Goal: Task Accomplishment & Management: Manage account settings

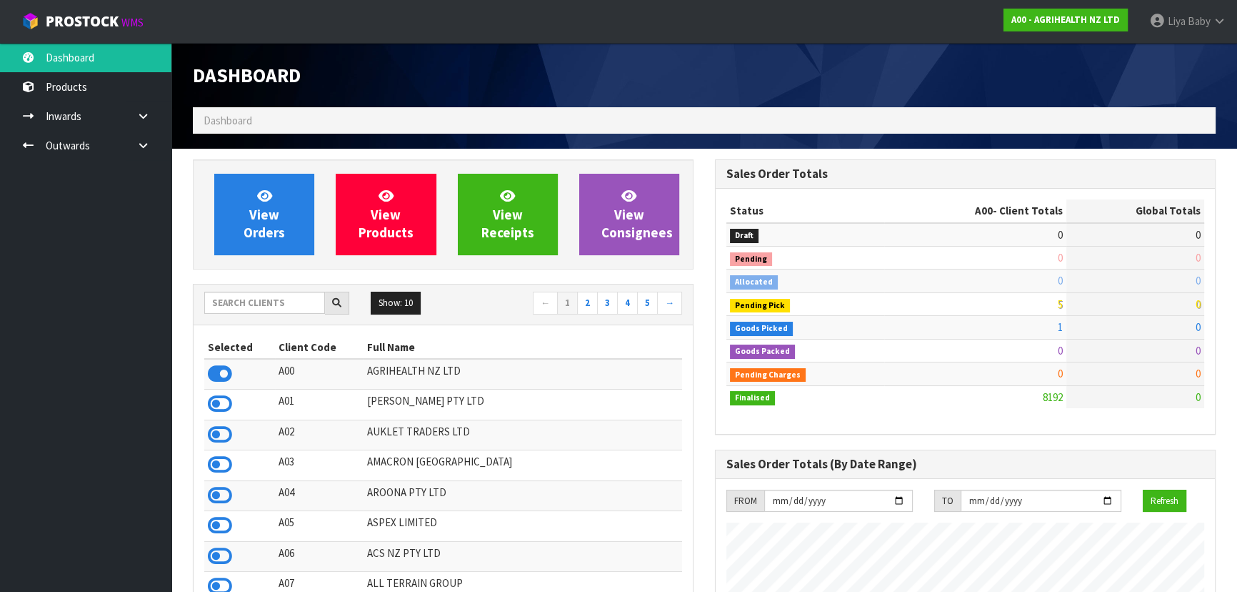
scroll to position [1080, 522]
click at [228, 312] on input "text" at bounding box center [264, 302] width 121 height 22
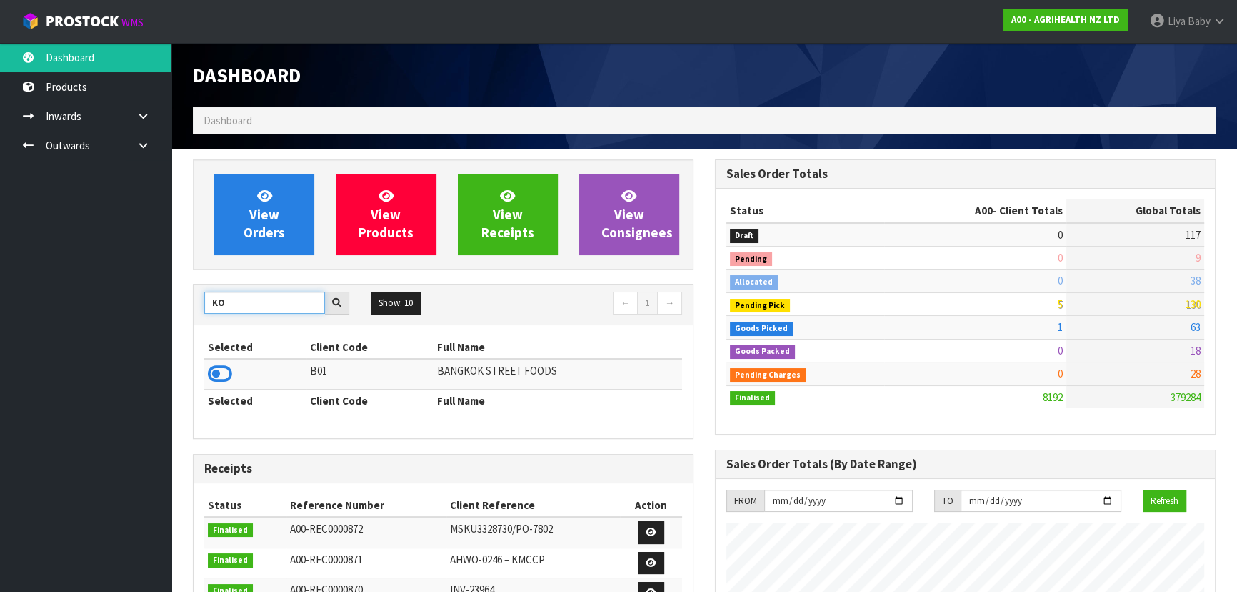
click at [264, 299] on input "KO" at bounding box center [264, 302] width 121 height 22
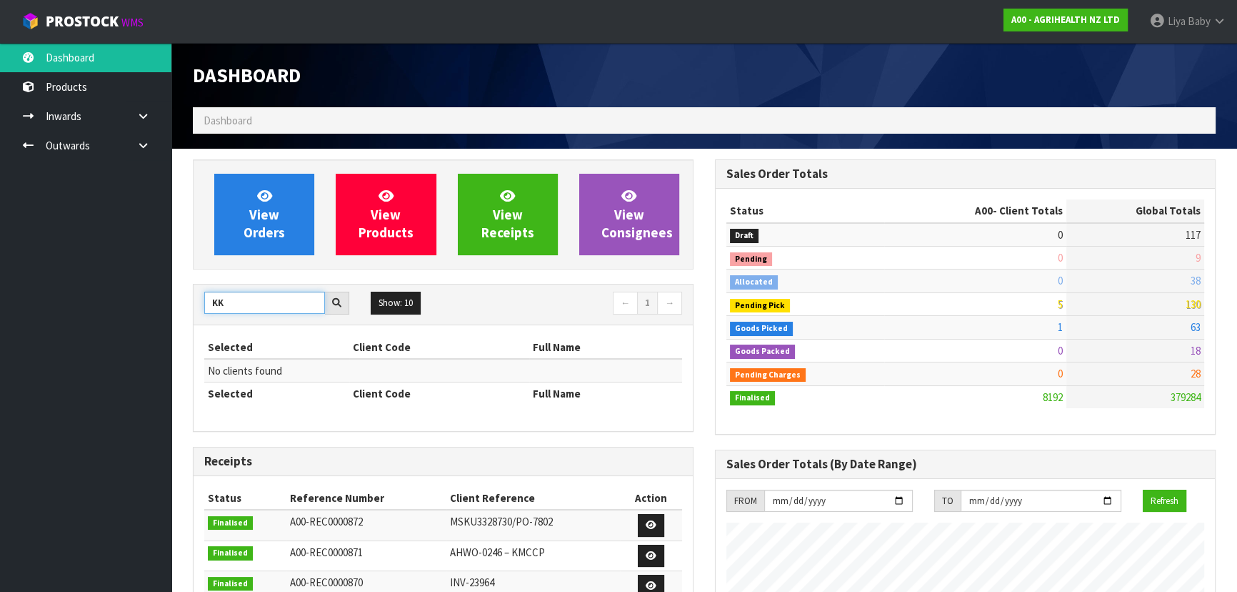
type input "K"
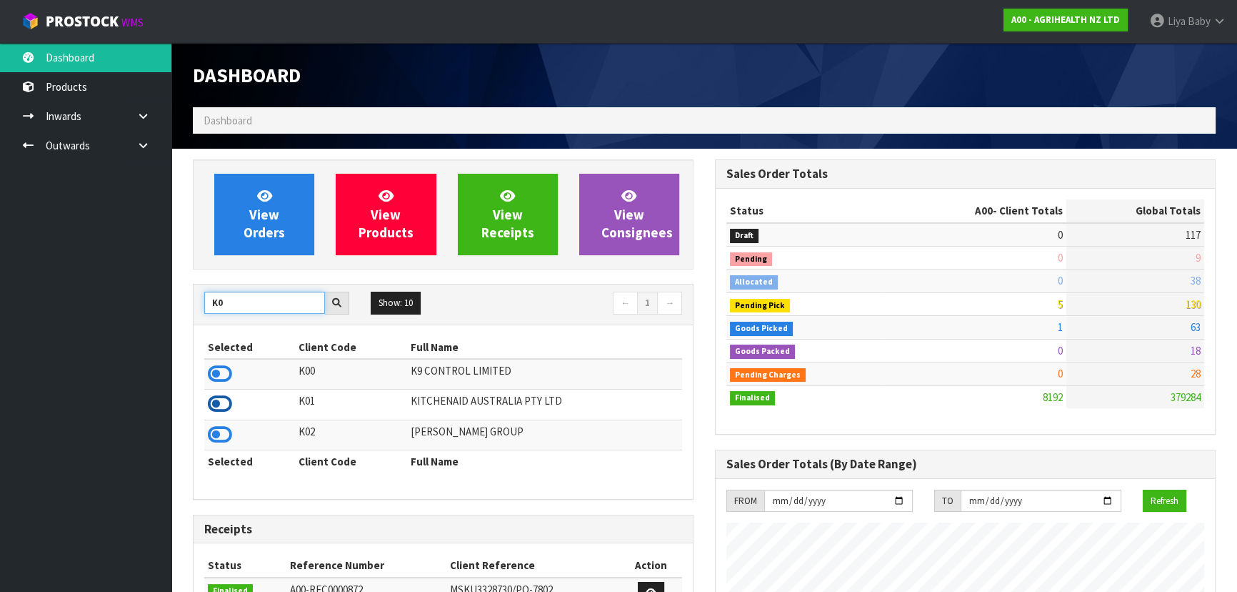
type input "K0"
click at [209, 402] on icon at bounding box center [220, 403] width 24 height 21
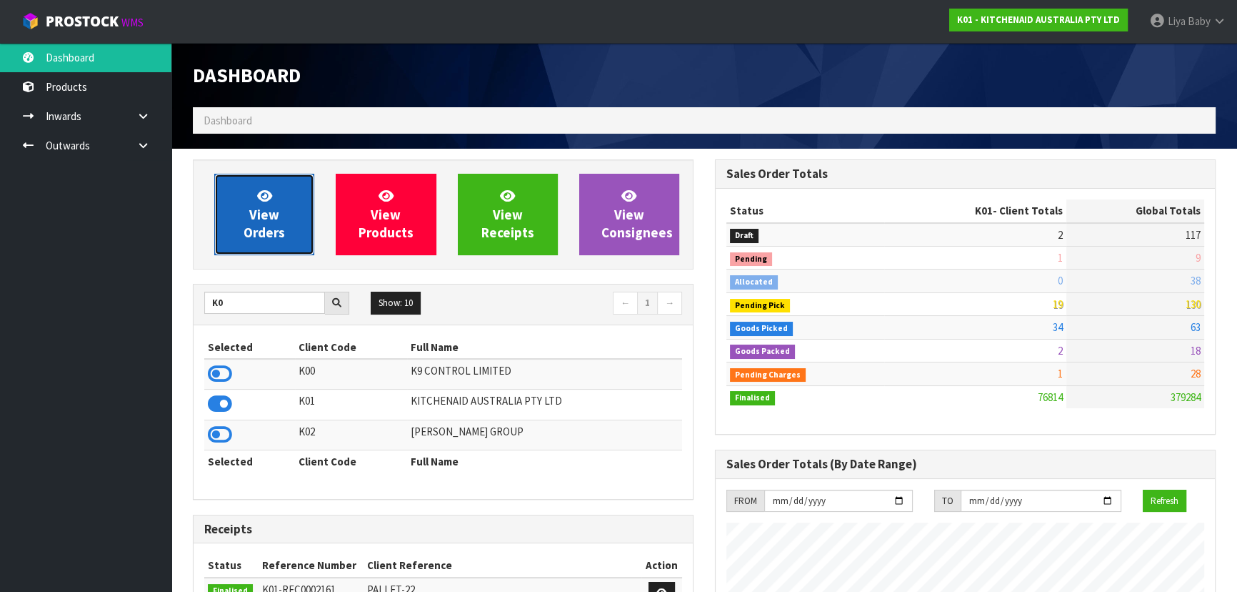
click at [261, 208] on span "View Orders" at bounding box center [264, 214] width 41 height 54
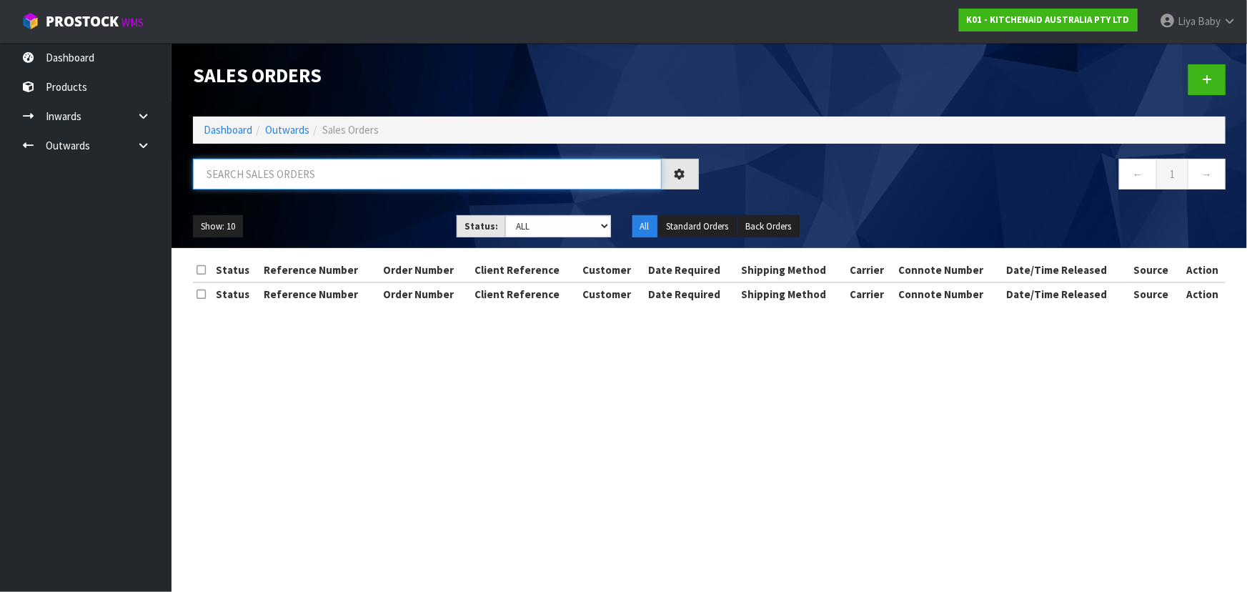
click at [309, 176] on input "text" at bounding box center [427, 174] width 469 height 31
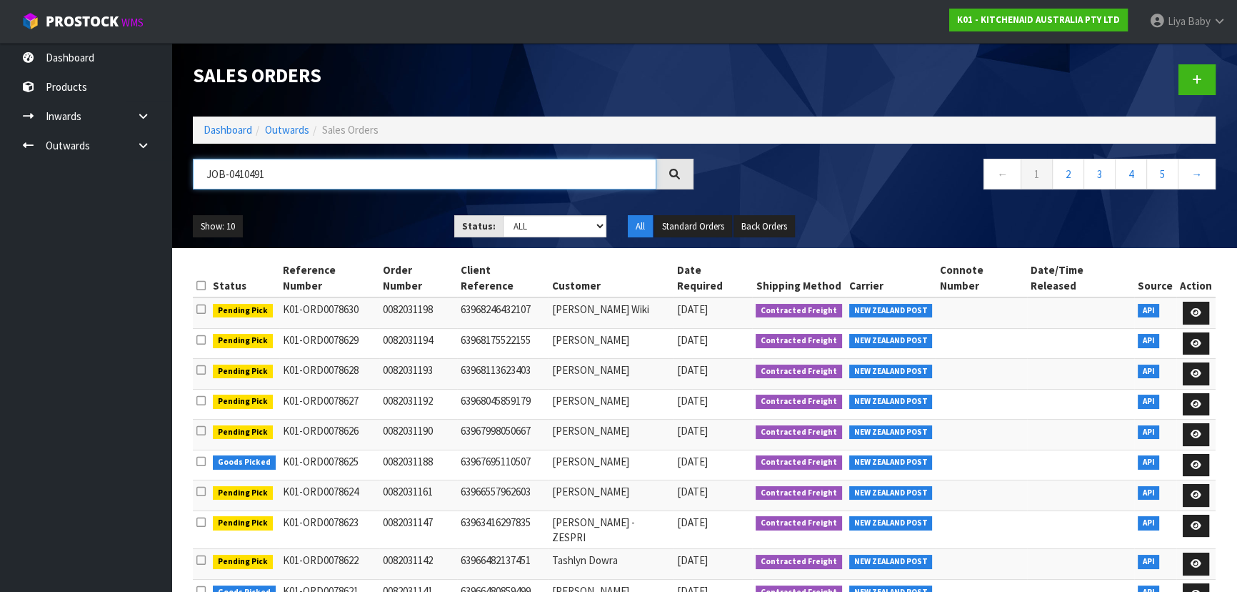
type input "JOB-0410491"
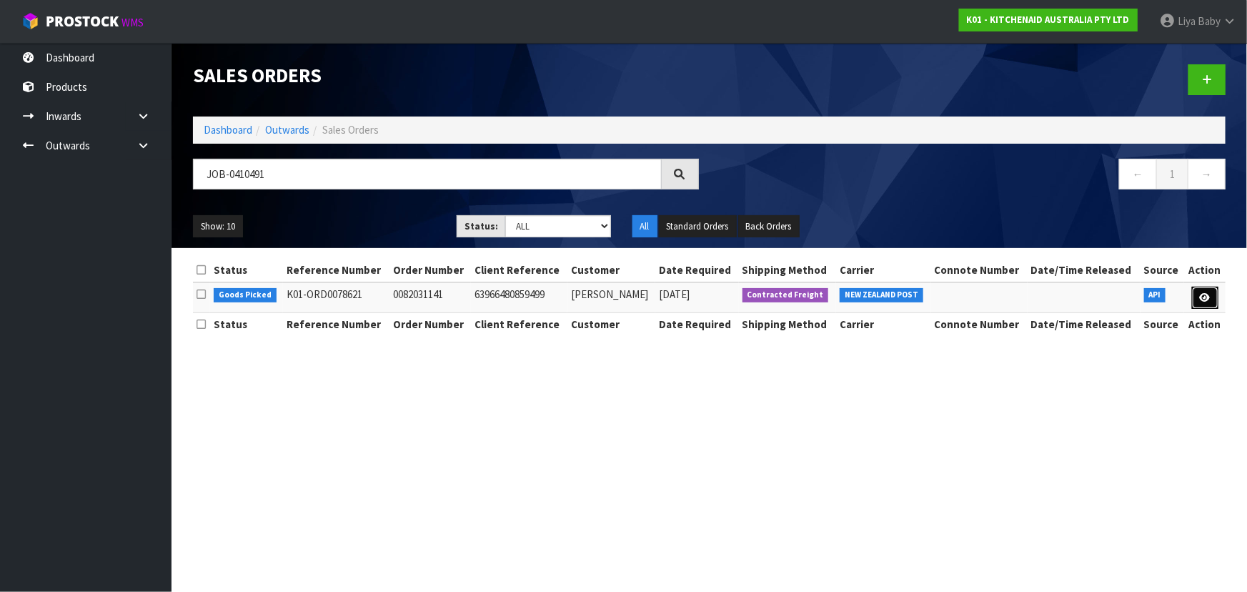
click at [1214, 298] on link at bounding box center [1205, 297] width 26 height 23
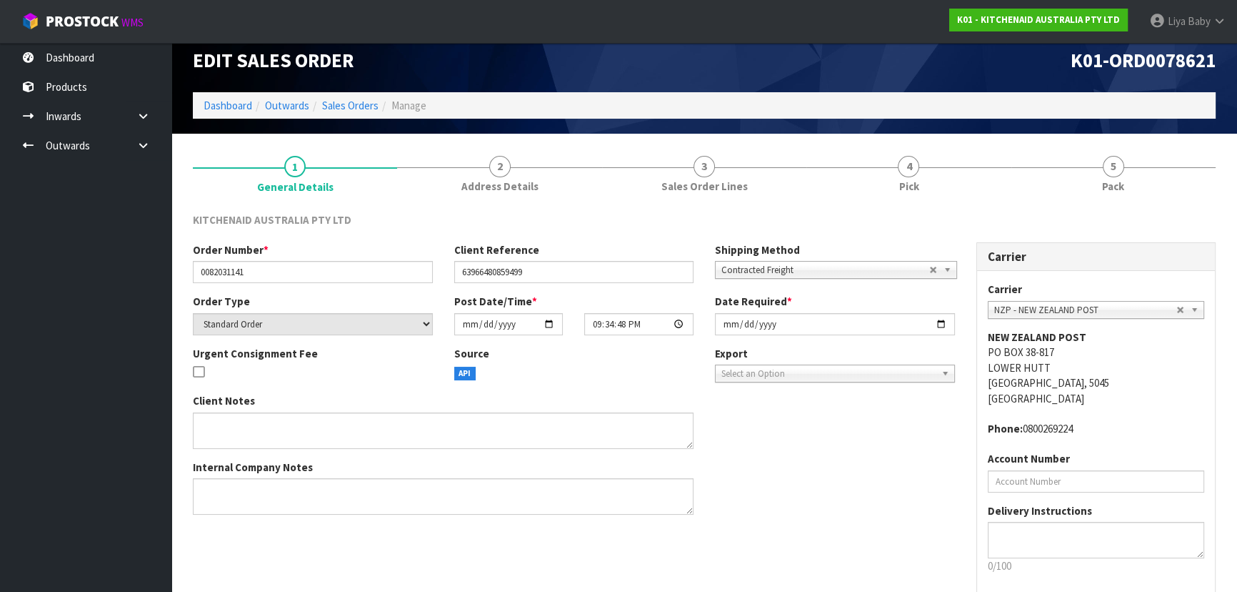
scroll to position [86, 0]
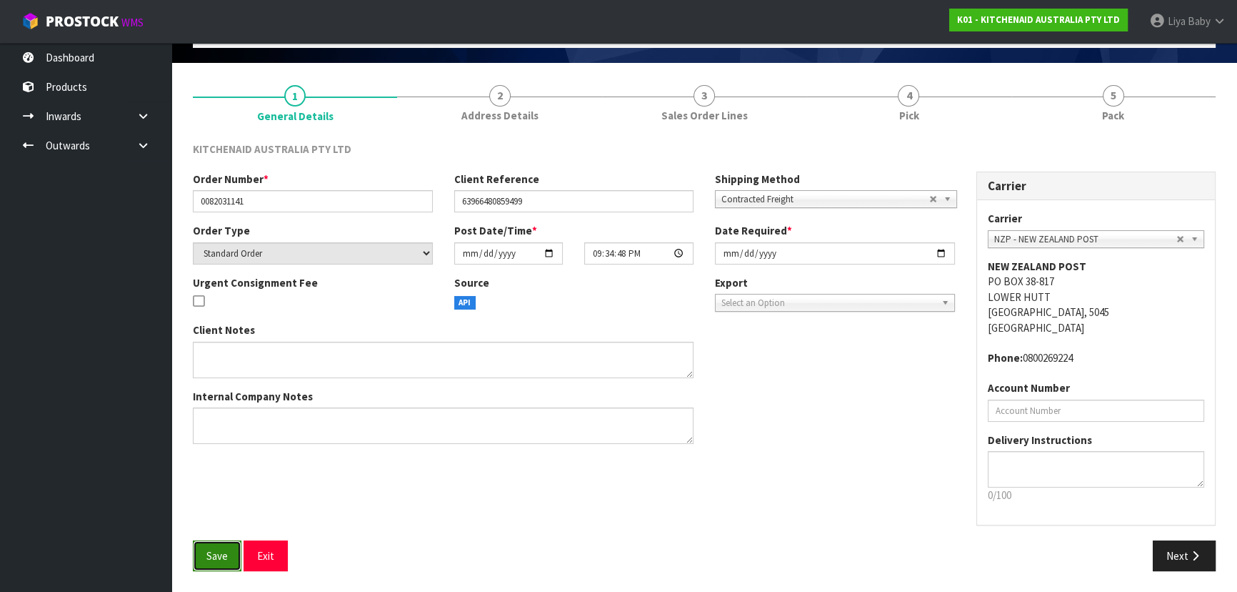
click at [215, 545] on button "Save" at bounding box center [217, 555] width 49 height 31
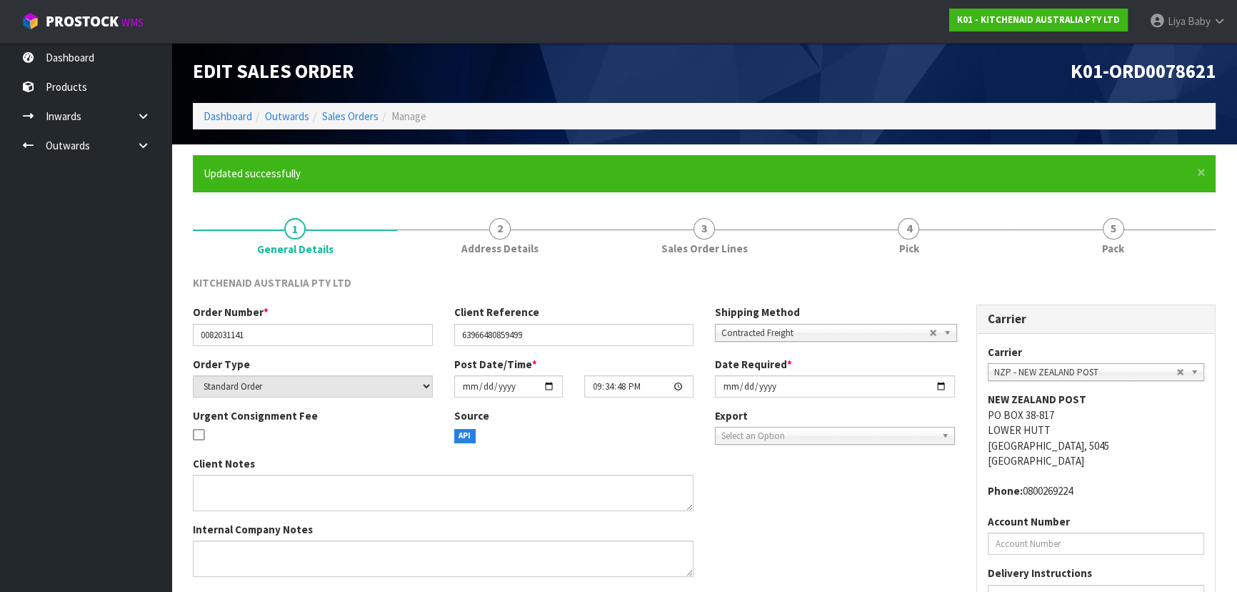
scroll to position [0, 0]
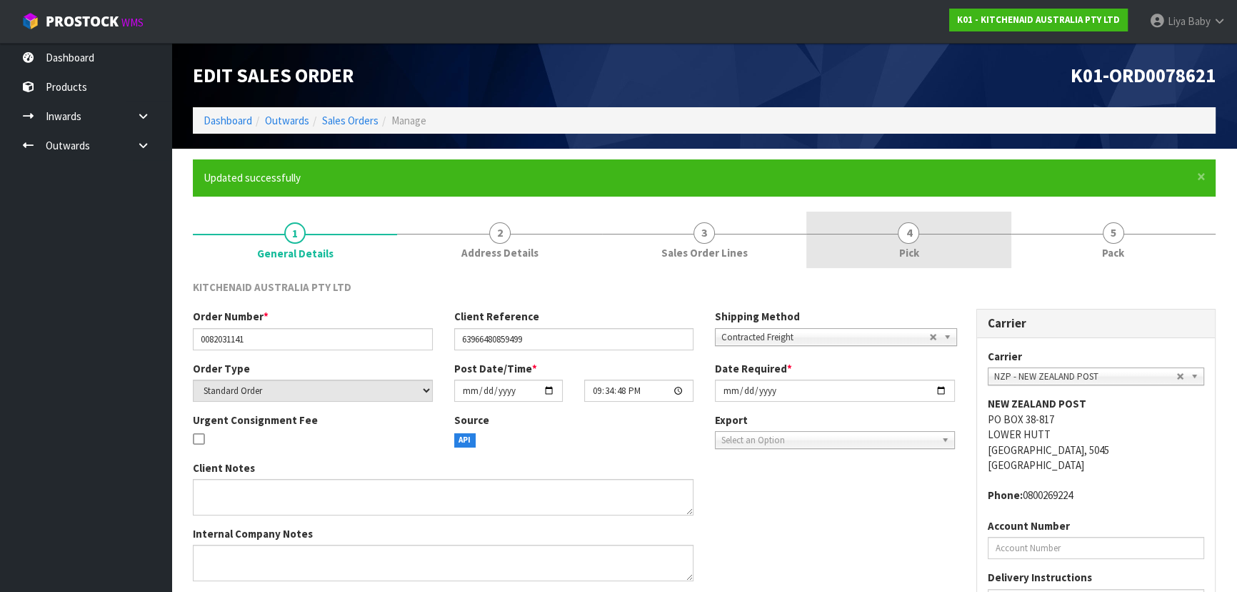
click at [860, 252] on link "4 Pick" at bounding box center [909, 239] width 204 height 56
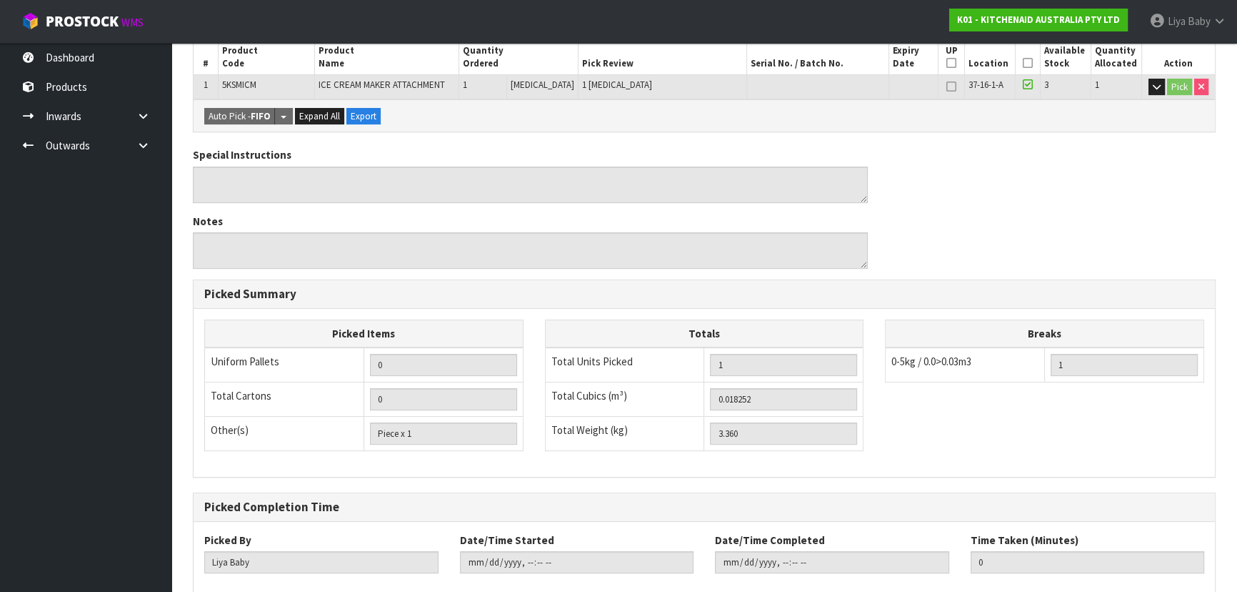
scroll to position [139, 0]
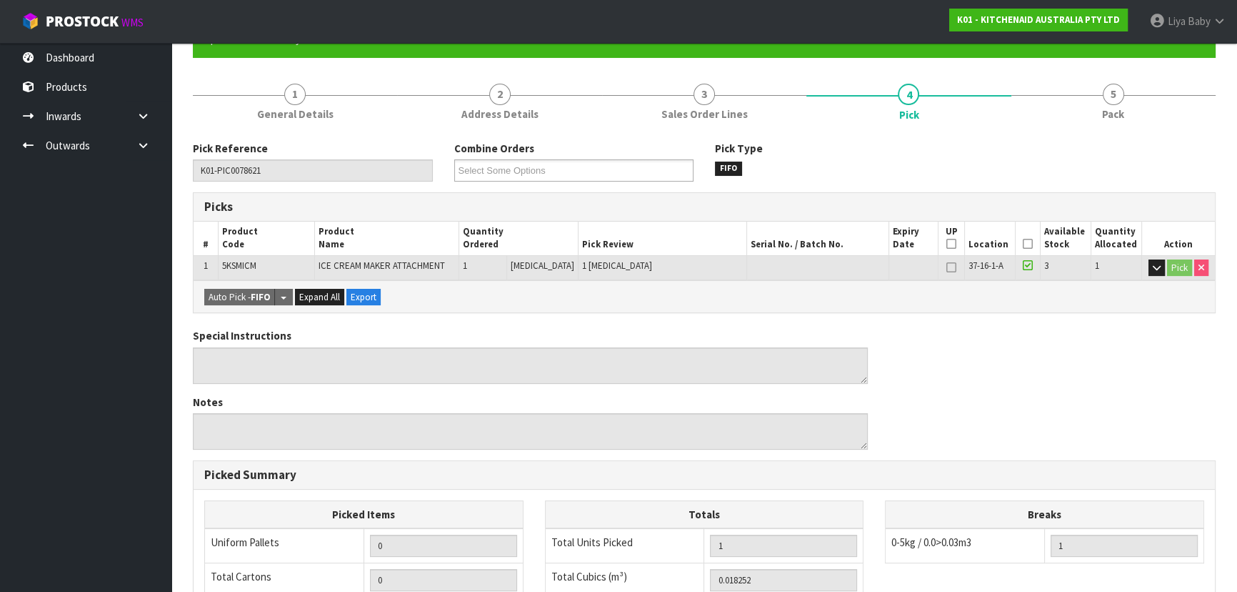
click at [1024, 244] on icon at bounding box center [1028, 244] width 10 height 1
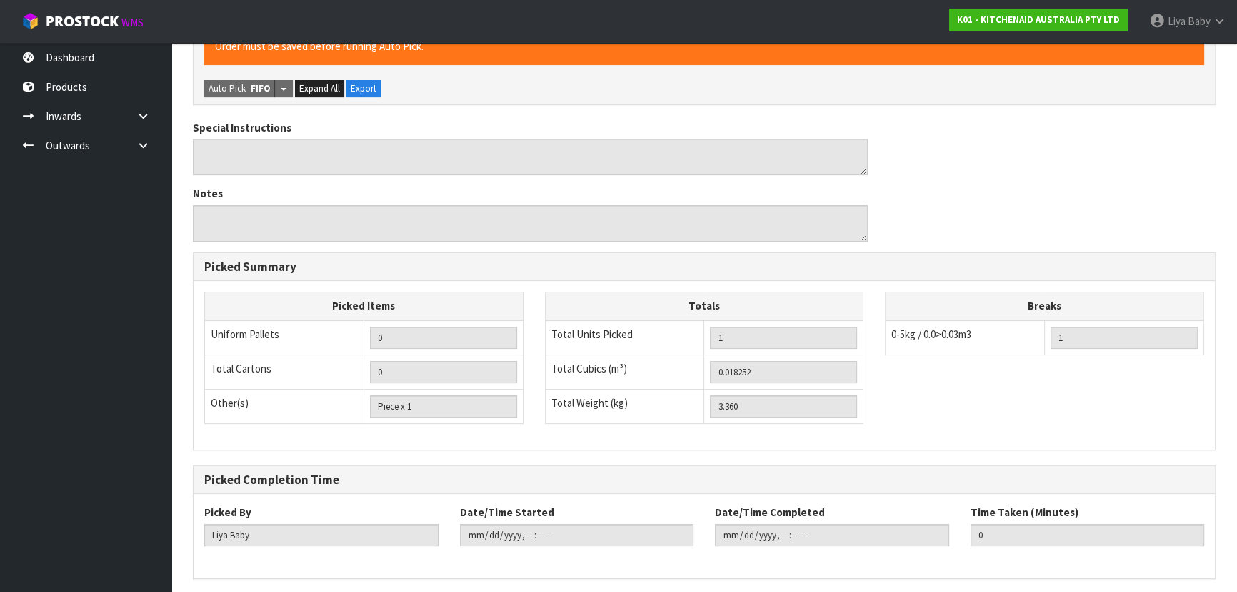
scroll to position [450, 0]
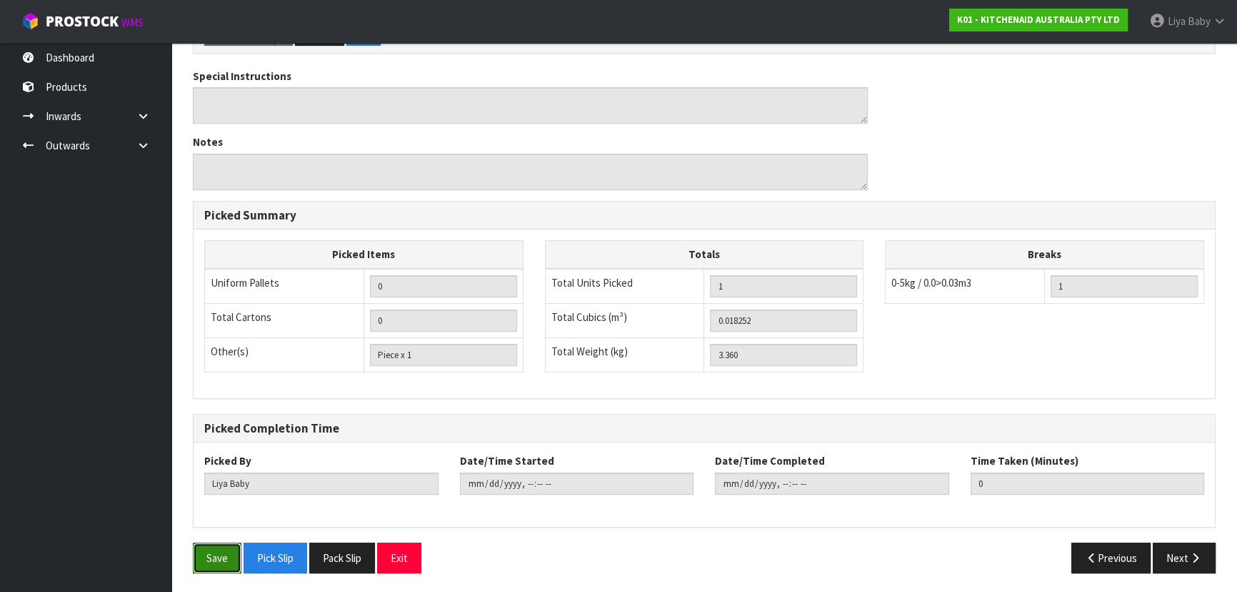
click at [216, 551] on button "Save" at bounding box center [217, 557] width 49 height 31
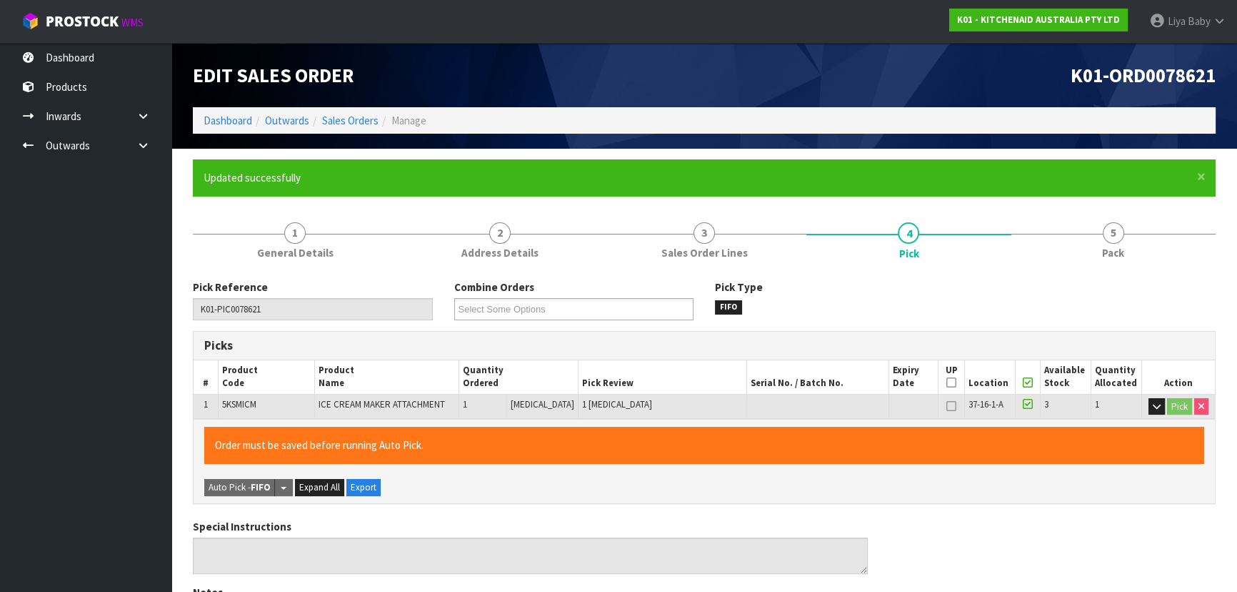
type input "[DATE]T10:22:58"
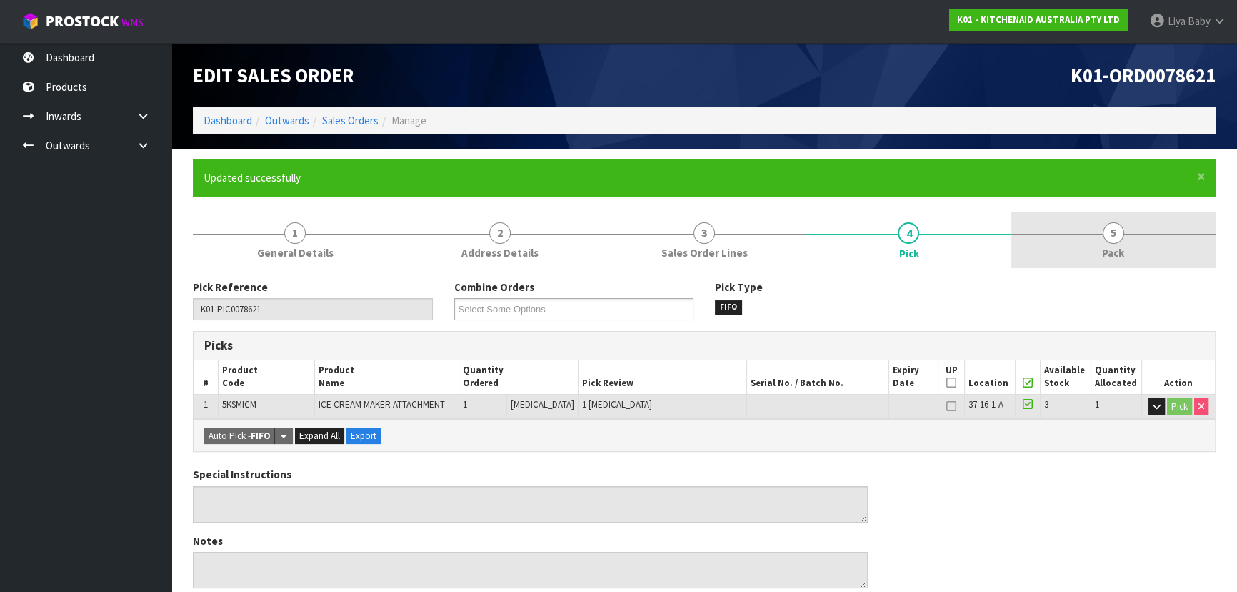
click at [1124, 254] on span "Pack" at bounding box center [1113, 252] width 22 height 15
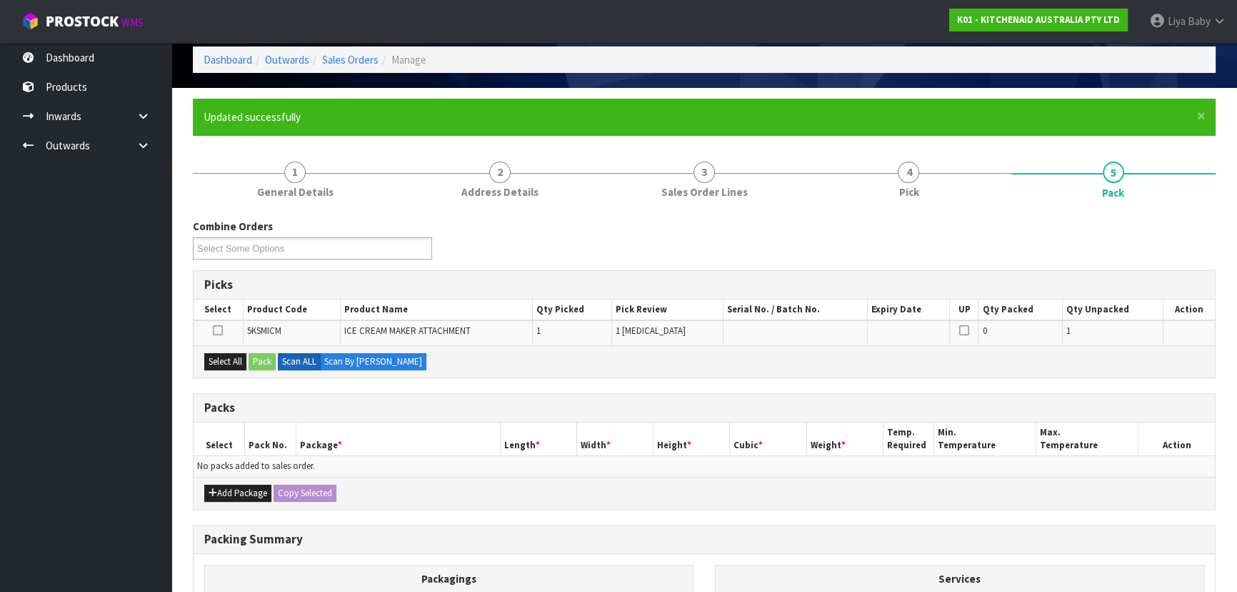
scroll to position [239, 0]
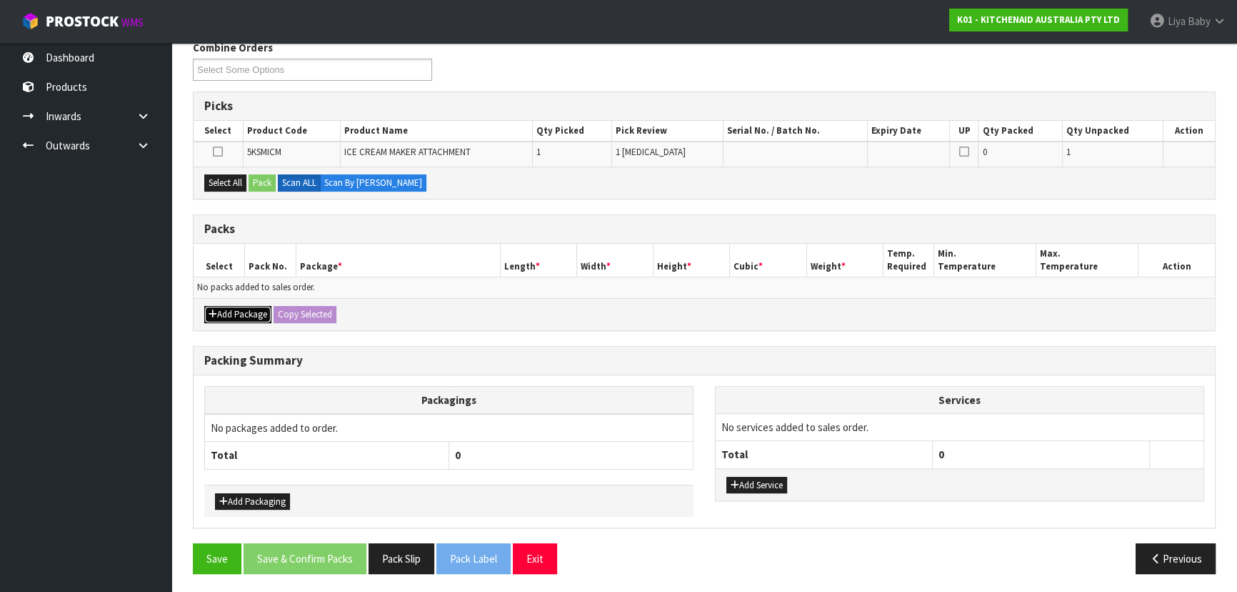
click at [216, 309] on button "Add Package" at bounding box center [237, 314] width 67 height 17
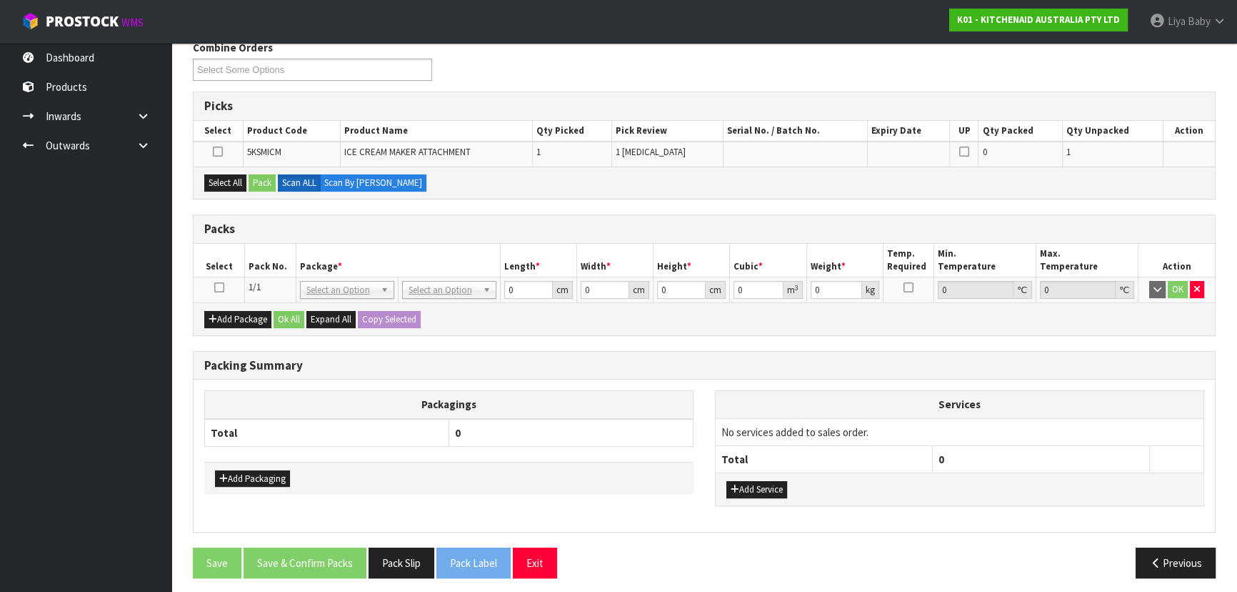
click at [216, 287] on icon at bounding box center [219, 287] width 10 height 1
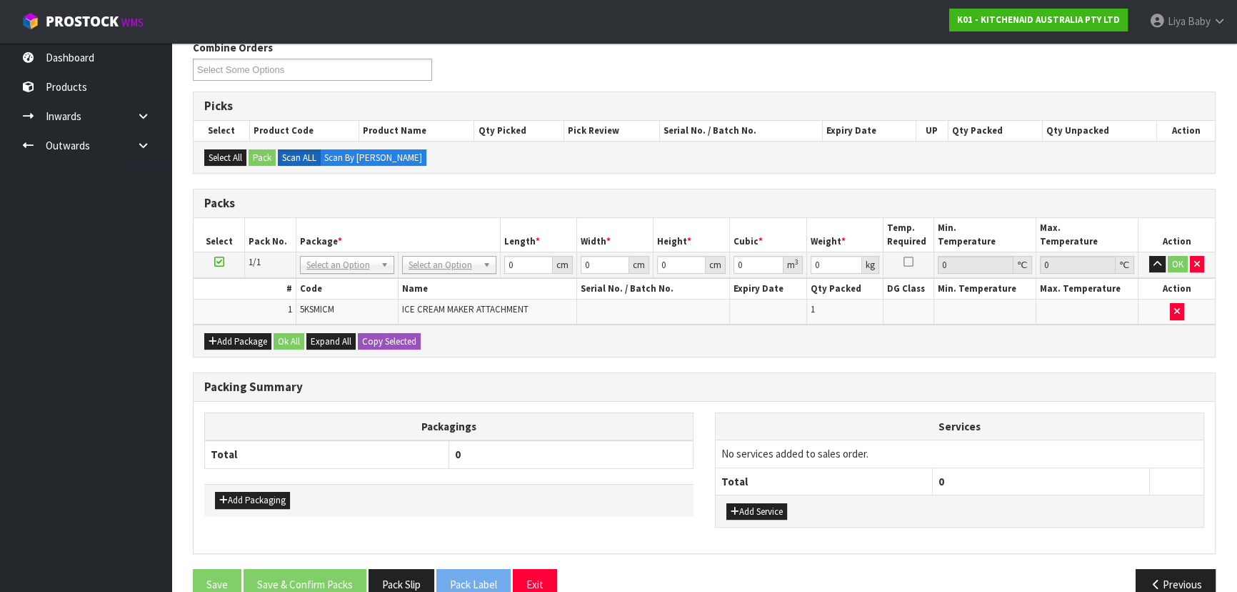
drag, startPoint x: 686, startPoint y: 261, endPoint x: 442, endPoint y: 334, distance: 254.3
click at [4, 414] on ul "Dashboard Products Categories Serial Numbers Kitsets Packagings Inwards Purchas…" at bounding box center [85, 317] width 171 height 549
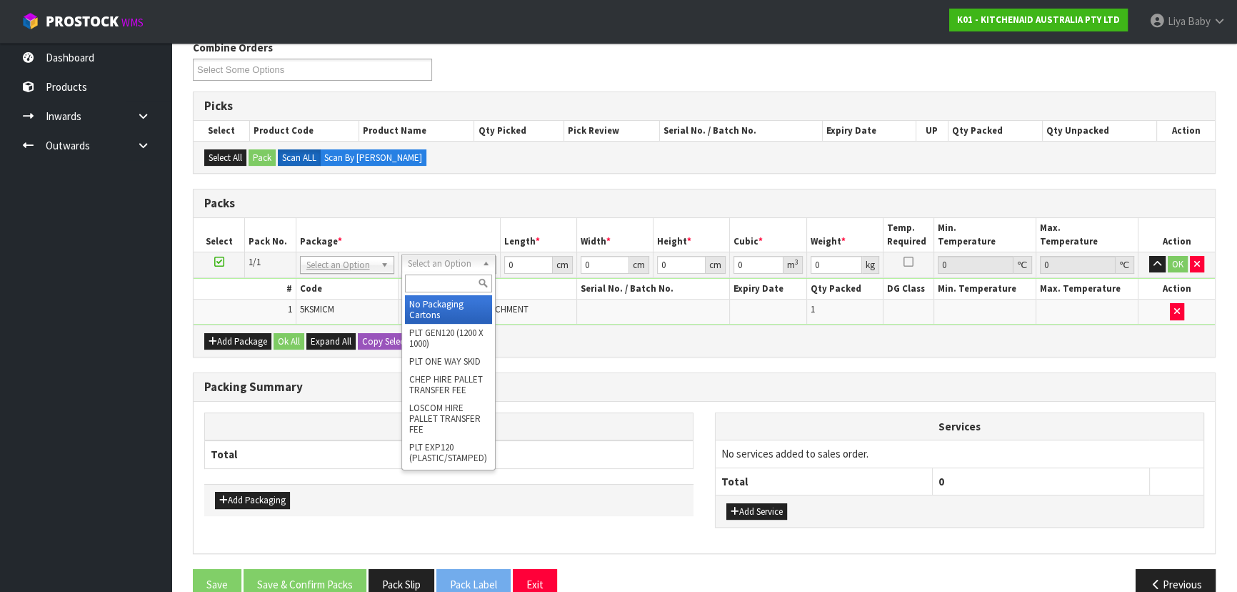
click at [442, 272] on div at bounding box center [448, 283] width 93 height 24
click at [444, 279] on input "text" at bounding box center [448, 283] width 87 height 18
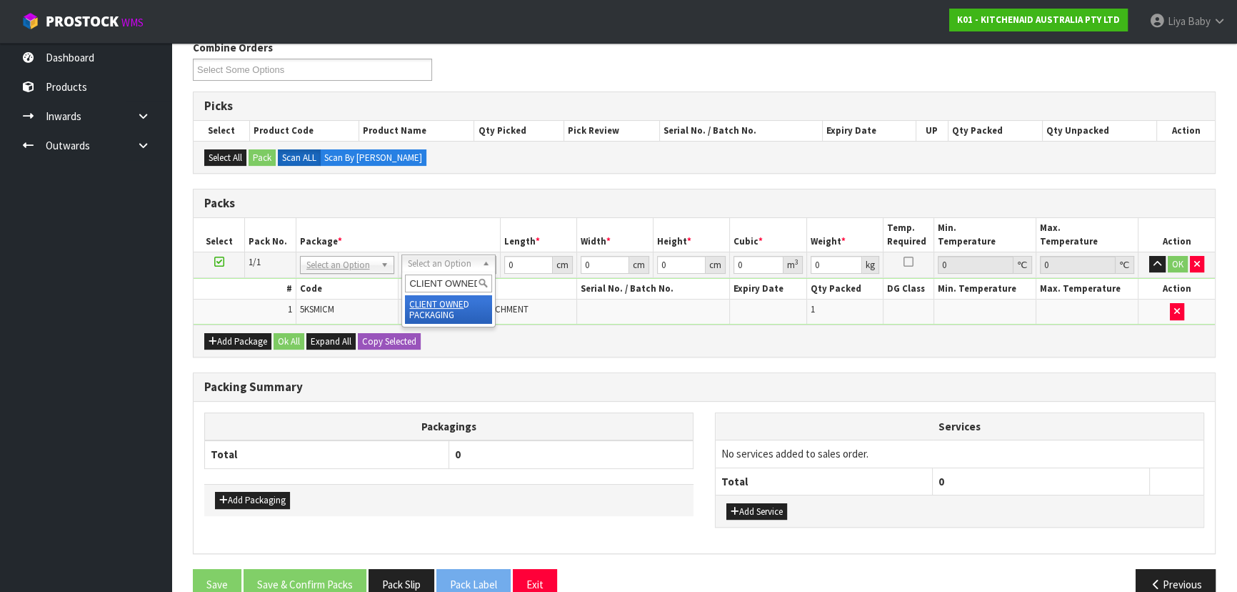
scroll to position [0, 2]
type input "CLIENT OWNED"
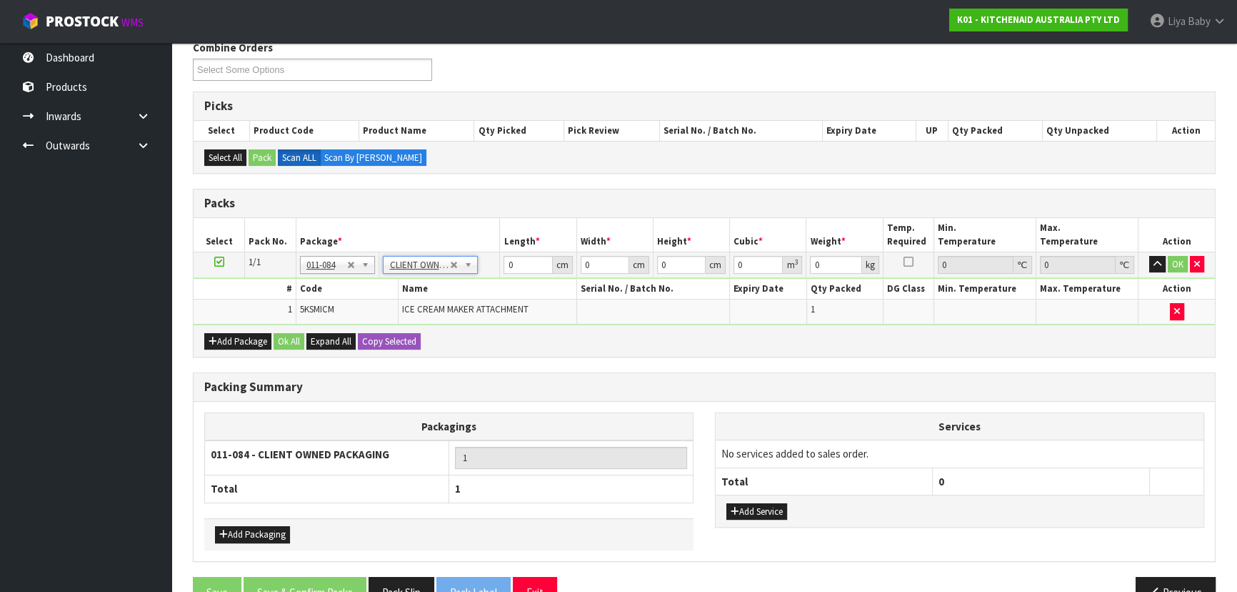
type input "3.36"
click at [519, 264] on input "0" at bounding box center [528, 265] width 49 height 18
type input "40"
click at [601, 269] on input "0" at bounding box center [605, 265] width 49 height 18
type input "28"
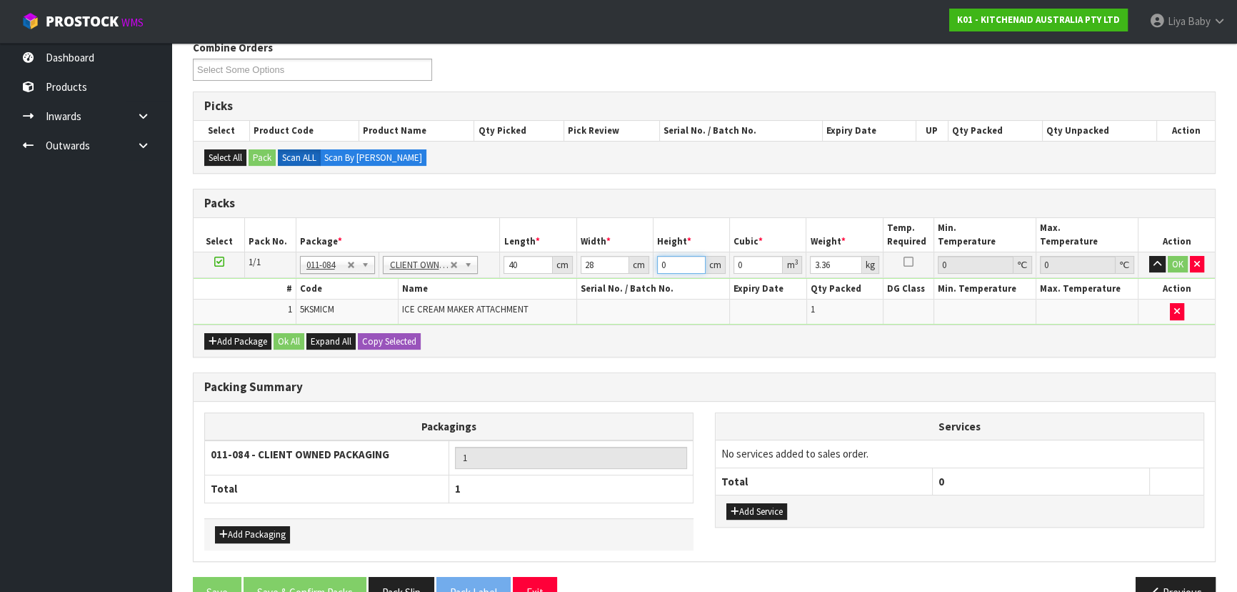
click at [682, 259] on input "0" at bounding box center [681, 265] width 49 height 18
type input "3"
type input "0.00336"
type input "32"
type input "0.03584"
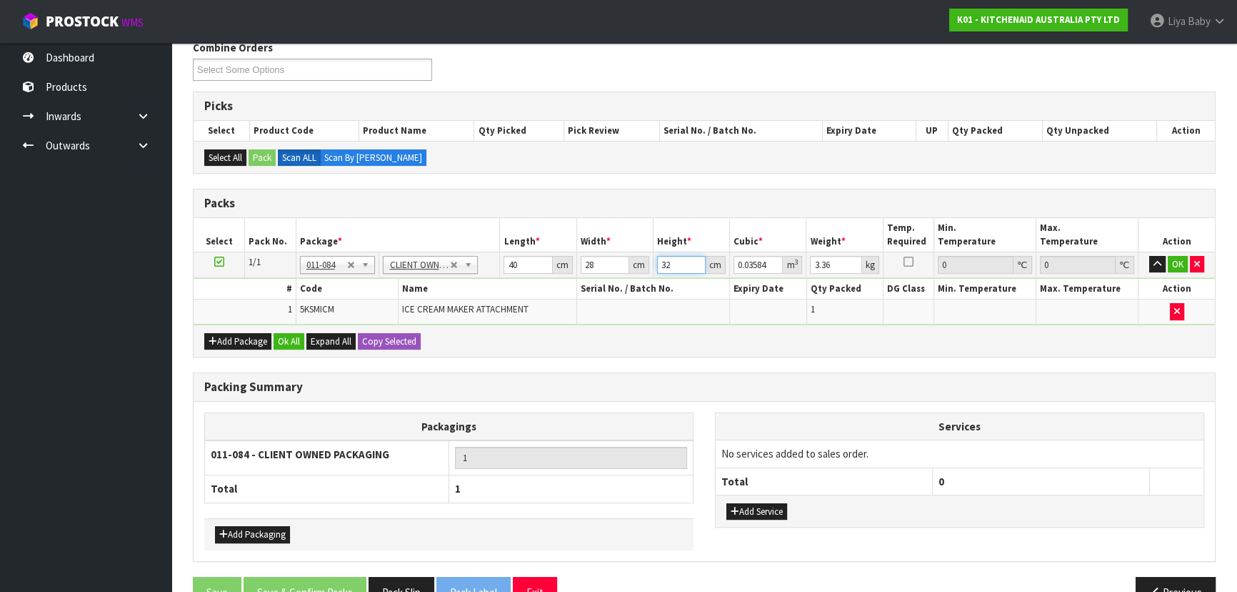
type input "32"
click at [836, 261] on input "3.36" at bounding box center [835, 265] width 51 height 18
type input "3"
type input "4"
click at [293, 336] on button "Ok All" at bounding box center [289, 341] width 31 height 17
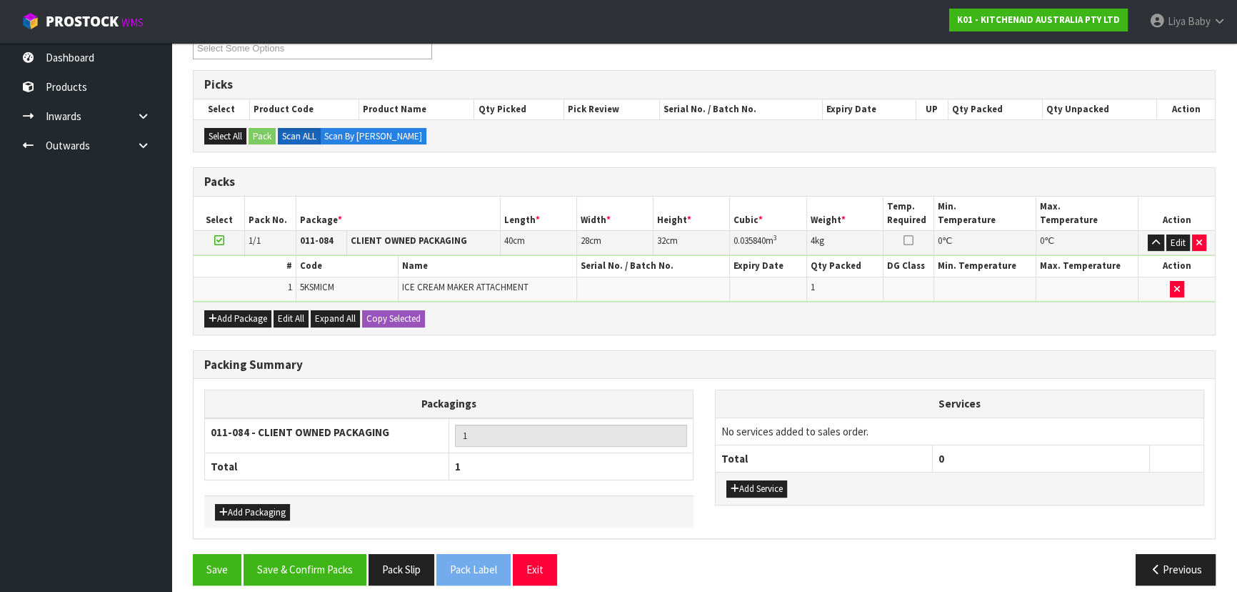
scroll to position [271, 0]
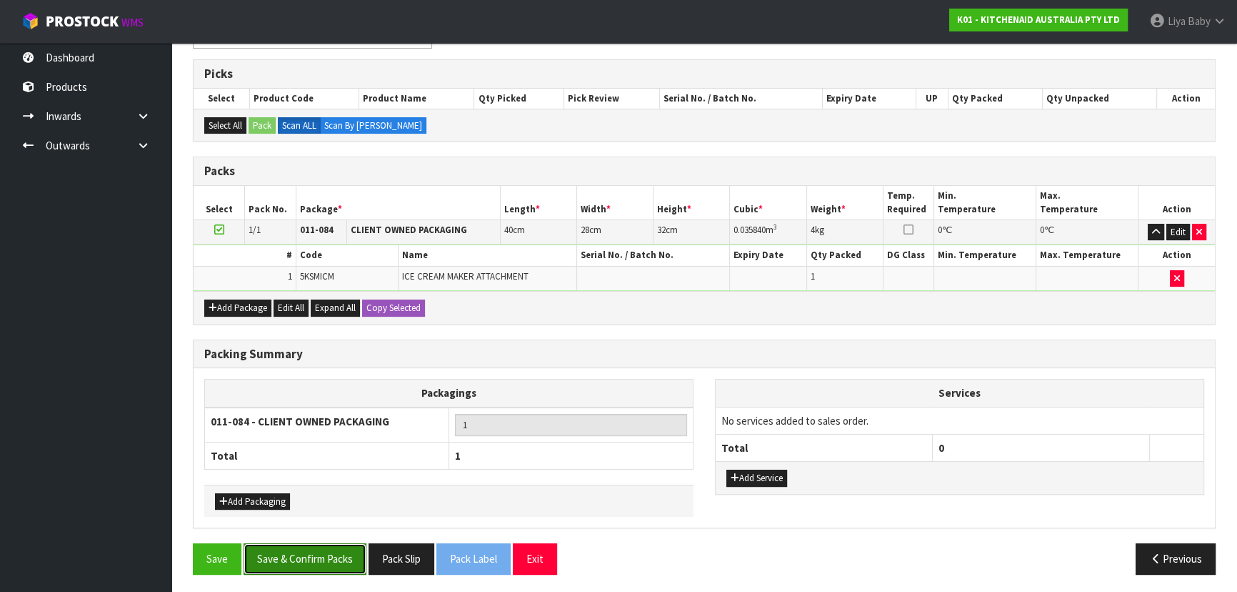
click at [309, 557] on button "Save & Confirm Packs" at bounding box center [305, 558] width 123 height 31
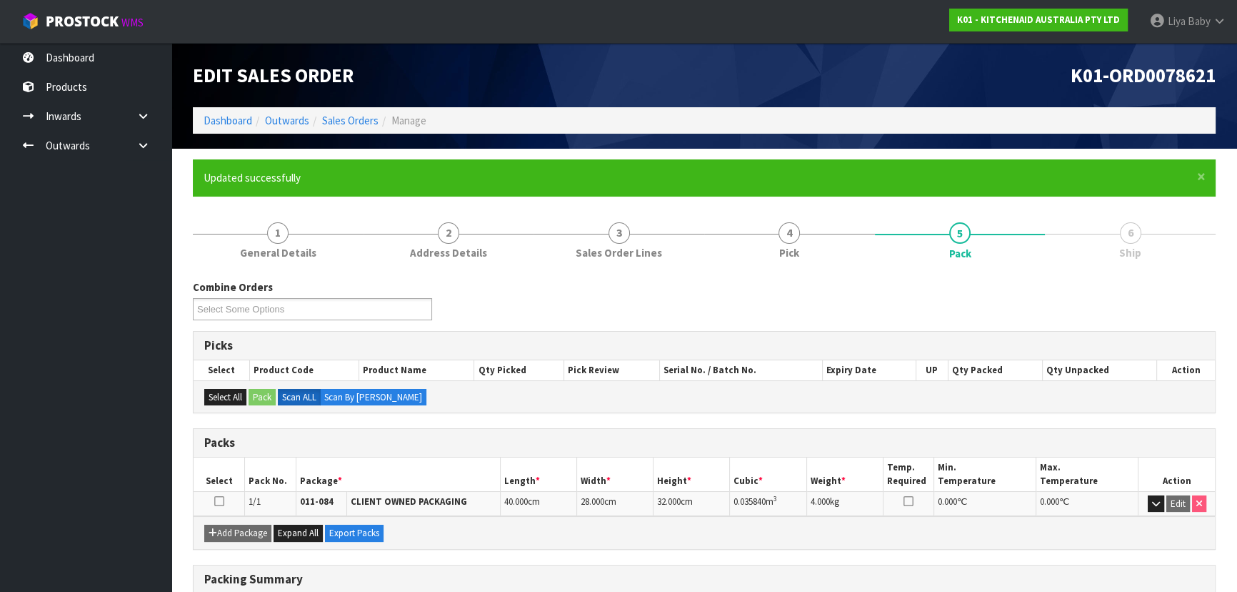
scroll to position [194, 0]
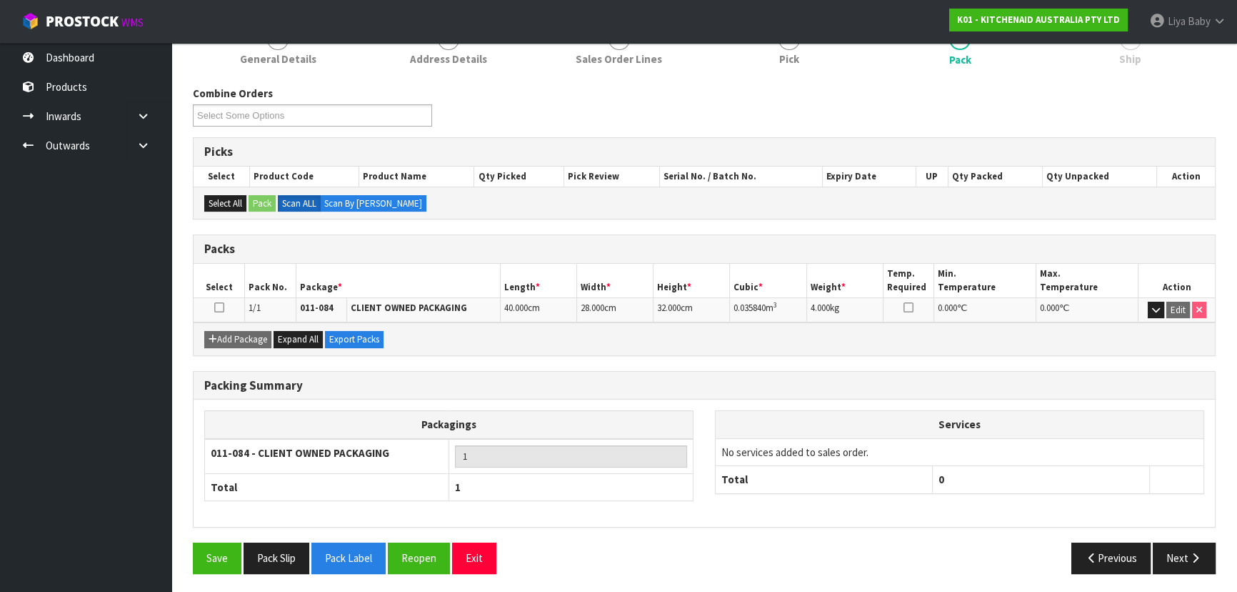
click at [221, 307] on icon at bounding box center [219, 307] width 10 height 1
click at [1195, 552] on icon "button" at bounding box center [1196, 557] width 14 height 11
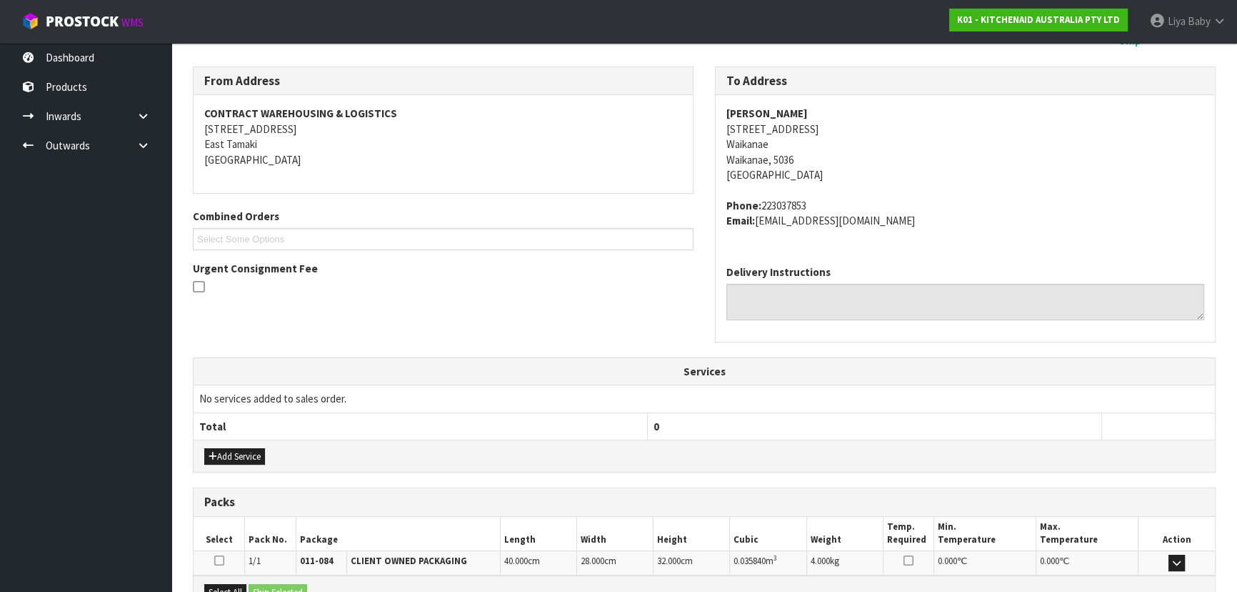
scroll to position [380, 0]
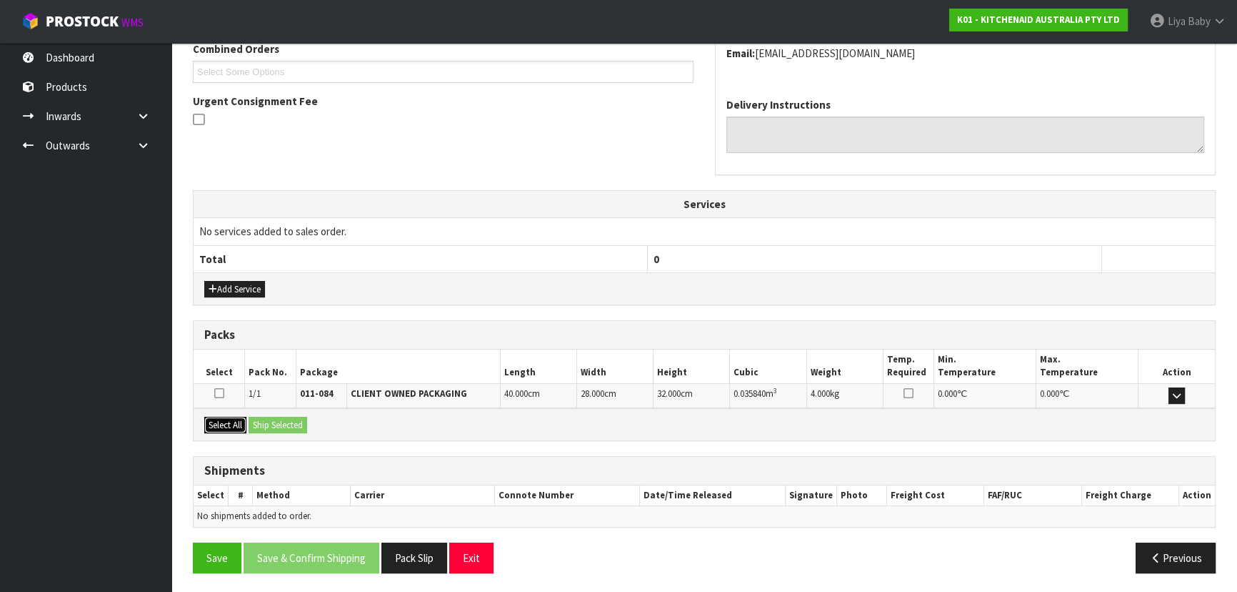
click at [216, 417] on button "Select All" at bounding box center [225, 425] width 42 height 17
click at [279, 423] on button "Ship Selected" at bounding box center [278, 425] width 59 height 17
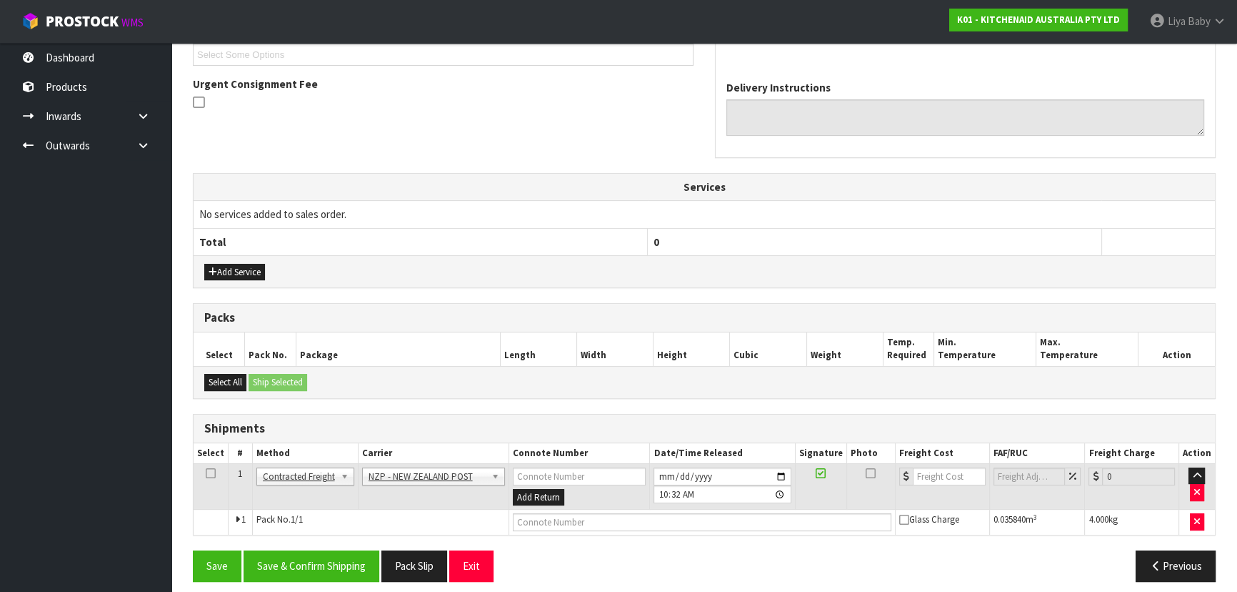
scroll to position [406, 0]
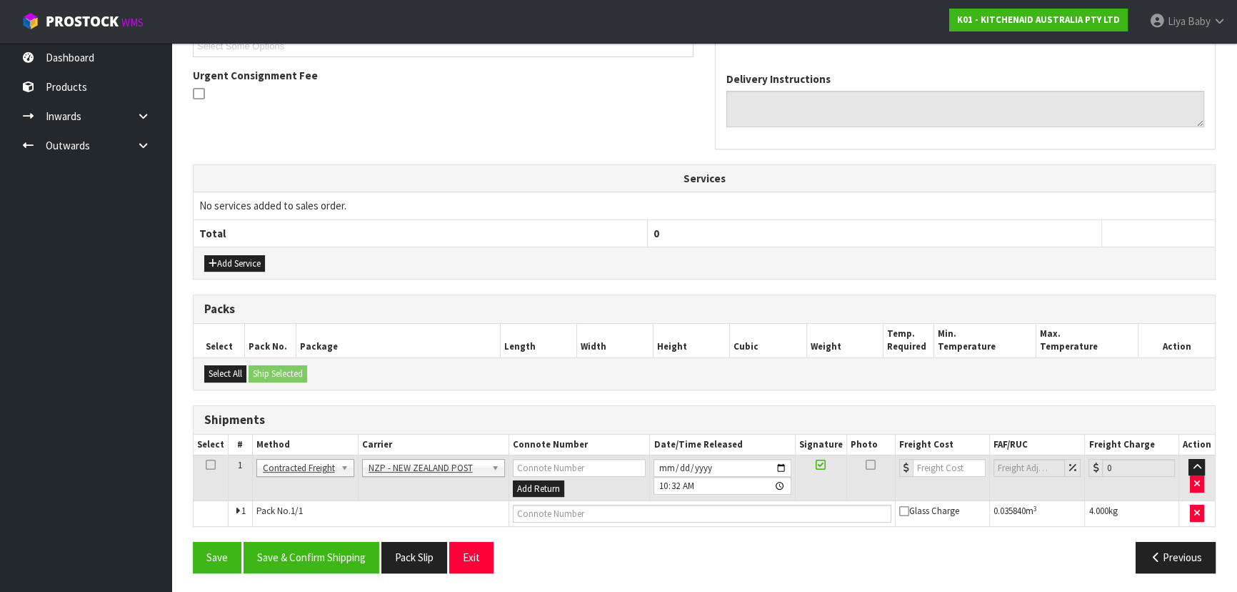
click at [206, 464] on icon at bounding box center [211, 464] width 10 height 1
click at [348, 564] on button "Save & Confirm Shipping" at bounding box center [312, 557] width 136 height 31
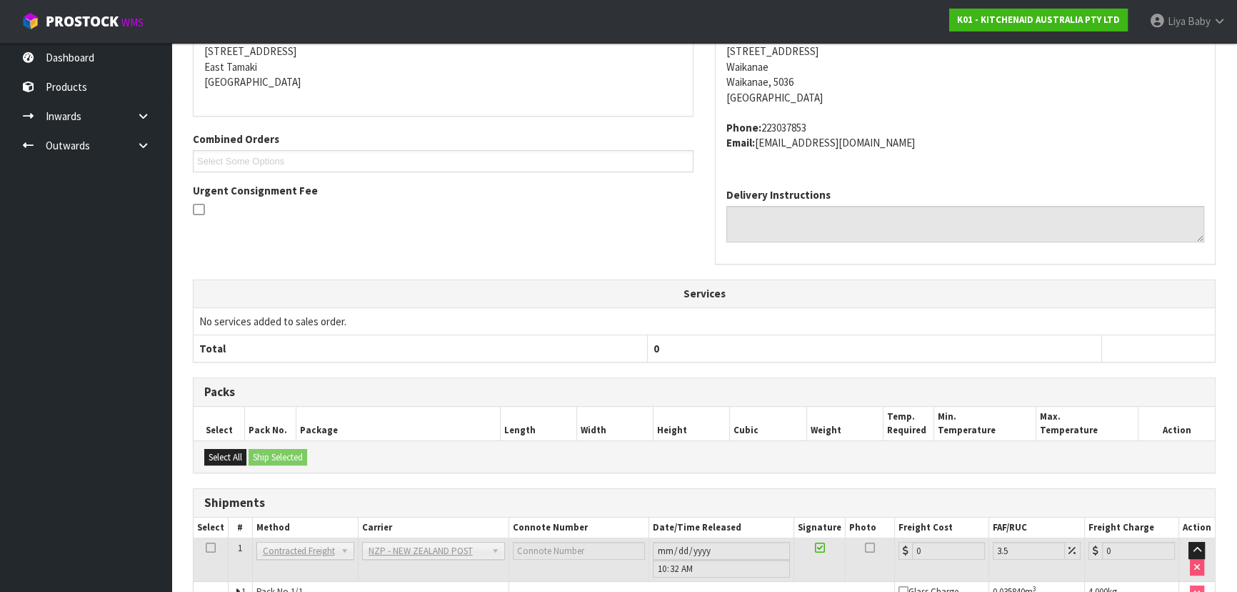
scroll to position [386, 0]
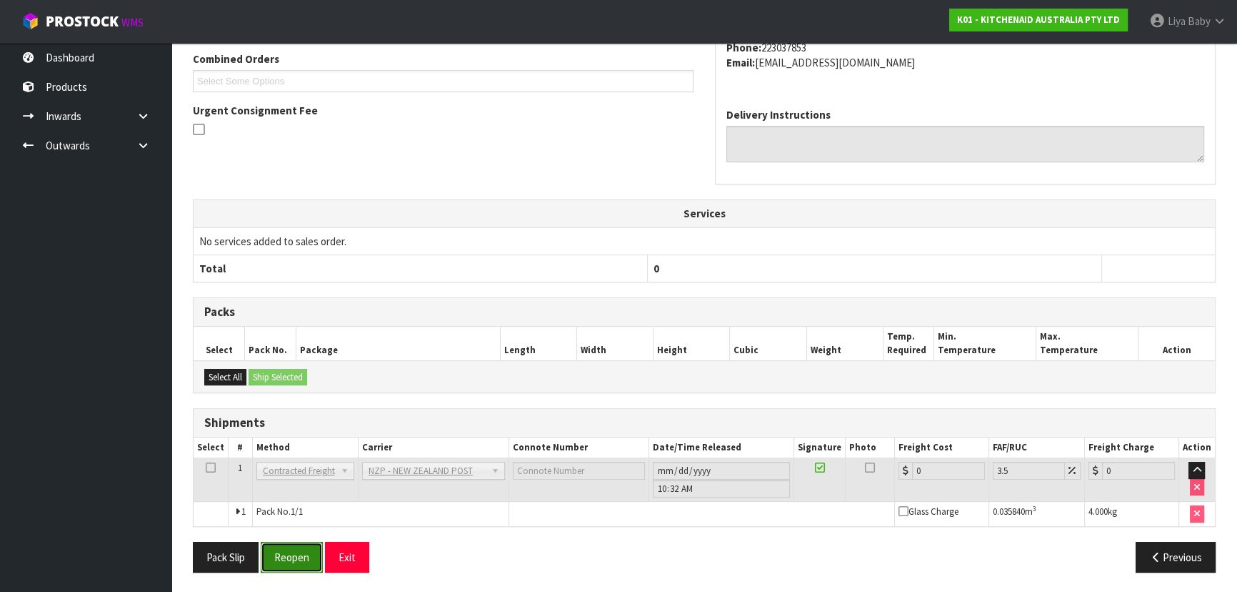
click at [308, 552] on button "Reopen" at bounding box center [292, 557] width 62 height 31
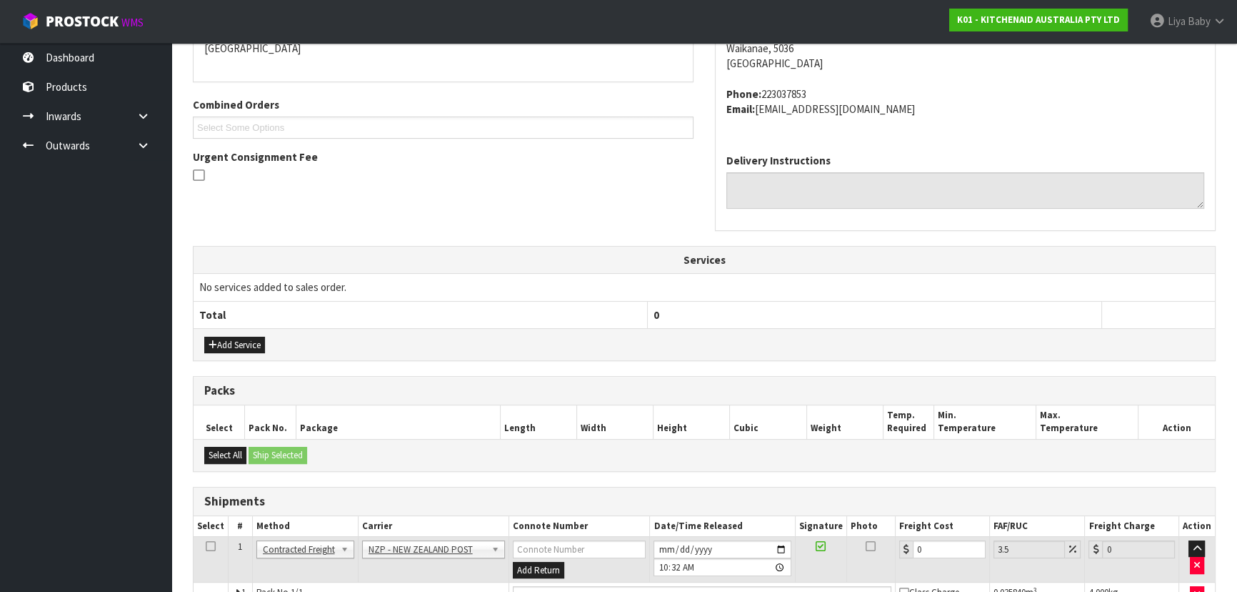
scroll to position [419, 0]
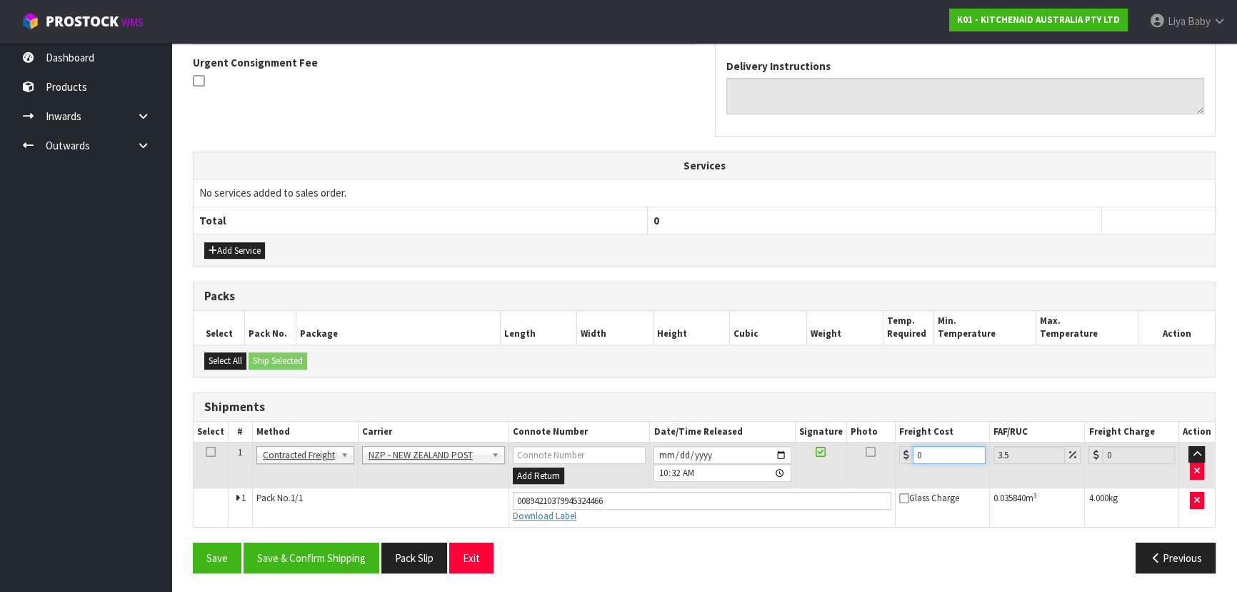
click at [923, 455] on input "0" at bounding box center [949, 455] width 73 height 18
type input "8"
type input "8.28"
type input "8.4"
type input "8.69"
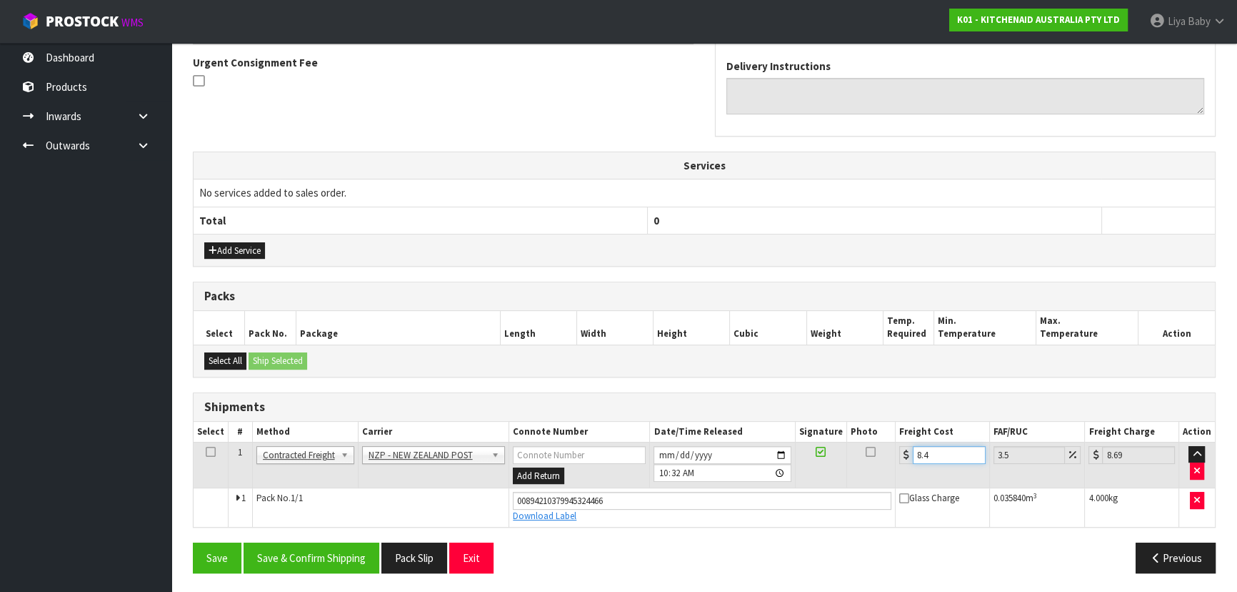
type input "8.45"
type input "8.75"
type input "8.45"
click at [211, 452] on icon at bounding box center [211, 452] width 10 height 1
click at [303, 545] on button "Save & Confirm Shipping" at bounding box center [312, 557] width 136 height 31
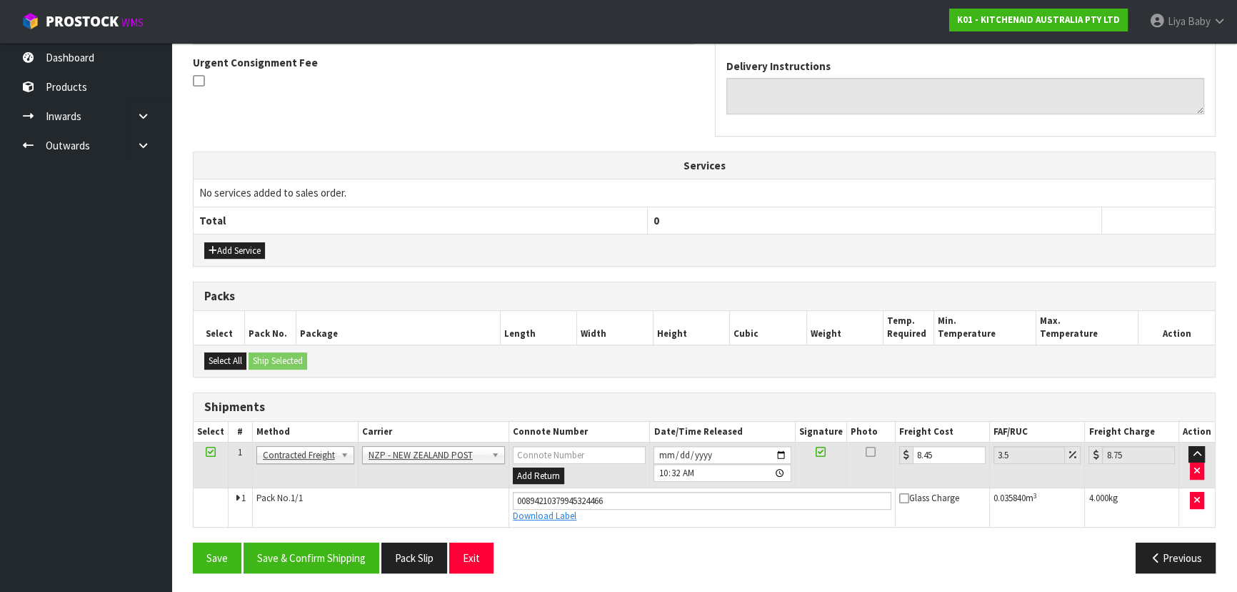
scroll to position [0, 0]
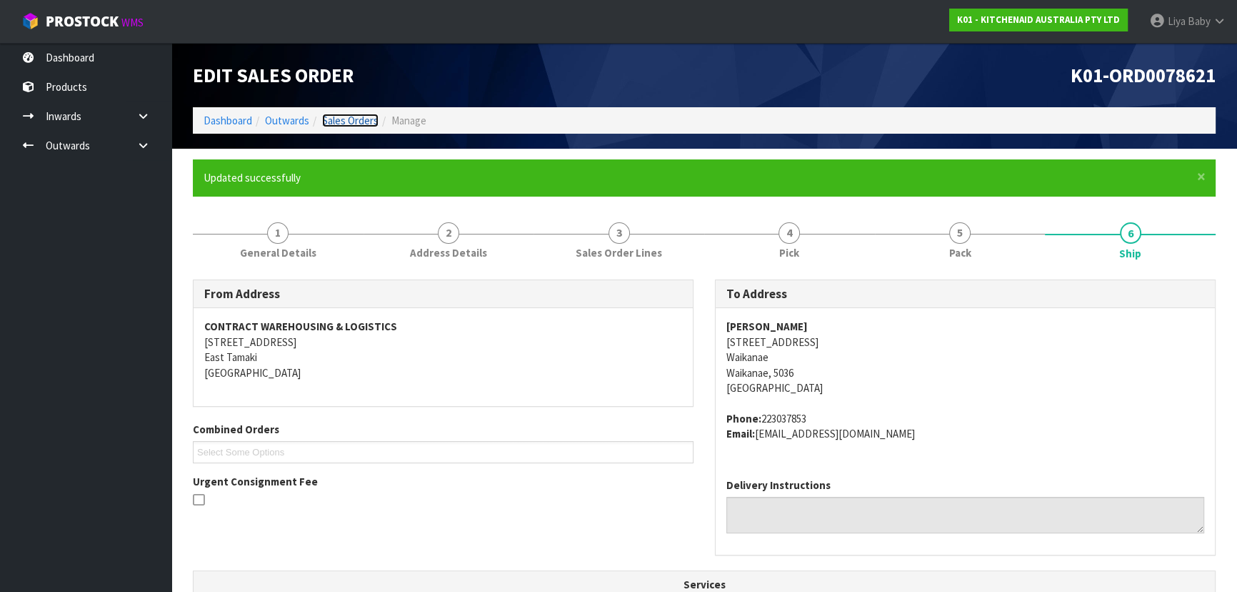
click at [344, 120] on link "Sales Orders" at bounding box center [350, 121] width 56 height 14
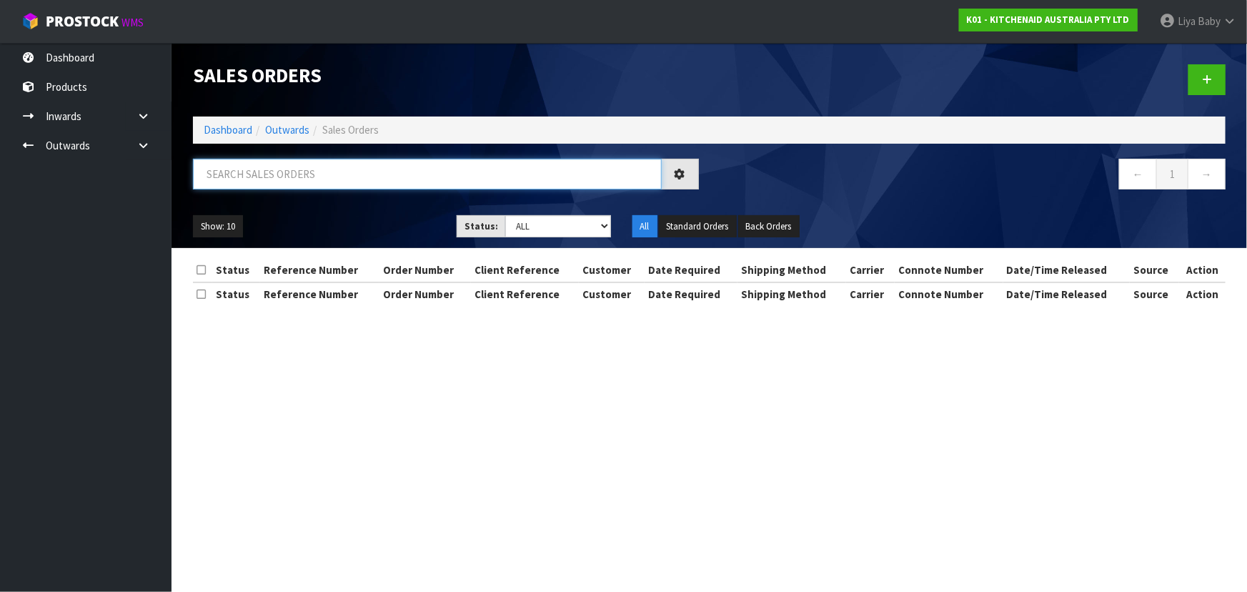
click at [299, 177] on input "text" at bounding box center [427, 174] width 469 height 31
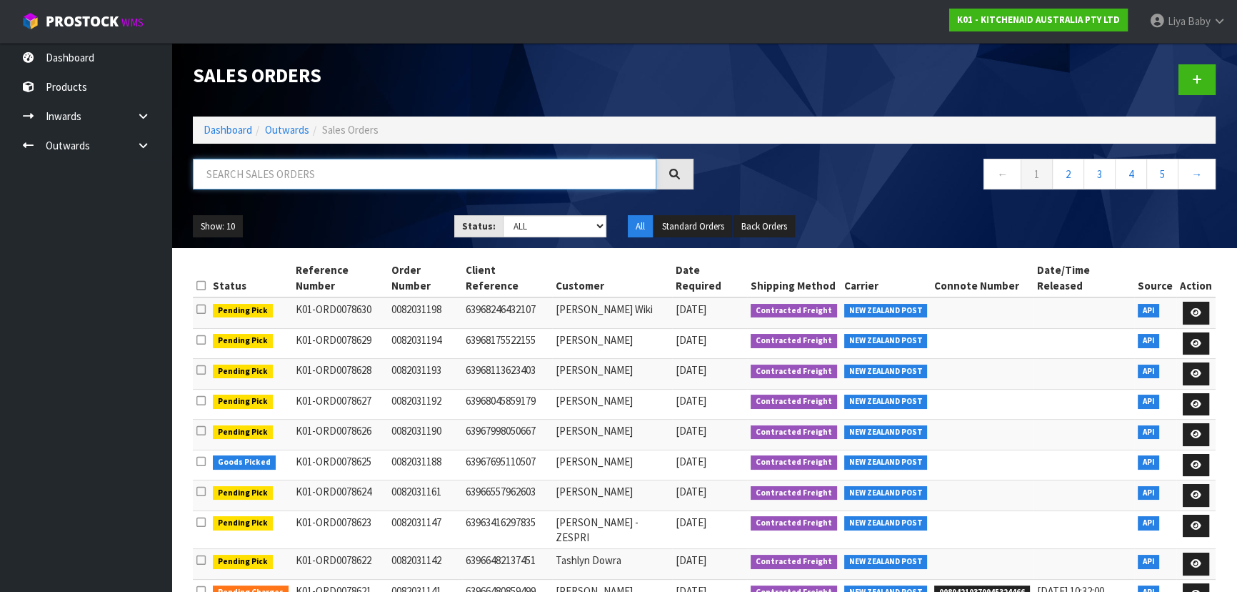
click at [301, 179] on input "text" at bounding box center [425, 174] width 464 height 31
type input "JOB-0410194"
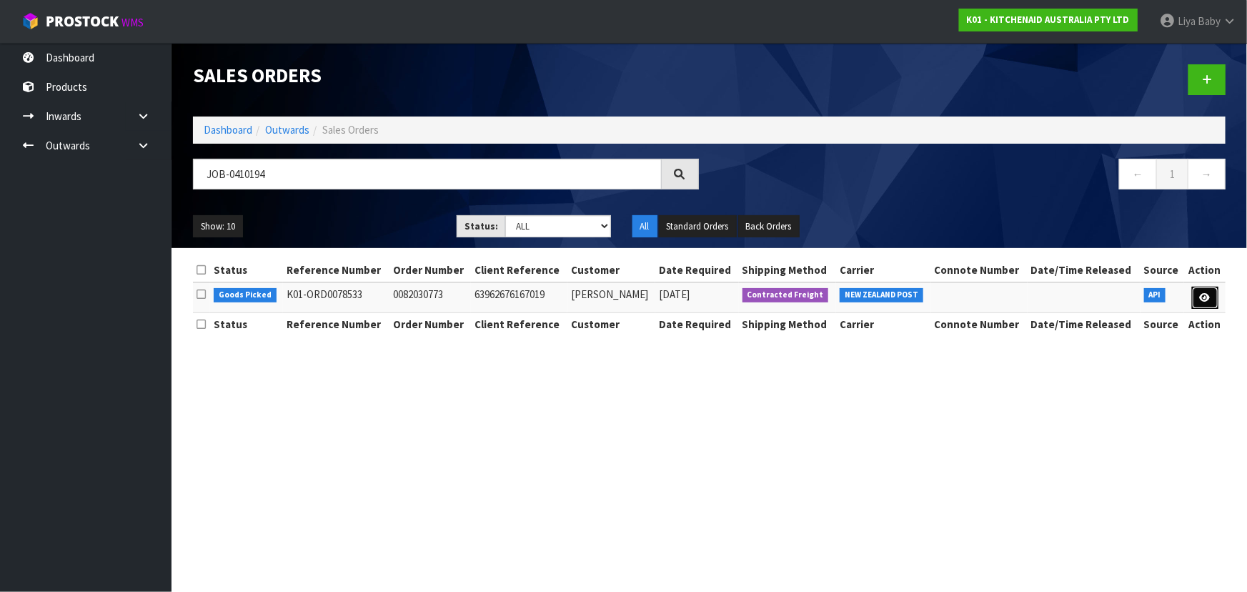
click at [1200, 297] on icon at bounding box center [1205, 297] width 11 height 9
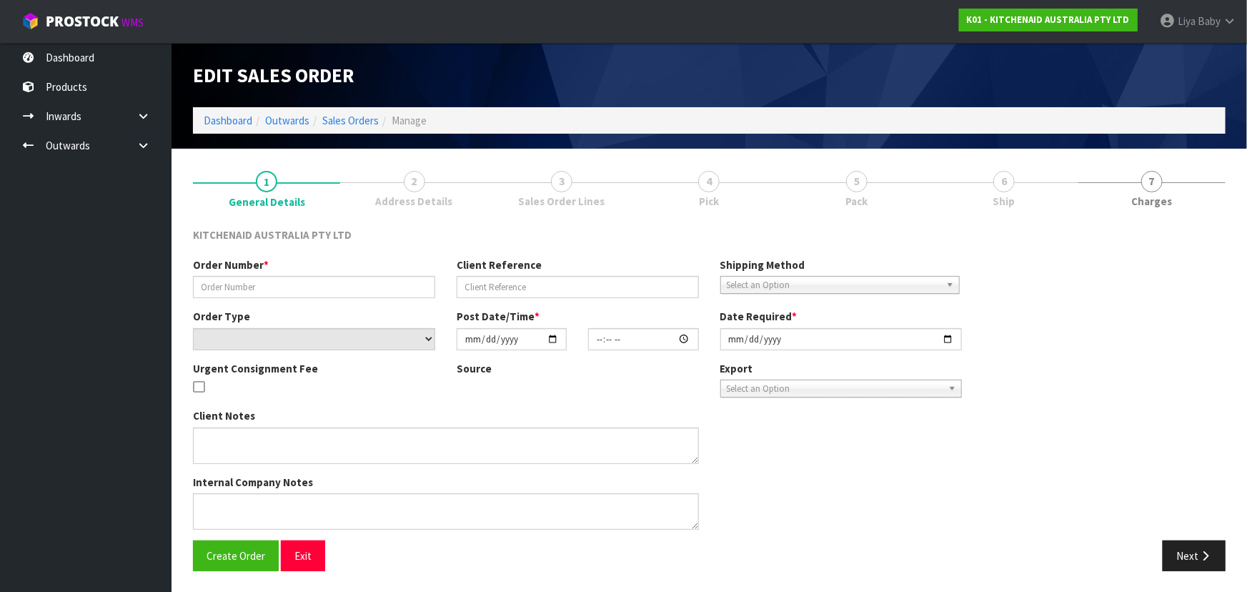
type input "0082030773"
type input "63962676167019"
select select "number:0"
type input "[DATE]"
type input "11:33:43.000"
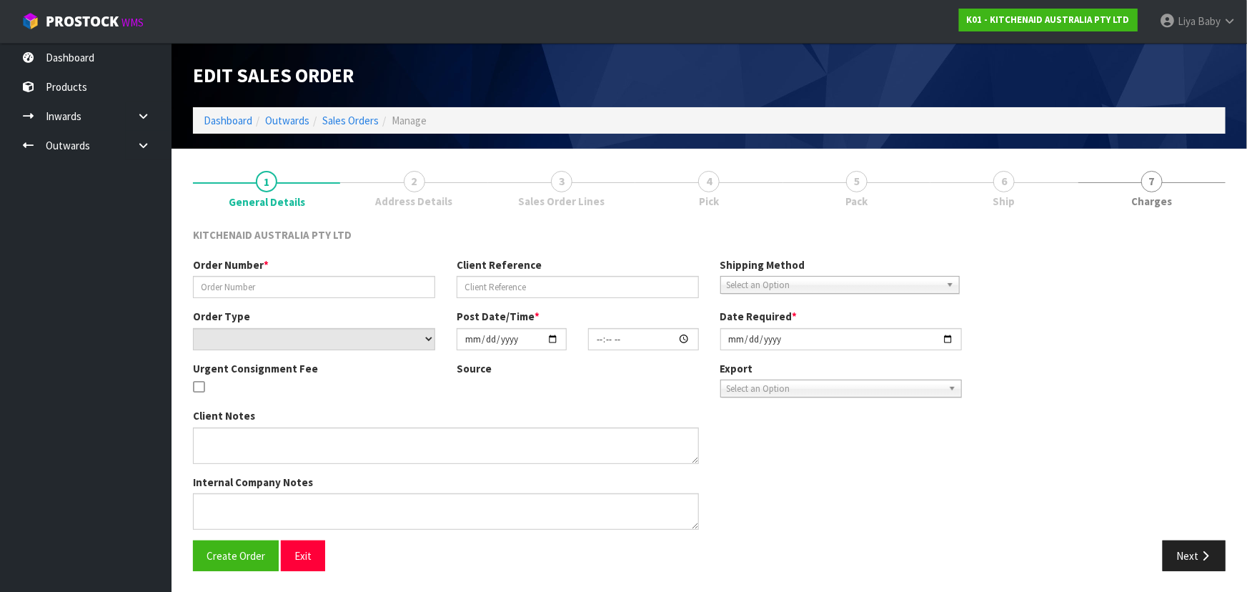
type input "[DATE]"
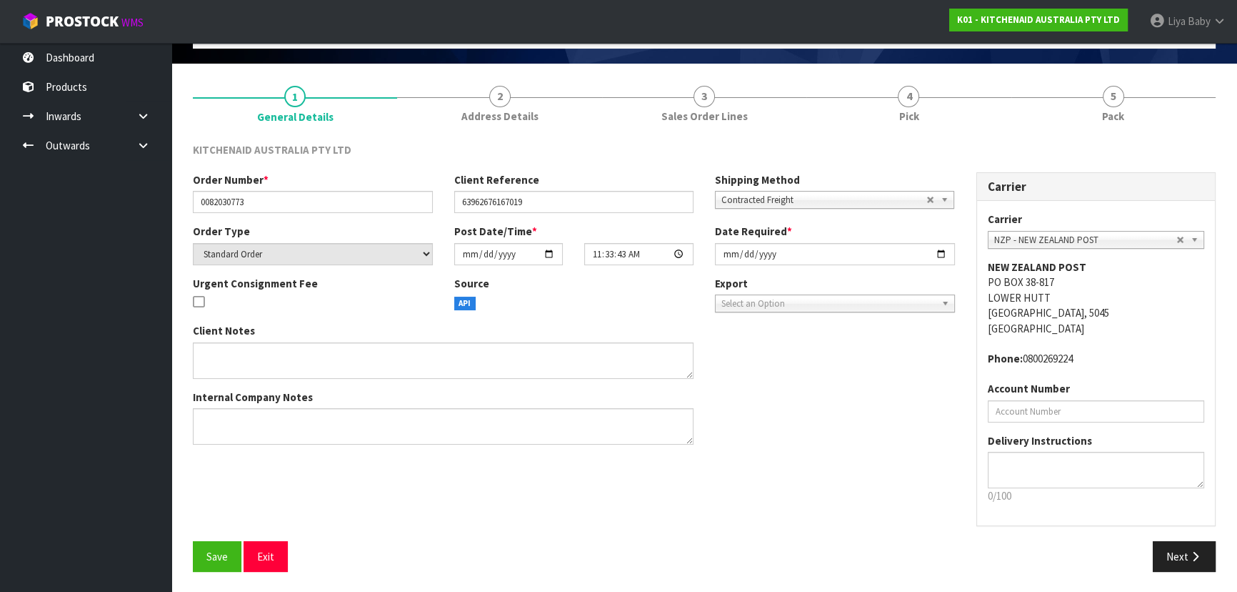
scroll to position [86, 0]
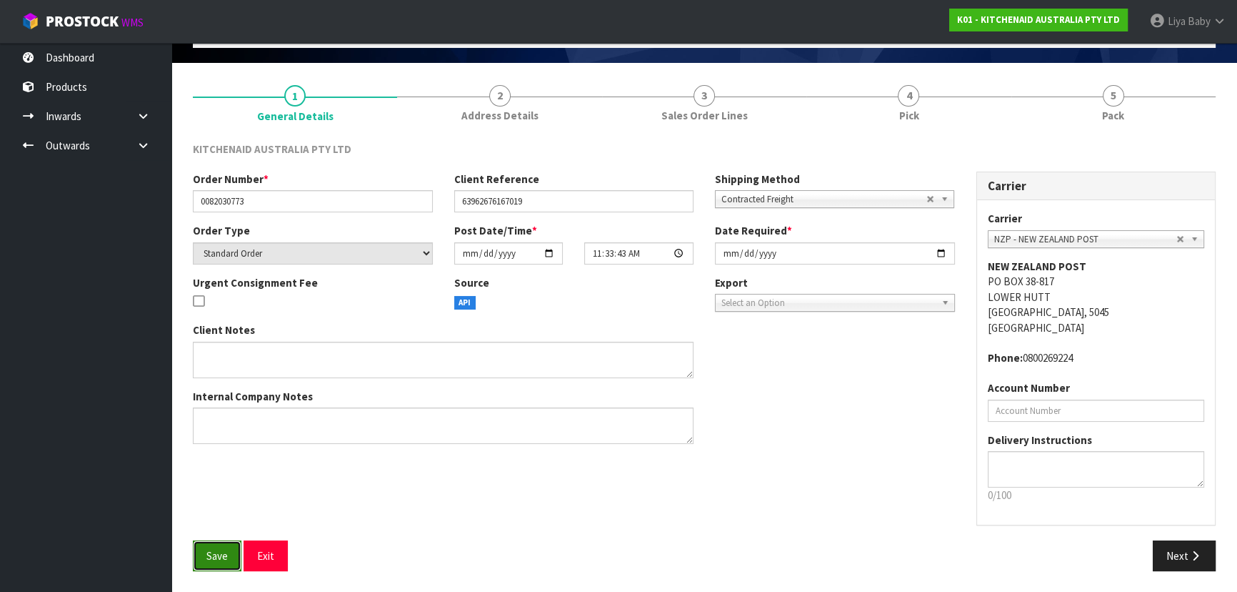
click at [206, 549] on span "Save" at bounding box center [216, 556] width 21 height 14
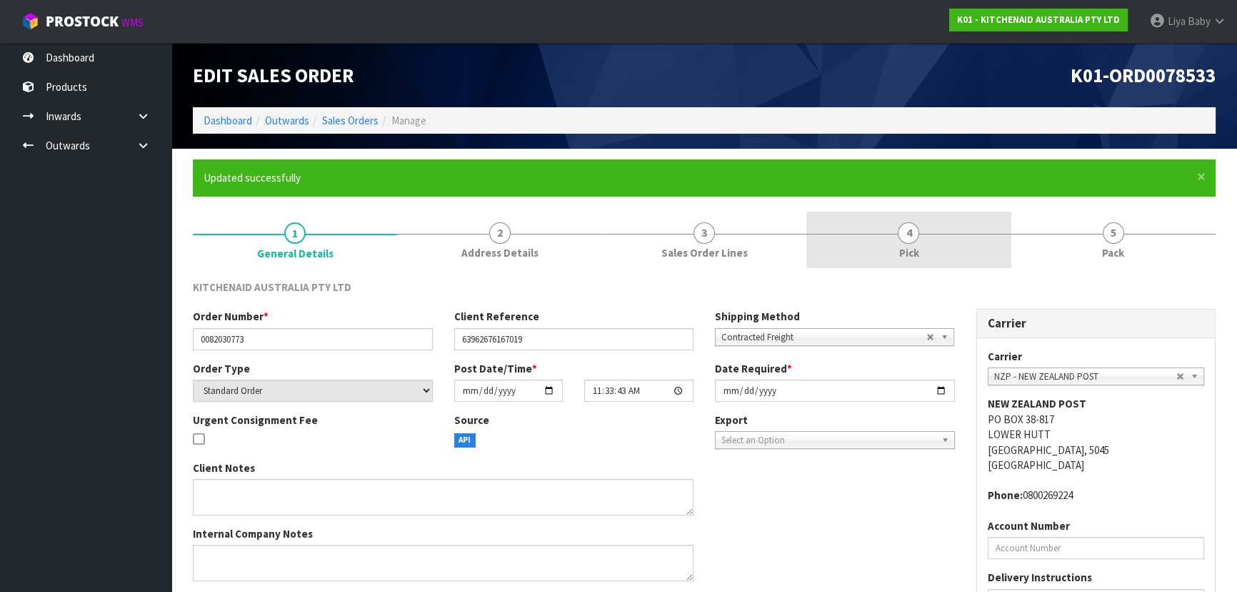
click at [887, 242] on link "4 Pick" at bounding box center [909, 239] width 204 height 56
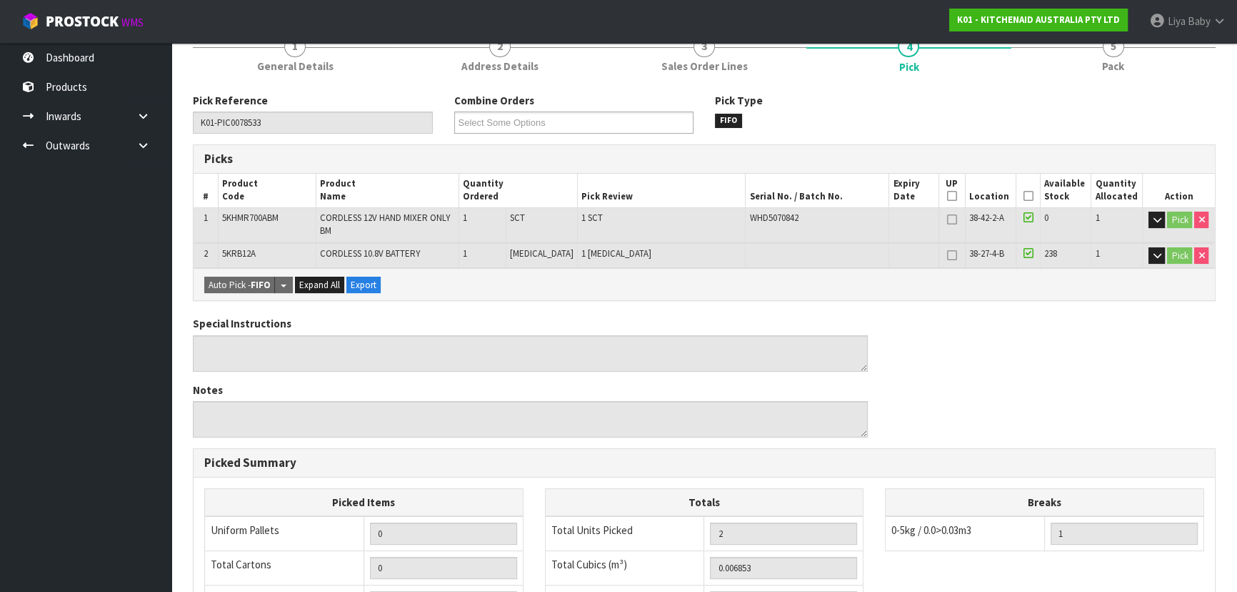
scroll to position [194, 0]
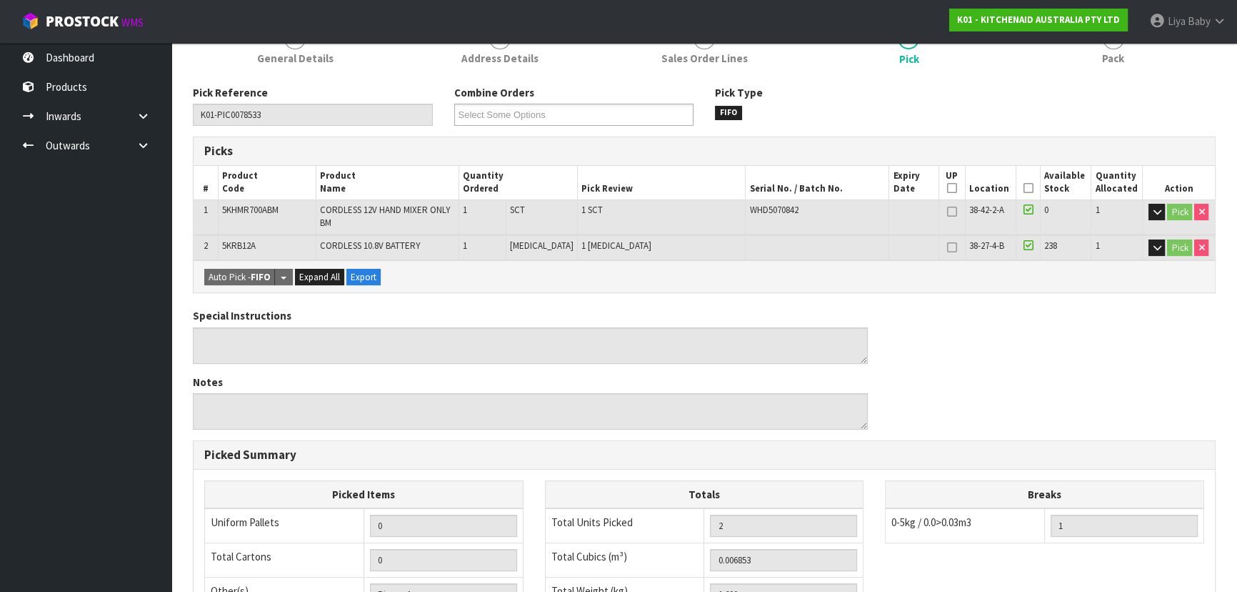
click at [1027, 188] on icon at bounding box center [1028, 188] width 10 height 1
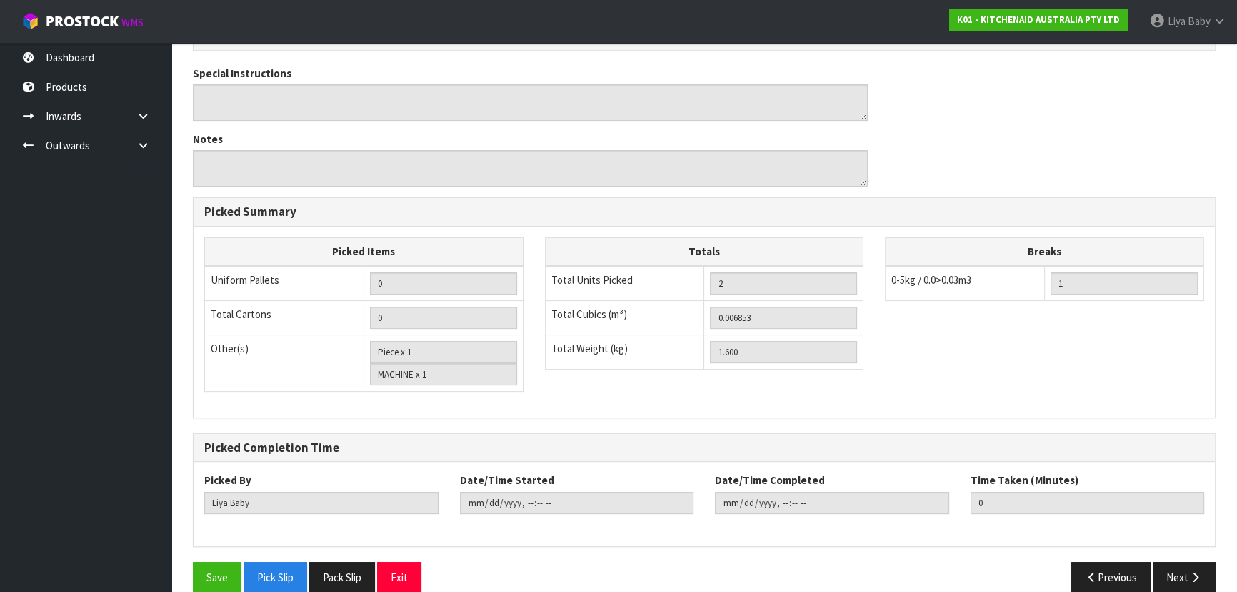
scroll to position [498, 0]
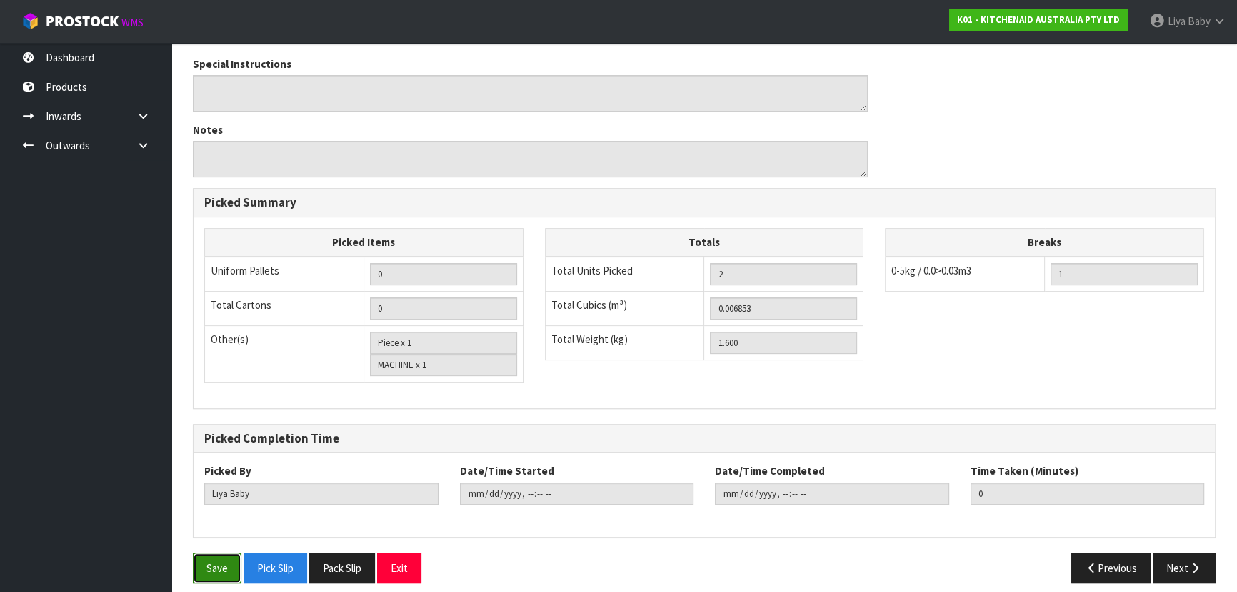
click at [215, 559] on button "Save" at bounding box center [217, 567] width 49 height 31
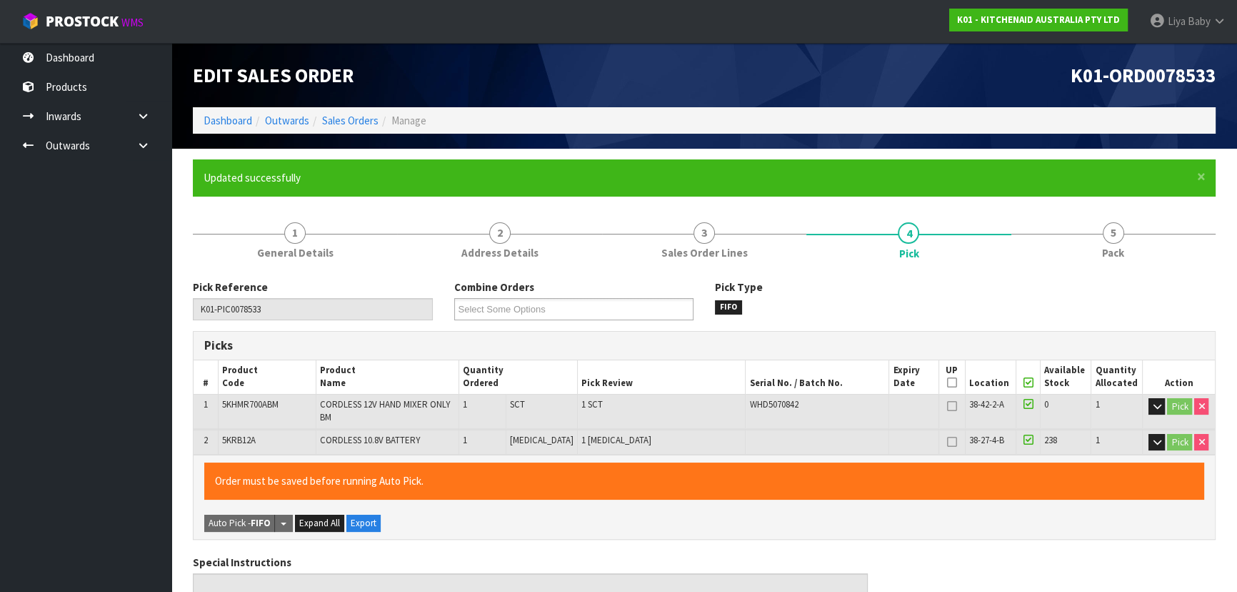
type input "[DATE]T10:35:52"
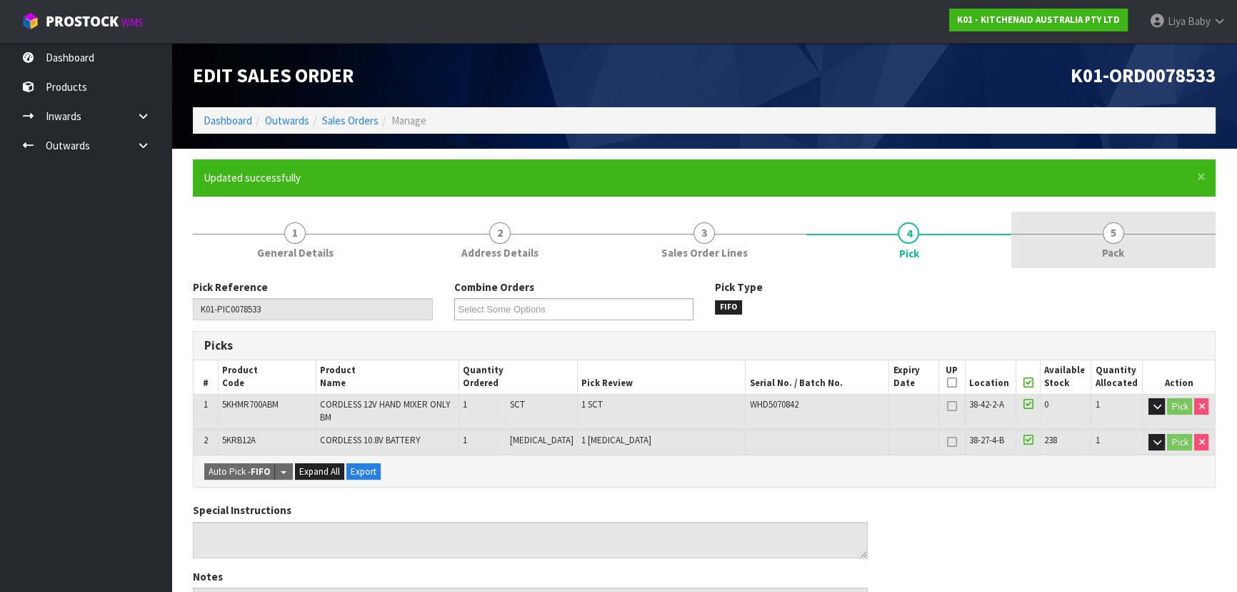
click at [1101, 255] on link "5 Pack" at bounding box center [1114, 239] width 204 height 56
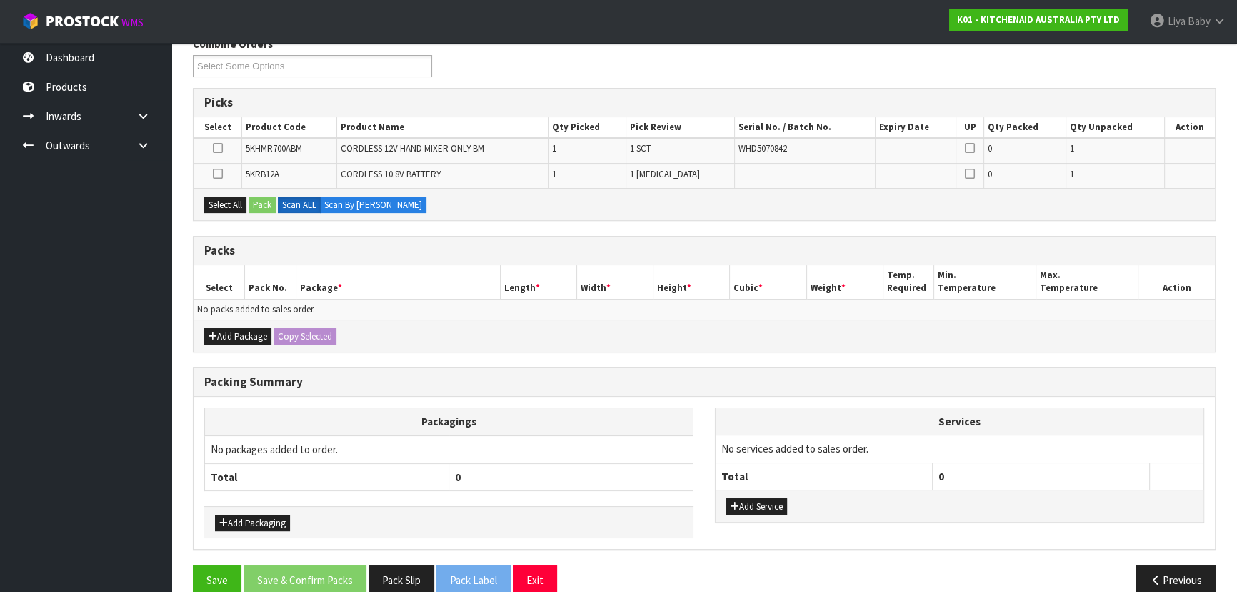
scroll to position [259, 0]
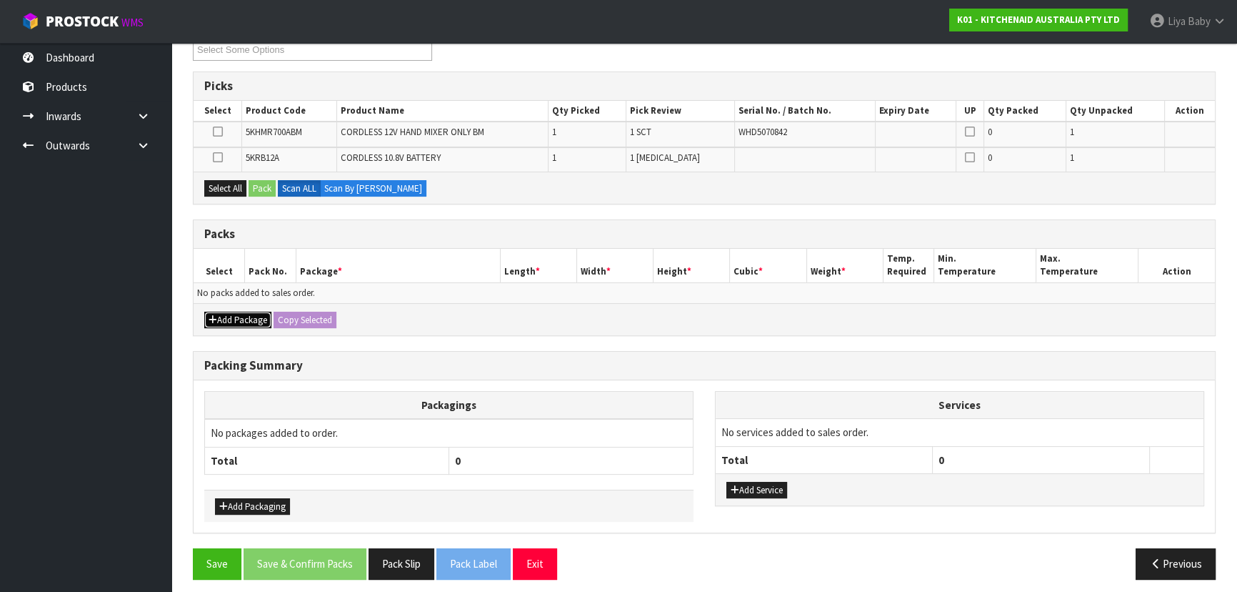
click at [226, 321] on button "Add Package" at bounding box center [237, 319] width 67 height 17
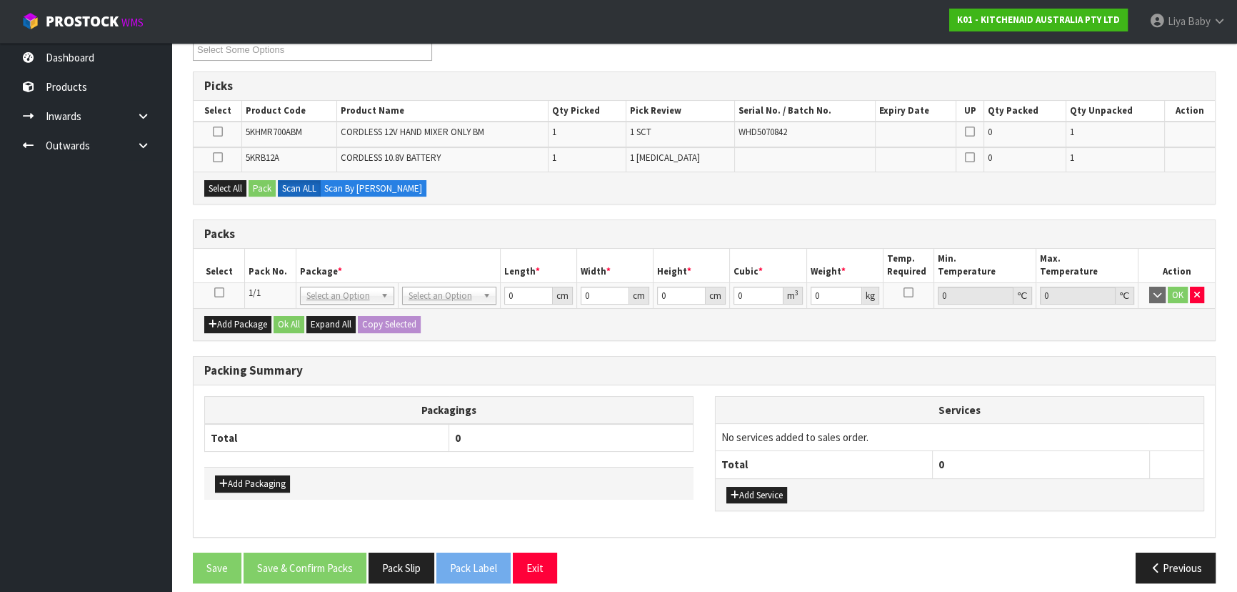
click at [219, 292] on icon at bounding box center [219, 292] width 10 height 1
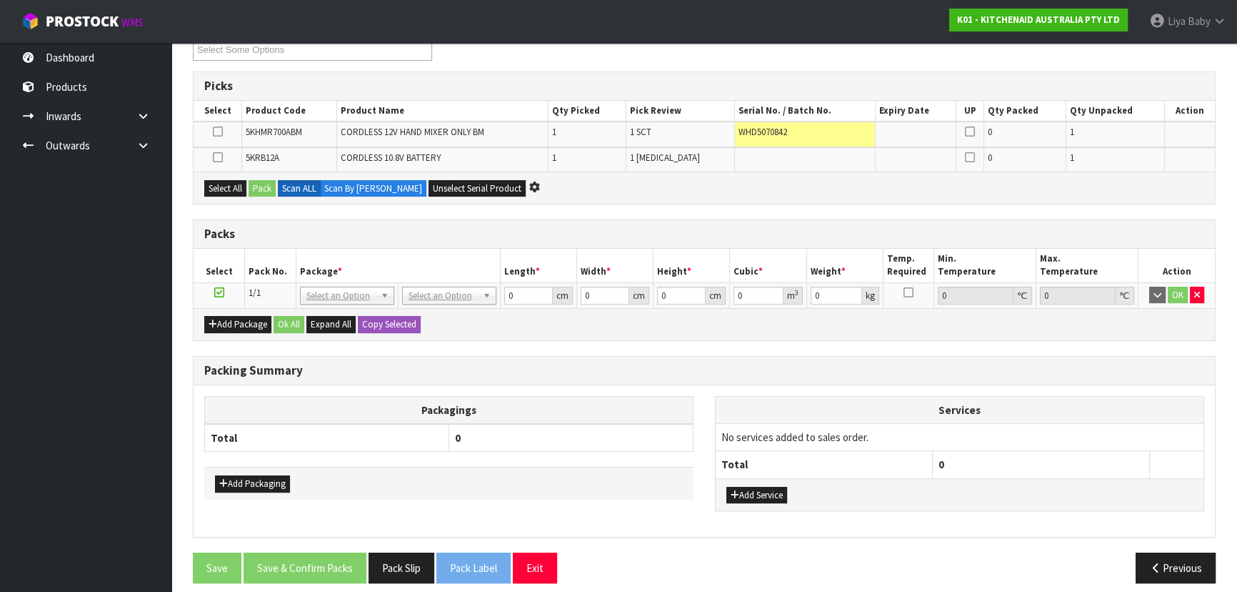
scroll to position [0, 0]
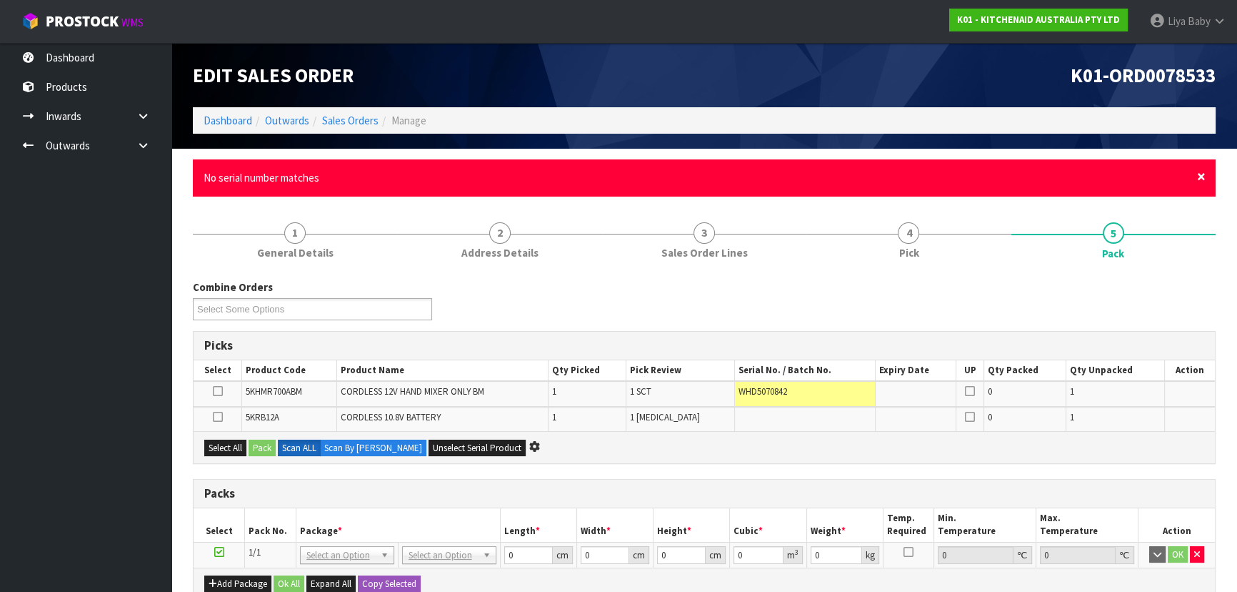
click at [1201, 178] on span "×" at bounding box center [1201, 176] width 9 height 20
click at [1197, 182] on span "×" at bounding box center [1201, 176] width 9 height 20
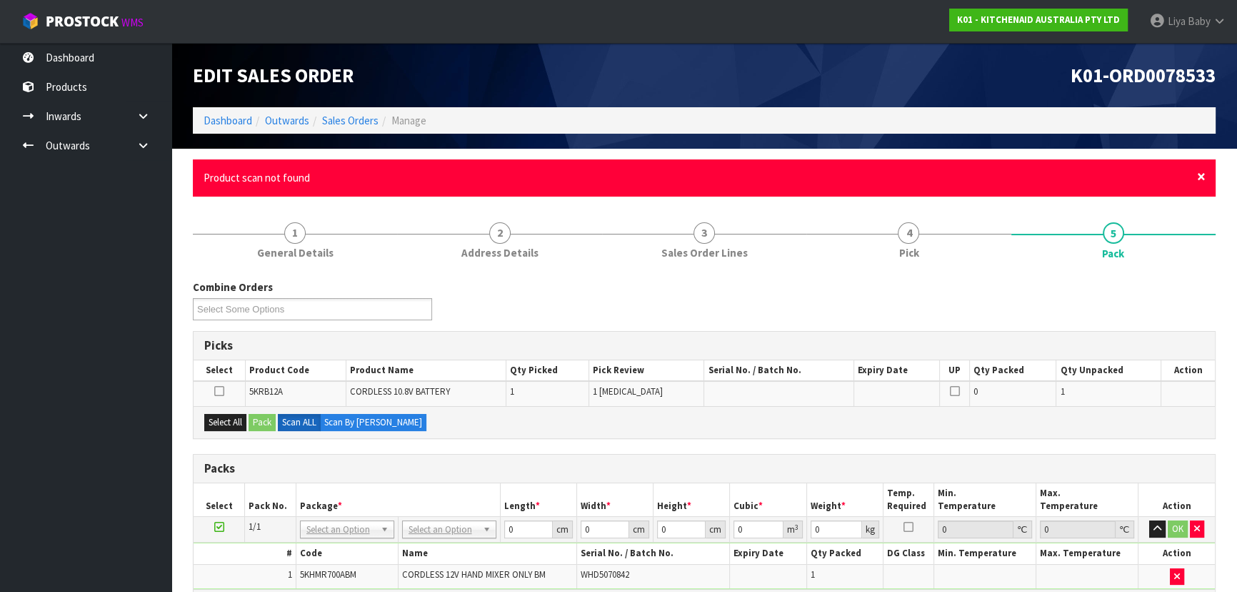
click at [1199, 178] on span "×" at bounding box center [1201, 176] width 9 height 20
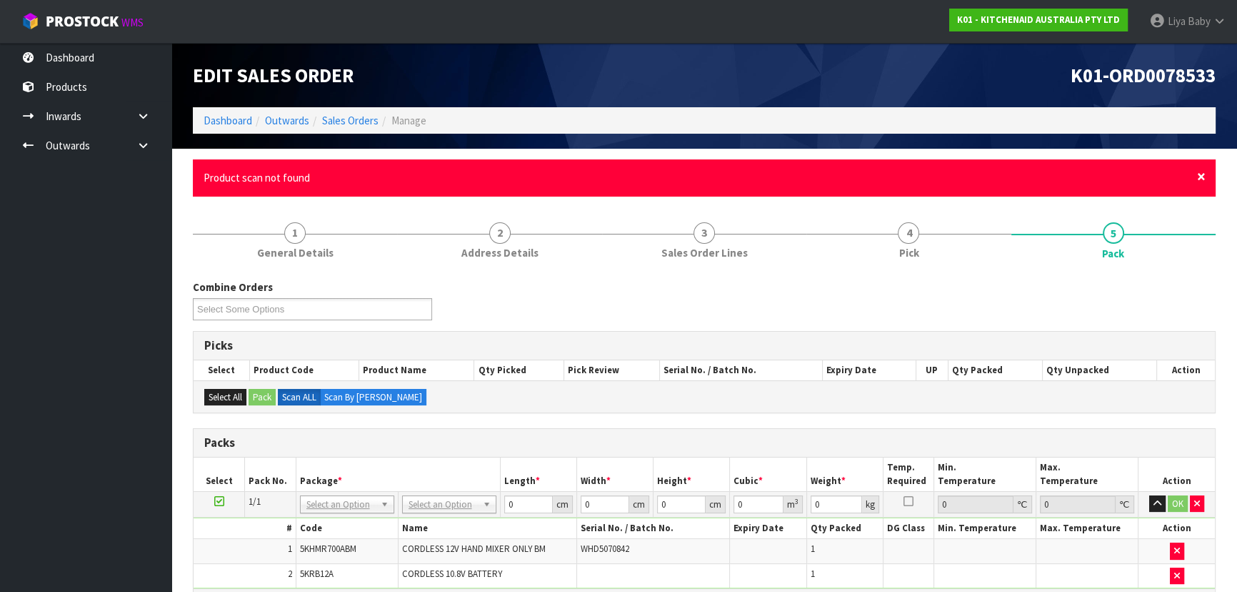
click at [1198, 178] on span "×" at bounding box center [1201, 176] width 9 height 20
click at [1200, 177] on span "×" at bounding box center [1201, 176] width 9 height 20
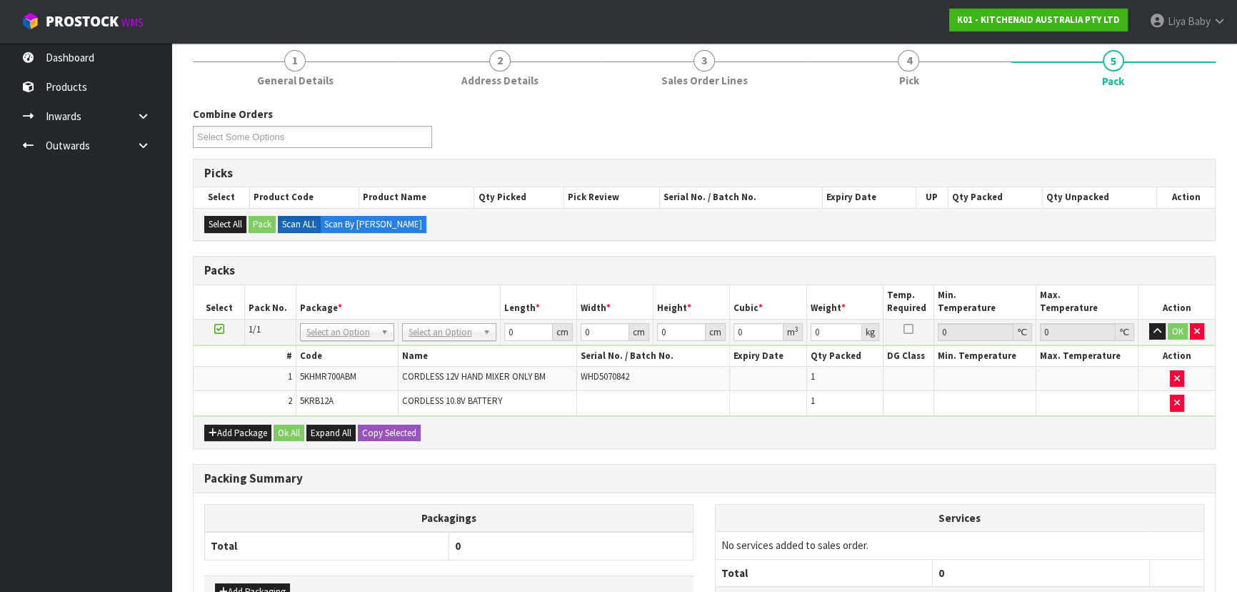
scroll to position [129, 0]
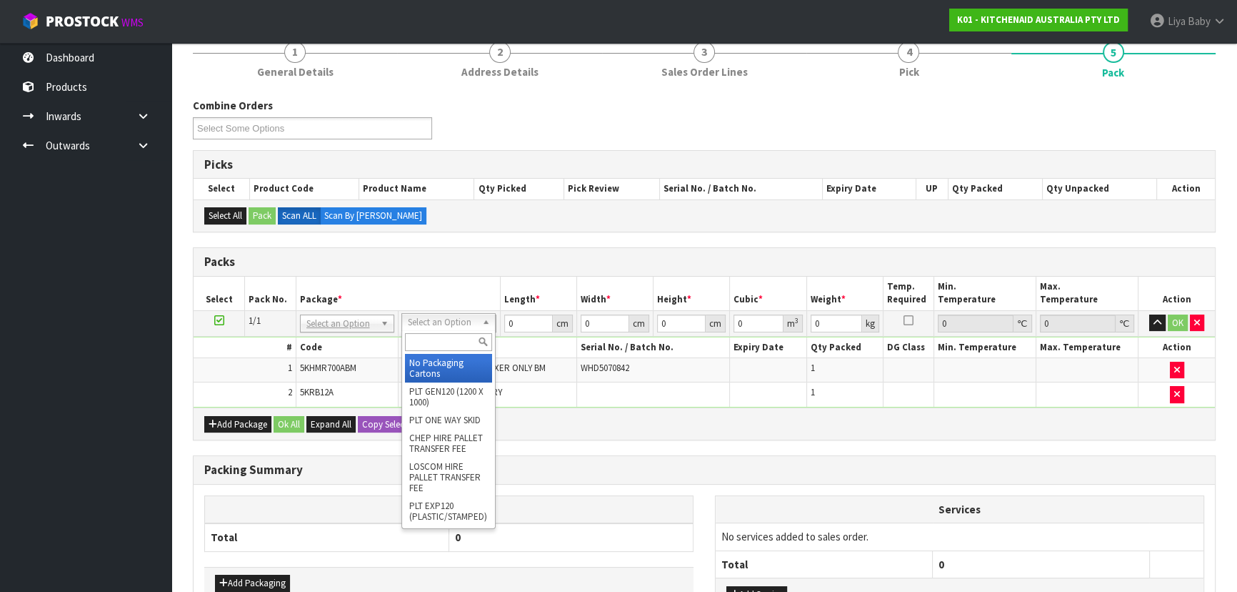
click at [447, 339] on input "text" at bounding box center [448, 342] width 87 height 18
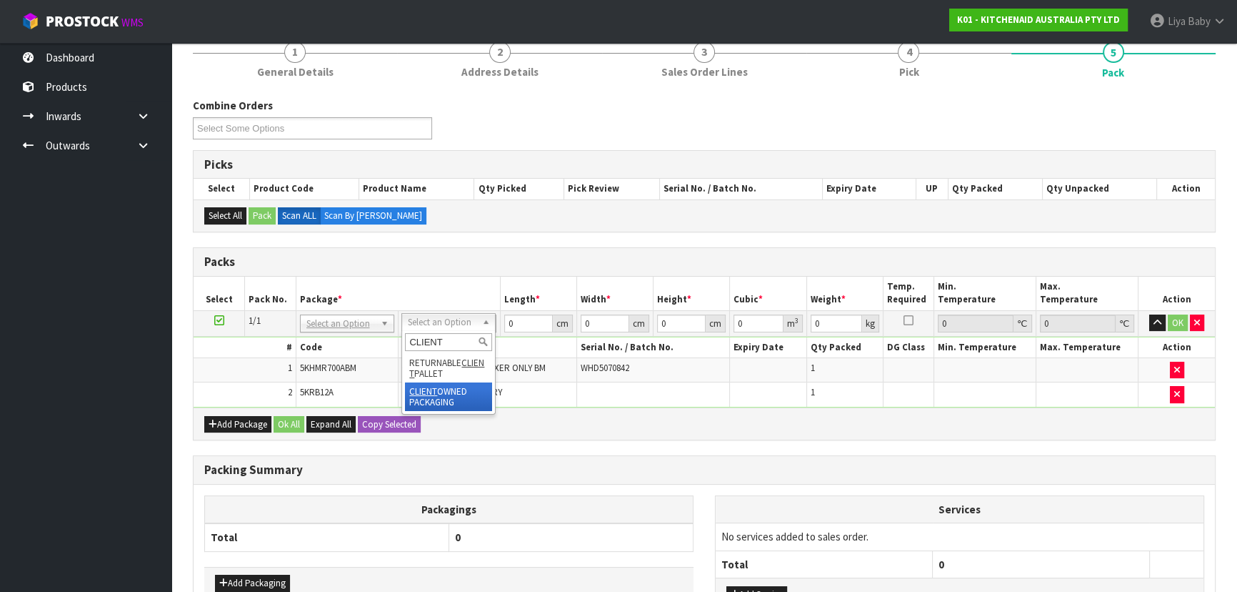
type input "CLIENT"
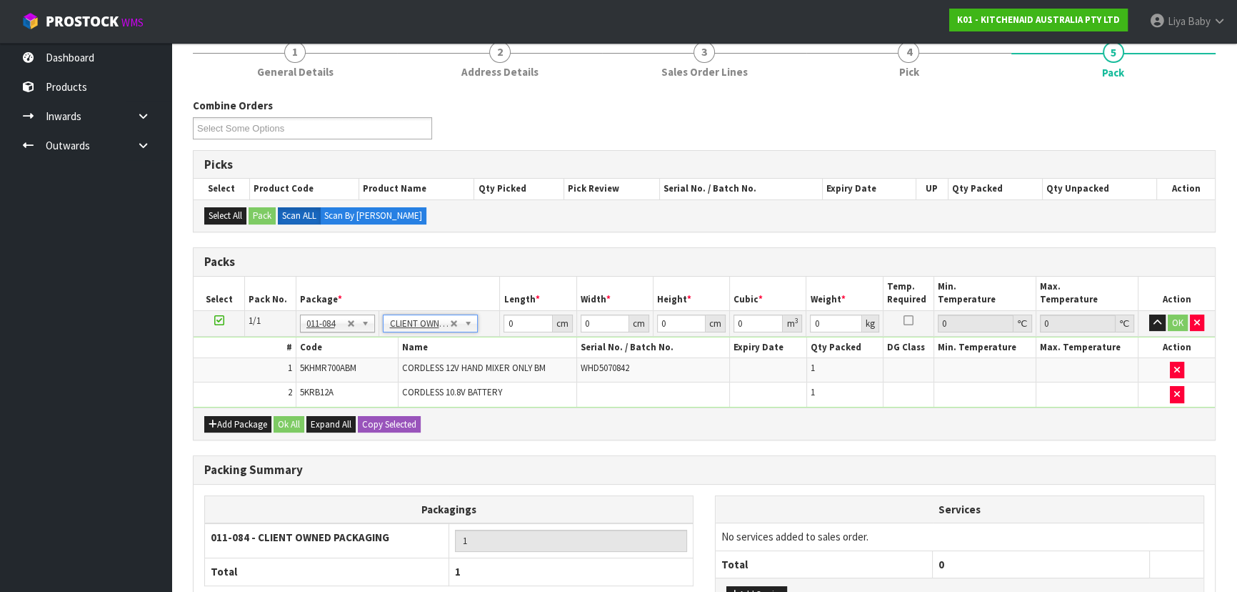
type input "1.6"
click at [522, 326] on input "0" at bounding box center [528, 323] width 49 height 18
type input "30"
click at [601, 319] on input "0" at bounding box center [605, 323] width 49 height 18
type input "26"
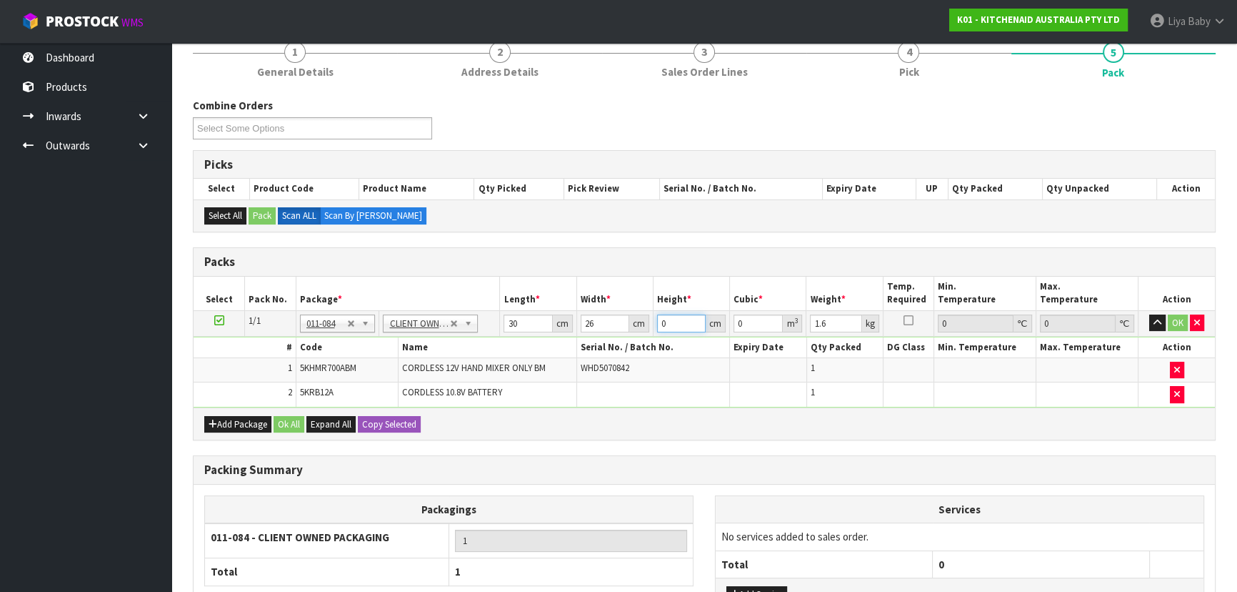
click at [678, 325] on input "0" at bounding box center [681, 323] width 49 height 18
type input "2"
type input "0.00156"
type input "22"
type input "0.01716"
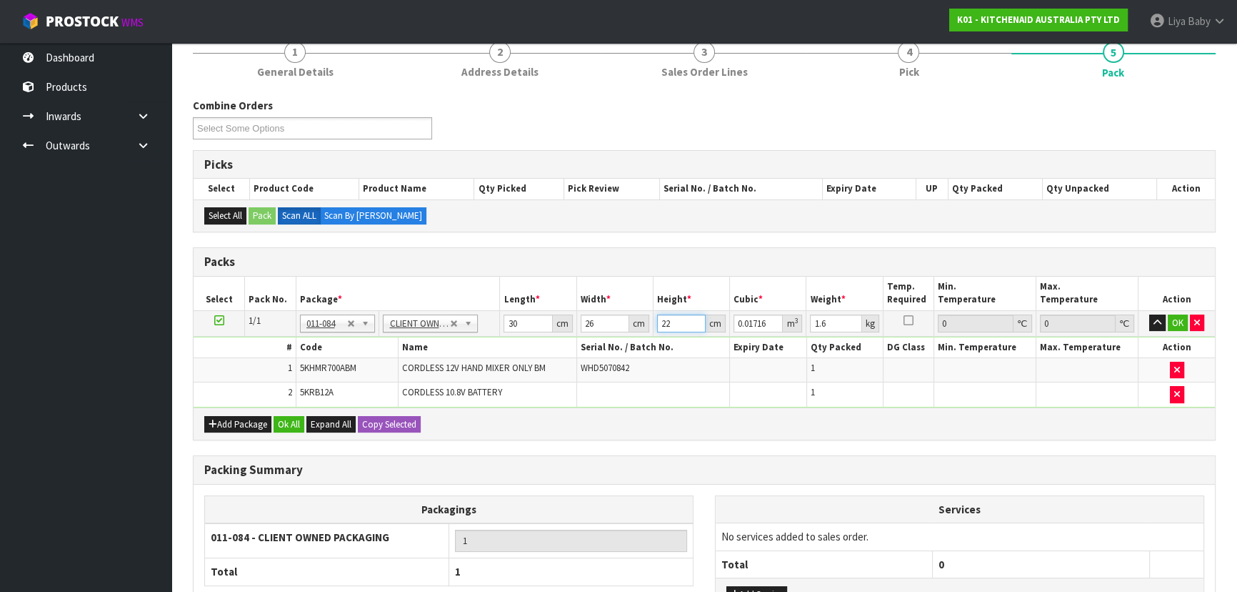
type input "22"
click at [829, 328] on input "1.6" at bounding box center [835, 323] width 51 height 18
type input "1"
type input "2"
click at [277, 419] on button "Ok All" at bounding box center [289, 424] width 31 height 17
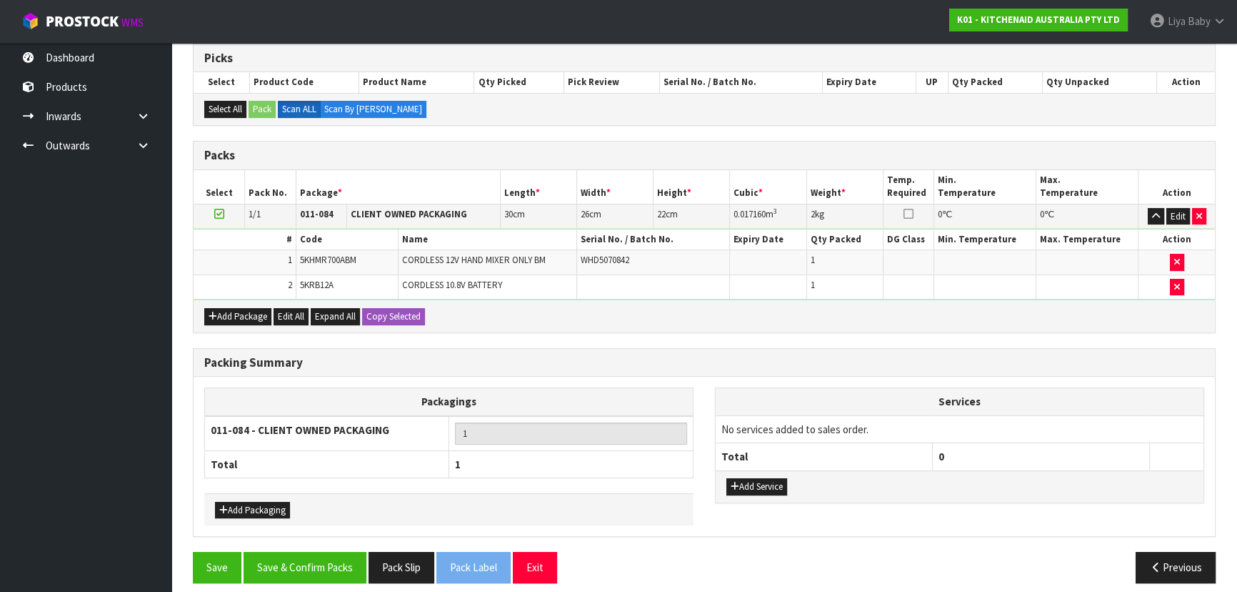
scroll to position [244, 0]
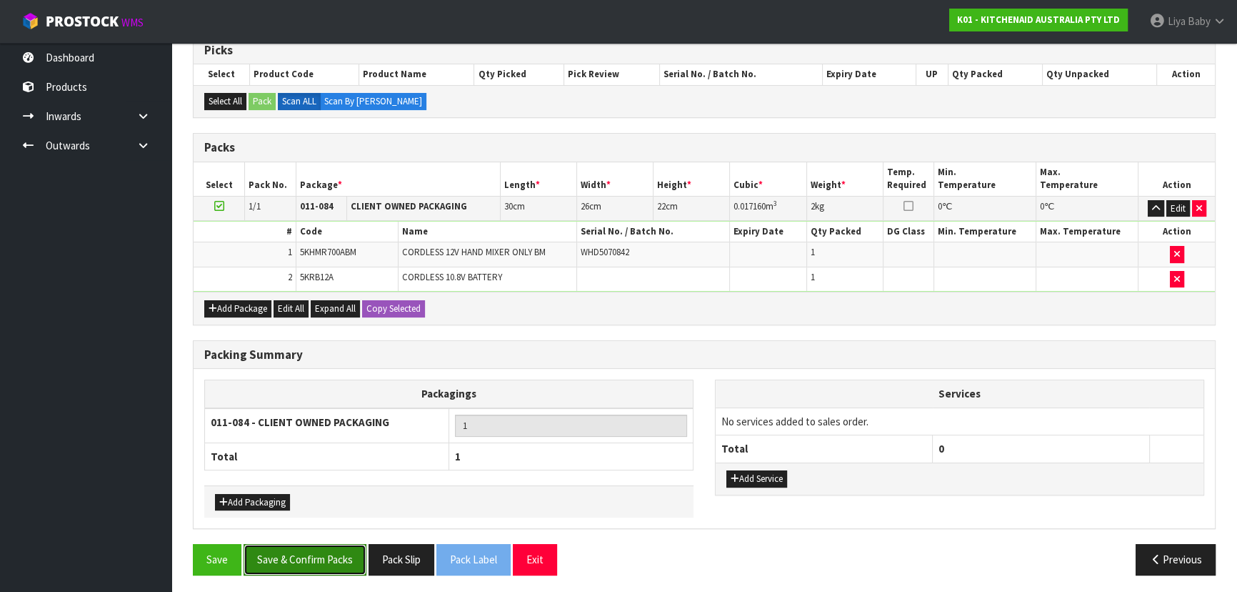
click at [306, 557] on button "Save & Confirm Packs" at bounding box center [305, 559] width 123 height 31
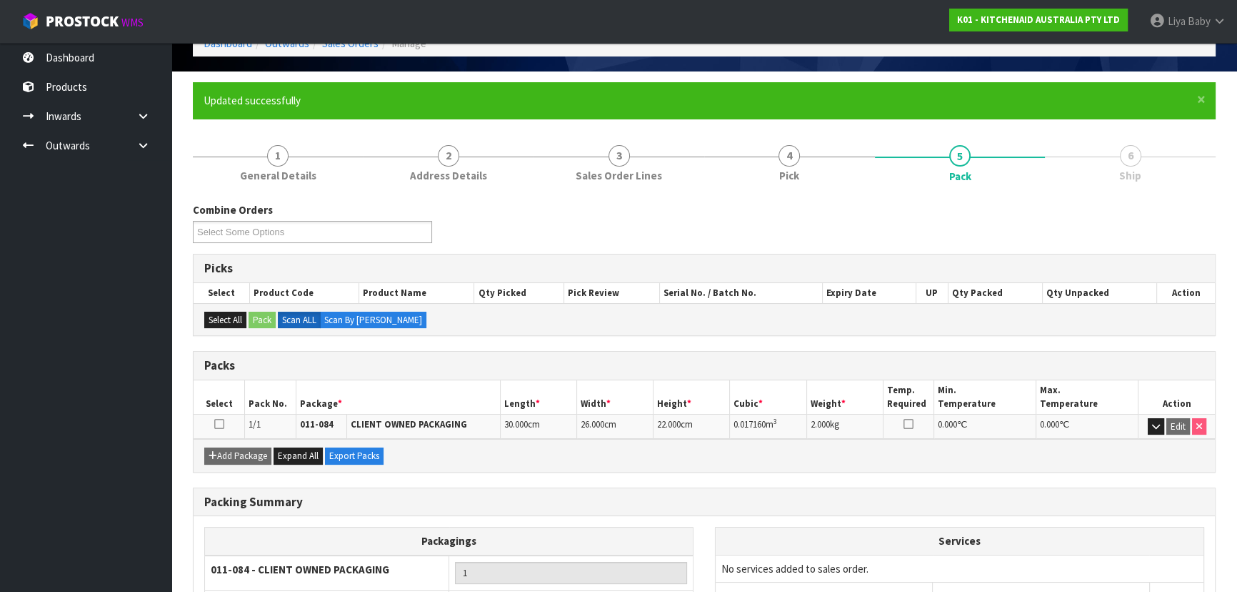
scroll to position [194, 0]
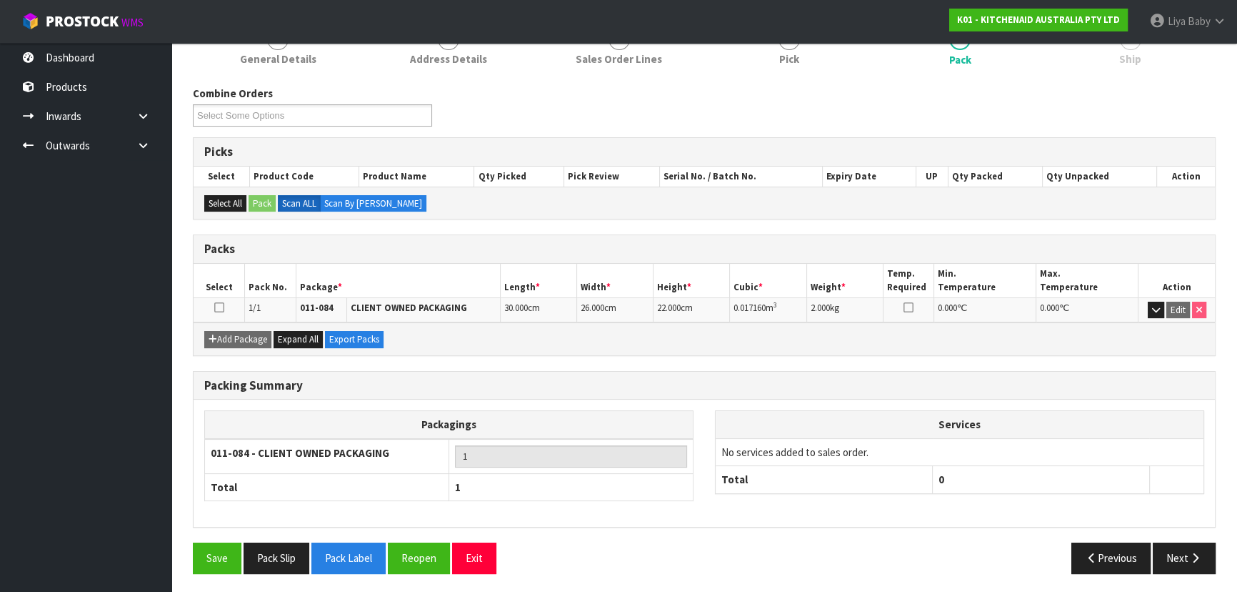
click at [218, 307] on icon at bounding box center [219, 307] width 10 height 1
click at [1191, 555] on icon "button" at bounding box center [1196, 557] width 14 height 11
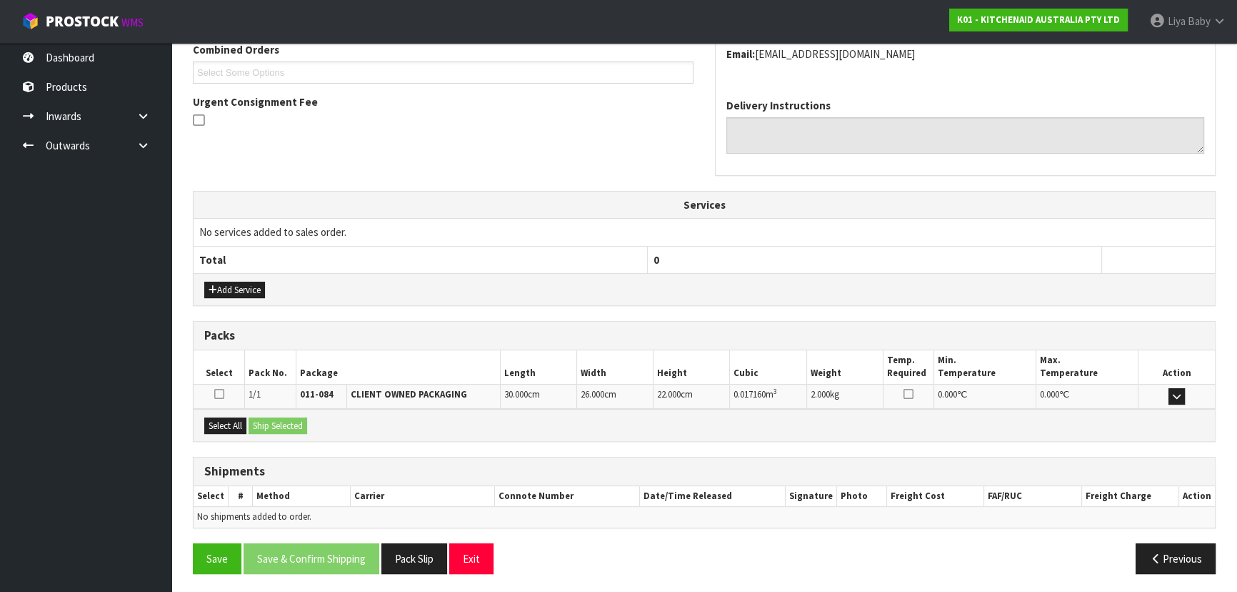
scroll to position [380, 0]
click at [213, 426] on button "Select All" at bounding box center [225, 425] width 42 height 17
click at [268, 422] on button "Ship Selected" at bounding box center [278, 425] width 59 height 17
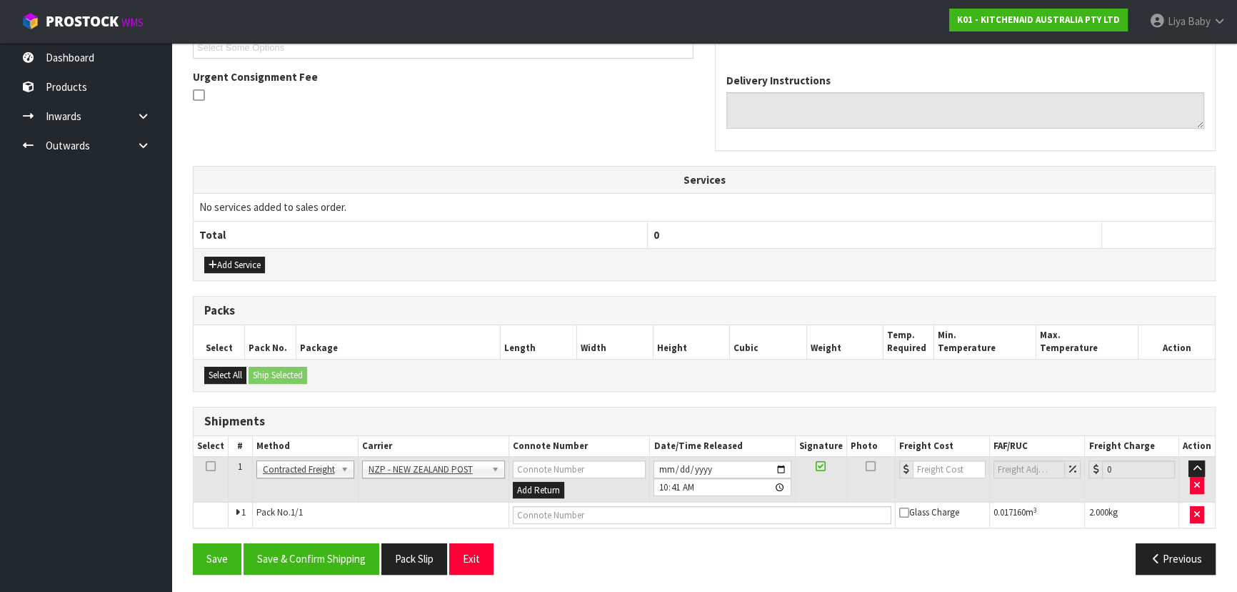
scroll to position [406, 0]
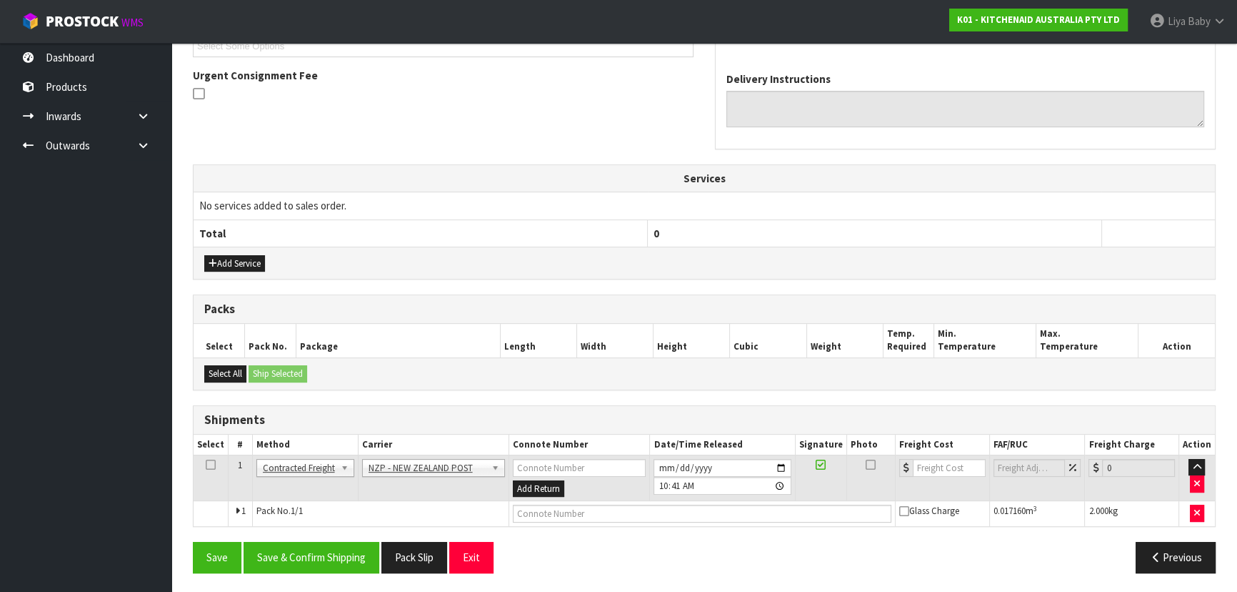
click at [212, 464] on icon at bounding box center [211, 464] width 10 height 1
click at [351, 552] on button "Save & Confirm Shipping" at bounding box center [312, 557] width 136 height 31
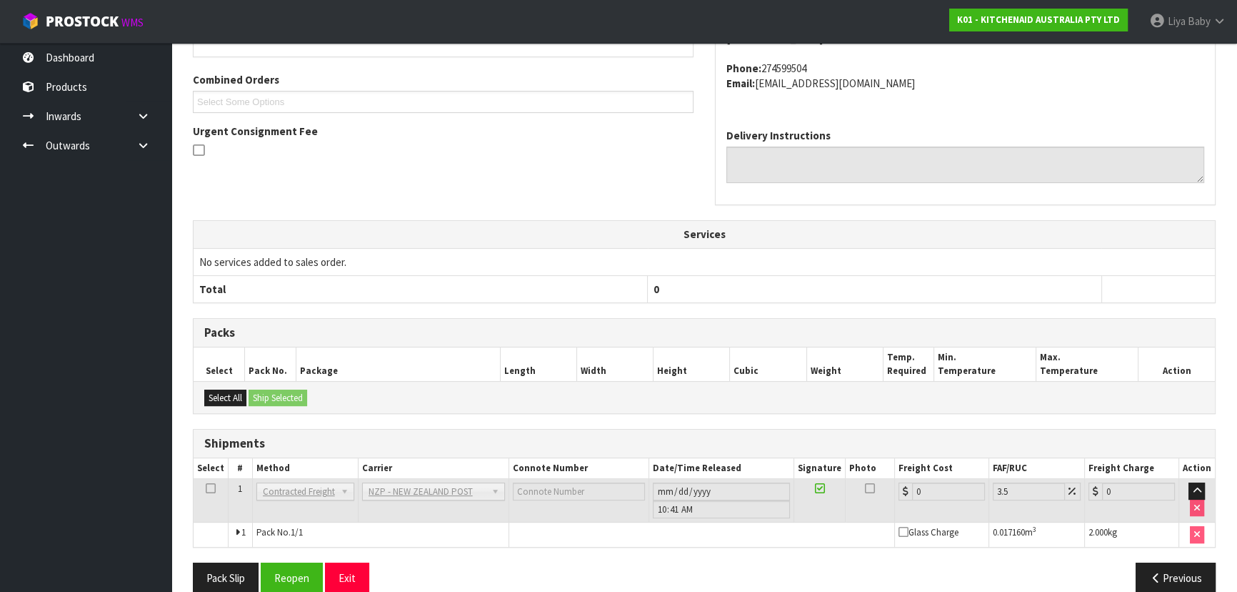
scroll to position [386, 0]
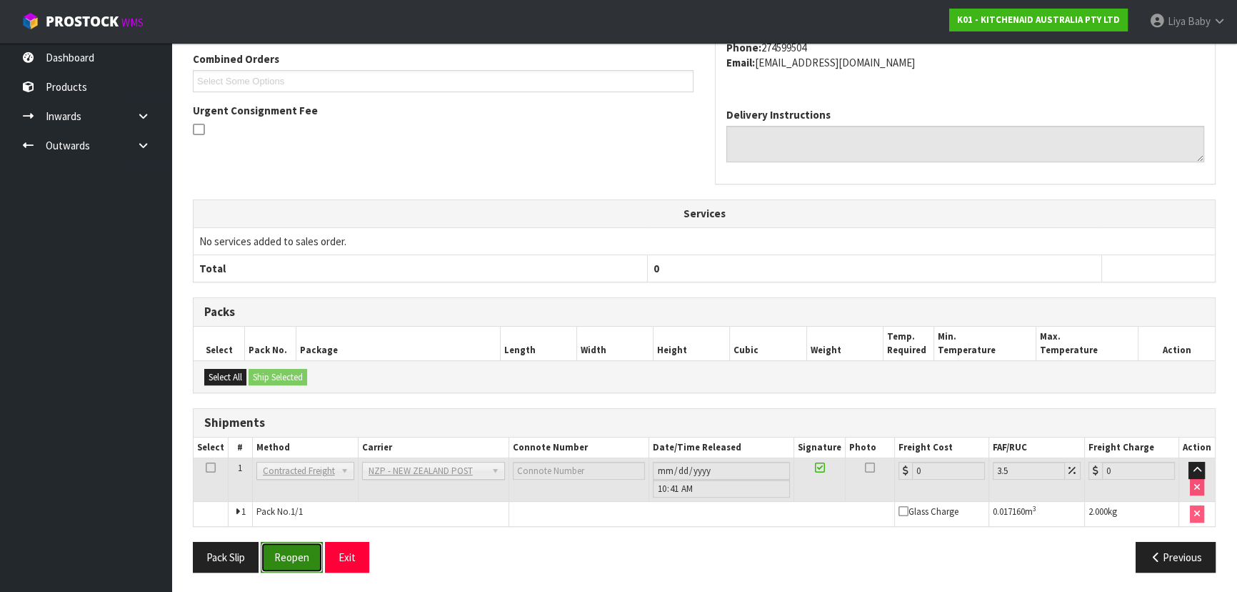
click at [319, 554] on button "Reopen" at bounding box center [292, 557] width 62 height 31
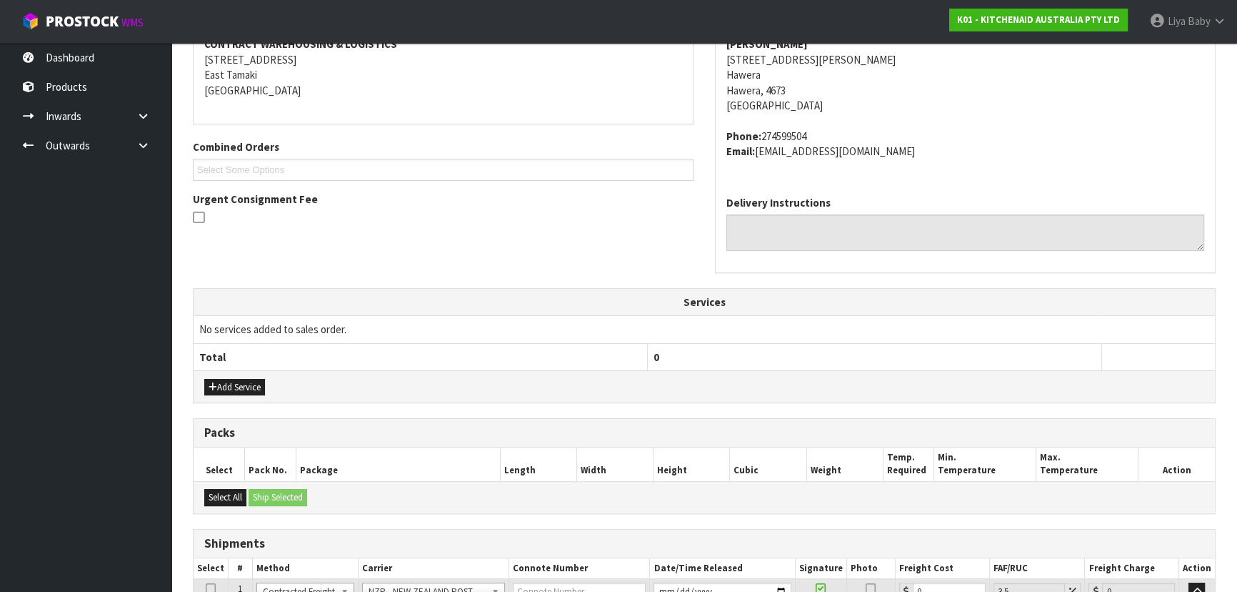
scroll to position [419, 0]
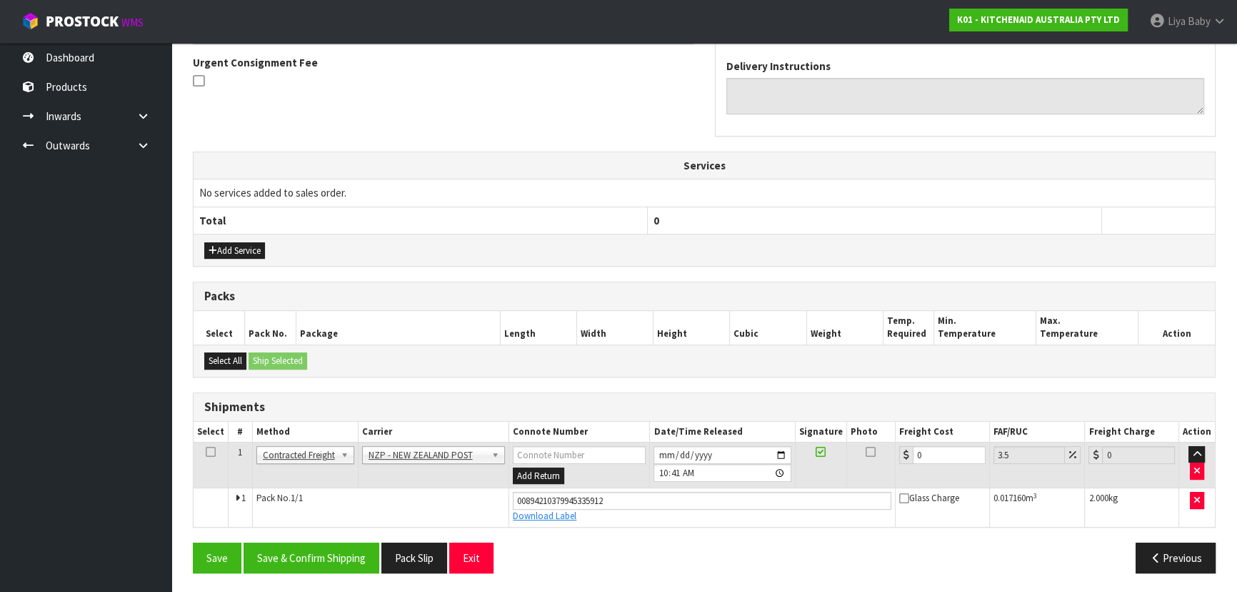
click at [932, 464] on td "0" at bounding box center [943, 465] width 94 height 46
click at [933, 451] on input "0" at bounding box center [949, 455] width 73 height 18
type input "1"
type input "1.03"
type input "13"
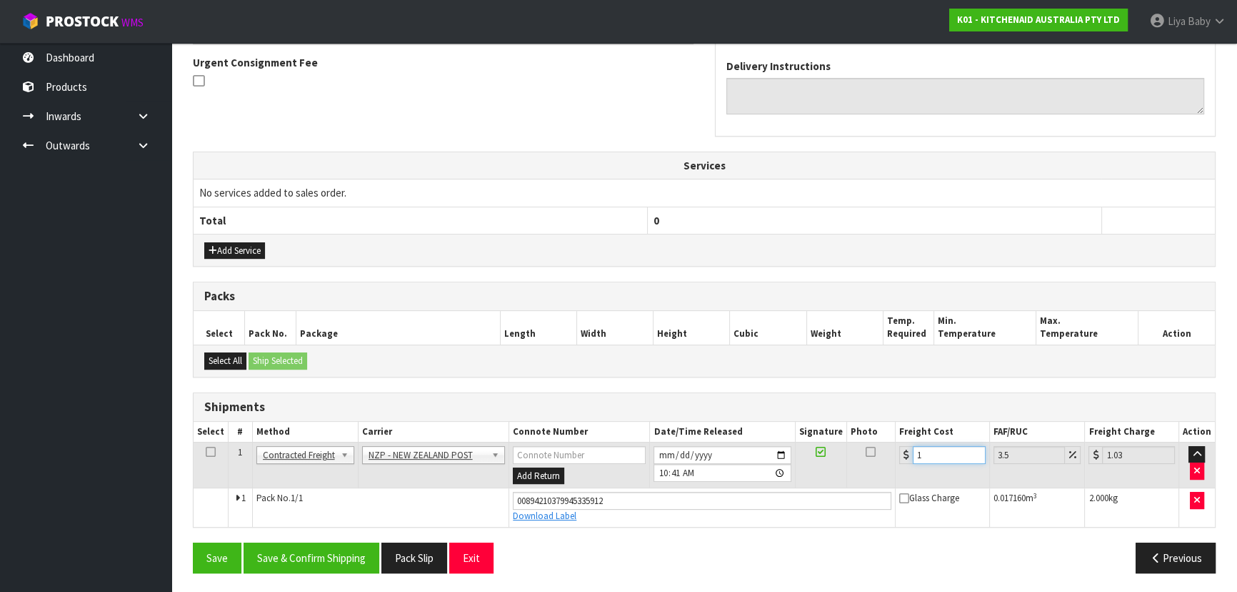
type input "13.45"
type input "13.04"
type input "13.5"
type input "13.04"
click at [208, 452] on icon at bounding box center [211, 452] width 10 height 1
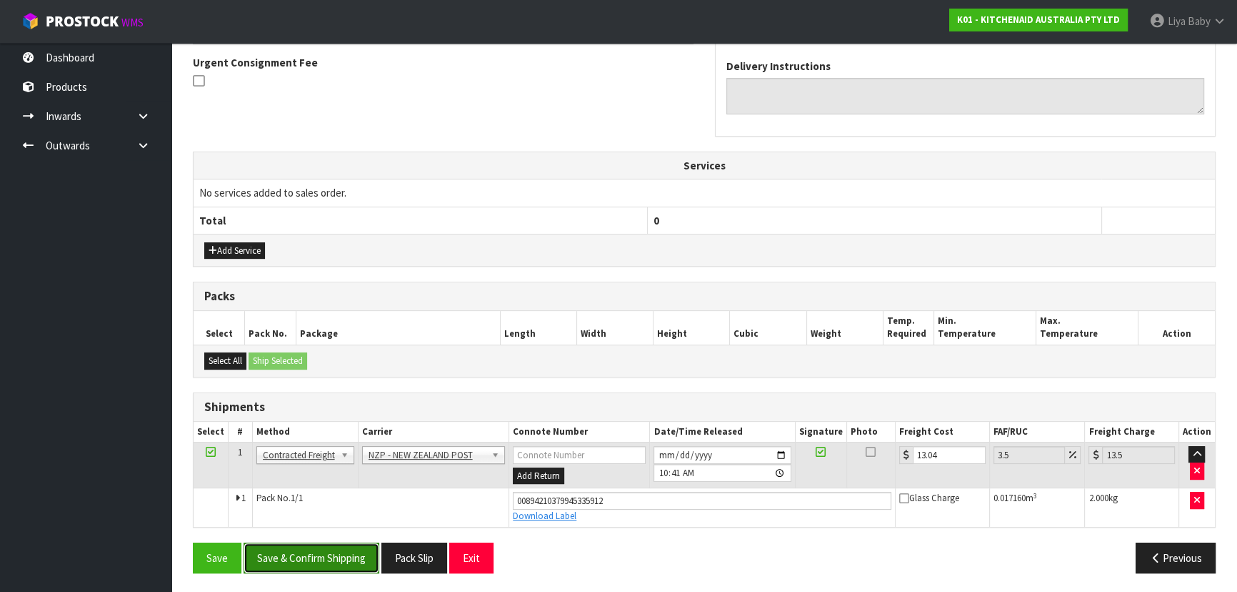
click at [312, 550] on button "Save & Confirm Shipping" at bounding box center [312, 557] width 136 height 31
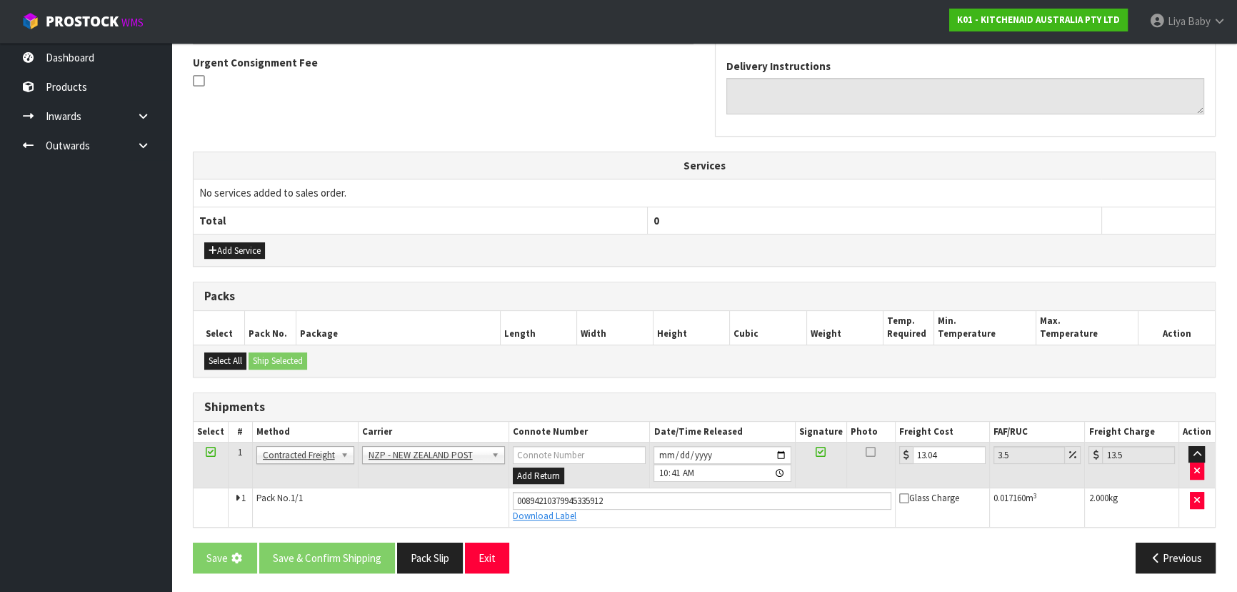
scroll to position [0, 0]
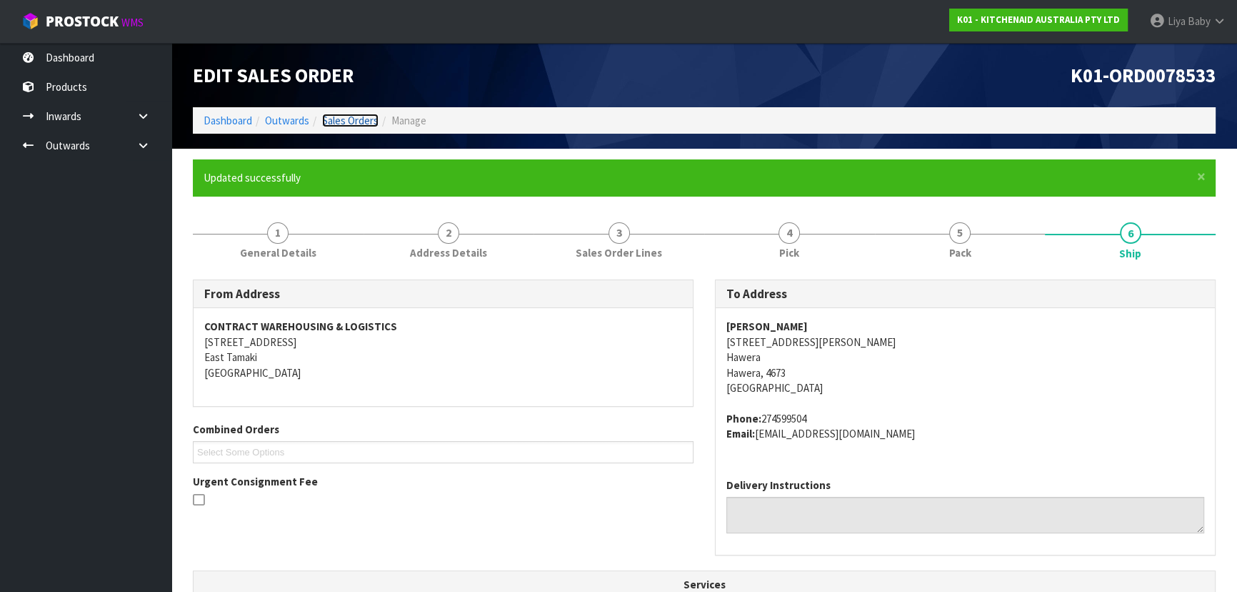
click at [374, 115] on link "Sales Orders" at bounding box center [350, 121] width 56 height 14
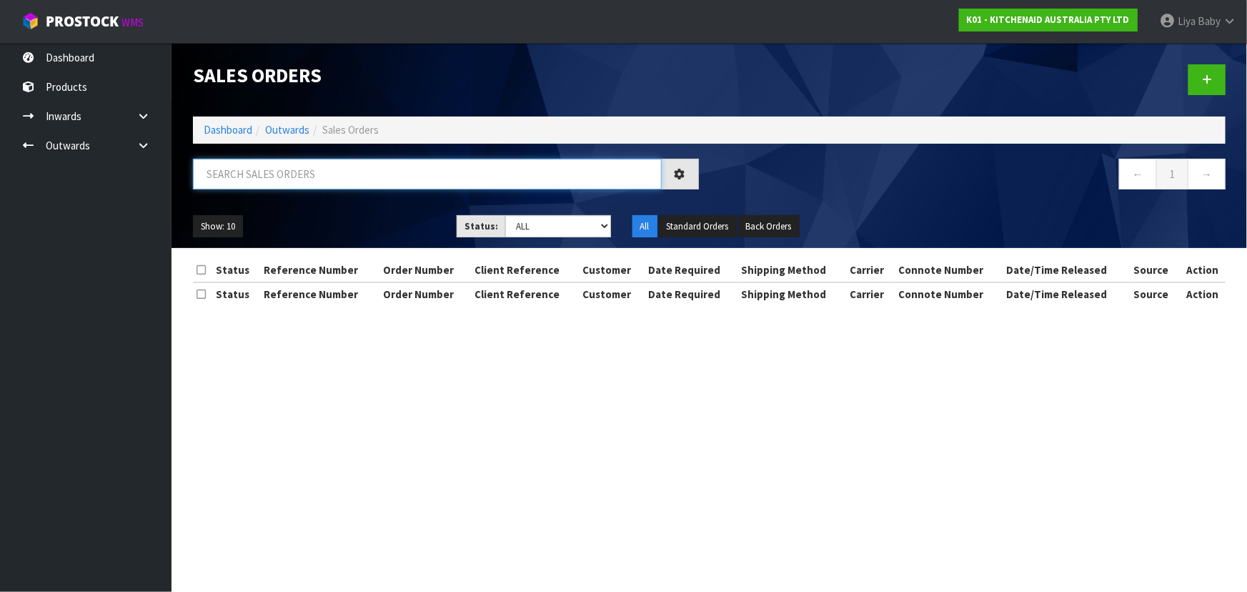
click at [328, 174] on input "text" at bounding box center [427, 174] width 469 height 31
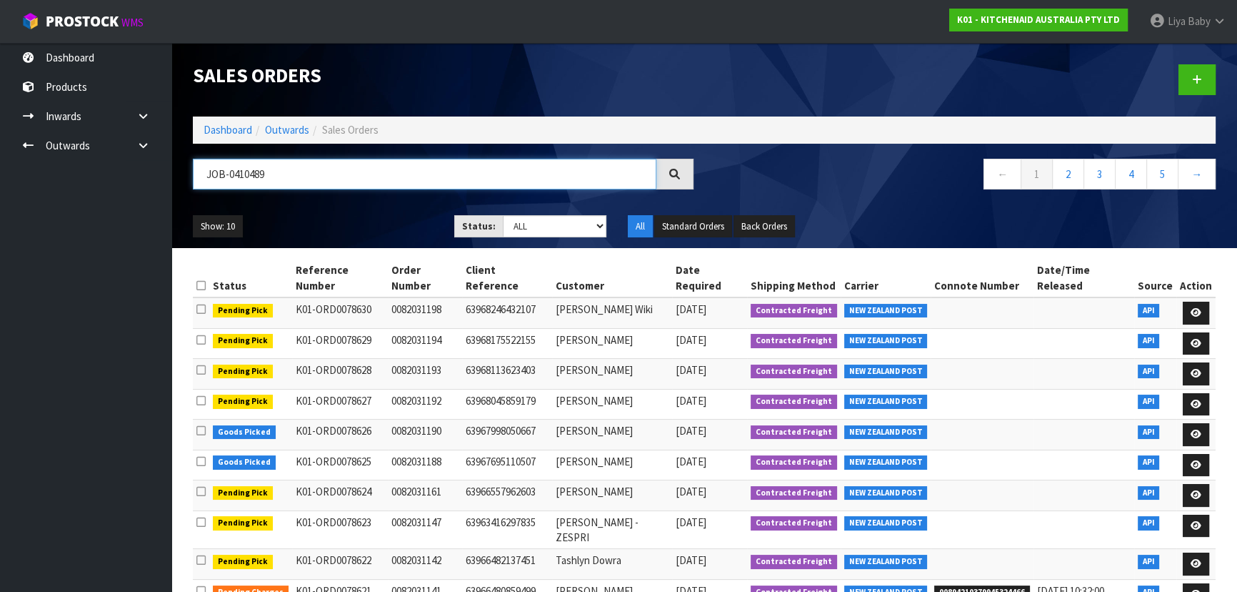
type input "JOB-0410489"
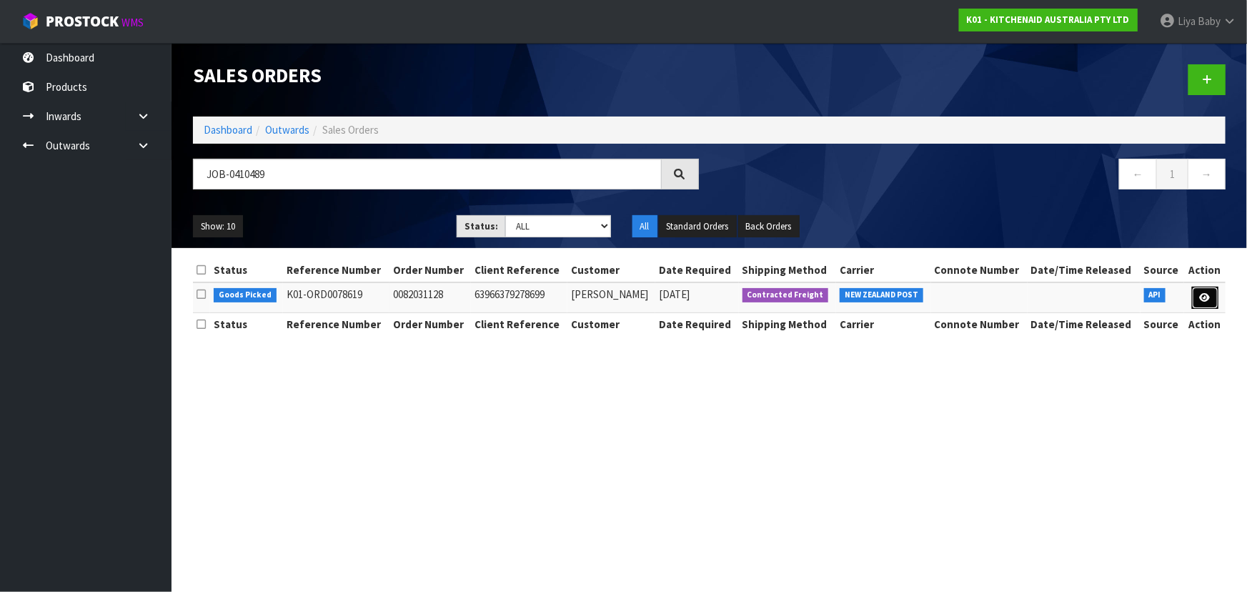
click at [1200, 293] on icon at bounding box center [1205, 297] width 11 height 9
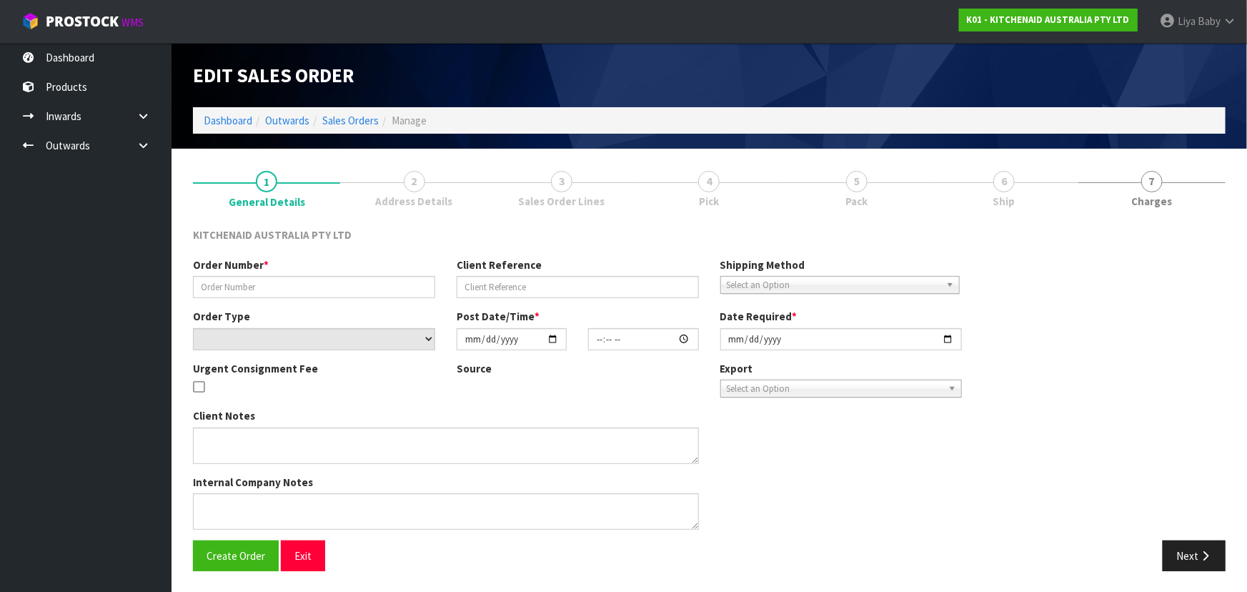
type input "0082031128"
type input "63966379278699"
select select "number:0"
type input "[DATE]"
type input "21:34:45.000"
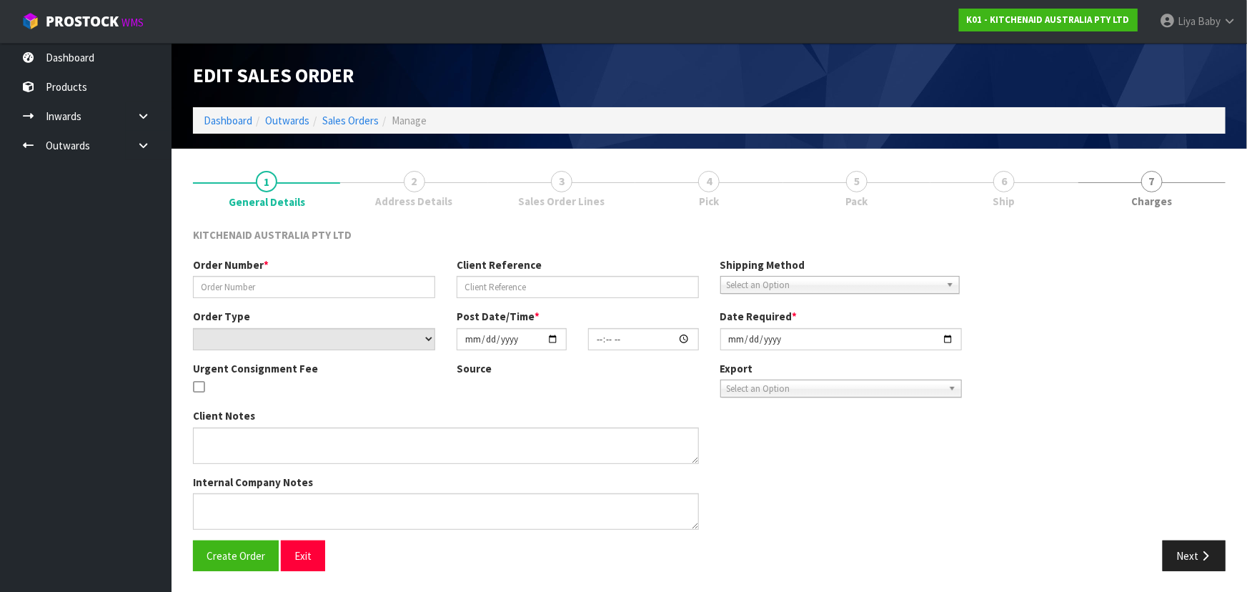
type input "[DATE]"
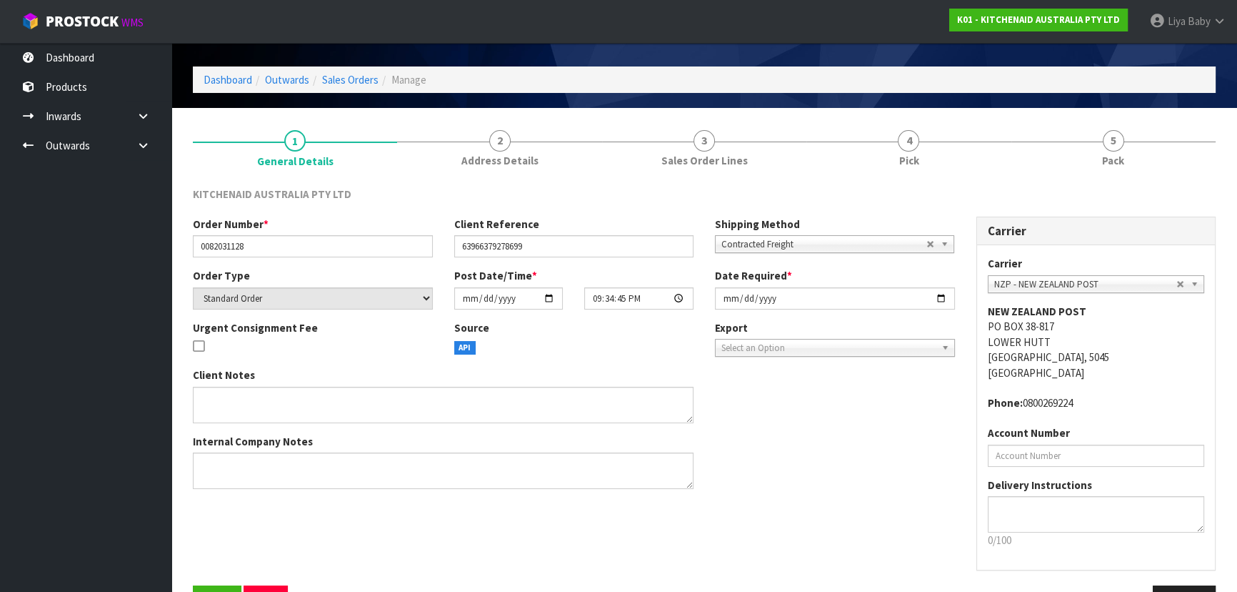
scroll to position [86, 0]
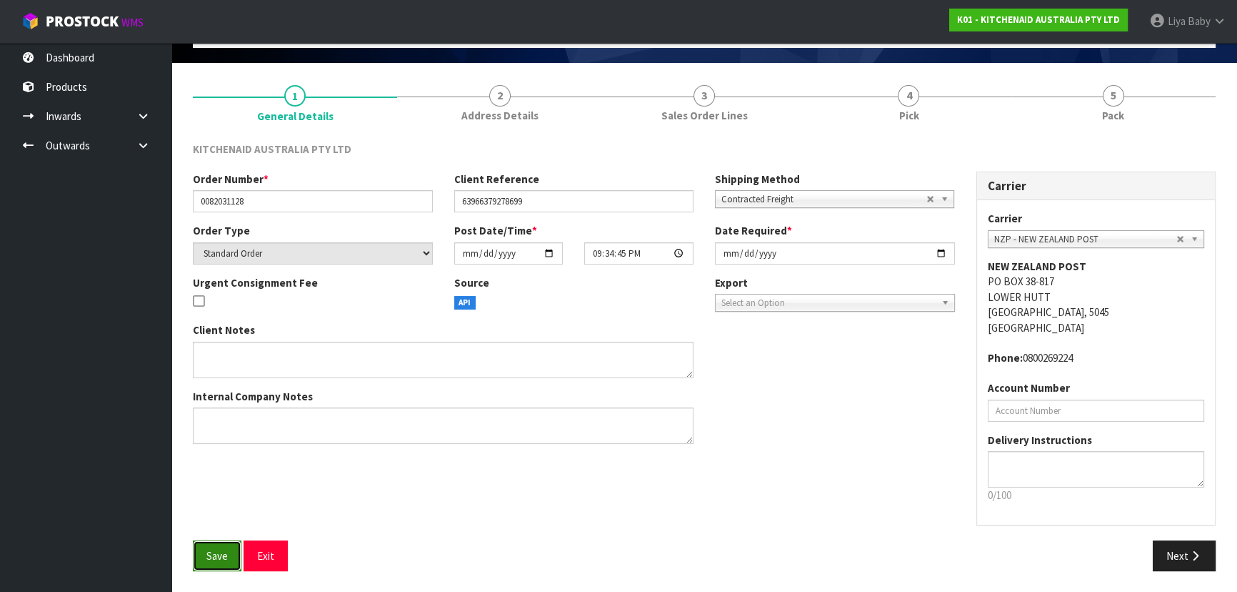
click at [221, 557] on span "Save" at bounding box center [216, 556] width 21 height 14
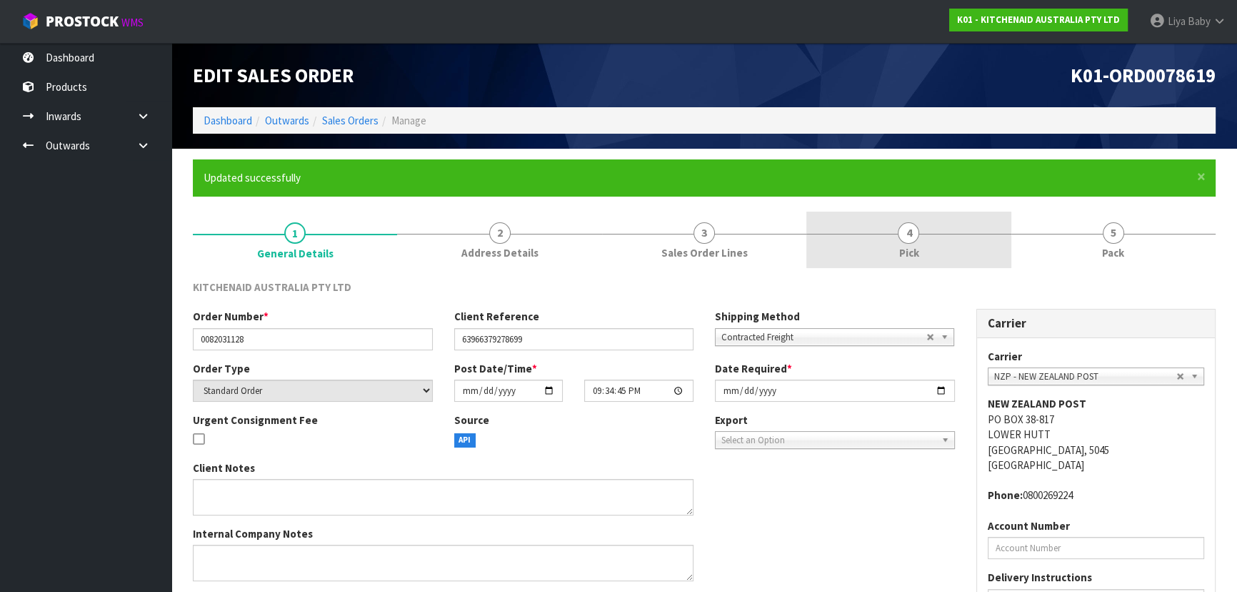
click at [912, 229] on span "4" at bounding box center [908, 232] width 21 height 21
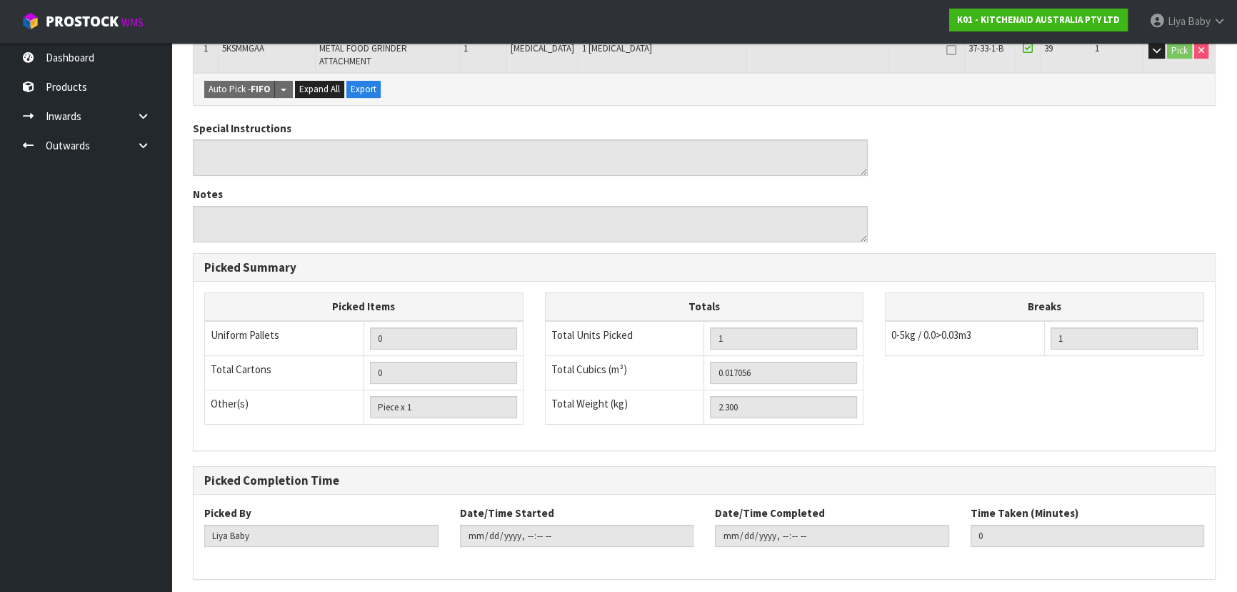
scroll to position [399, 0]
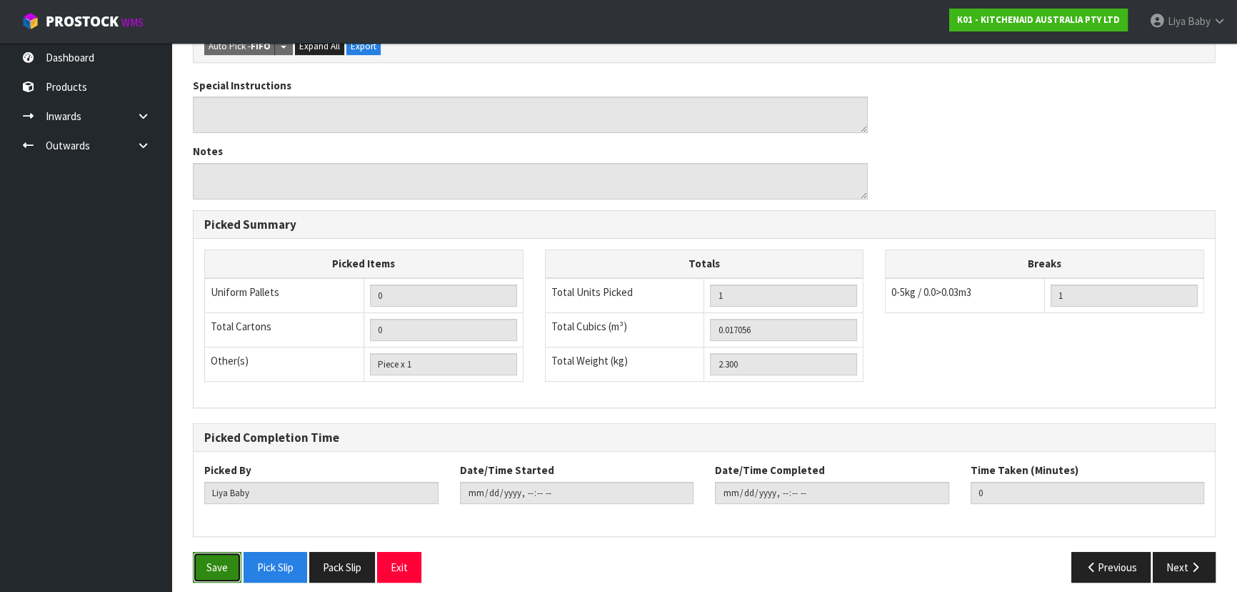
click at [224, 557] on button "Save" at bounding box center [217, 567] width 49 height 31
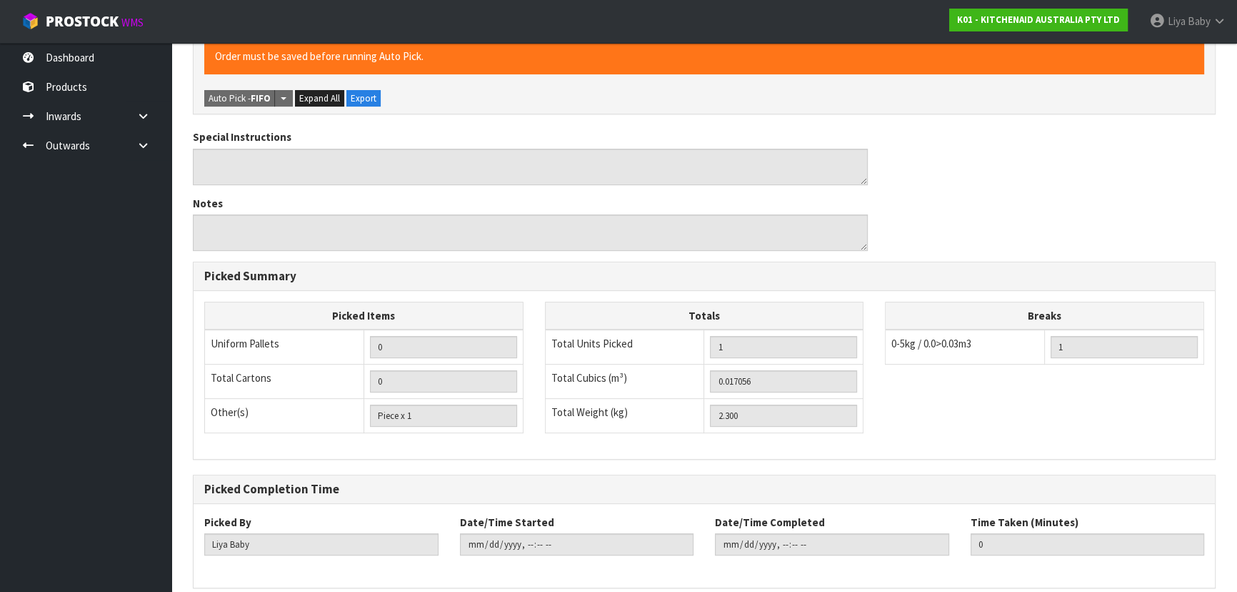
scroll to position [0, 0]
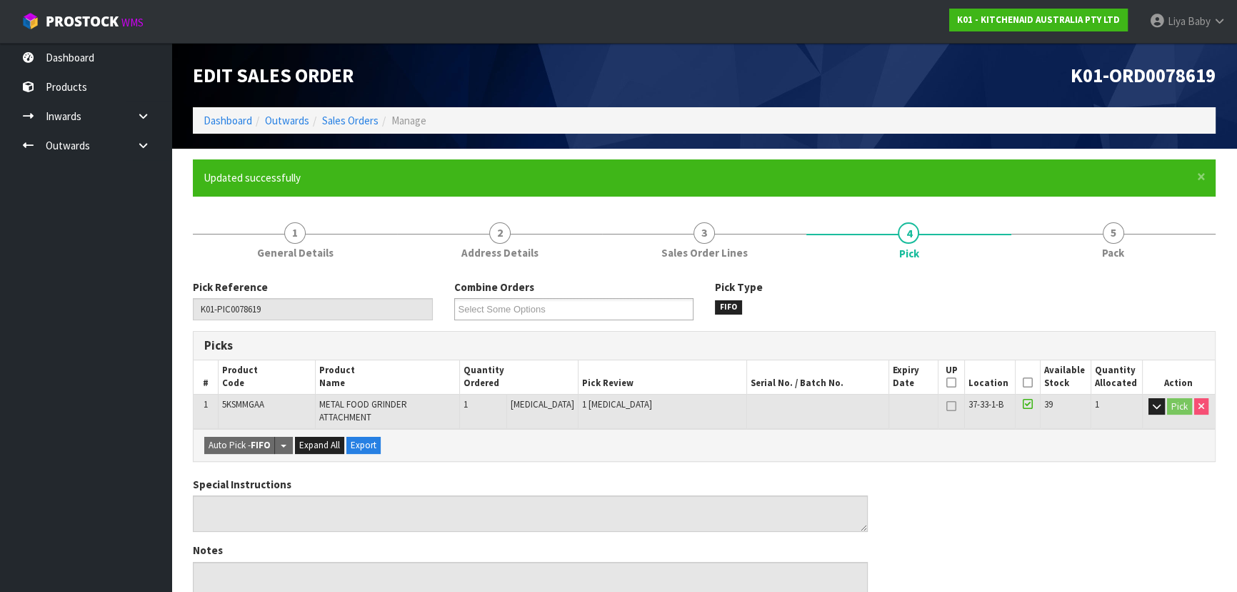
click at [1023, 383] on icon at bounding box center [1028, 382] width 10 height 1
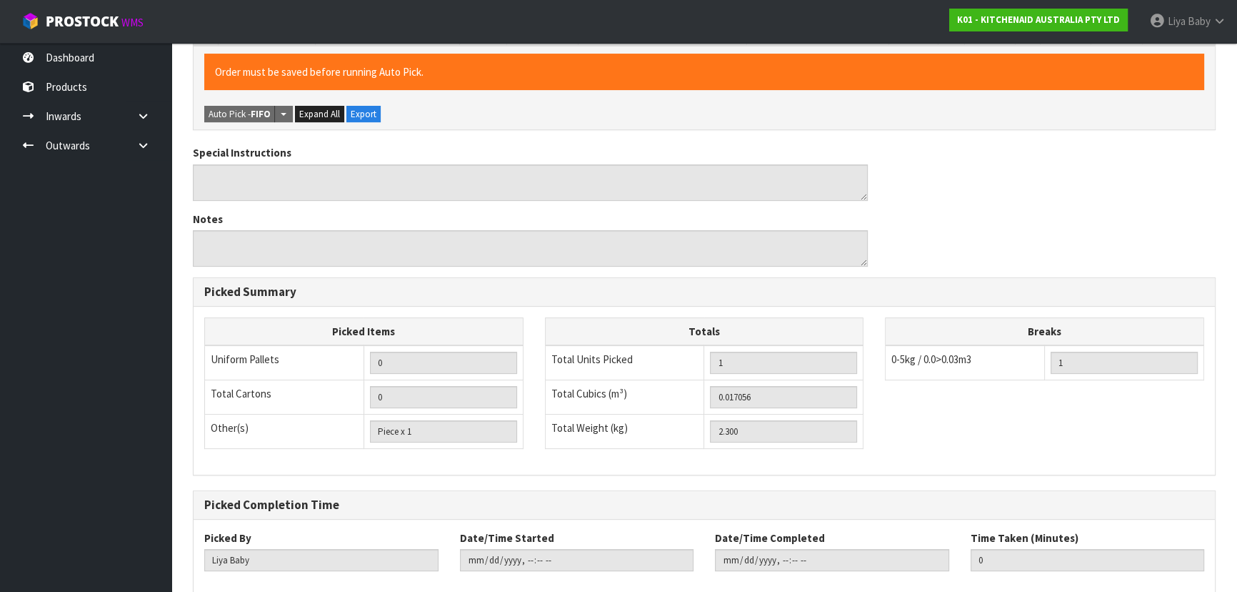
scroll to position [450, 0]
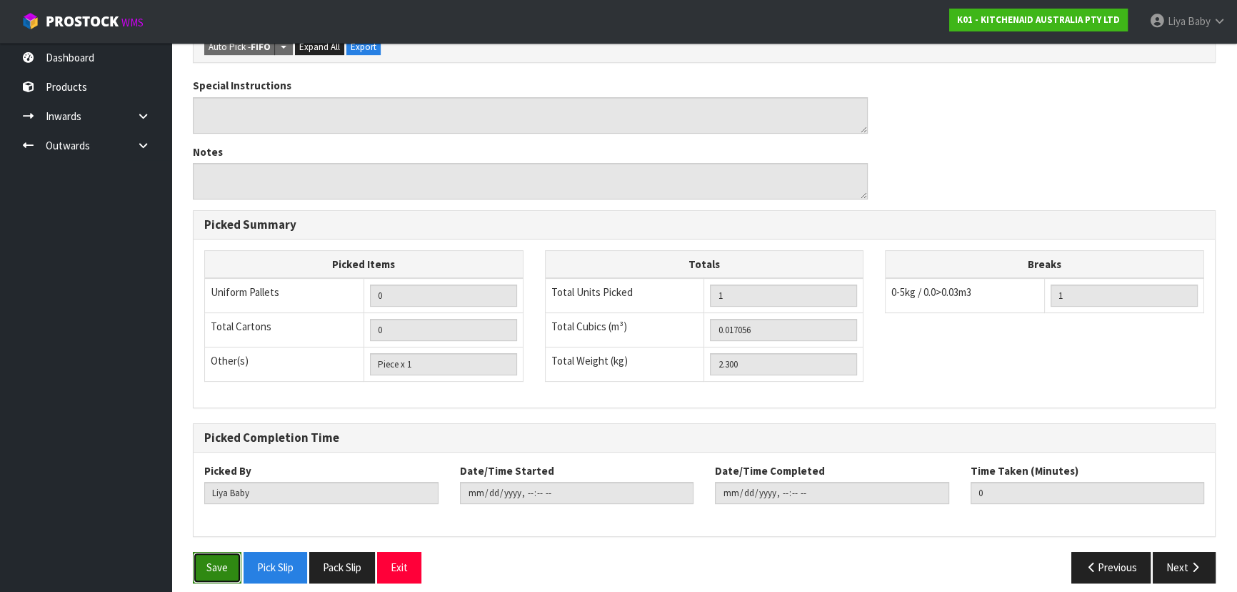
click at [224, 557] on button "Save" at bounding box center [217, 567] width 49 height 31
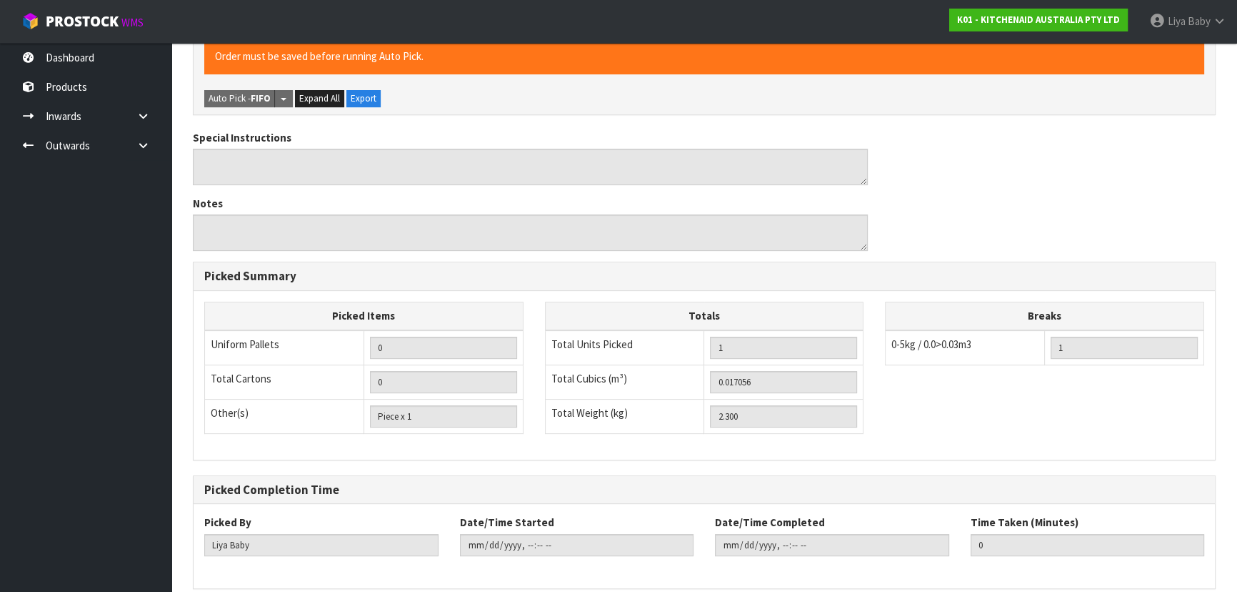
scroll to position [0, 0]
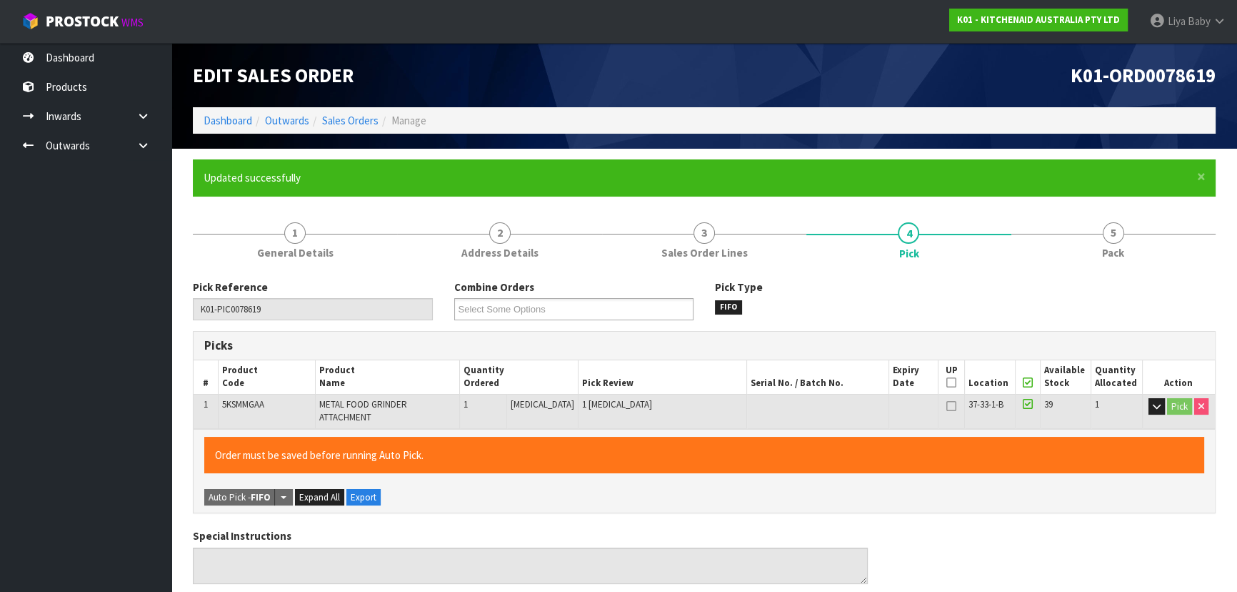
type input "[DATE]T10:44:49"
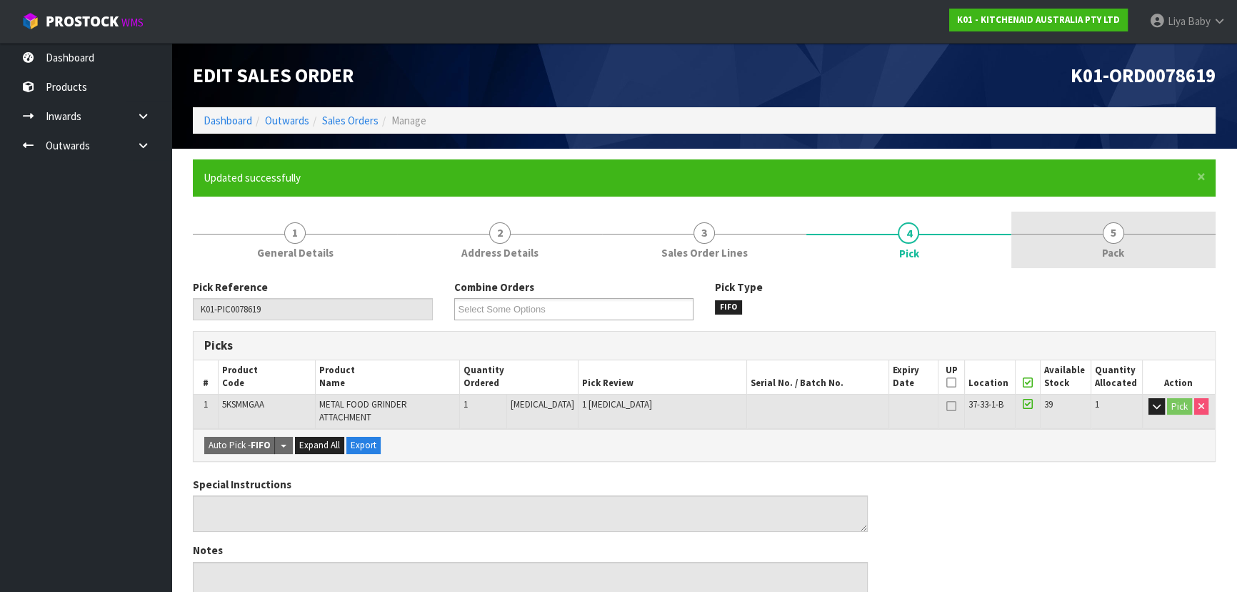
click at [1100, 239] on link "5 Pack" at bounding box center [1114, 239] width 204 height 56
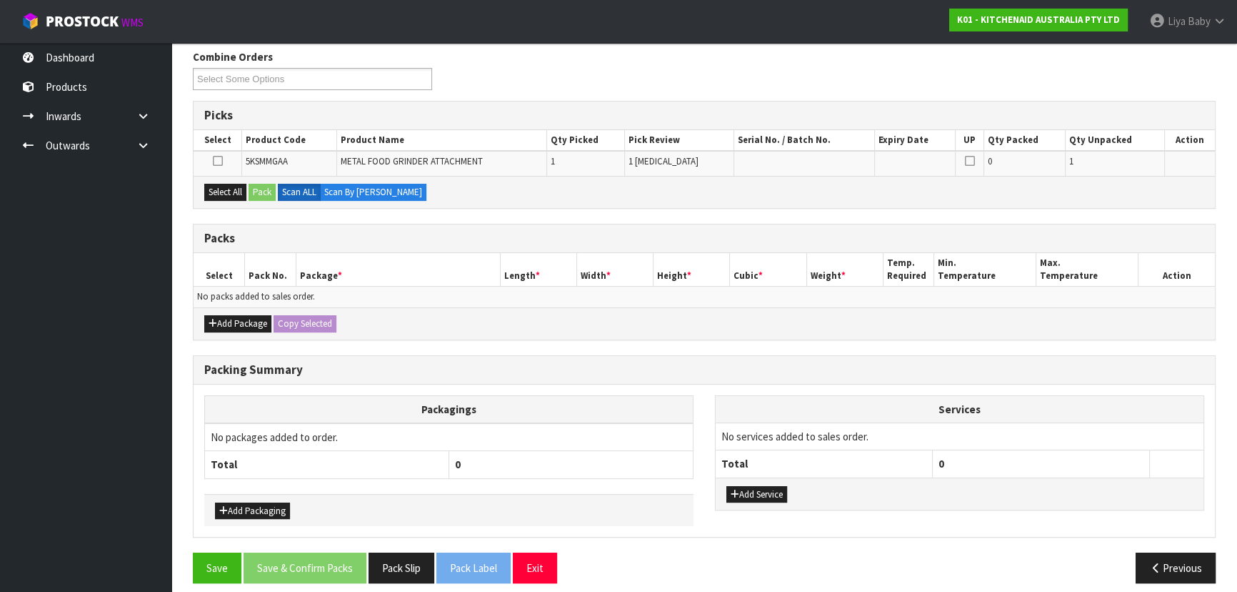
scroll to position [239, 0]
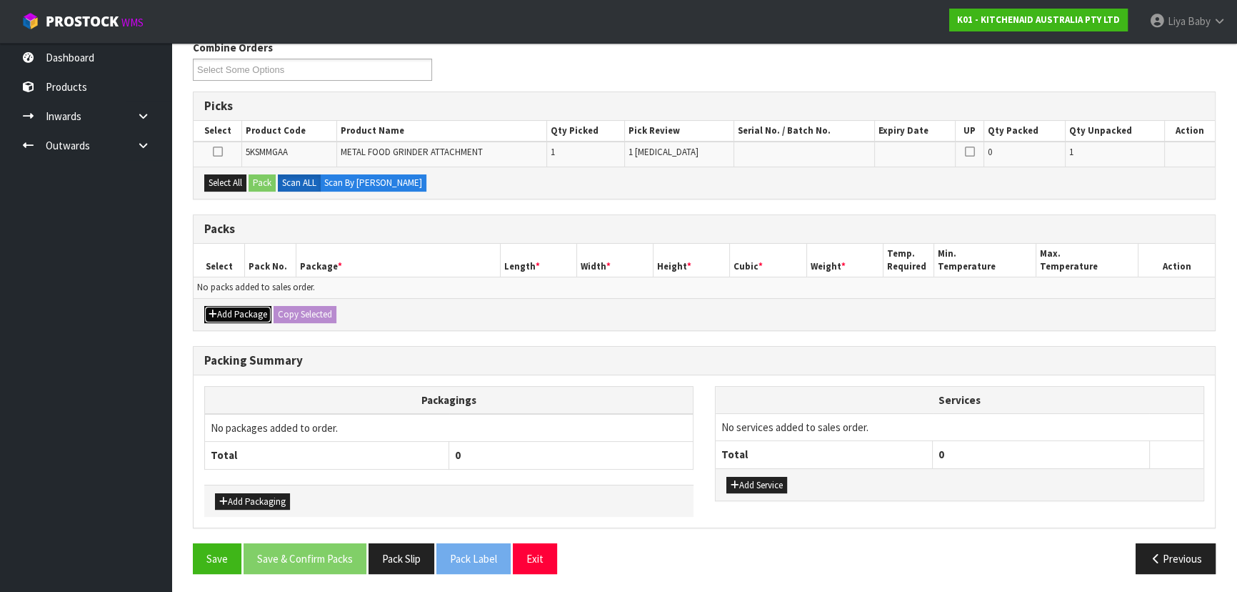
click at [250, 309] on button "Add Package" at bounding box center [237, 314] width 67 height 17
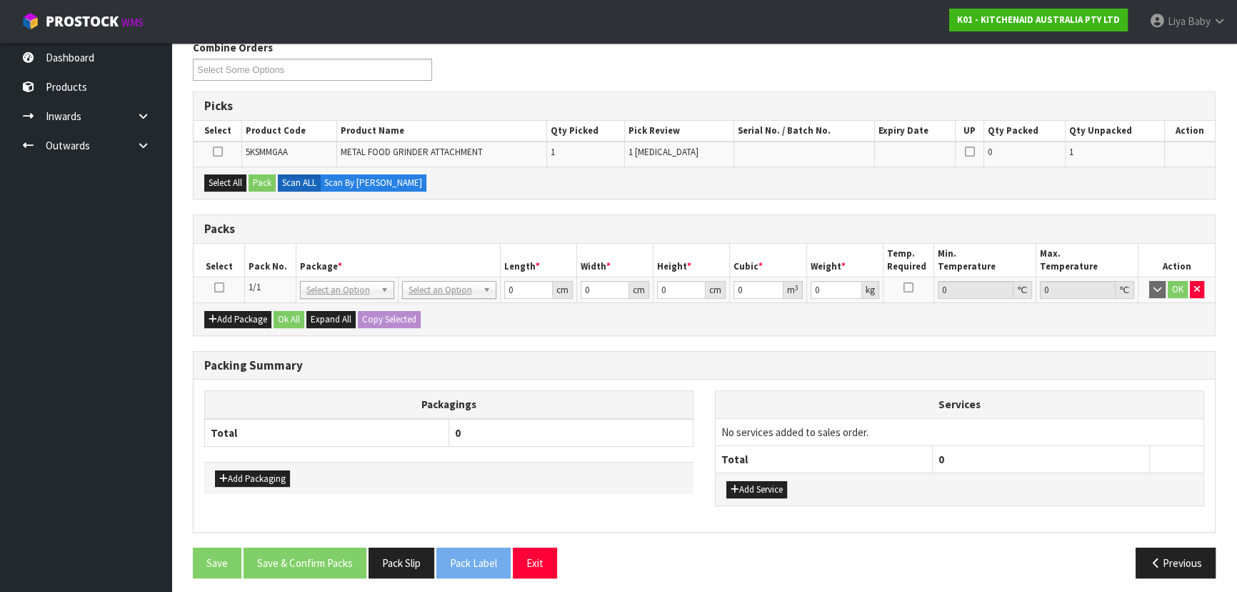
click at [220, 287] on icon at bounding box center [219, 287] width 10 height 1
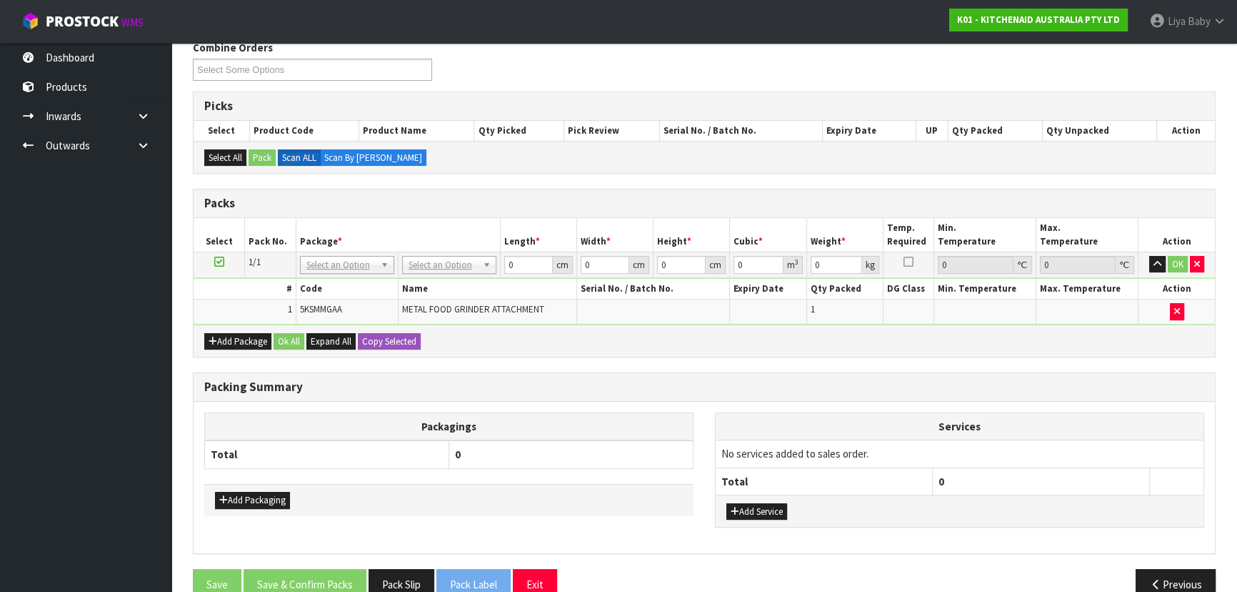
scroll to position [0, 0]
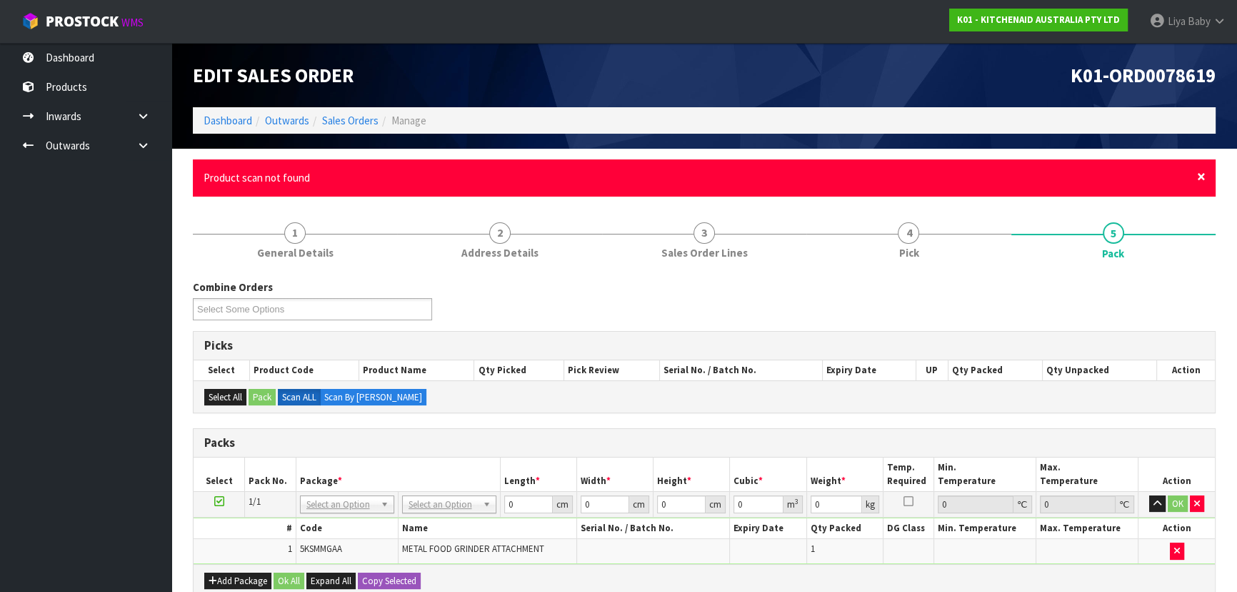
click at [1201, 171] on span "×" at bounding box center [1201, 176] width 9 height 20
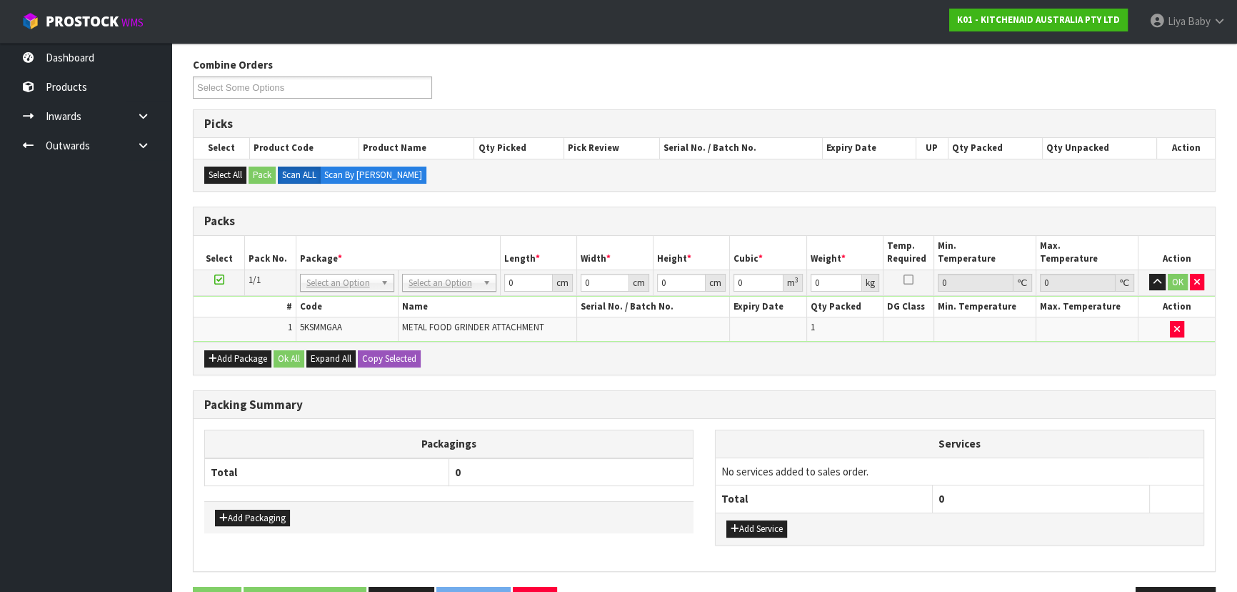
scroll to position [214, 0]
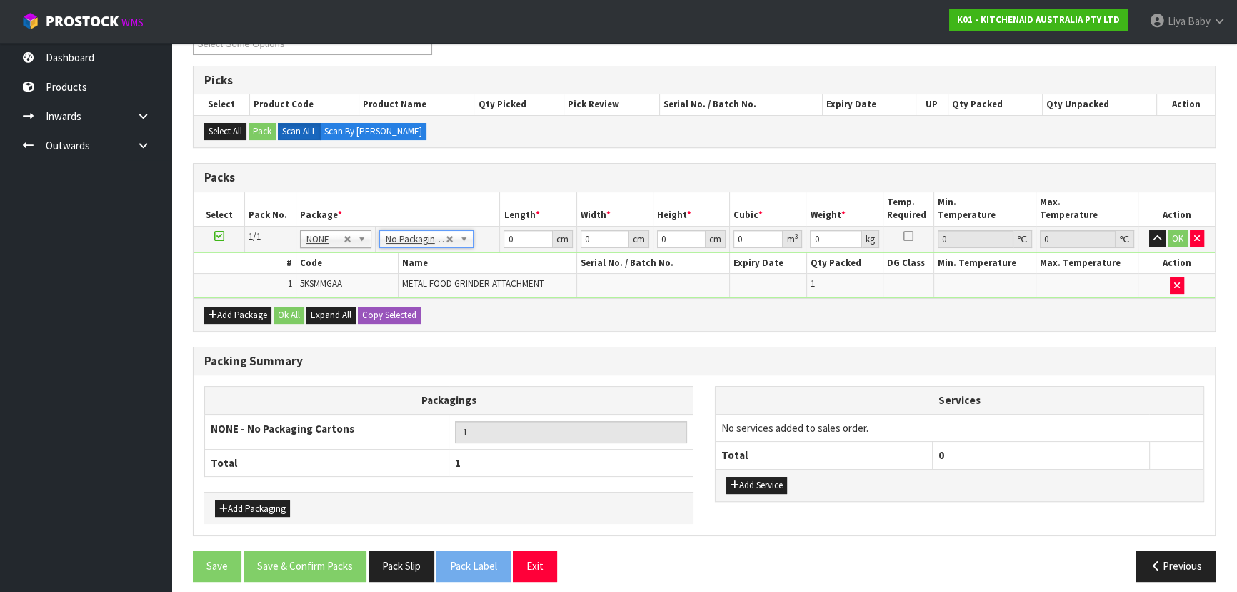
click at [462, 214] on th "Package *" at bounding box center [398, 209] width 204 height 34
click at [522, 239] on input "0" at bounding box center [528, 239] width 49 height 18
type input "42"
click at [609, 234] on input "0" at bounding box center [605, 239] width 49 height 18
type input "31"
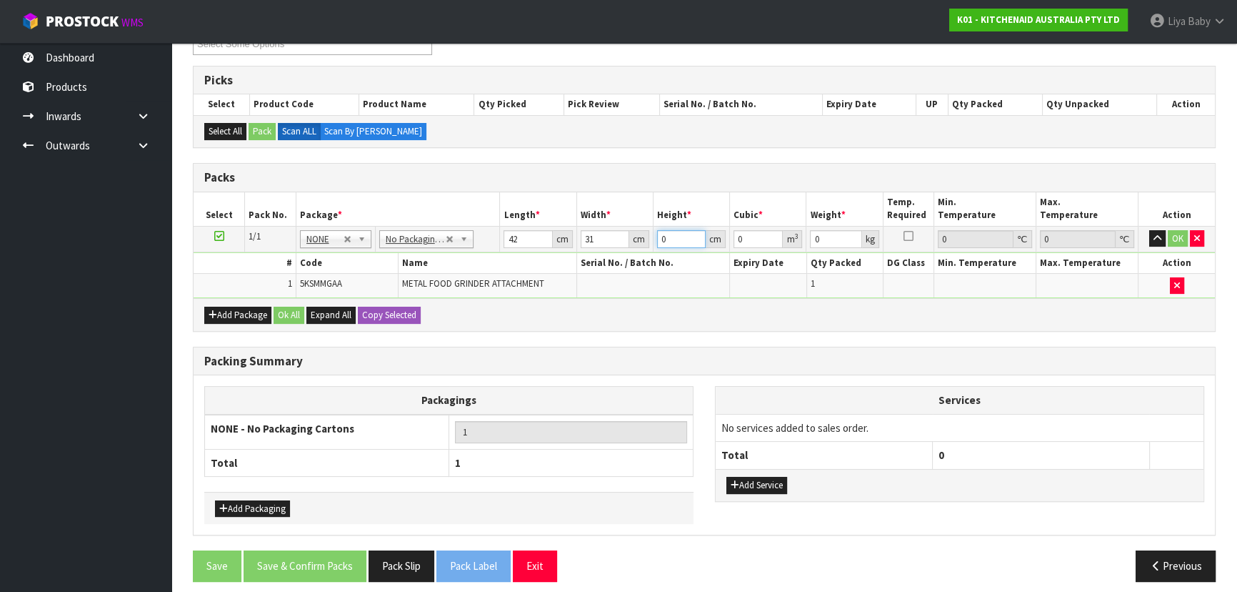
click at [671, 232] on input "0" at bounding box center [681, 239] width 49 height 18
type input "1"
type input "0.001302"
type input "18"
type input "0.023436"
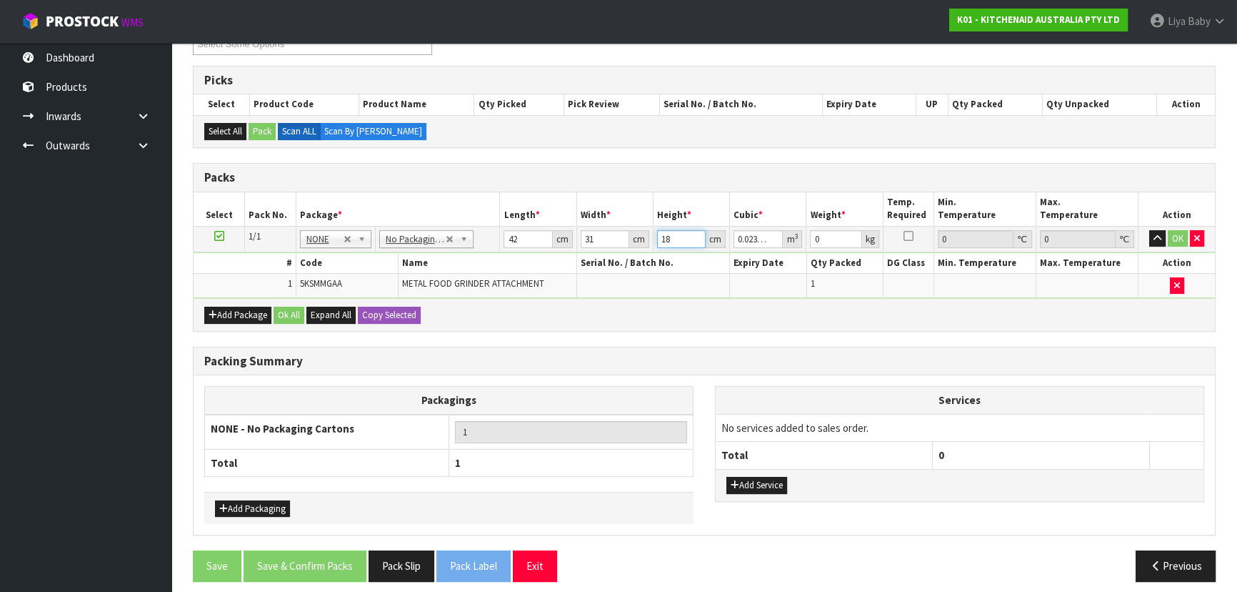
type input "18"
click at [834, 239] on input "0" at bounding box center [835, 239] width 51 height 18
type input "3"
click at [292, 306] on button "Ok All" at bounding box center [289, 314] width 31 height 17
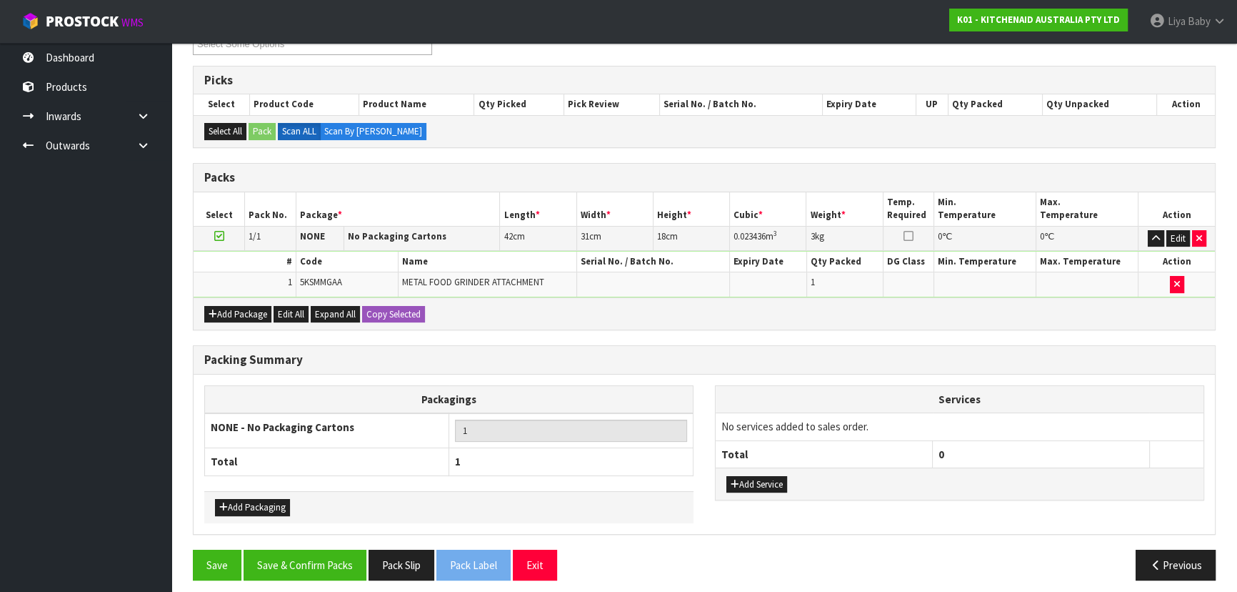
scroll to position [220, 0]
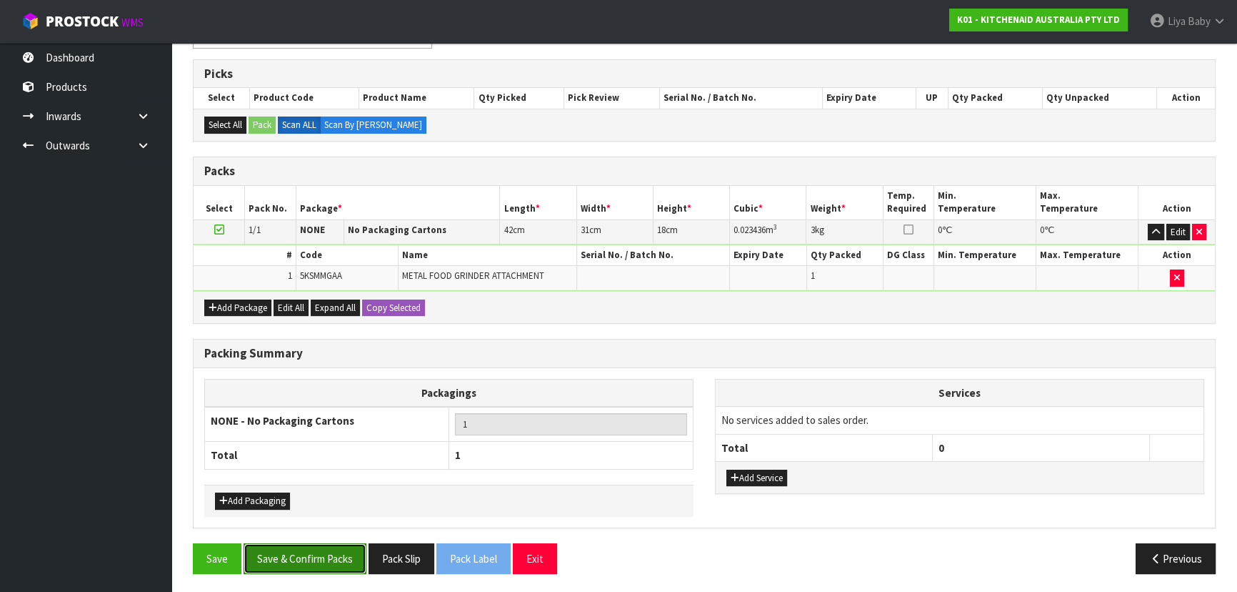
click at [289, 551] on button "Save & Confirm Packs" at bounding box center [305, 558] width 123 height 31
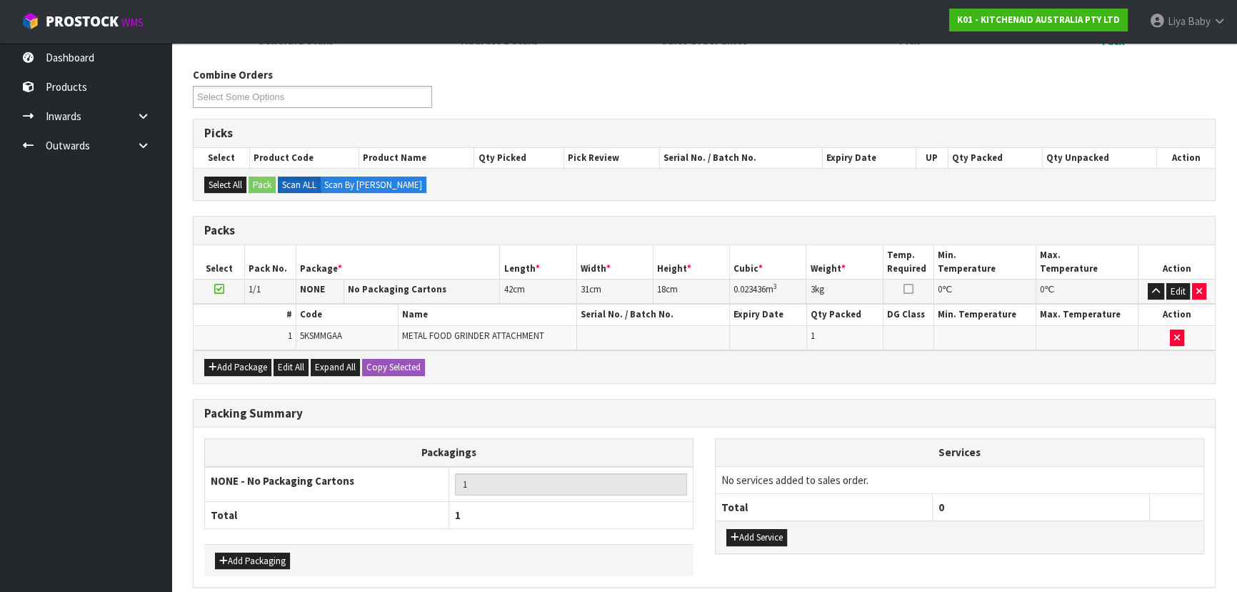
scroll to position [194, 0]
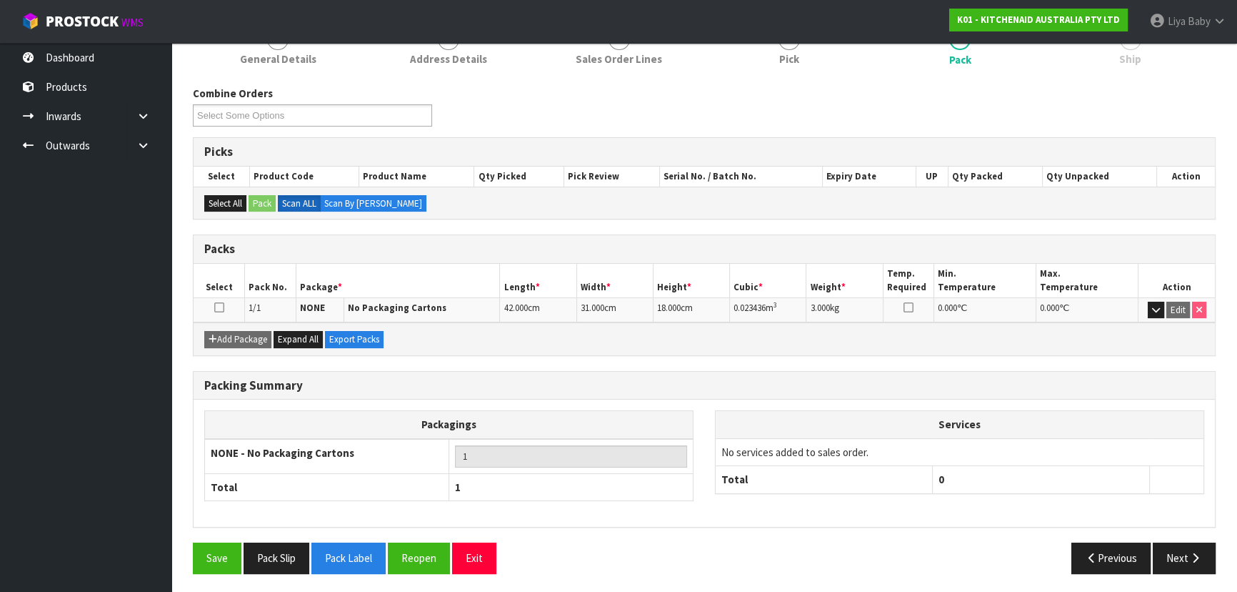
click at [215, 307] on icon at bounding box center [219, 307] width 10 height 1
click at [1175, 547] on button "Next" at bounding box center [1184, 557] width 63 height 31
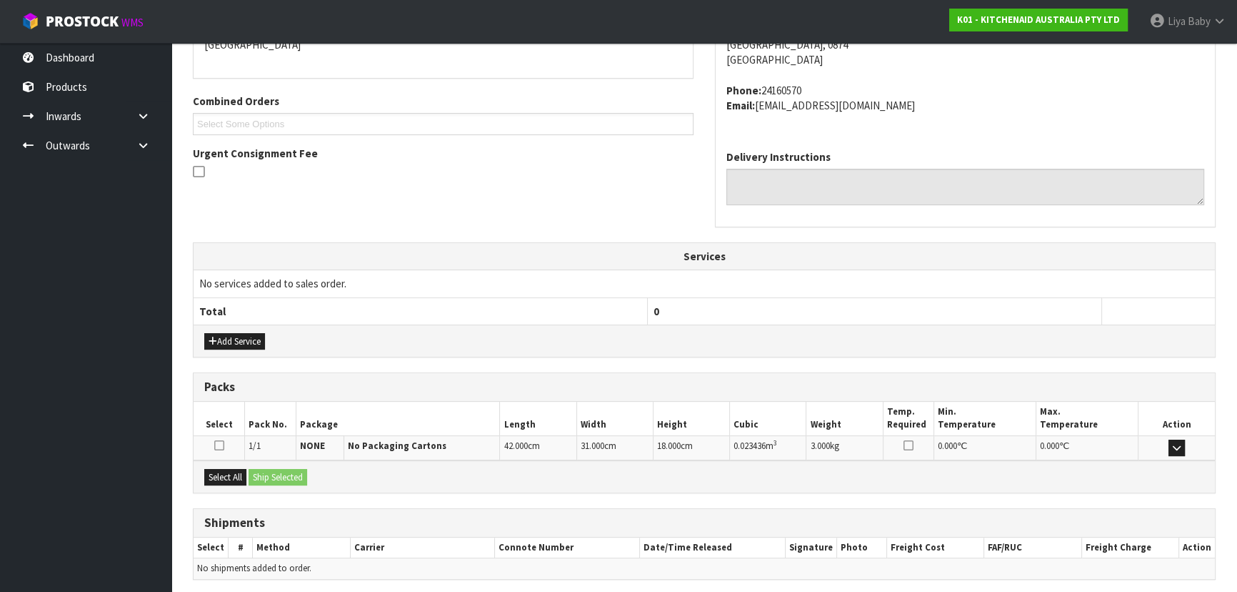
scroll to position [380, 0]
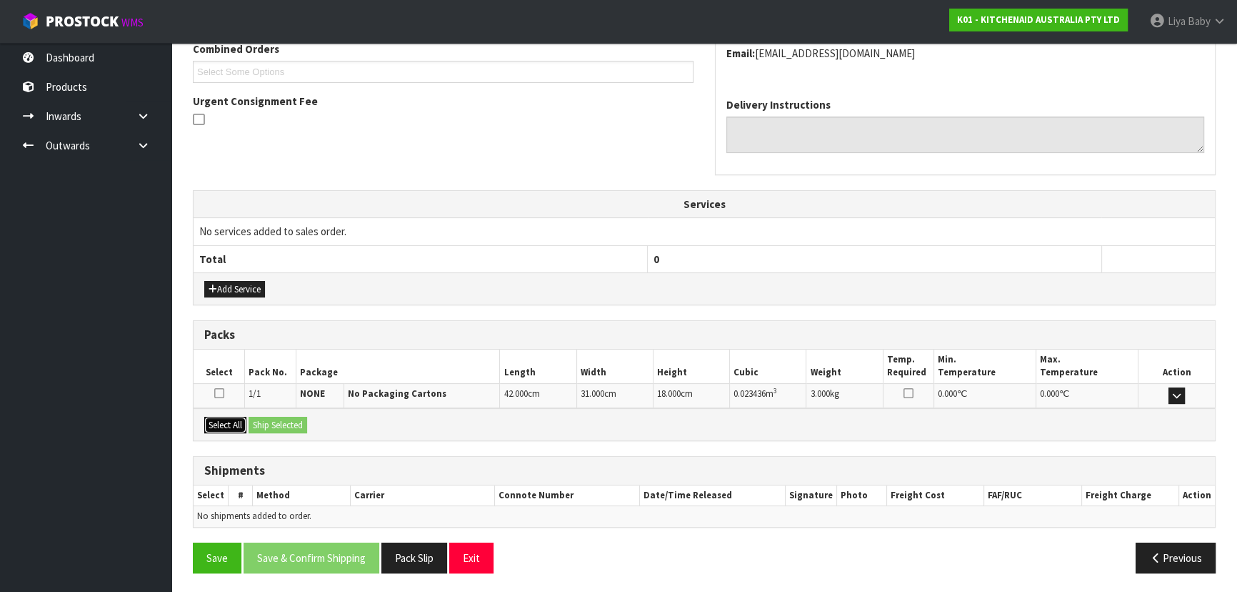
click at [228, 422] on button "Select All" at bounding box center [225, 425] width 42 height 17
click at [293, 424] on button "Ship Selected" at bounding box center [278, 425] width 59 height 17
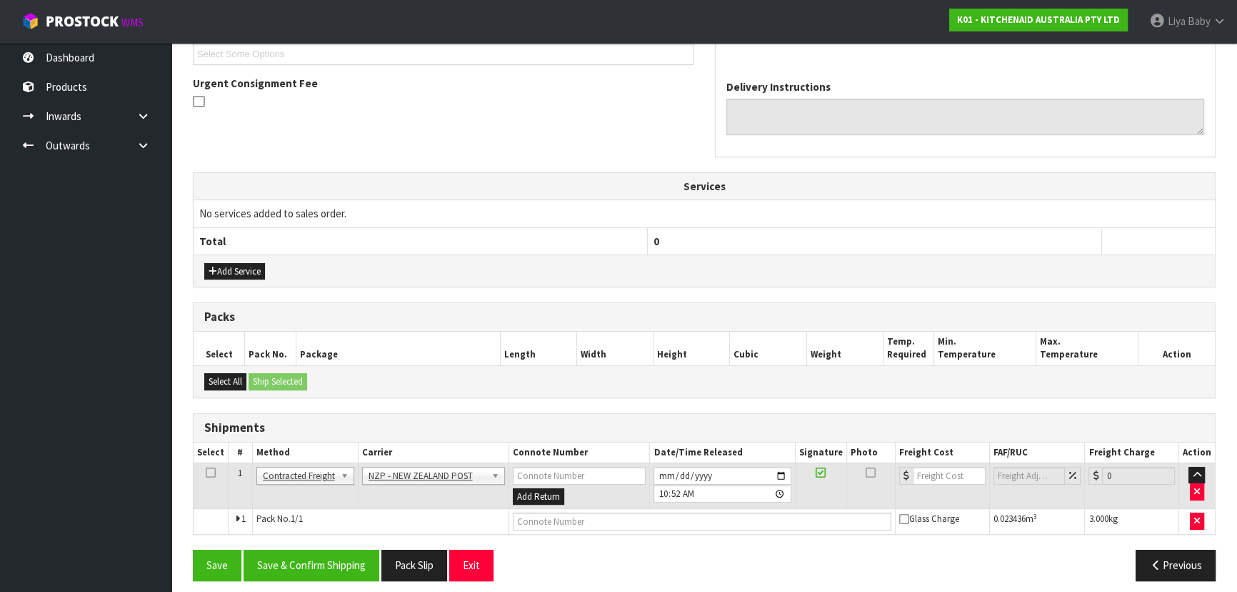
scroll to position [406, 0]
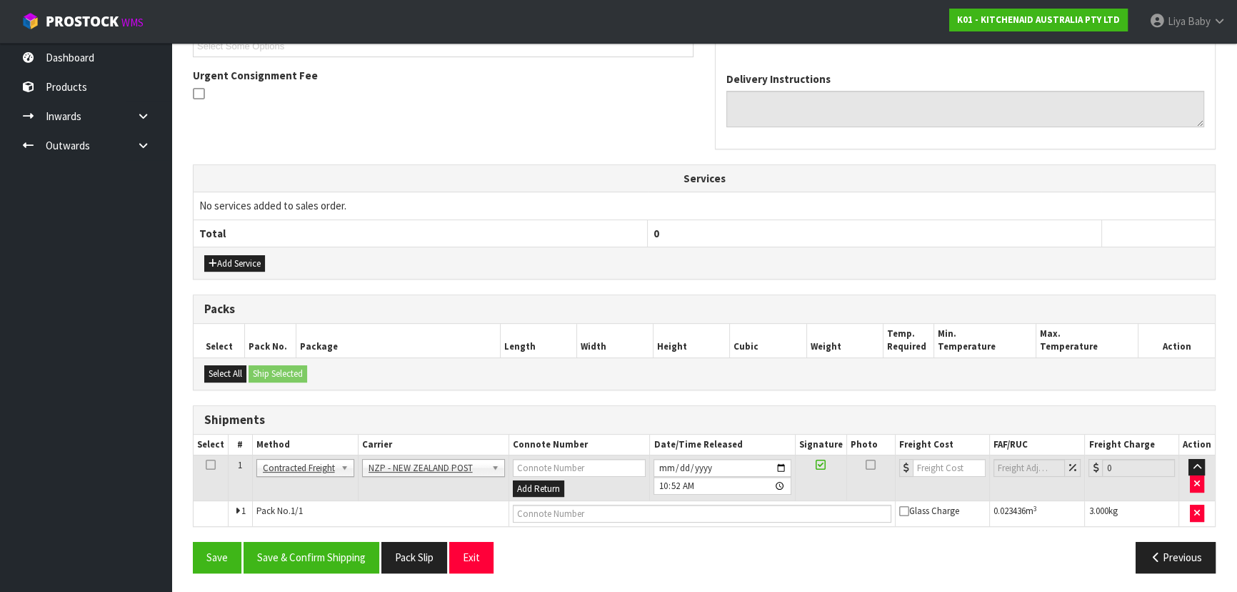
click at [209, 464] on icon at bounding box center [211, 464] width 10 height 1
drag, startPoint x: 335, startPoint y: 557, endPoint x: 357, endPoint y: 522, distance: 41.4
click at [335, 557] on button "Save & Confirm Shipping" at bounding box center [312, 557] width 136 height 31
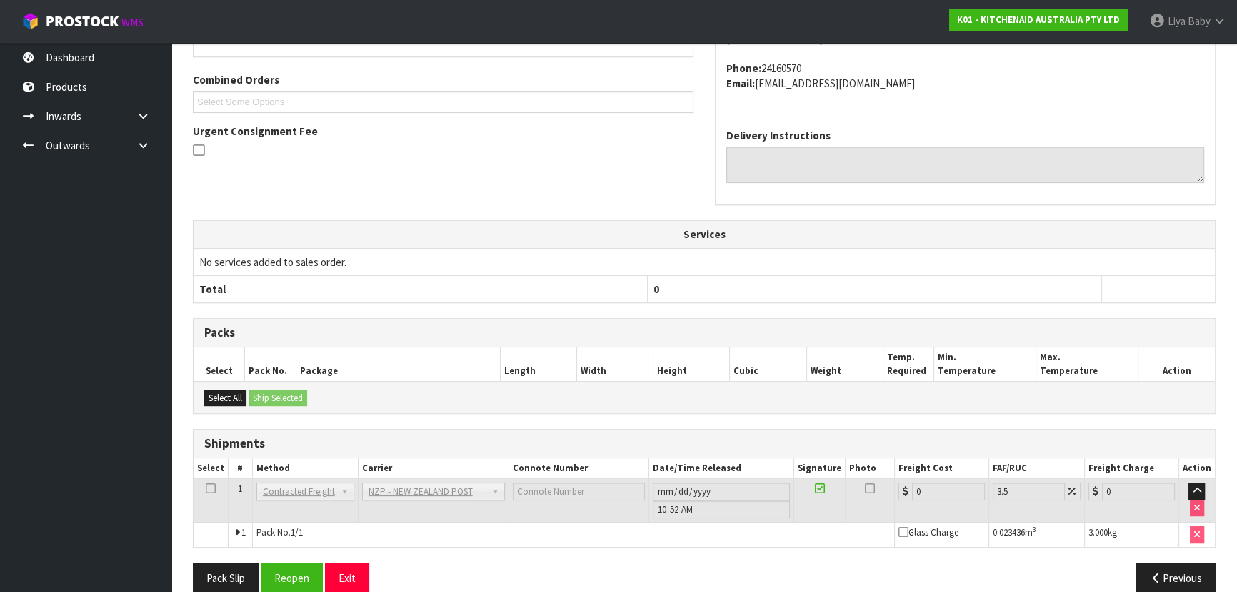
scroll to position [386, 0]
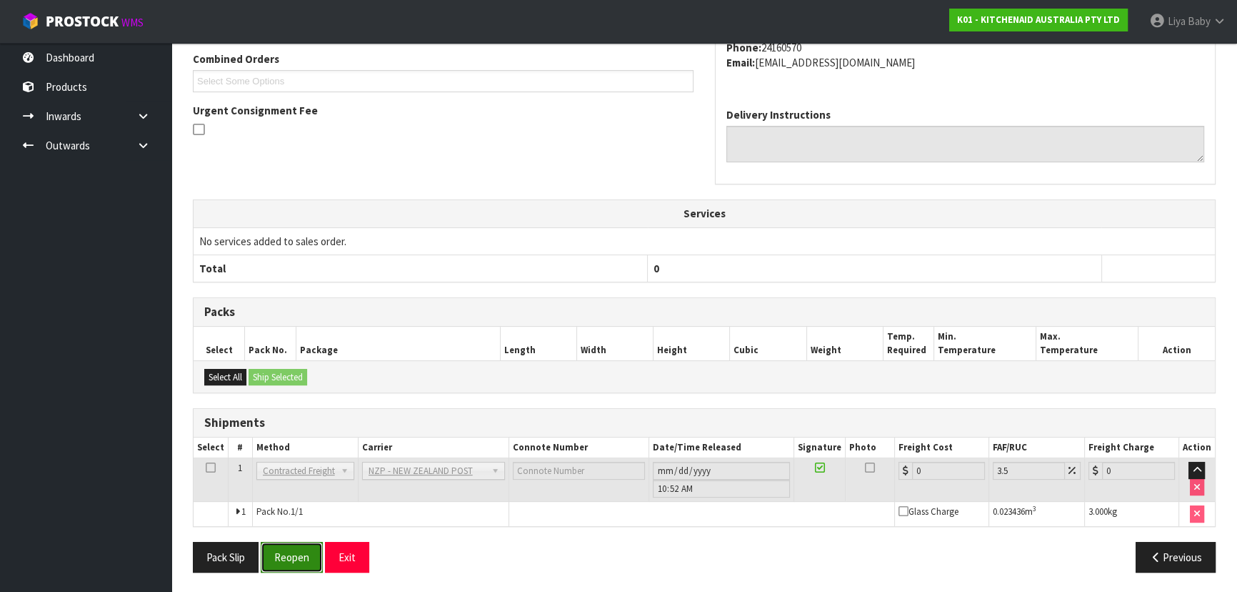
click at [275, 551] on button "Reopen" at bounding box center [292, 557] width 62 height 31
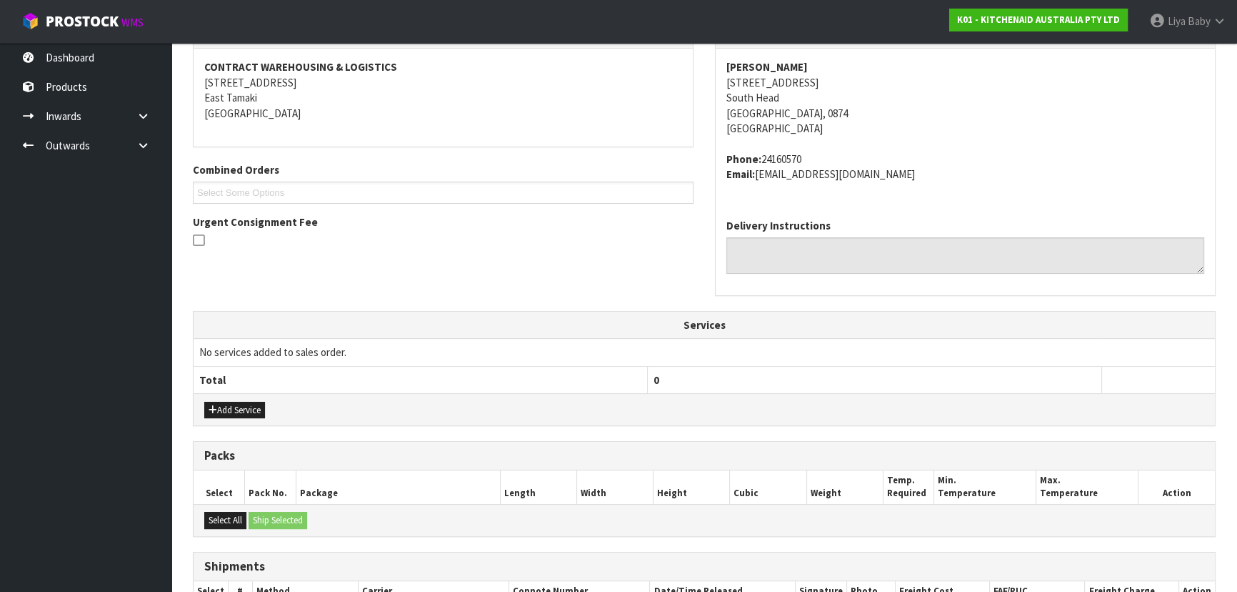
scroll to position [419, 0]
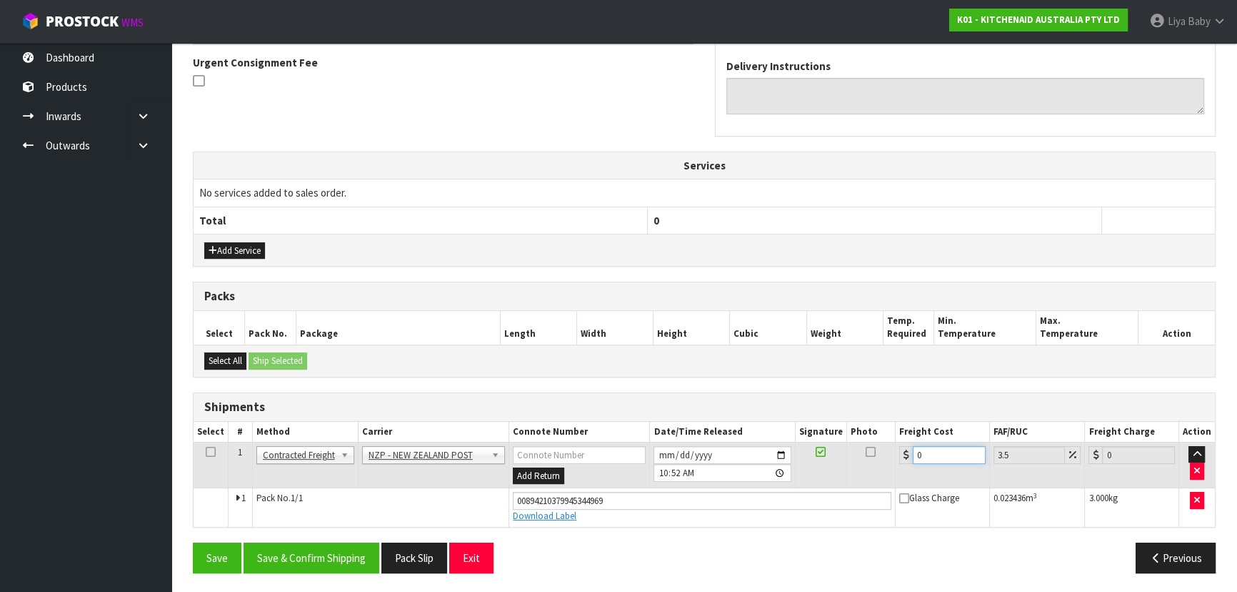
click at [937, 447] on input "0" at bounding box center [949, 455] width 73 height 18
type input "8"
type input "8.28"
type input "8.9"
type input "9.21"
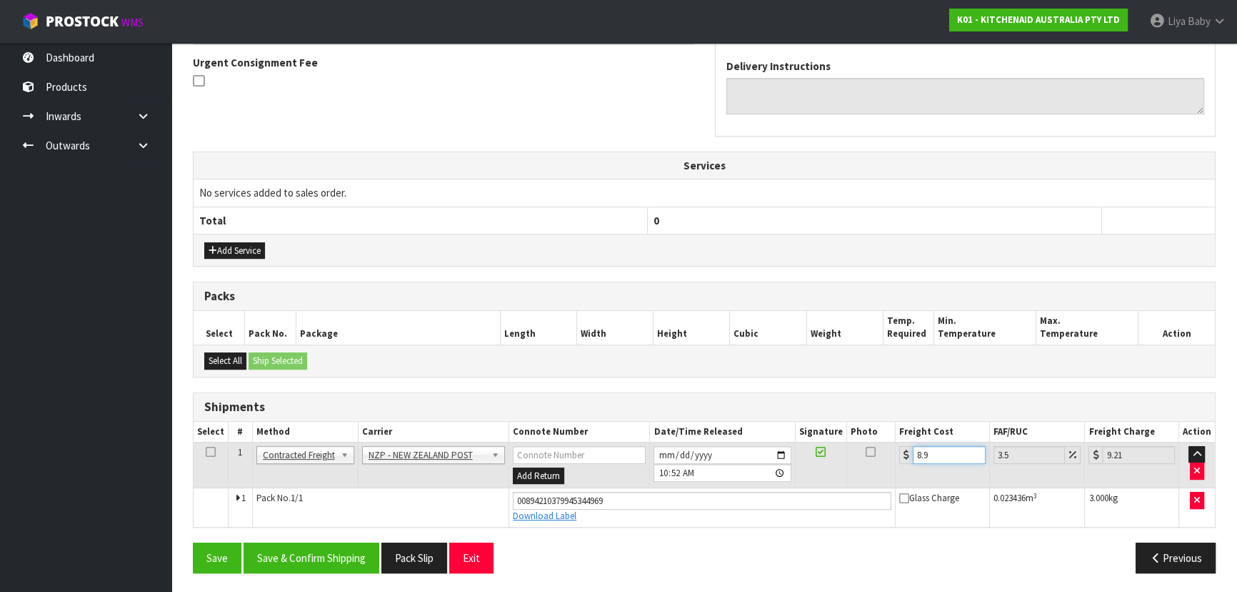
type input "8.92"
type input "9.23"
type input "8.92"
click at [206, 452] on icon at bounding box center [211, 452] width 10 height 1
click at [314, 543] on button "Save & Confirm Shipping" at bounding box center [312, 557] width 136 height 31
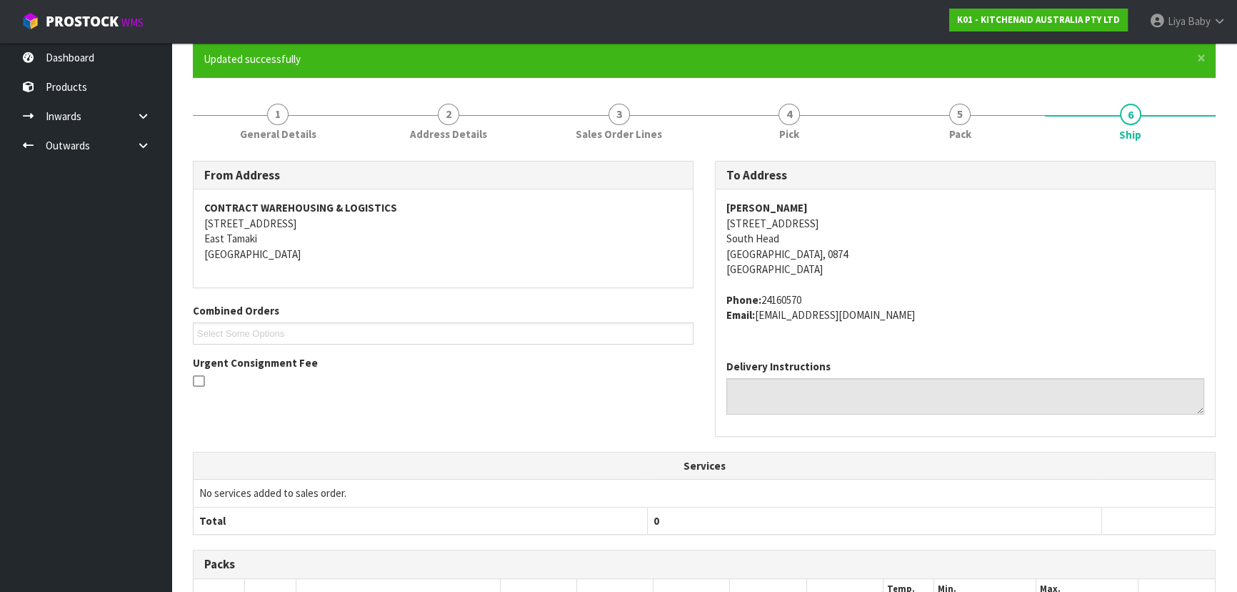
scroll to position [0, 0]
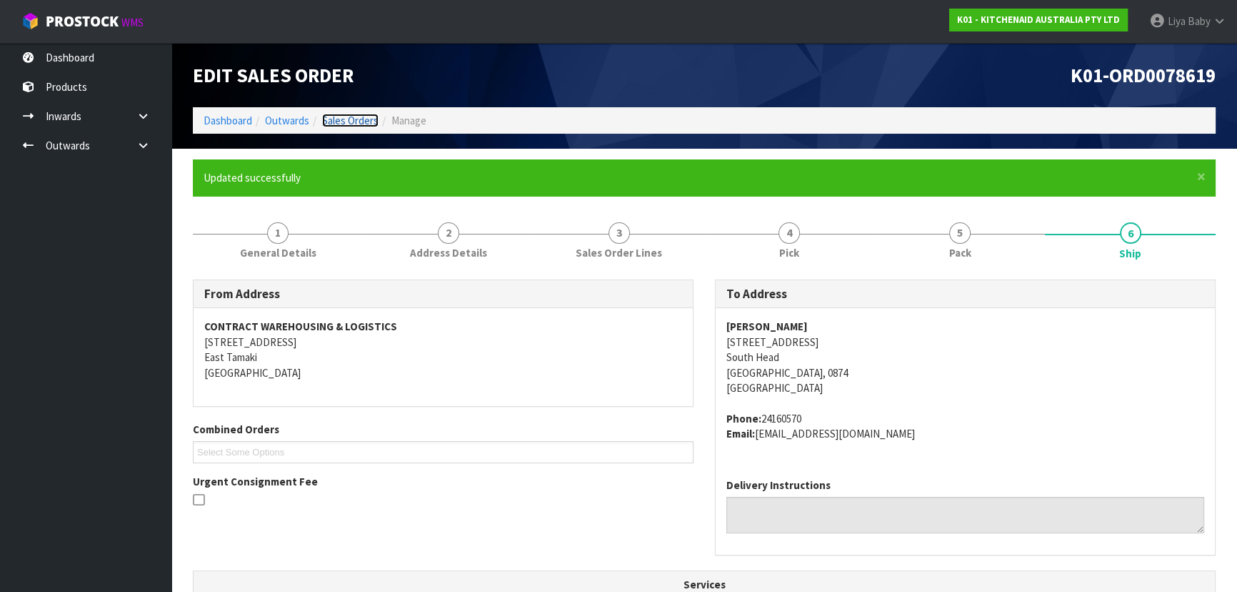
click at [363, 121] on link "Sales Orders" at bounding box center [350, 121] width 56 height 14
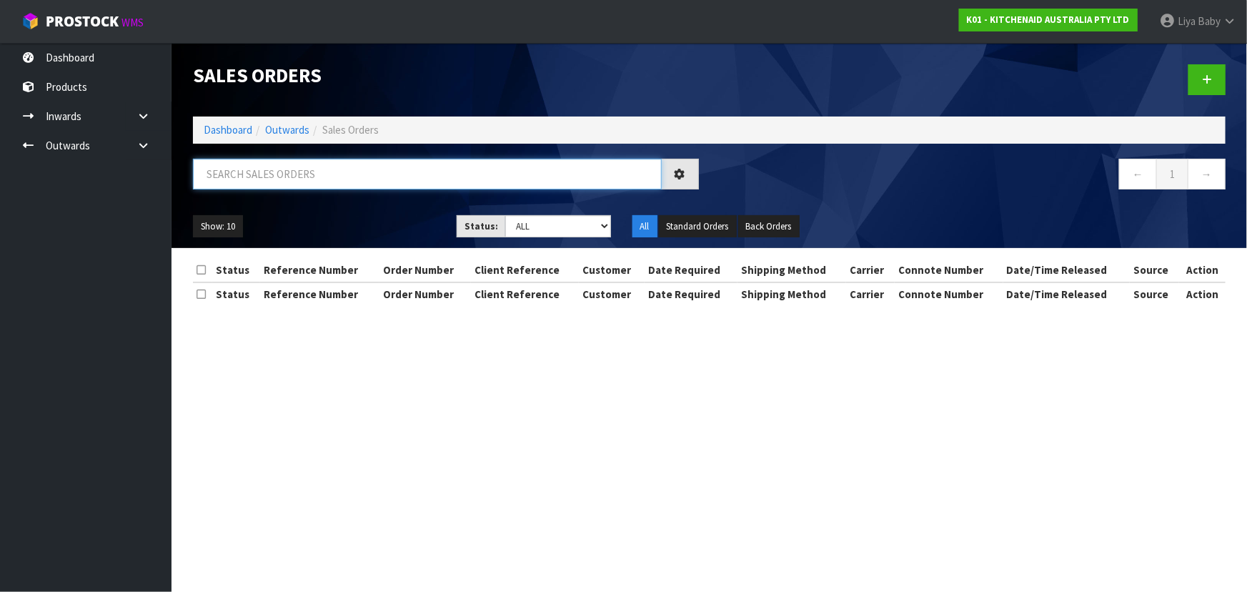
click at [281, 176] on input "text" at bounding box center [427, 174] width 469 height 31
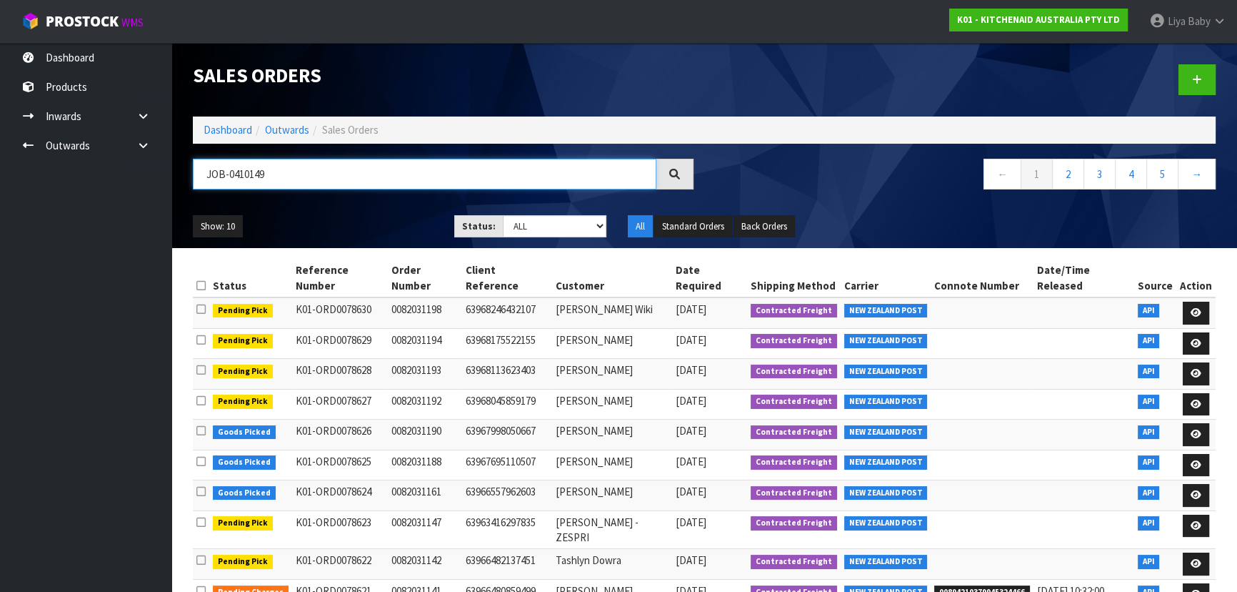
type input "JOB-0410149"
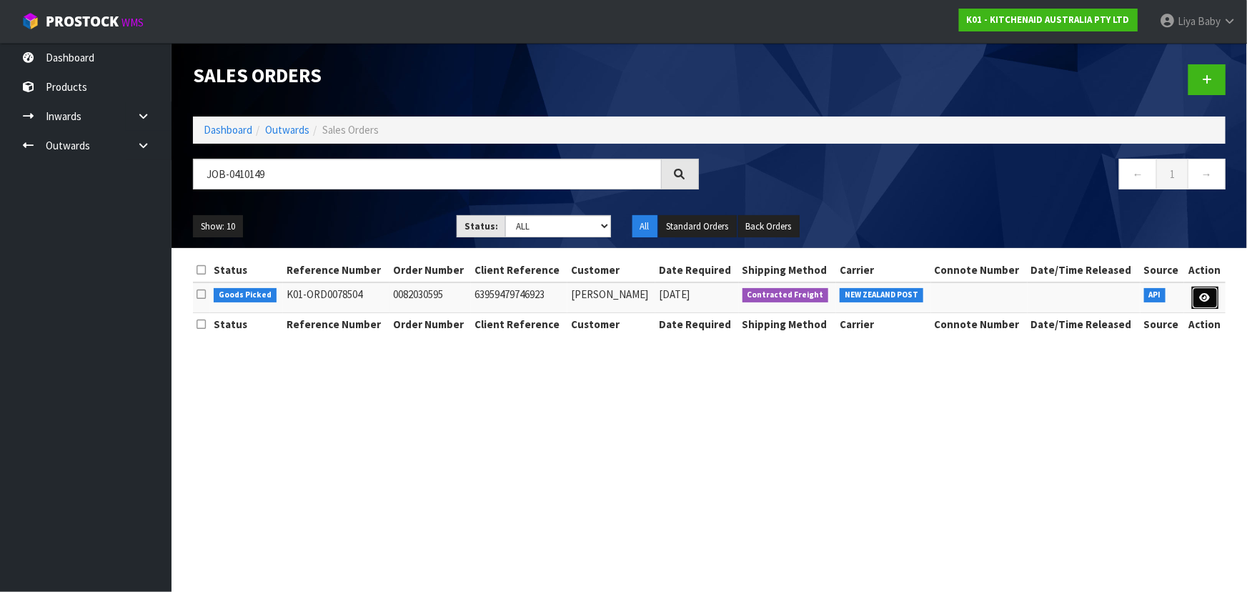
click at [1211, 301] on link at bounding box center [1205, 297] width 26 height 23
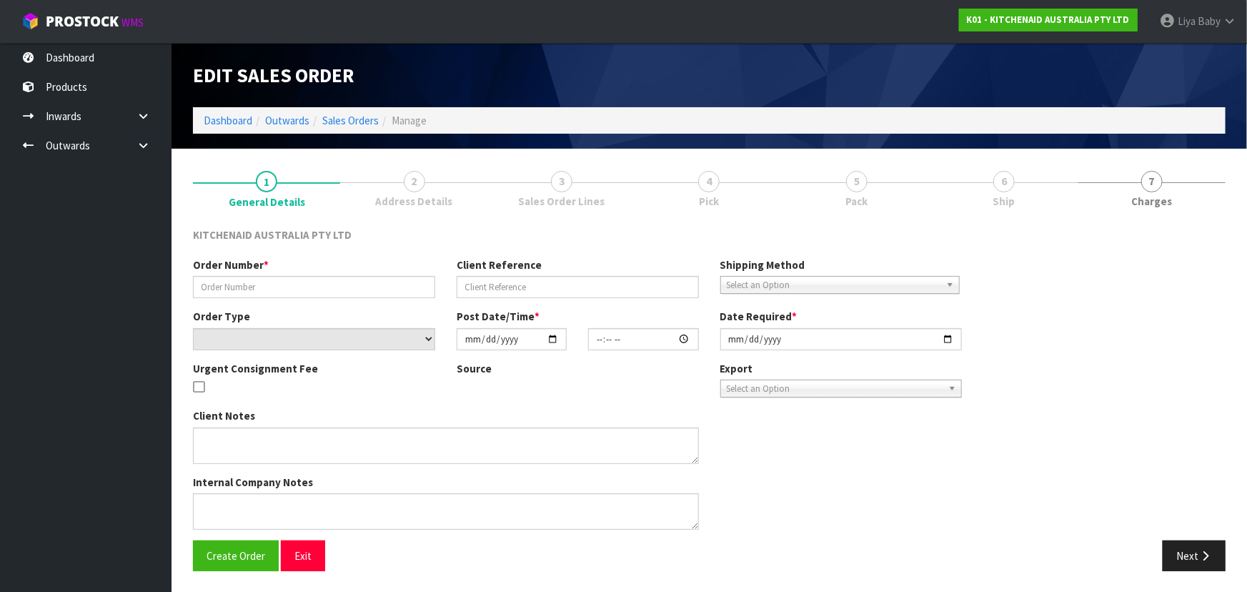
type input "0082030595"
type input "63959479746923"
select select "number:0"
type input "[DATE]"
type input "09:34:20.000"
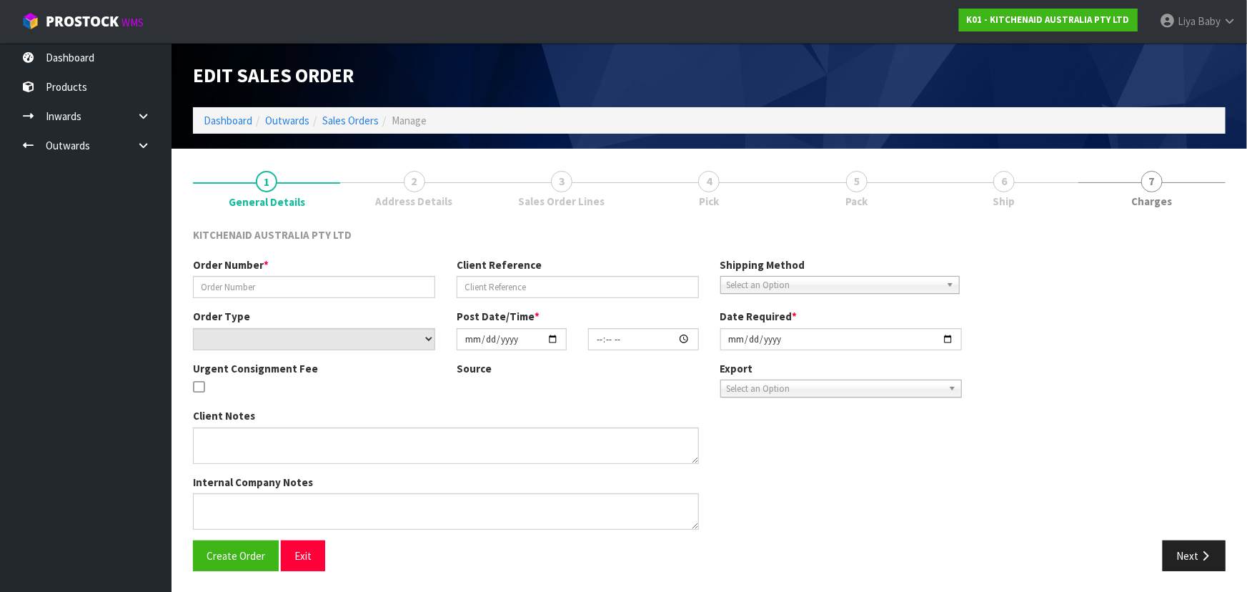
type input "[DATE]"
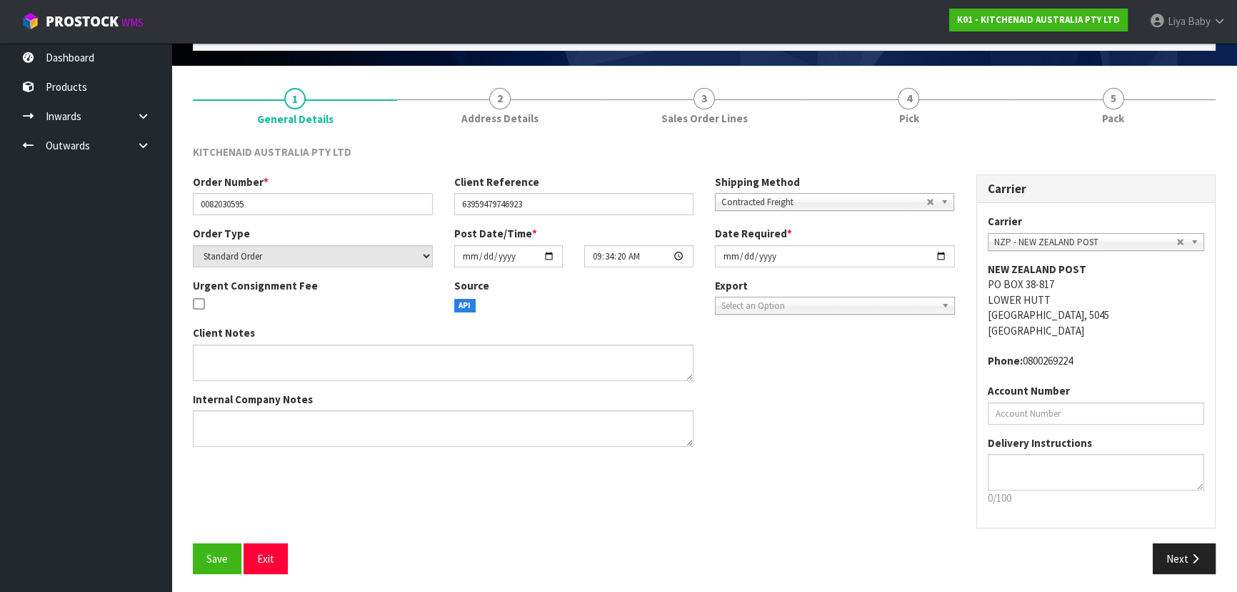
scroll to position [86, 0]
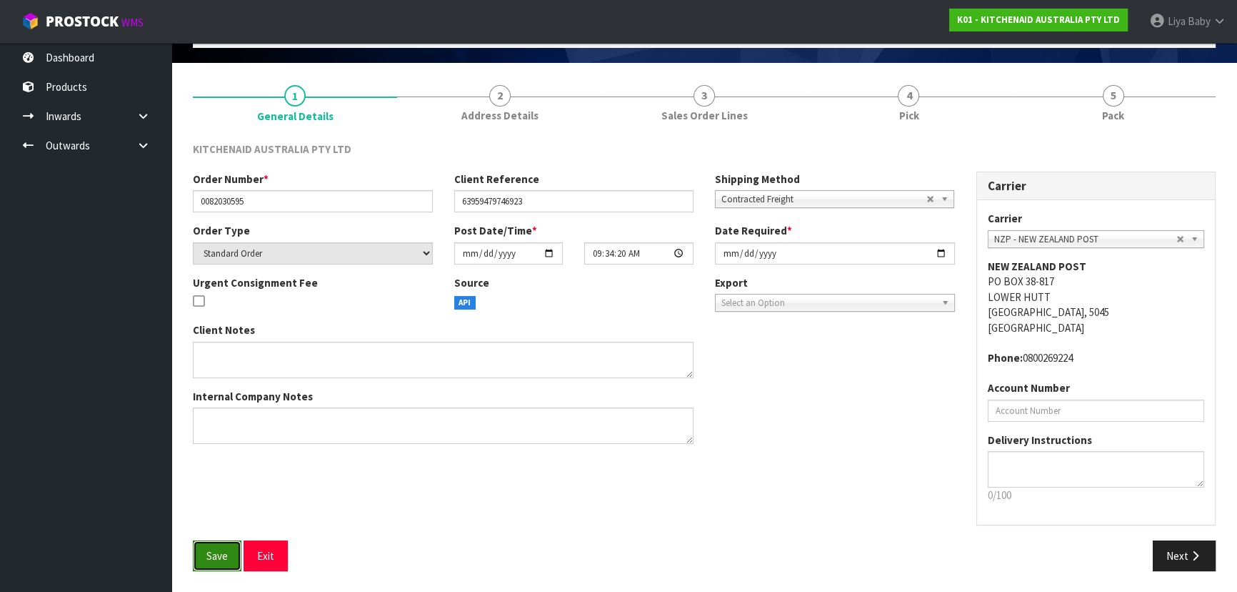
click at [230, 557] on button "Save" at bounding box center [217, 555] width 49 height 31
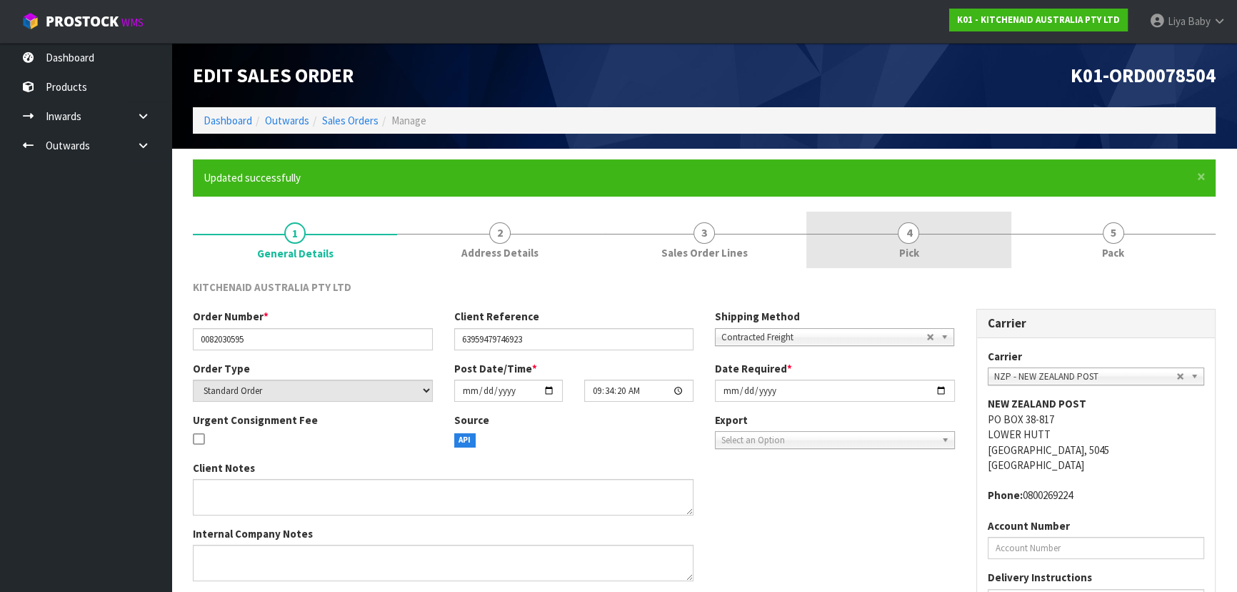
click at [913, 264] on link "4 Pick" at bounding box center [909, 239] width 204 height 56
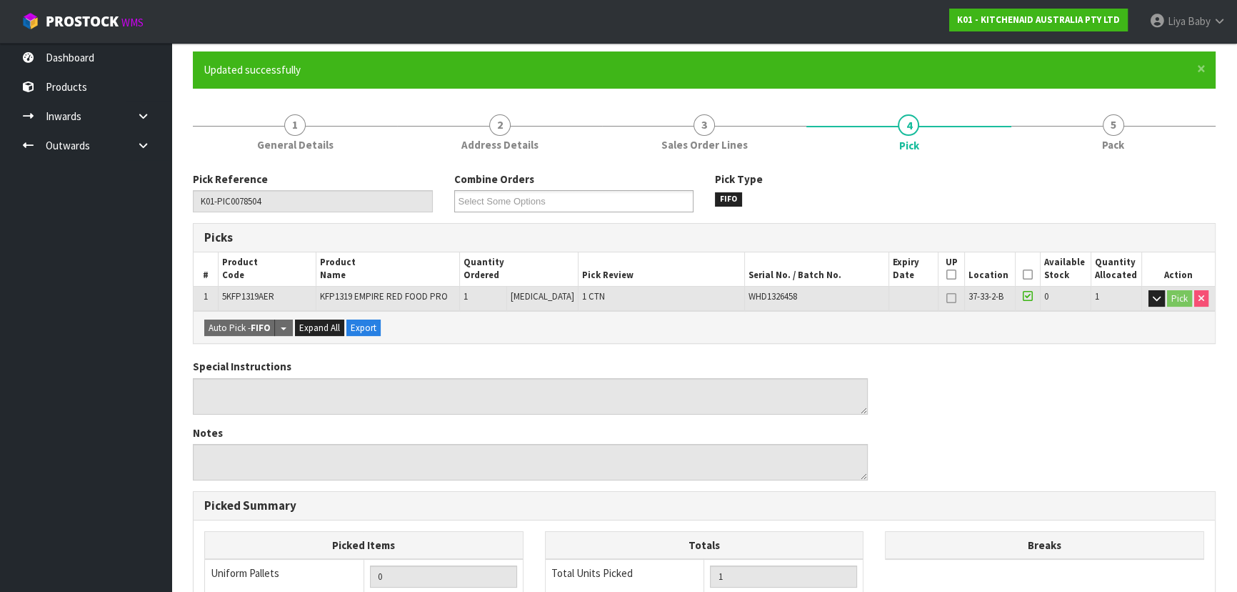
scroll to position [129, 0]
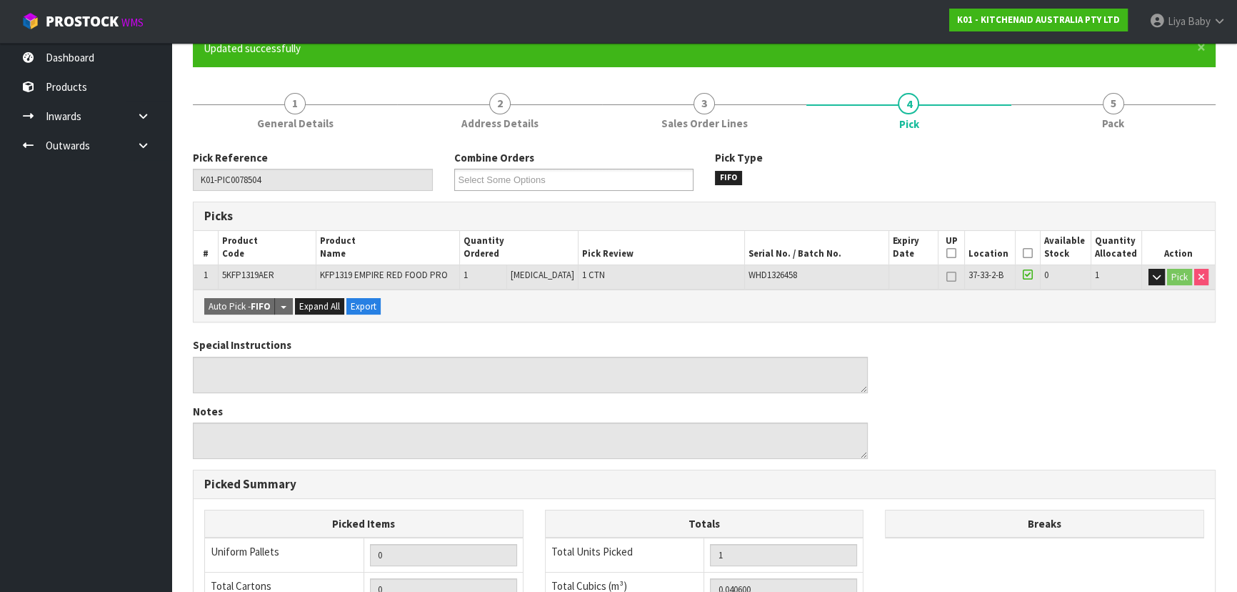
click at [1023, 253] on icon at bounding box center [1028, 253] width 10 height 1
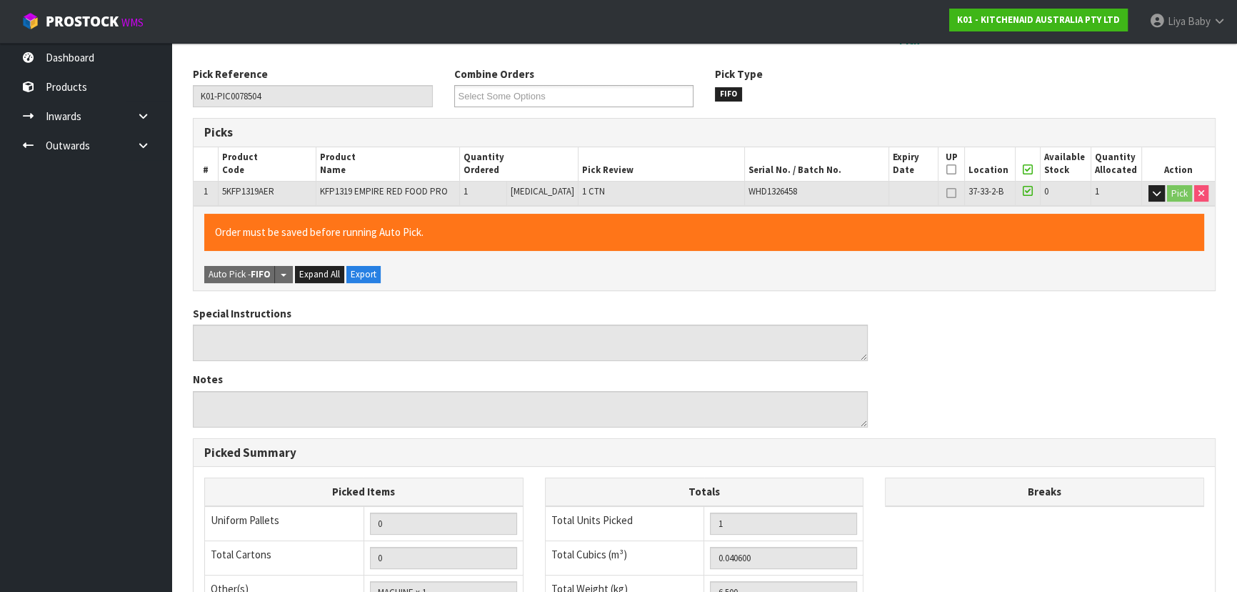
scroll to position [450, 0]
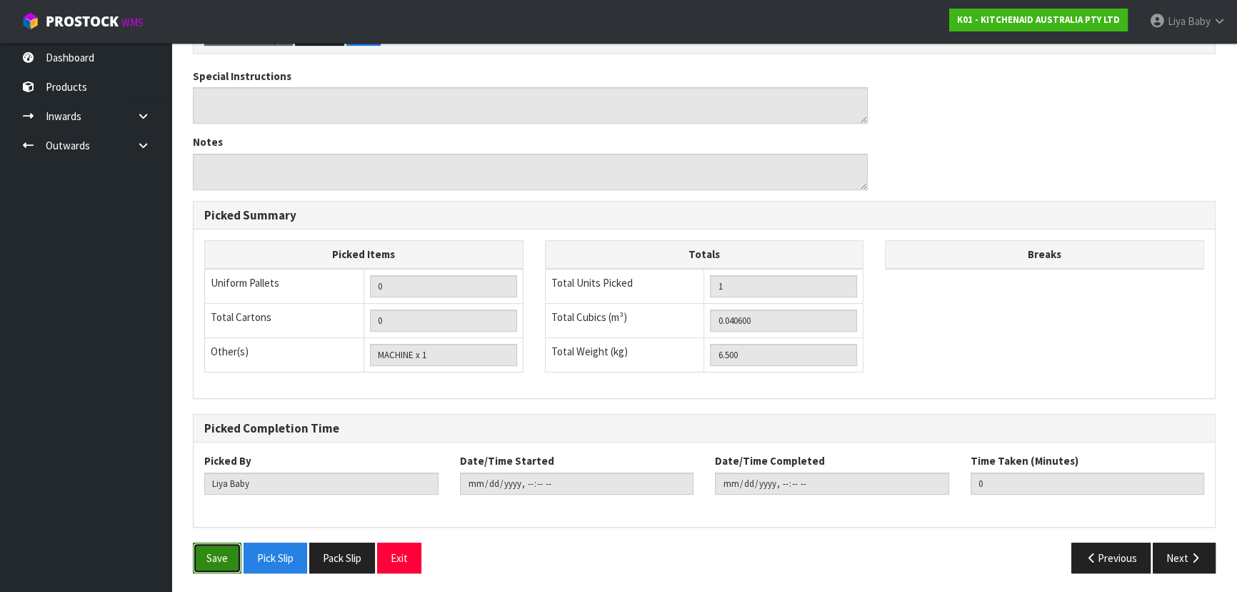
click at [209, 553] on button "Save" at bounding box center [217, 557] width 49 height 31
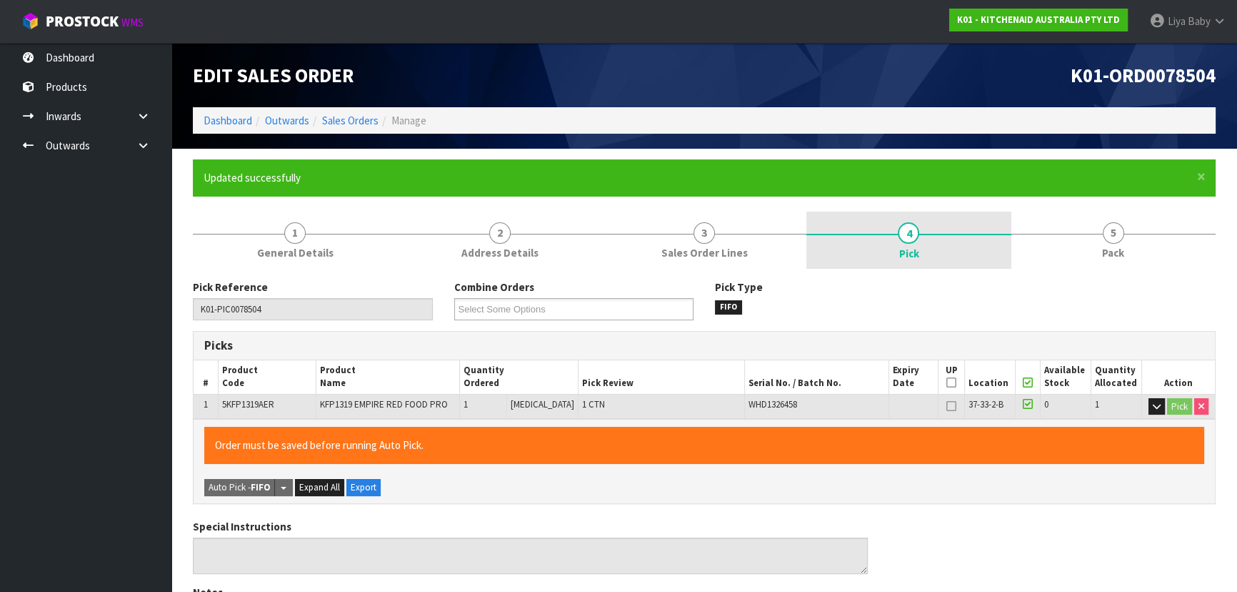
type input "[DATE]T10:54:59"
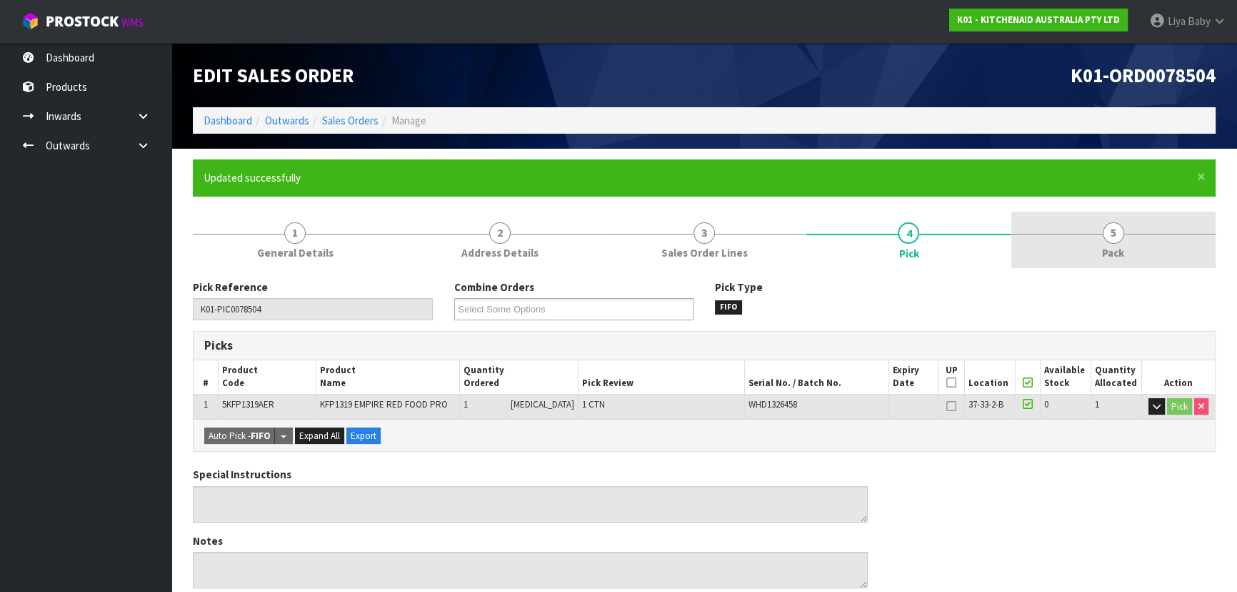
drag, startPoint x: 1129, startPoint y: 236, endPoint x: 1068, endPoint y: 257, distance: 64.2
click at [1127, 239] on link "5 Pack" at bounding box center [1114, 239] width 204 height 56
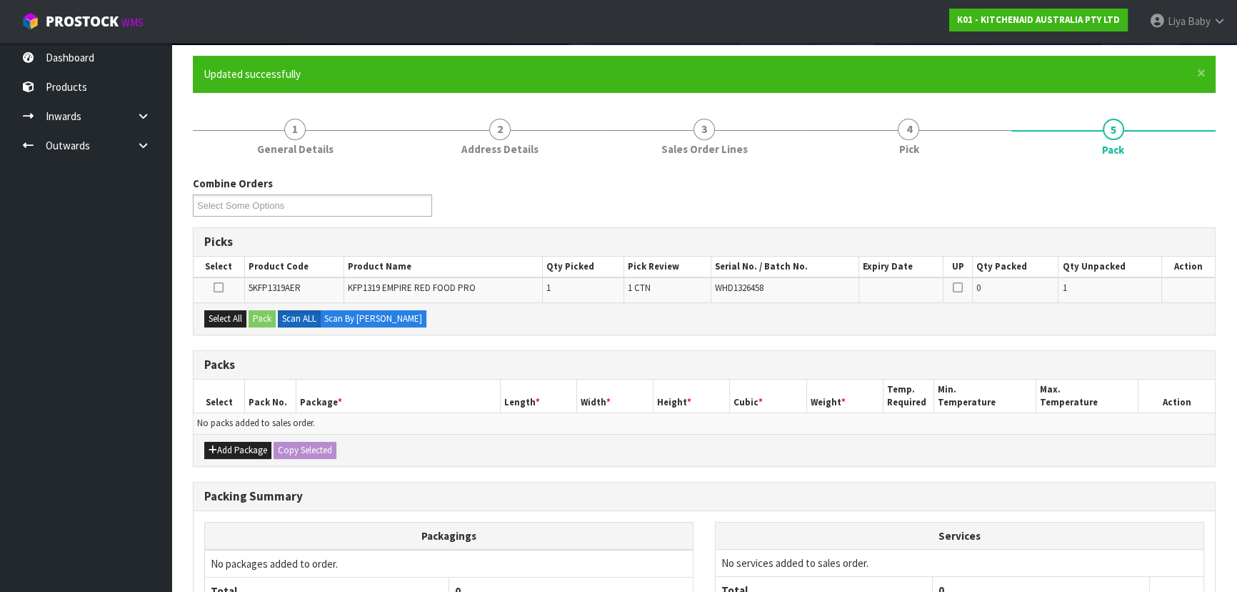
scroll to position [239, 0]
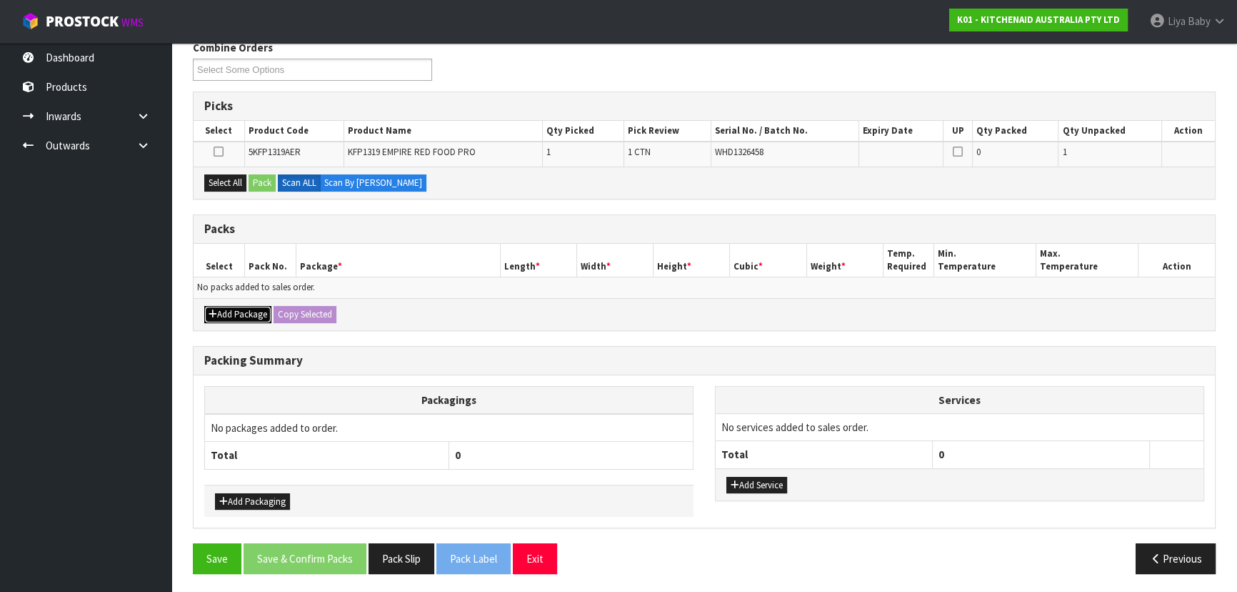
click at [209, 309] on icon "button" at bounding box center [213, 313] width 9 height 9
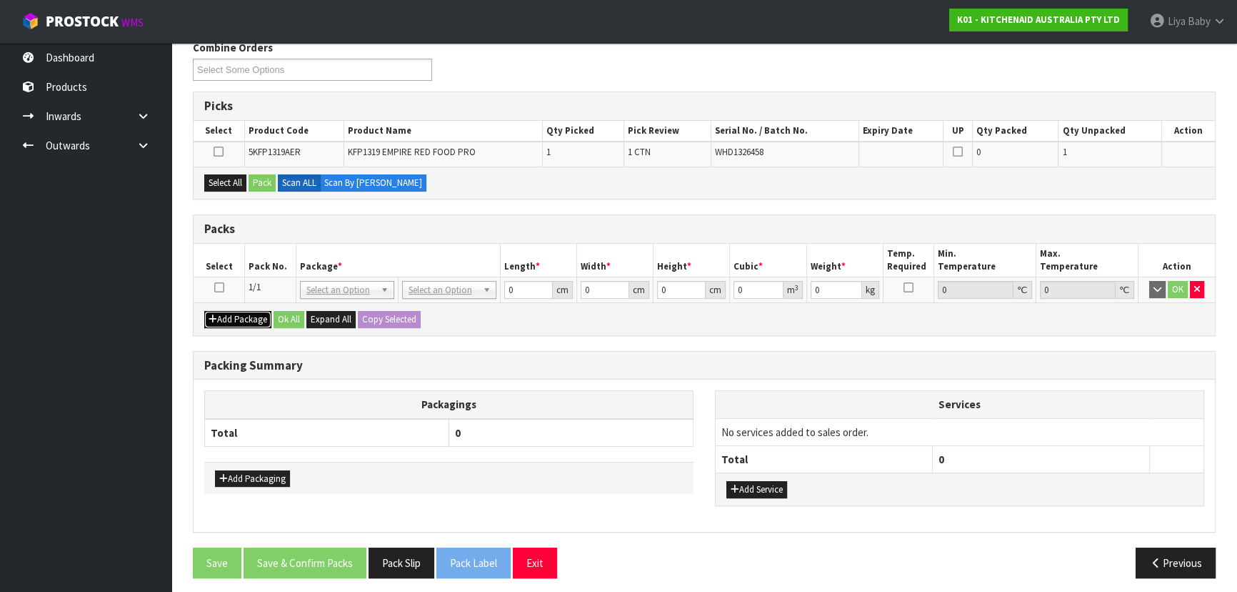
click at [204, 311] on button "Add Package" at bounding box center [237, 319] width 67 height 17
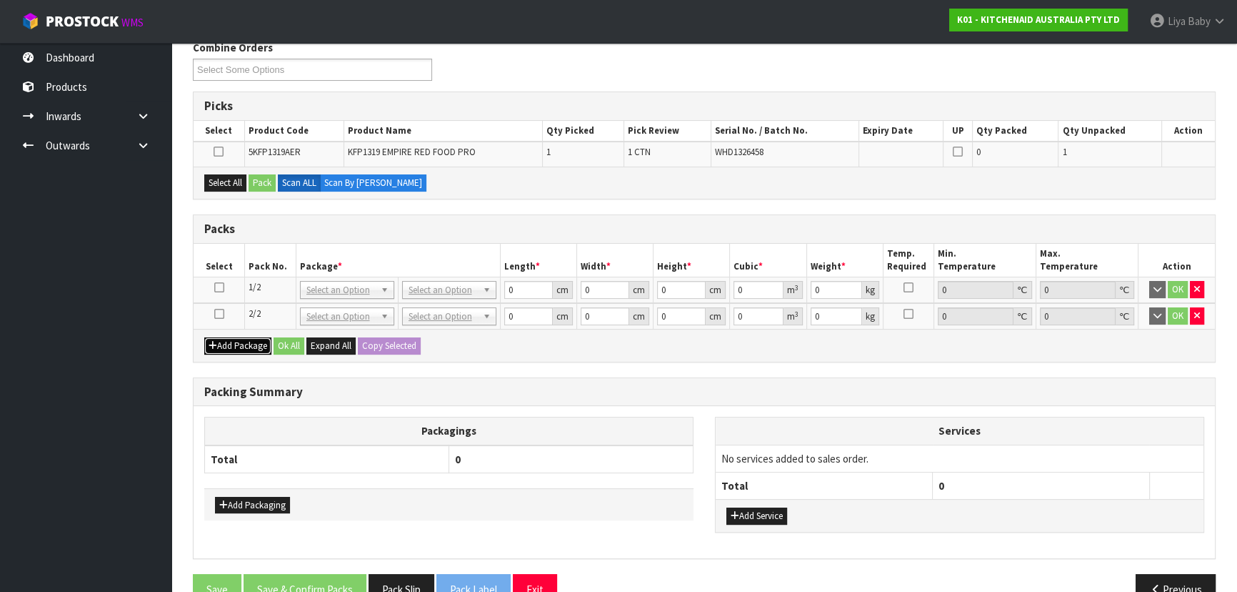
scroll to position [0, 0]
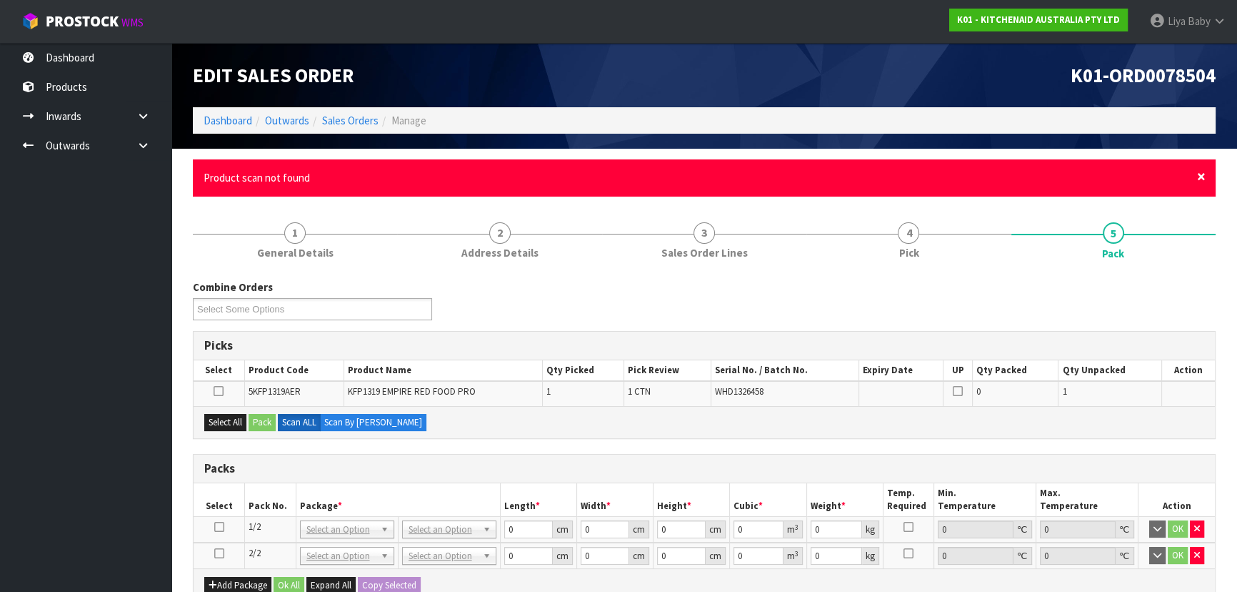
click at [1200, 186] on span "×" at bounding box center [1201, 176] width 9 height 20
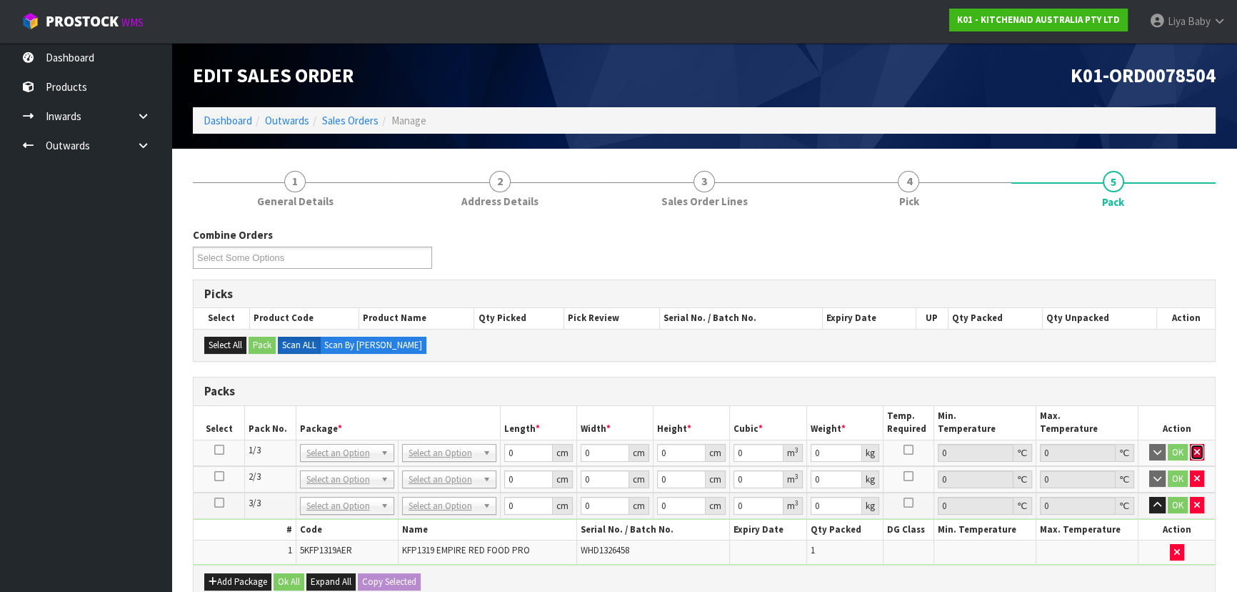
click at [1200, 449] on icon "button" at bounding box center [1198, 451] width 6 height 9
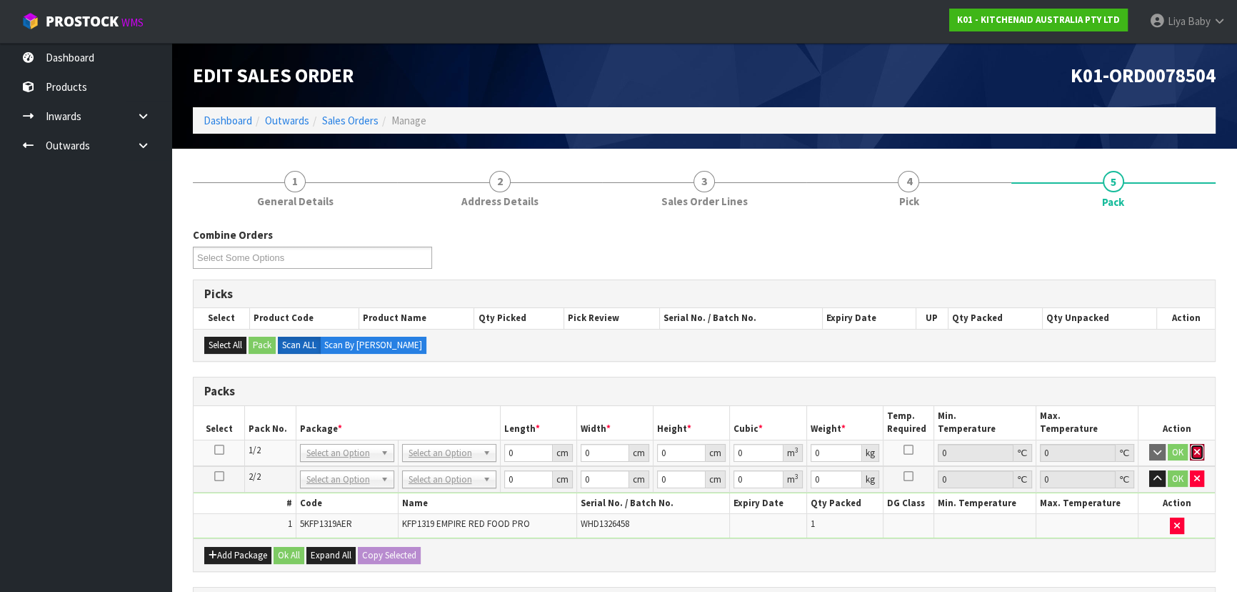
click at [1200, 449] on icon "button" at bounding box center [1198, 451] width 6 height 9
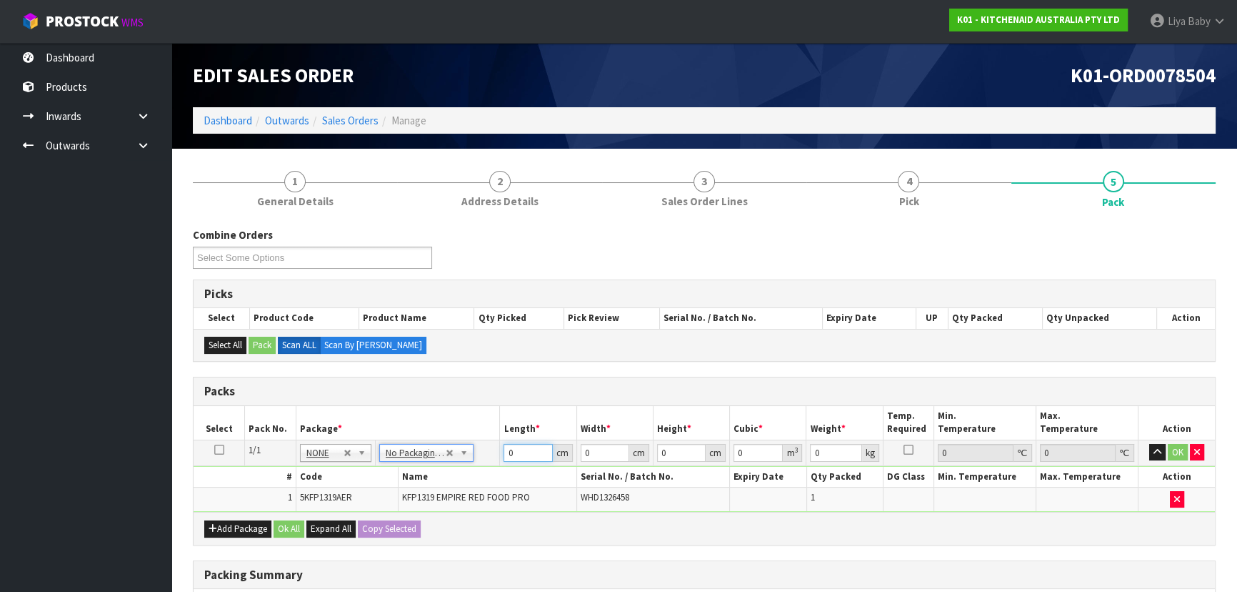
click at [514, 453] on input "0" at bounding box center [528, 453] width 49 height 18
type input "50"
click at [604, 448] on input "0" at bounding box center [605, 453] width 49 height 18
type input "29"
click at [679, 452] on input "0" at bounding box center [681, 453] width 49 height 18
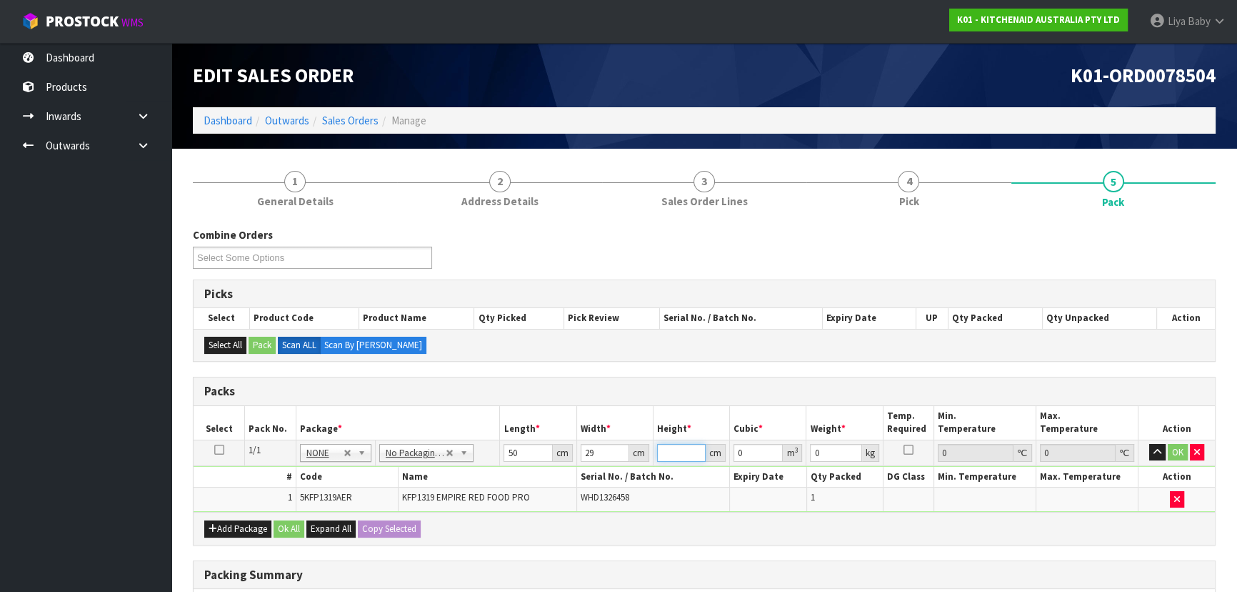
type input "2"
type input "0.0029"
type input "29"
type input "0.04205"
type input "29"
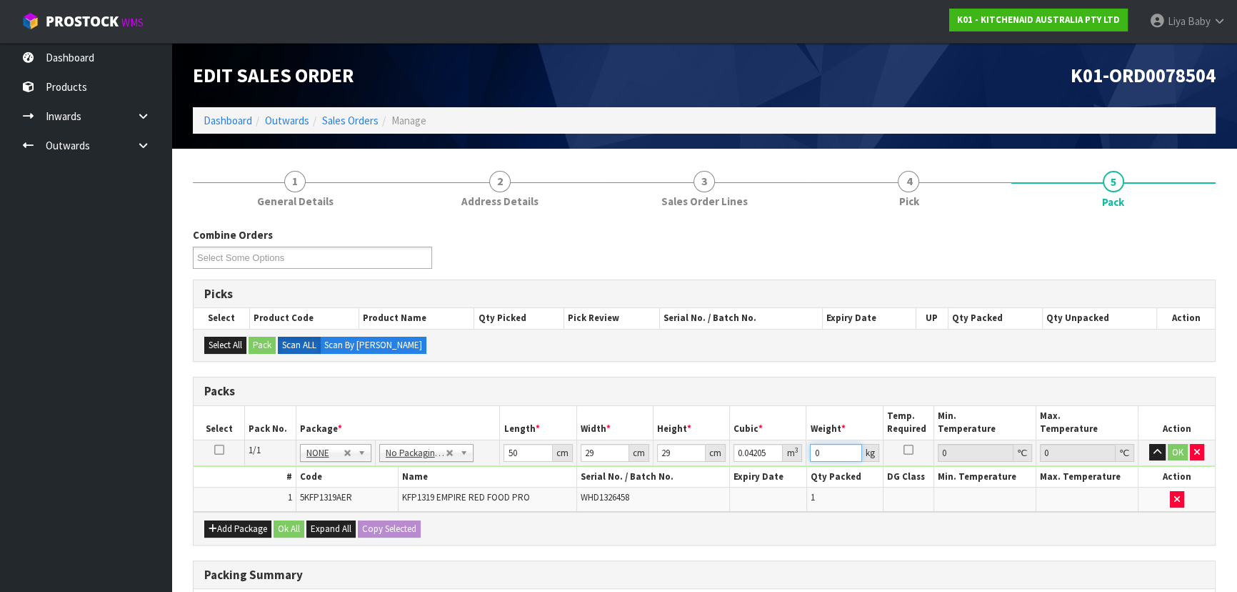
click at [829, 457] on input "0" at bounding box center [835, 453] width 51 height 18
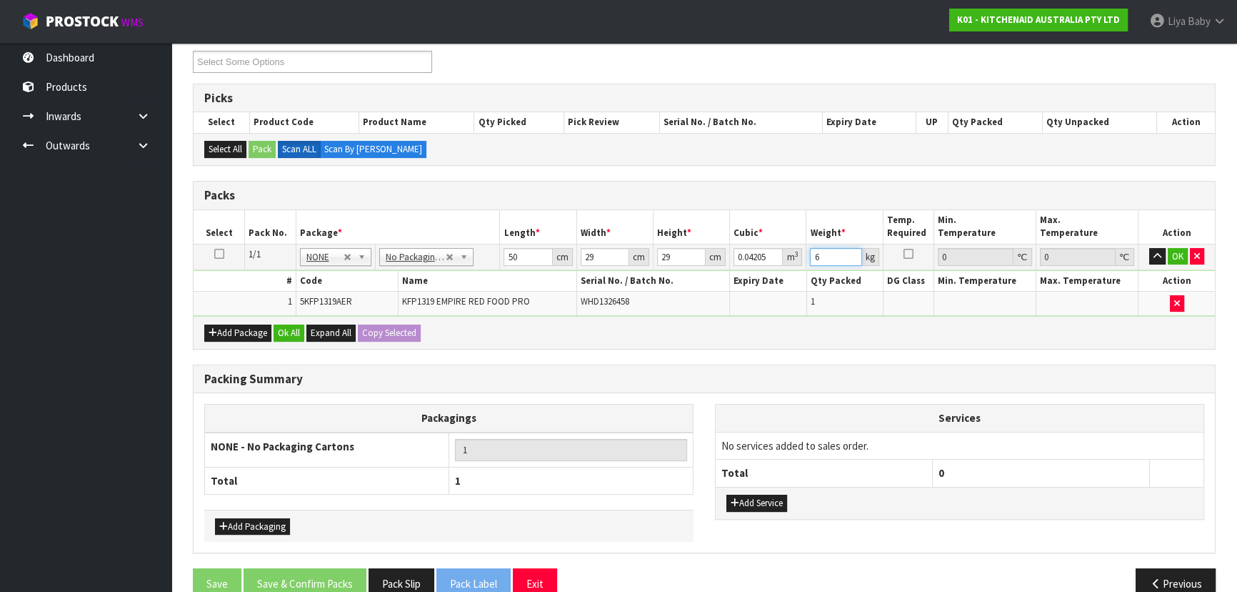
scroll to position [221, 0]
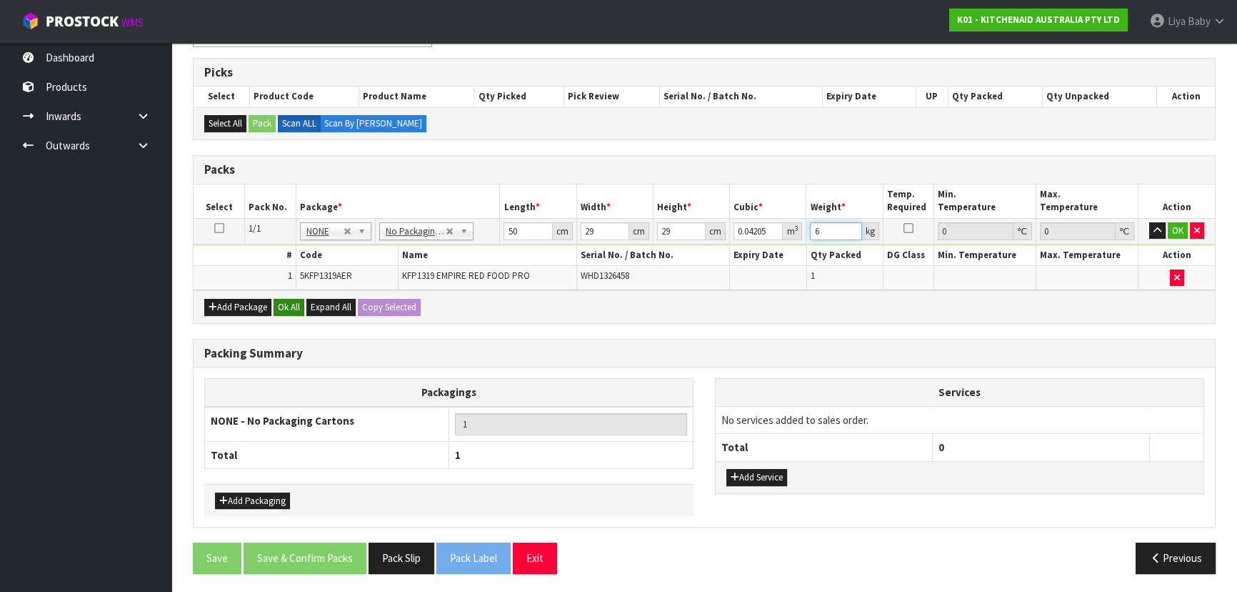
type input "6"
click at [286, 299] on button "Ok All" at bounding box center [289, 307] width 31 height 17
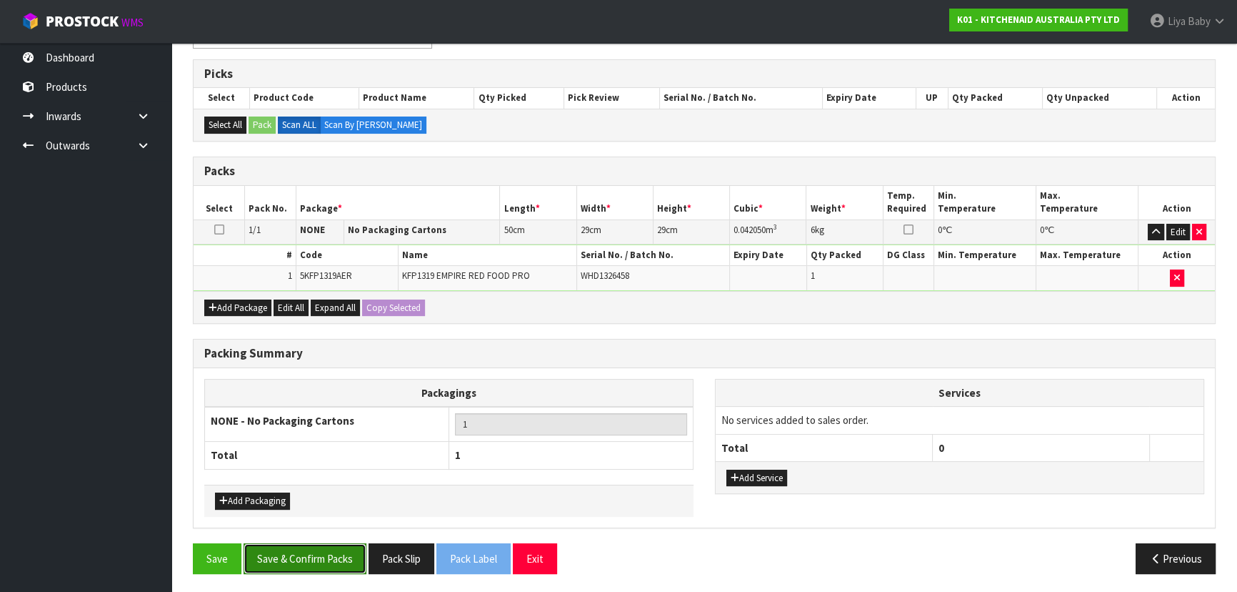
click at [306, 545] on button "Save & Confirm Packs" at bounding box center [305, 558] width 123 height 31
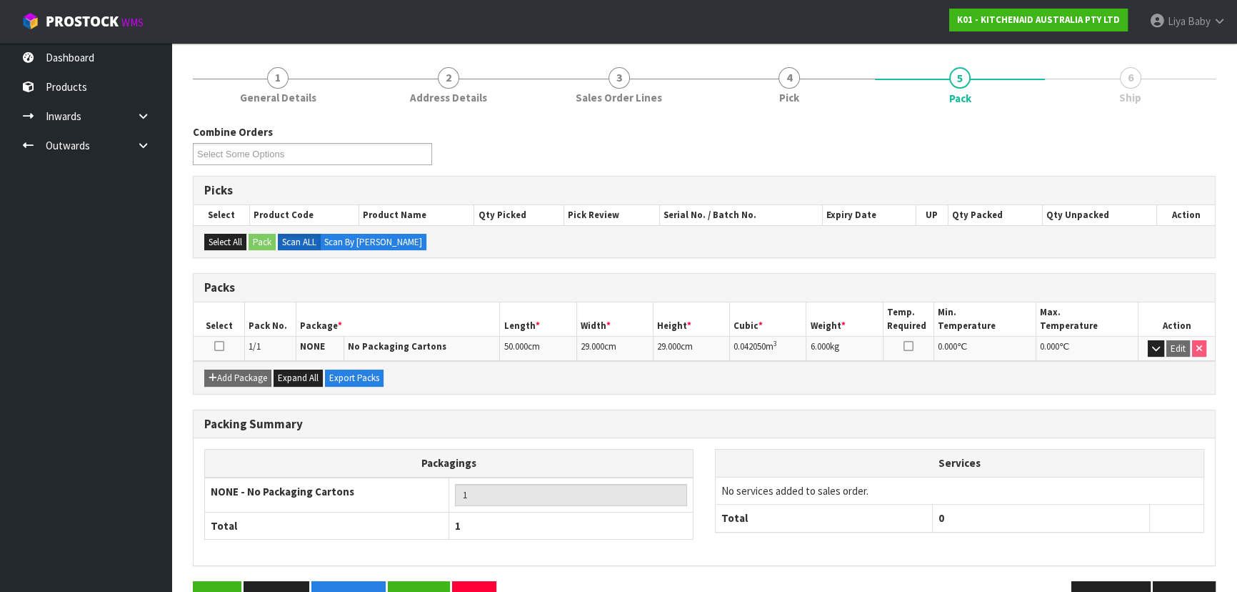
scroll to position [194, 0]
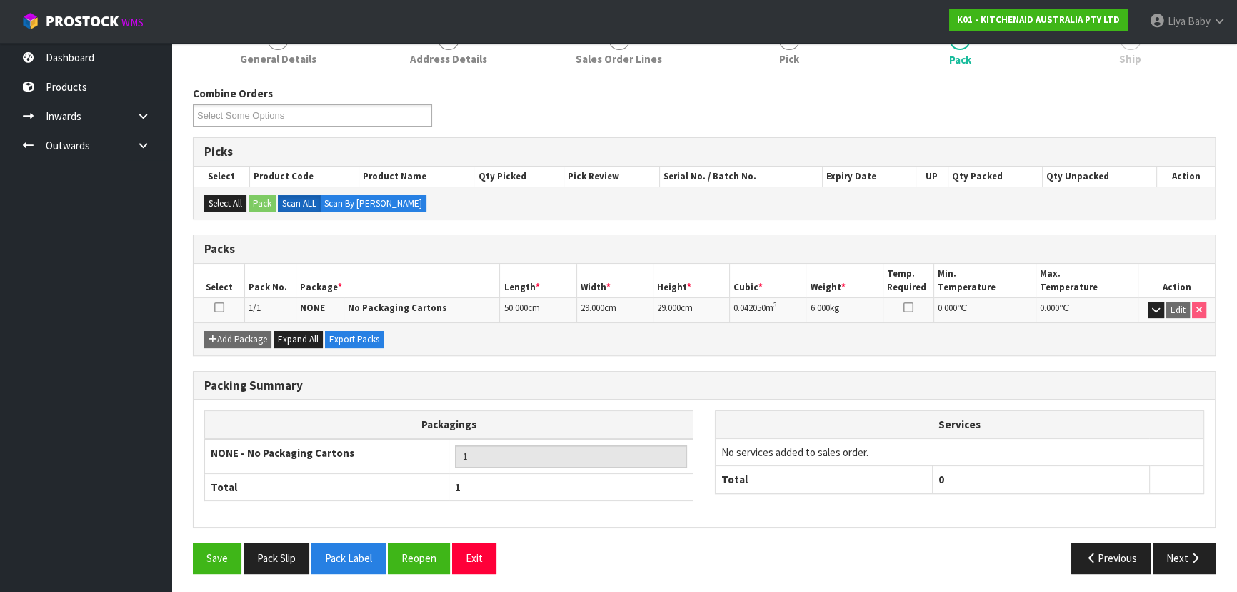
drag, startPoint x: 218, startPoint y: 306, endPoint x: 234, endPoint y: 309, distance: 16.6
click at [219, 307] on icon at bounding box center [219, 307] width 10 height 1
click at [1193, 552] on icon "button" at bounding box center [1196, 557] width 14 height 11
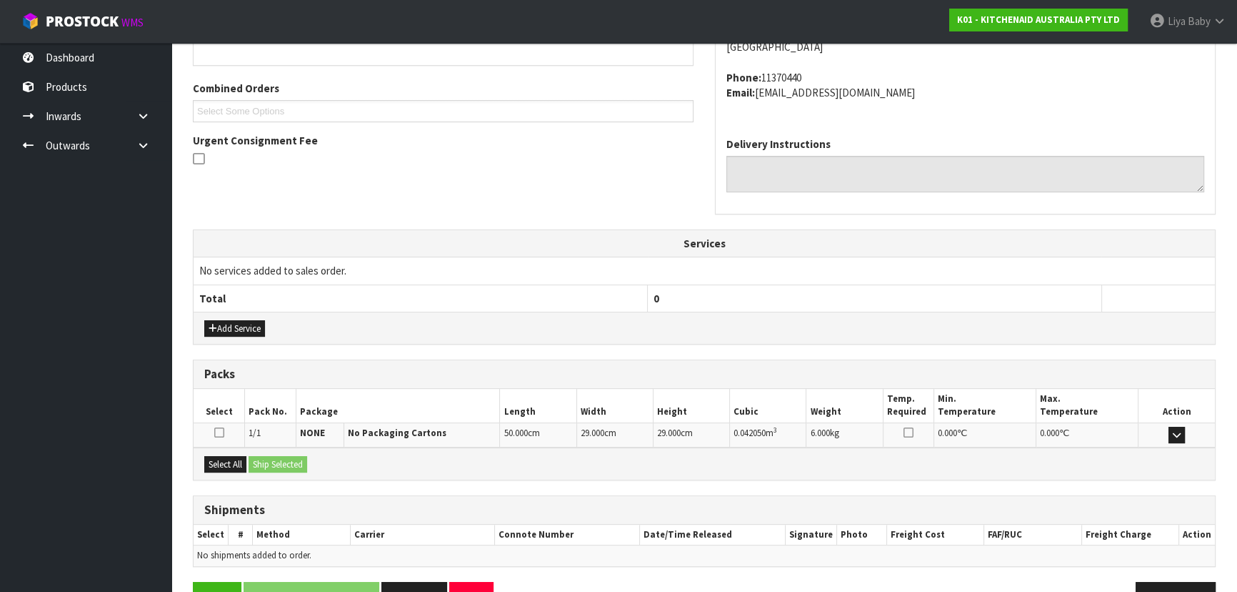
scroll to position [380, 0]
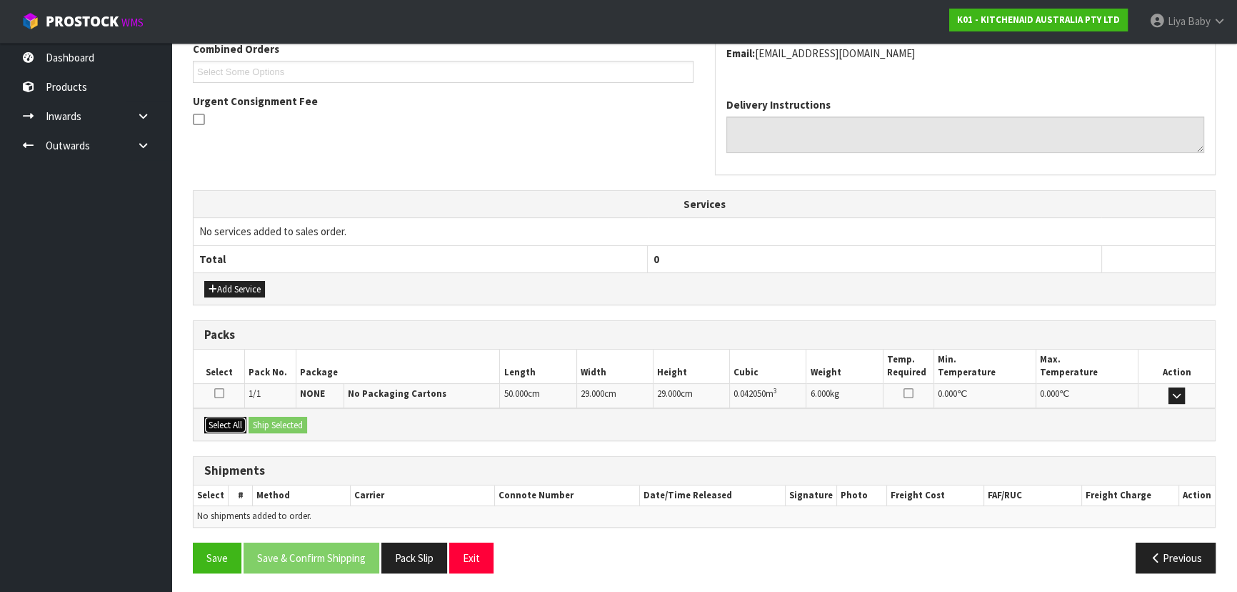
click at [214, 417] on button "Select All" at bounding box center [225, 425] width 42 height 17
click at [273, 422] on button "Ship Selected" at bounding box center [278, 425] width 59 height 17
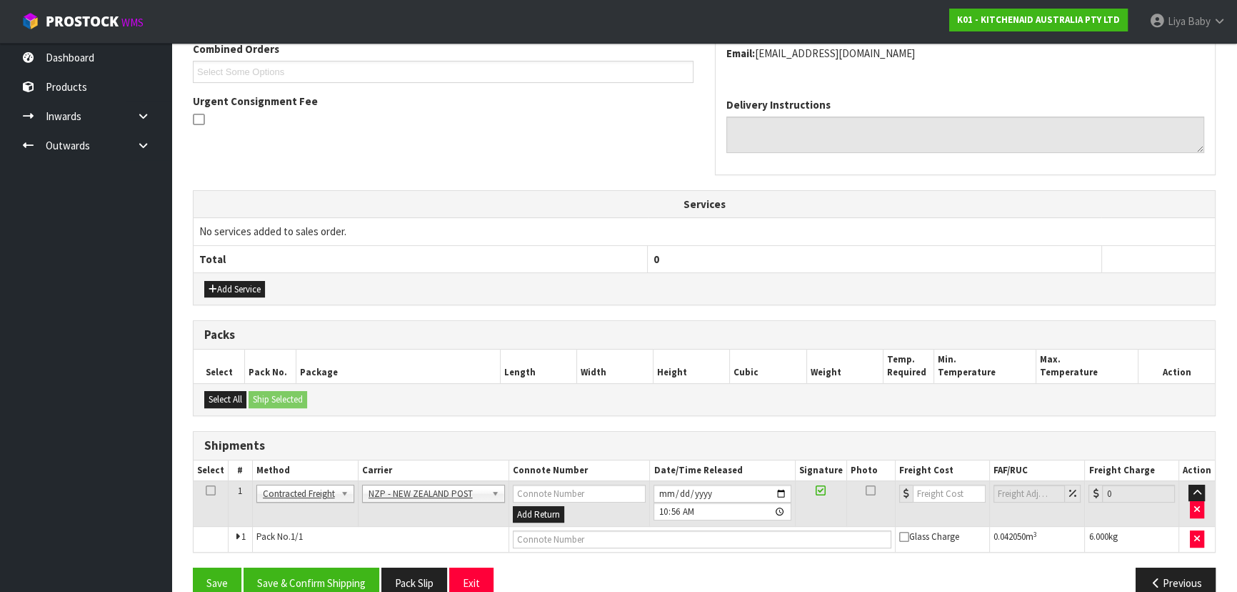
scroll to position [406, 0]
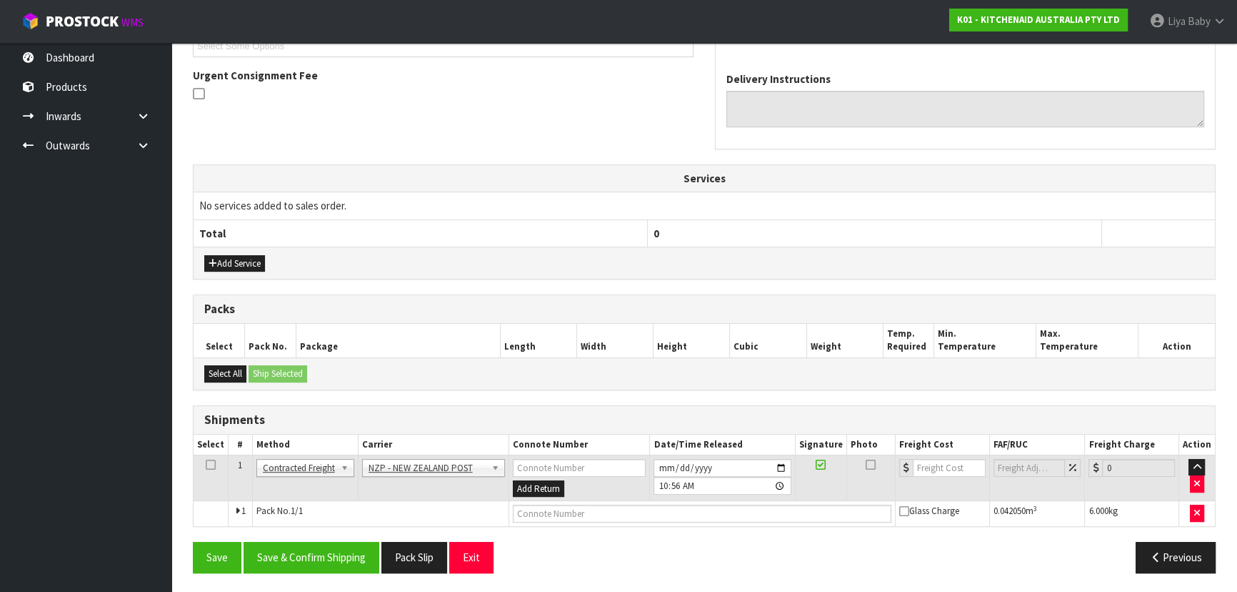
click at [213, 464] on icon at bounding box center [211, 464] width 10 height 1
click at [334, 557] on button "Save & Confirm Shipping" at bounding box center [312, 557] width 136 height 31
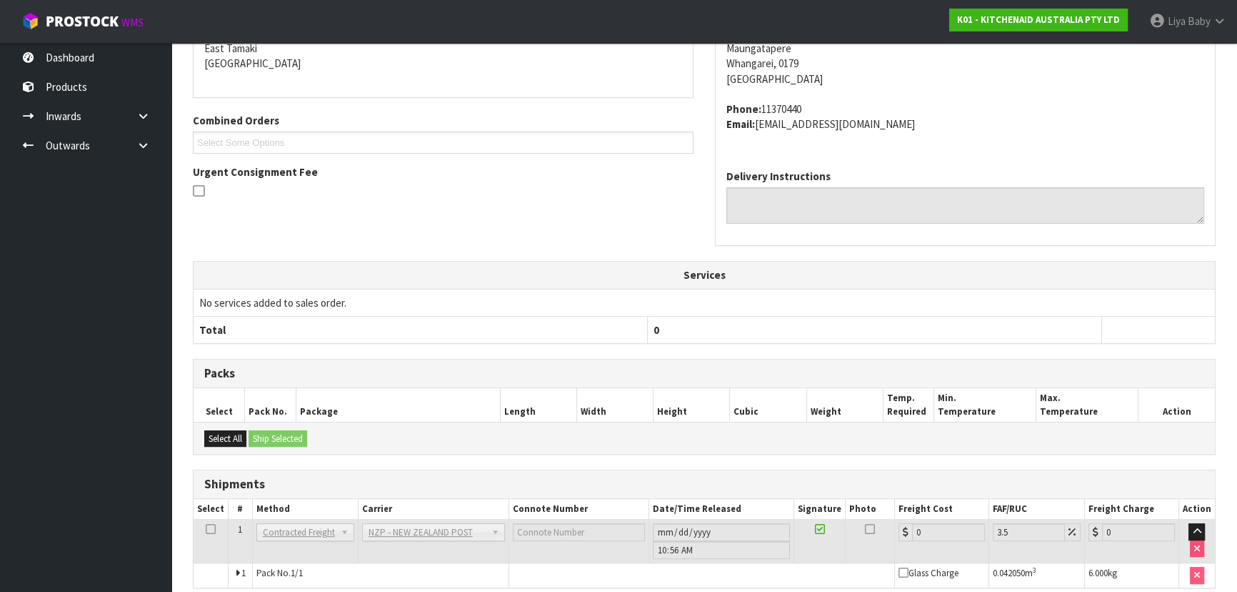
scroll to position [386, 0]
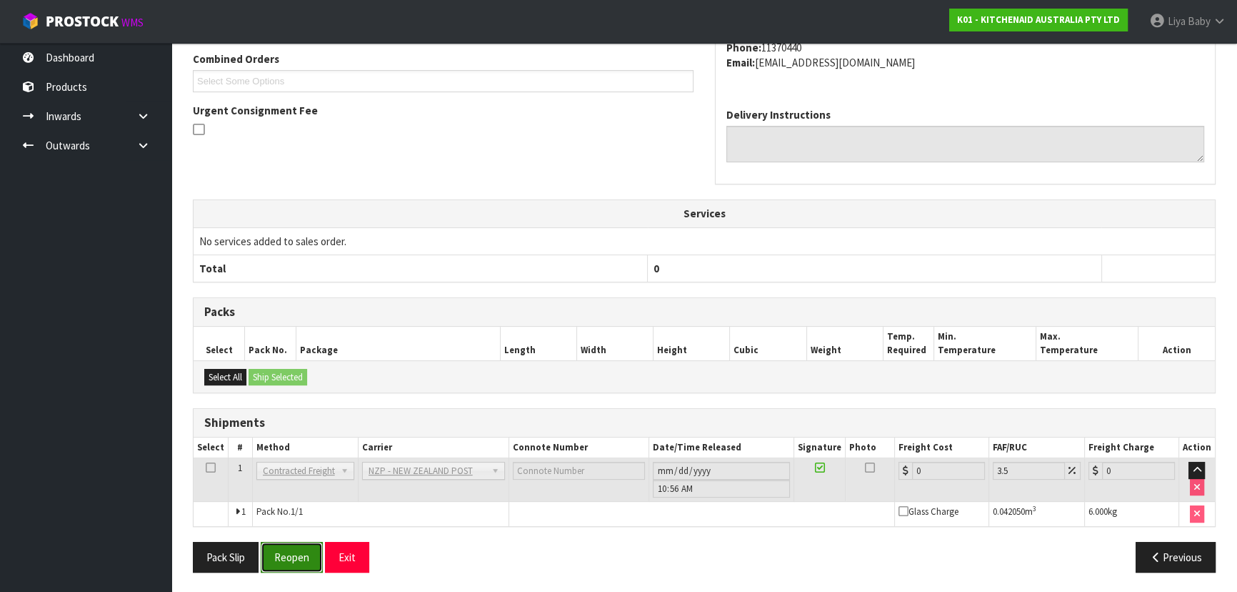
click at [300, 552] on button "Reopen" at bounding box center [292, 557] width 62 height 31
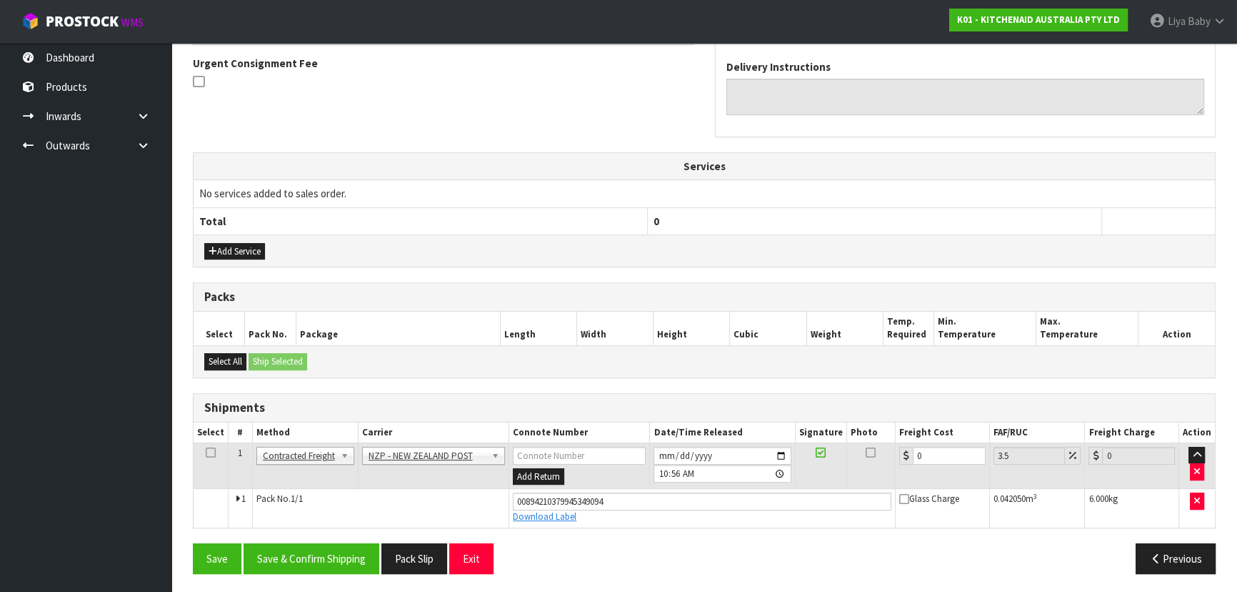
scroll to position [419, 0]
click at [921, 446] on input "0" at bounding box center [949, 455] width 73 height 18
type input "1"
type input "1.03"
type input "11"
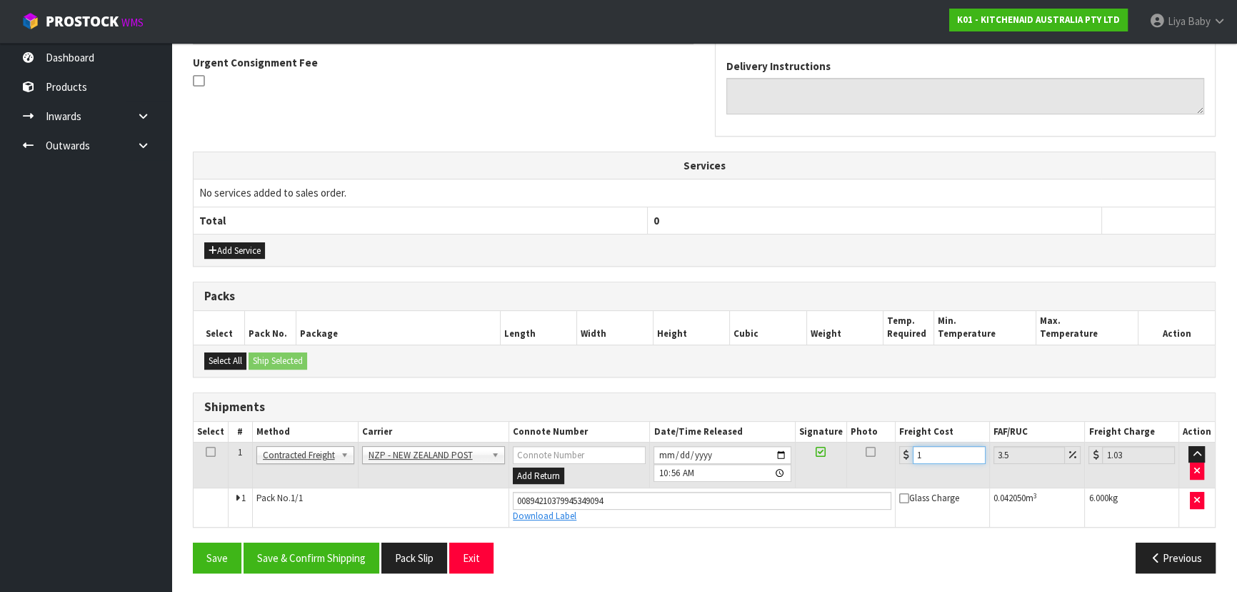
type input "11.38"
type input "11.9"
type input "12.32"
type input "11.90"
click at [211, 452] on icon at bounding box center [211, 452] width 10 height 1
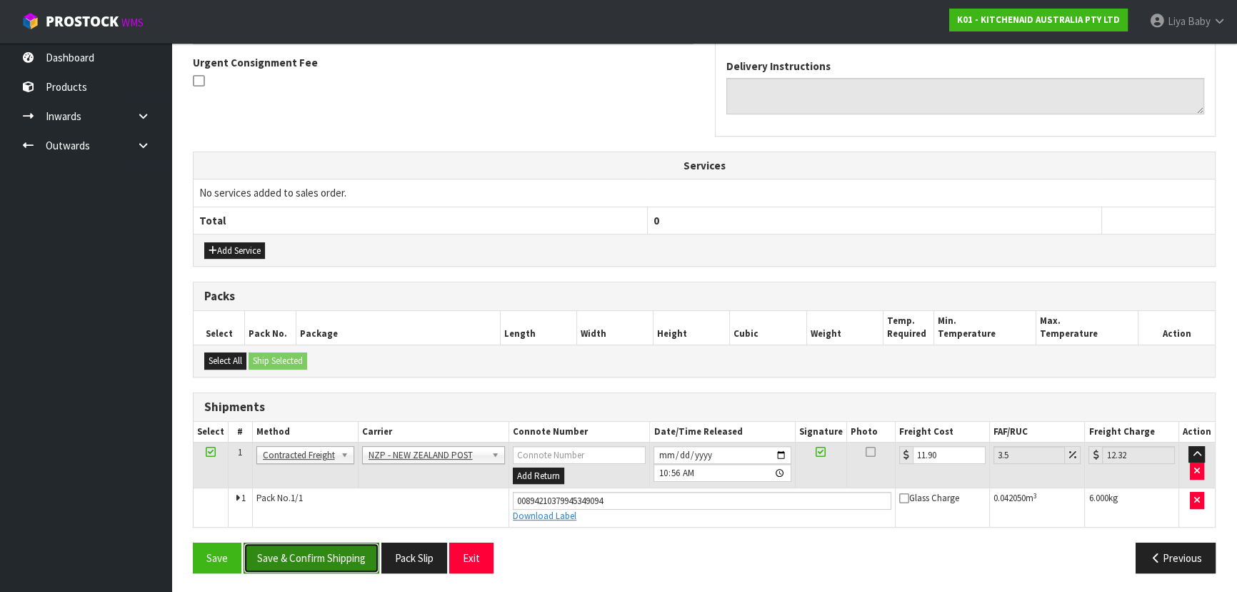
click at [306, 542] on button "Save & Confirm Shipping" at bounding box center [312, 557] width 136 height 31
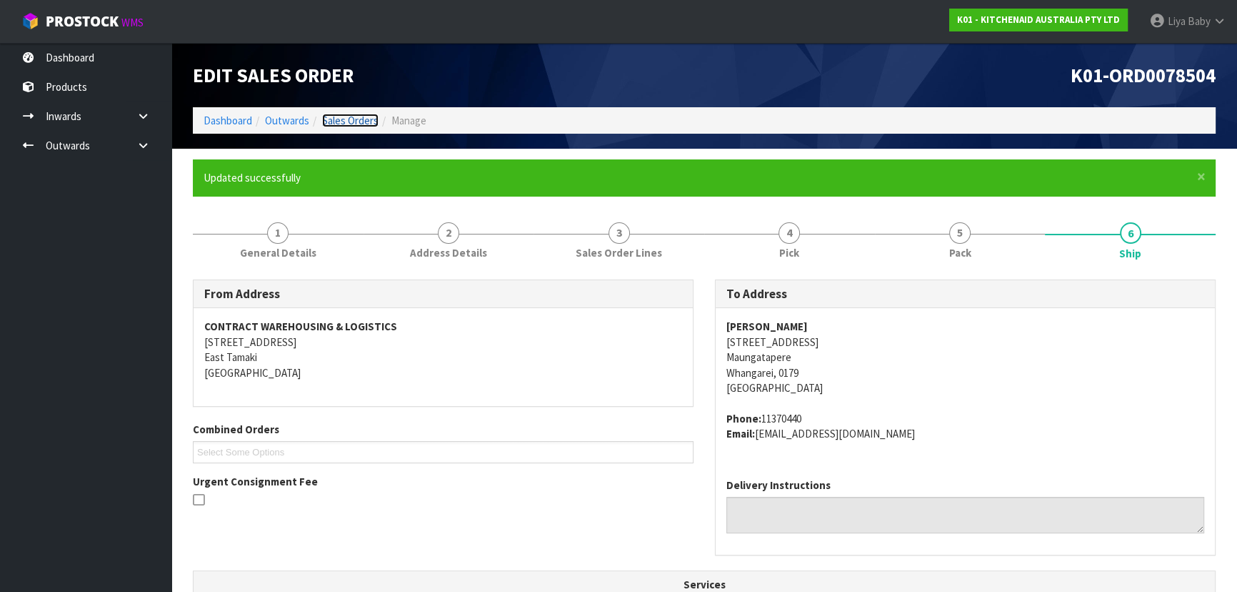
click at [355, 115] on link "Sales Orders" at bounding box center [350, 121] width 56 height 14
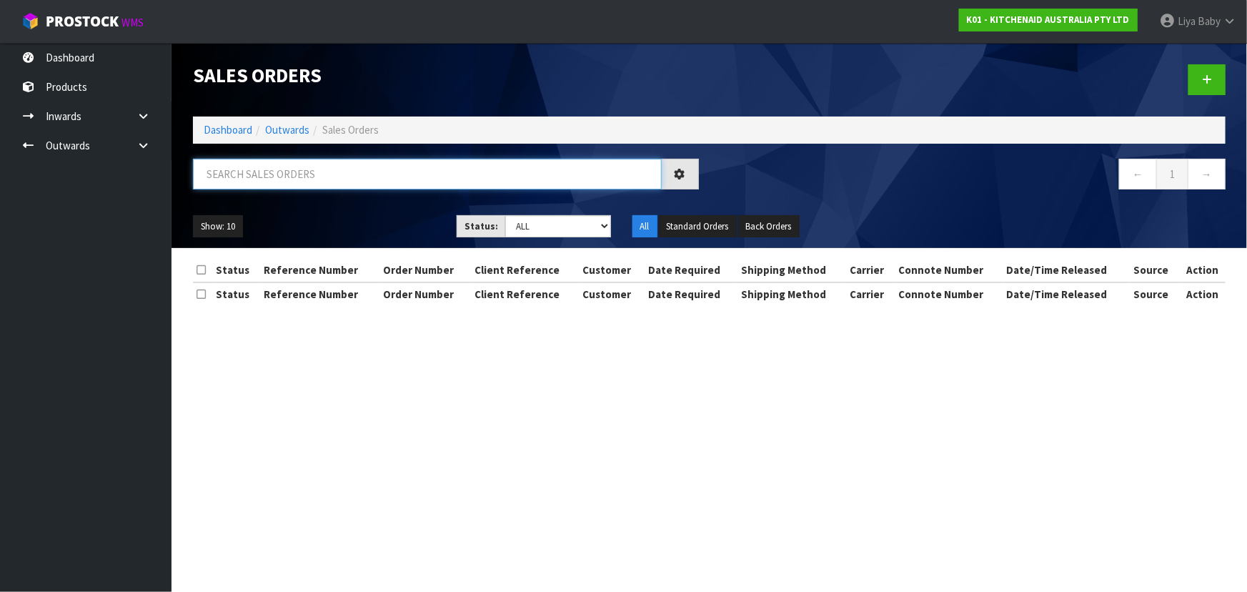
click at [316, 175] on input "text" at bounding box center [427, 174] width 469 height 31
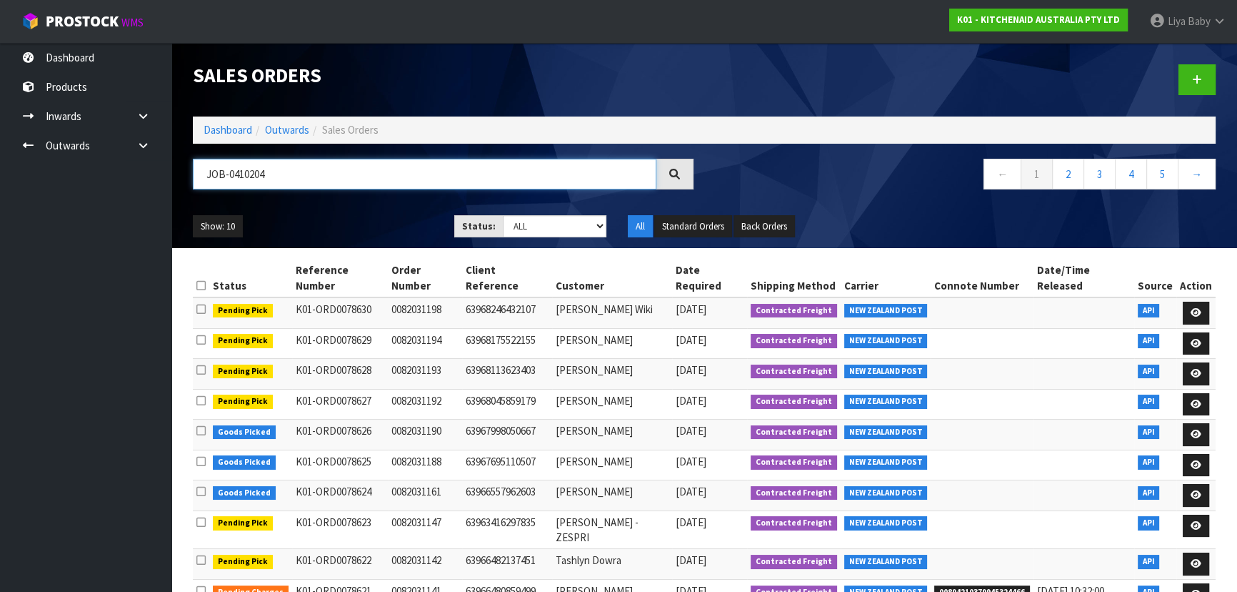
type input "JOB-0410204"
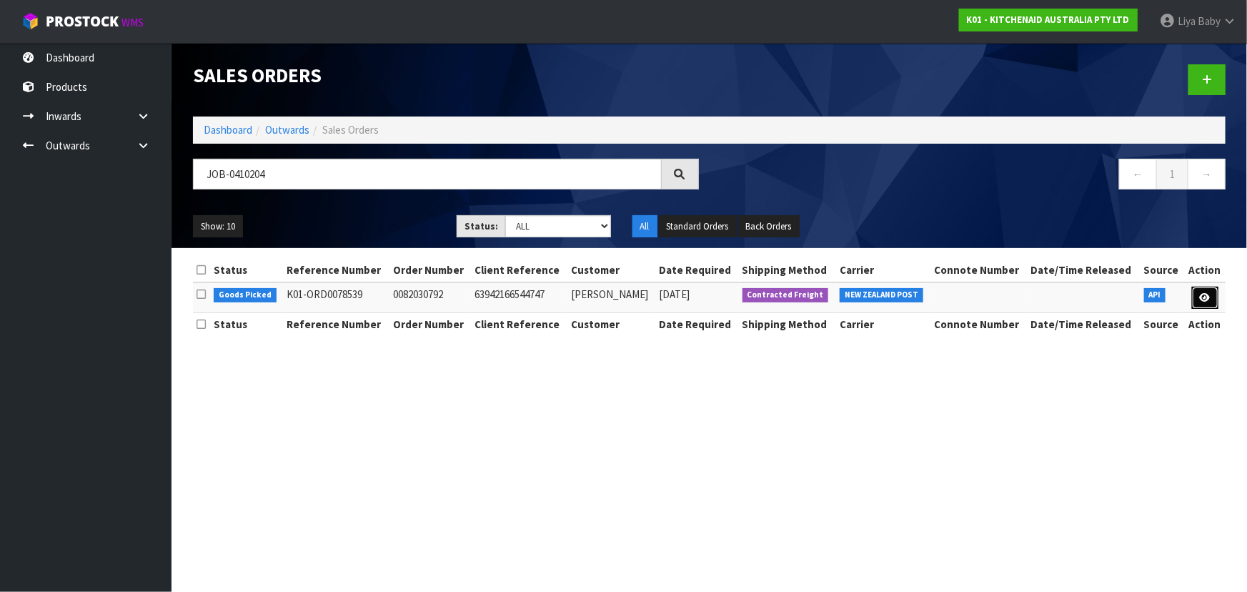
click at [1215, 296] on link at bounding box center [1205, 297] width 26 height 23
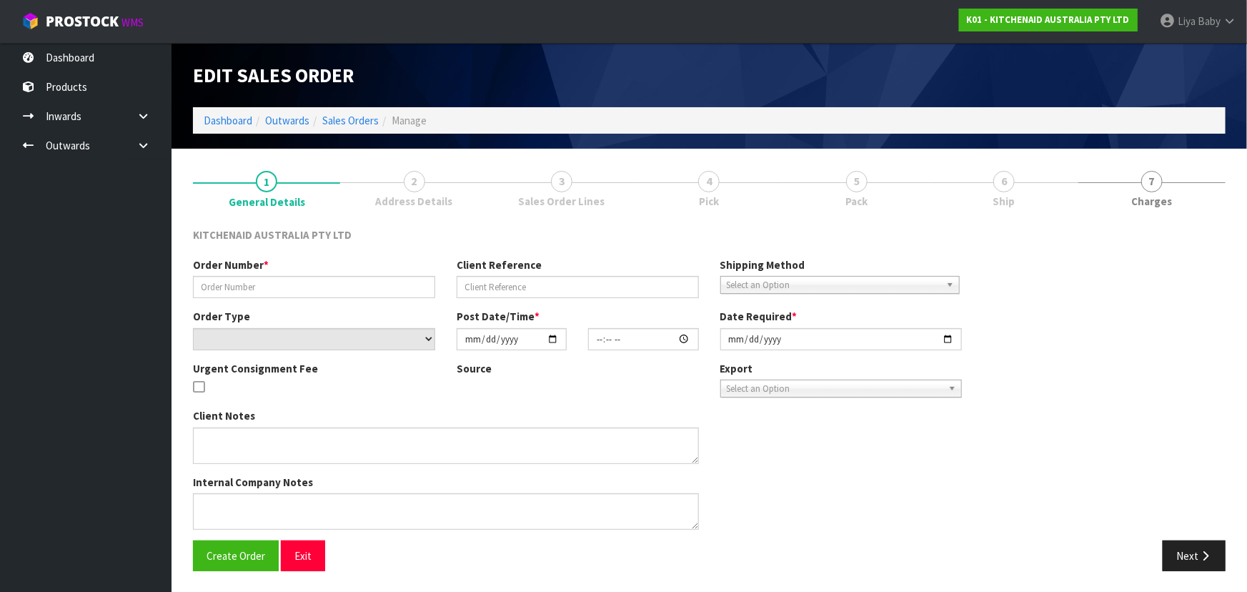
type input "0082030792"
type input "63942166544747"
select select "number:0"
type input "[DATE]"
type input "13:35:04.000"
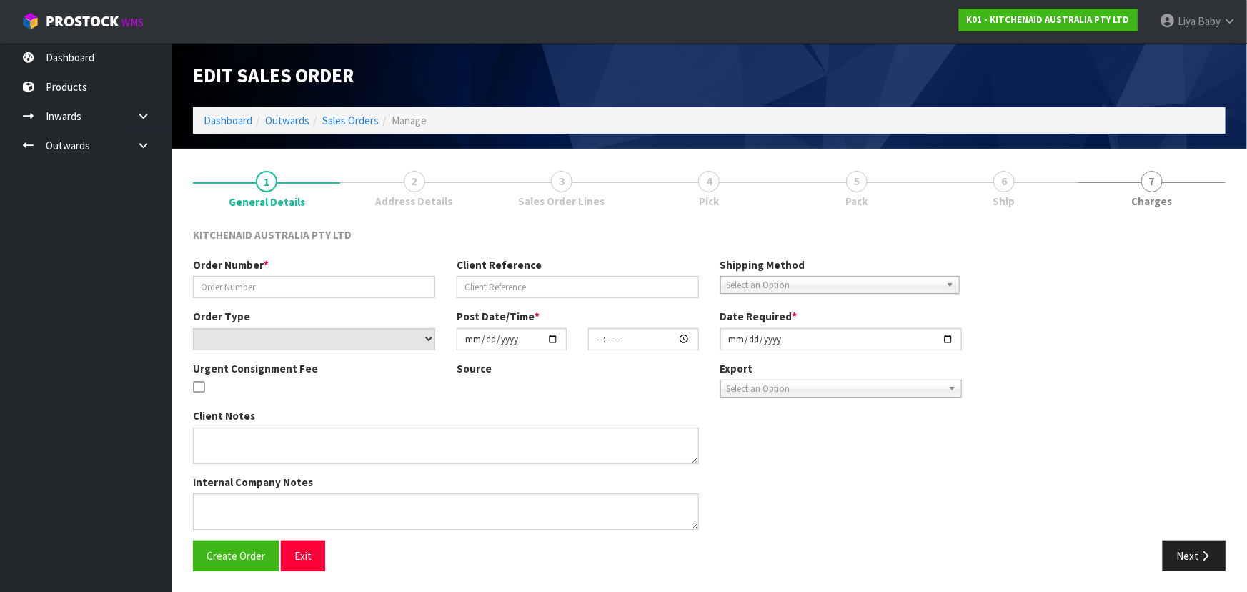
type input "[DATE]"
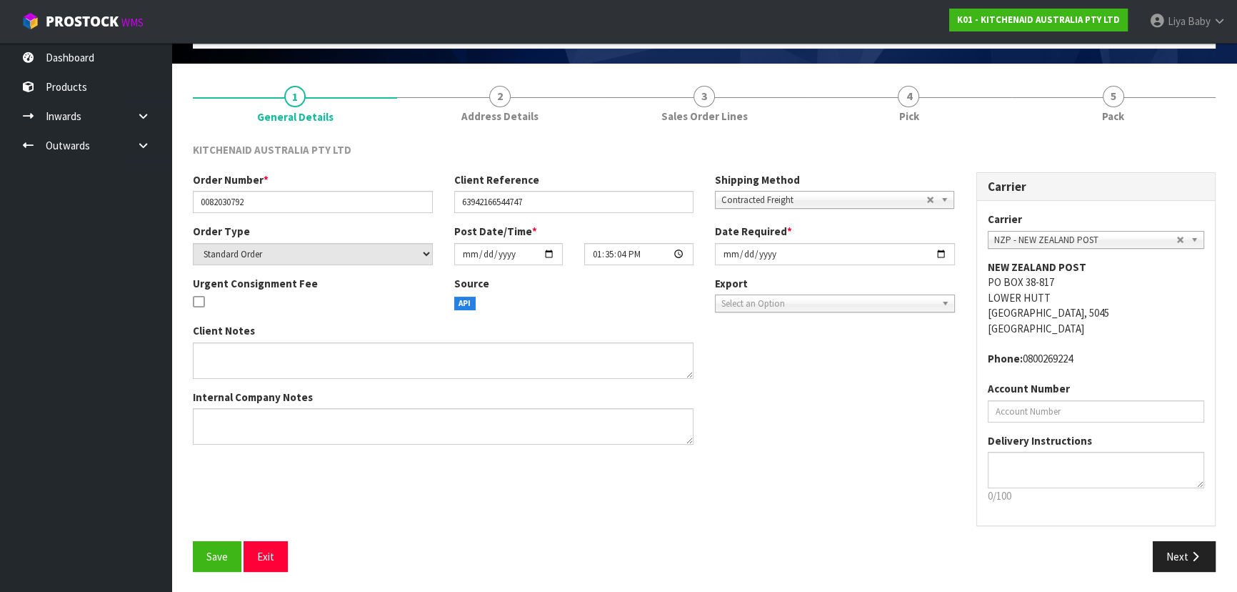
scroll to position [86, 0]
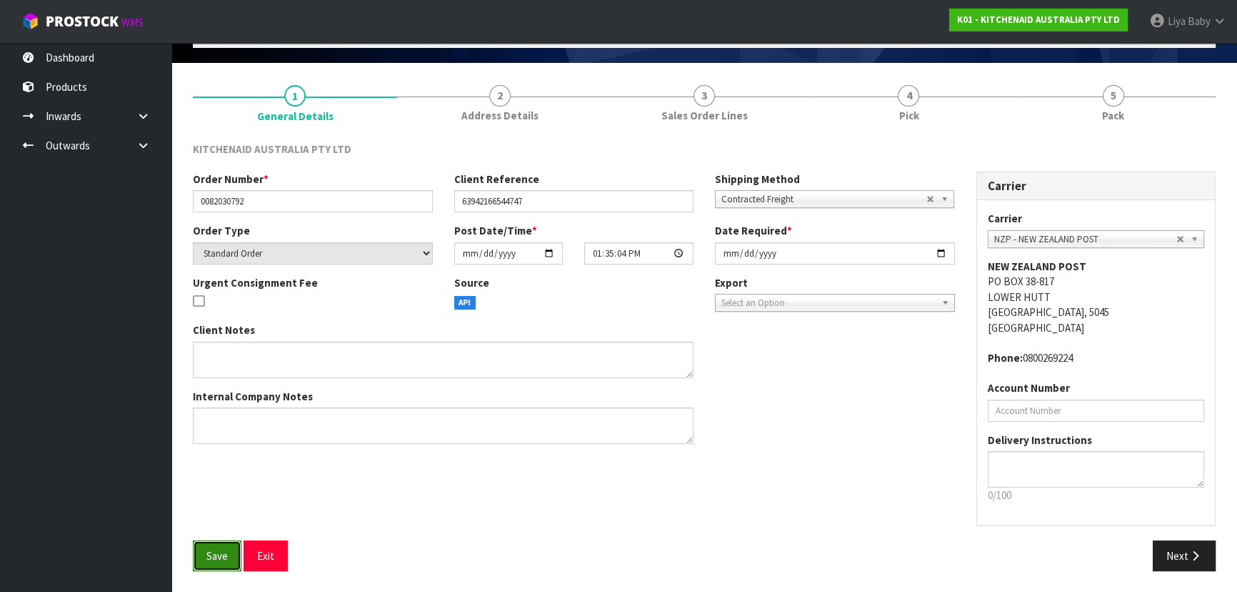
click at [197, 556] on button "Save" at bounding box center [217, 555] width 49 height 31
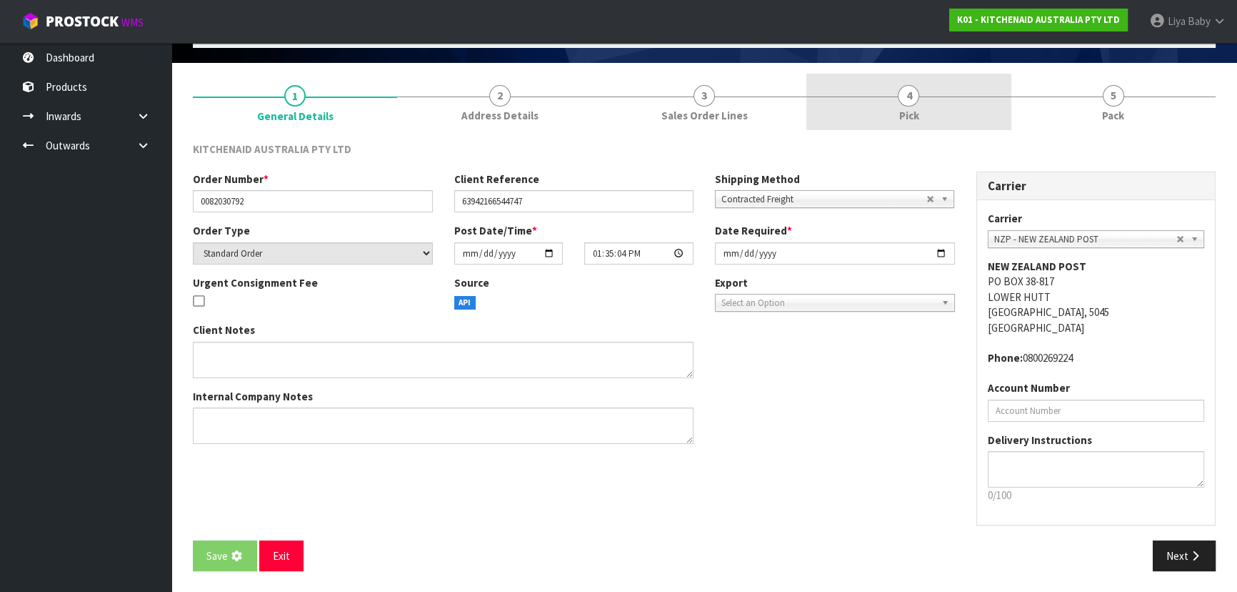
scroll to position [0, 0]
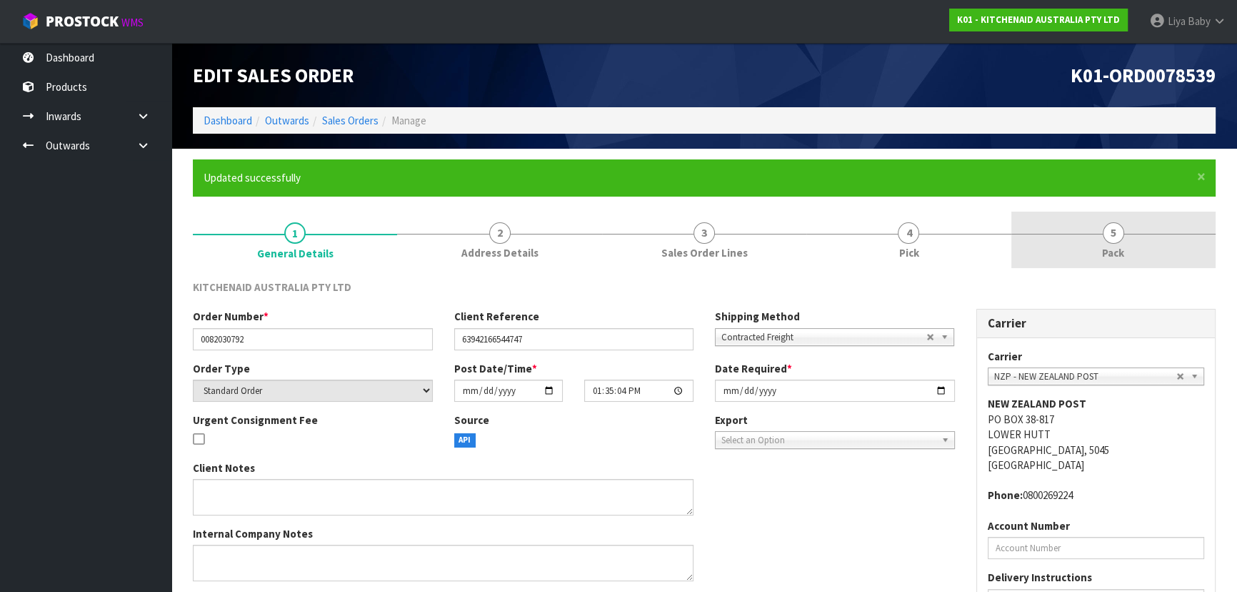
click at [1091, 239] on link "5 Pack" at bounding box center [1114, 239] width 204 height 56
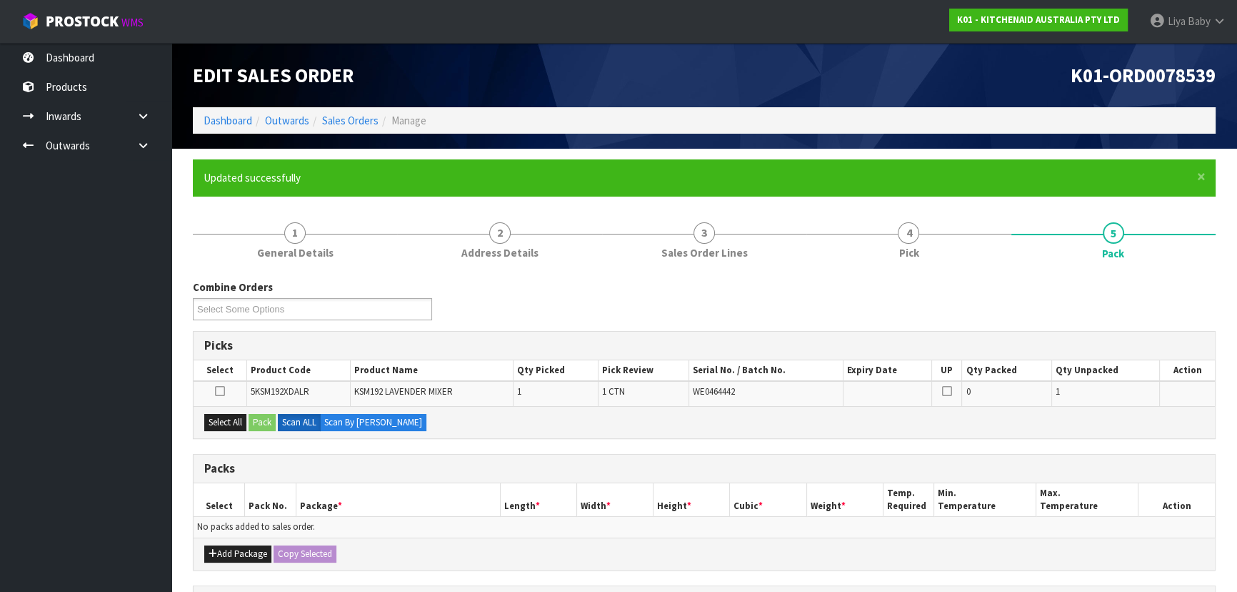
scroll to position [194, 0]
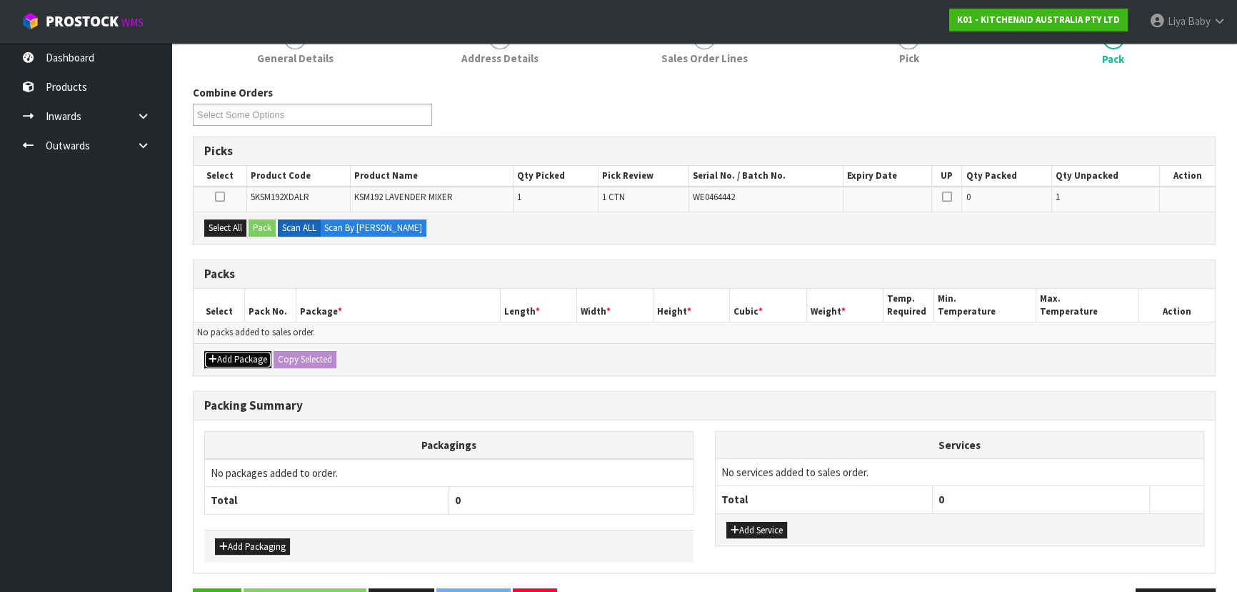
click at [245, 358] on button "Add Package" at bounding box center [237, 359] width 67 height 17
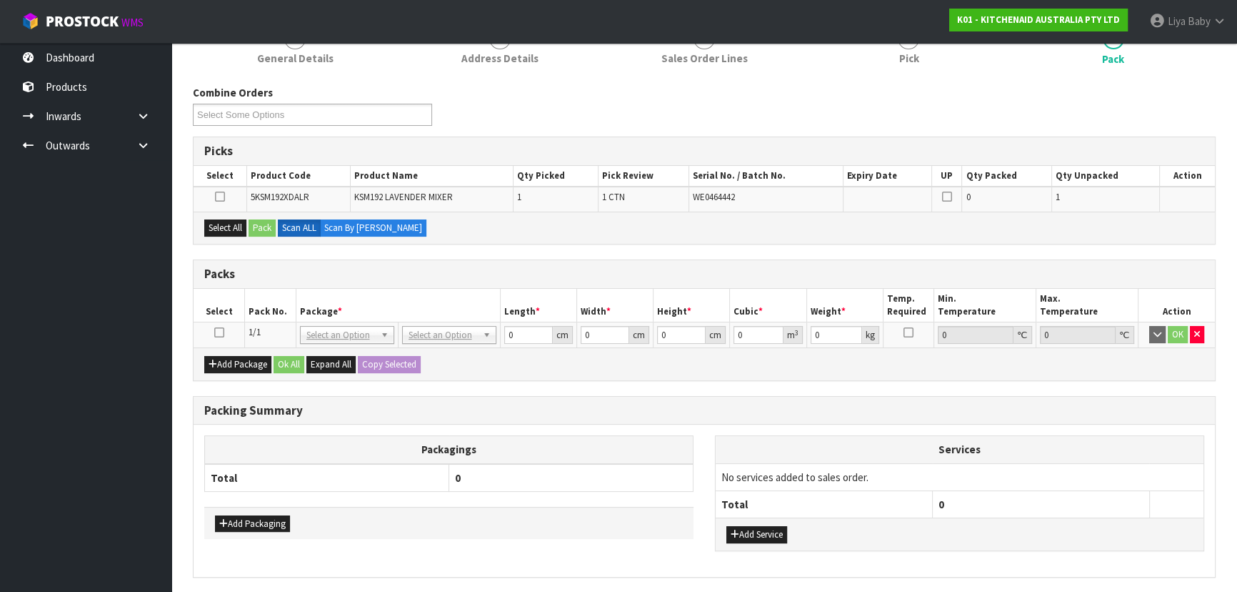
click at [218, 332] on icon at bounding box center [219, 332] width 10 height 1
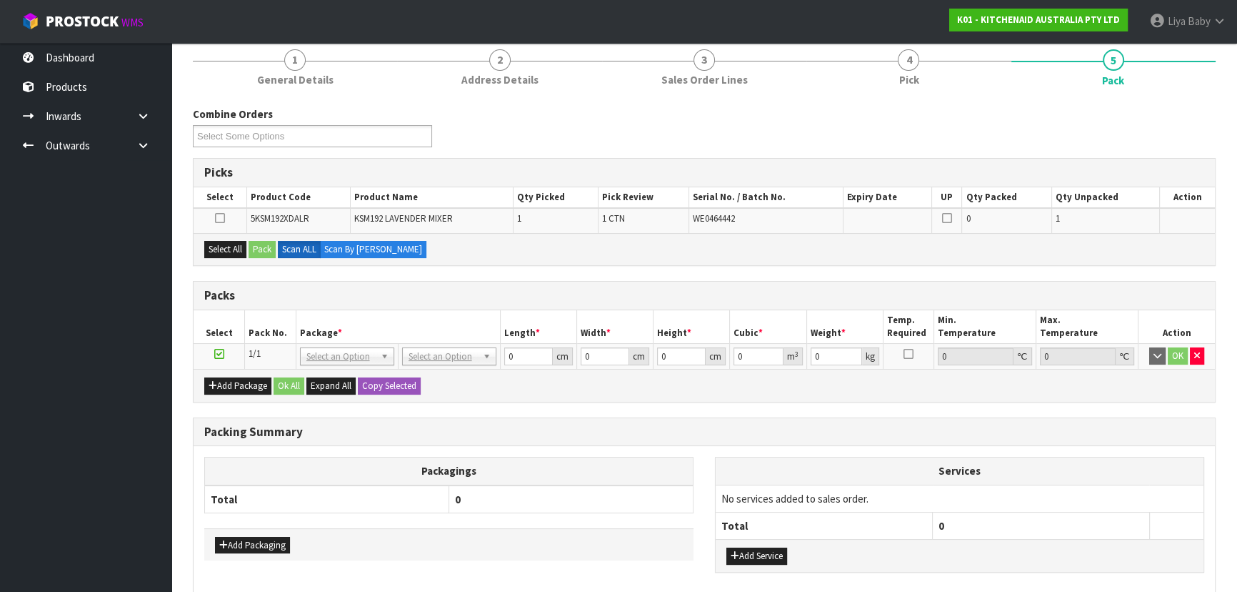
scroll to position [244, 0]
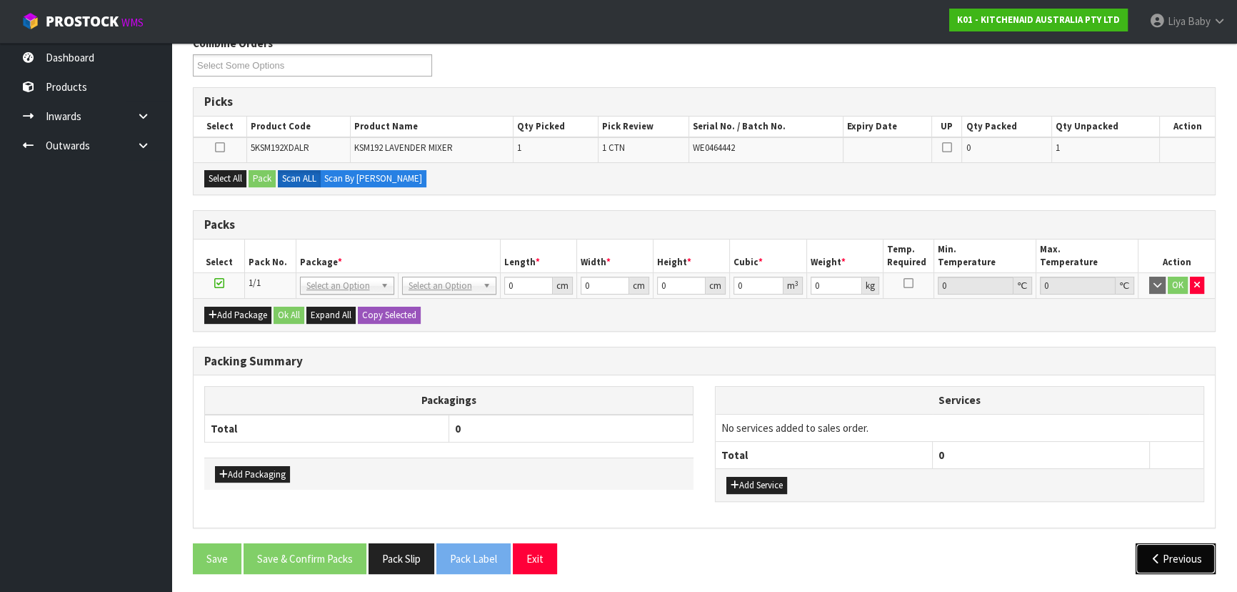
click at [1154, 564] on button "Previous" at bounding box center [1176, 558] width 80 height 31
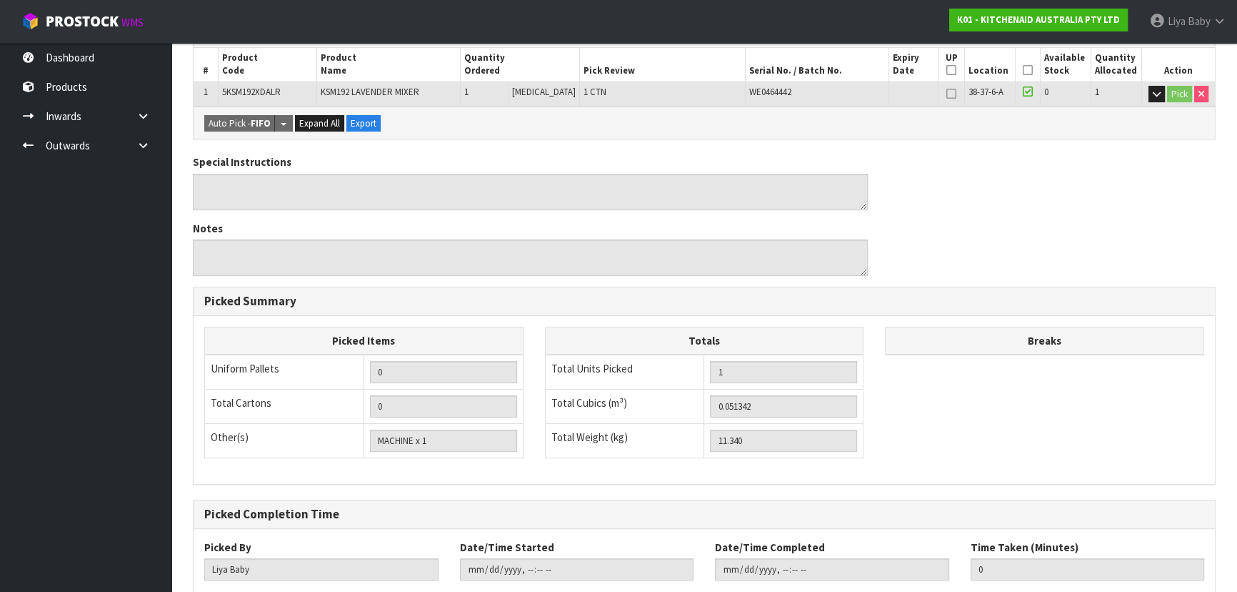
scroll to position [399, 0]
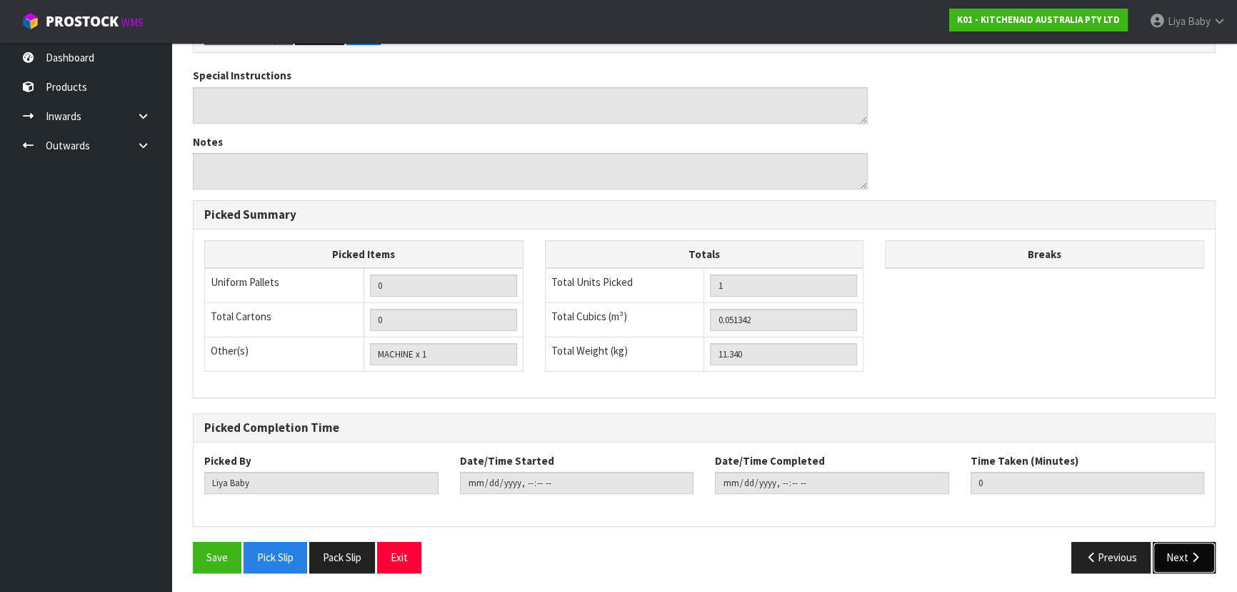
drag, startPoint x: 1200, startPoint y: 553, endPoint x: 1190, endPoint y: 546, distance: 12.9
click at [1199, 553] on icon "button" at bounding box center [1196, 557] width 14 height 11
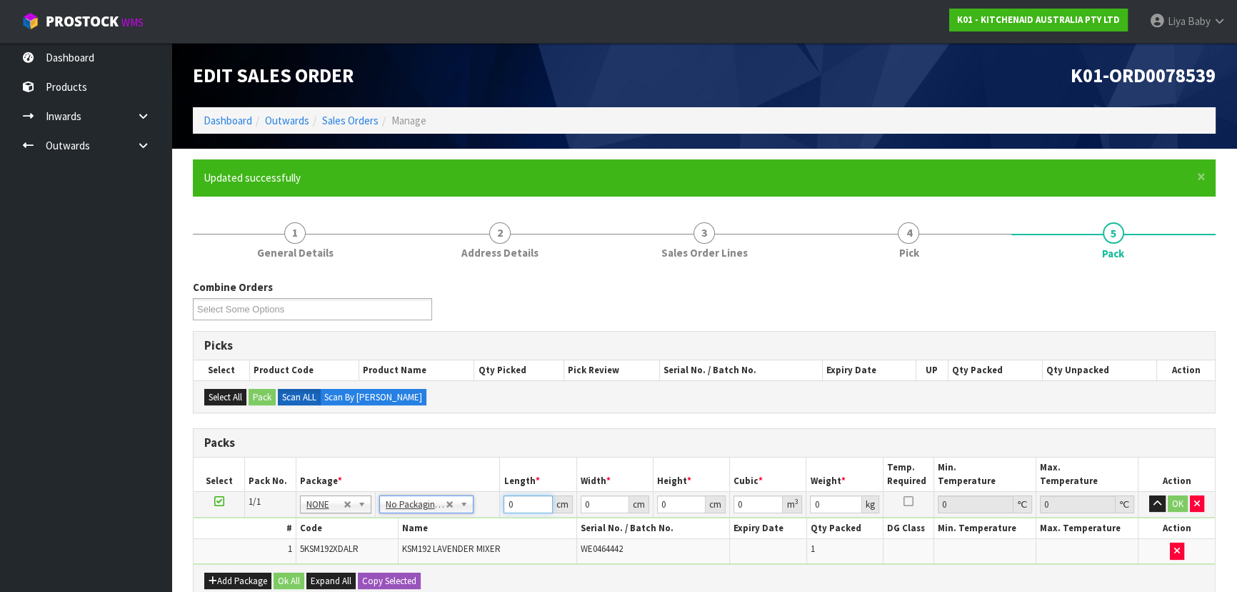
click at [526, 504] on input "0" at bounding box center [528, 504] width 49 height 18
type input "42"
click at [593, 506] on input "0" at bounding box center [605, 504] width 49 height 18
type input "29"
click at [674, 498] on input "0" at bounding box center [681, 504] width 49 height 18
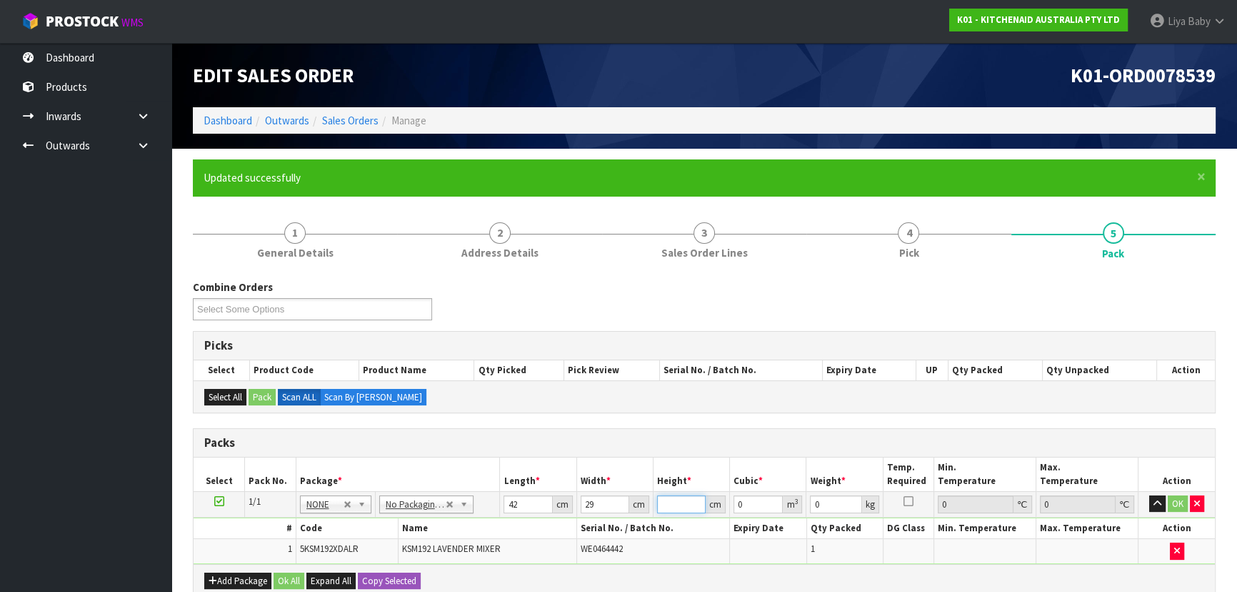
type input "4"
type input "0.004872"
type input "43"
type input "0.052374"
type input "43"
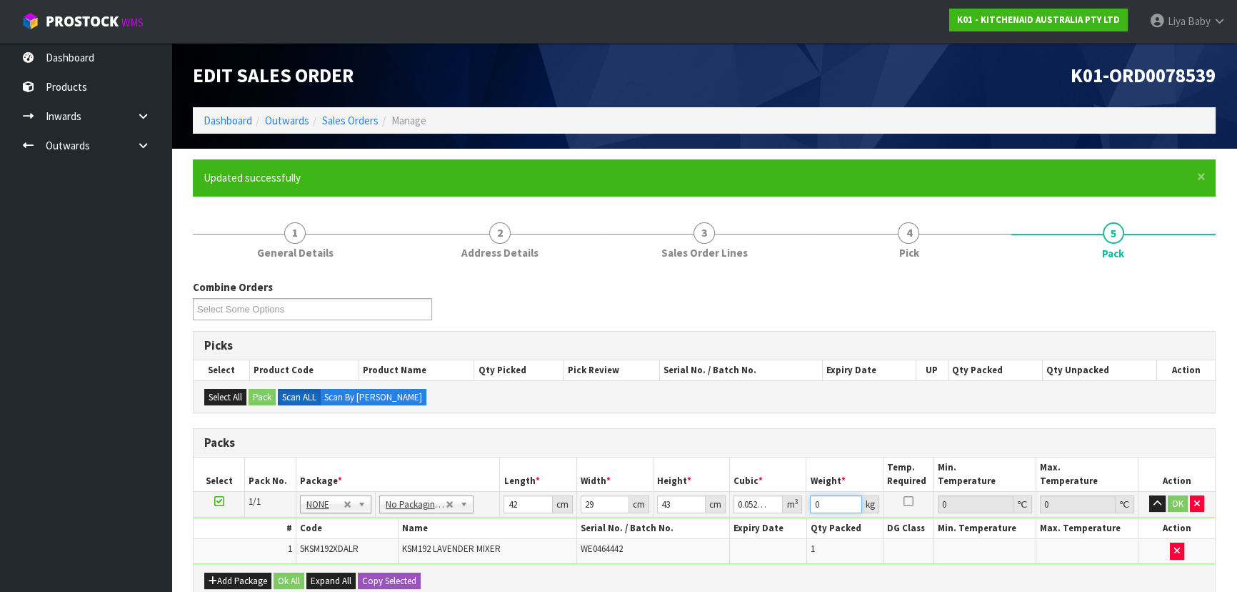
click at [831, 500] on input "0" at bounding box center [835, 504] width 51 height 18
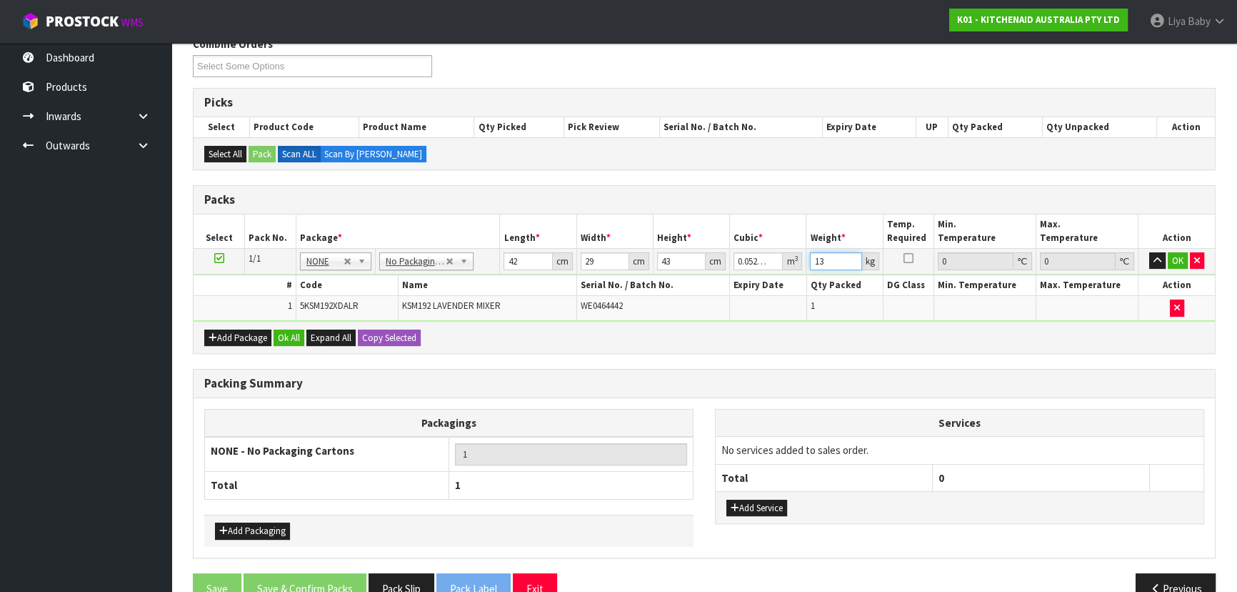
scroll to position [259, 0]
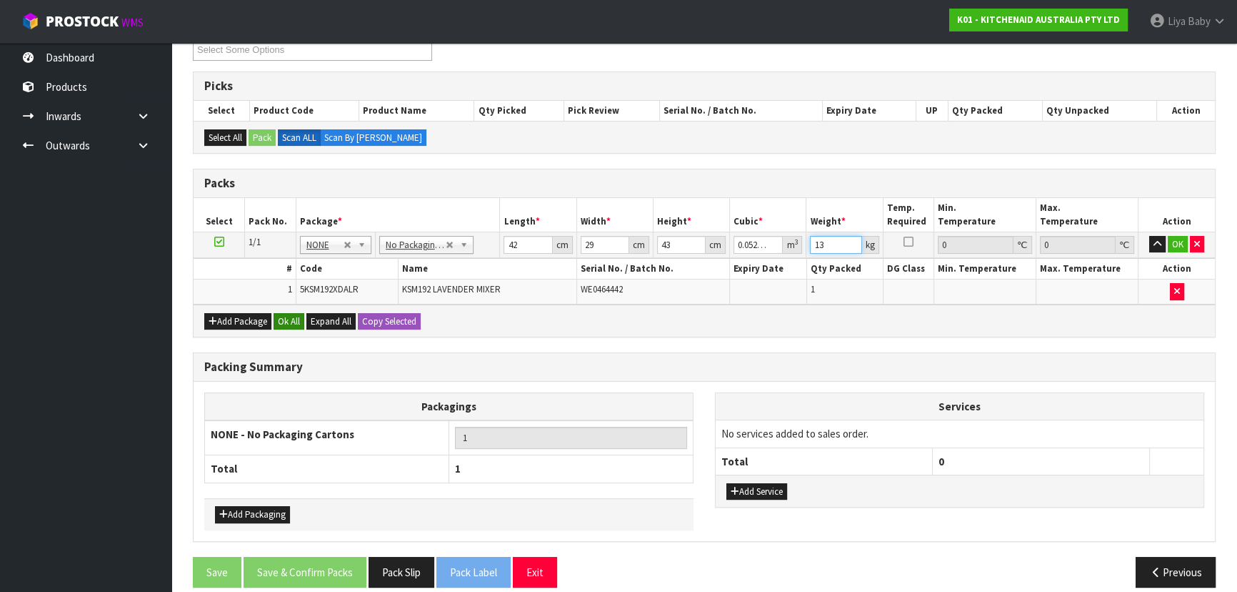
type input "13"
click at [289, 318] on button "Ok All" at bounding box center [289, 321] width 31 height 17
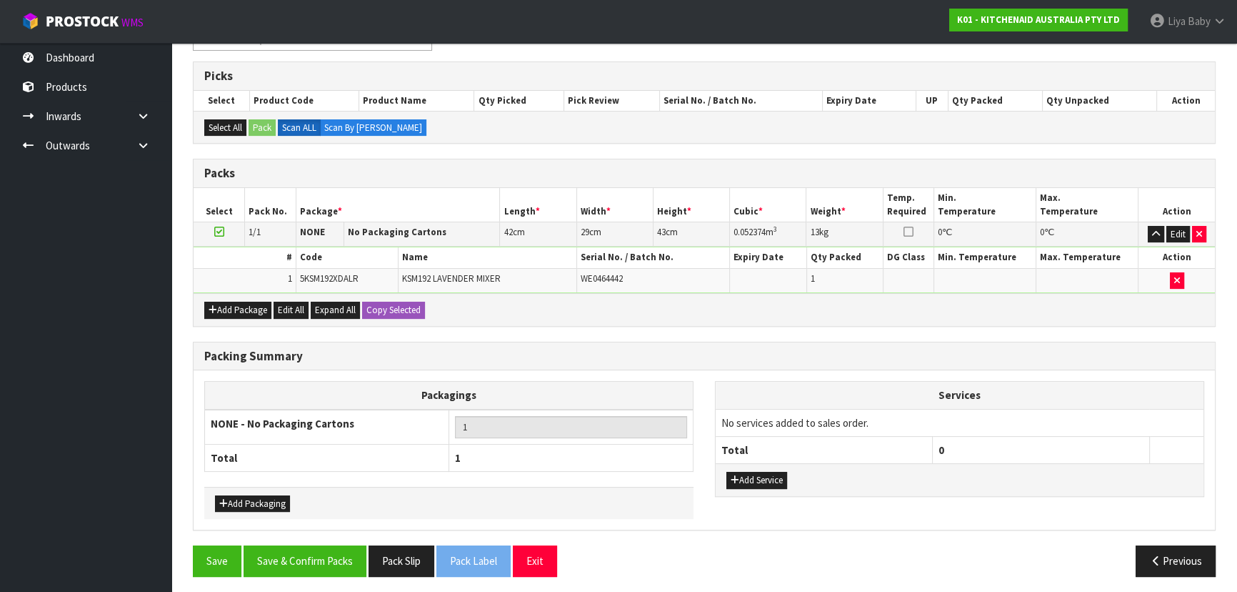
scroll to position [271, 0]
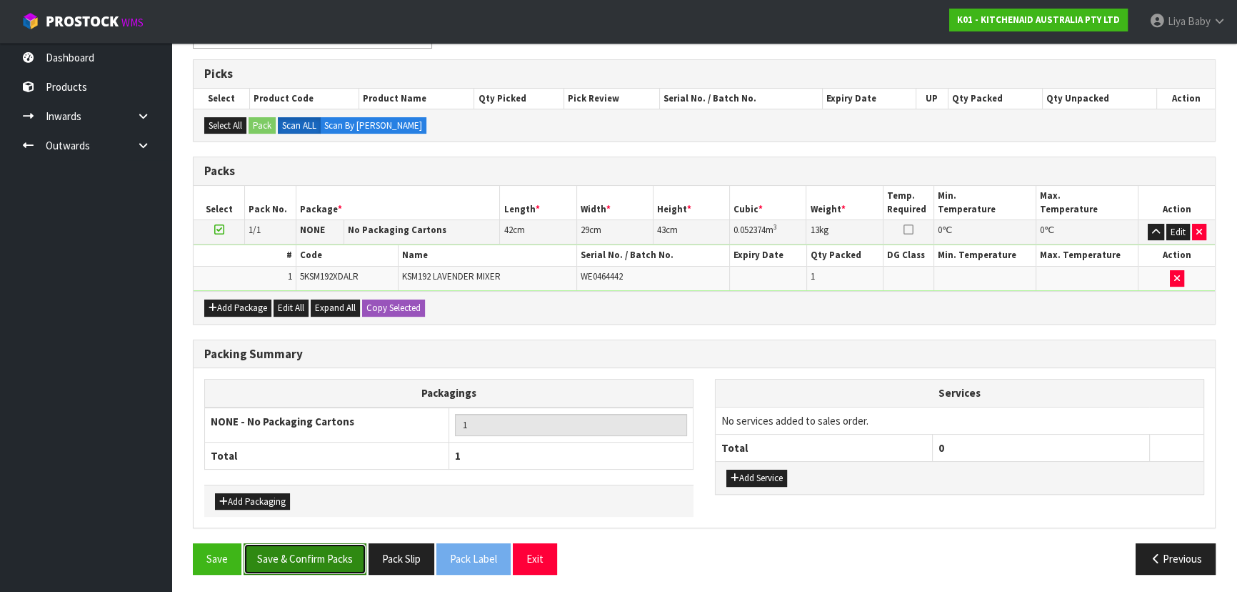
click at [316, 543] on button "Save & Confirm Packs" at bounding box center [305, 558] width 123 height 31
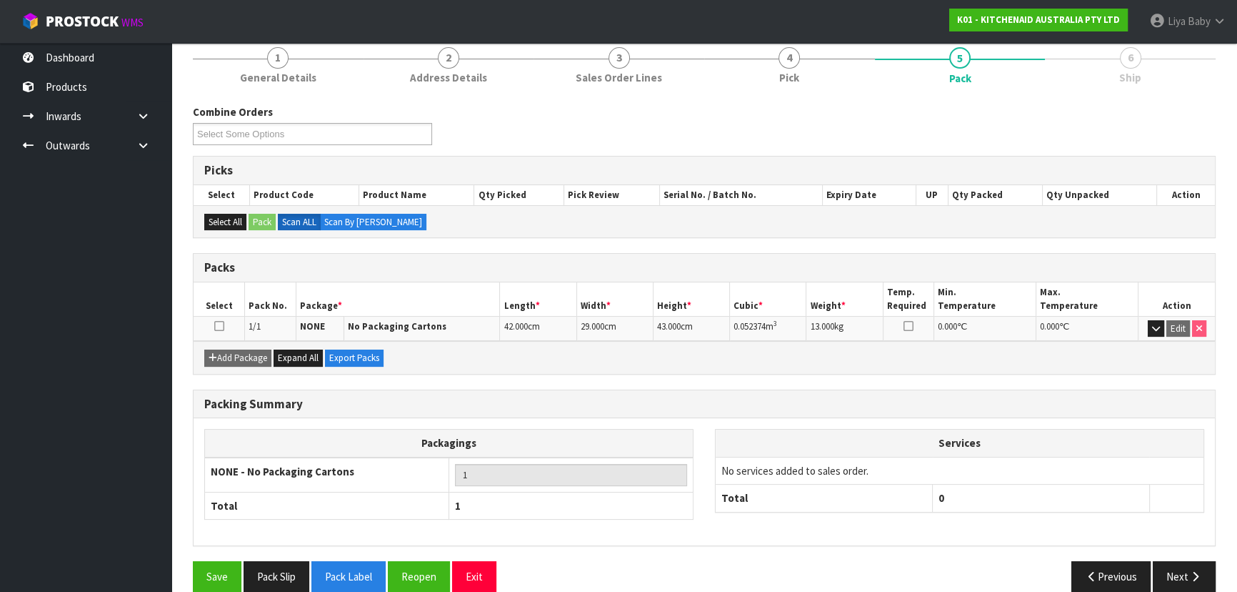
scroll to position [194, 0]
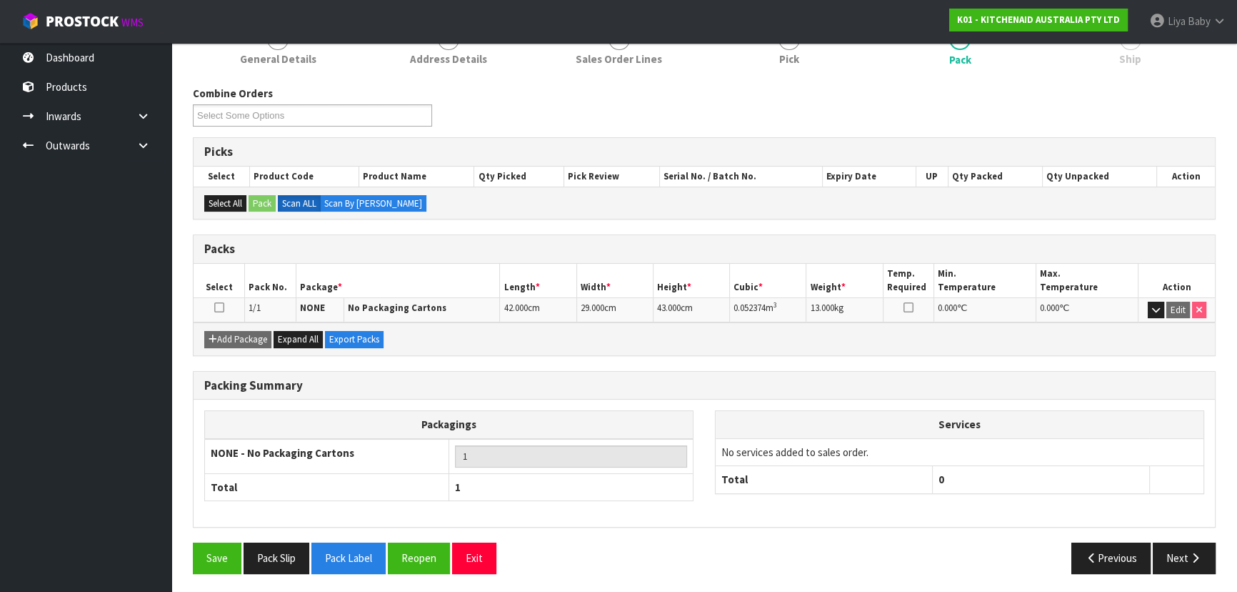
click at [215, 308] on icon at bounding box center [219, 307] width 10 height 1
click at [1174, 563] on button "Next" at bounding box center [1184, 557] width 63 height 31
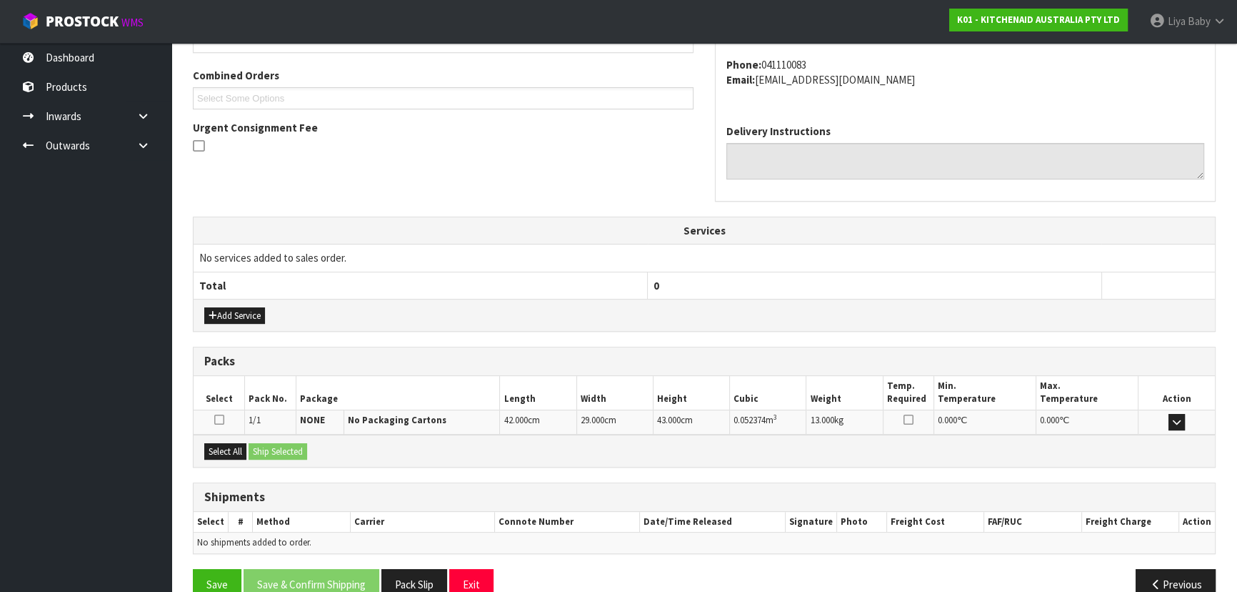
scroll to position [380, 0]
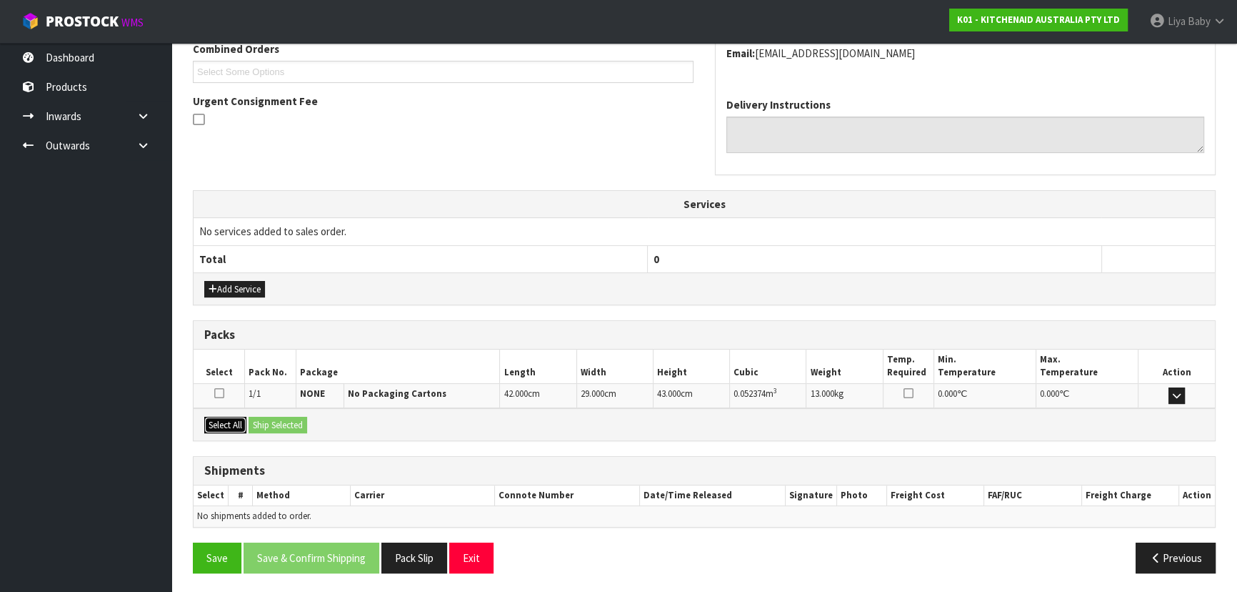
click at [210, 417] on button "Select All" at bounding box center [225, 425] width 42 height 17
click at [264, 418] on button "Ship Selected" at bounding box center [278, 425] width 59 height 17
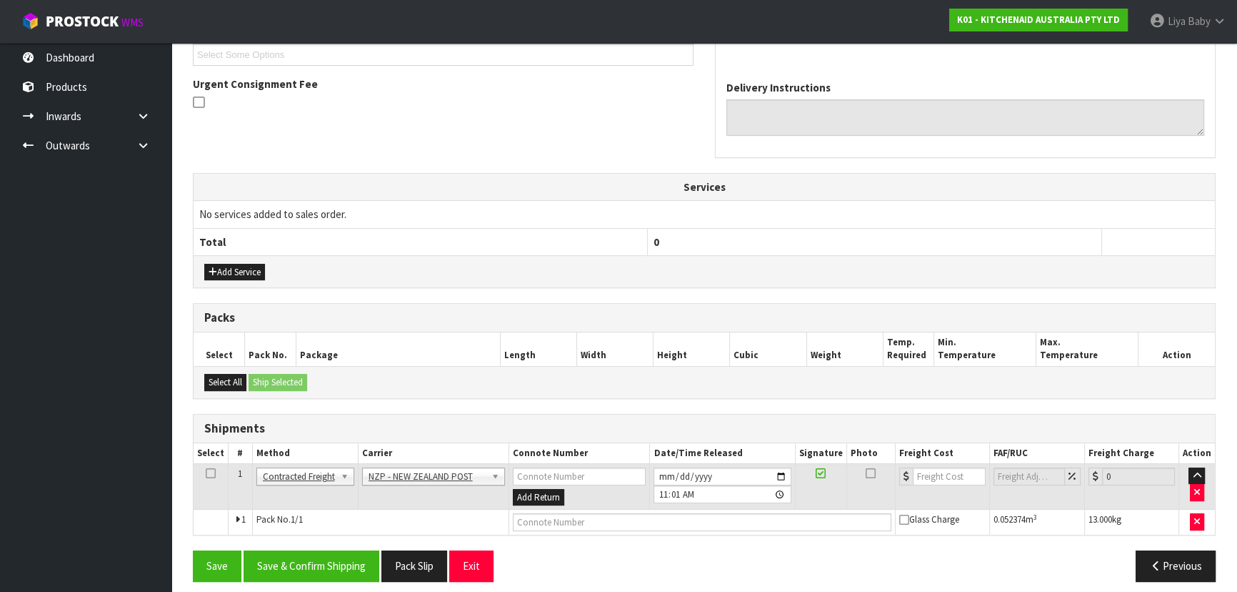
scroll to position [406, 0]
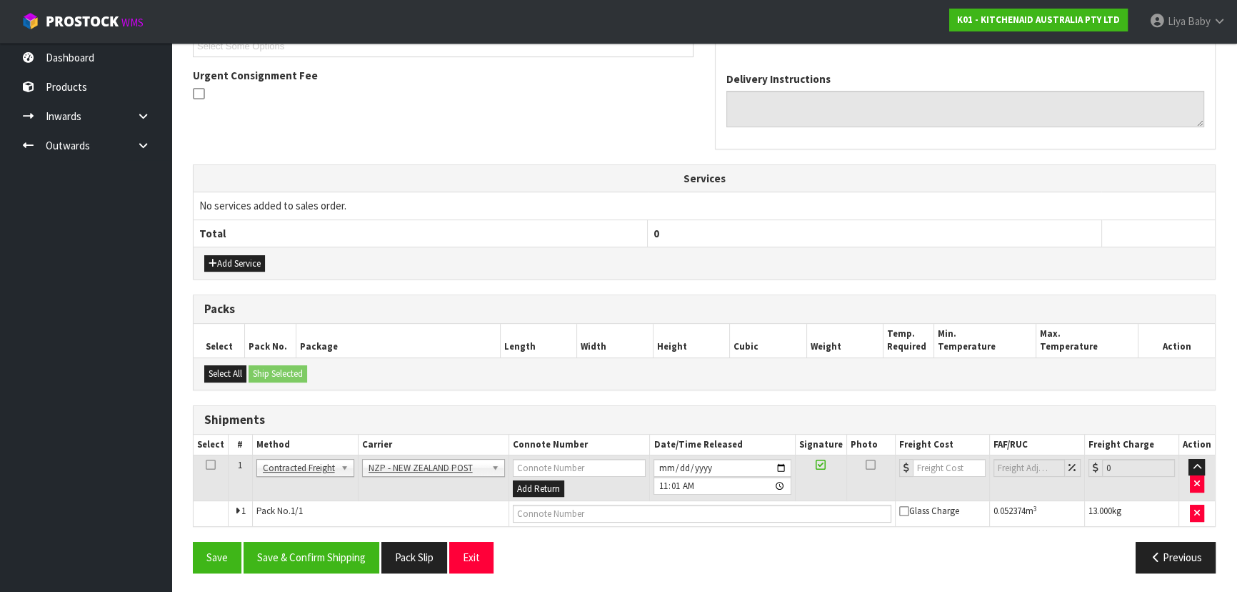
click at [211, 464] on icon at bounding box center [211, 464] width 10 height 1
click at [321, 558] on button "Save & Confirm Shipping" at bounding box center [312, 557] width 136 height 31
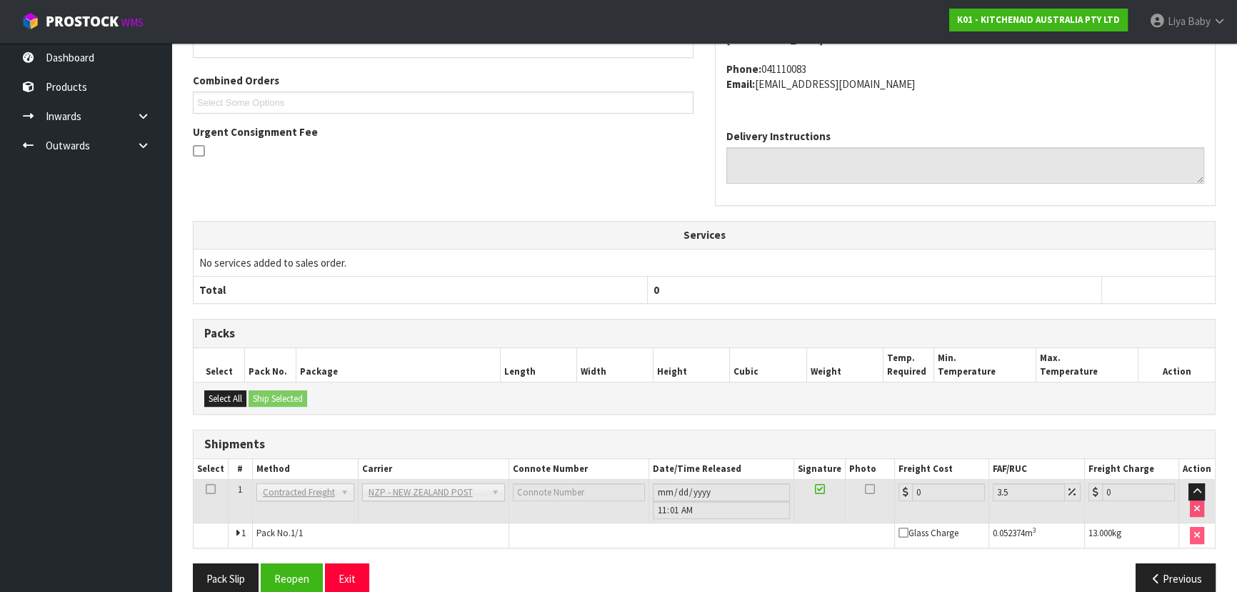
scroll to position [386, 0]
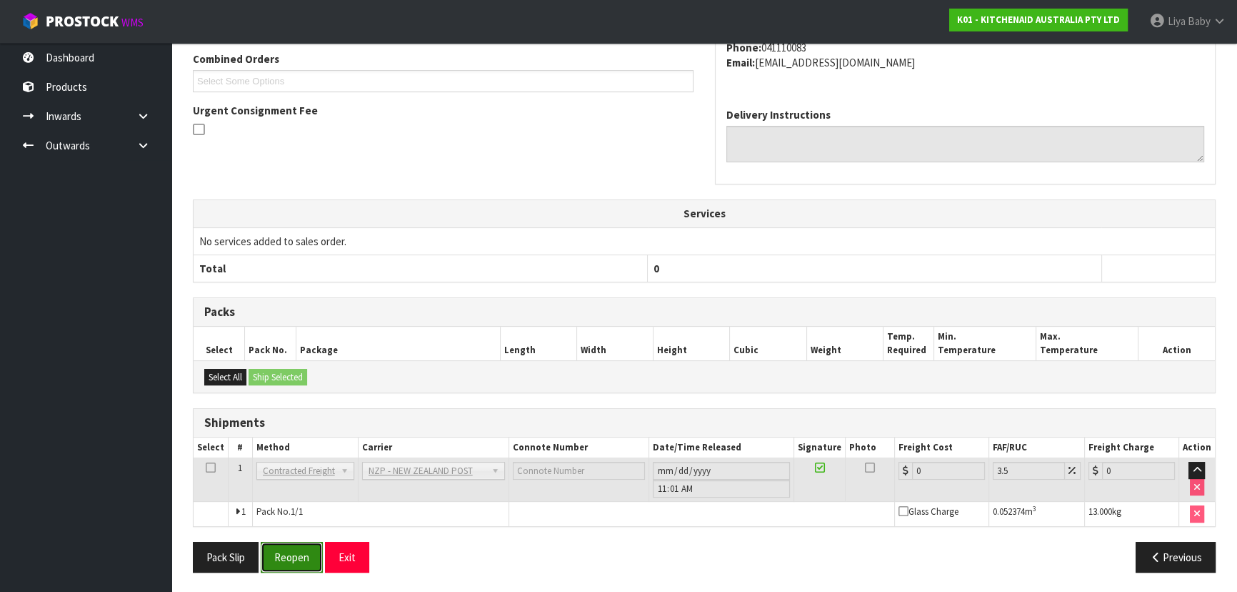
click at [286, 552] on button "Reopen" at bounding box center [292, 557] width 62 height 31
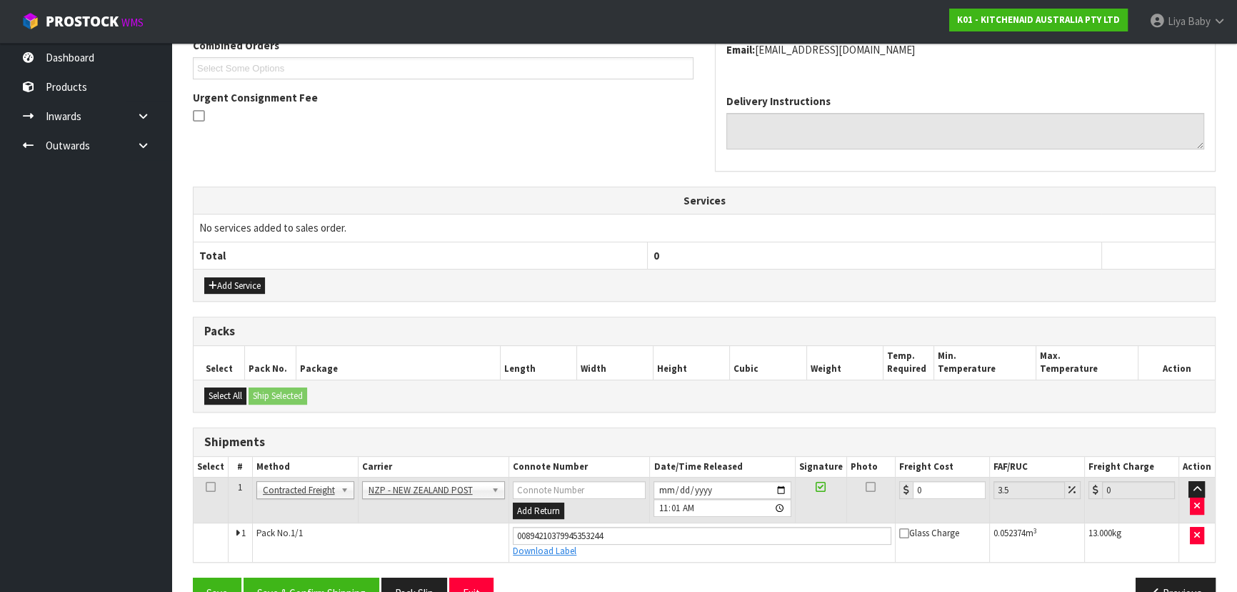
scroll to position [419, 0]
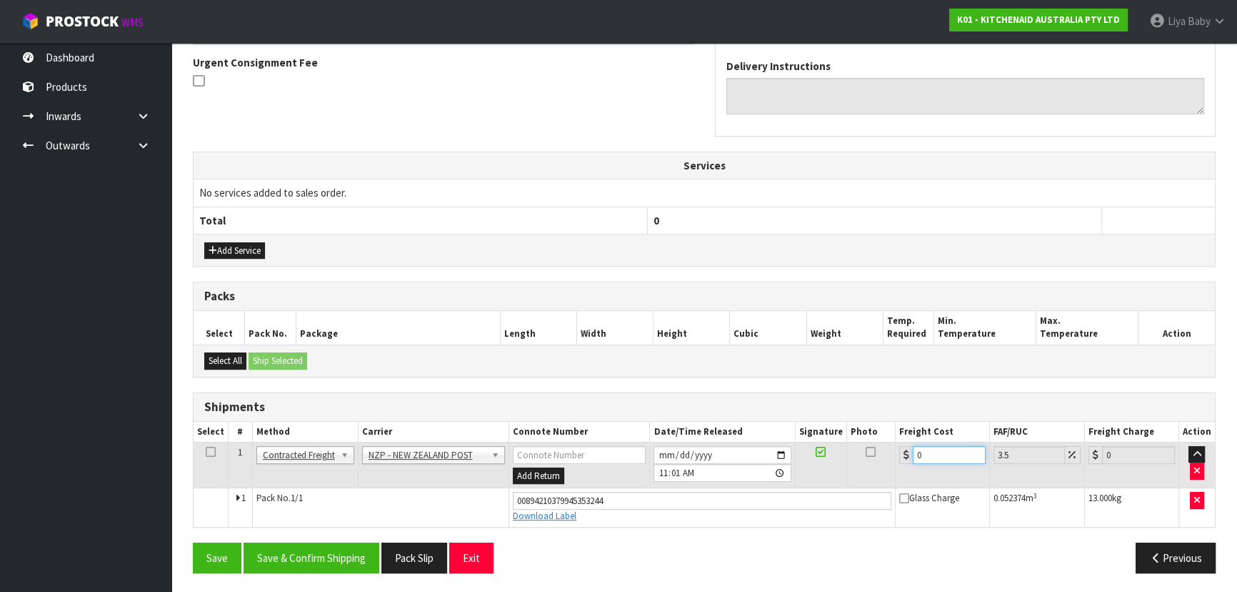
drag, startPoint x: 929, startPoint y: 446, endPoint x: 899, endPoint y: 424, distance: 36.3
click at [928, 446] on input "0" at bounding box center [949, 455] width 73 height 18
type input "4"
type input "4.14"
type input "4.3"
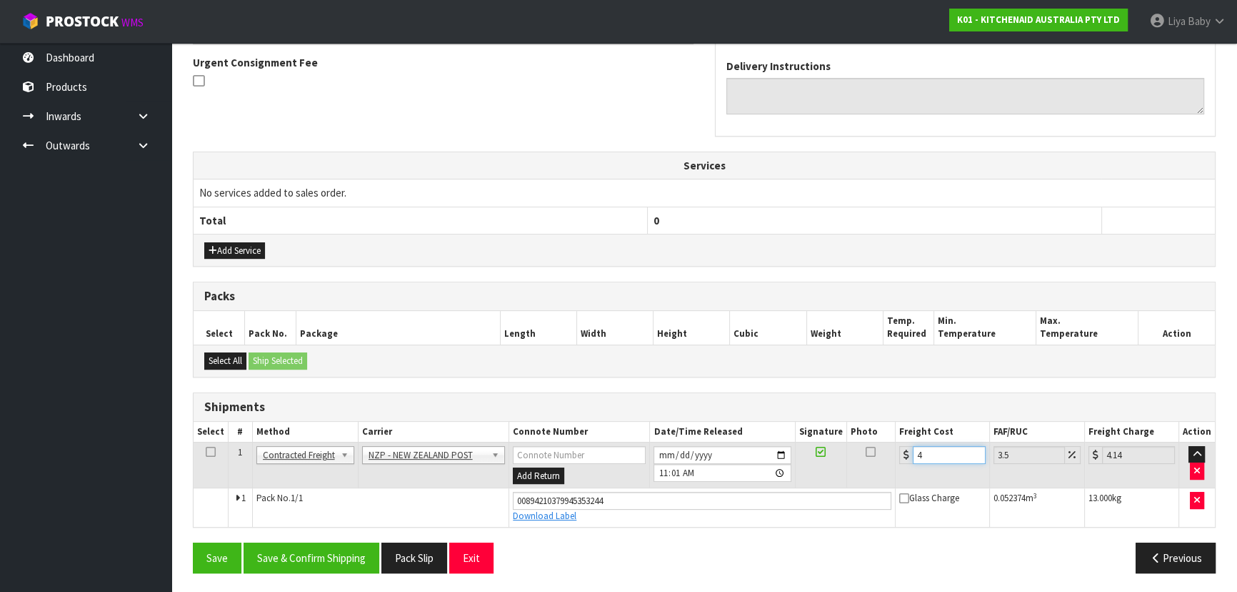
type input "4.45"
type input "4.33"
type input "4.48"
type input "4.33"
click at [213, 452] on icon at bounding box center [211, 452] width 10 height 1
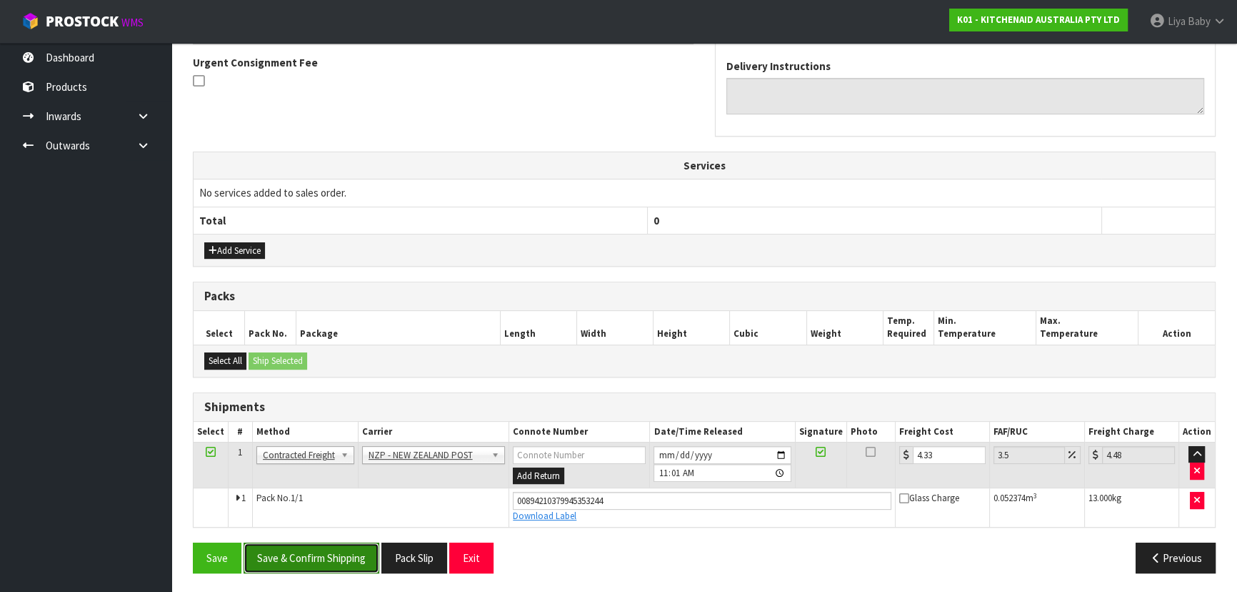
click at [302, 550] on button "Save & Confirm Shipping" at bounding box center [312, 557] width 136 height 31
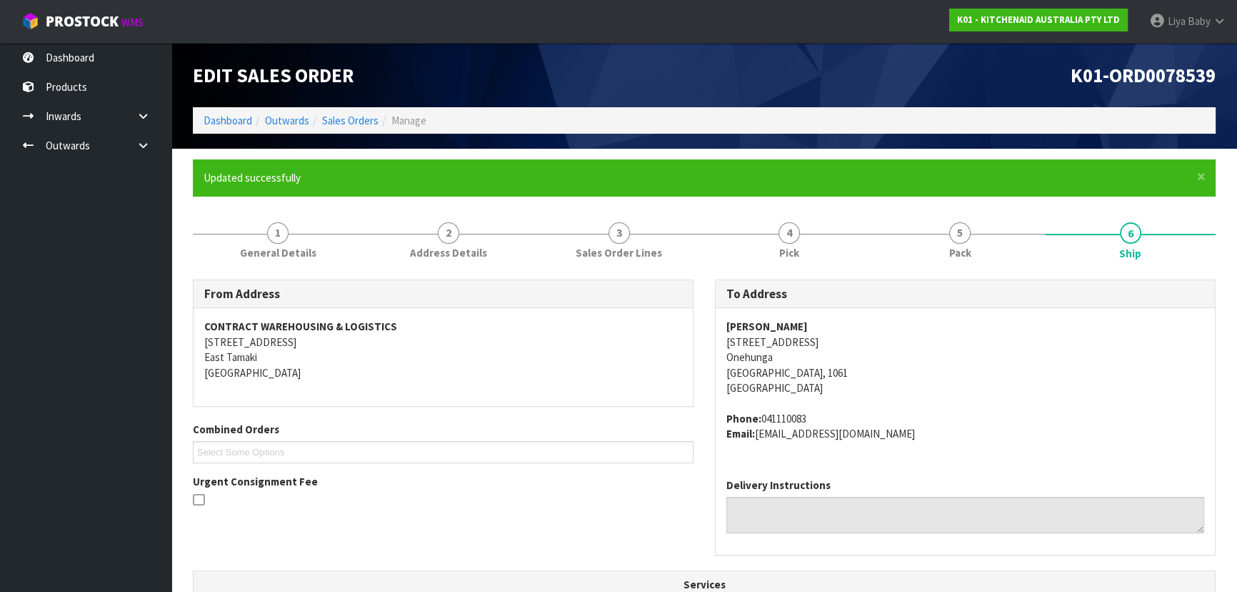
click at [351, 111] on ol "Dashboard Outwards Sales Orders Manage" at bounding box center [704, 120] width 1023 height 26
click at [353, 121] on link "Sales Orders" at bounding box center [350, 121] width 56 height 14
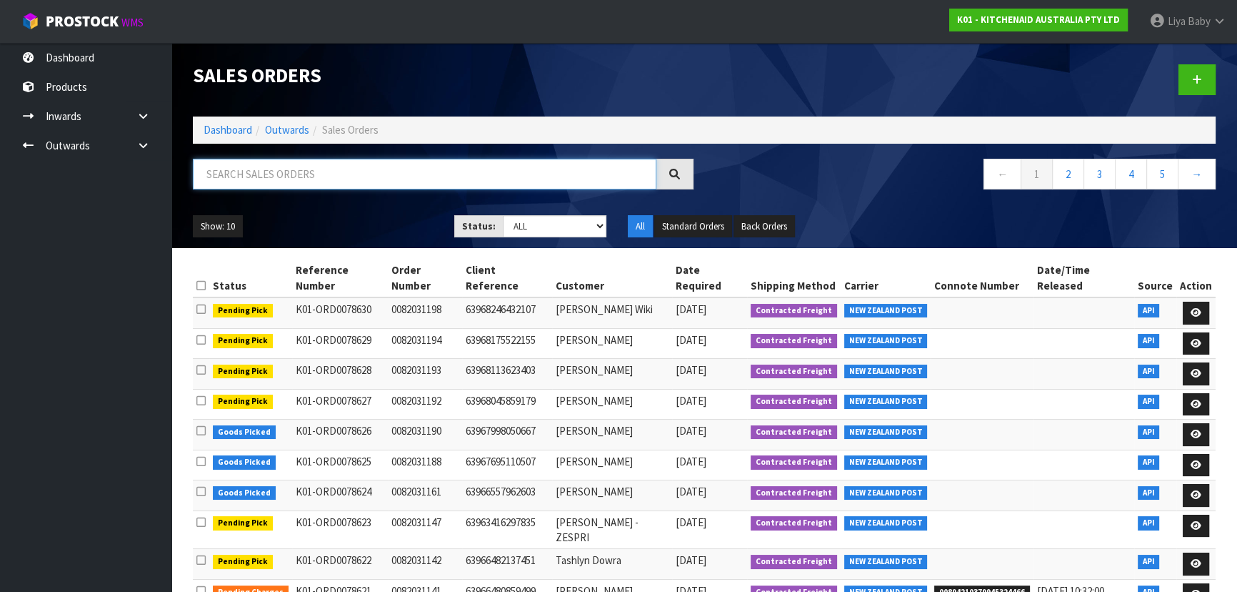
click at [281, 177] on input "text" at bounding box center [425, 174] width 464 height 31
type input "JOB-0410140"
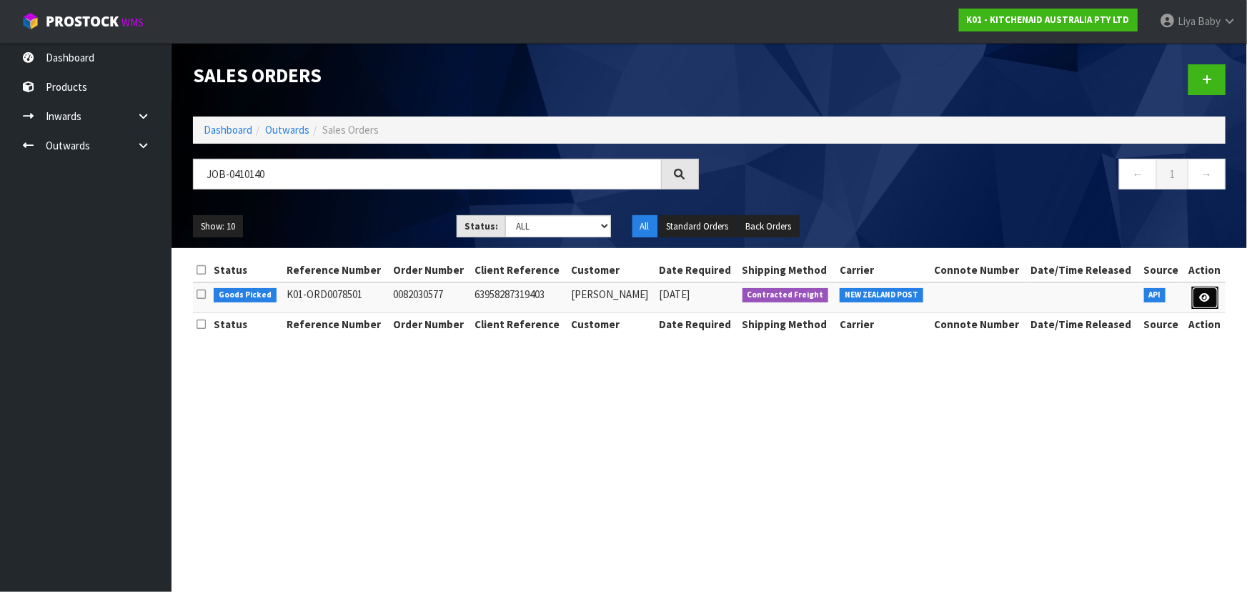
click at [1206, 296] on icon at bounding box center [1205, 297] width 11 height 9
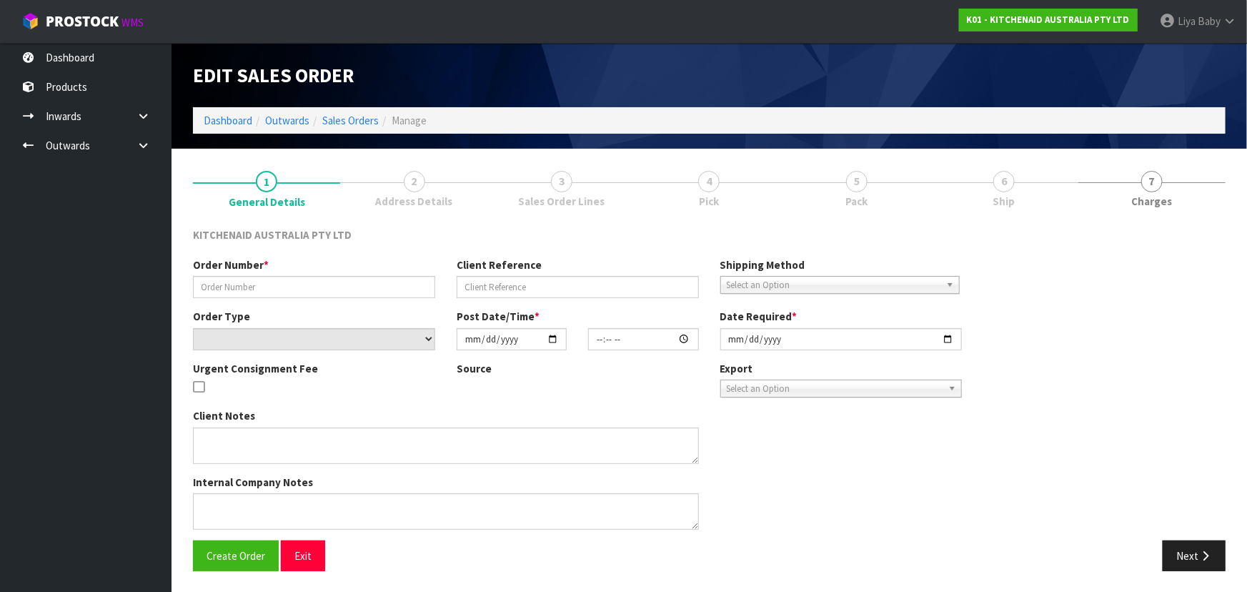
type input "0082030577"
type input "63958287319403"
select select "number:0"
type input "[DATE]"
type input "23:35:02.000"
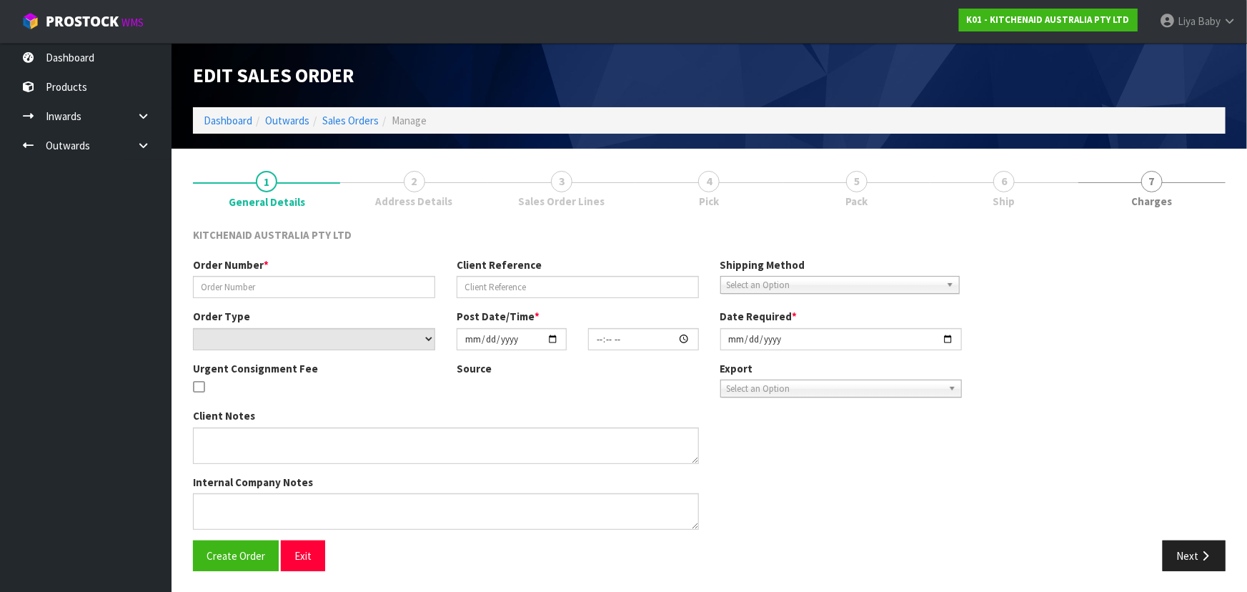
type input "[DATE]"
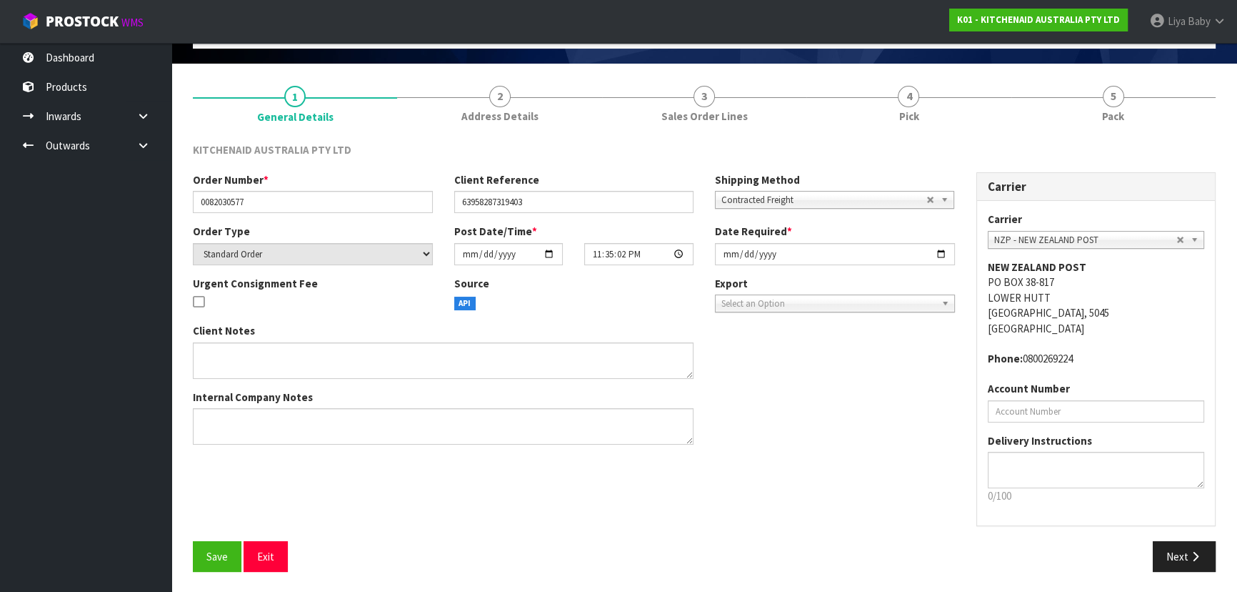
scroll to position [86, 0]
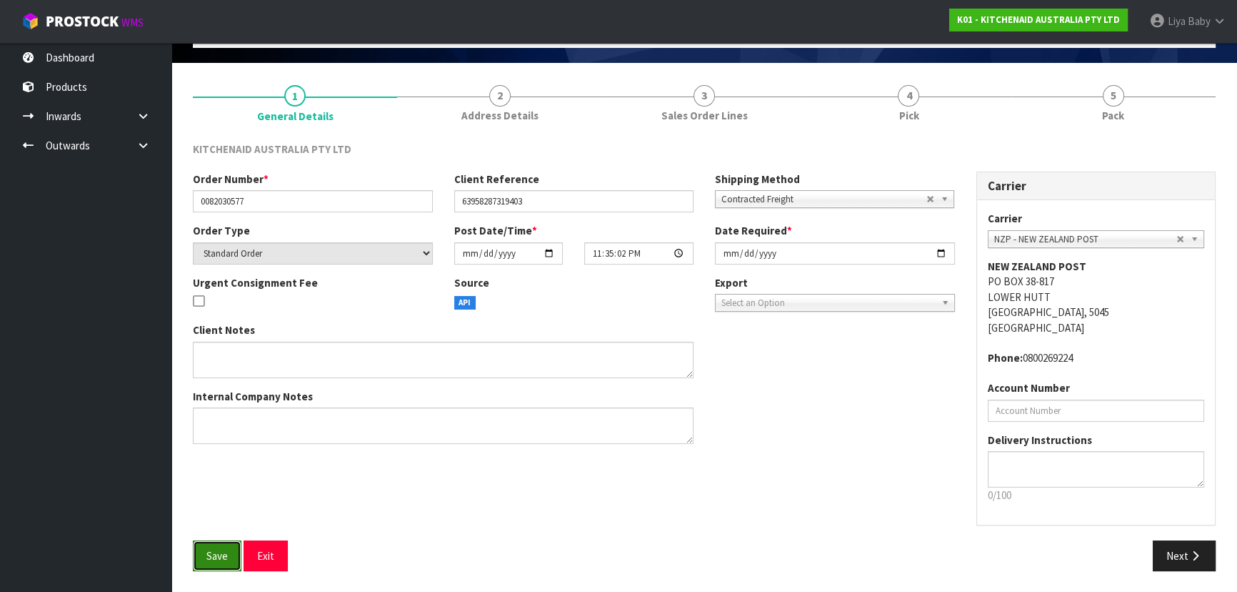
click at [225, 553] on span "Save" at bounding box center [216, 556] width 21 height 14
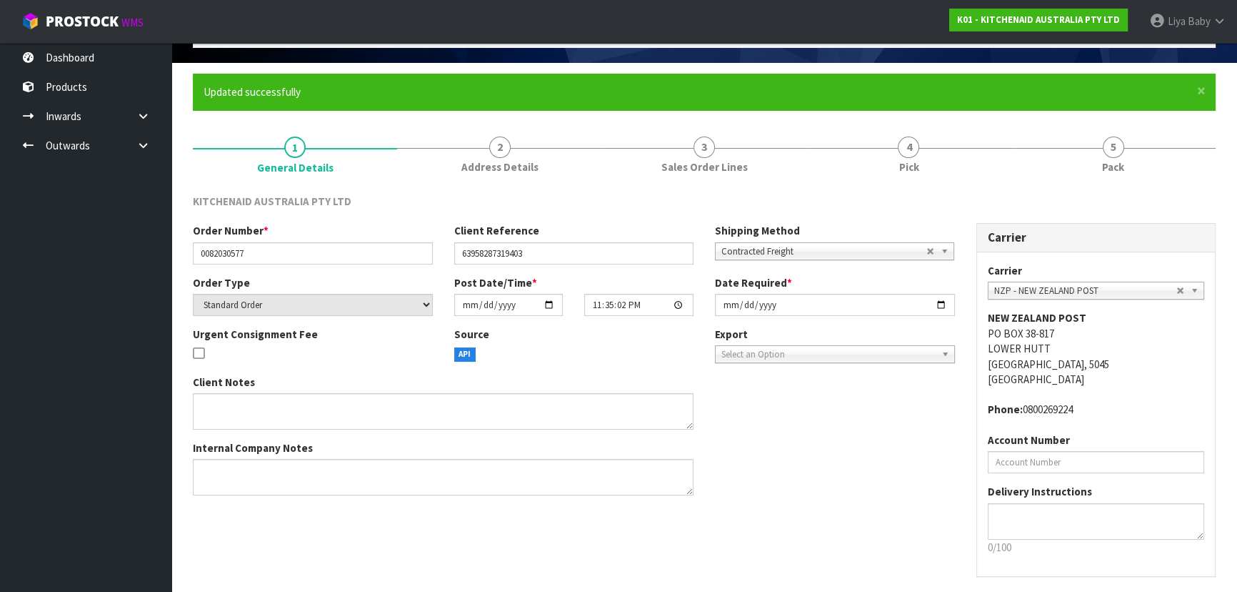
scroll to position [0, 0]
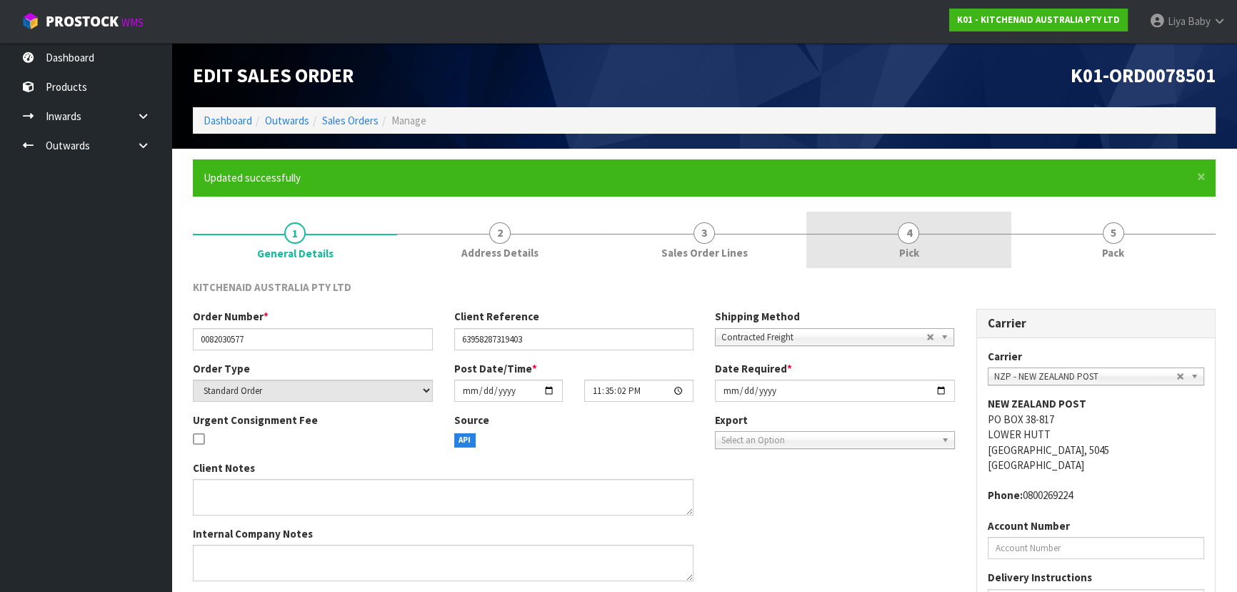
click at [917, 221] on link "4 Pick" at bounding box center [909, 239] width 204 height 56
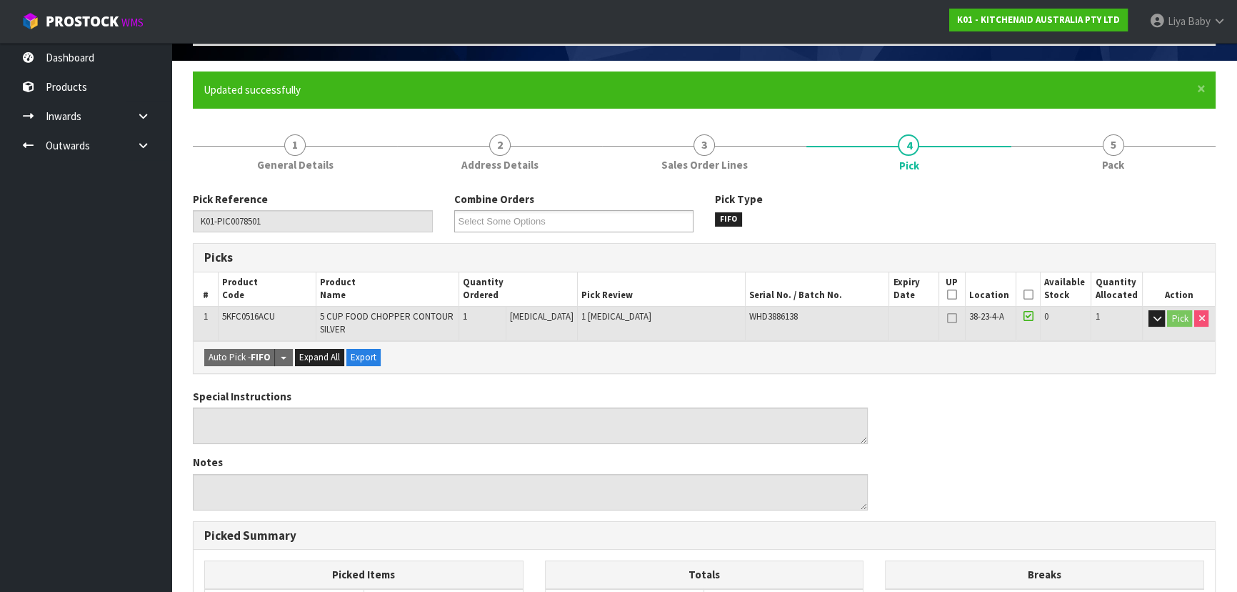
scroll to position [324, 0]
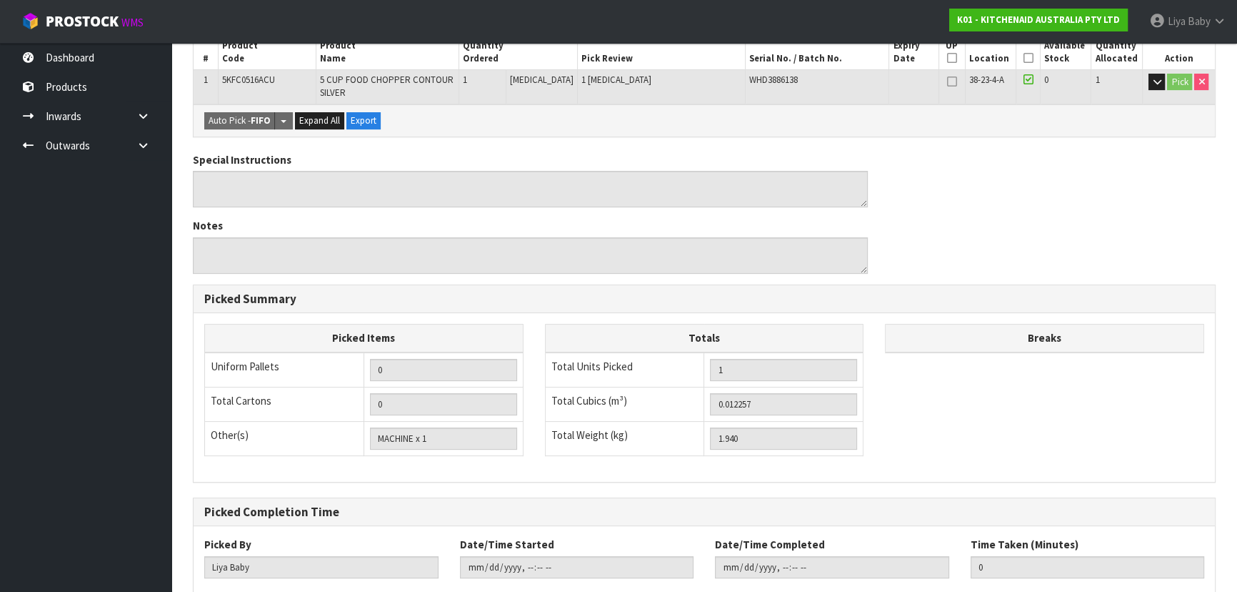
click at [1023, 59] on icon at bounding box center [1028, 58] width 10 height 1
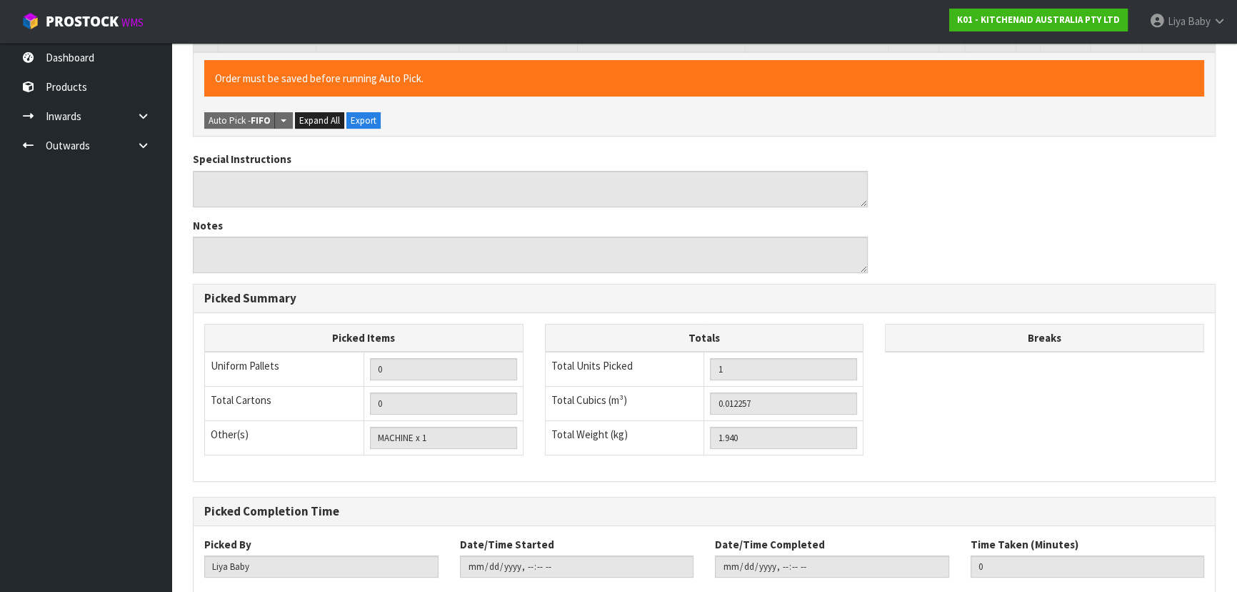
scroll to position [460, 0]
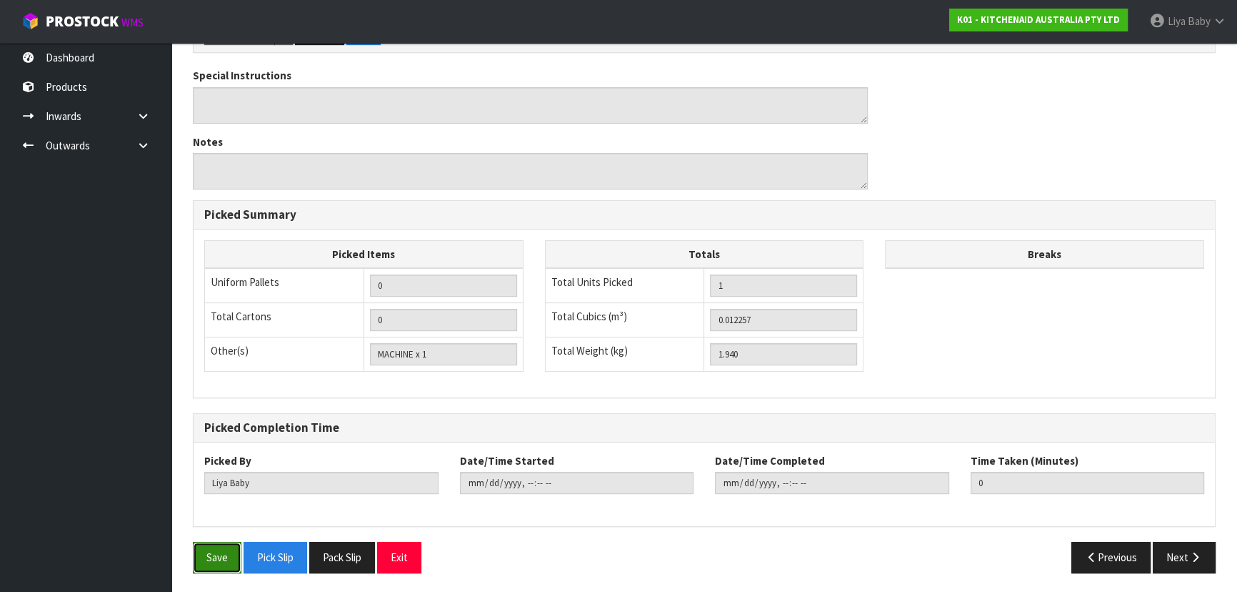
click at [225, 550] on button "Save" at bounding box center [217, 557] width 49 height 31
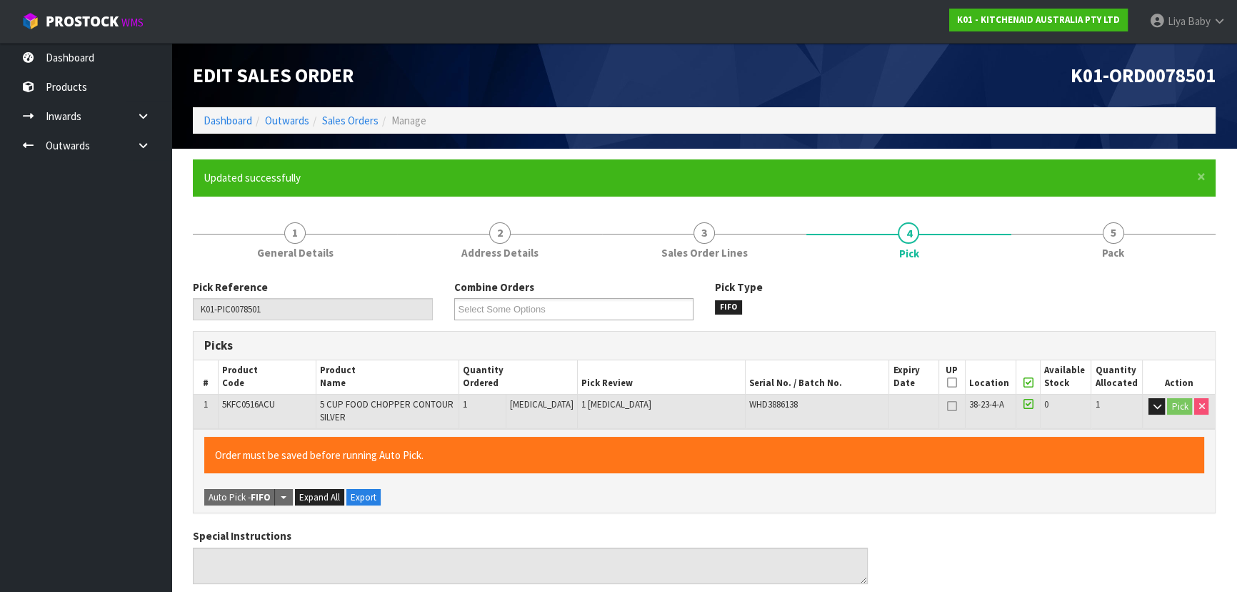
type input "[DATE]T11:05:18"
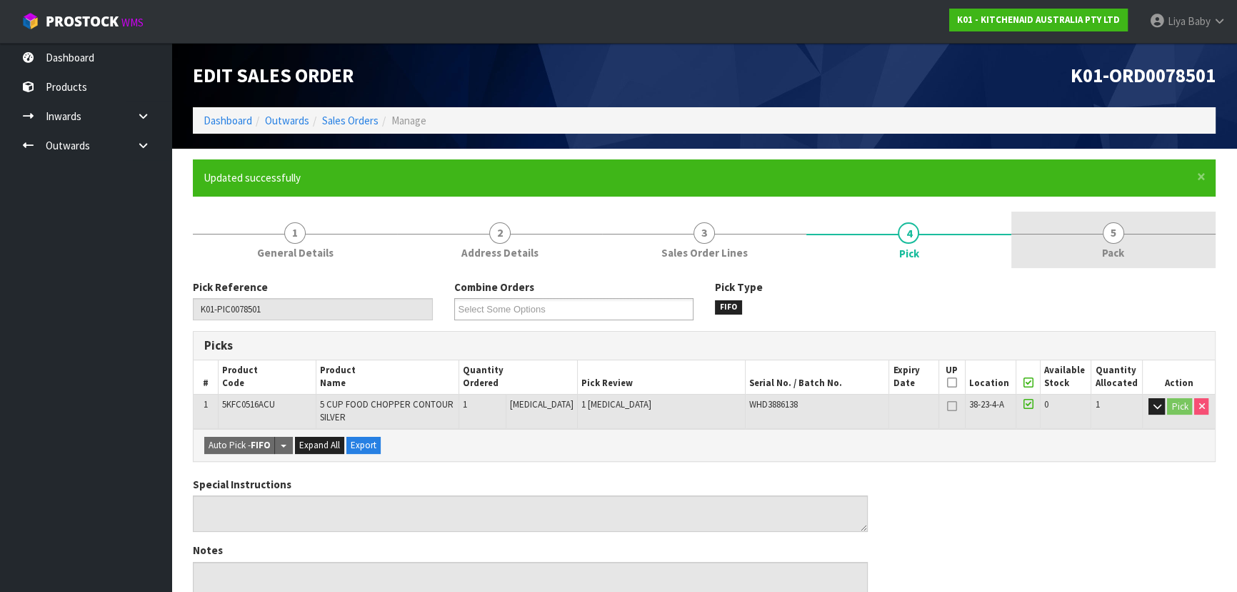
click at [1105, 241] on link "5 Pack" at bounding box center [1114, 239] width 204 height 56
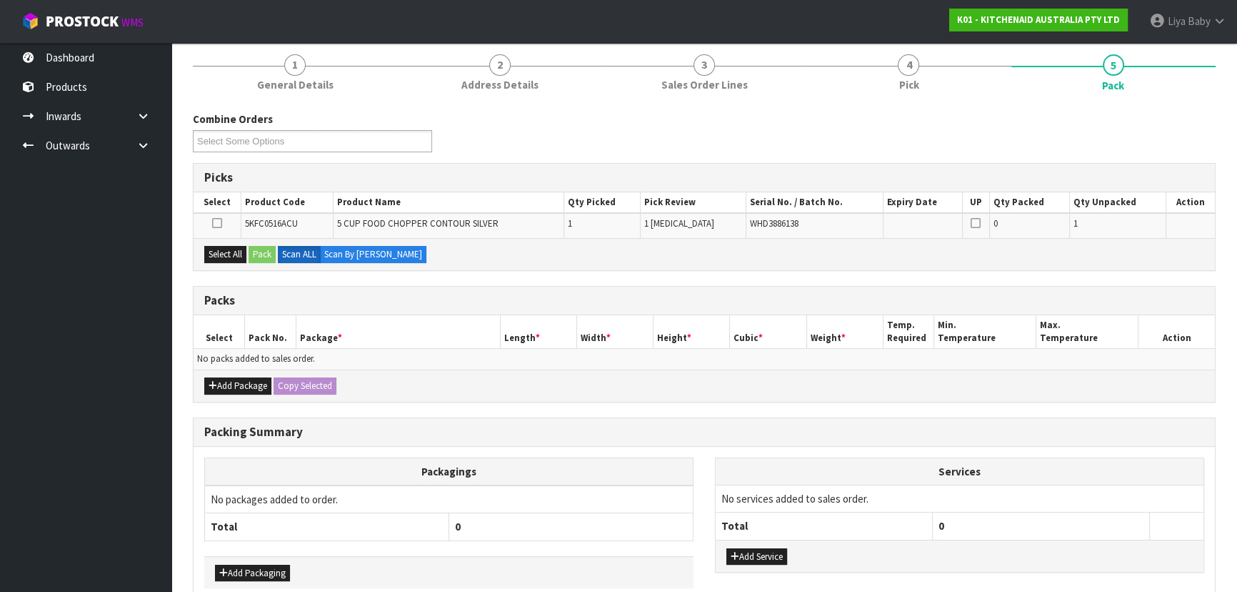
scroll to position [239, 0]
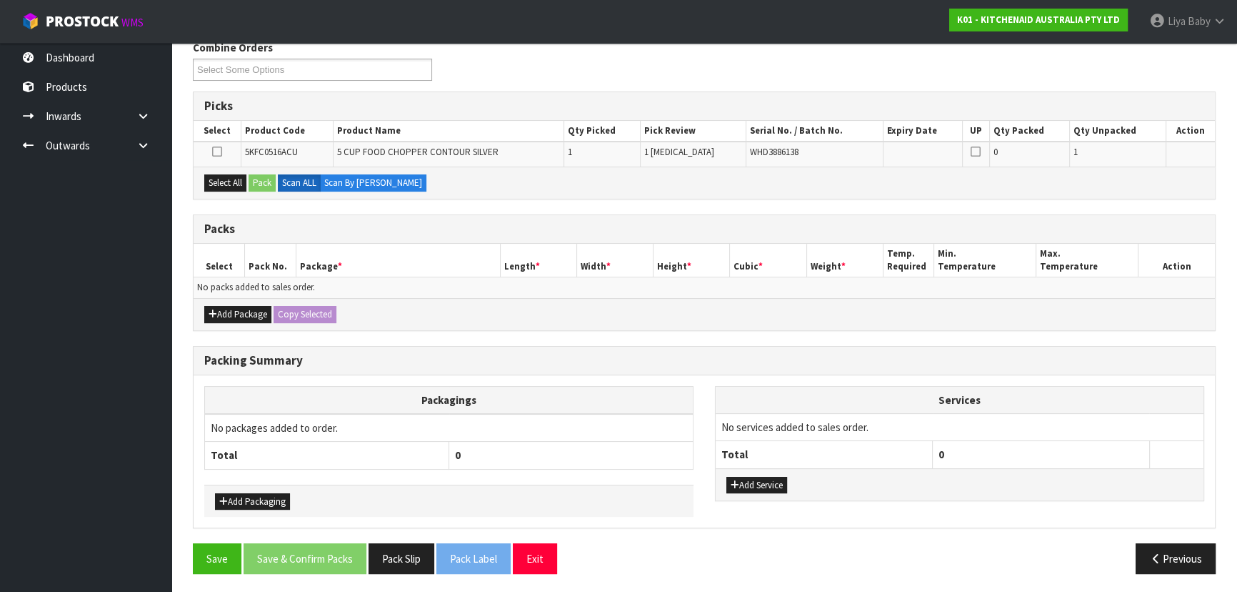
click at [241, 301] on div "Add Package Copy Selected" at bounding box center [705, 314] width 1022 height 32
click at [240, 306] on button "Add Package" at bounding box center [237, 314] width 67 height 17
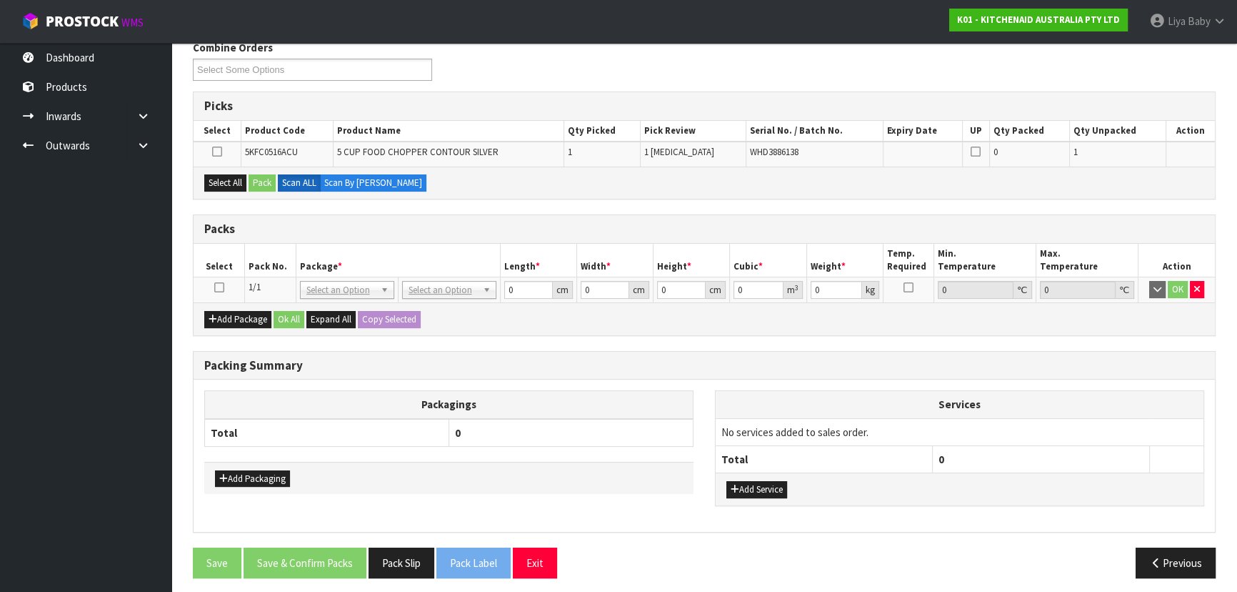
click at [222, 287] on icon at bounding box center [219, 287] width 10 height 1
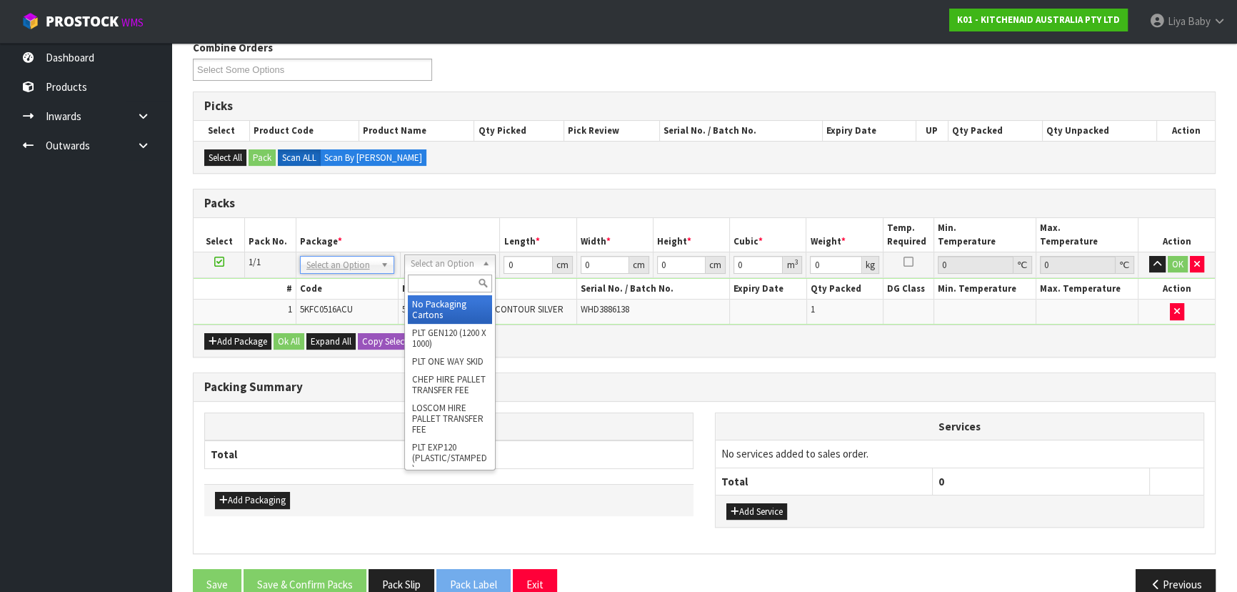
click at [443, 272] on div at bounding box center [450, 283] width 91 height 24
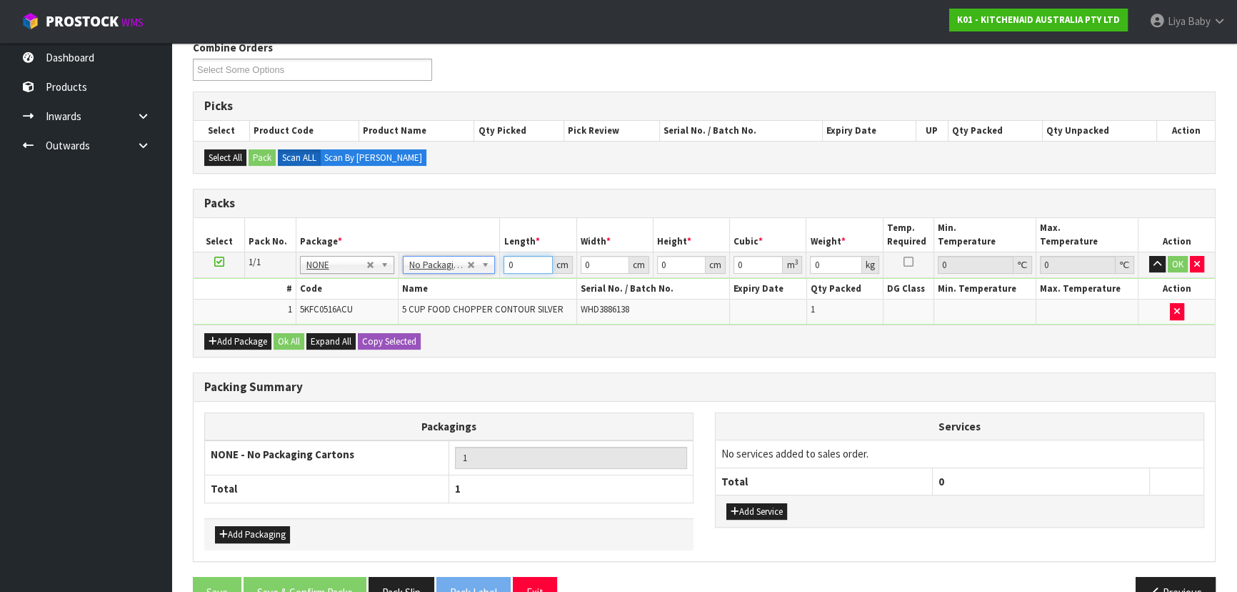
click at [523, 259] on input "0" at bounding box center [528, 265] width 49 height 18
type input "37"
click at [609, 261] on input "0" at bounding box center [605, 265] width 49 height 18
type input "22"
click at [673, 263] on input "0" at bounding box center [681, 265] width 49 height 18
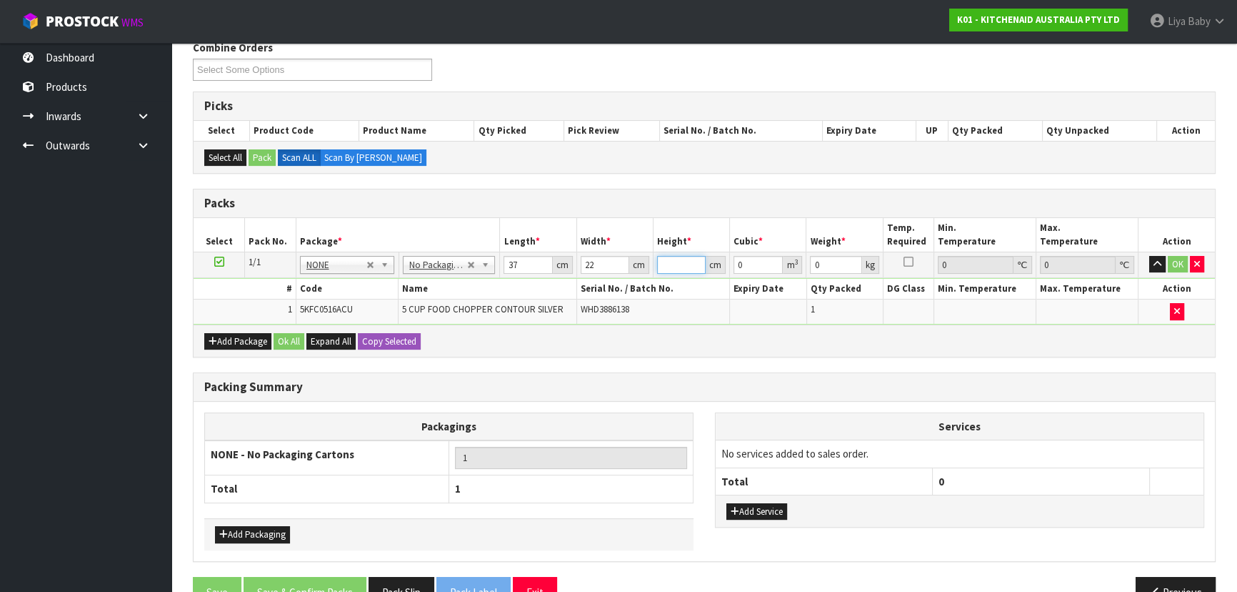
type input "3"
type input "0.002442"
type input "33"
type input "0.026862"
type input "33"
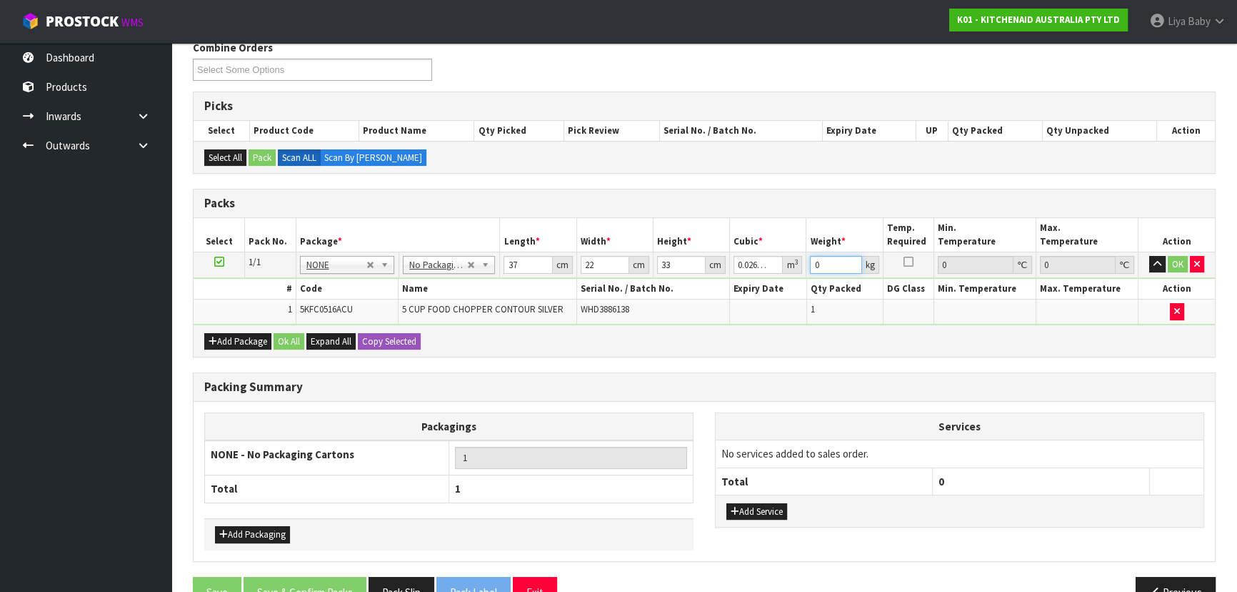
click at [829, 261] on input "0" at bounding box center [835, 265] width 51 height 18
type input "3"
click at [290, 337] on button "Ok All" at bounding box center [289, 341] width 31 height 17
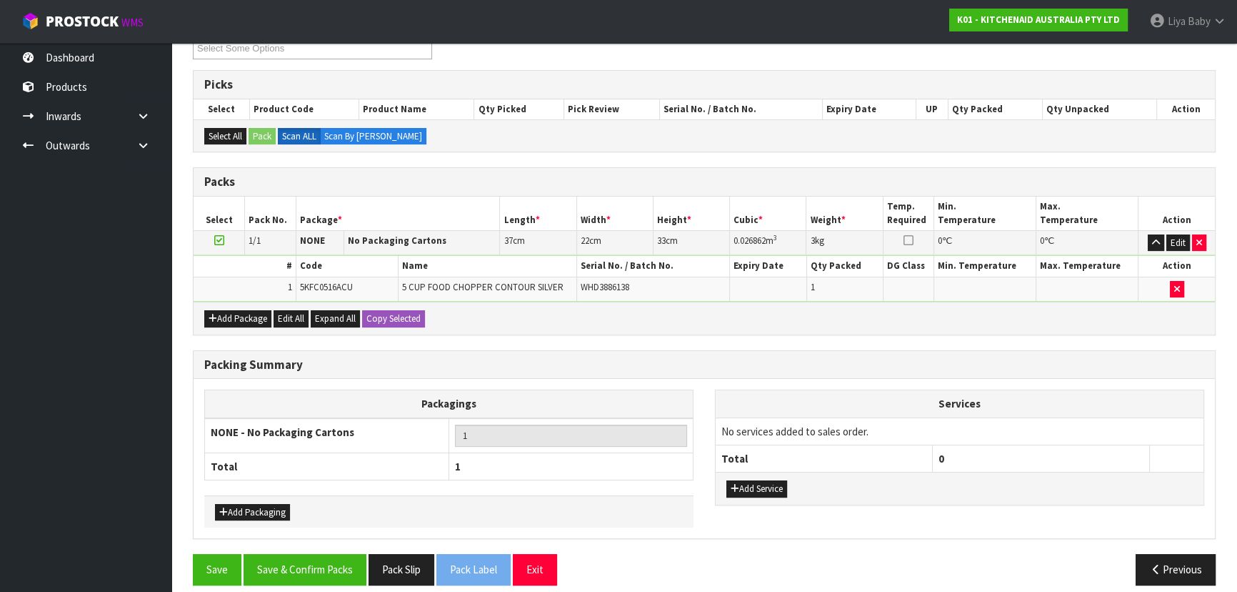
scroll to position [271, 0]
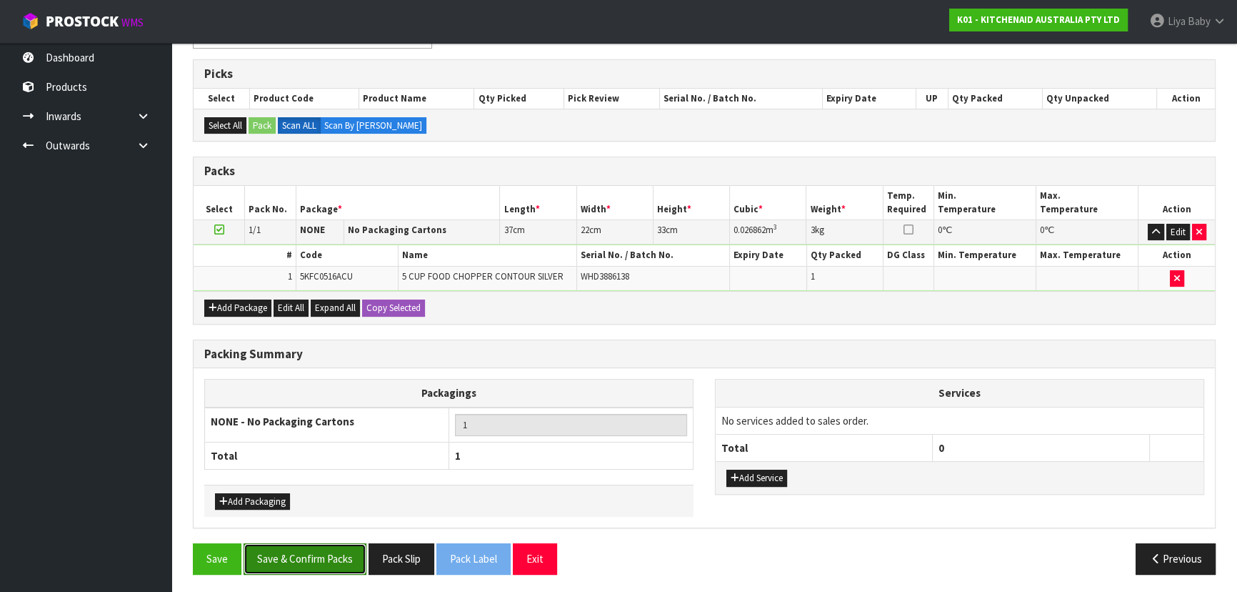
click at [276, 554] on button "Save & Confirm Packs" at bounding box center [305, 558] width 123 height 31
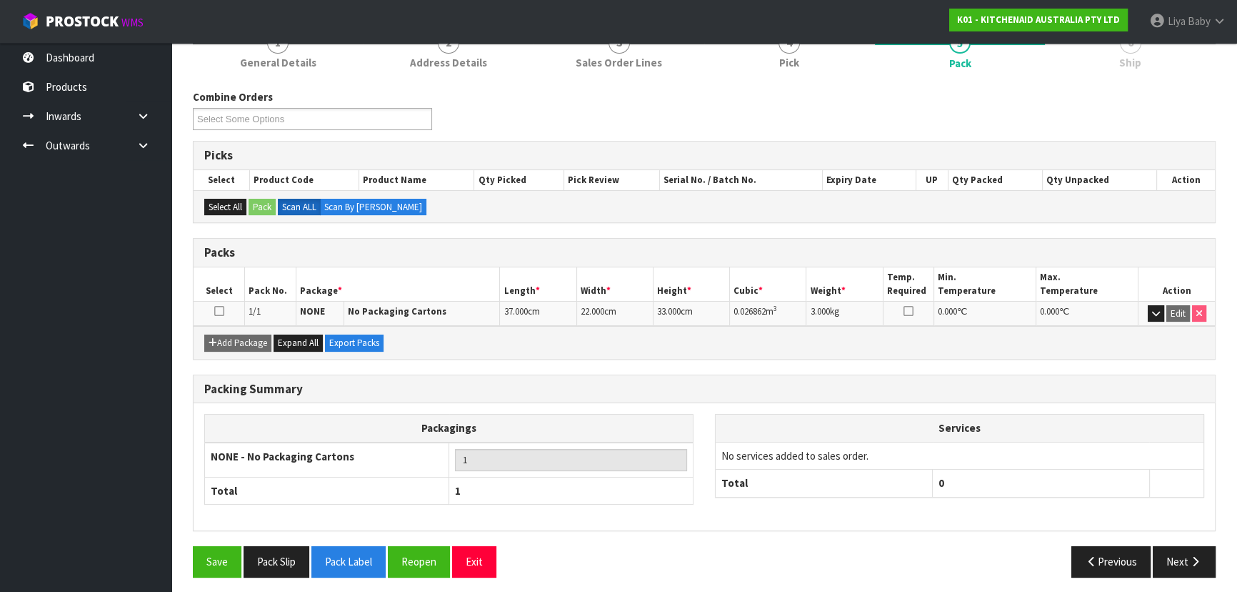
scroll to position [194, 0]
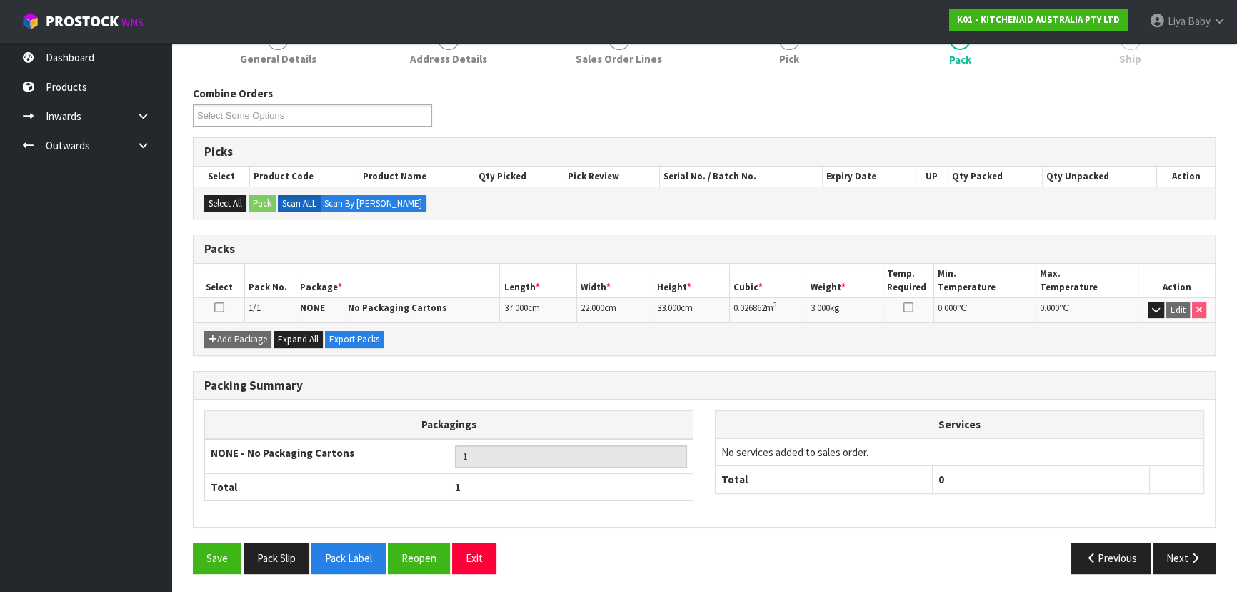
click at [216, 307] on icon at bounding box center [219, 307] width 10 height 1
click at [1187, 547] on button "Next" at bounding box center [1184, 557] width 63 height 31
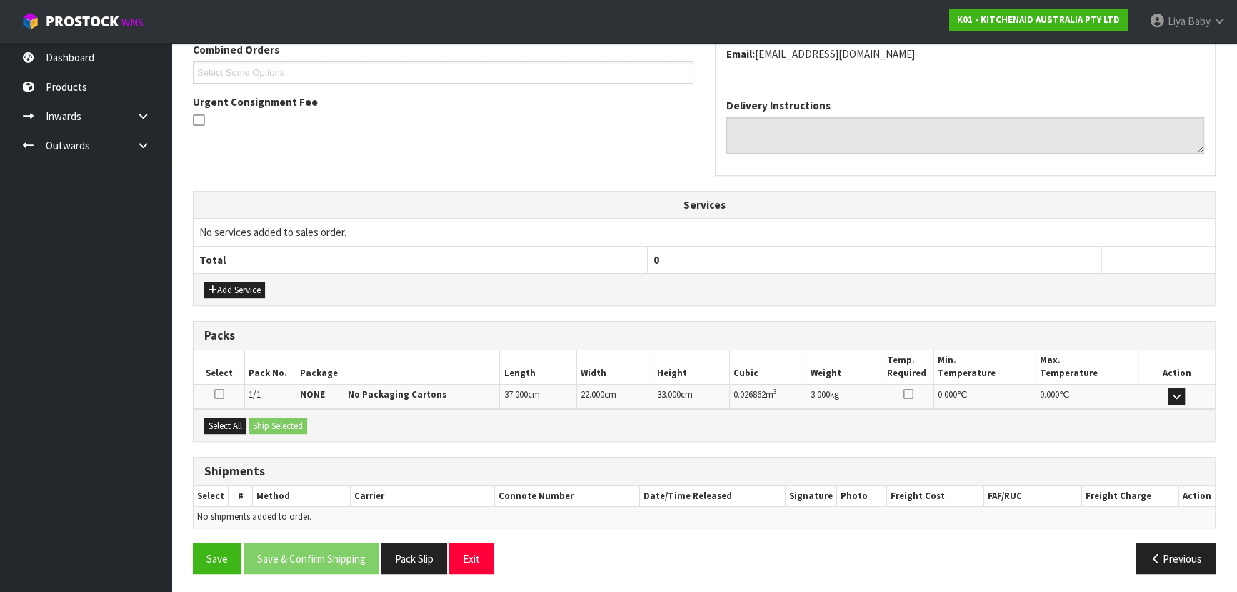
scroll to position [380, 0]
click at [234, 419] on button "Select All" at bounding box center [225, 425] width 42 height 17
click at [273, 424] on button "Ship Selected" at bounding box center [278, 425] width 59 height 17
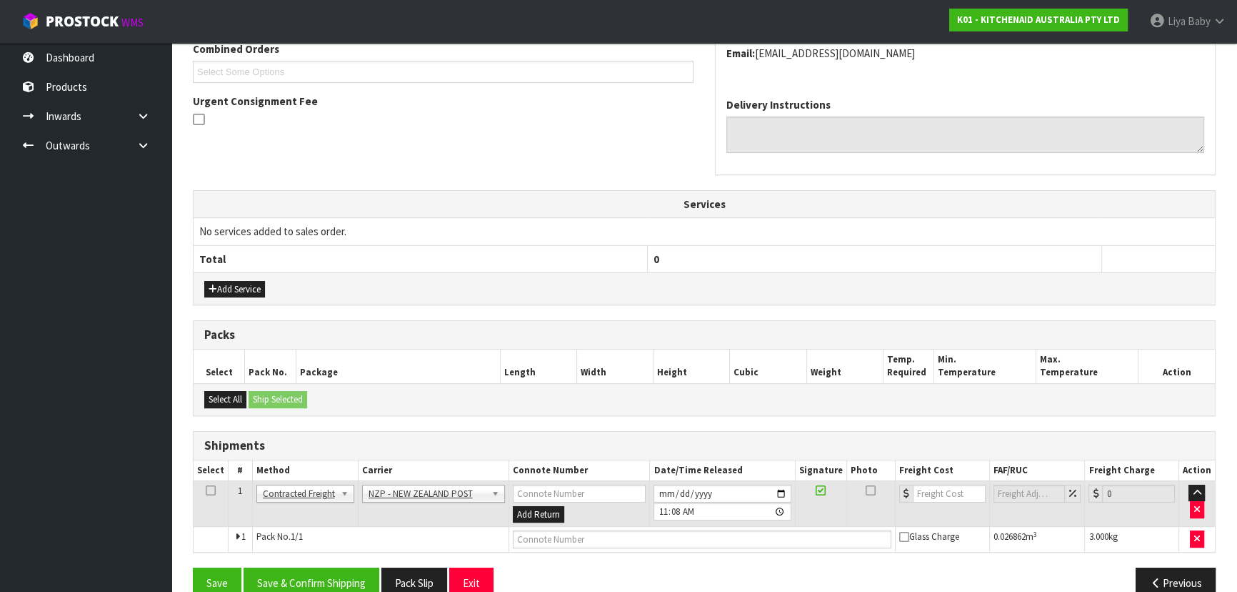
click at [206, 490] on icon at bounding box center [211, 490] width 10 height 1
drag, startPoint x: 292, startPoint y: 578, endPoint x: 309, endPoint y: 563, distance: 22.8
click at [292, 577] on button "Save & Confirm Shipping" at bounding box center [312, 582] width 136 height 31
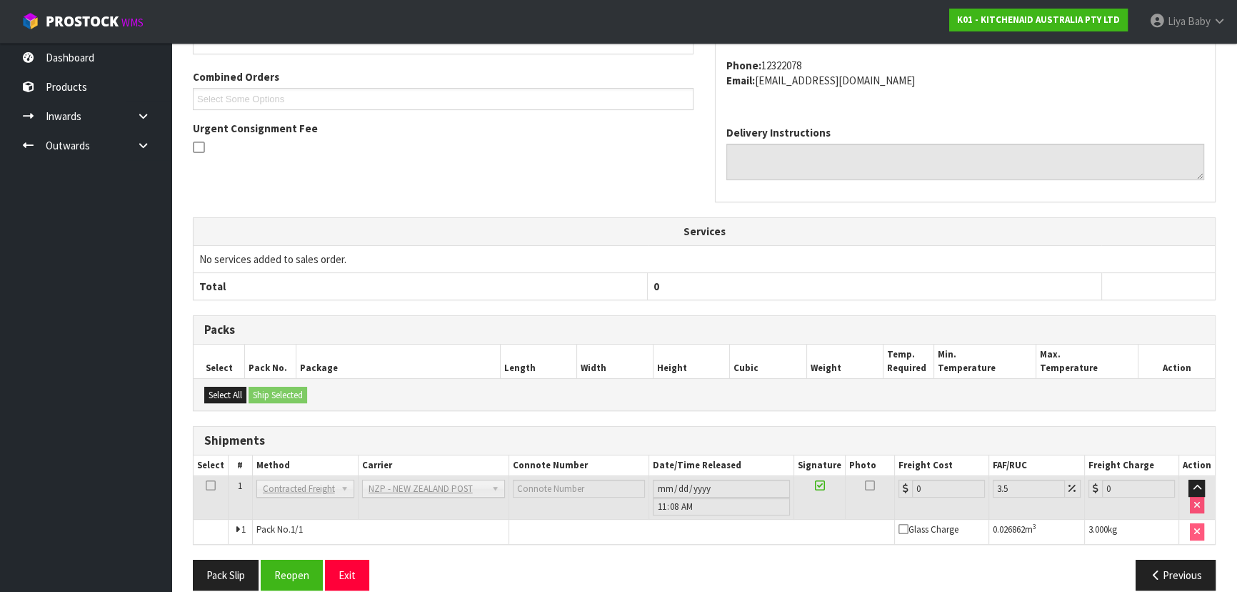
scroll to position [386, 0]
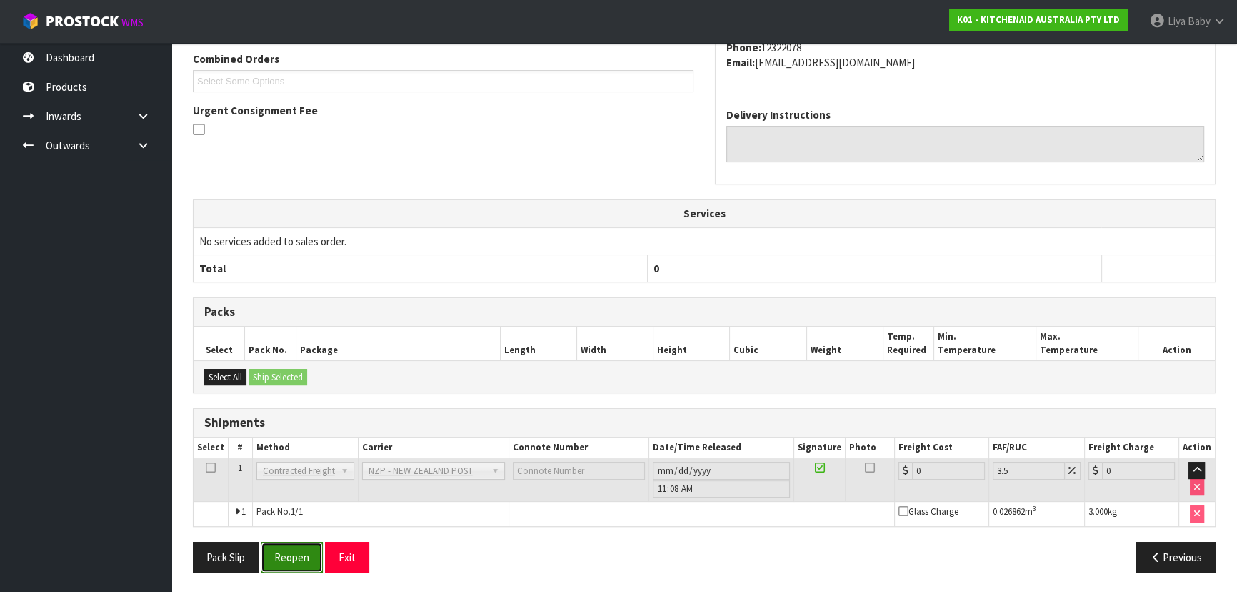
click at [289, 559] on button "Reopen" at bounding box center [292, 557] width 62 height 31
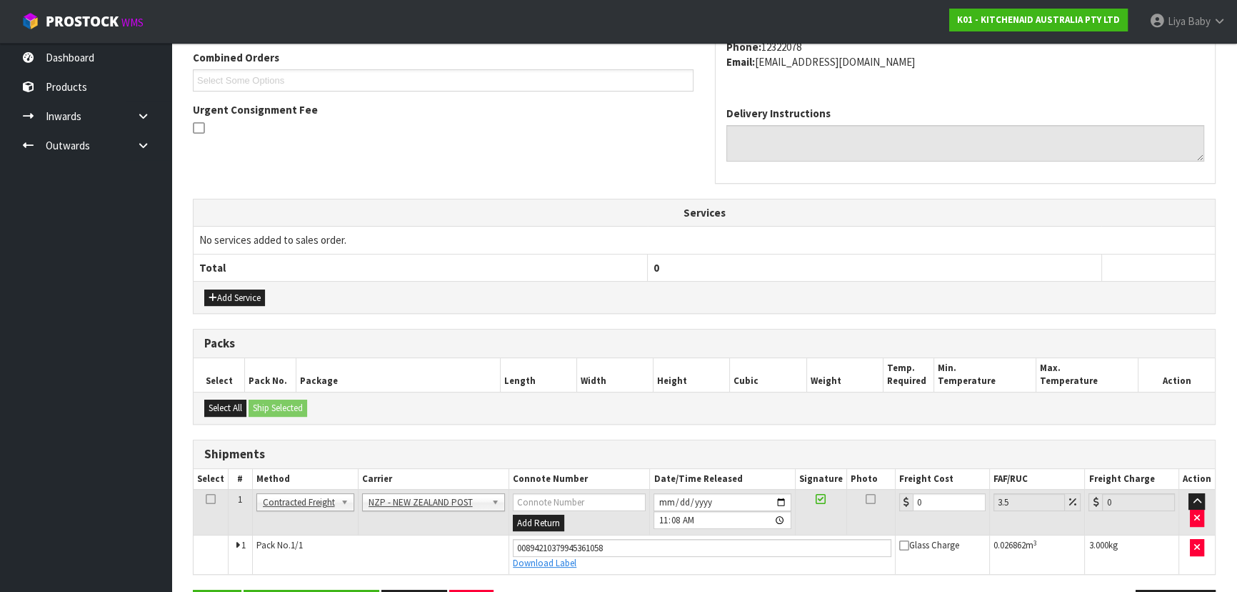
scroll to position [419, 0]
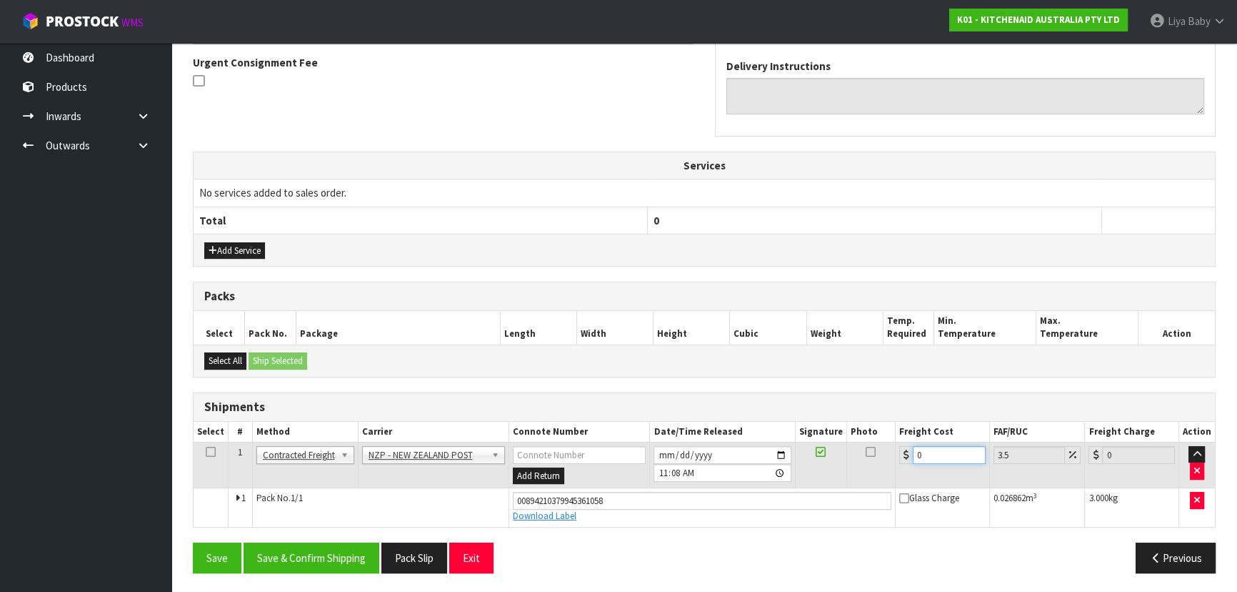
click at [935, 448] on input "0" at bounding box center [949, 455] width 73 height 18
type input "4"
type input "4.14"
type input "4.3"
type input "4.45"
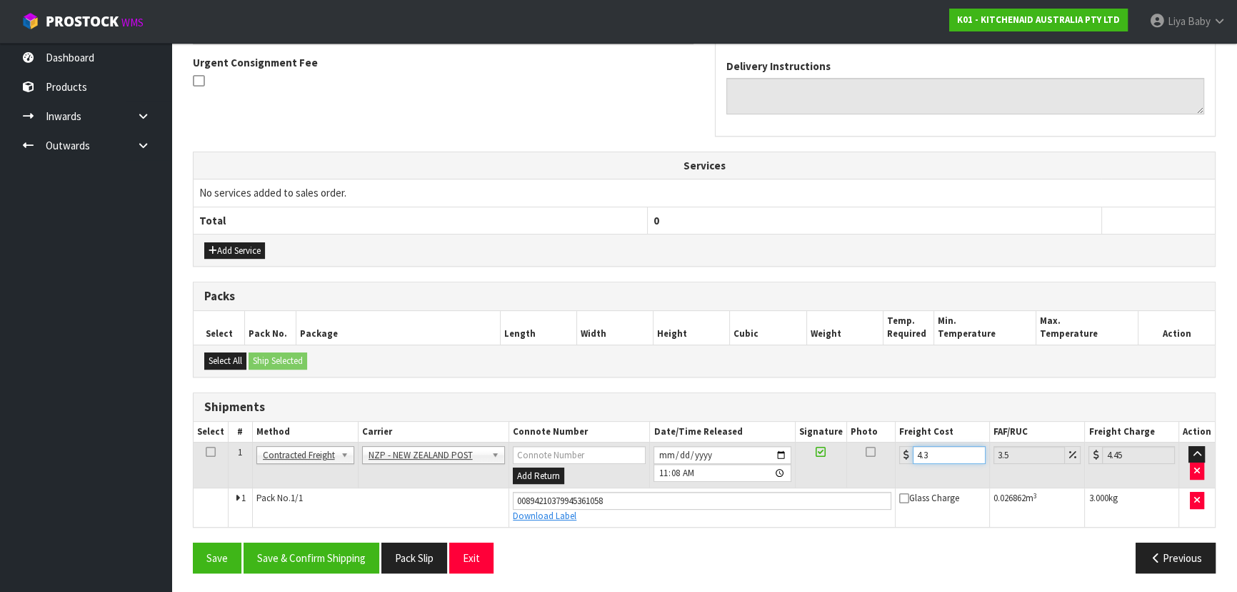
type input "4.33"
type input "4.48"
type input "4.33"
click at [209, 452] on icon at bounding box center [211, 452] width 10 height 1
click at [319, 557] on button "Save & Confirm Shipping" at bounding box center [312, 557] width 136 height 31
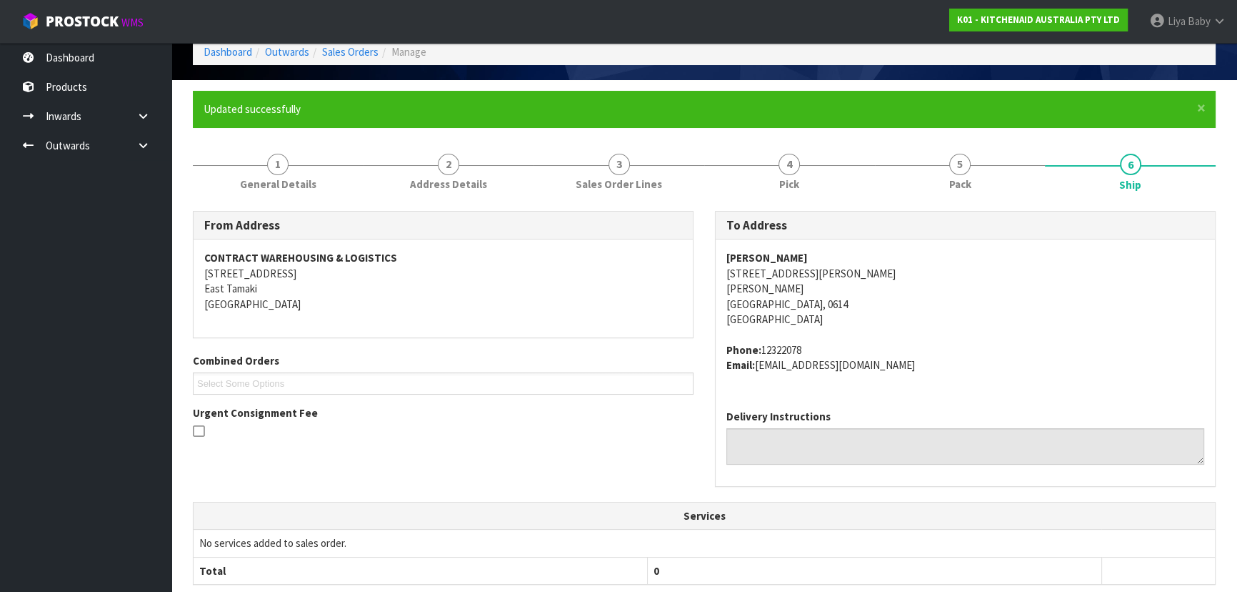
scroll to position [0, 0]
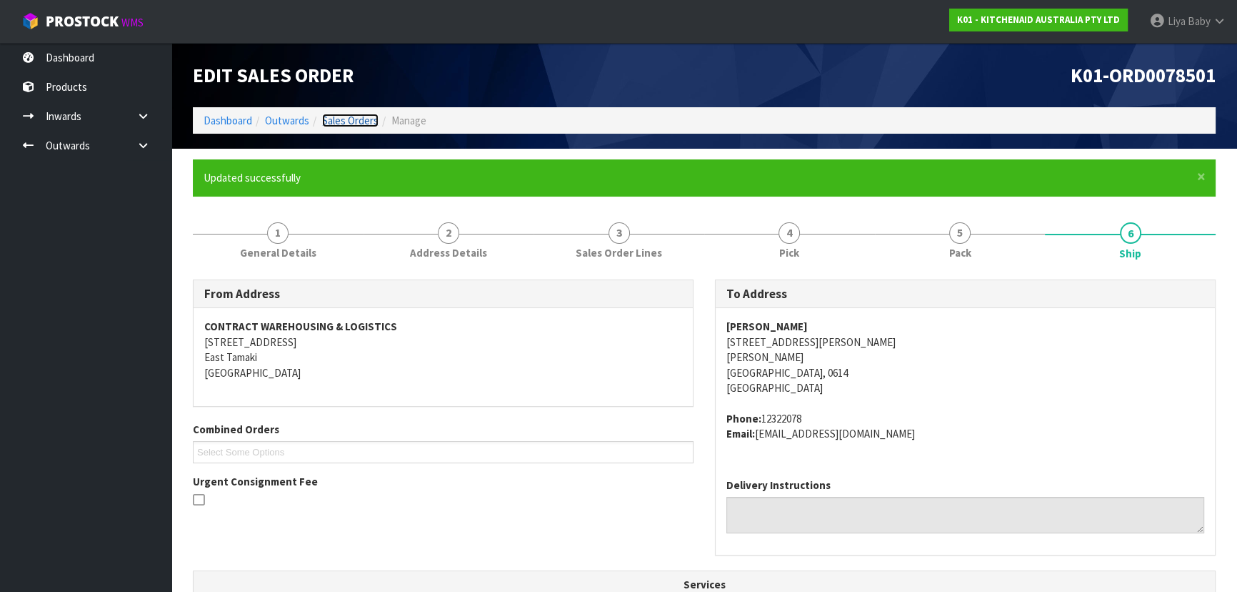
click at [345, 116] on link "Sales Orders" at bounding box center [350, 121] width 56 height 14
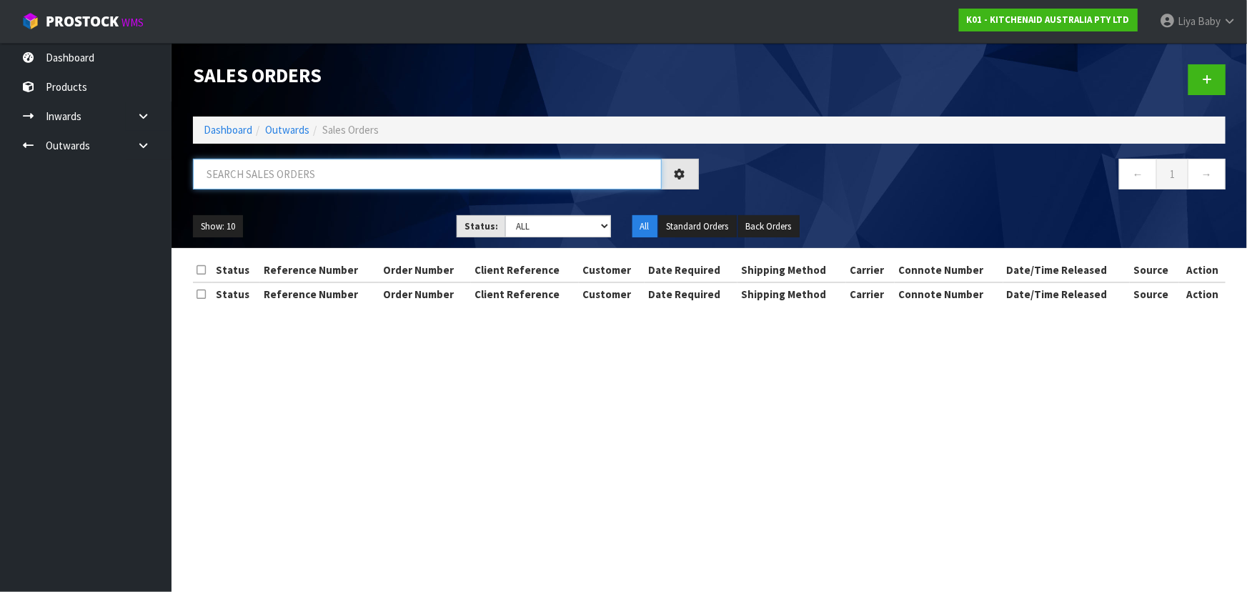
click at [279, 174] on input "text" at bounding box center [427, 174] width 469 height 31
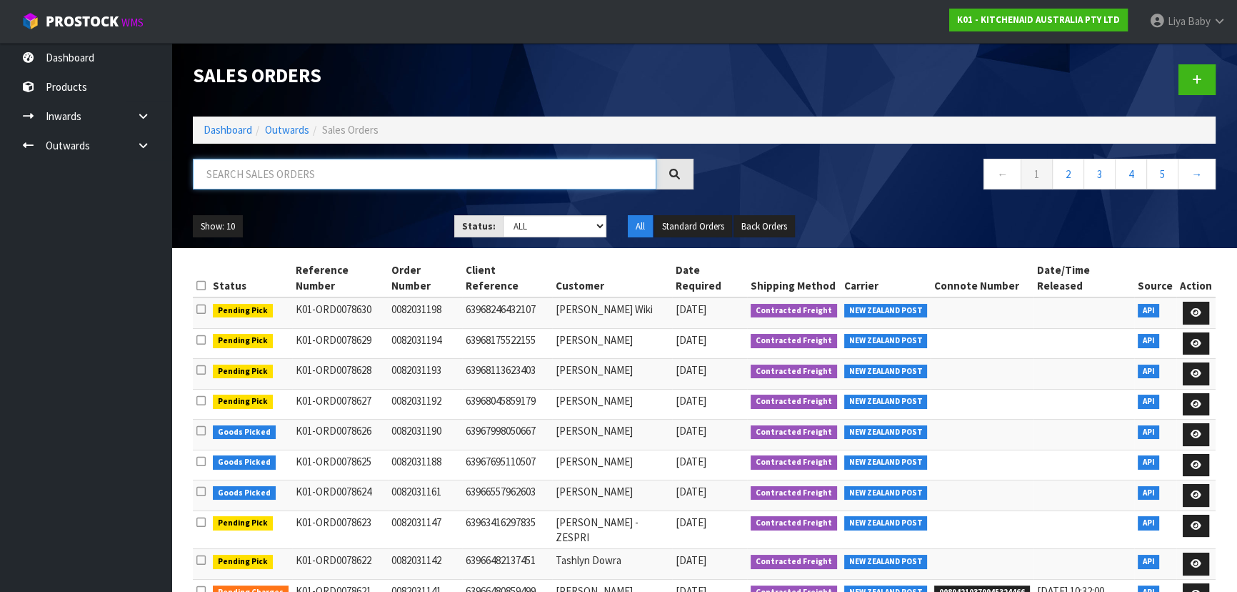
click at [286, 180] on input "text" at bounding box center [425, 174] width 464 height 31
type input "JOB-0410144"
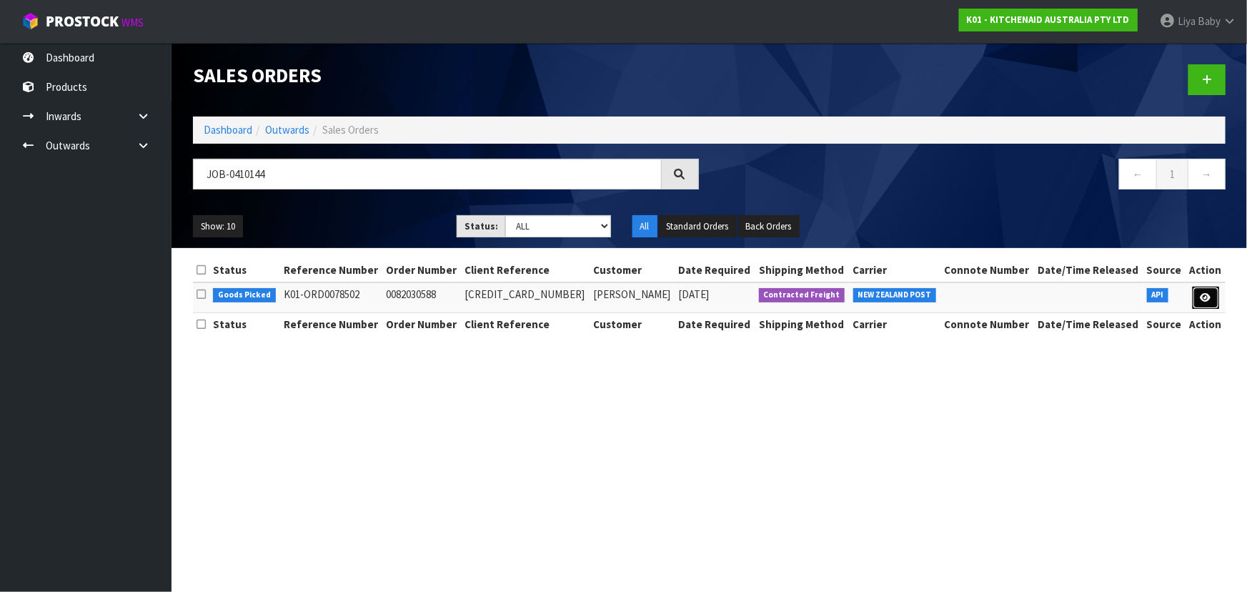
click at [1205, 301] on icon at bounding box center [1205, 297] width 11 height 9
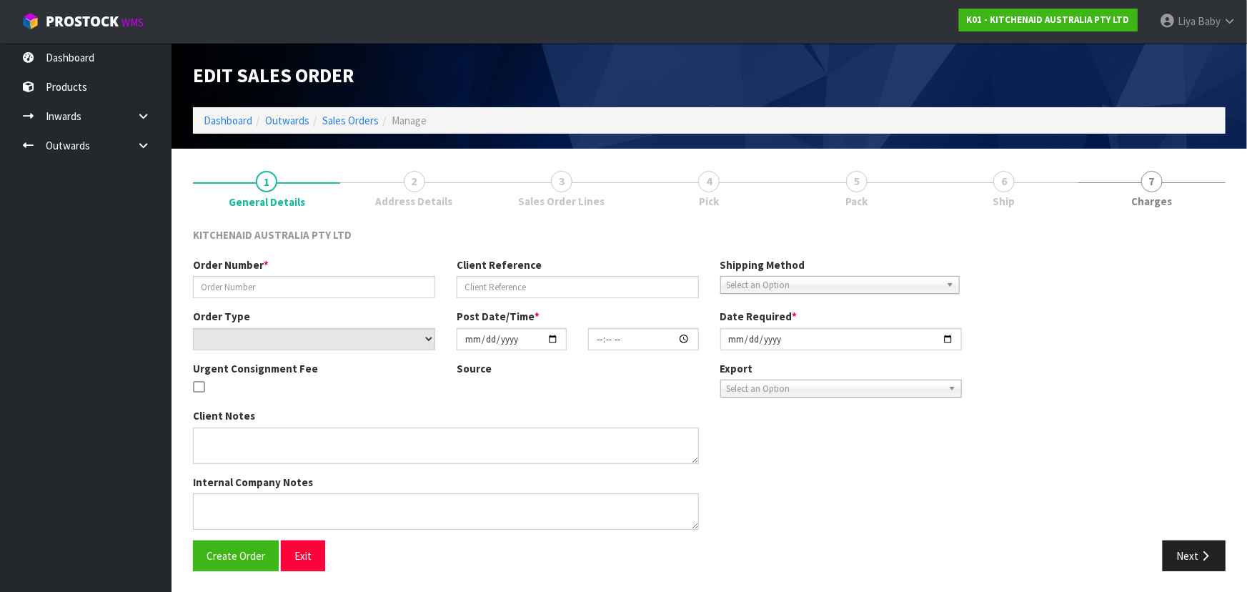
type input "0082030588"
type input "[CREDIT_CARD_NUMBER]"
select select "number:0"
type input "[DATE]"
type input "06:30:20.000"
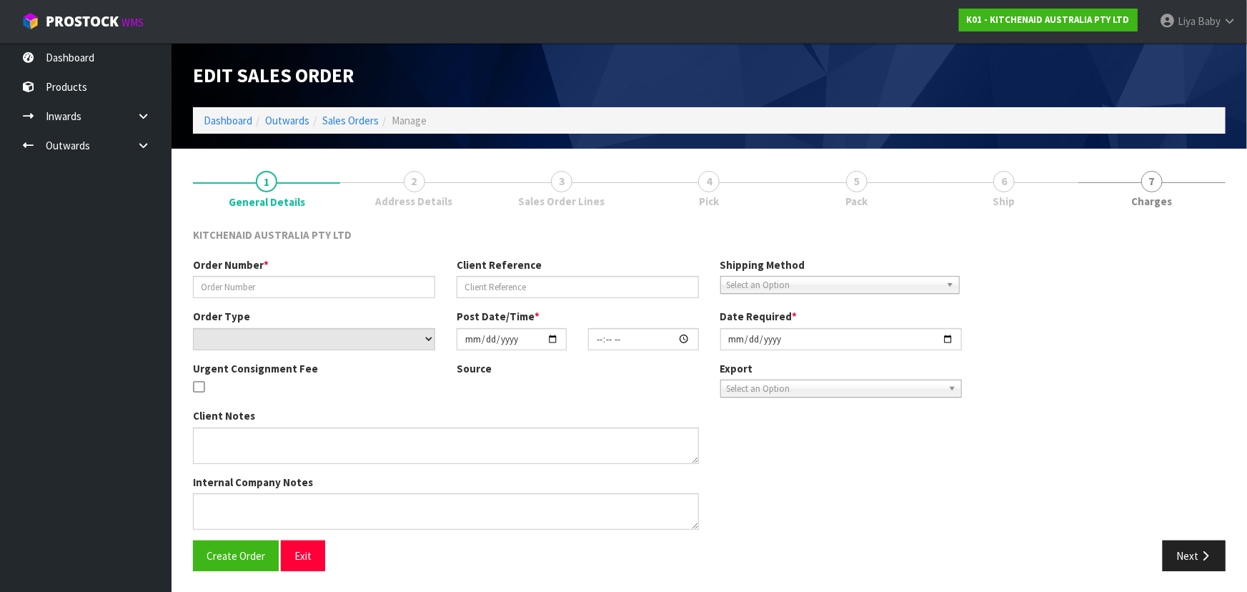
type input "[DATE]"
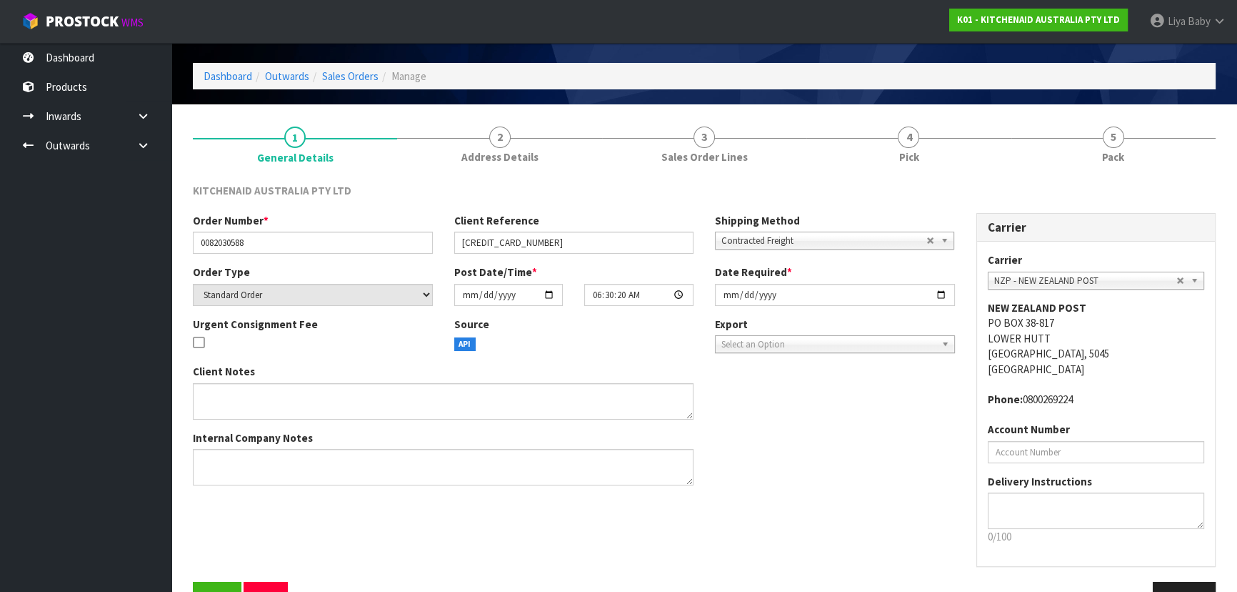
scroll to position [86, 0]
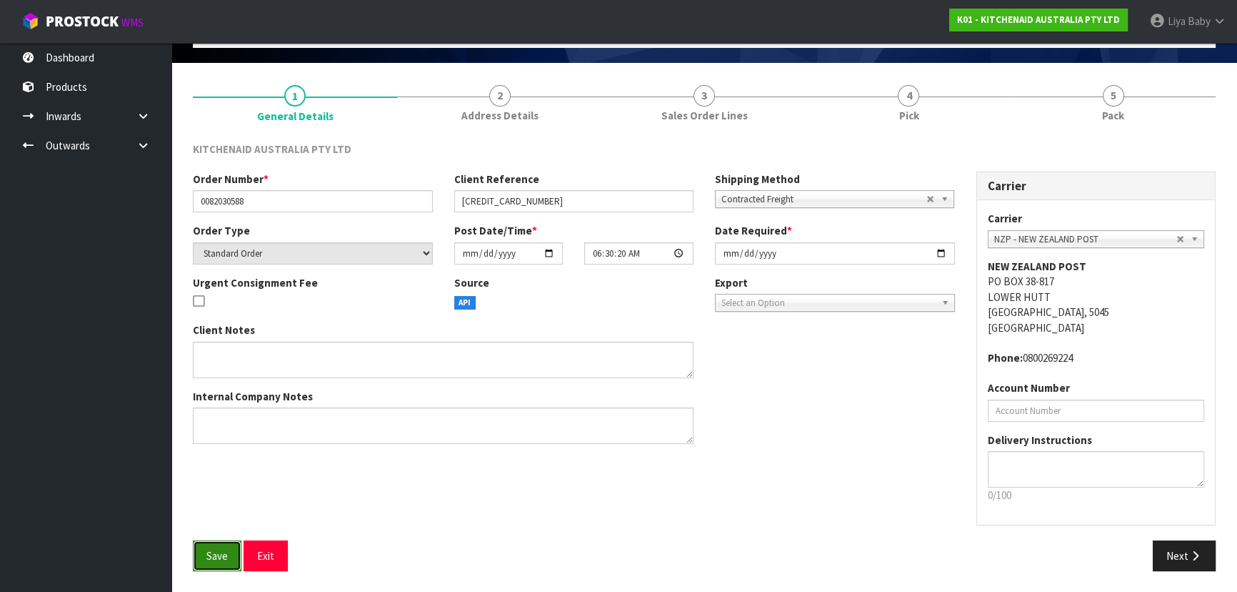
click at [229, 557] on button "Save" at bounding box center [217, 555] width 49 height 31
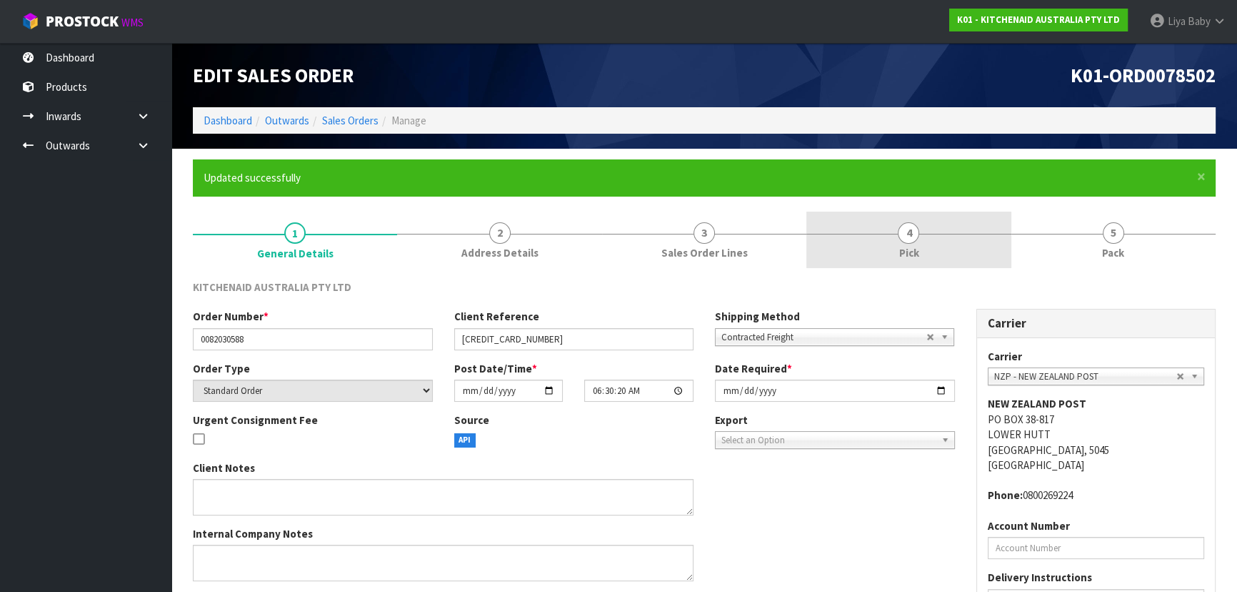
click at [953, 233] on link "4 Pick" at bounding box center [909, 239] width 204 height 56
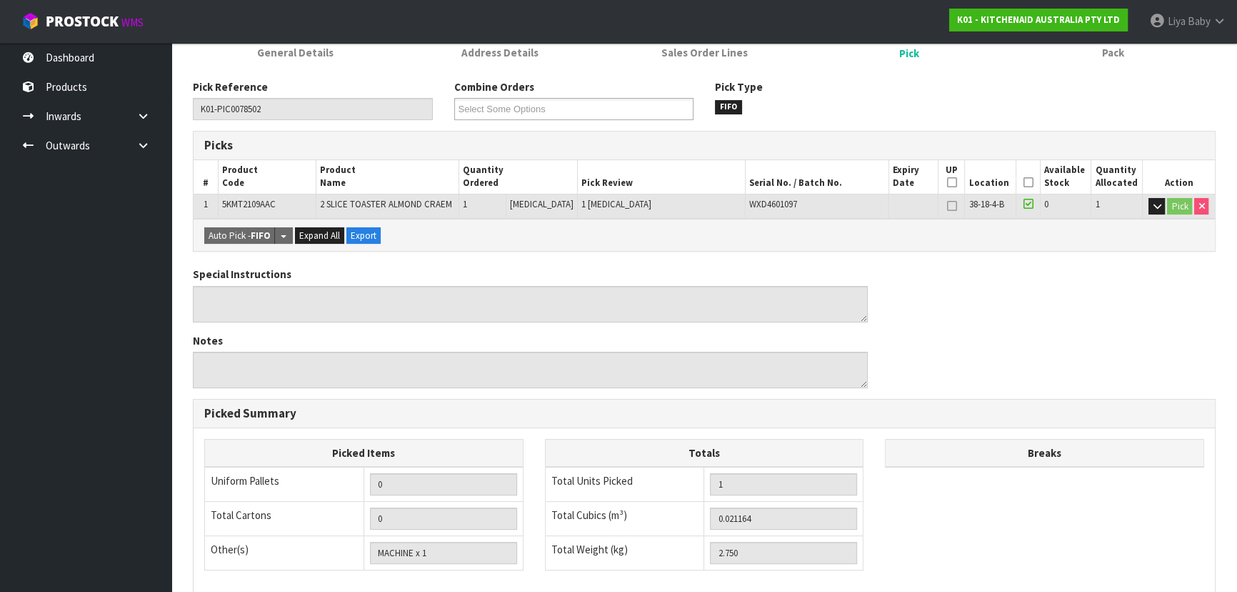
scroll to position [259, 0]
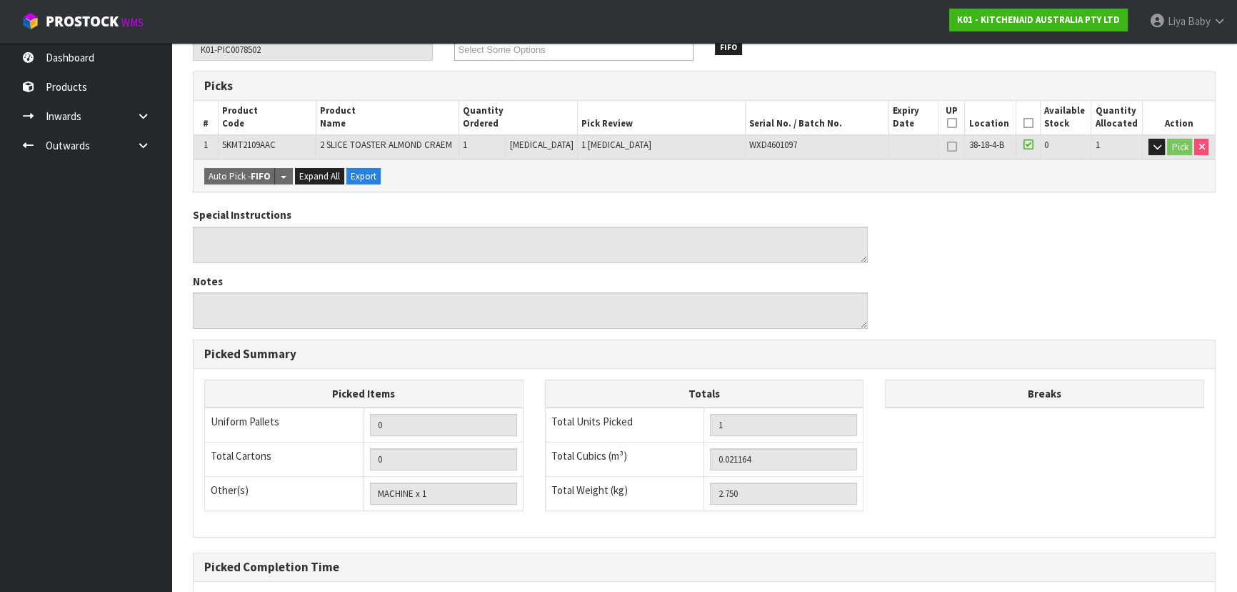
click at [1029, 123] on th "Picked" at bounding box center [1028, 118] width 25 height 34
click at [1024, 123] on icon at bounding box center [1028, 123] width 10 height 1
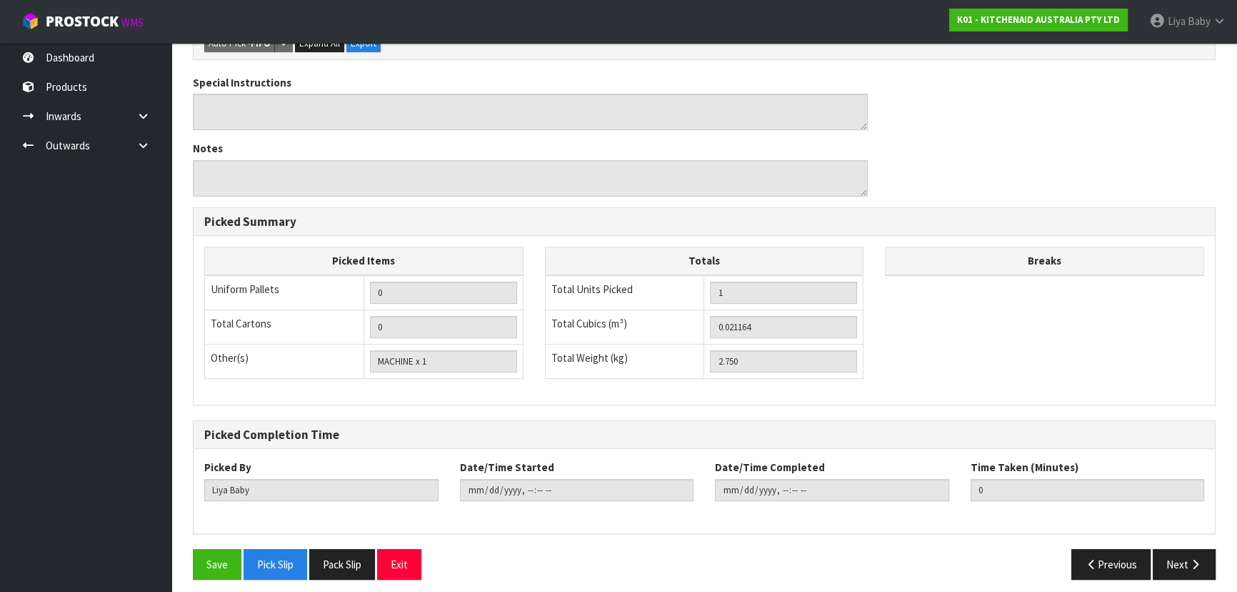
scroll to position [450, 0]
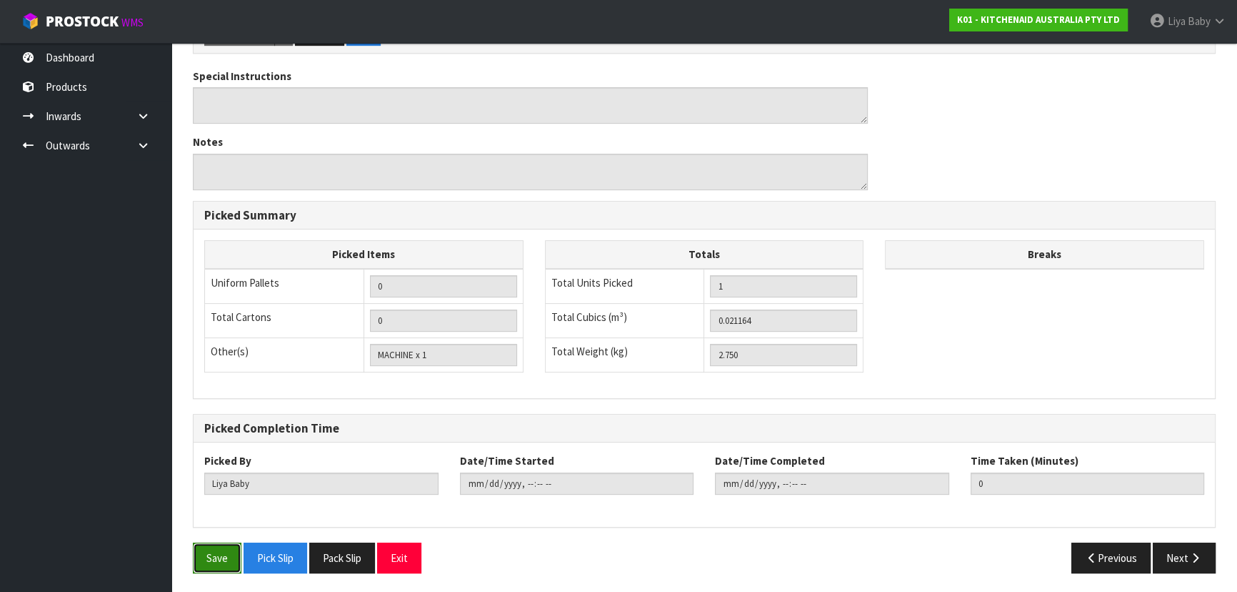
drag, startPoint x: 218, startPoint y: 554, endPoint x: 234, endPoint y: 539, distance: 21.8
click at [218, 552] on button "Save" at bounding box center [217, 557] width 49 height 31
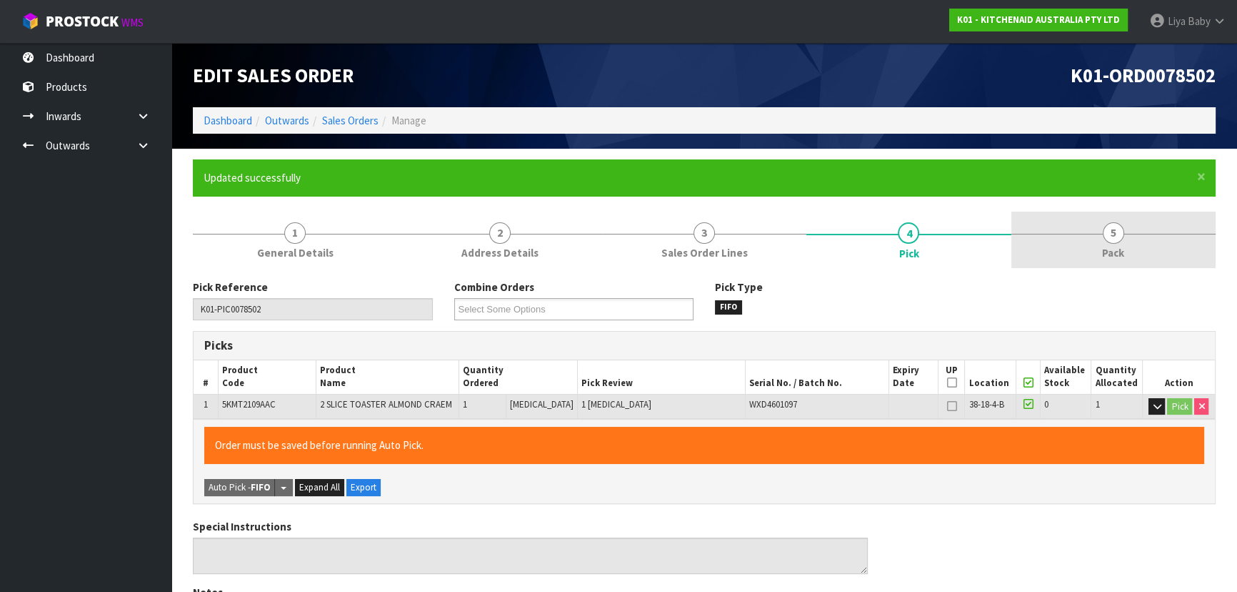
type input "[DATE]T11:11:55"
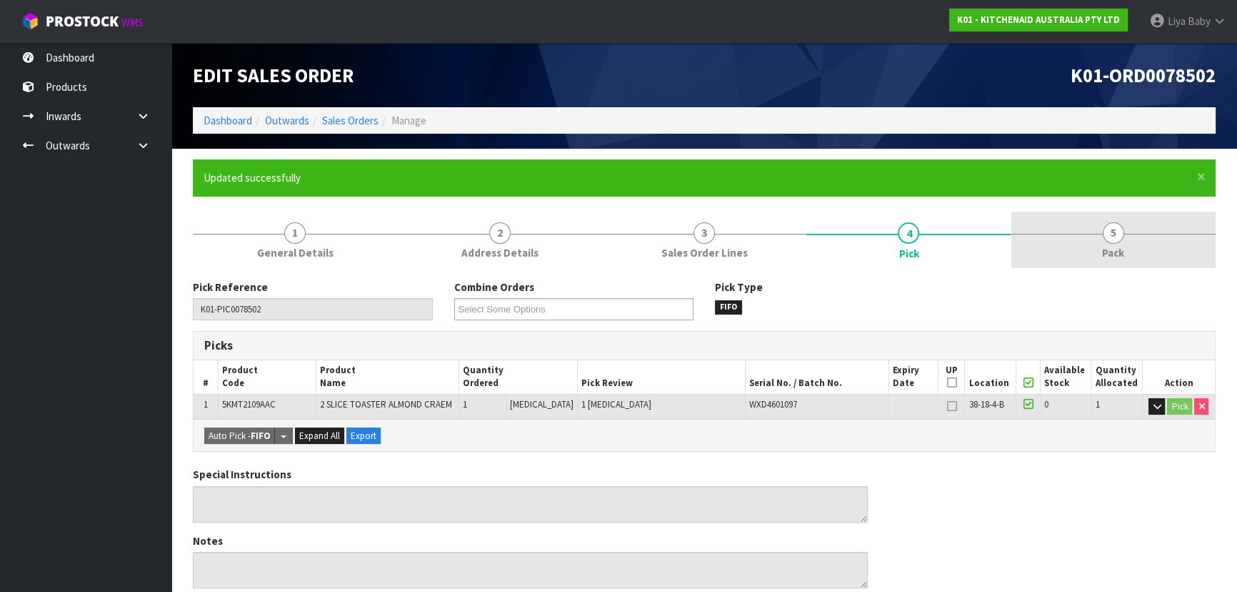
click at [1126, 248] on link "5 Pack" at bounding box center [1114, 239] width 204 height 56
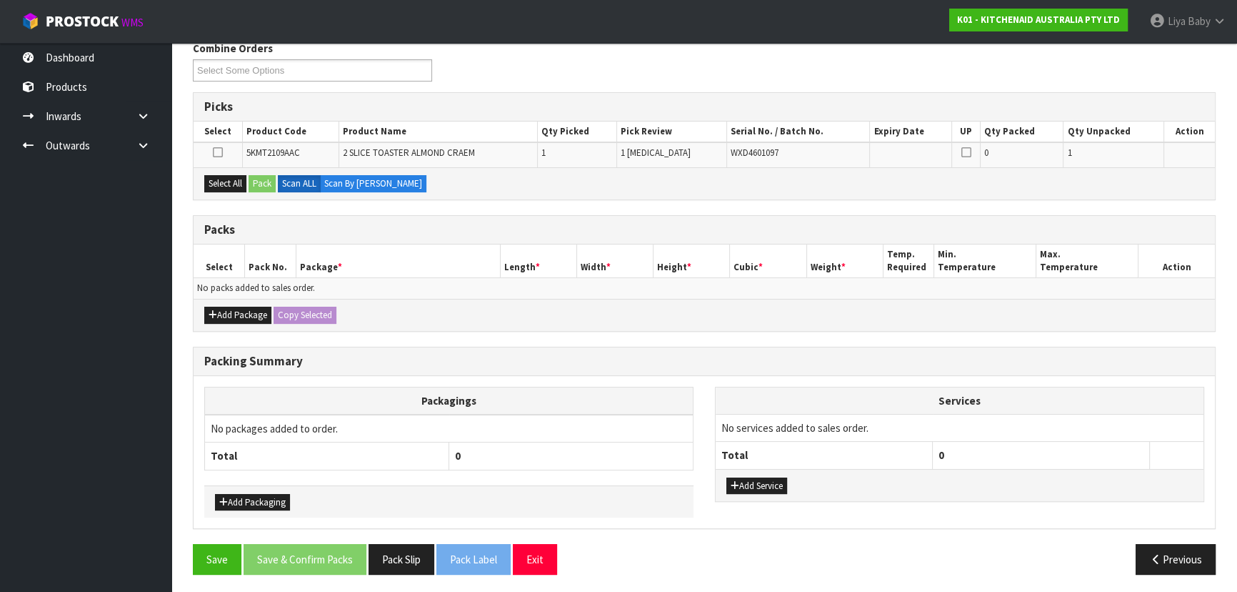
scroll to position [239, 0]
click at [249, 311] on button "Add Package" at bounding box center [237, 314] width 67 height 17
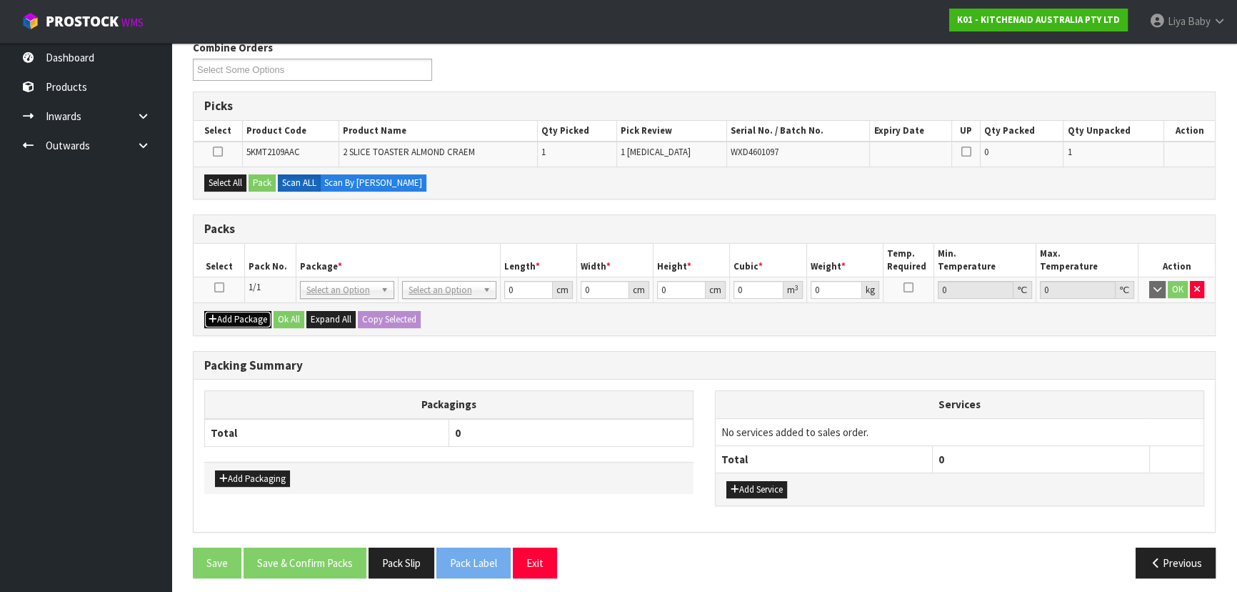
click at [204, 311] on button "Add Package" at bounding box center [237, 319] width 67 height 17
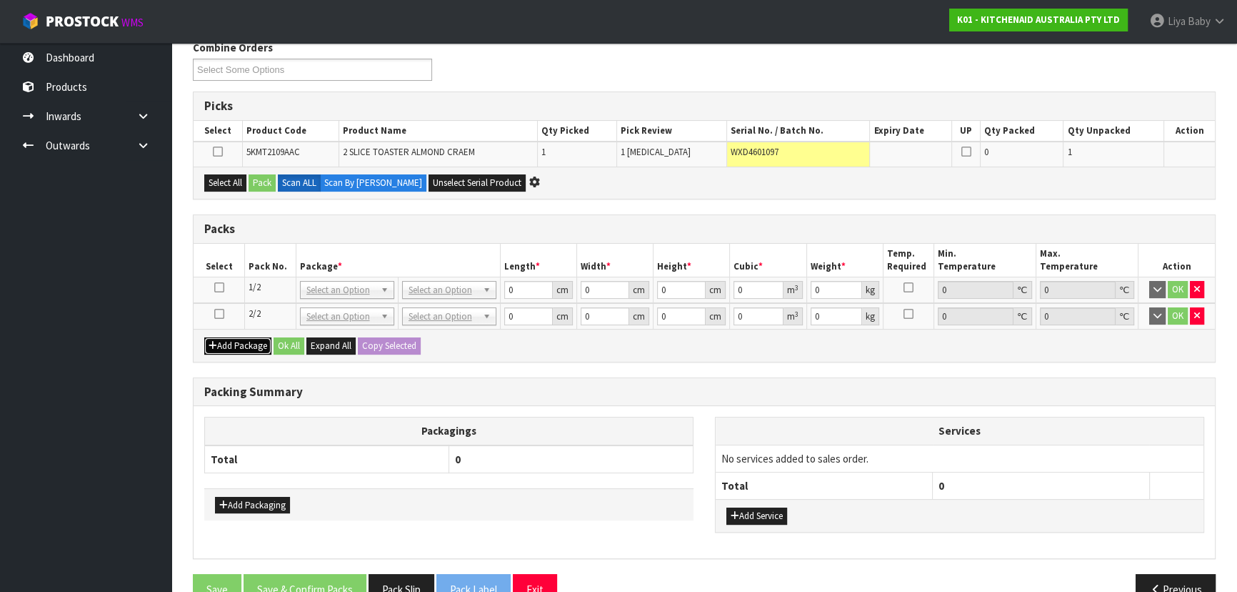
click at [204, 337] on button "Add Package" at bounding box center [237, 345] width 67 height 17
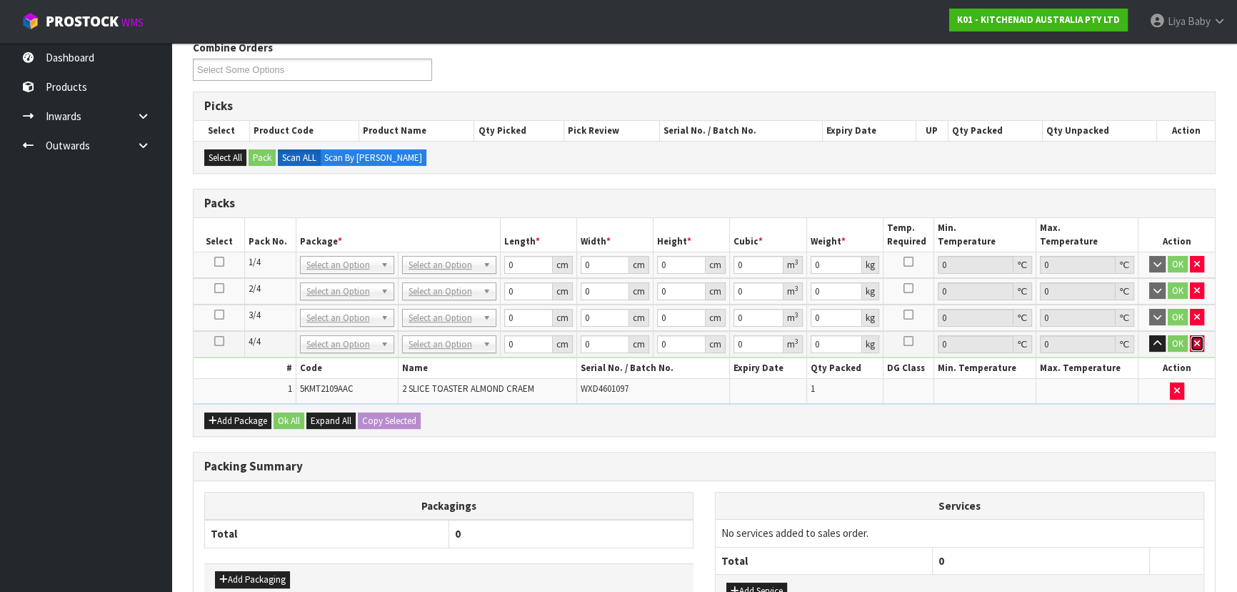
click at [1198, 340] on icon "button" at bounding box center [1198, 343] width 6 height 9
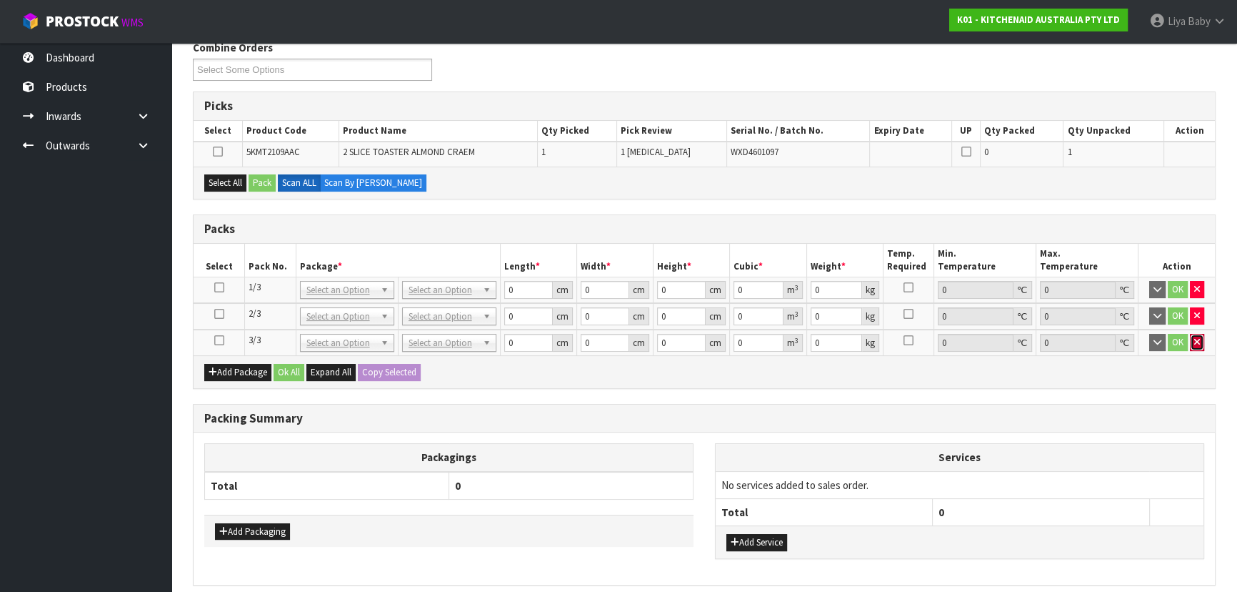
click at [1198, 339] on icon "button" at bounding box center [1198, 341] width 6 height 9
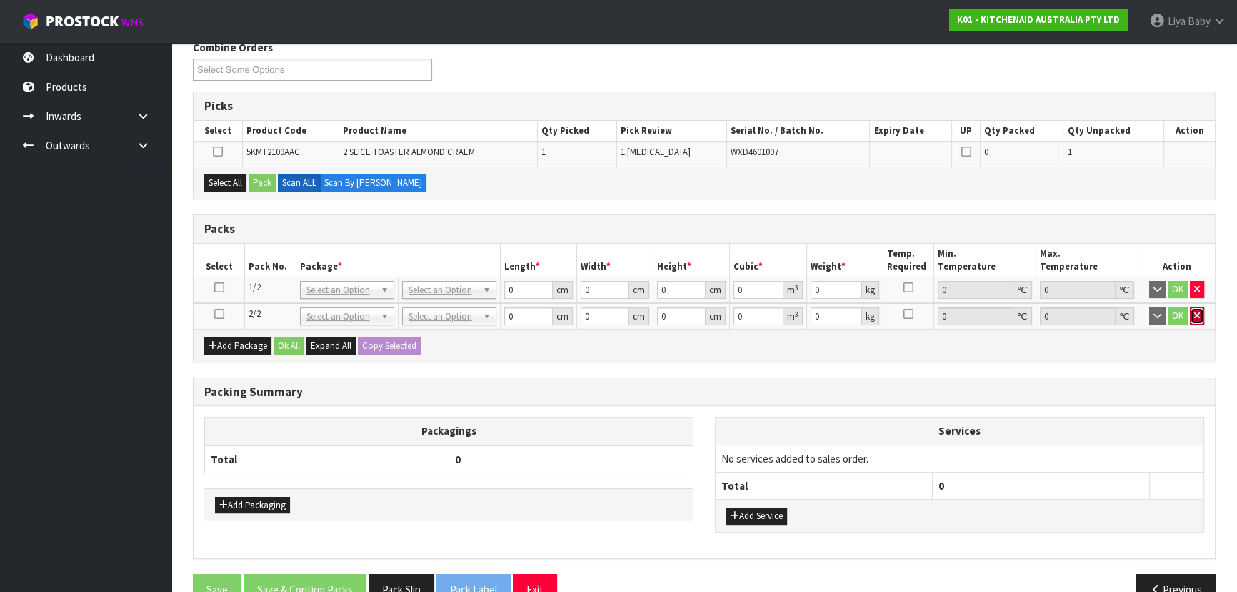
click at [1197, 318] on button "button" at bounding box center [1197, 315] width 14 height 17
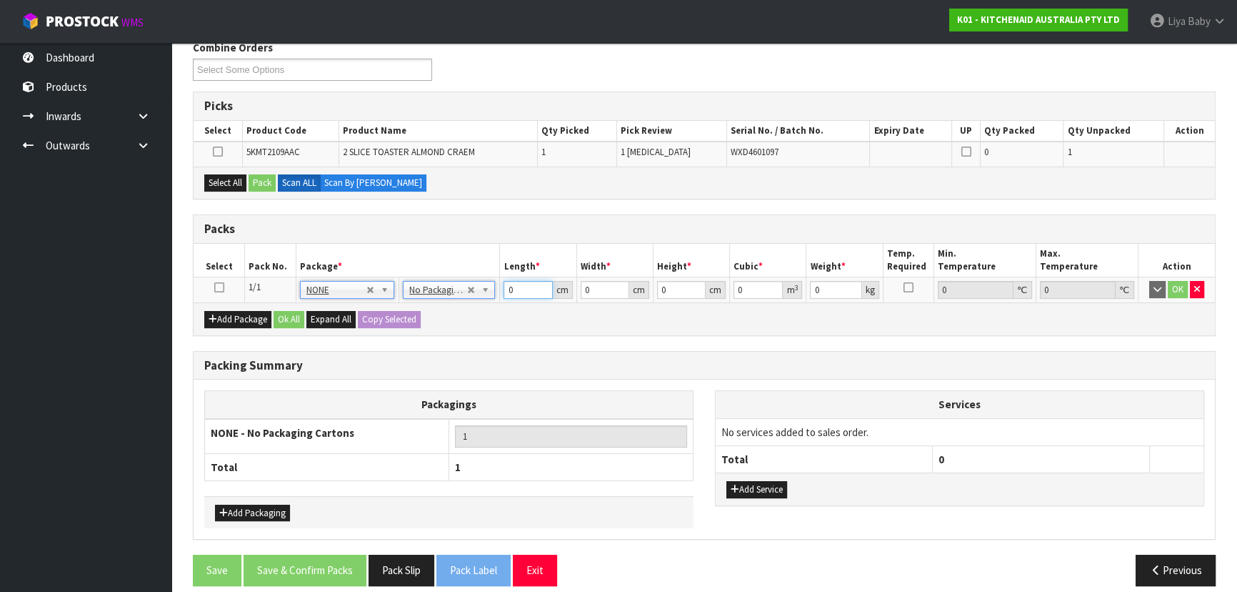
click at [517, 289] on input "0" at bounding box center [528, 290] width 49 height 18
type input "45"
click at [601, 283] on input "0" at bounding box center [605, 290] width 49 height 18
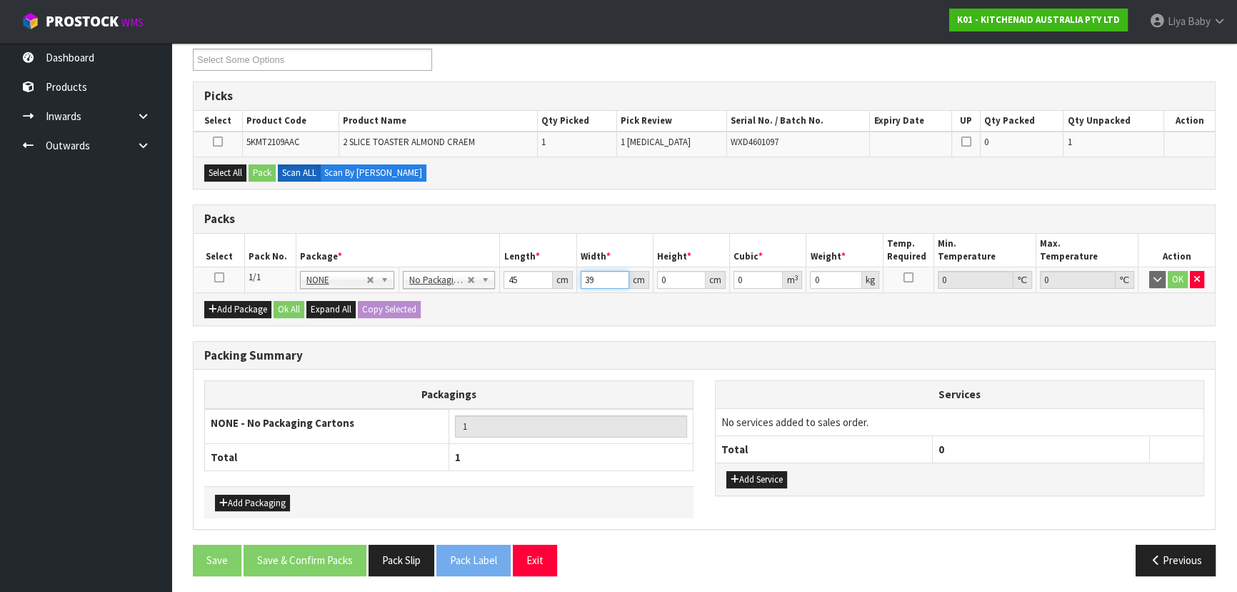
scroll to position [251, 0]
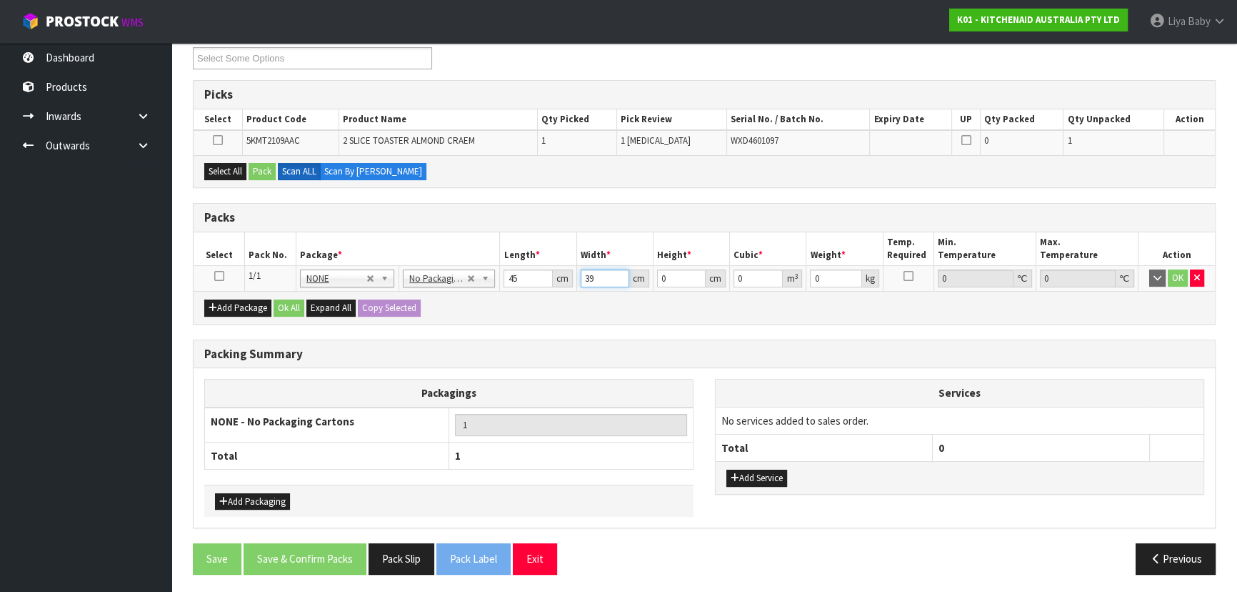
type input "39"
click at [664, 279] on input "0" at bounding box center [681, 278] width 49 height 18
type input "2"
type input "0.00351"
type input "29"
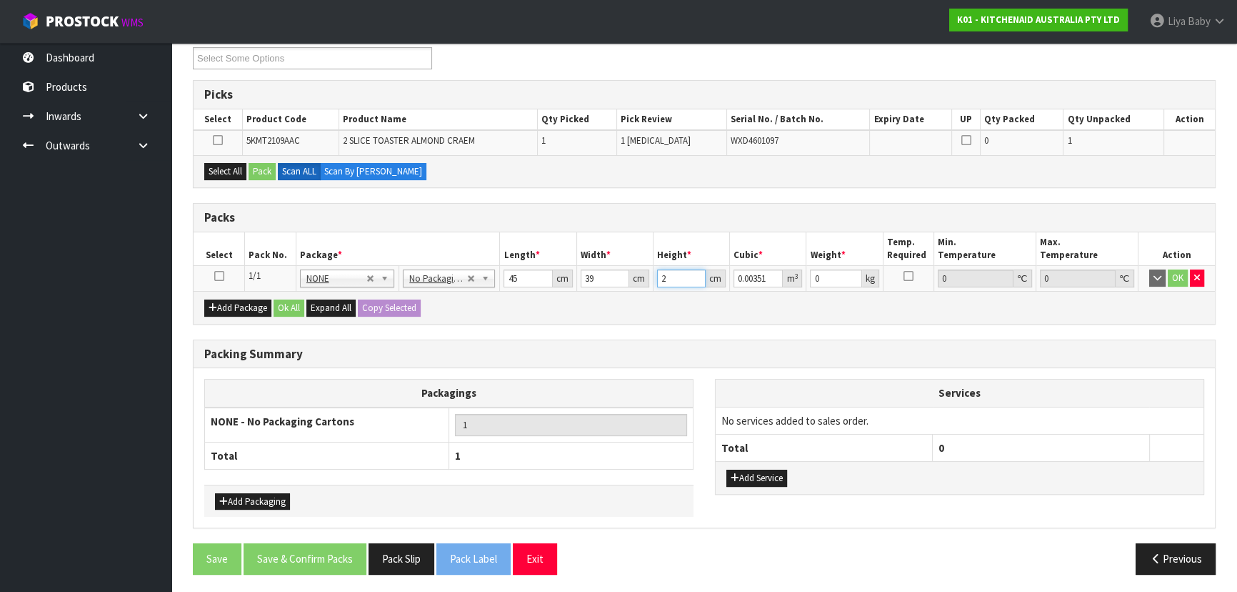
type input "0.050895"
type input "29"
click at [827, 269] on input "0" at bounding box center [835, 278] width 51 height 18
type input "4"
click at [286, 306] on button "Ok All" at bounding box center [289, 307] width 31 height 17
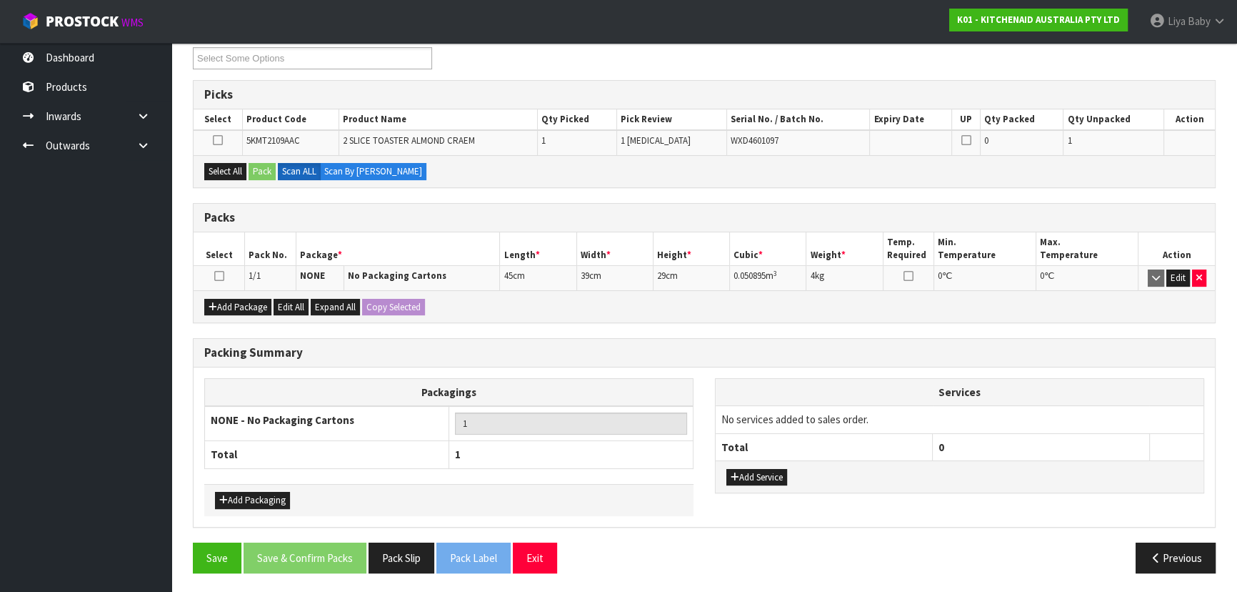
scroll to position [250, 0]
drag, startPoint x: 216, startPoint y: 270, endPoint x: 239, endPoint y: 279, distance: 24.4
click at [217, 276] on icon at bounding box center [219, 276] width 10 height 1
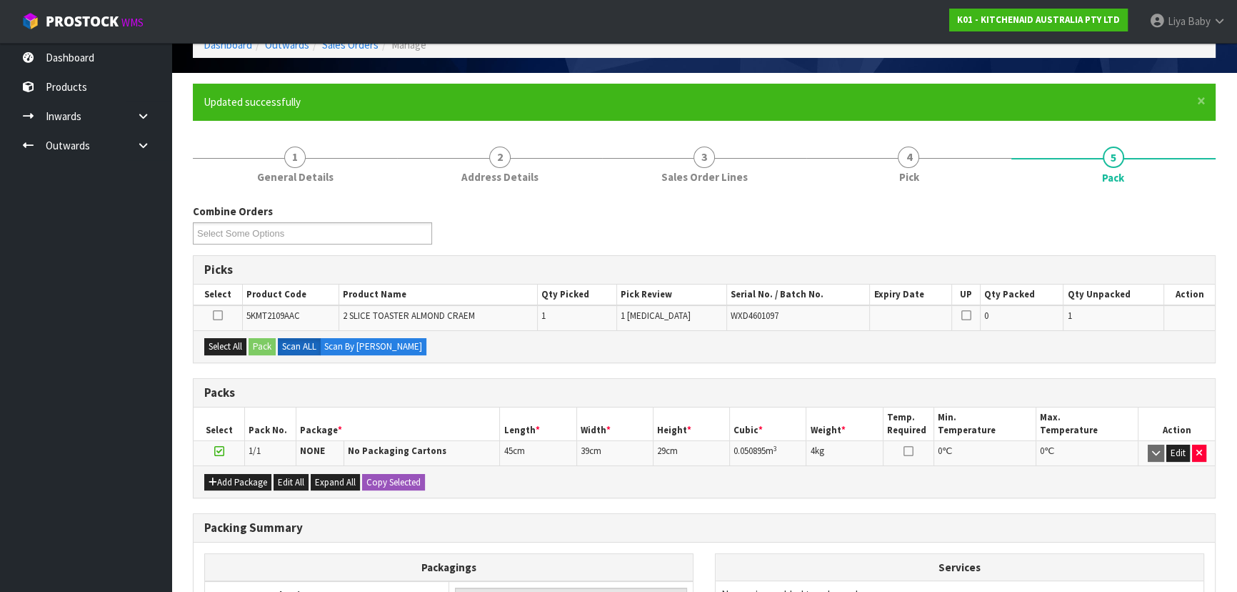
scroll to position [55, 0]
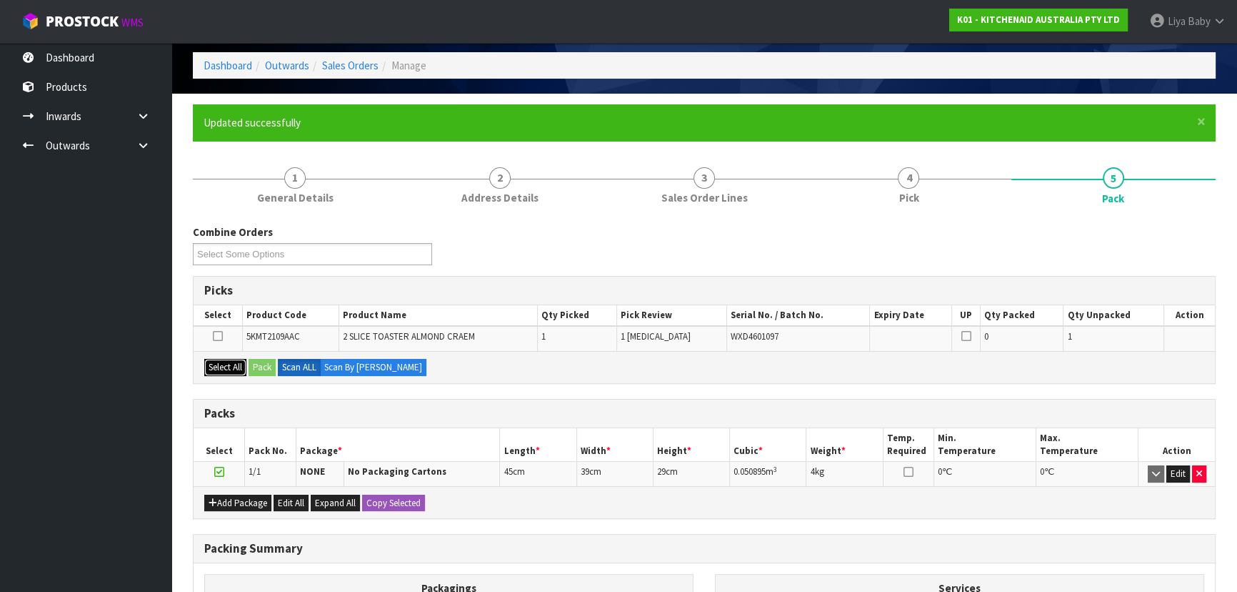
click at [219, 364] on button "Select All" at bounding box center [225, 367] width 42 height 17
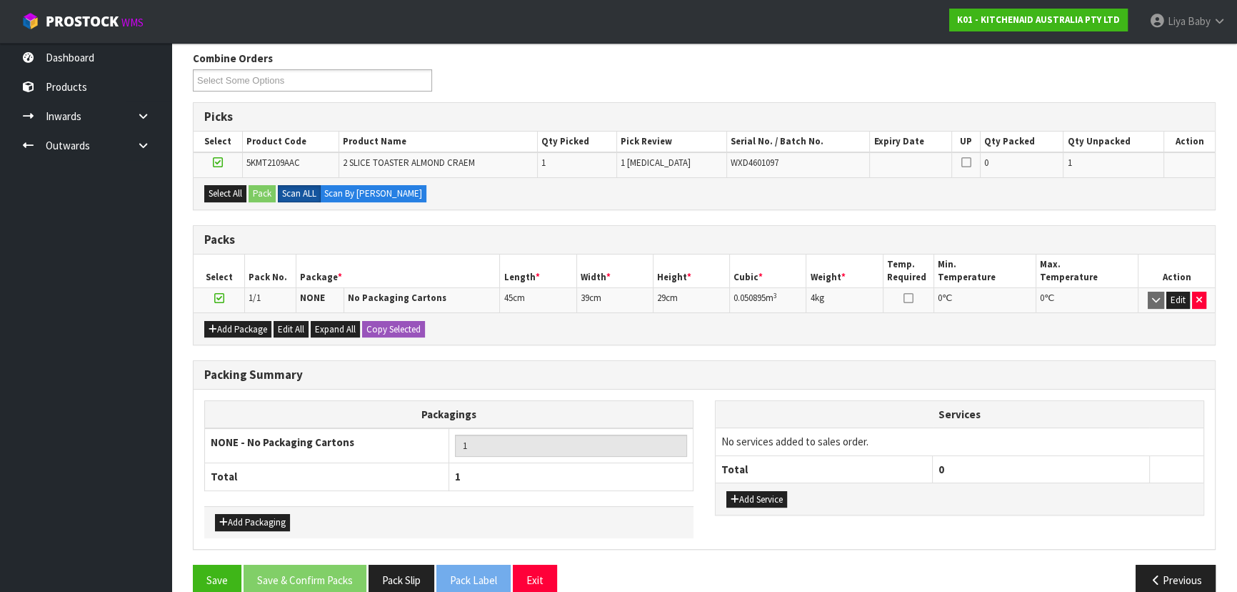
scroll to position [250, 0]
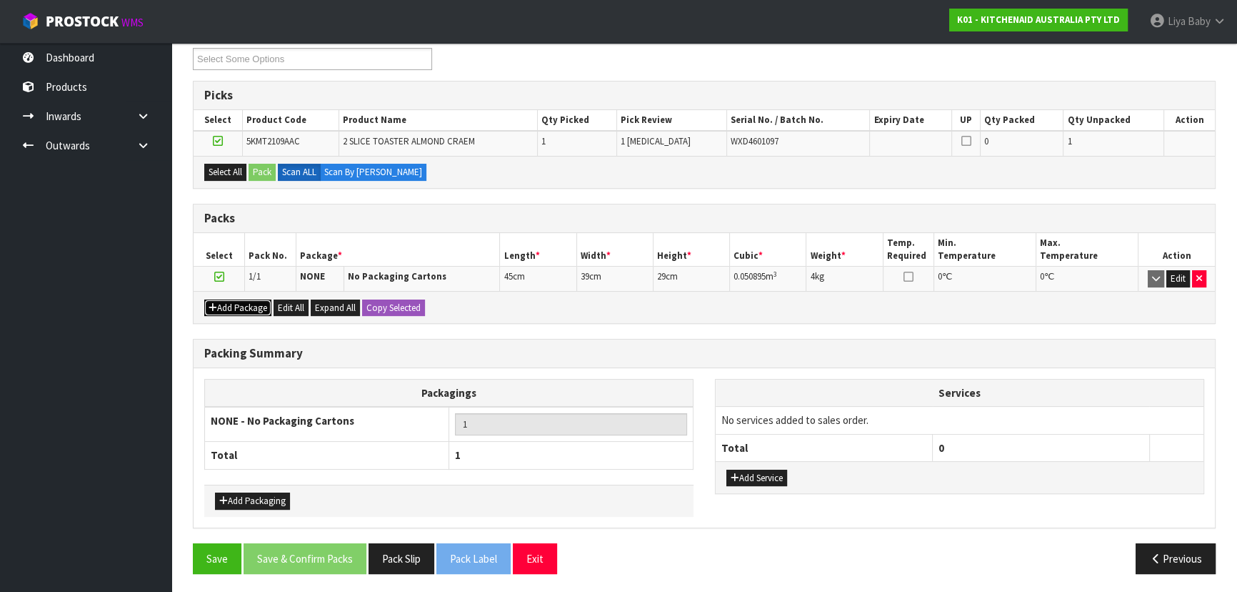
click at [246, 308] on button "Add Package" at bounding box center [237, 307] width 67 height 17
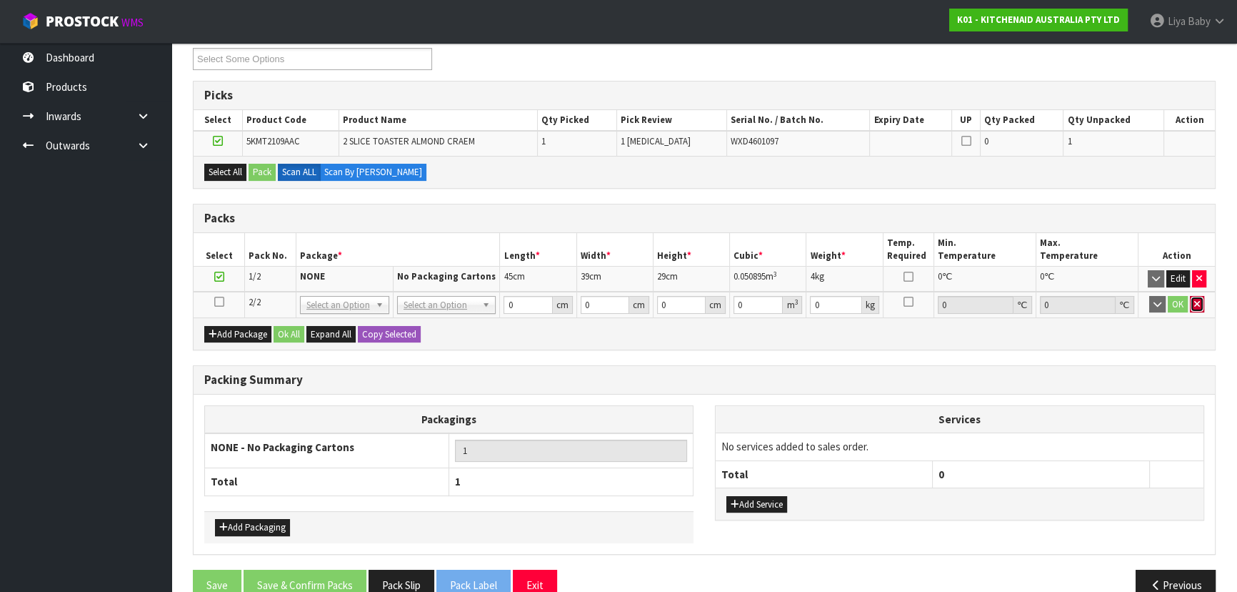
click at [1202, 304] on button "button" at bounding box center [1197, 304] width 14 height 17
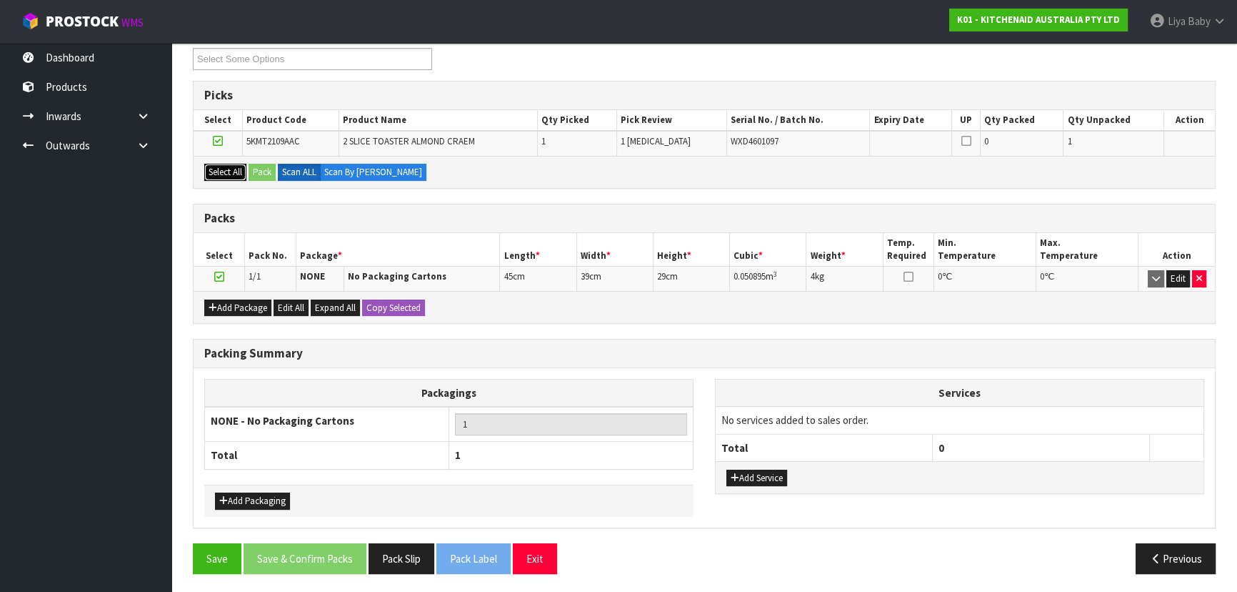
click at [228, 174] on button "Select All" at bounding box center [225, 172] width 42 height 17
click at [1194, 554] on button "Previous" at bounding box center [1176, 558] width 80 height 31
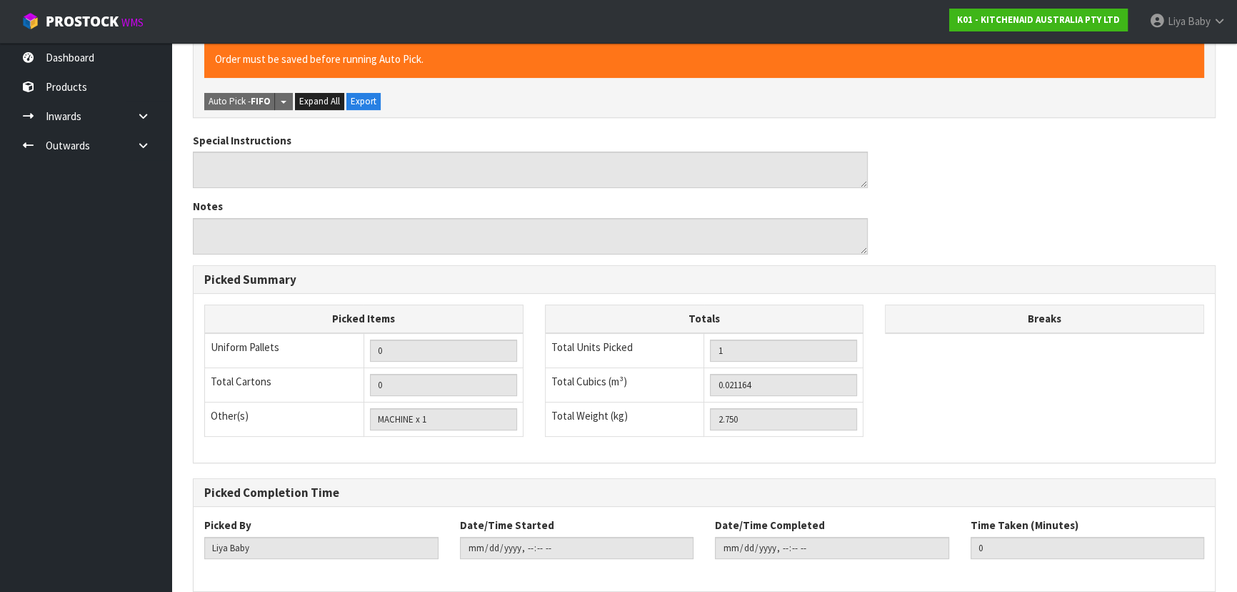
scroll to position [450, 0]
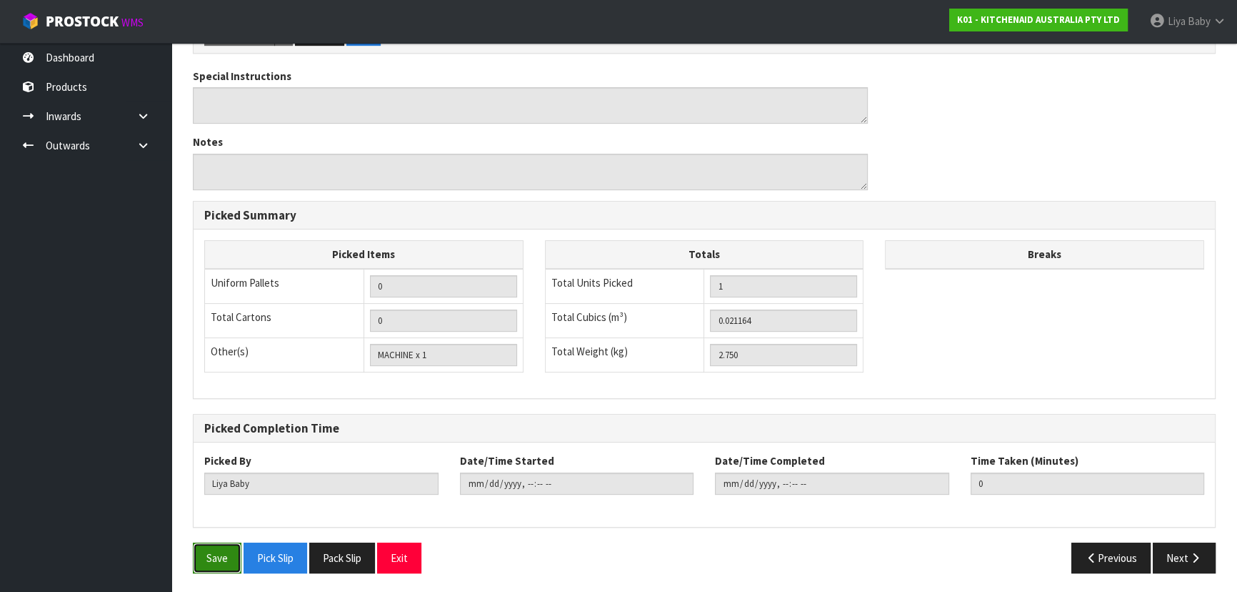
click at [238, 555] on button "Save" at bounding box center [217, 557] width 49 height 31
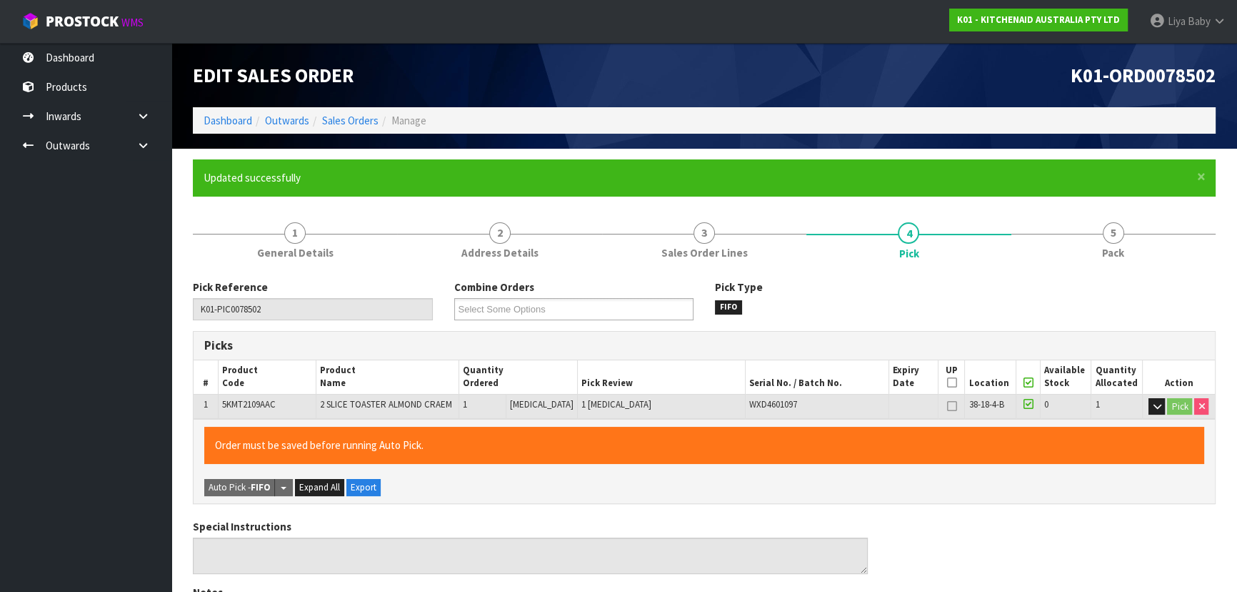
type input "[DATE]T11:17:04"
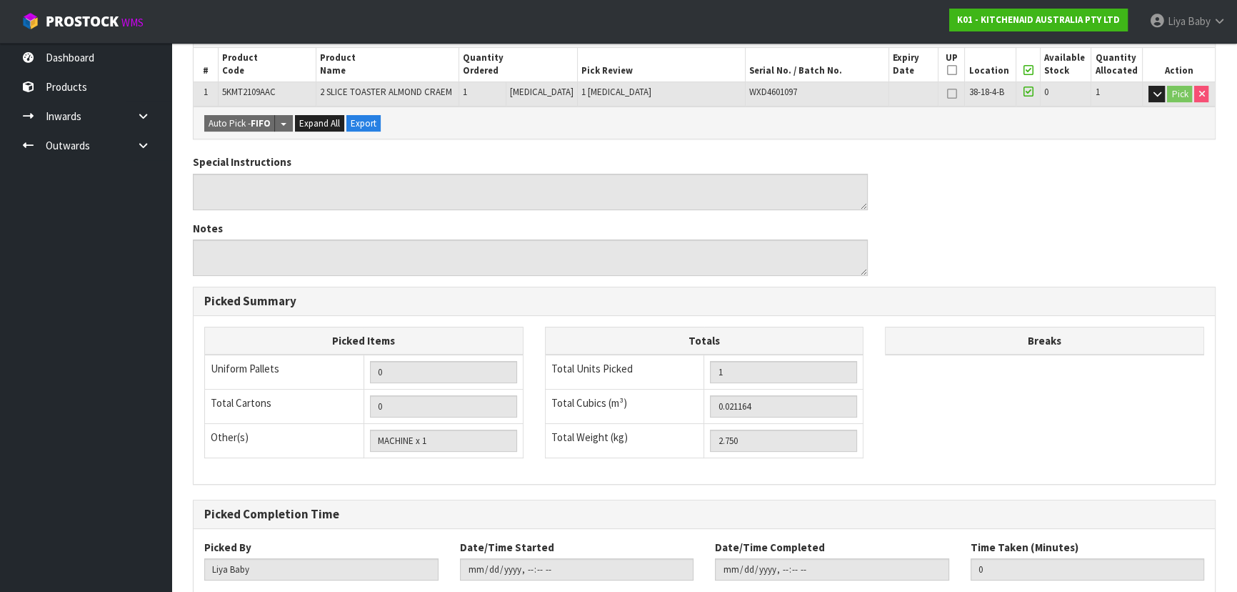
scroll to position [399, 0]
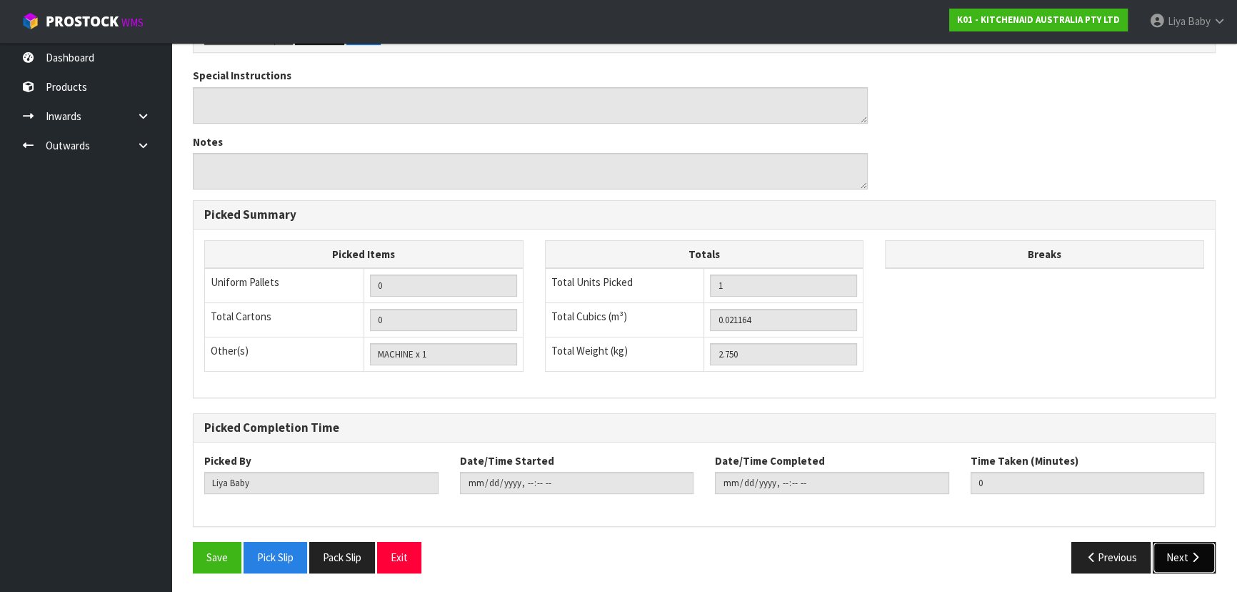
click at [1190, 560] on button "Next" at bounding box center [1184, 557] width 63 height 31
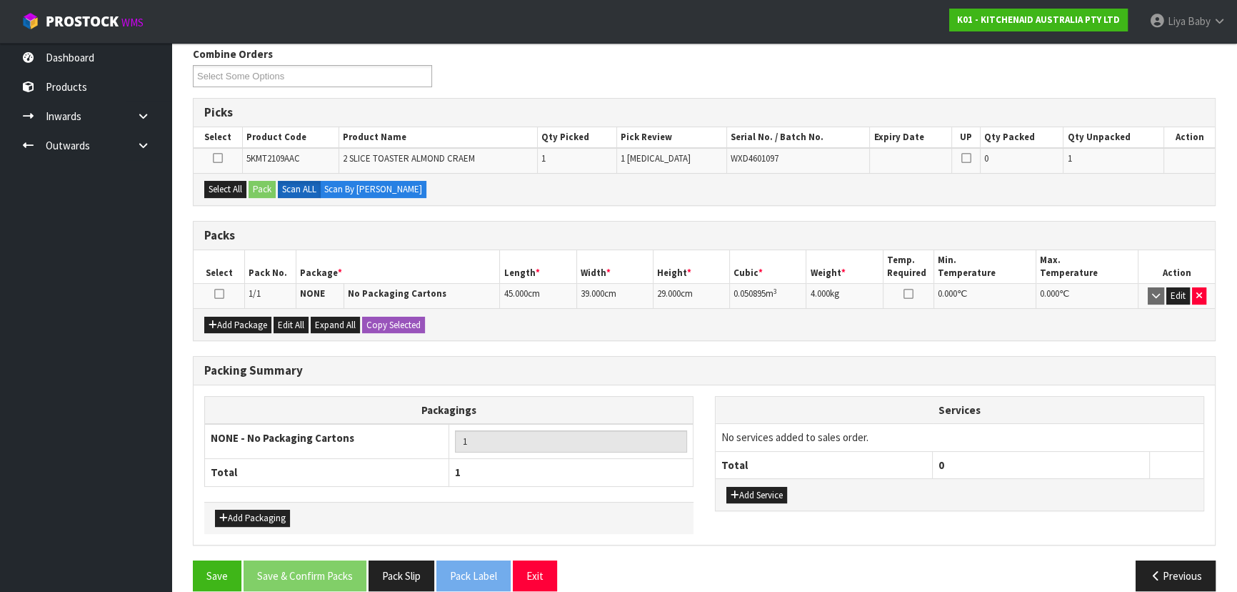
scroll to position [250, 0]
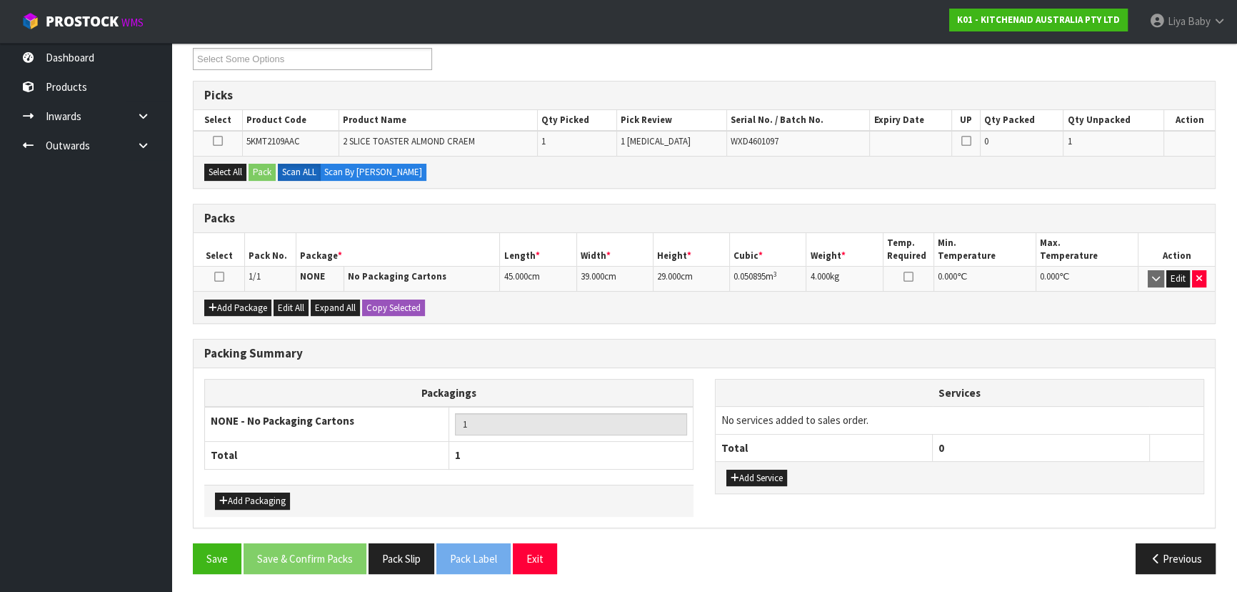
click at [221, 276] on icon at bounding box center [219, 276] width 10 height 1
click at [220, 141] on icon at bounding box center [218, 141] width 10 height 1
click at [0, 0] on input "checkbox" at bounding box center [0, 0] width 0 height 0
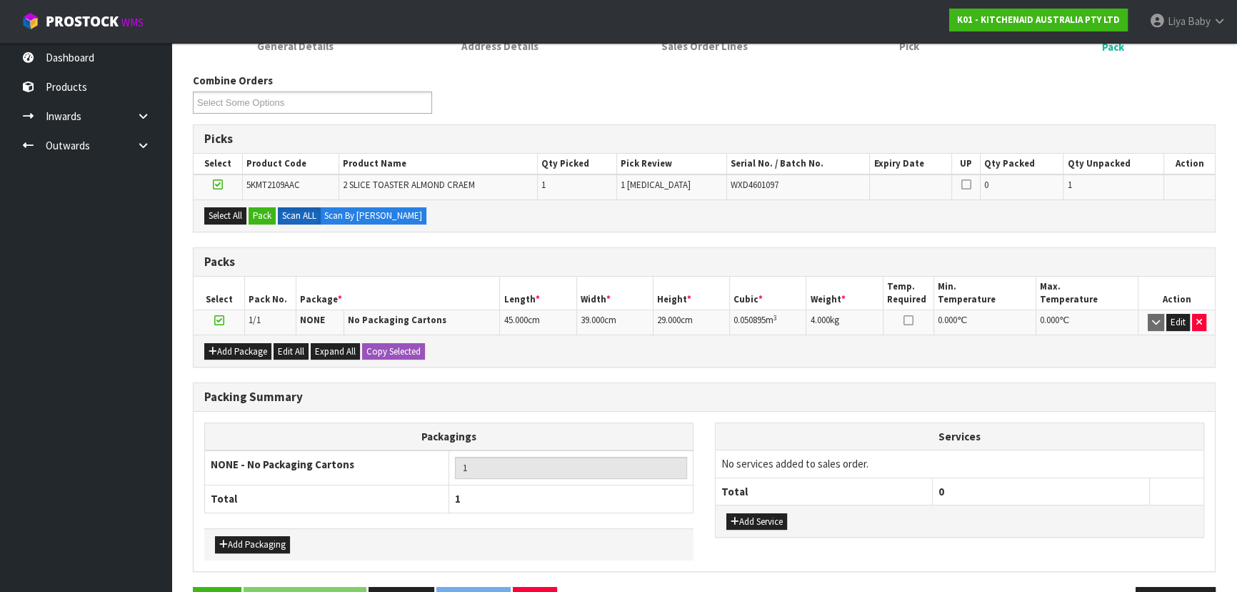
scroll to position [185, 0]
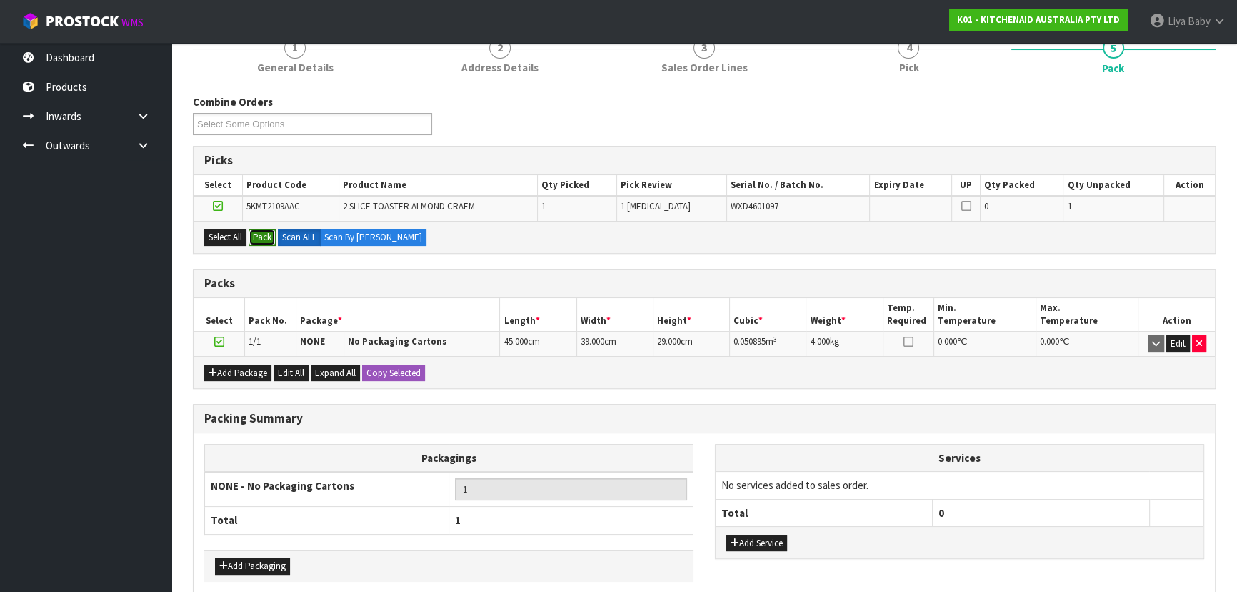
click at [271, 236] on button "Pack" at bounding box center [262, 237] width 27 height 17
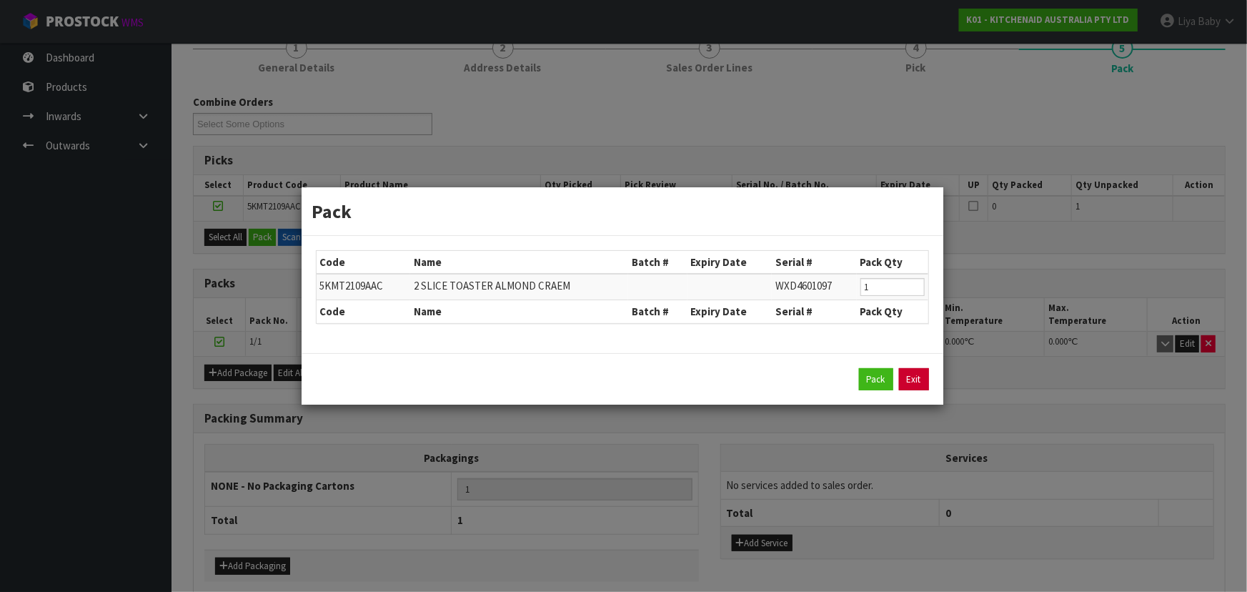
click at [918, 382] on link "Exit" at bounding box center [914, 379] width 30 height 23
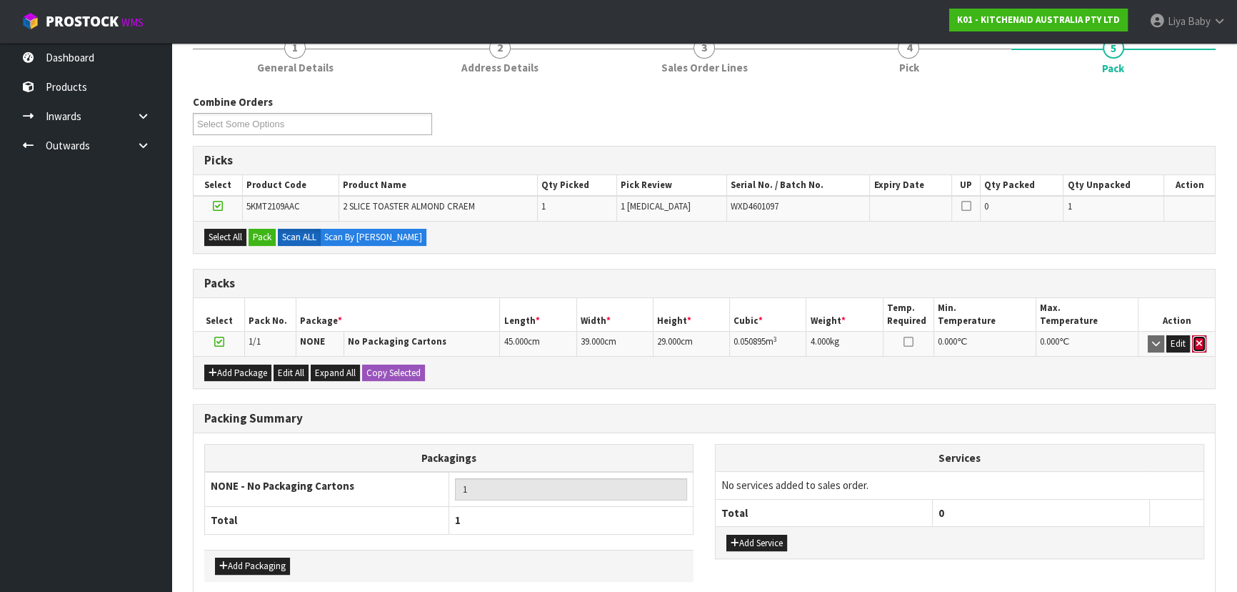
click at [1200, 340] on icon "button" at bounding box center [1200, 343] width 6 height 9
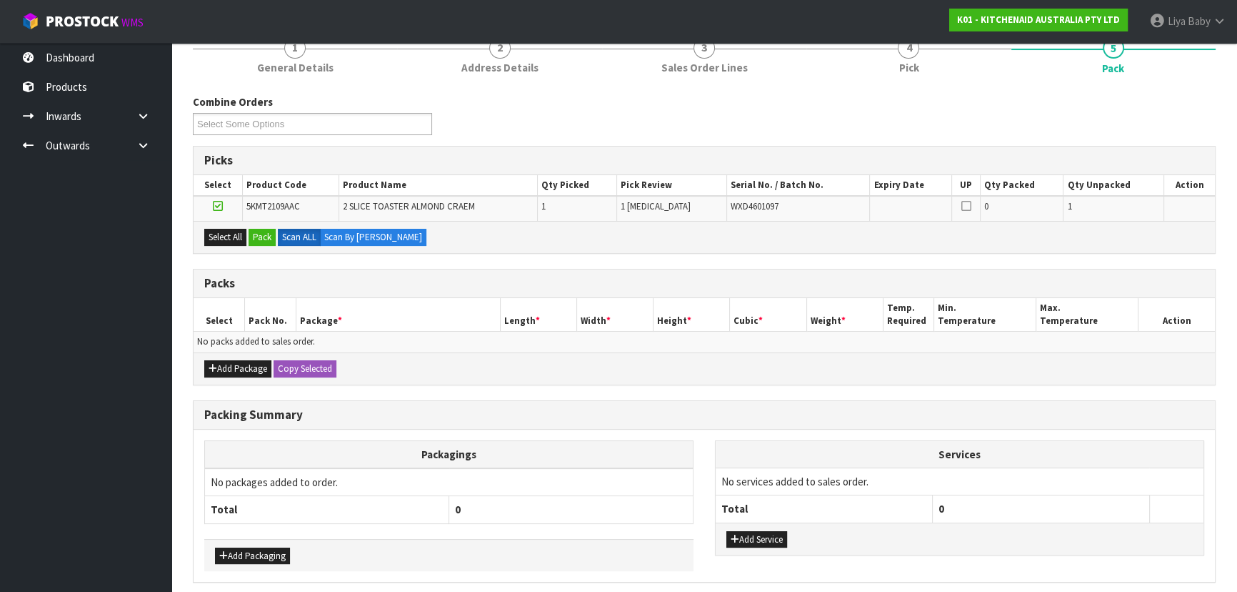
click at [217, 206] on icon at bounding box center [218, 206] width 10 height 1
click at [0, 0] on input "checkbox" at bounding box center [0, 0] width 0 height 0
click at [249, 369] on button "Add Package" at bounding box center [237, 368] width 67 height 17
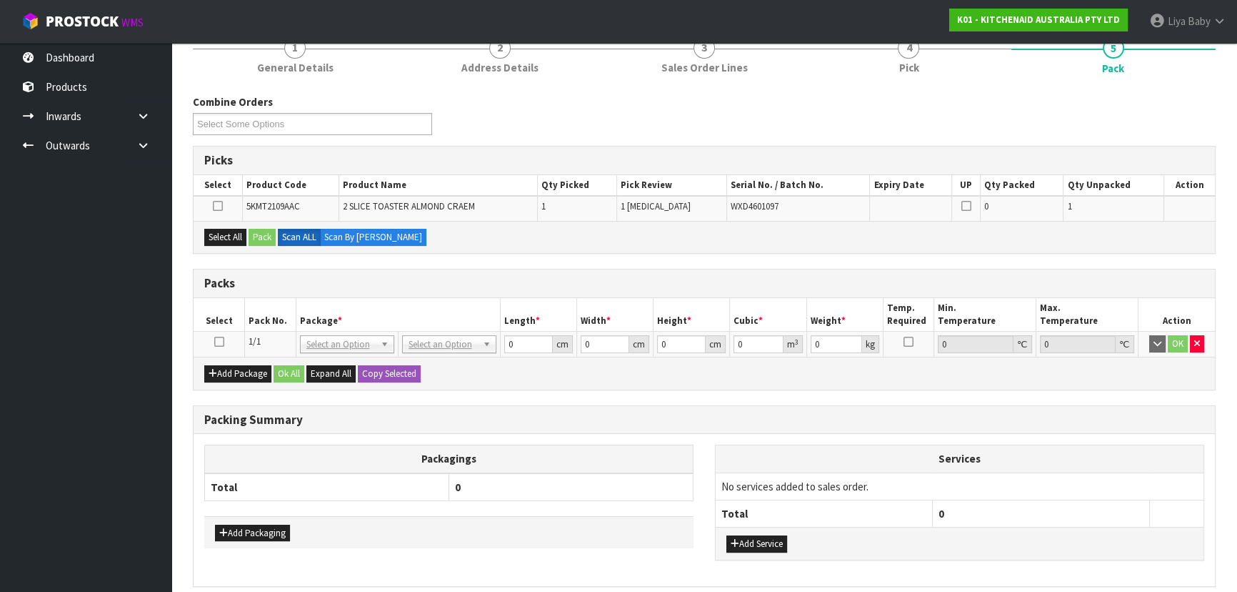
click at [221, 341] on icon at bounding box center [219, 341] width 10 height 1
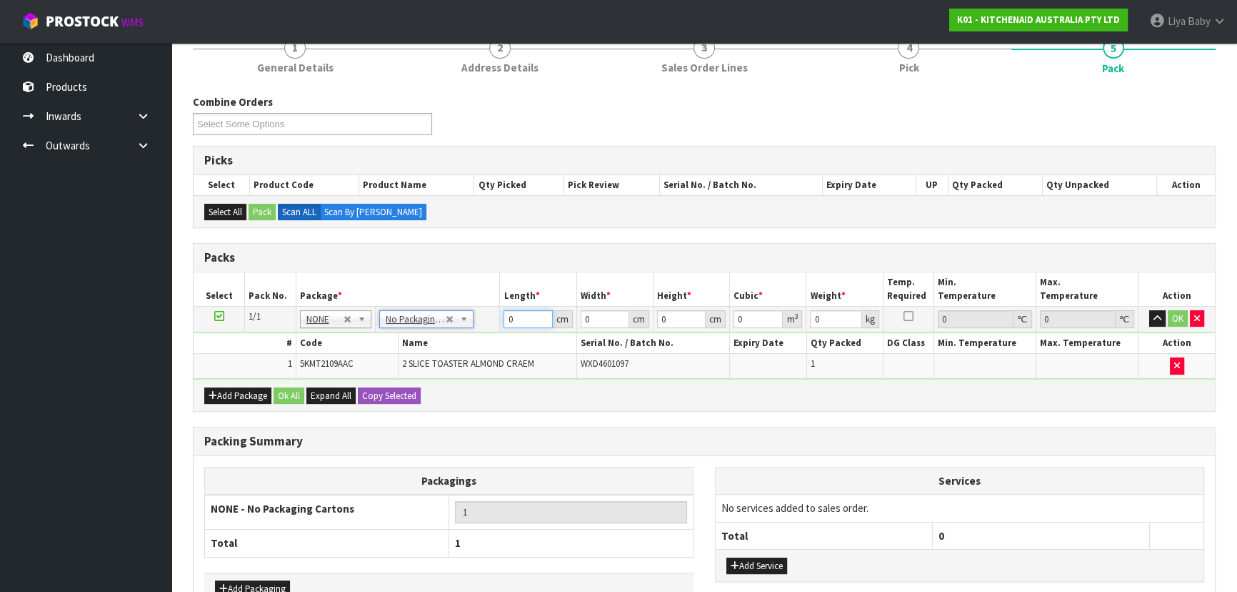
click at [529, 317] on input "0" at bounding box center [528, 319] width 49 height 18
type input "45"
click at [604, 317] on input "0" at bounding box center [605, 319] width 49 height 18
type input "39"
click at [667, 321] on input "0" at bounding box center [681, 319] width 49 height 18
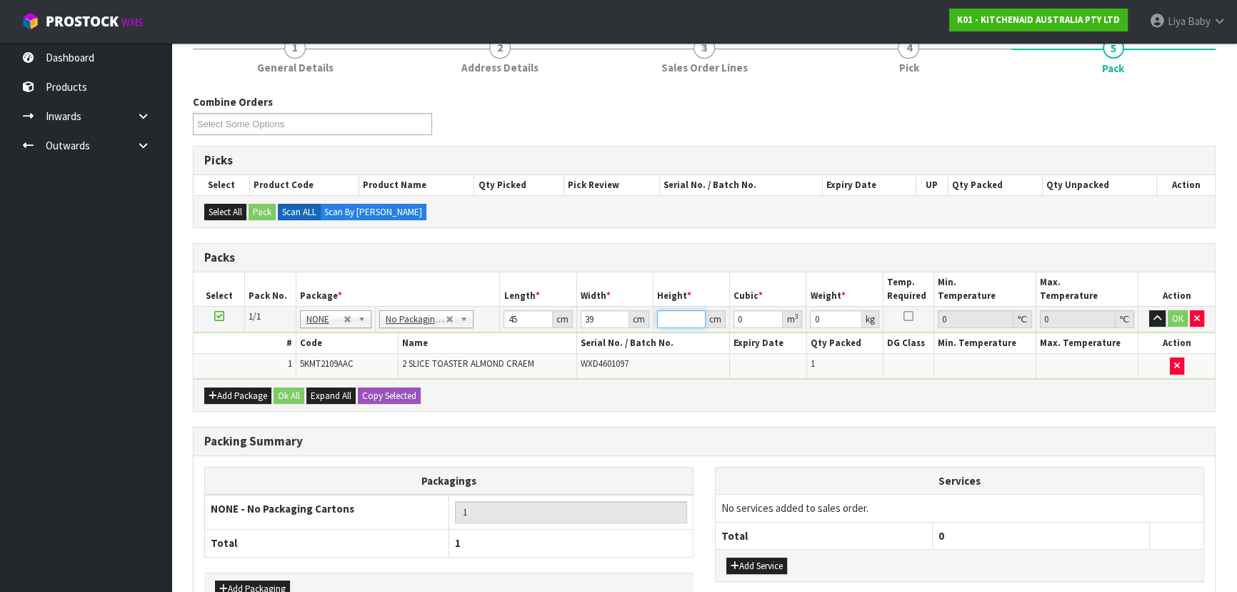
type input "2"
type input "0.00351"
type input "29"
type input "0.050895"
type input "29"
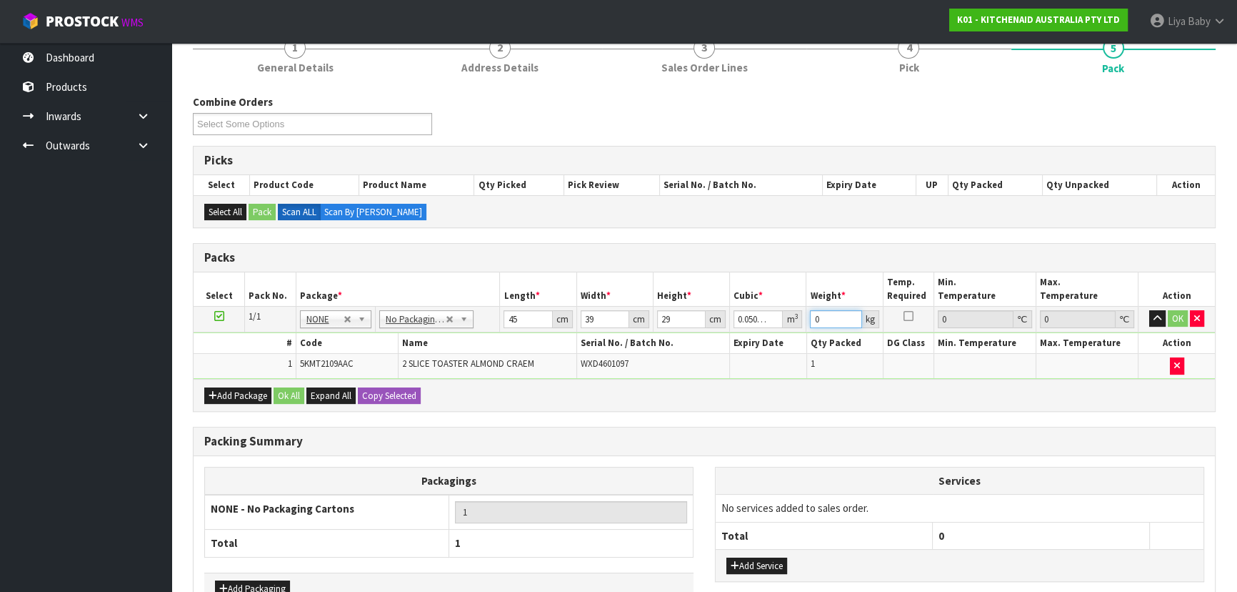
click at [823, 319] on input "0" at bounding box center [835, 319] width 51 height 18
type input "4"
click at [279, 389] on button "Ok All" at bounding box center [289, 395] width 31 height 17
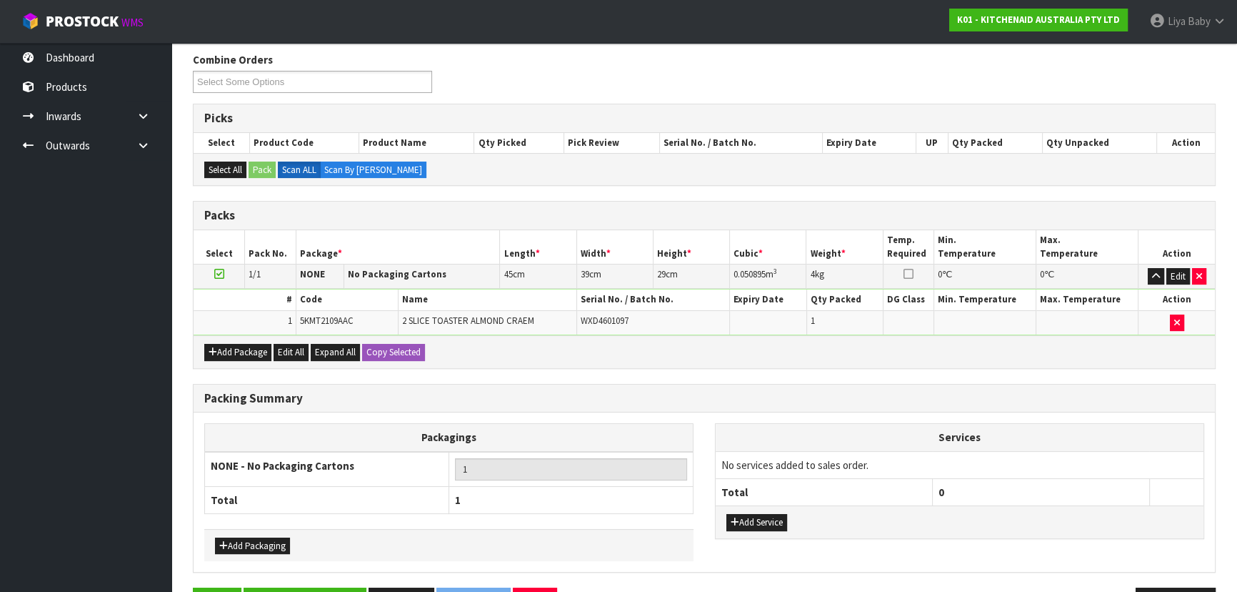
scroll to position [271, 0]
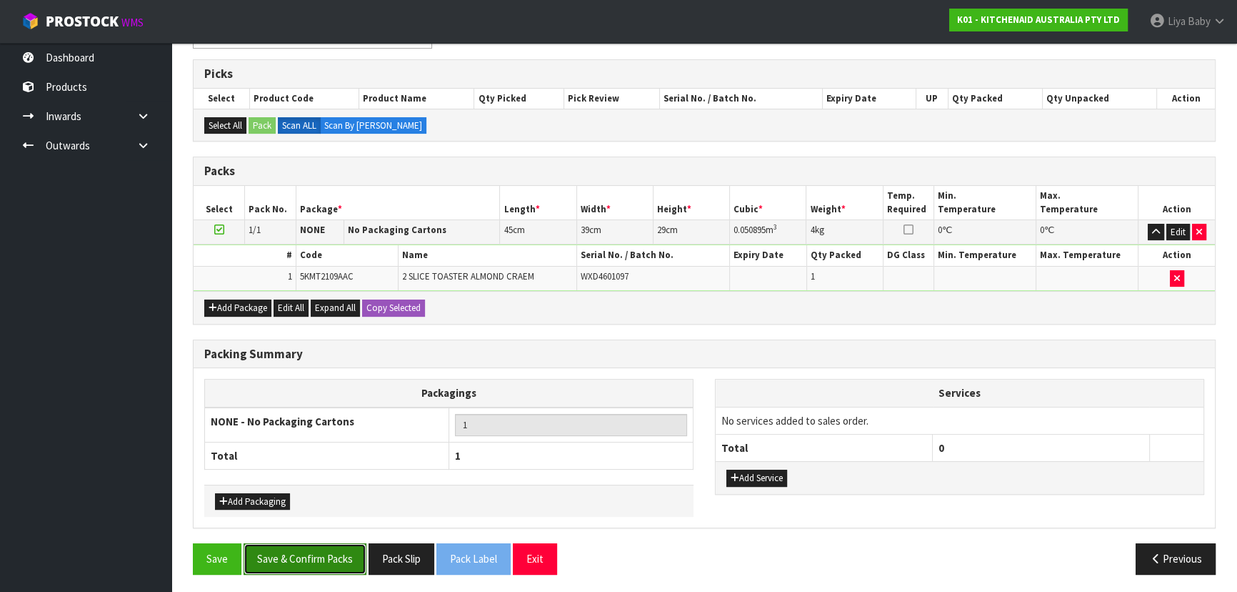
click at [291, 557] on button "Save & Confirm Packs" at bounding box center [305, 558] width 123 height 31
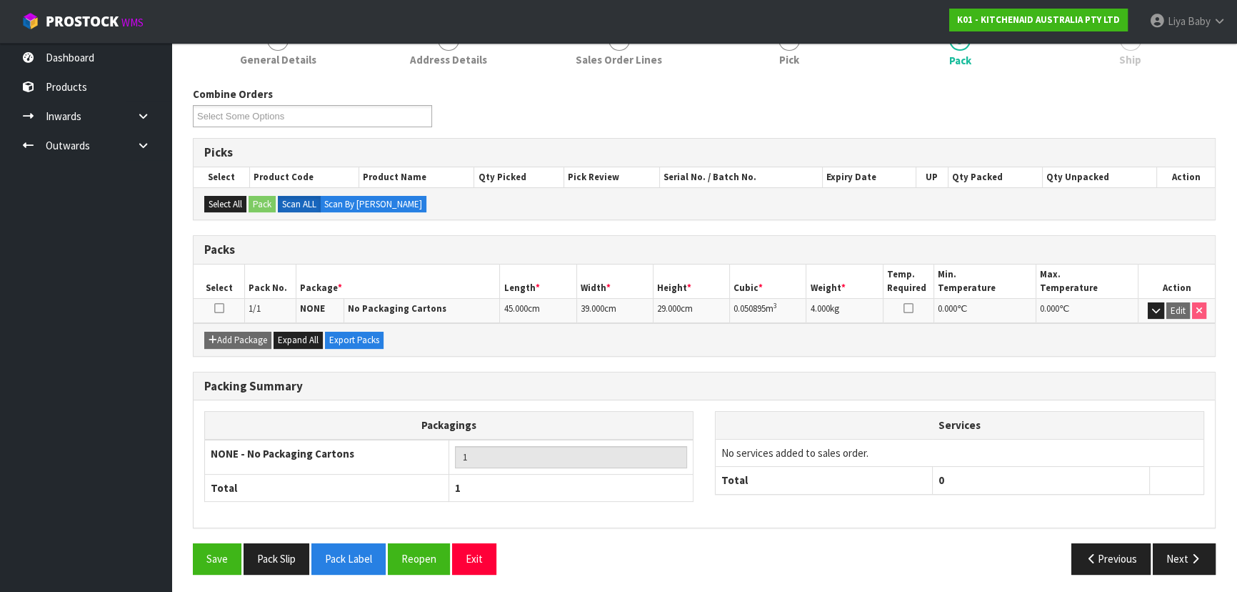
scroll to position [194, 0]
click at [219, 307] on icon at bounding box center [219, 307] width 10 height 1
click at [1180, 546] on button "Next" at bounding box center [1184, 557] width 63 height 31
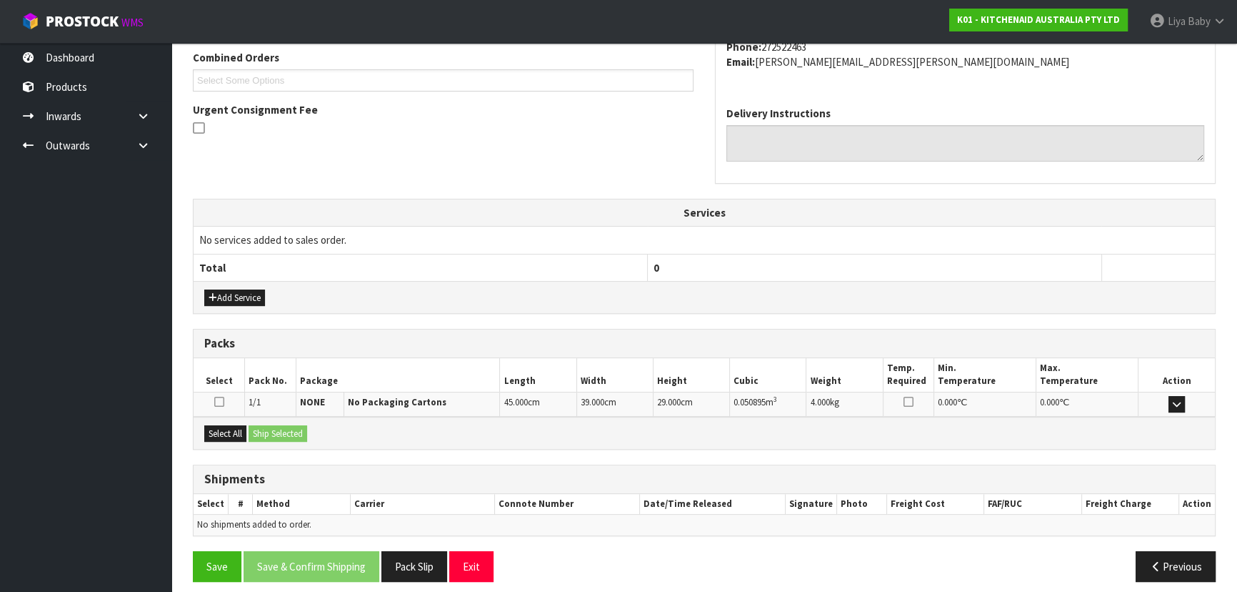
scroll to position [380, 0]
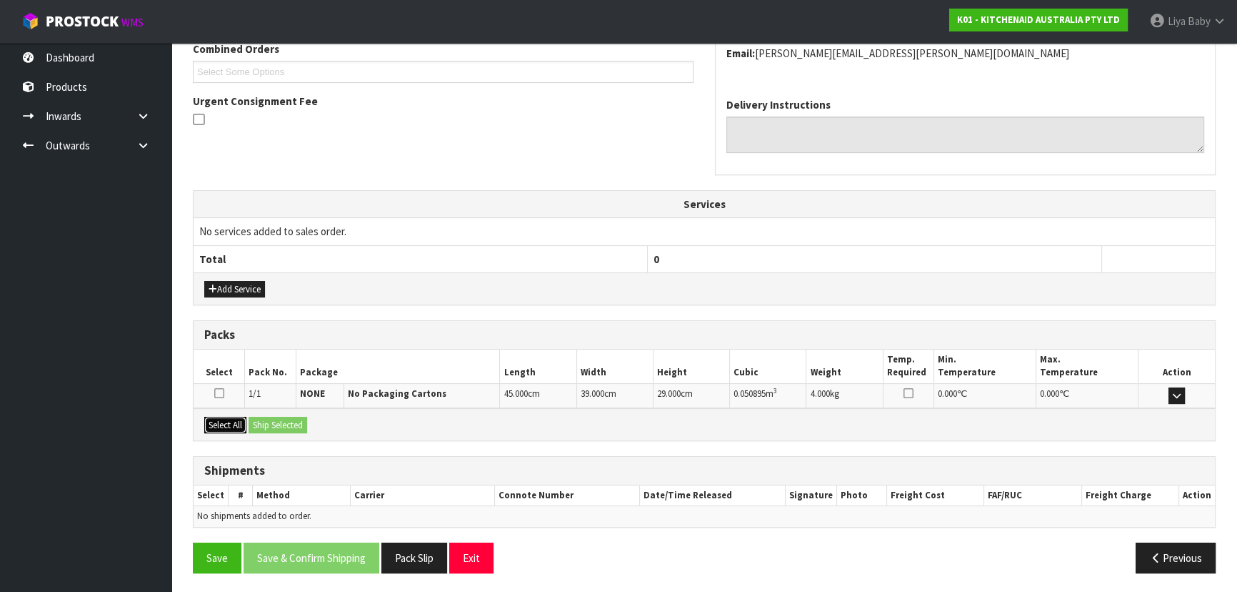
drag, startPoint x: 217, startPoint y: 419, endPoint x: 241, endPoint y: 415, distance: 23.8
click at [218, 419] on button "Select All" at bounding box center [225, 425] width 42 height 17
click at [269, 417] on button "Ship Selected" at bounding box center [278, 425] width 59 height 17
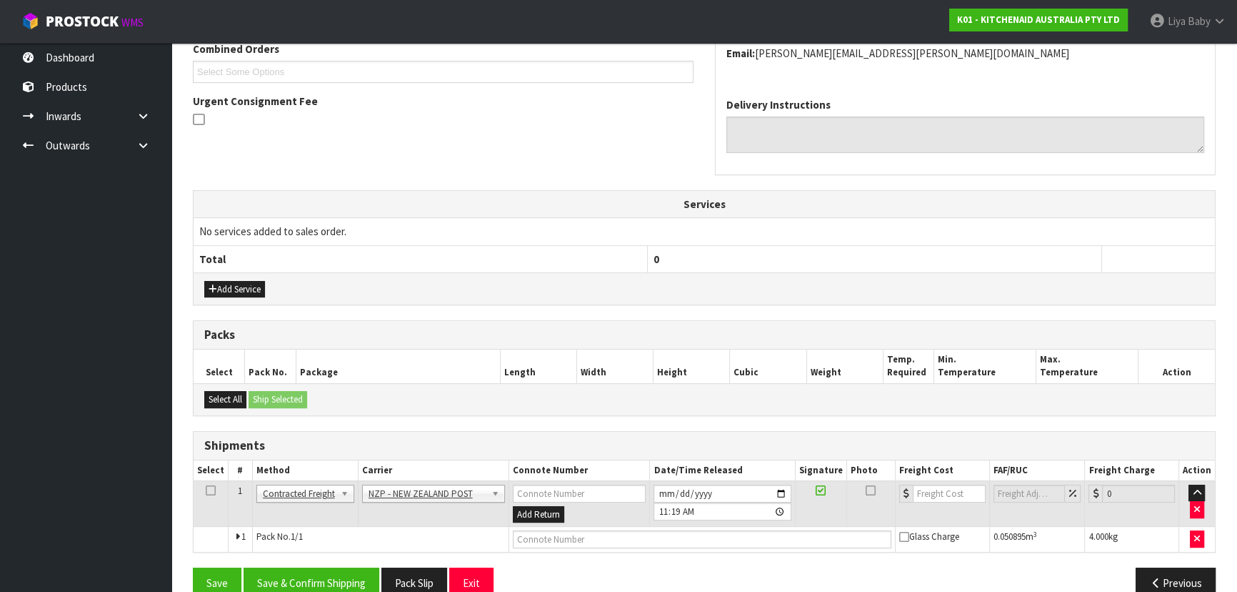
click at [206, 490] on icon at bounding box center [211, 490] width 10 height 1
click at [305, 567] on button "Save & Confirm Shipping" at bounding box center [312, 582] width 136 height 31
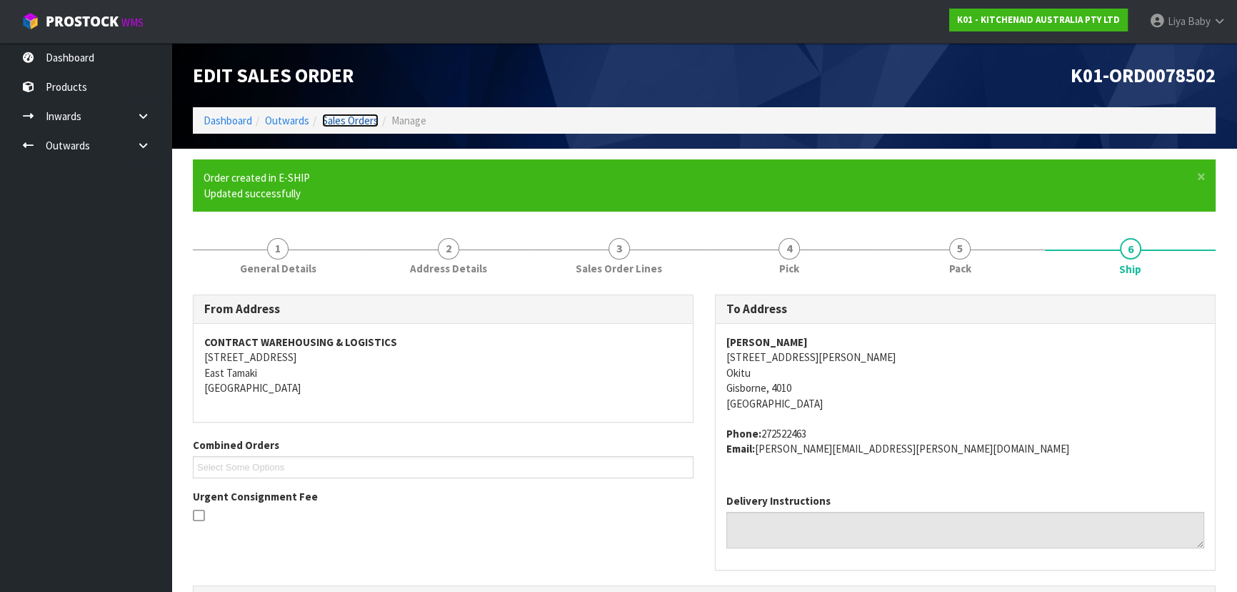
click at [348, 124] on link "Sales Orders" at bounding box center [350, 121] width 56 height 14
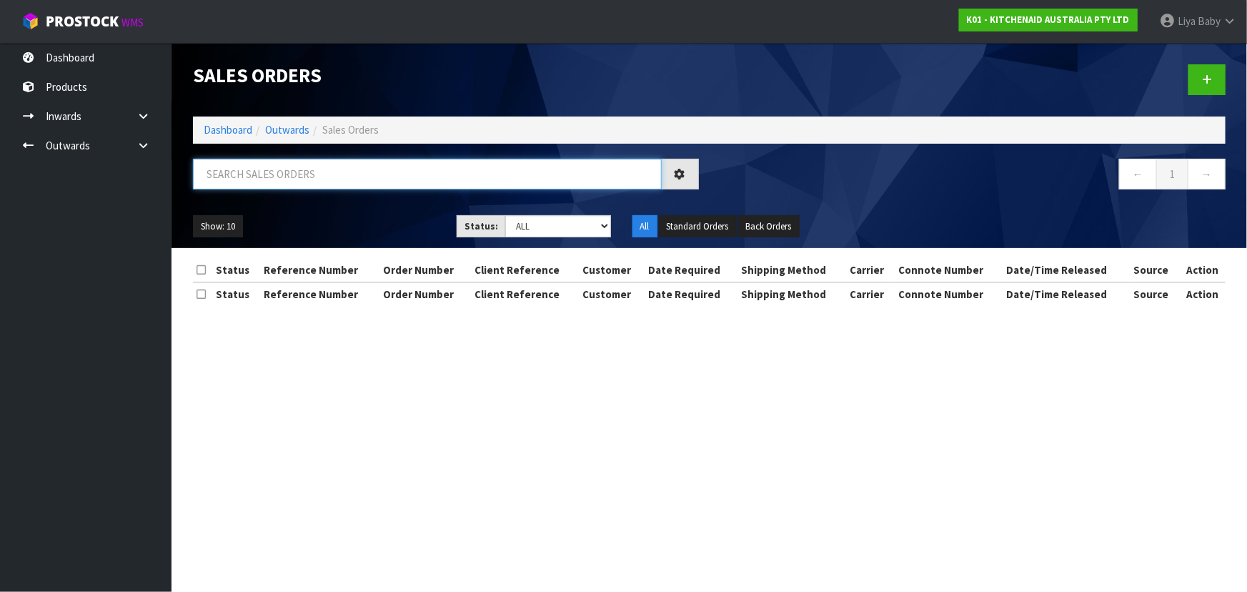
drag, startPoint x: 373, startPoint y: 174, endPoint x: 365, endPoint y: 177, distance: 8.6
click at [371, 175] on input "text" at bounding box center [427, 174] width 469 height 31
type input "JOB-0410208"
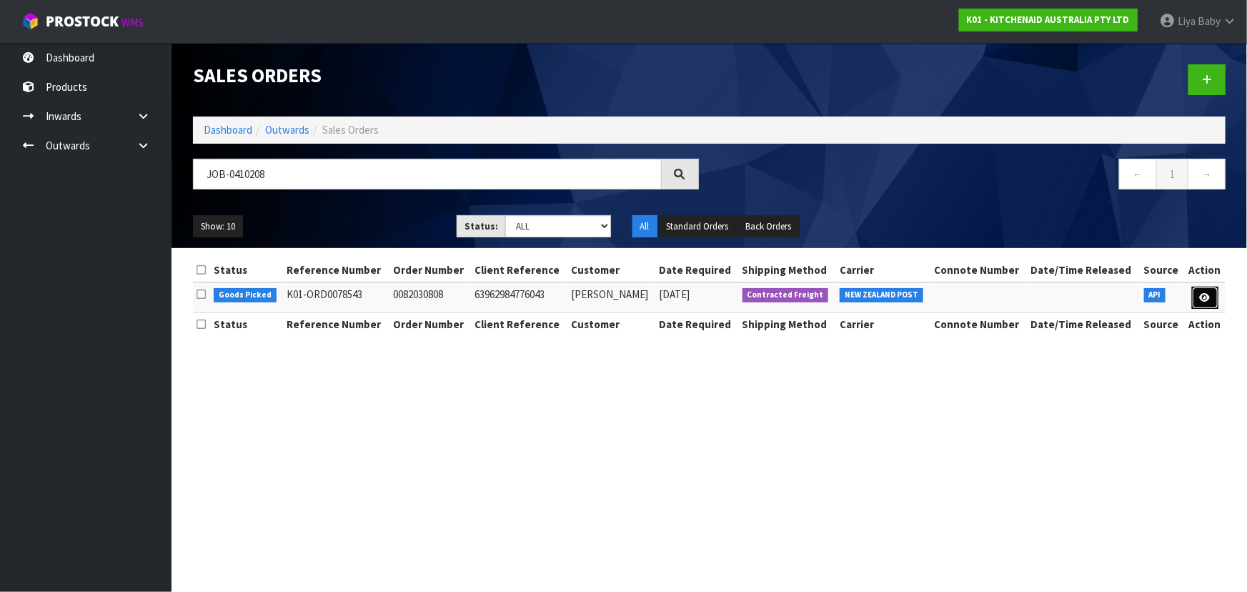
click at [1215, 293] on link at bounding box center [1205, 297] width 26 height 23
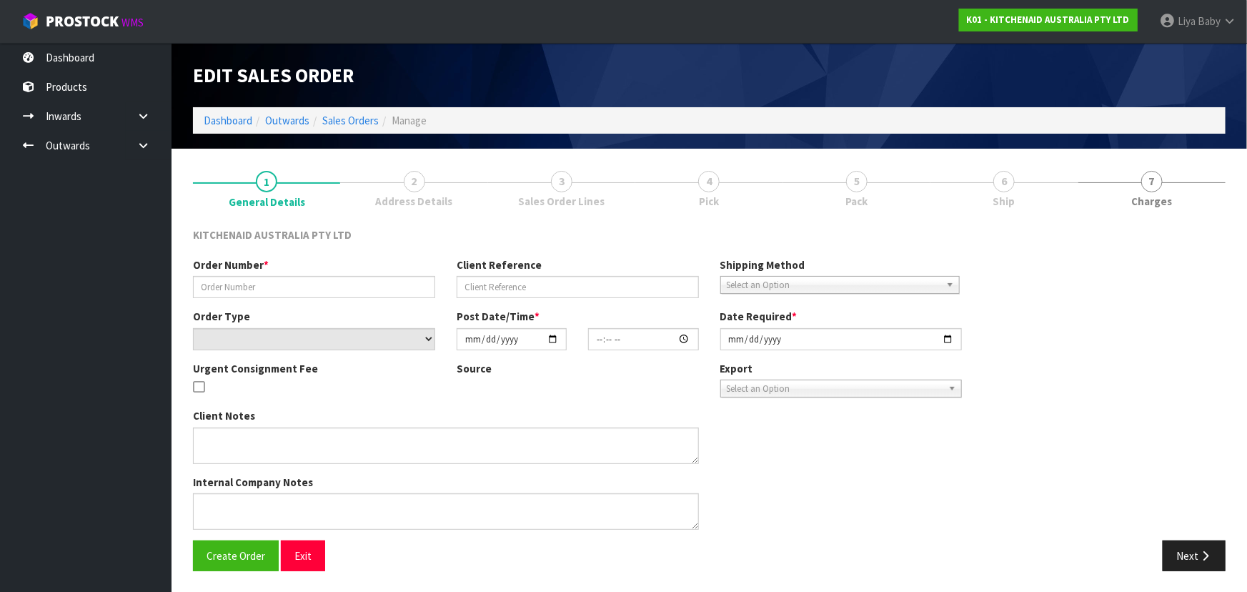
type input "0082030808"
type input "63962984776043"
select select "number:0"
type input "[DATE]"
type input "13:35:10.000"
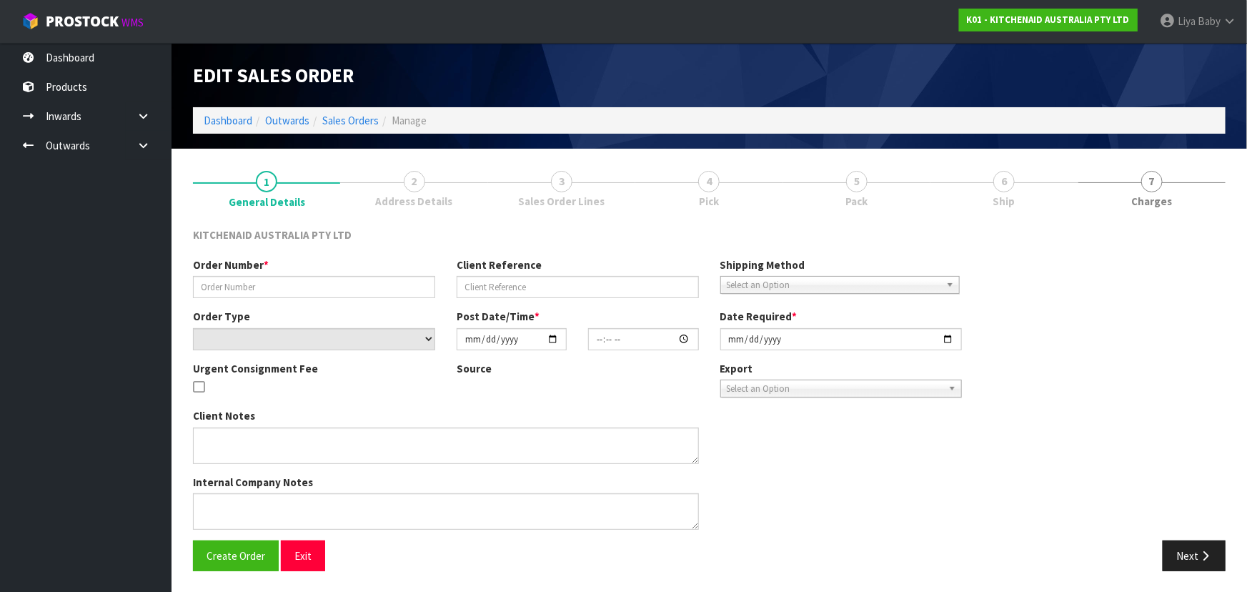
type input "[DATE]"
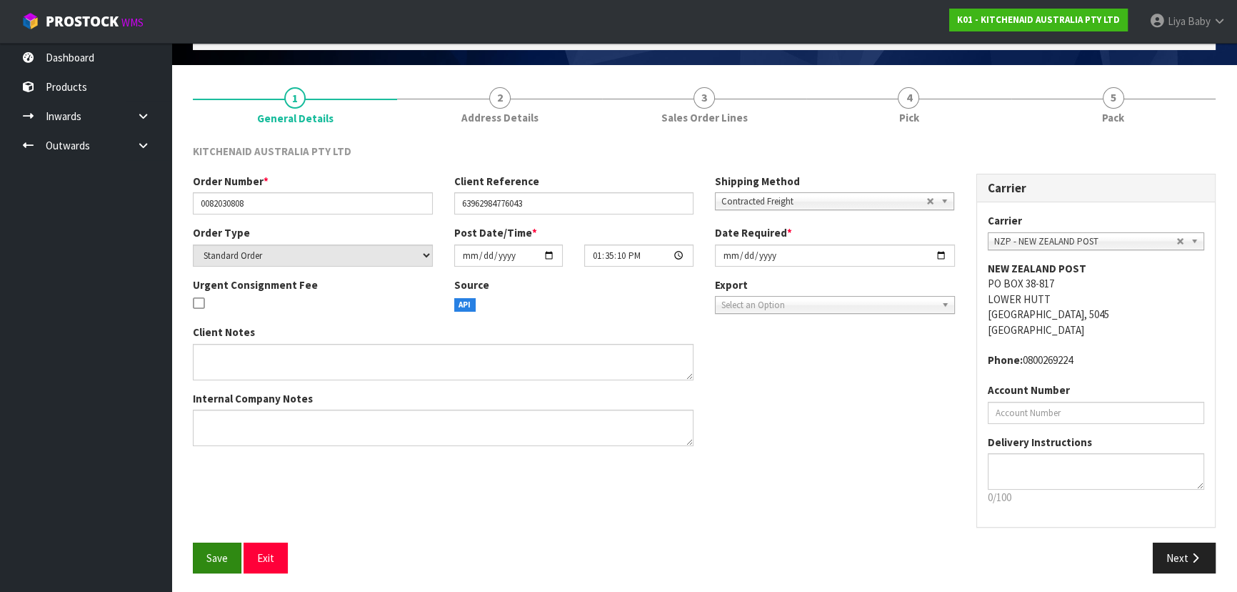
scroll to position [86, 0]
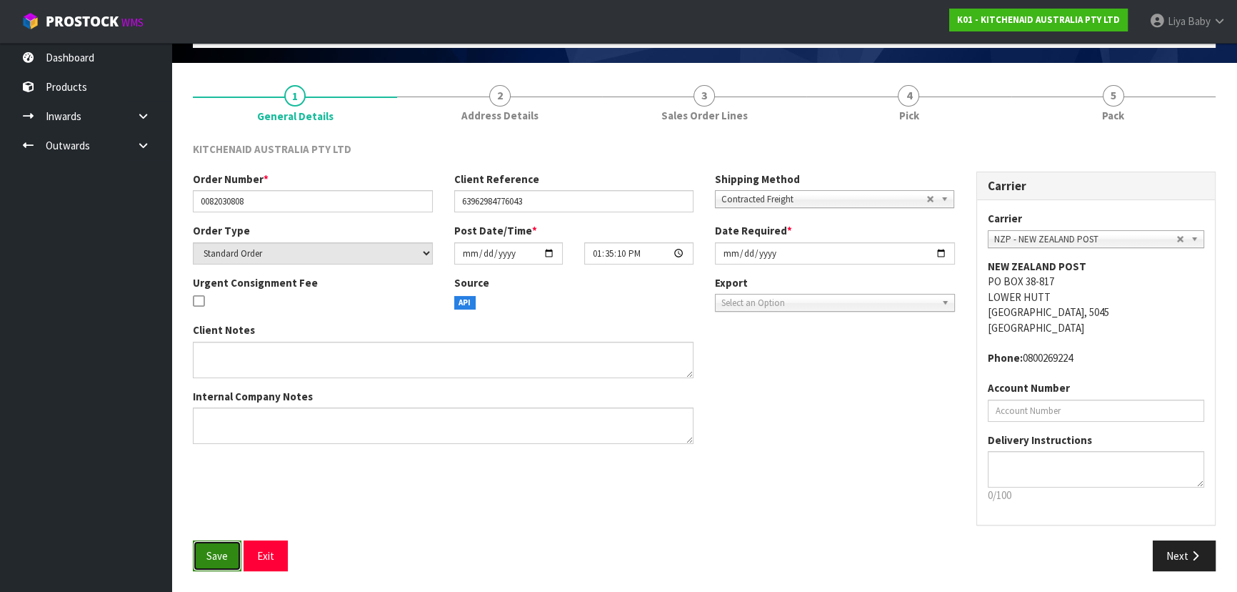
click at [207, 549] on span "Save" at bounding box center [216, 556] width 21 height 14
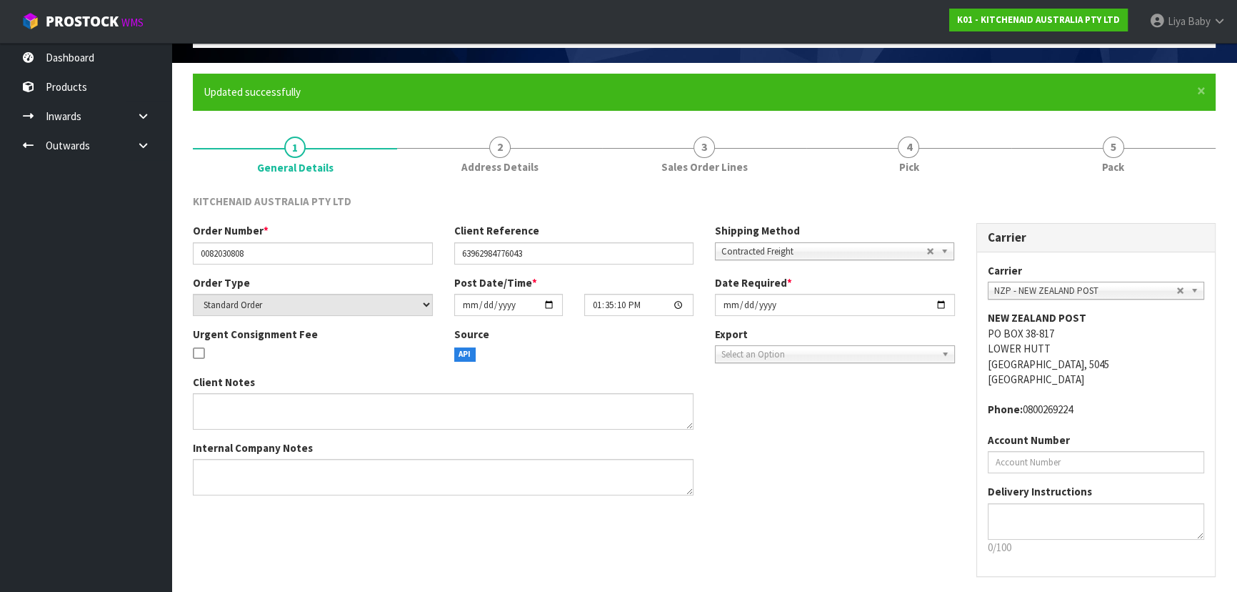
scroll to position [0, 0]
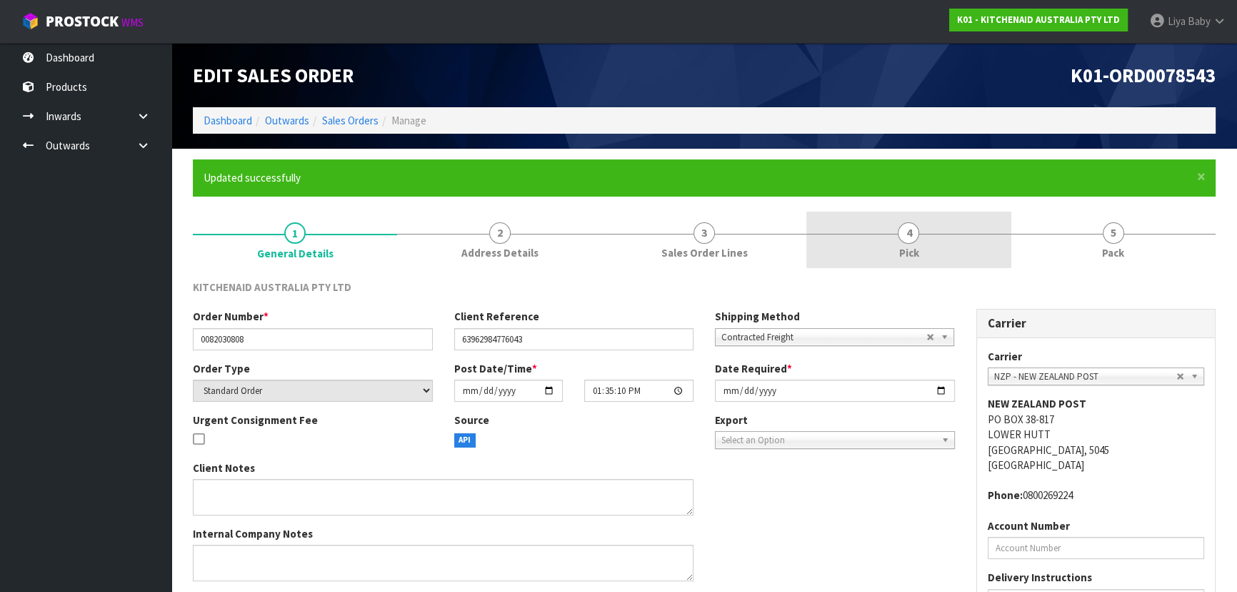
click at [910, 238] on span "4" at bounding box center [908, 232] width 21 height 21
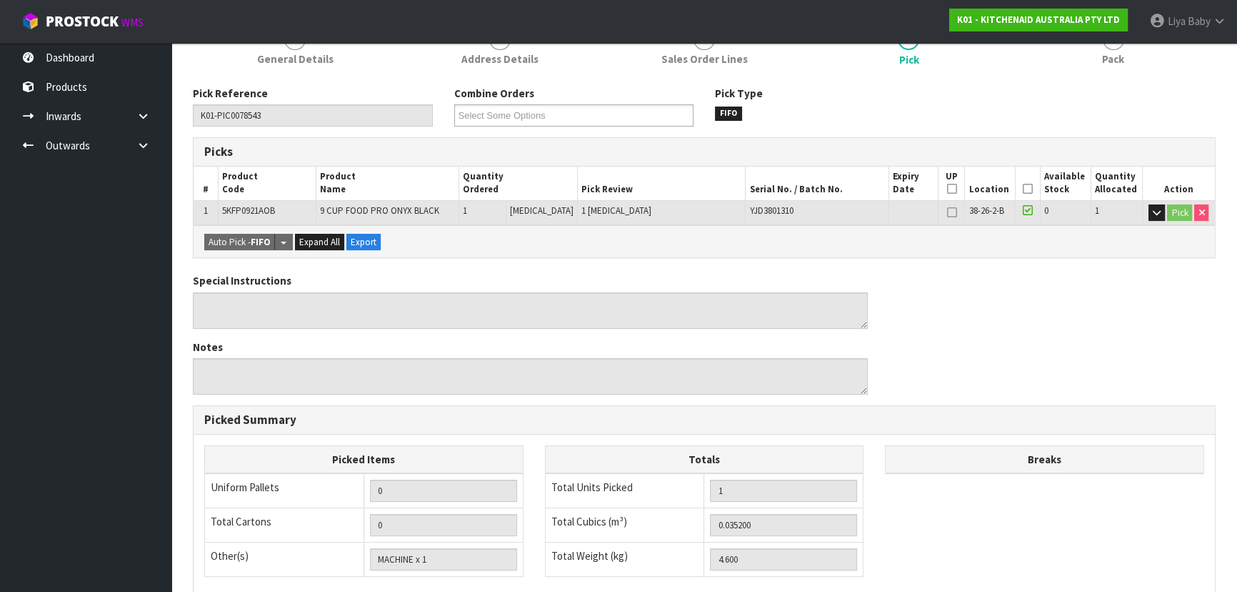
scroll to position [194, 0]
click at [1027, 188] on icon at bounding box center [1028, 188] width 10 height 1
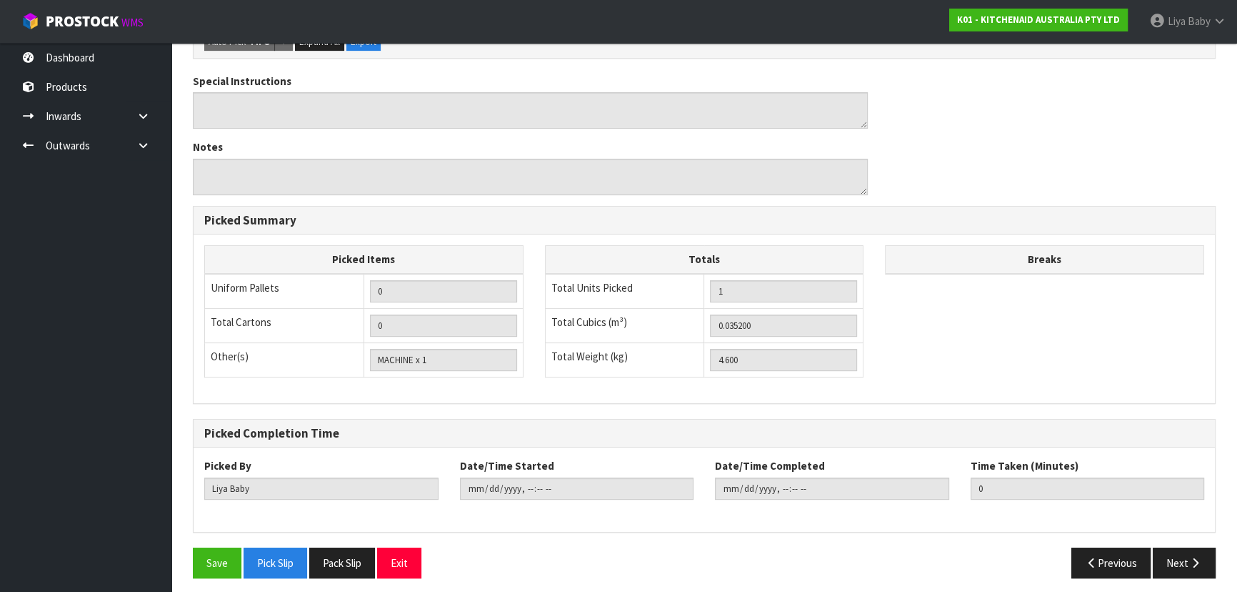
scroll to position [450, 0]
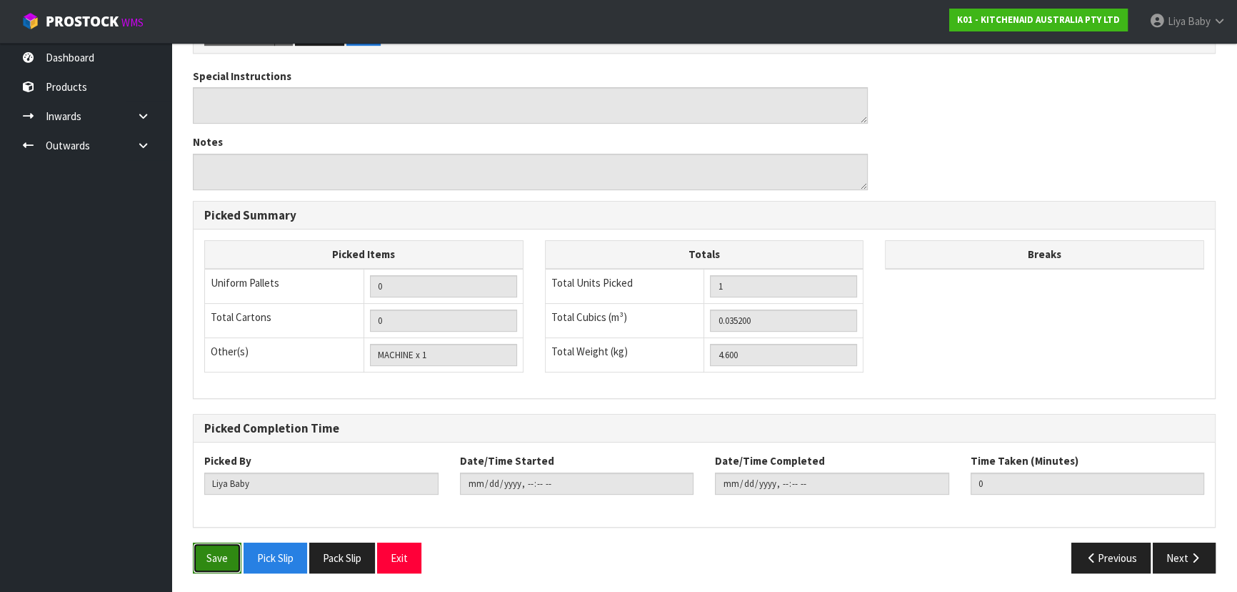
click at [222, 560] on button "Save" at bounding box center [217, 557] width 49 height 31
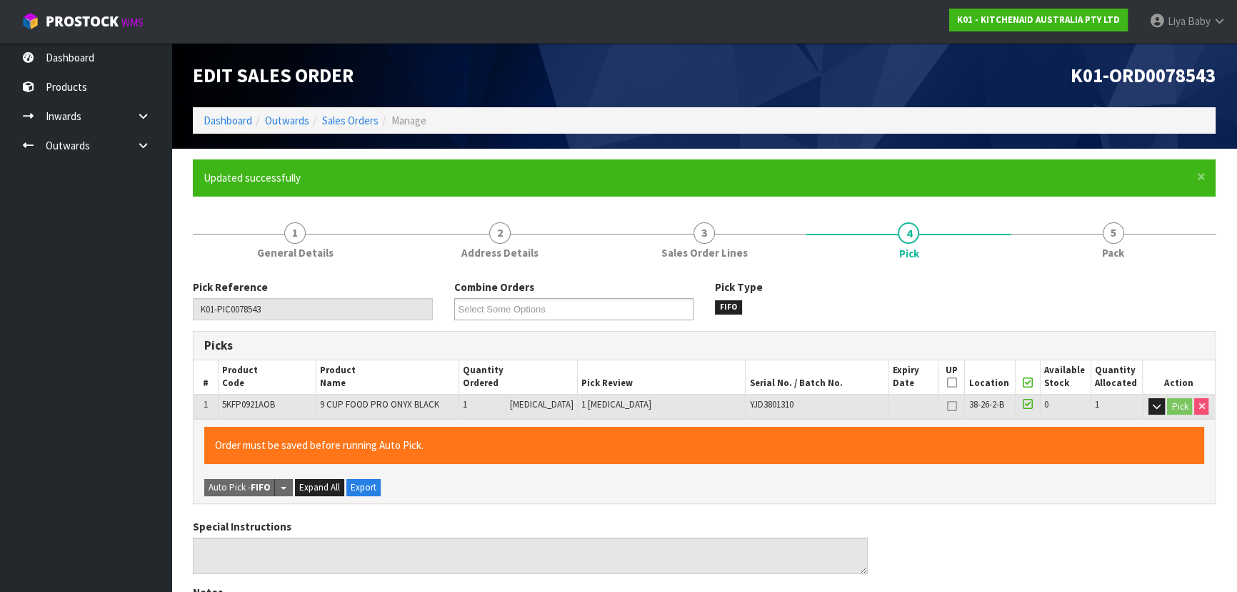
type input "[DATE]T11:23:32"
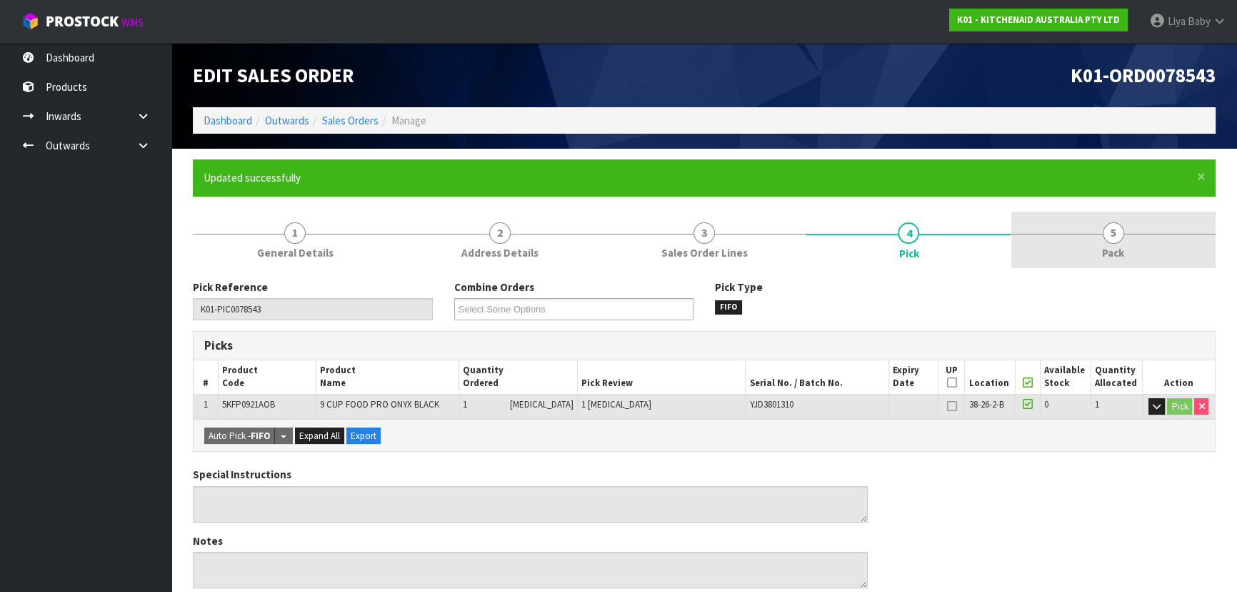
click at [1101, 226] on link "5 Pack" at bounding box center [1114, 239] width 204 height 56
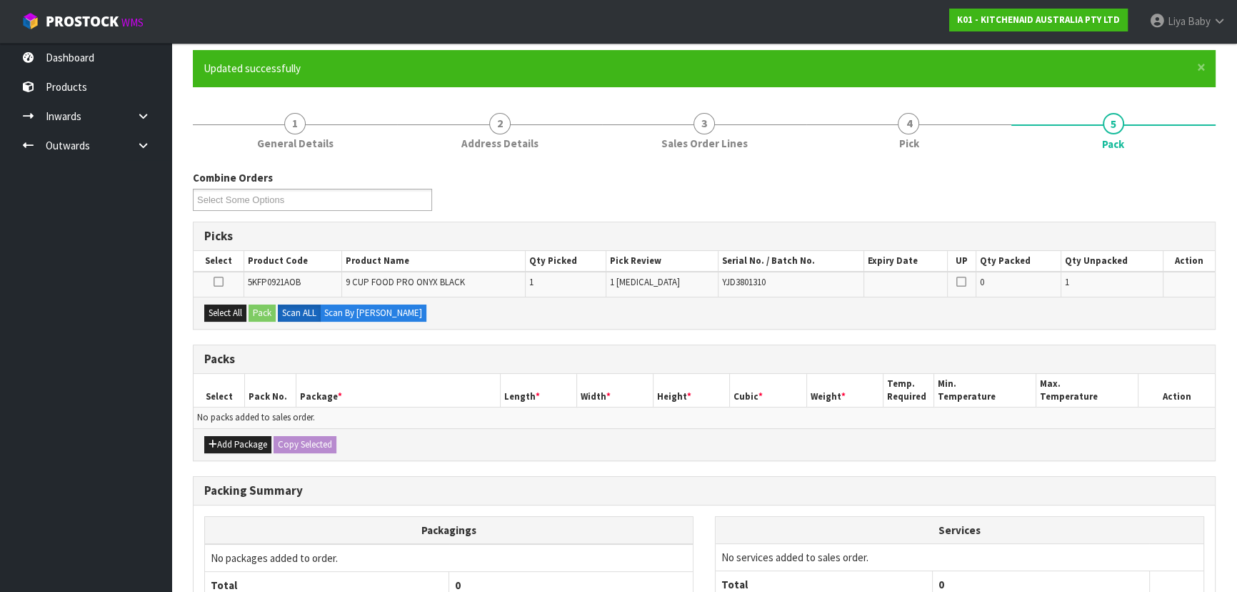
scroll to position [129, 0]
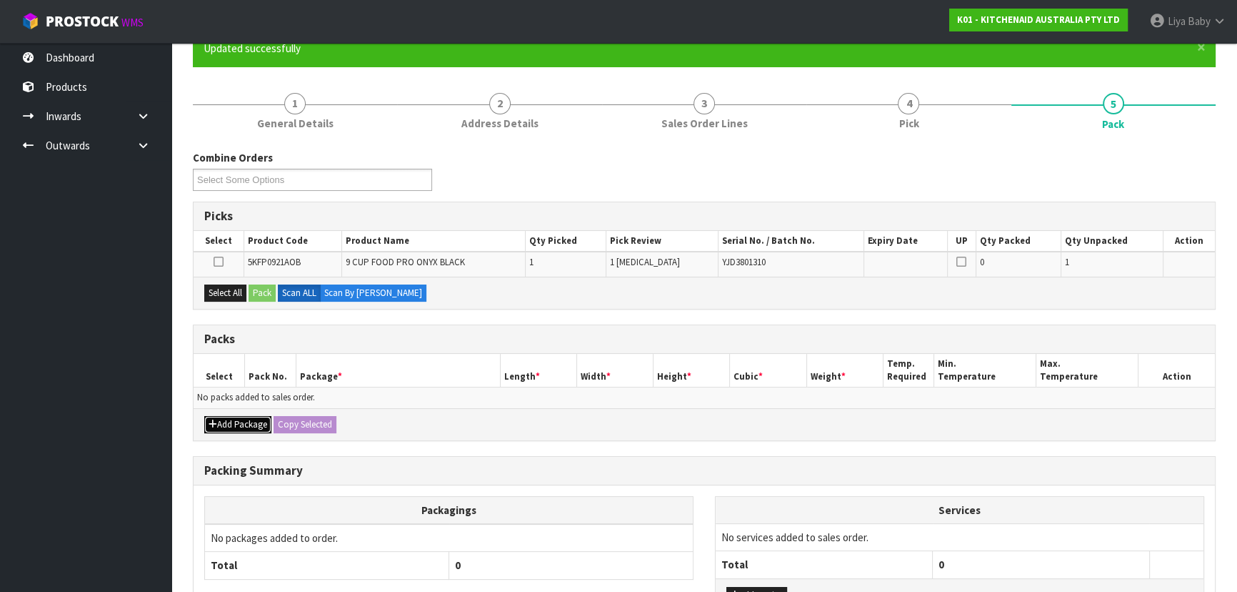
drag, startPoint x: 233, startPoint y: 426, endPoint x: 233, endPoint y: 412, distance: 13.6
click at [233, 422] on button "Add Package" at bounding box center [237, 424] width 67 height 17
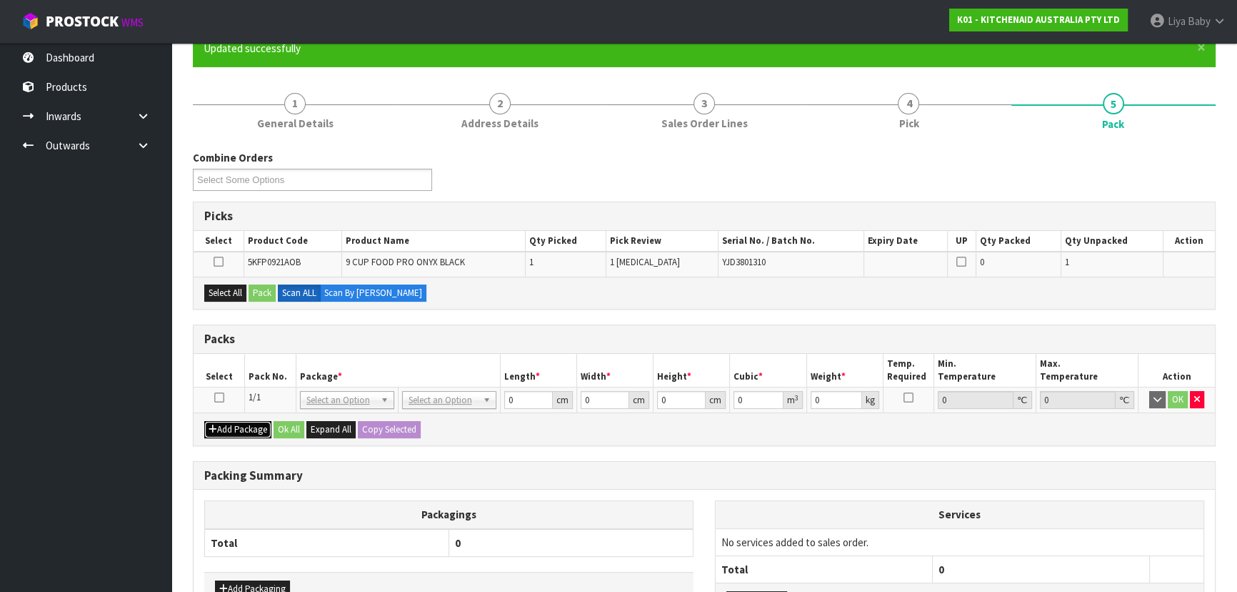
click at [204, 421] on button "Add Package" at bounding box center [237, 429] width 67 height 17
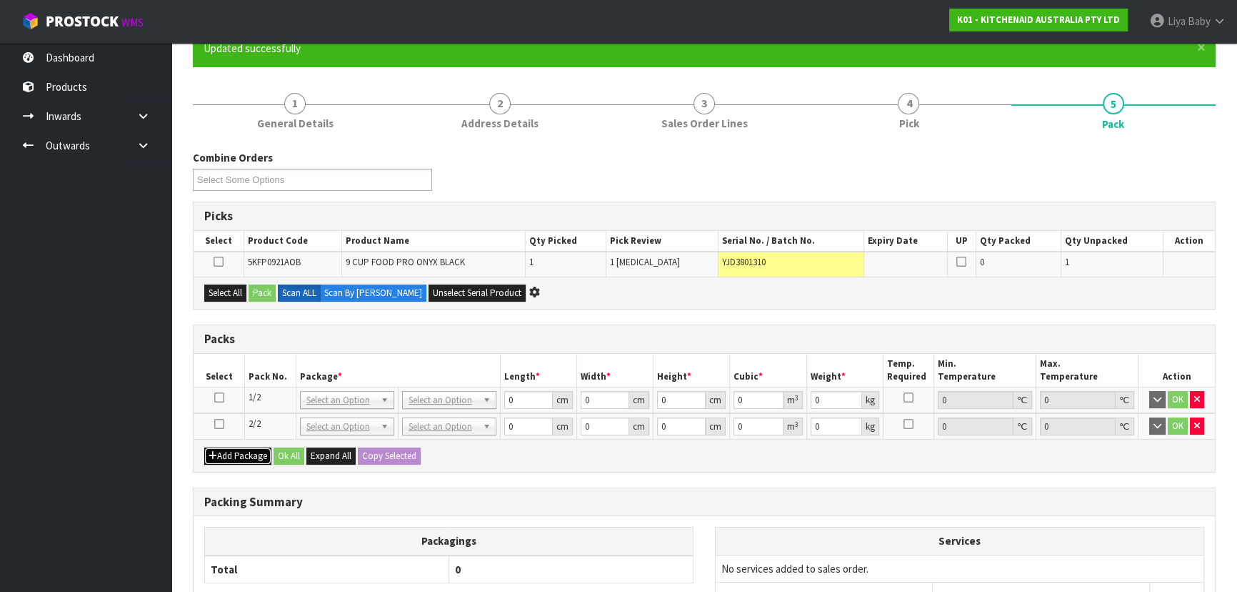
click at [204, 447] on button "Add Package" at bounding box center [237, 455] width 67 height 17
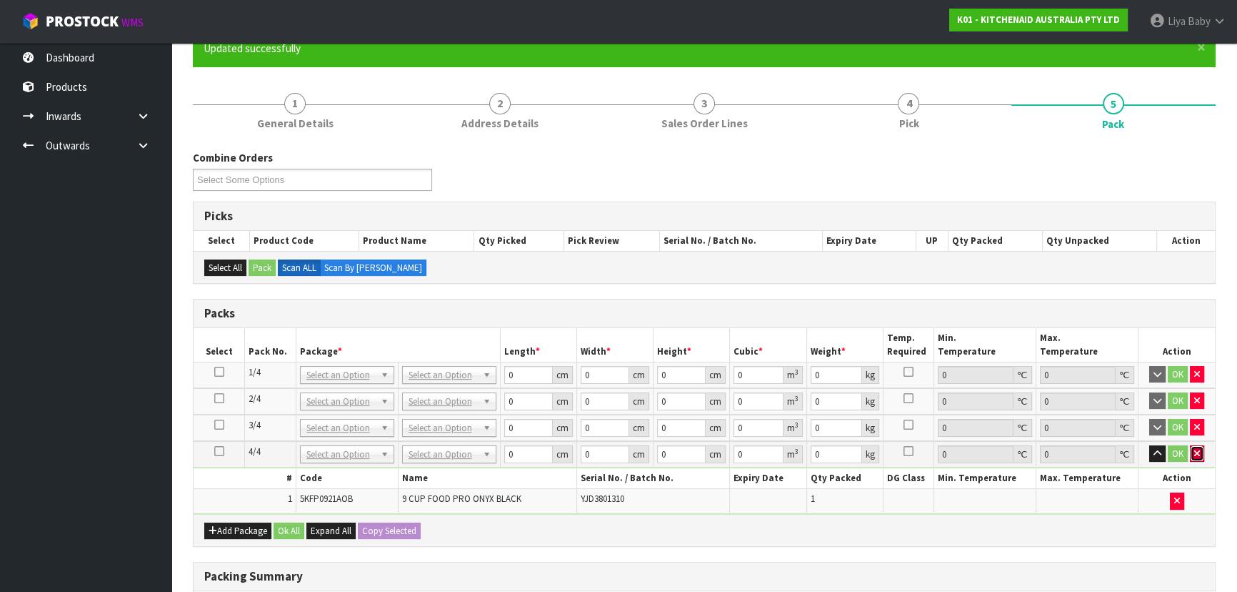
click at [1200, 457] on button "button" at bounding box center [1197, 453] width 14 height 17
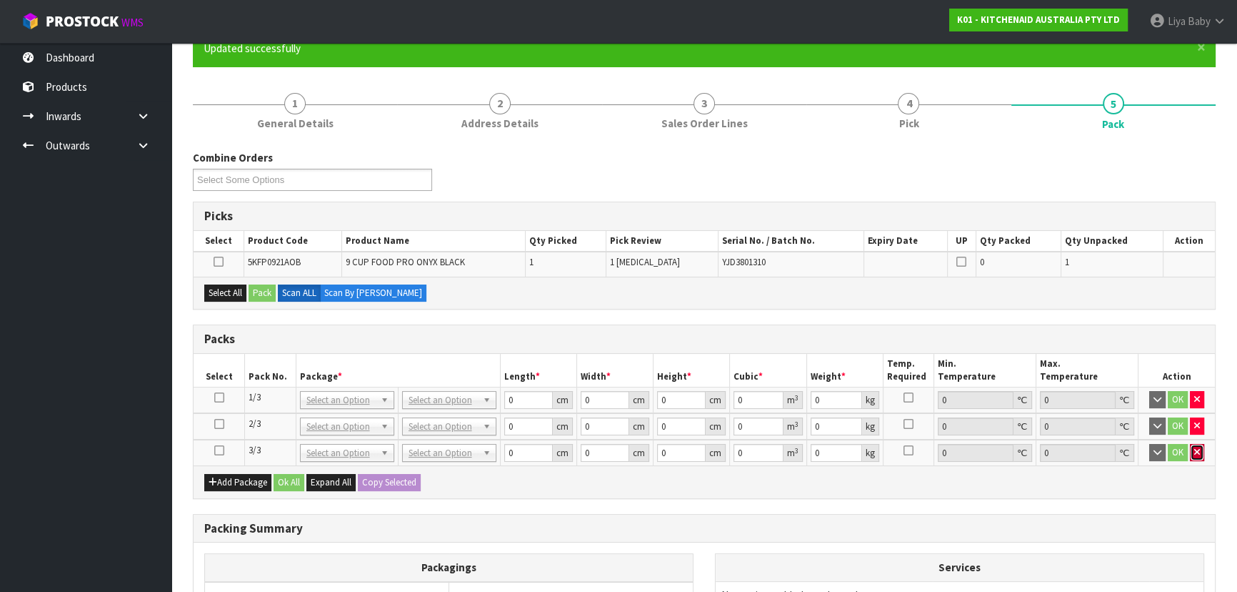
click at [1196, 447] on icon "button" at bounding box center [1198, 451] width 6 height 9
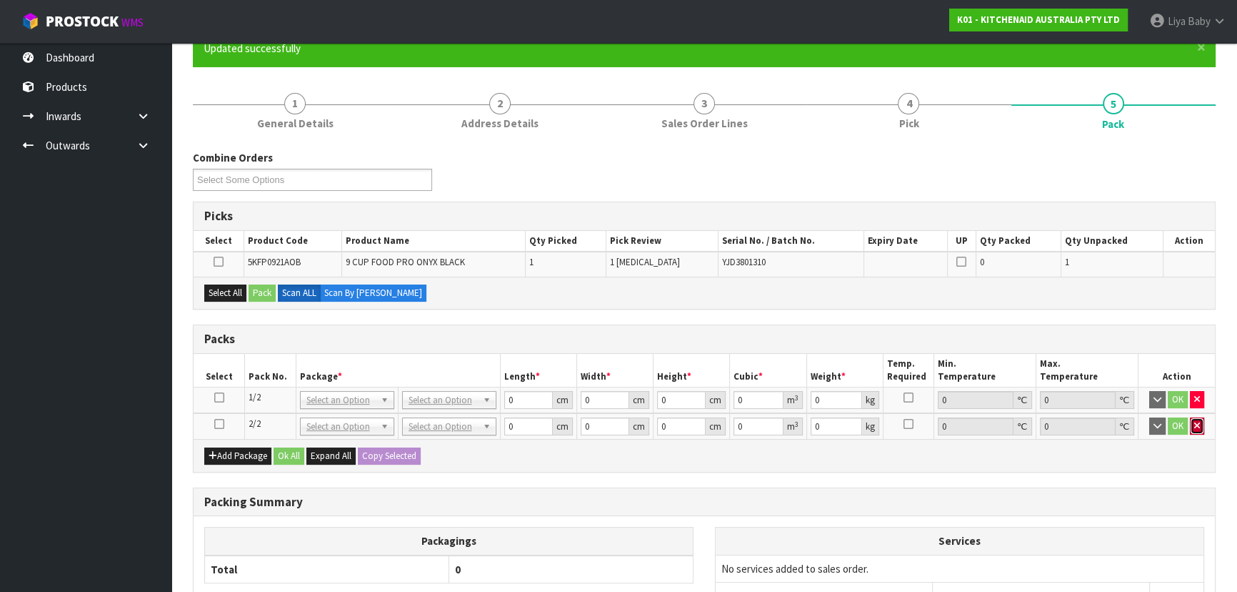
click at [1199, 428] on button "button" at bounding box center [1197, 425] width 14 height 17
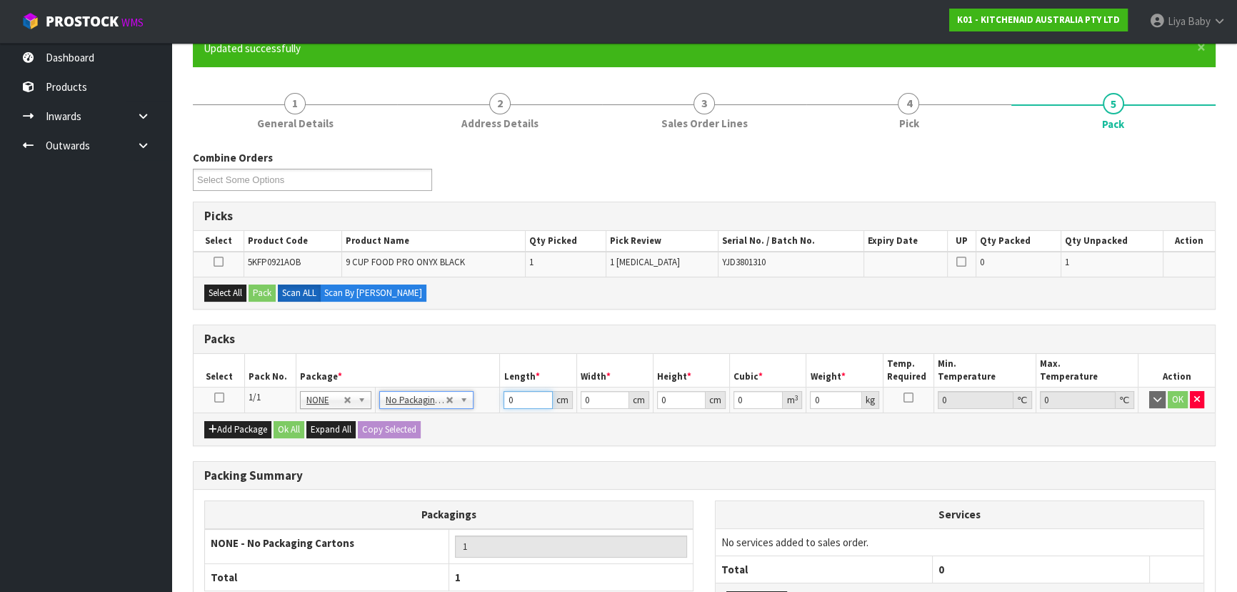
click at [524, 392] on input "0" at bounding box center [528, 400] width 49 height 18
click at [932, 163] on div "Combine Orders K01-ORD0078499 K01-ORD0078500 K01-ORD0078510 K01-ORD0078512 K01-…" at bounding box center [704, 175] width 1044 height 51
click at [523, 401] on input "0" at bounding box center [528, 400] width 49 height 18
type input "52"
click at [592, 397] on input "0" at bounding box center [605, 400] width 49 height 18
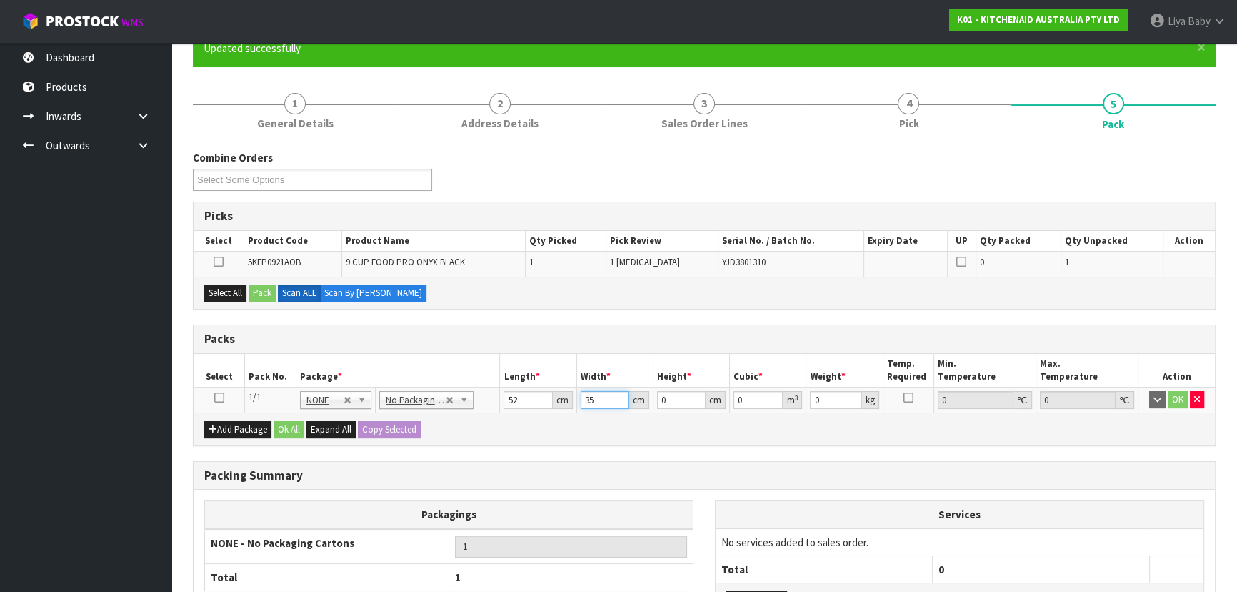
type input "35"
click at [683, 395] on input "0" at bounding box center [681, 400] width 49 height 18
type input "2"
type input "0.00364"
type input "28"
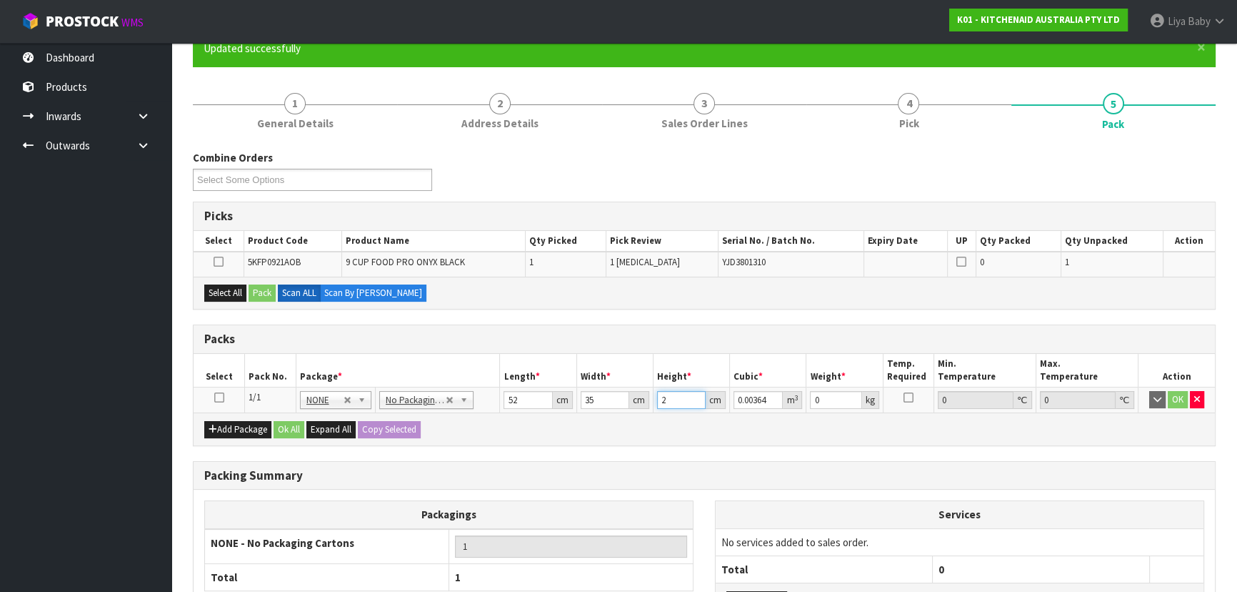
type input "0.05096"
type input "28"
click at [836, 397] on input "0" at bounding box center [835, 400] width 51 height 18
type input "6"
click at [286, 428] on button "Ok All" at bounding box center [289, 429] width 31 height 17
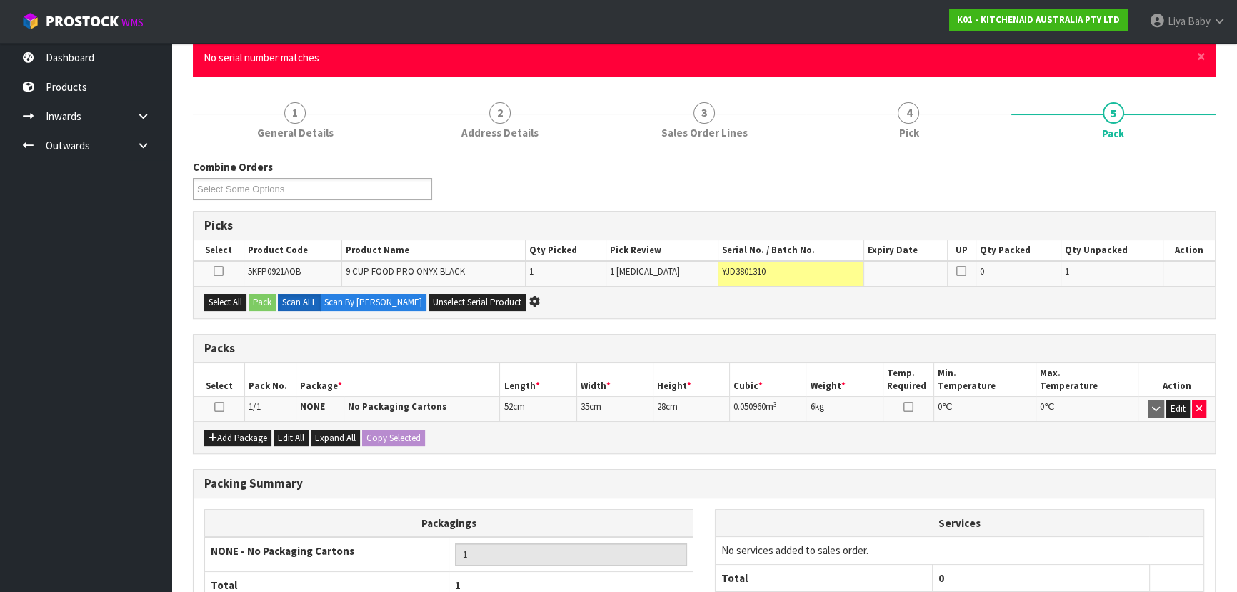
scroll to position [0, 0]
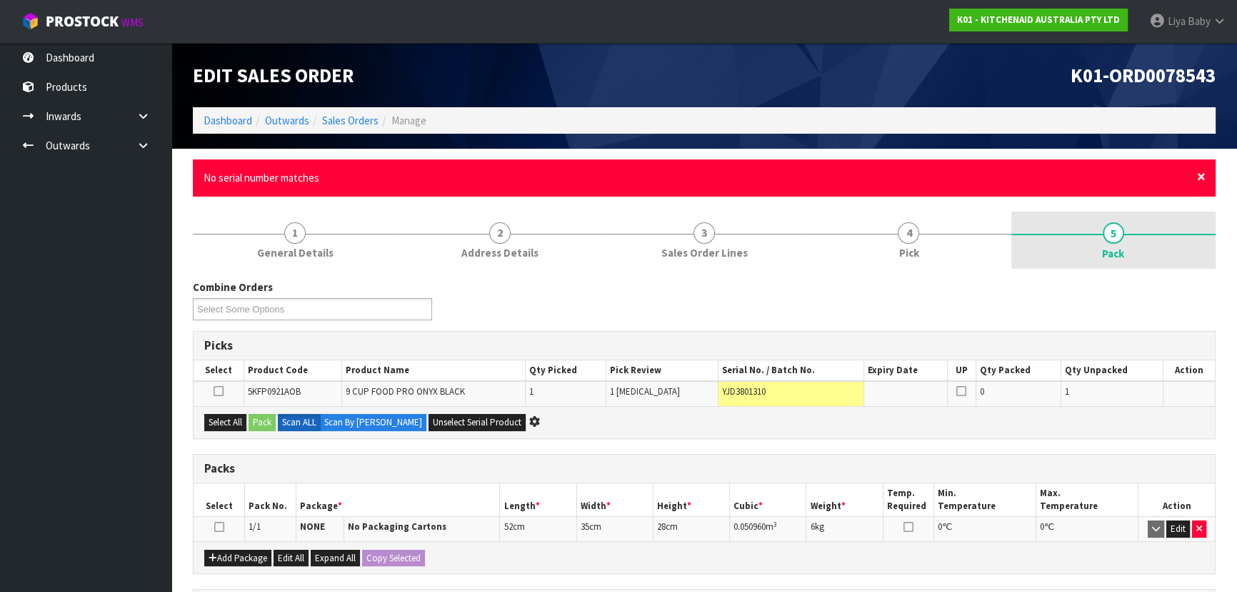
click at [1205, 179] on span "×" at bounding box center [1201, 176] width 9 height 20
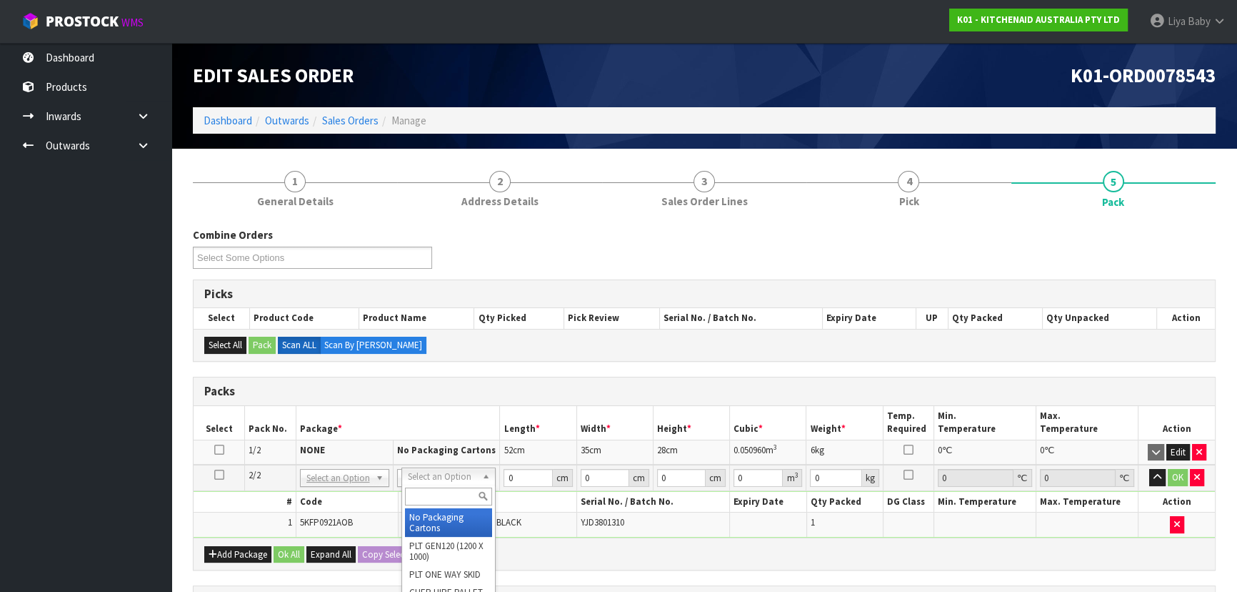
drag, startPoint x: 459, startPoint y: 517, endPoint x: 488, endPoint y: 501, distance: 32.6
type input "2"
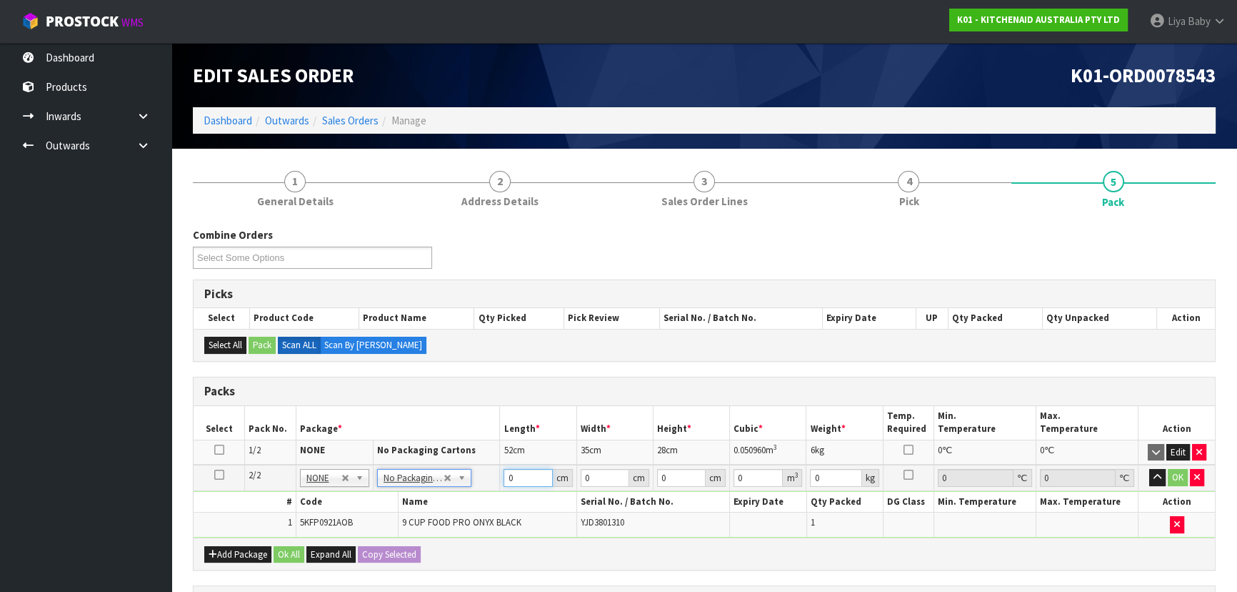
click at [537, 475] on input "0" at bounding box center [528, 478] width 49 height 18
type input "52"
click at [1199, 479] on icon "button" at bounding box center [1198, 476] width 6 height 9
type input "1"
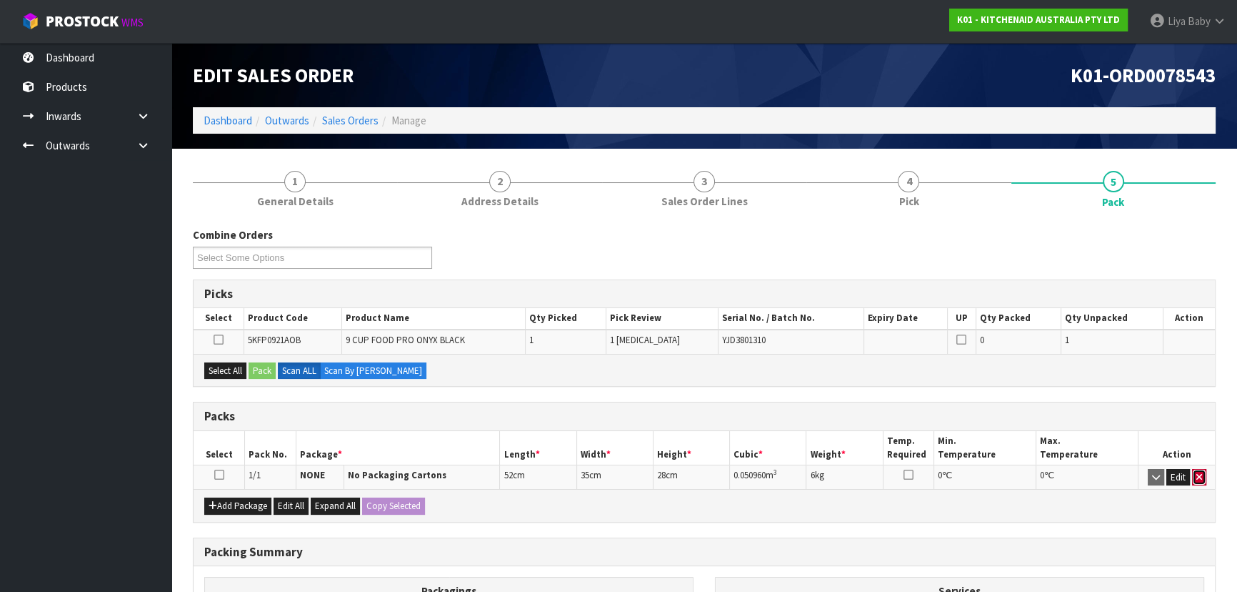
click at [1197, 474] on icon "button" at bounding box center [1200, 476] width 6 height 9
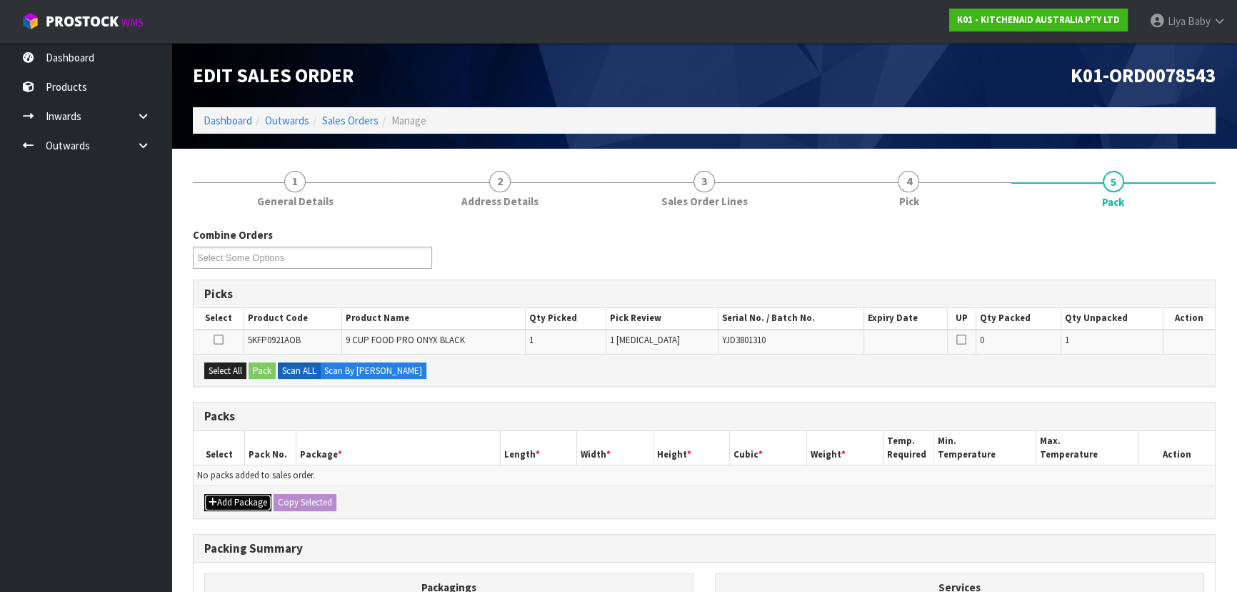
click at [218, 498] on button "Add Package" at bounding box center [237, 502] width 67 height 17
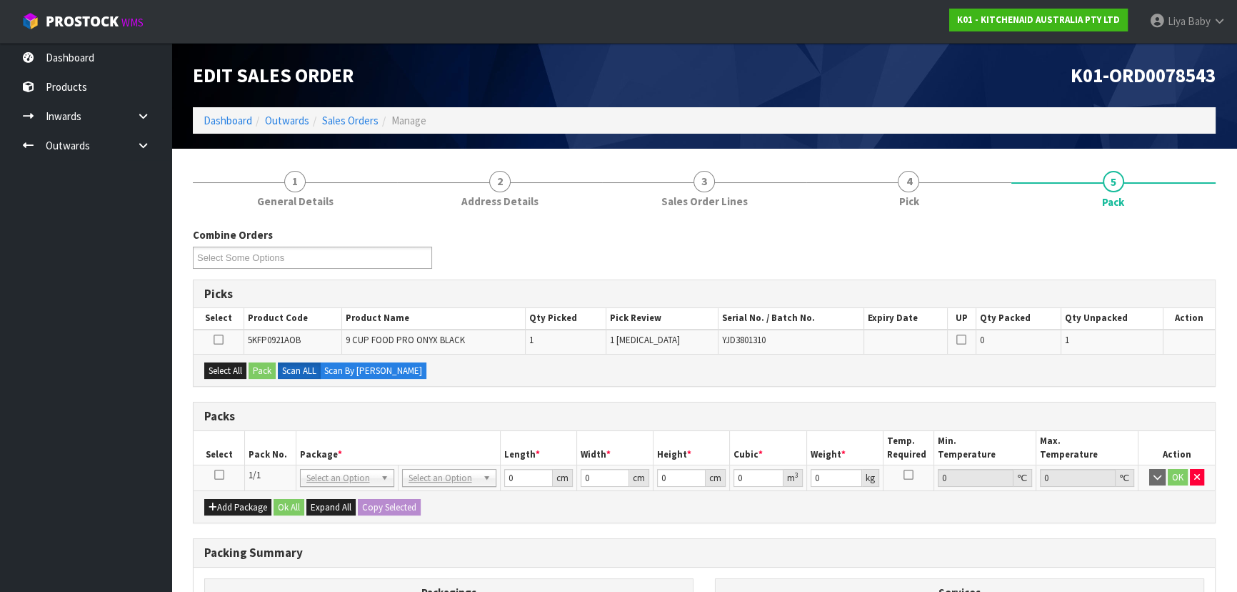
click at [220, 474] on icon at bounding box center [219, 474] width 10 height 1
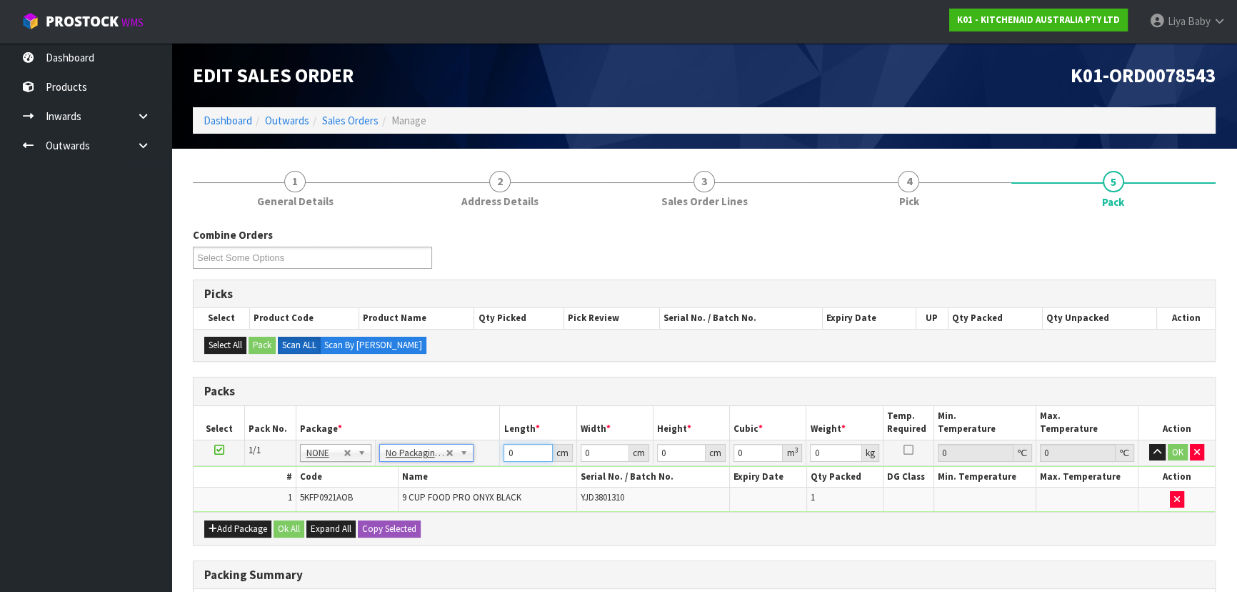
click at [512, 452] on input "0" at bounding box center [528, 453] width 49 height 18
type input "52"
click at [596, 446] on input "0" at bounding box center [605, 453] width 49 height 18
type input "35"
click at [669, 456] on input "0" at bounding box center [681, 453] width 49 height 18
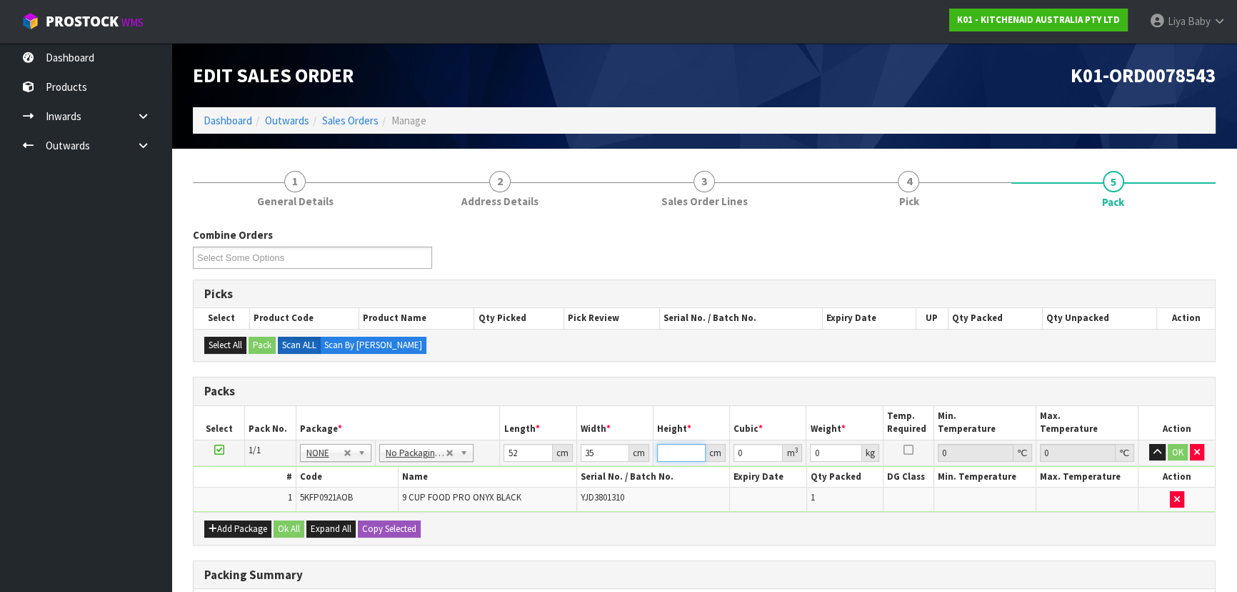
type input "2"
type input "0.00364"
type input "28"
type input "0.05096"
type input "28"
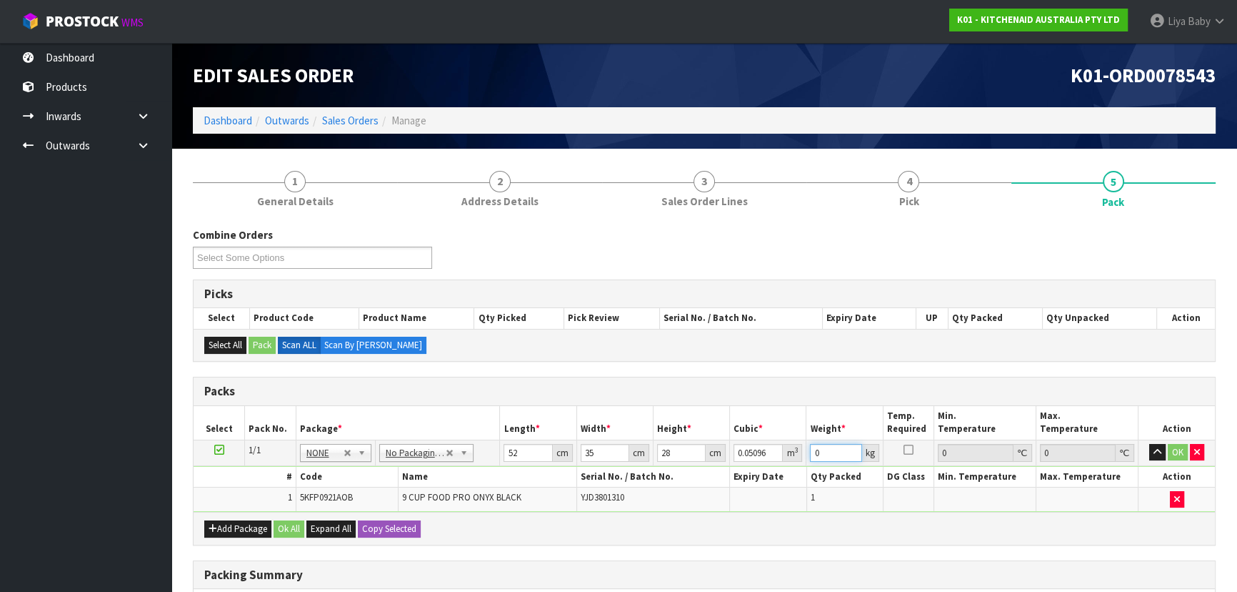
click at [819, 449] on input "0" at bounding box center [835, 453] width 51 height 18
type input "6"
click at [293, 524] on button "Ok All" at bounding box center [289, 528] width 31 height 17
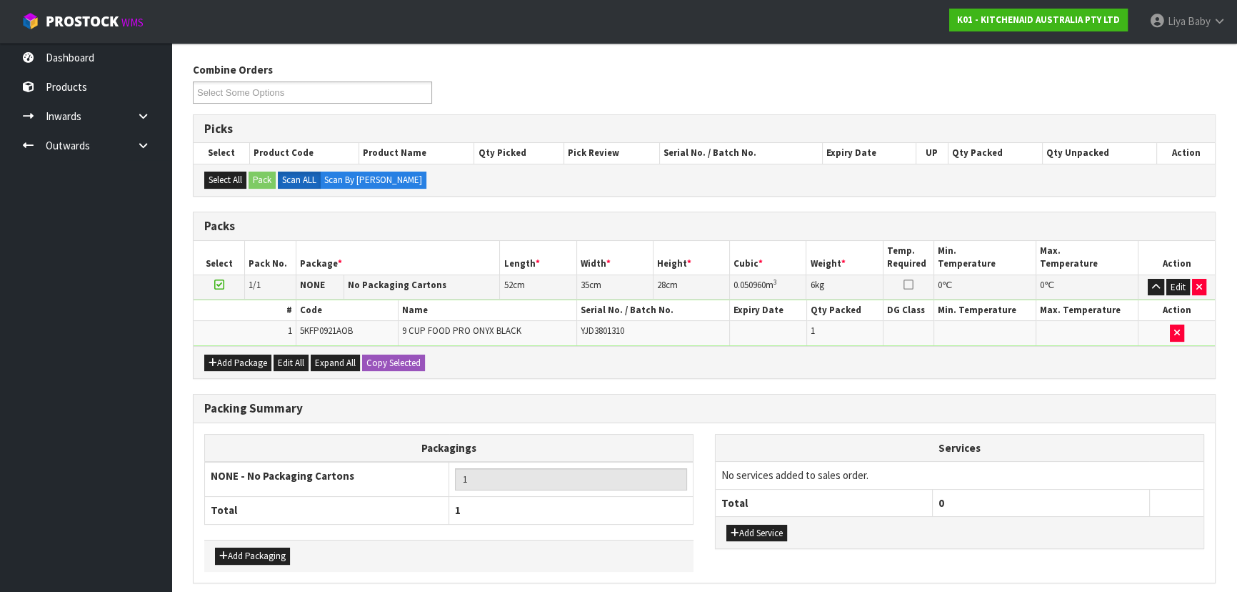
scroll to position [220, 0]
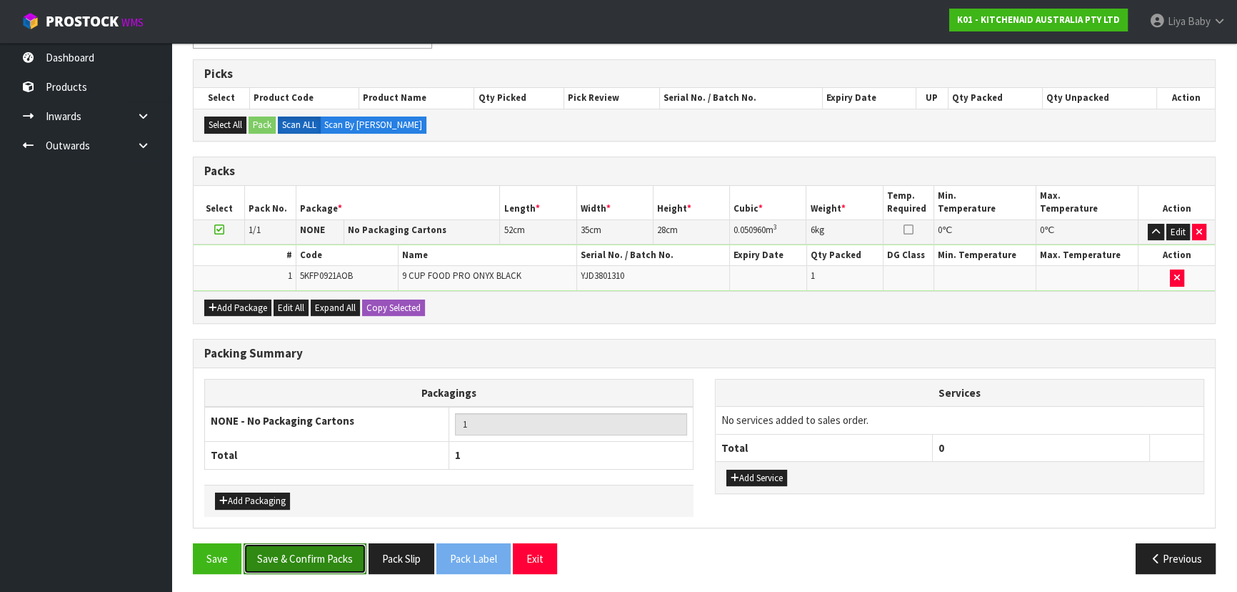
click at [277, 549] on button "Save & Confirm Packs" at bounding box center [305, 558] width 123 height 31
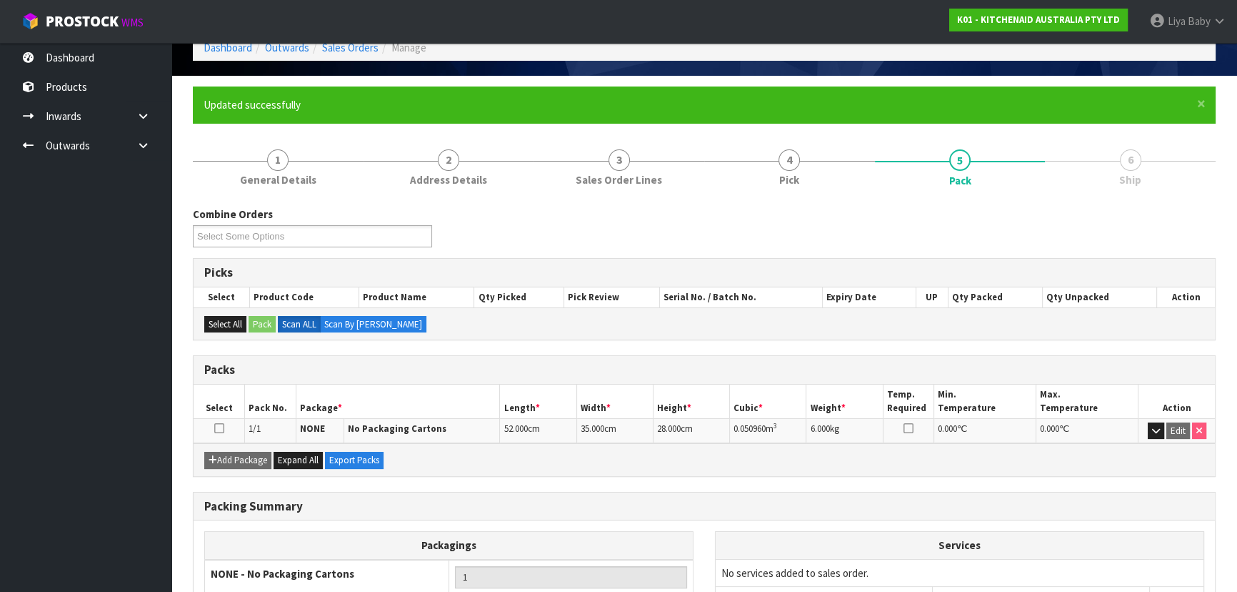
scroll to position [194, 0]
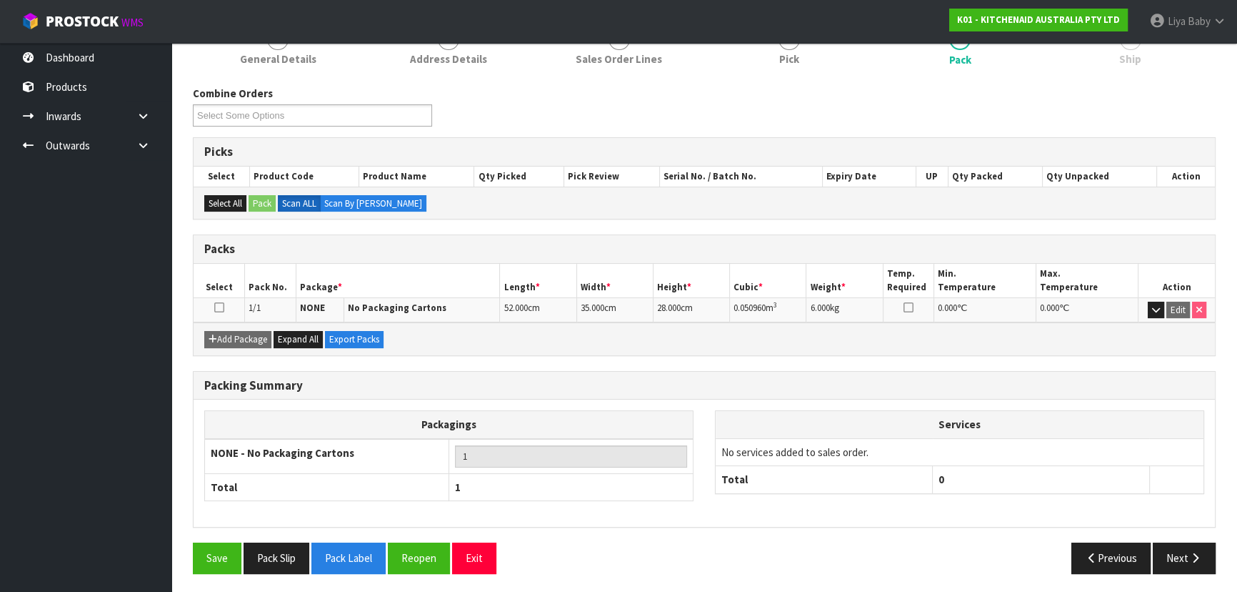
click at [214, 310] on td at bounding box center [219, 309] width 51 height 25
click at [216, 308] on icon at bounding box center [219, 307] width 10 height 1
click at [1182, 545] on button "Next" at bounding box center [1184, 557] width 63 height 31
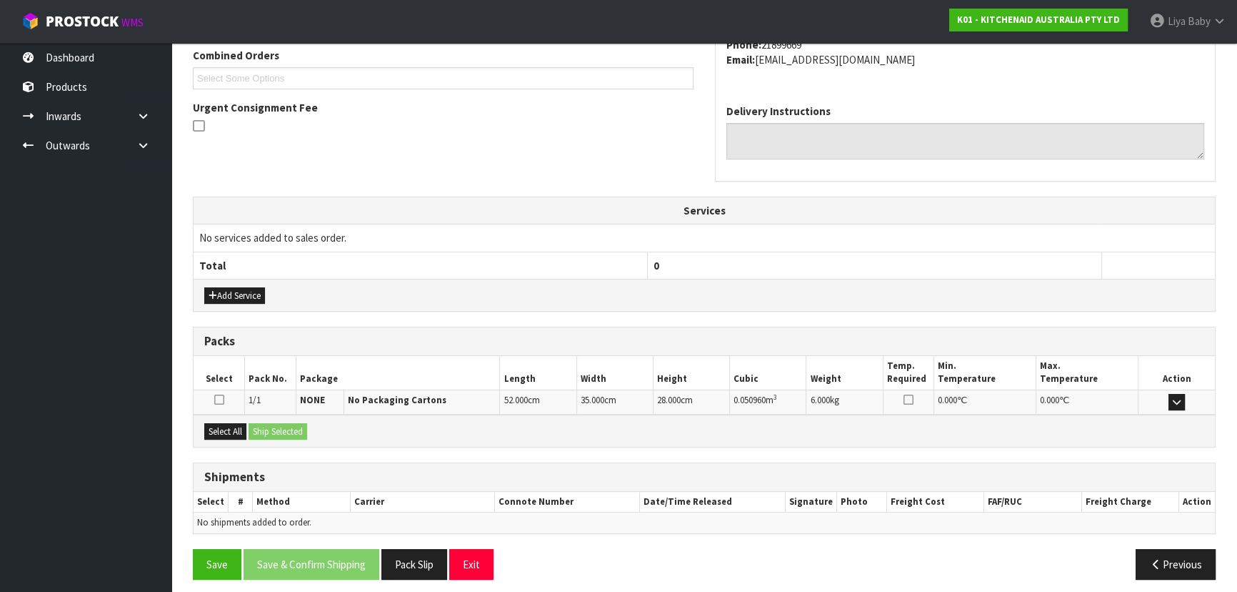
scroll to position [380, 0]
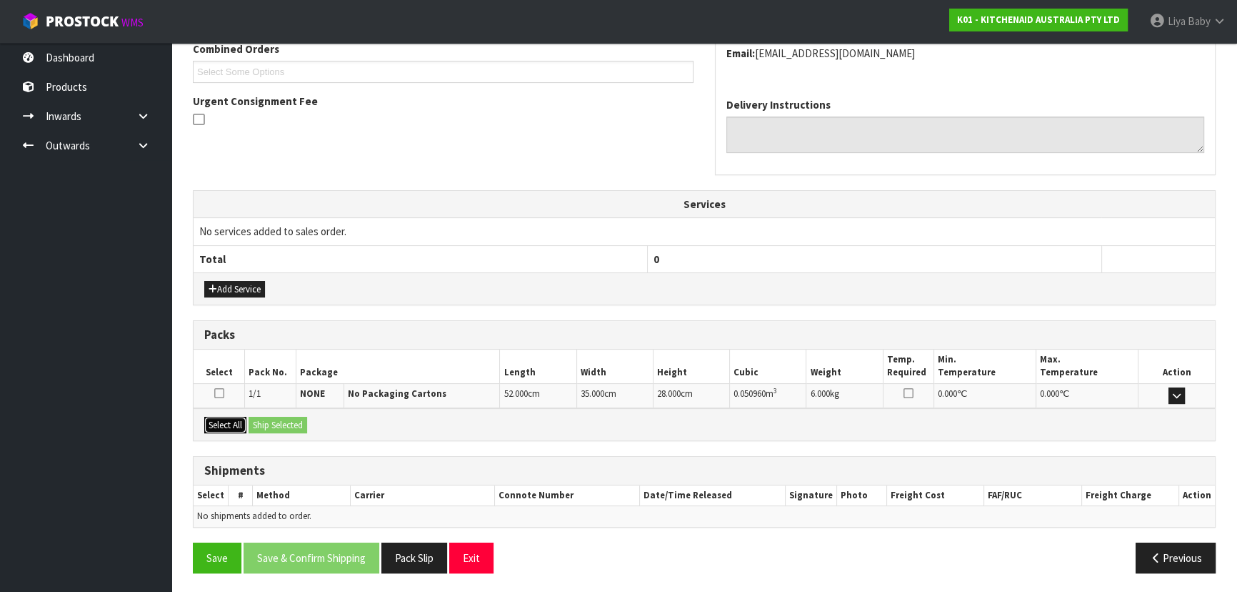
click at [228, 422] on button "Select All" at bounding box center [225, 425] width 42 height 17
click at [307, 422] on button "Ship Selected" at bounding box center [278, 425] width 59 height 17
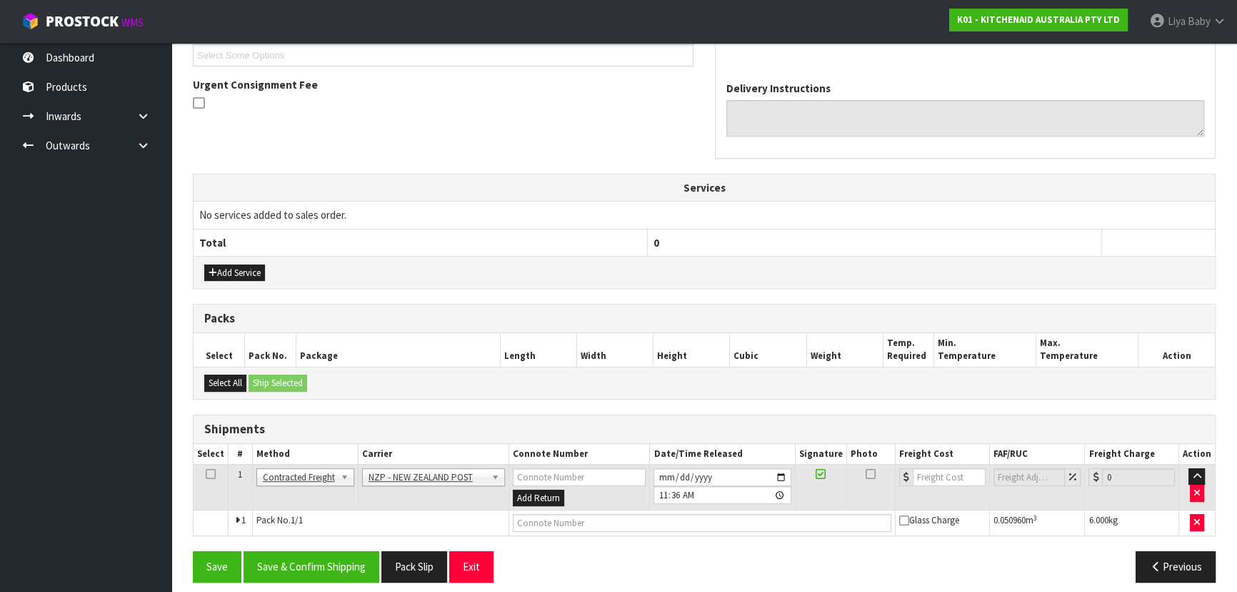
scroll to position [406, 0]
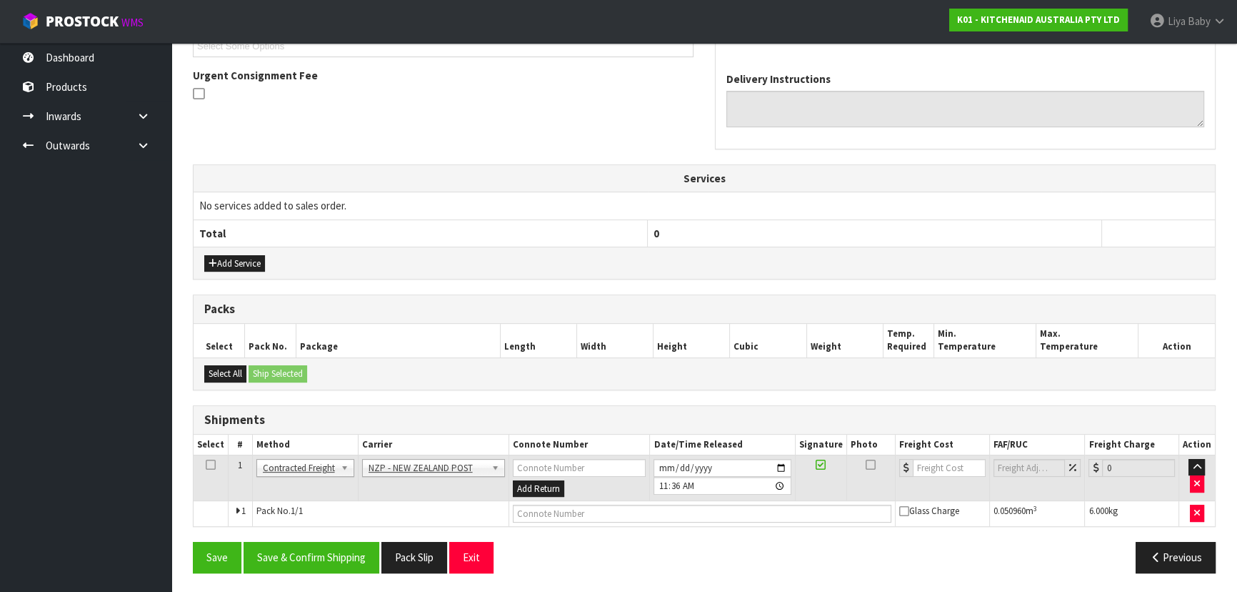
click at [211, 464] on icon at bounding box center [211, 464] width 10 height 1
click at [313, 550] on button "Save & Confirm Shipping" at bounding box center [312, 557] width 136 height 31
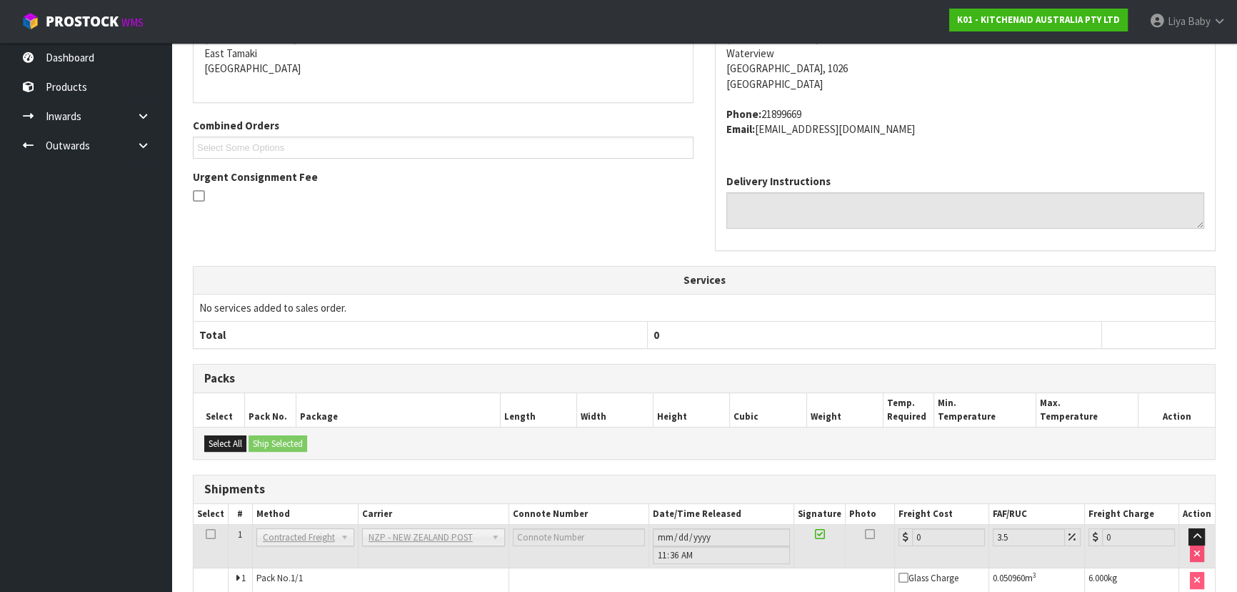
scroll to position [386, 0]
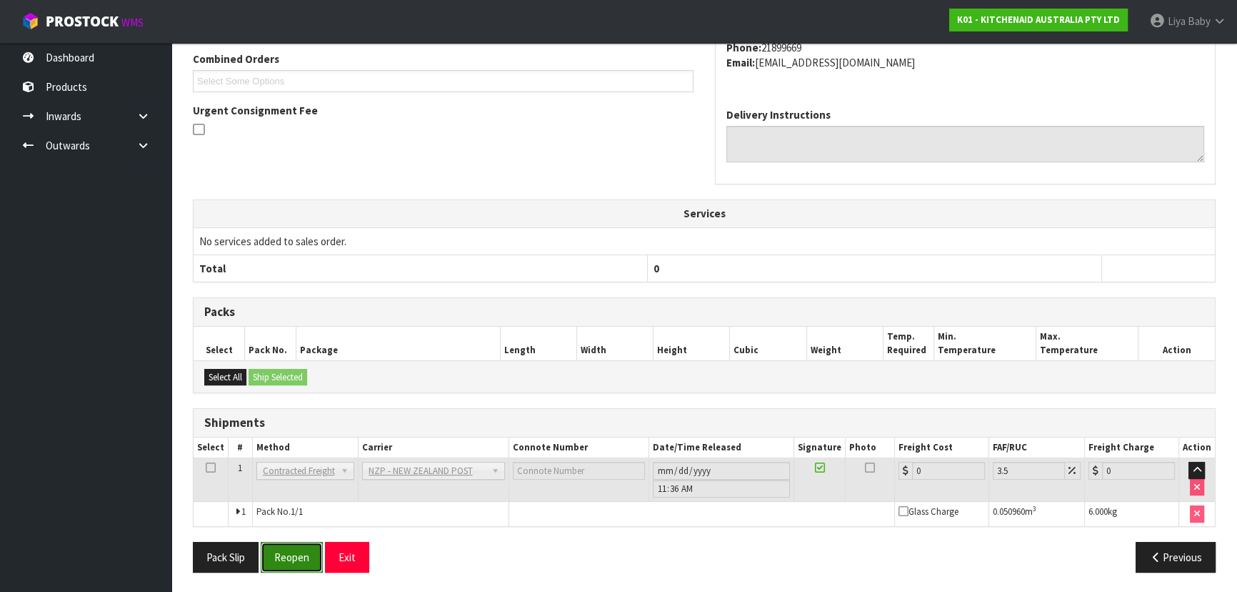
click at [289, 545] on button "Reopen" at bounding box center [292, 557] width 62 height 31
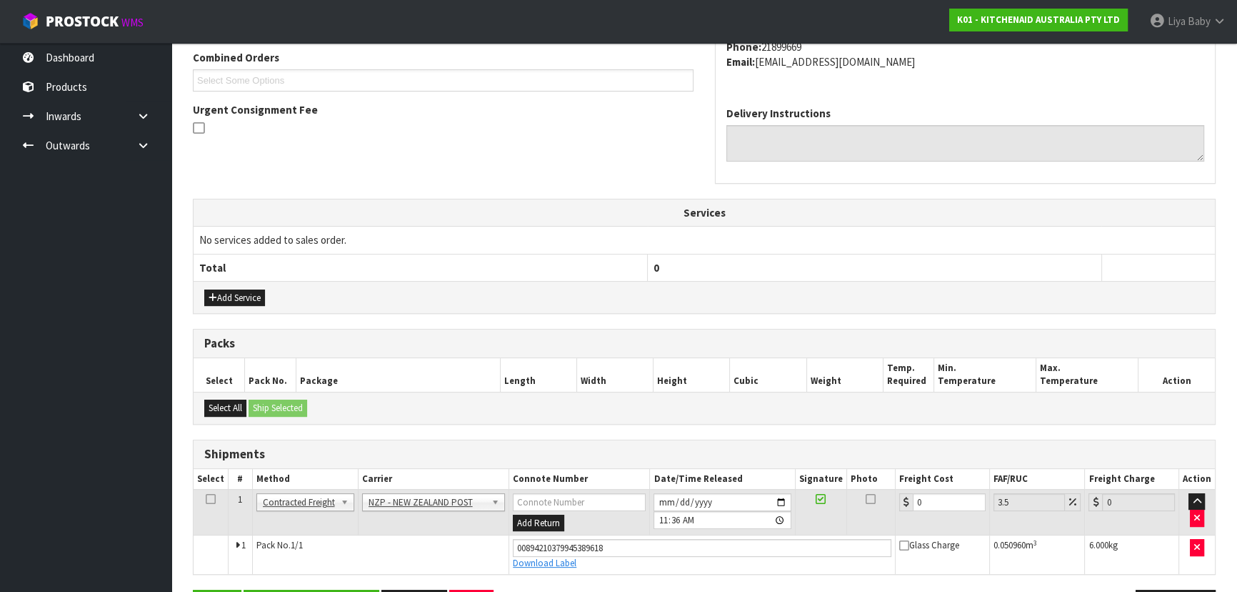
scroll to position [419, 0]
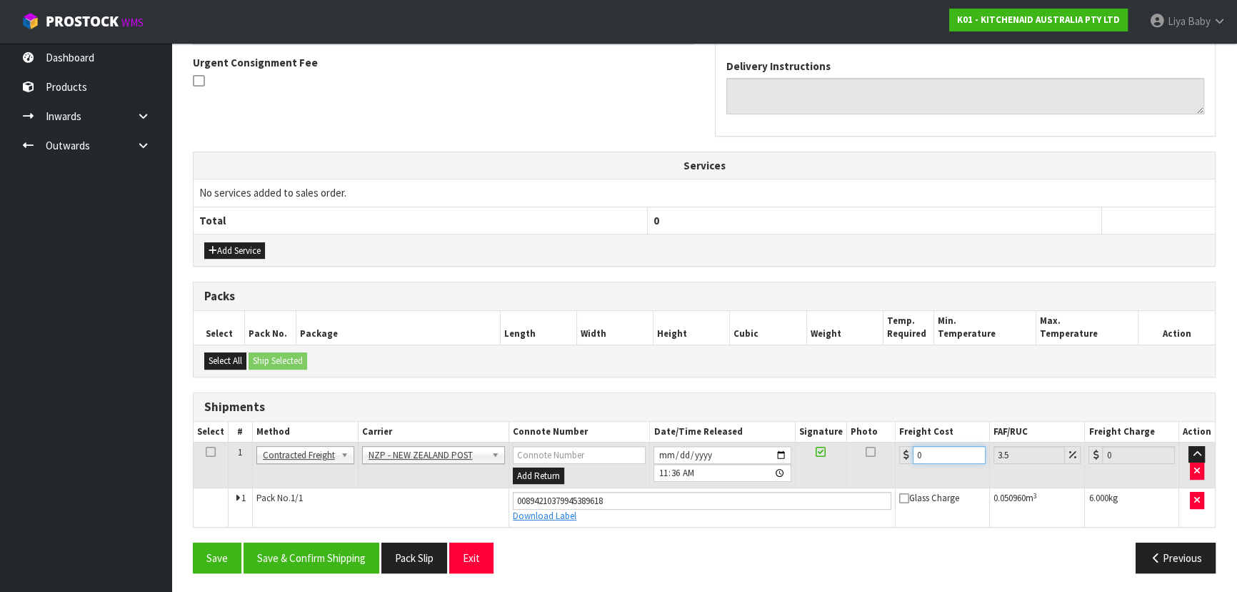
click at [957, 455] on input "0" at bounding box center [949, 455] width 73 height 18
type input "4"
type input "4.14"
type input "4.3"
type input "4.45"
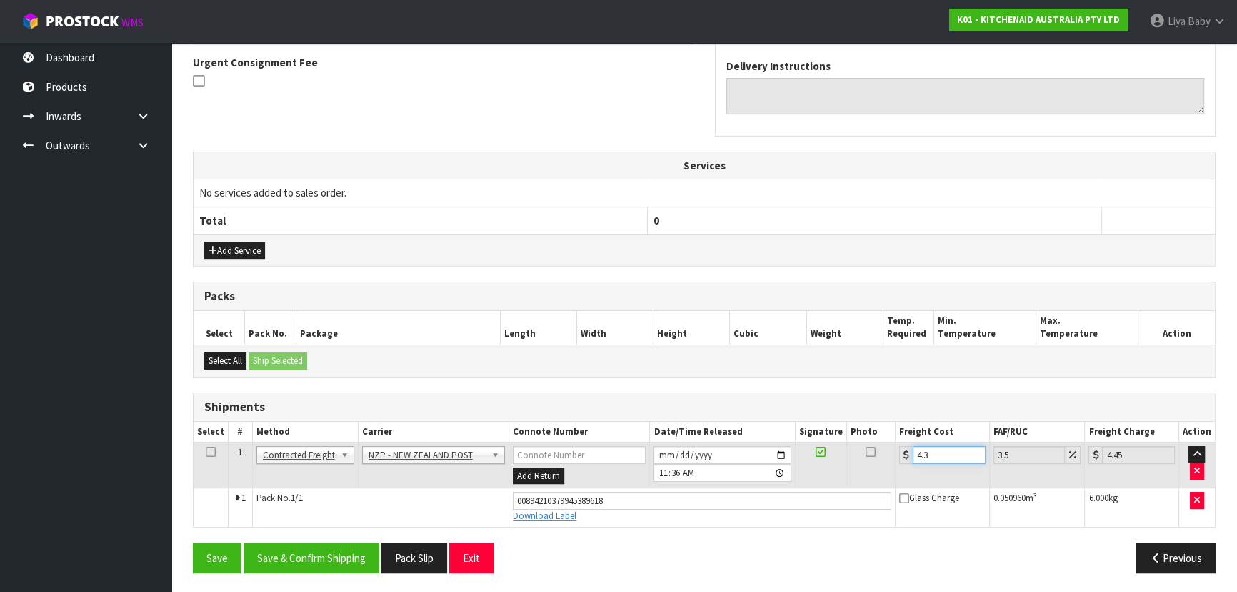
type input "4.33"
type input "4.48"
click at [206, 452] on icon at bounding box center [211, 452] width 10 height 1
click at [304, 545] on button "Save & Confirm Shipping" at bounding box center [312, 557] width 136 height 31
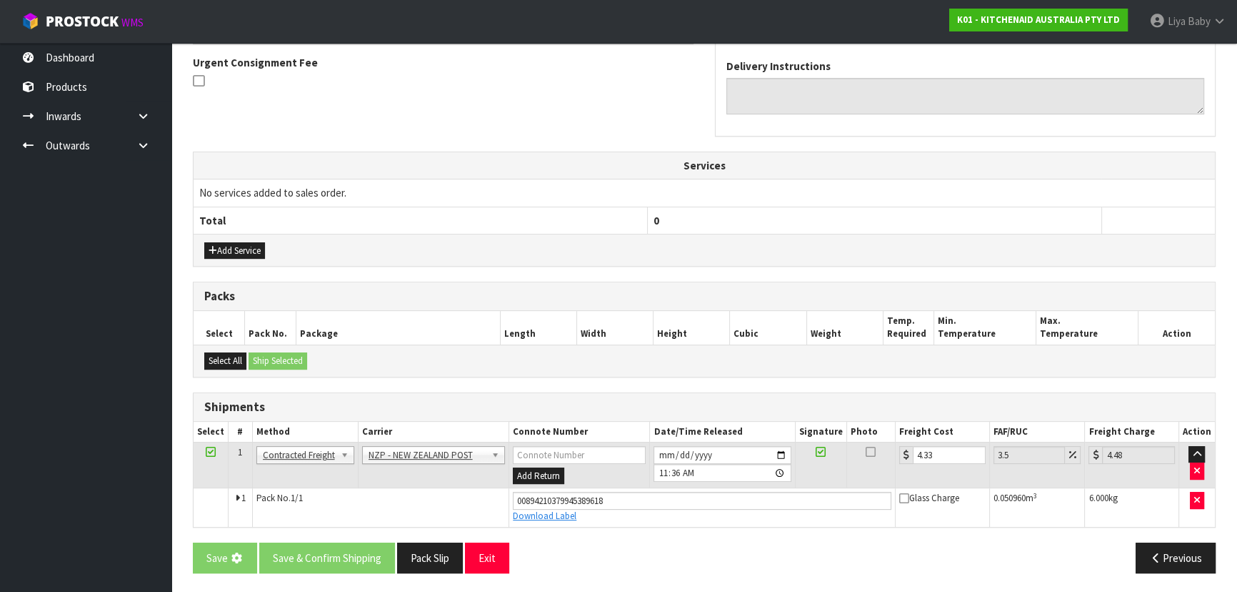
scroll to position [0, 0]
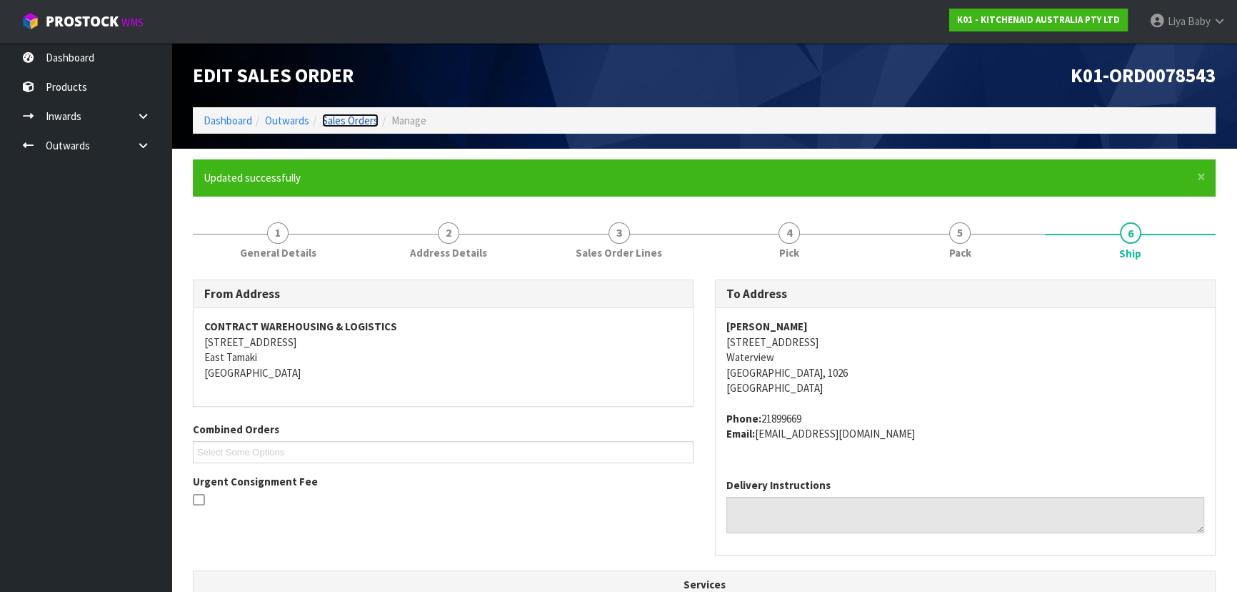
click at [336, 115] on link "Sales Orders" at bounding box center [350, 121] width 56 height 14
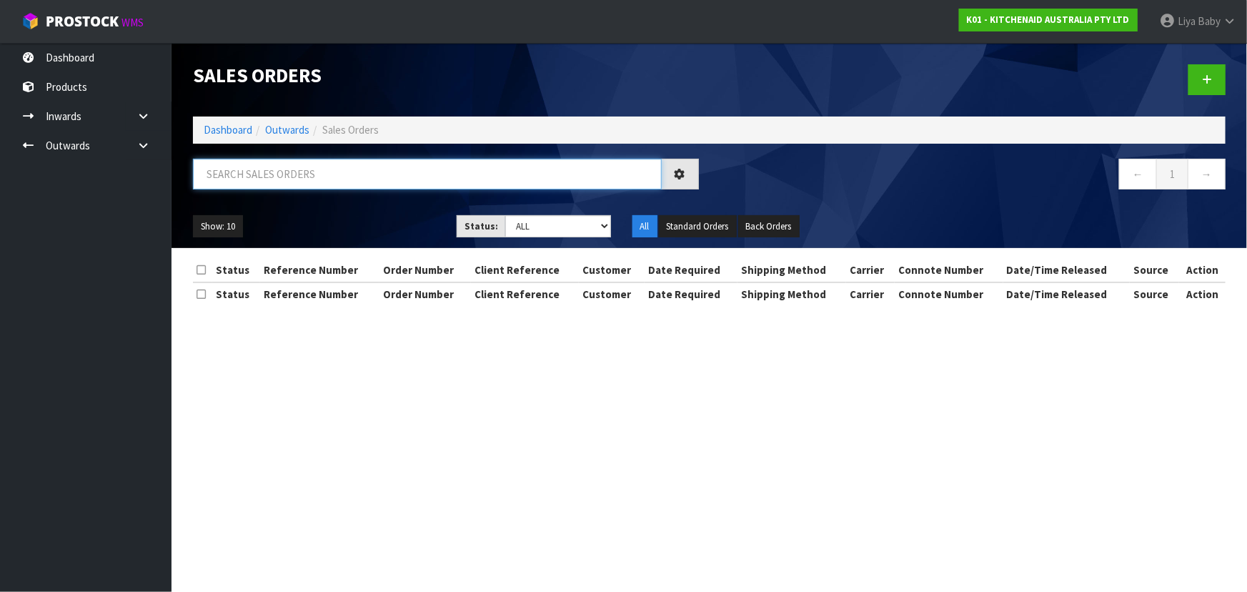
click at [291, 187] on input "text" at bounding box center [427, 174] width 469 height 31
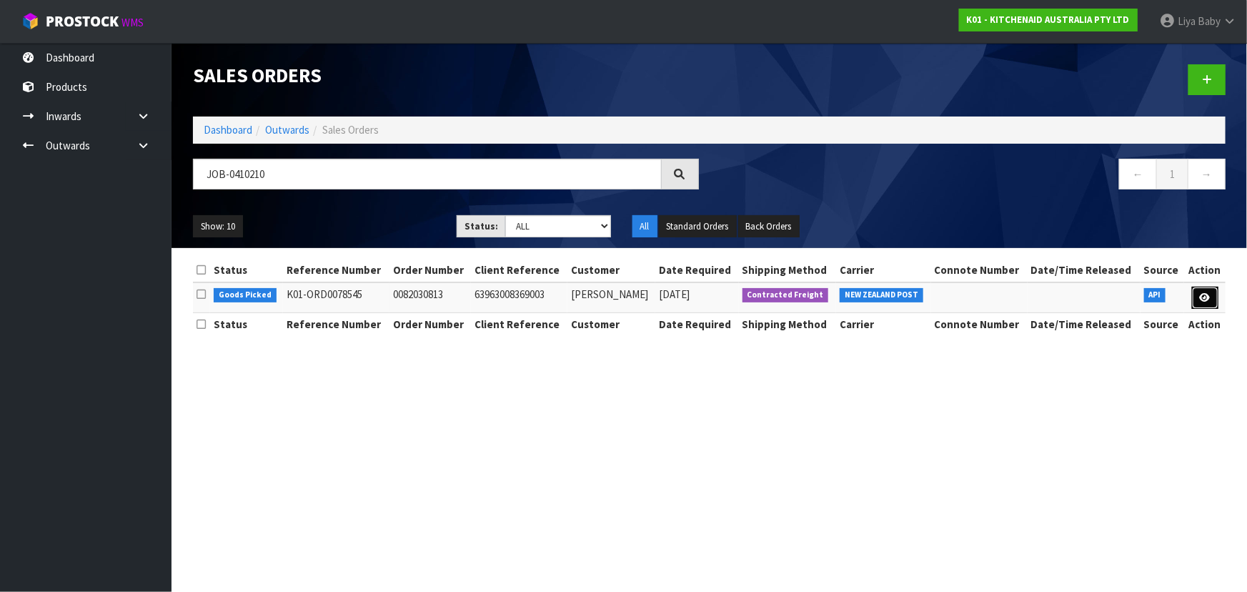
click at [1206, 296] on icon at bounding box center [1205, 297] width 11 height 9
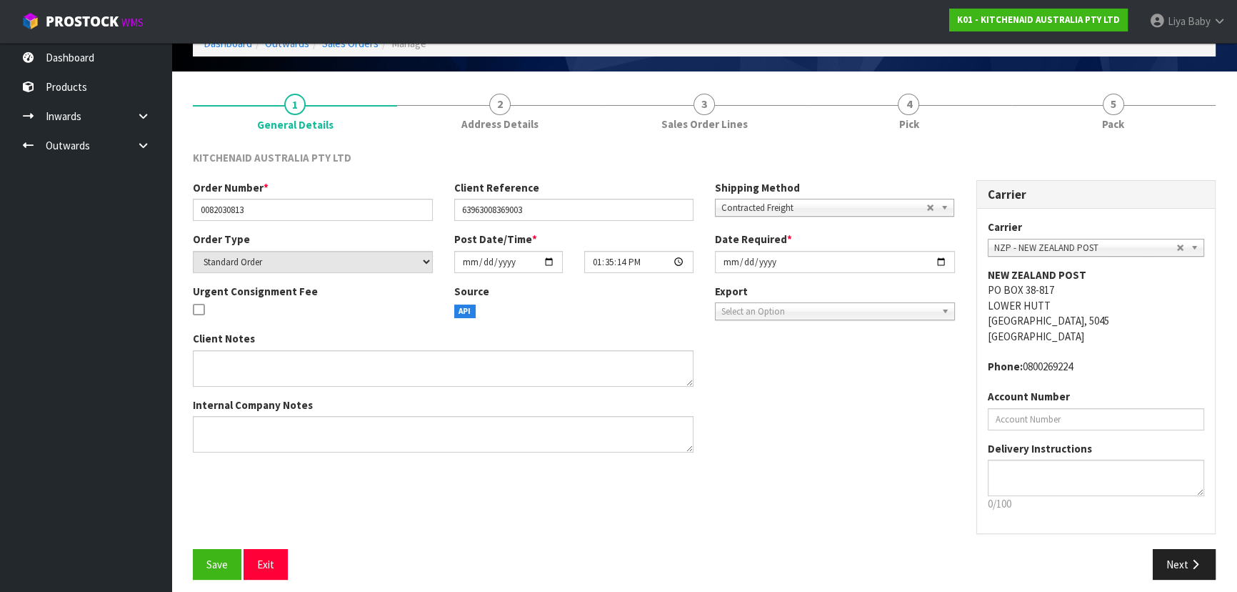
scroll to position [86, 0]
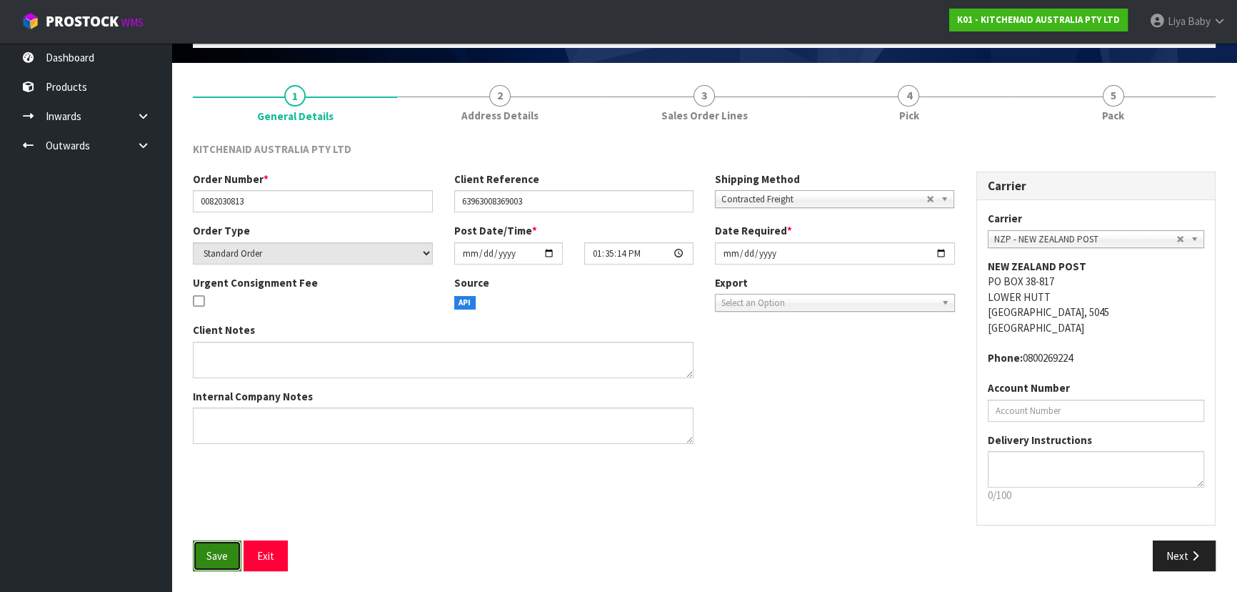
click at [219, 558] on span "Save" at bounding box center [216, 556] width 21 height 14
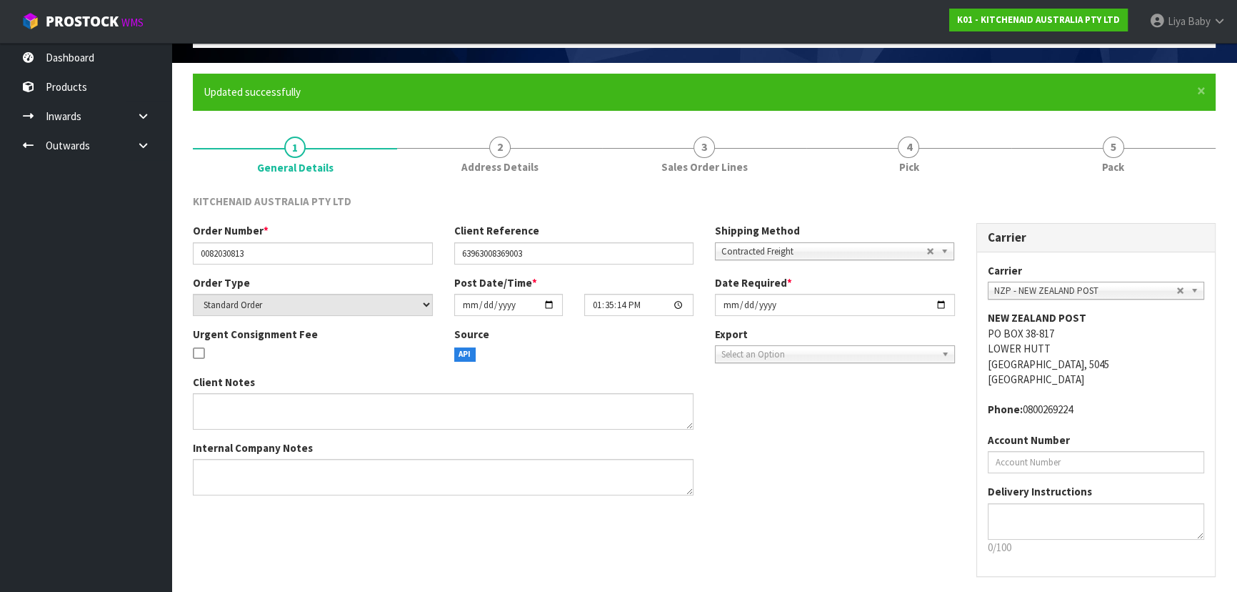
scroll to position [0, 0]
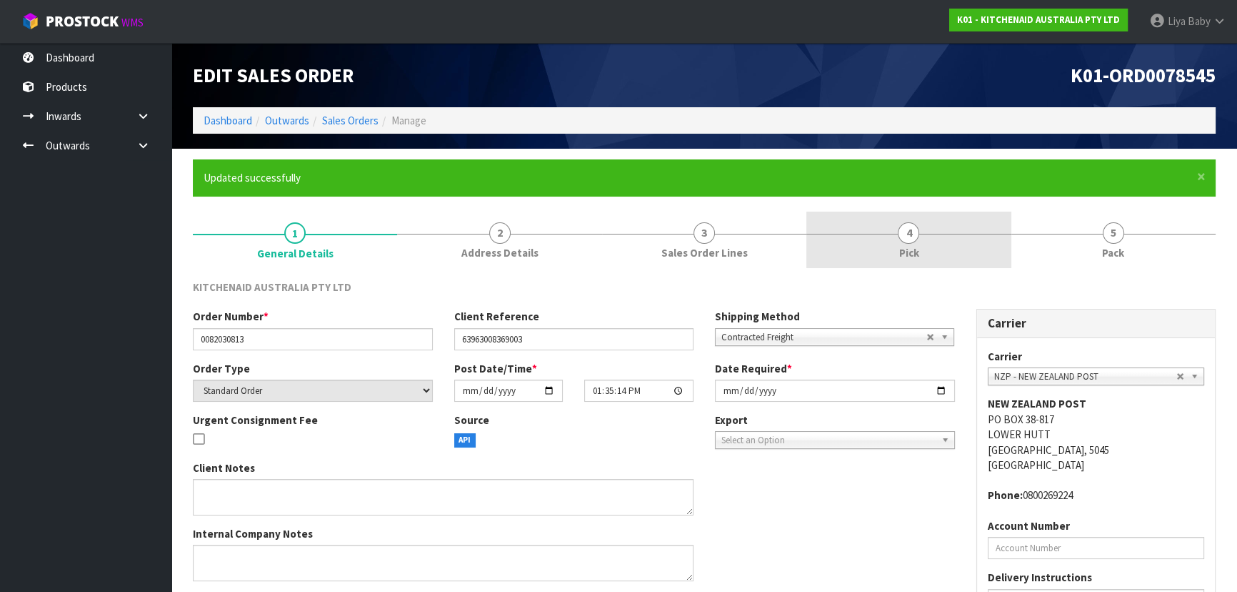
click at [899, 256] on span "Pick" at bounding box center [909, 252] width 20 height 15
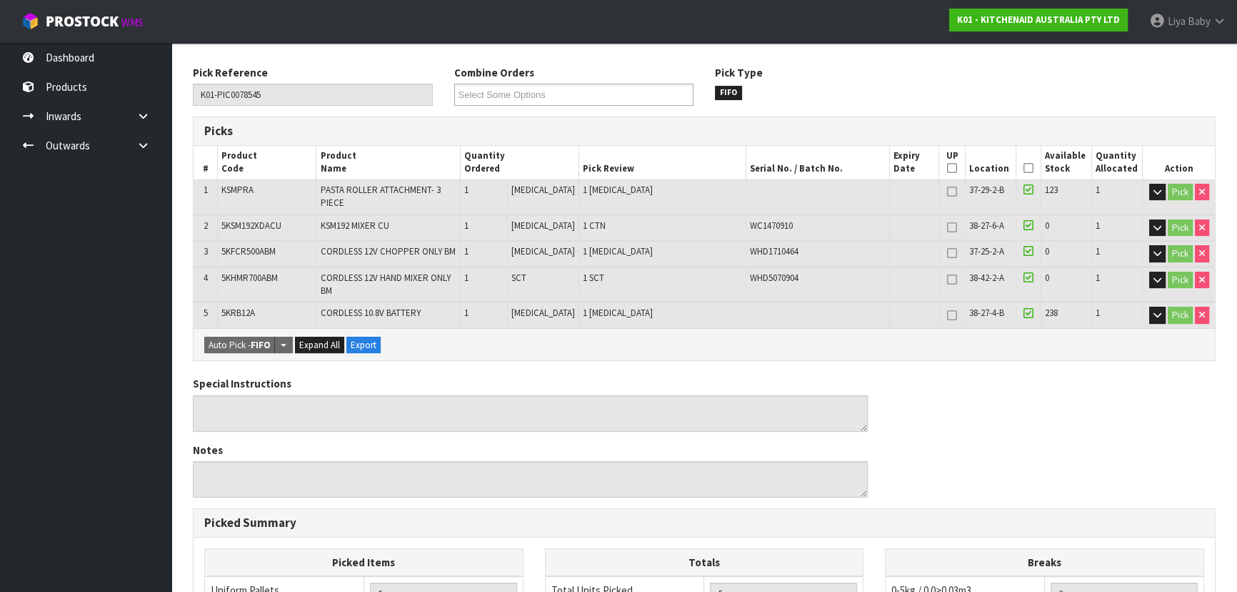
scroll to position [259, 0]
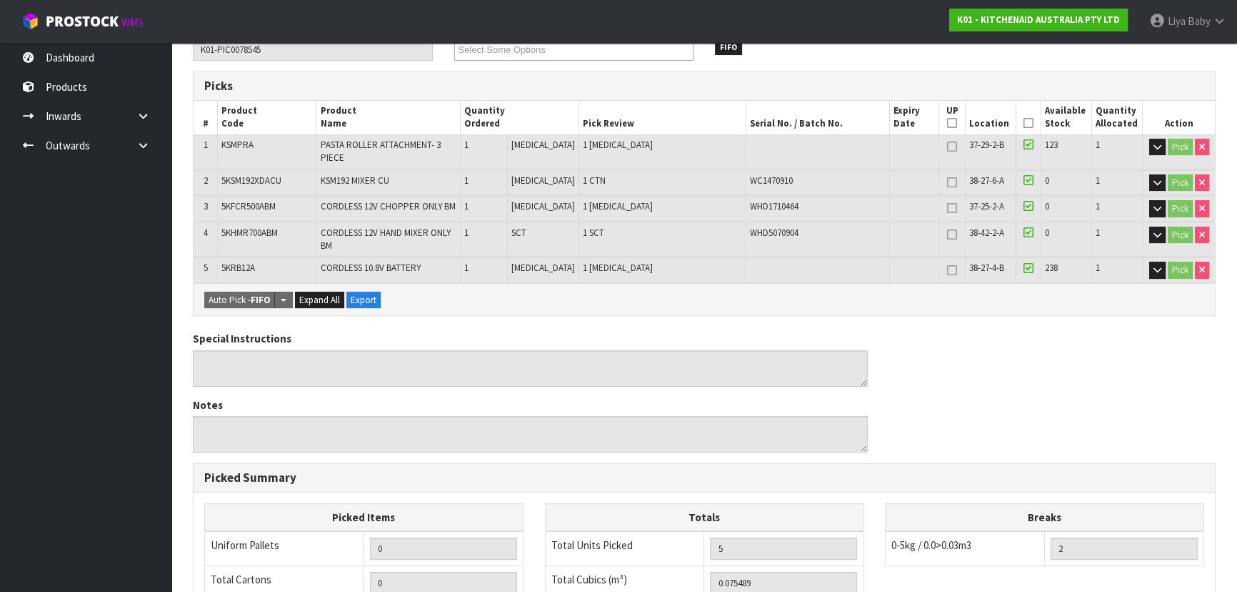
click at [1027, 123] on icon at bounding box center [1029, 123] width 10 height 1
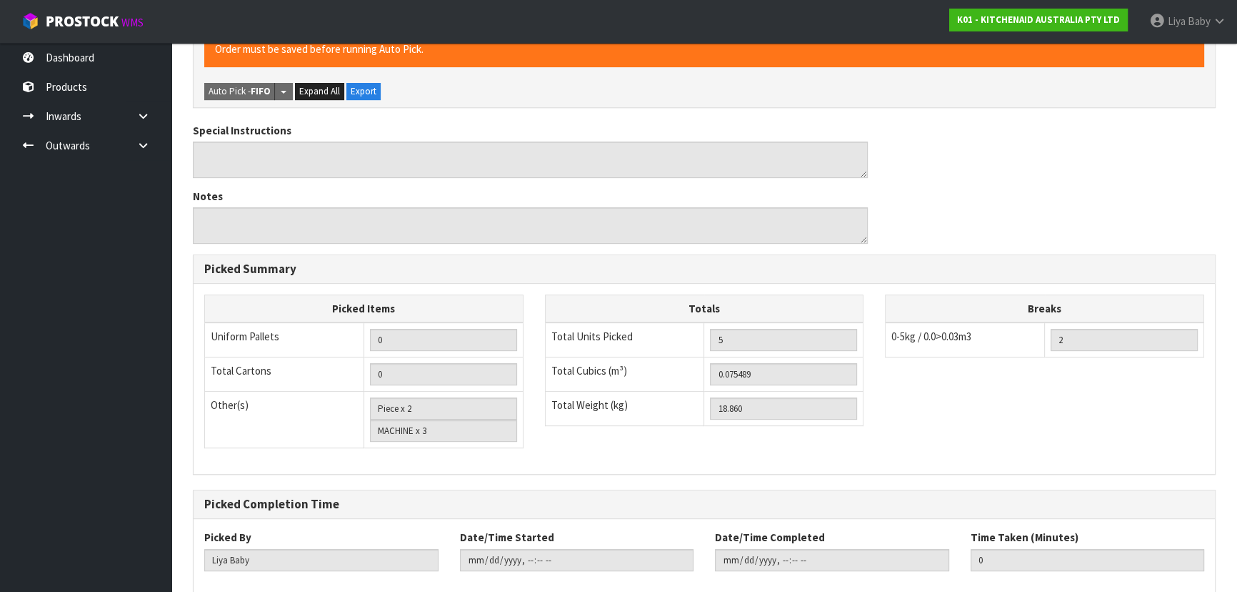
scroll to position [575, 0]
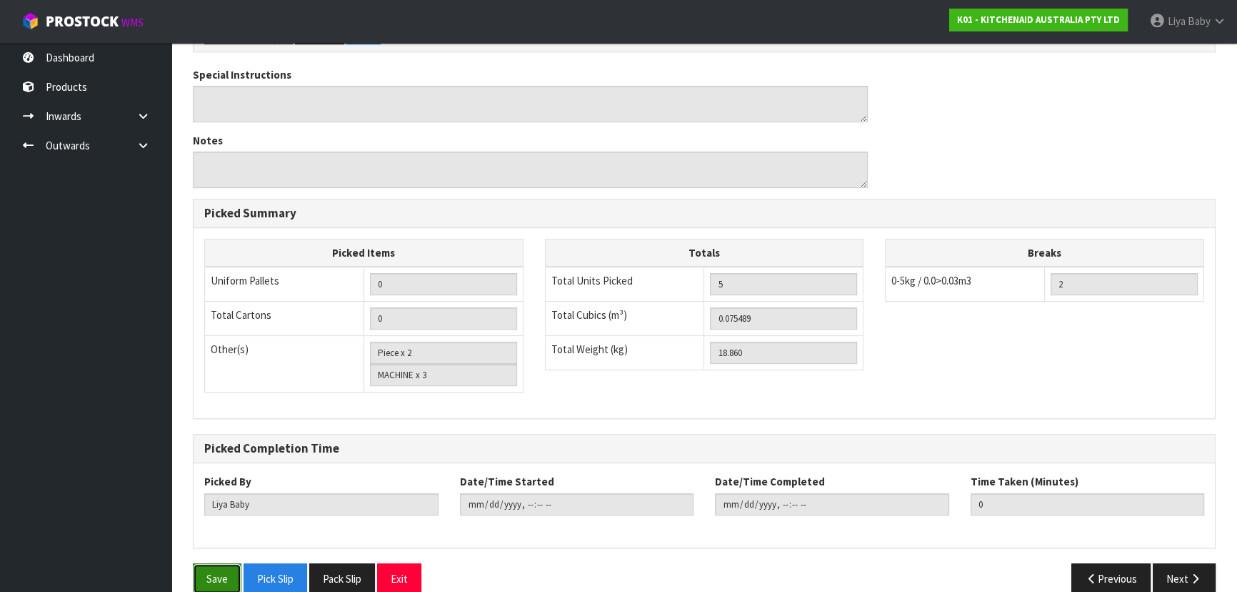
click at [217, 563] on button "Save" at bounding box center [217, 578] width 49 height 31
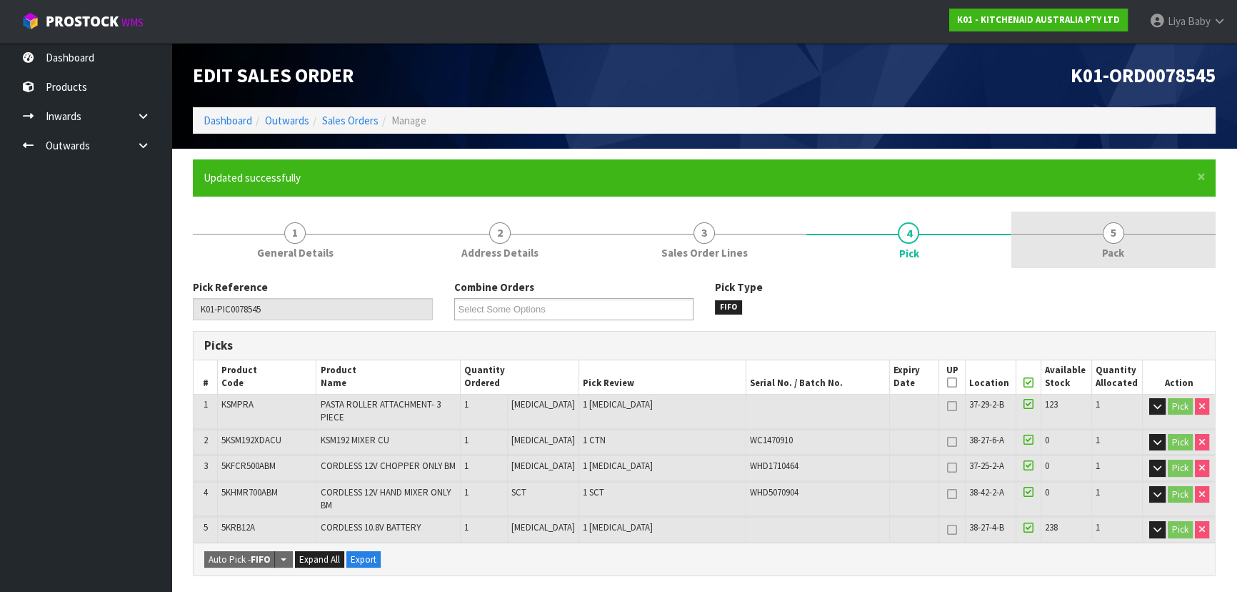
click at [1110, 241] on span "5" at bounding box center [1113, 232] width 21 height 21
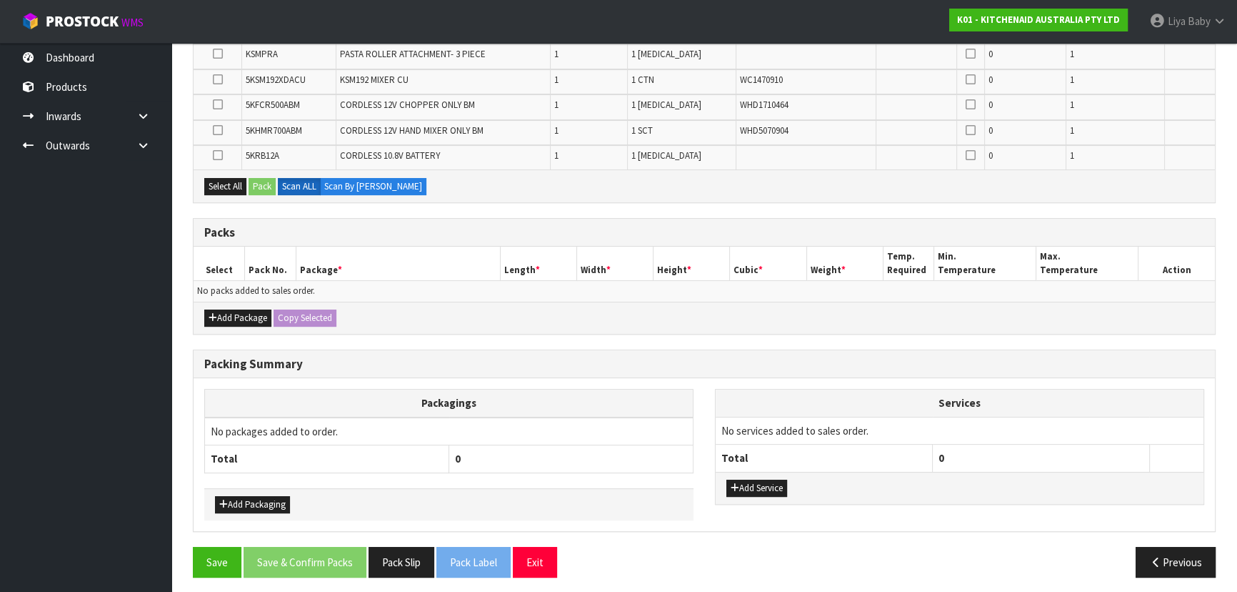
scroll to position [340, 0]
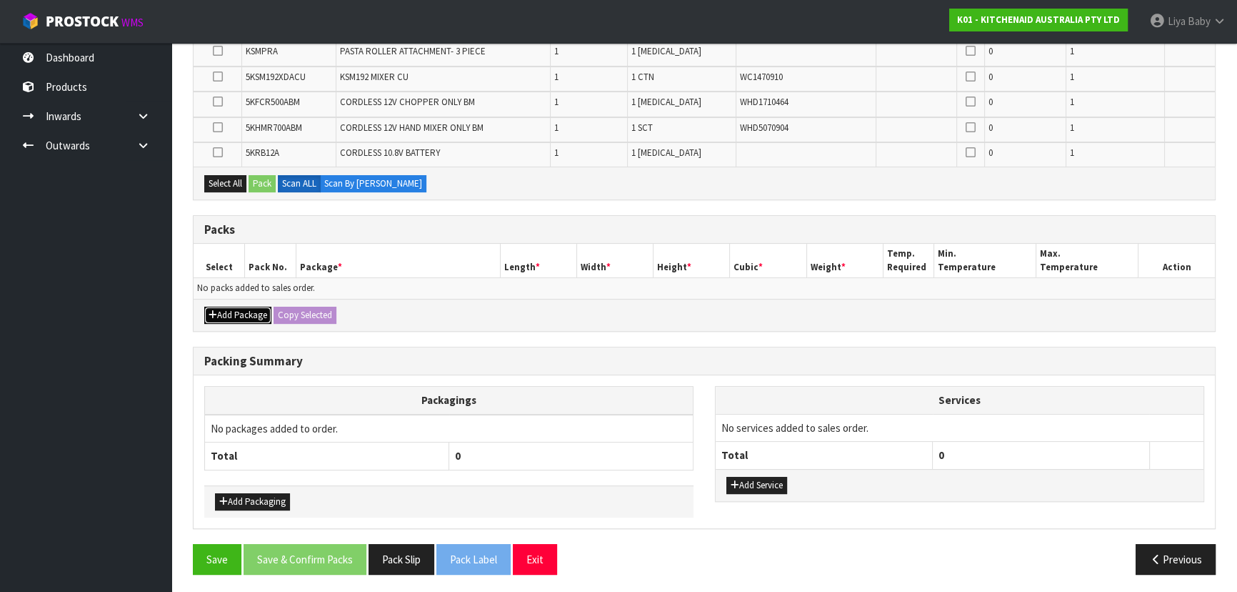
click at [255, 313] on button "Add Package" at bounding box center [237, 314] width 67 height 17
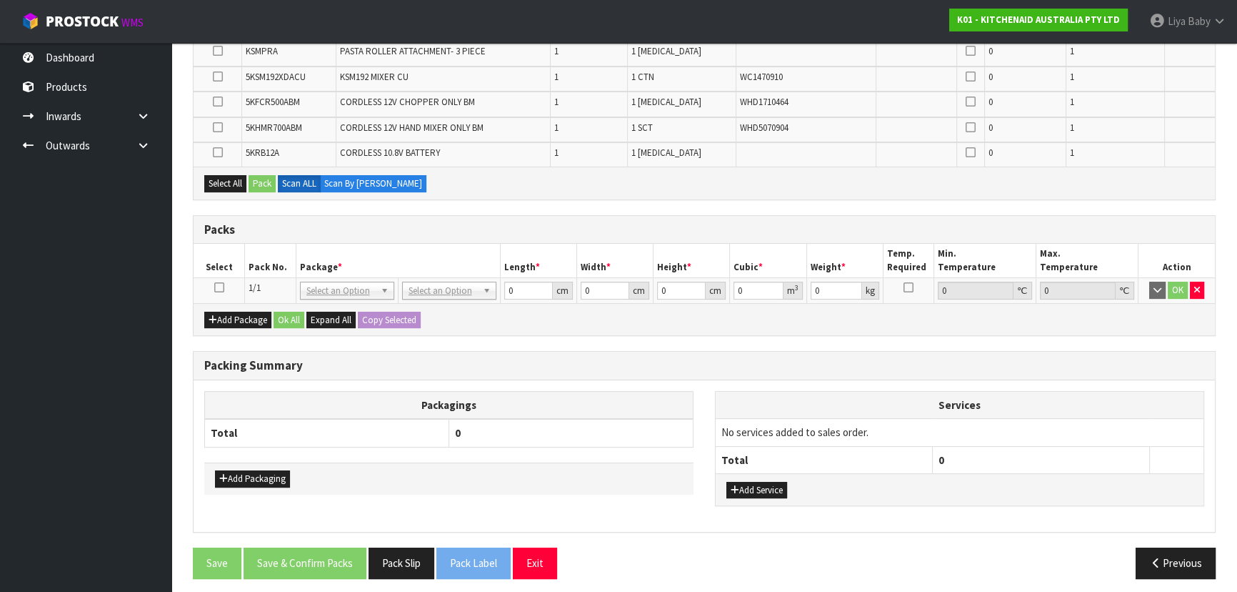
click at [221, 287] on icon at bounding box center [219, 287] width 10 height 1
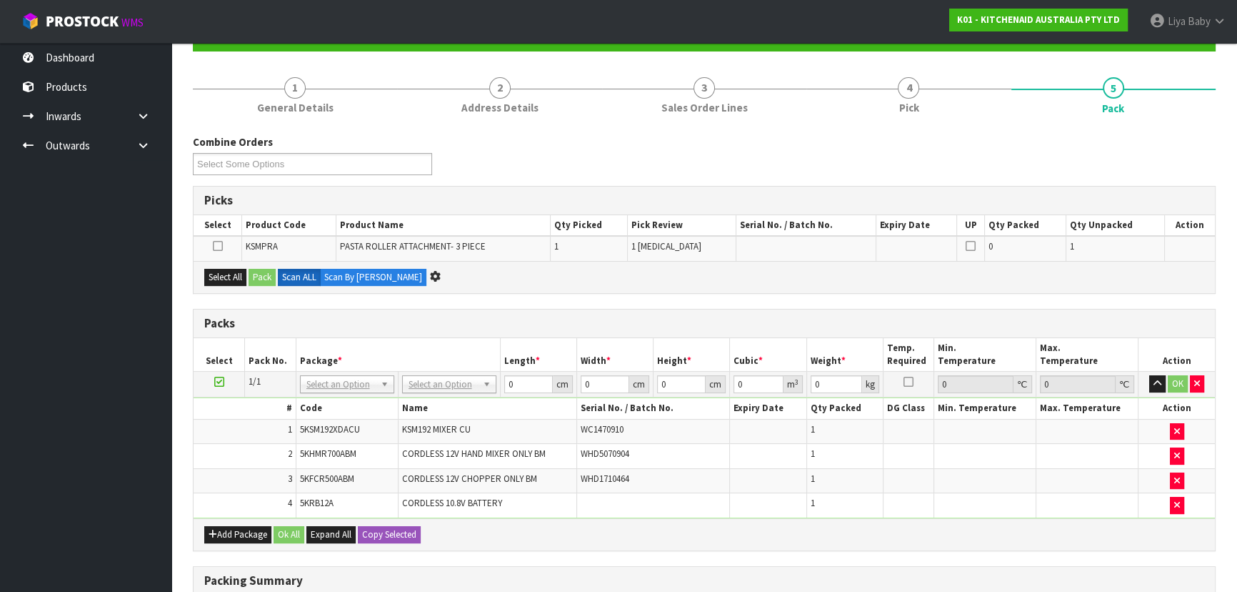
scroll to position [0, 0]
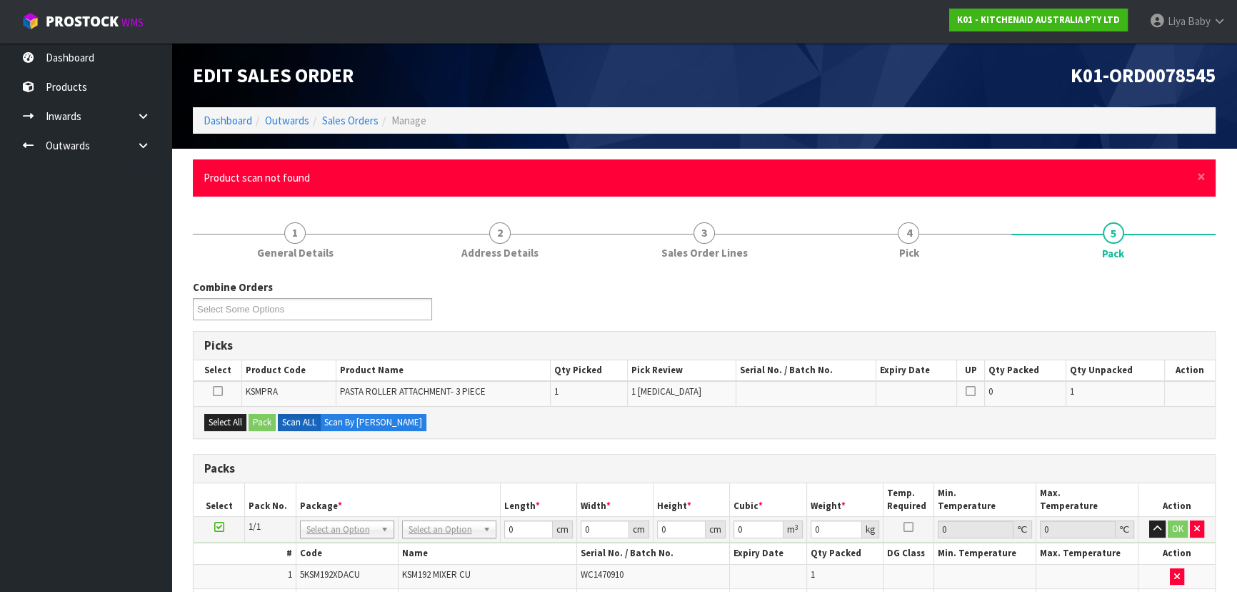
click at [1207, 174] on div "× Close Product scan not found" at bounding box center [704, 177] width 1023 height 36
click at [1205, 174] on span "×" at bounding box center [1201, 176] width 9 height 20
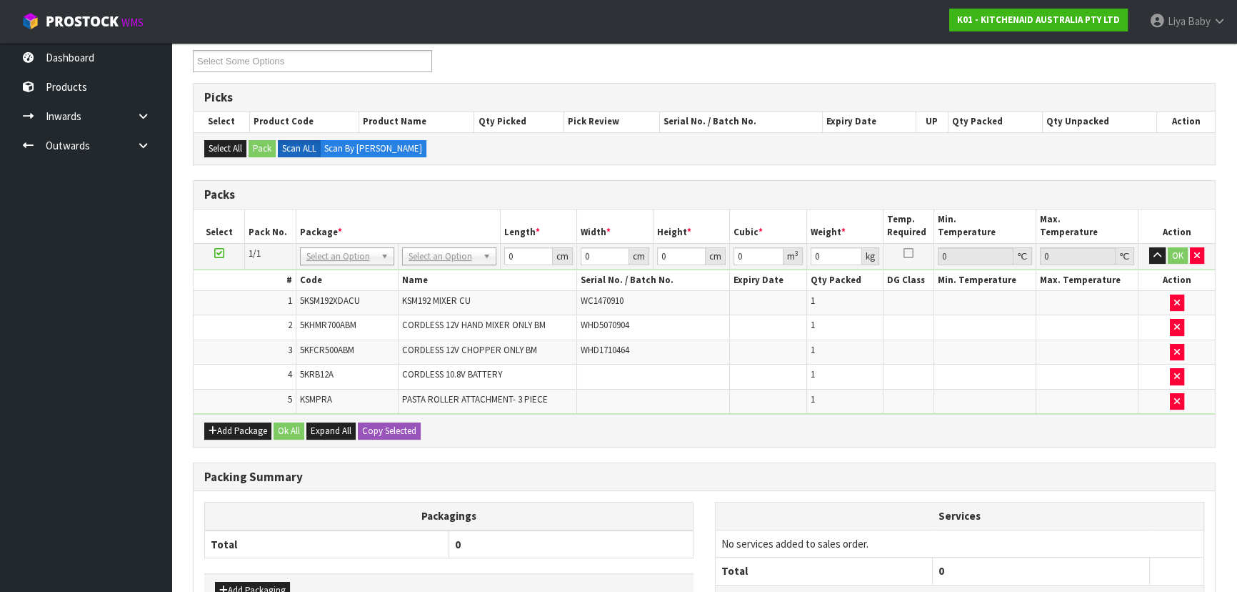
scroll to position [181, 0]
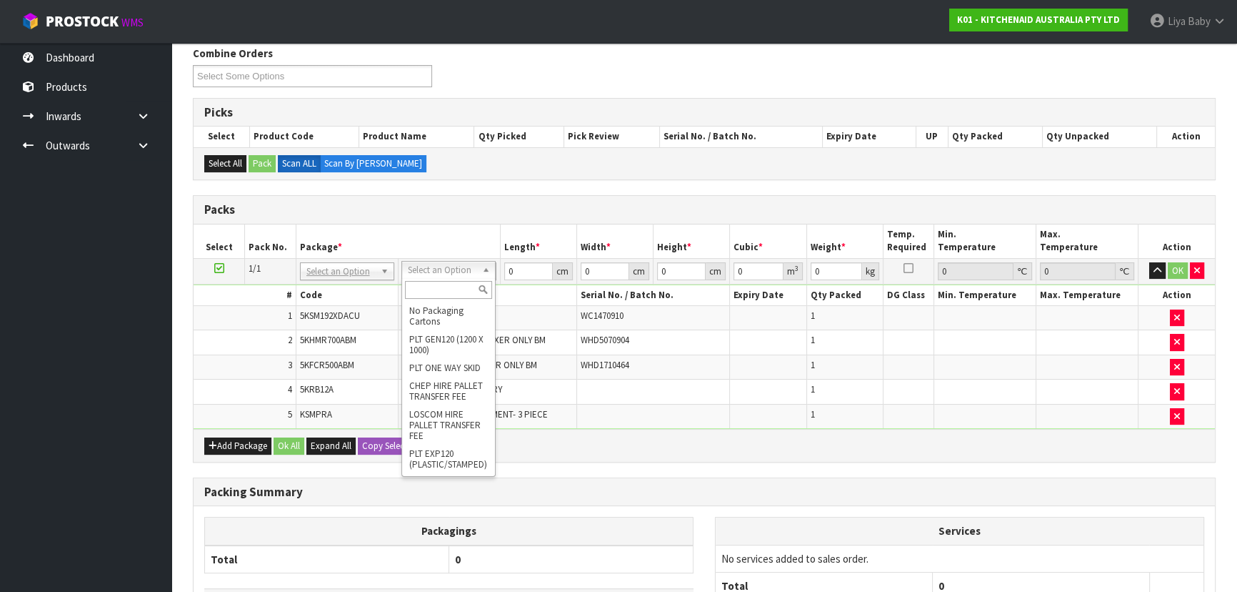
click at [442, 236] on th "Package *" at bounding box center [398, 241] width 204 height 34
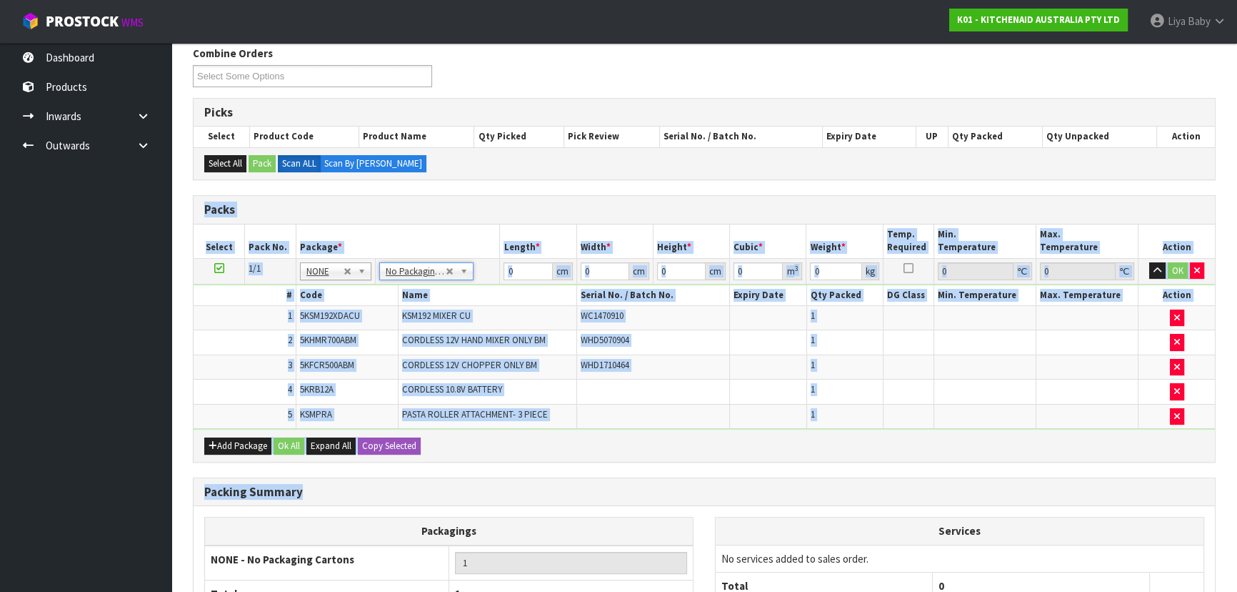
drag, startPoint x: 921, startPoint y: 482, endPoint x: 902, endPoint y: 483, distance: 18.6
click at [904, 483] on div "Combine Orders K01-ORD0078499 K01-ORD0078500 K01-ORD0078510 K01-ORD0078512 K01-…" at bounding box center [704, 384] width 1023 height 677
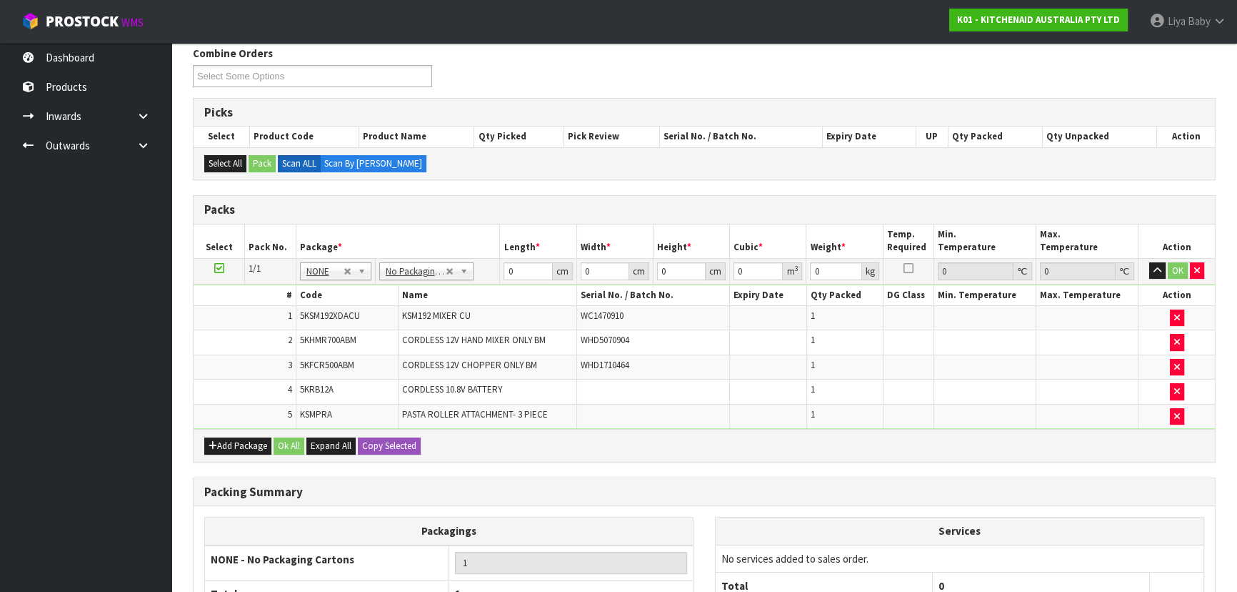
click at [457, 173] on div "Select All Pack Scan ALL Scan By [PERSON_NAME]" at bounding box center [705, 163] width 1022 height 32
click at [221, 441] on button "Add Package" at bounding box center [237, 445] width 67 height 17
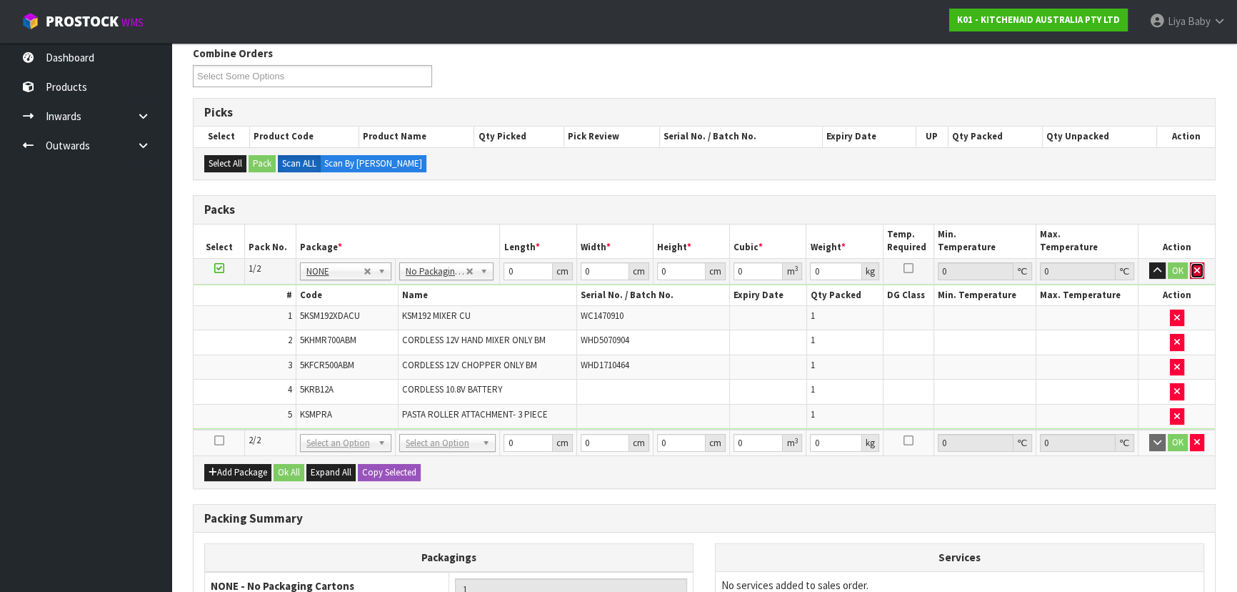
click at [1199, 270] on icon "button" at bounding box center [1198, 270] width 6 height 9
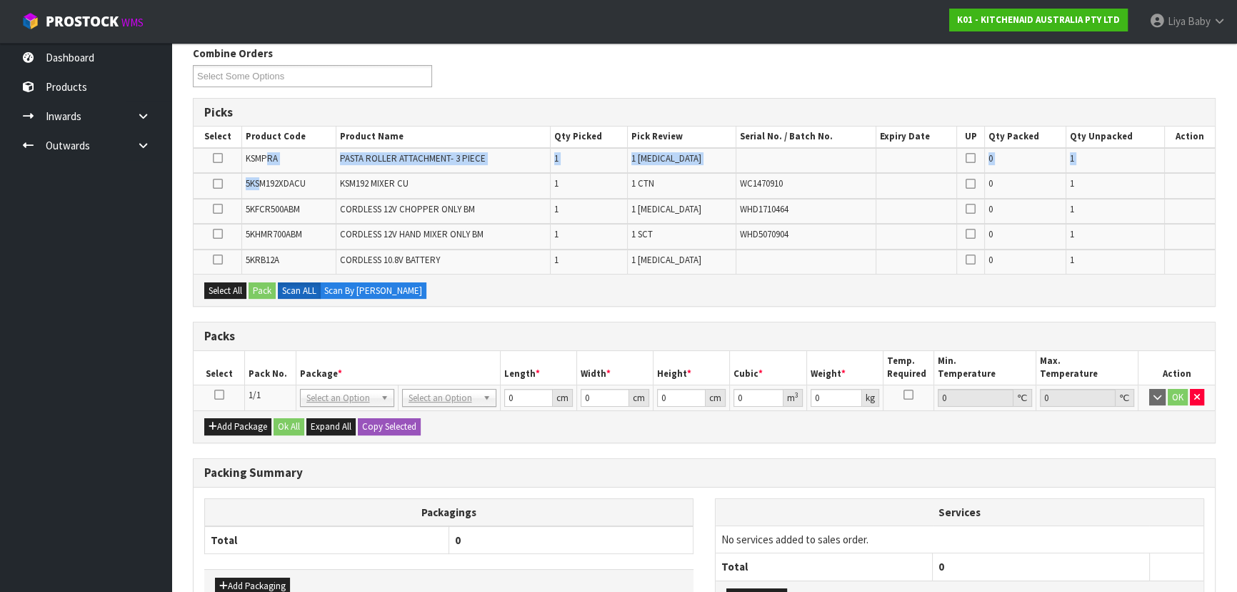
drag, startPoint x: 268, startPoint y: 154, endPoint x: 269, endPoint y: 184, distance: 30.0
click at [264, 183] on table "Select Product Code Product Name Qty Picked Pick Review Serial No. / Batch No. …" at bounding box center [705, 199] width 1022 height 147
click at [492, 201] on td "CORDLESS 12V CHOPPER ONLY BM" at bounding box center [443, 211] width 214 height 25
click at [1198, 393] on icon "button" at bounding box center [1198, 396] width 6 height 9
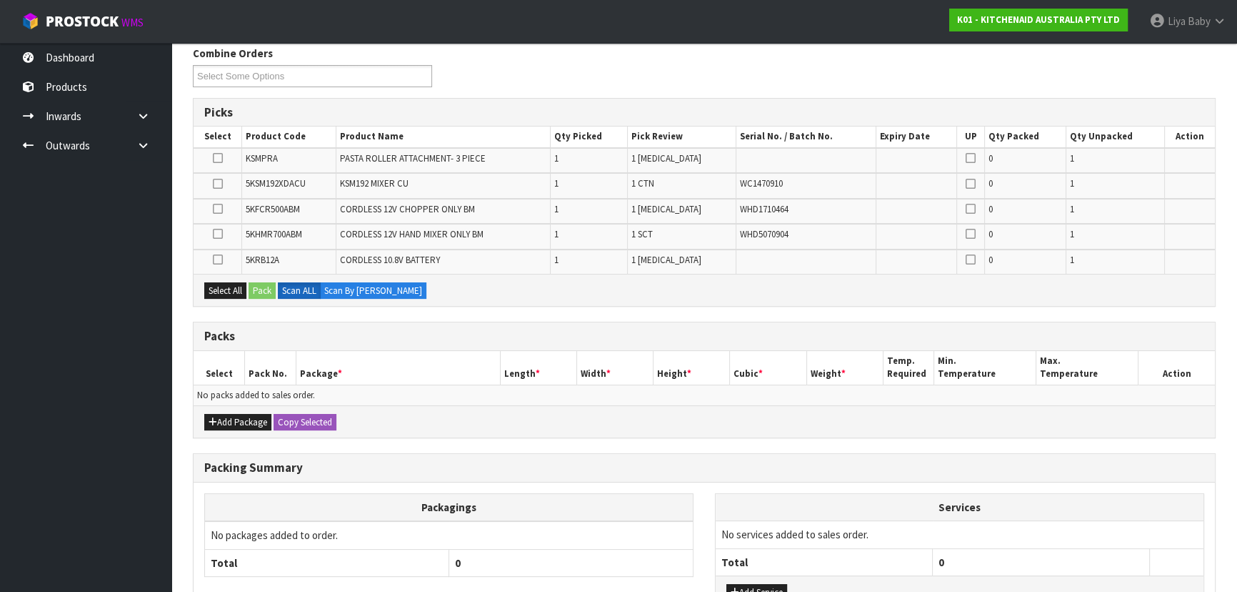
scroll to position [116, 0]
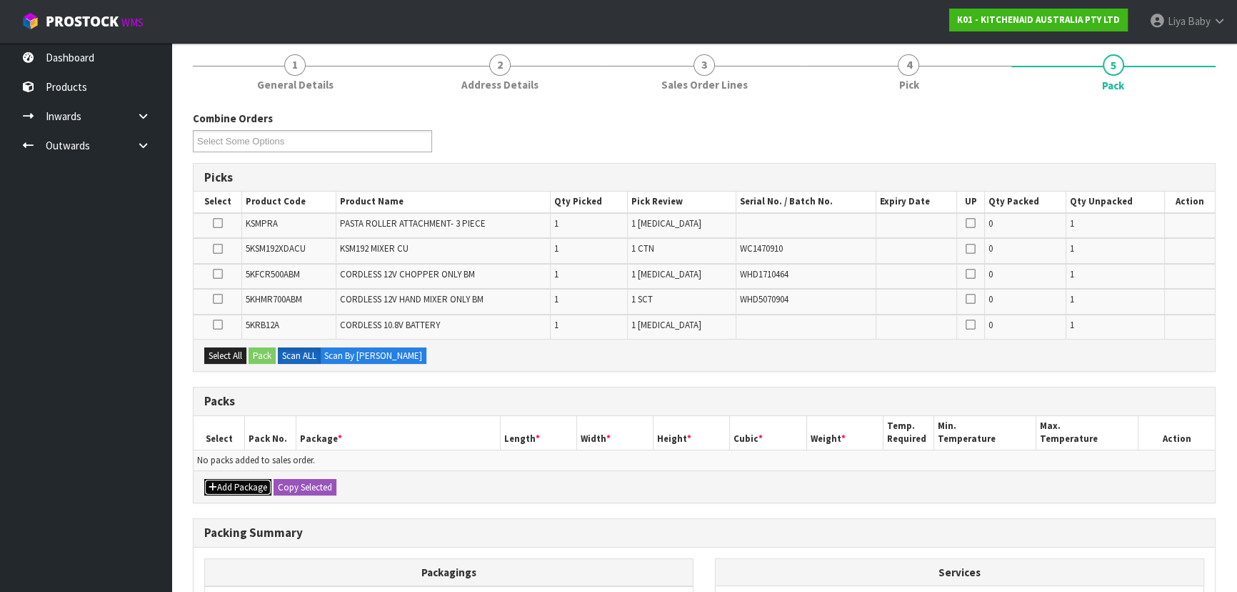
click at [259, 481] on button "Add Package" at bounding box center [237, 487] width 67 height 17
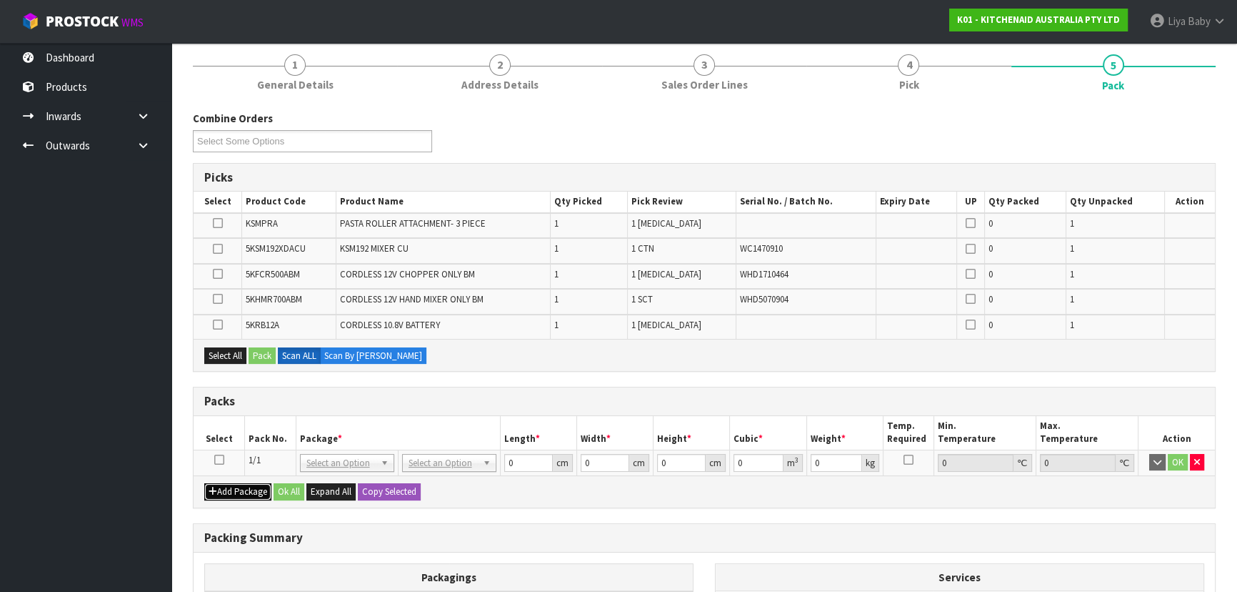
click at [254, 485] on button "Add Package" at bounding box center [237, 491] width 67 height 17
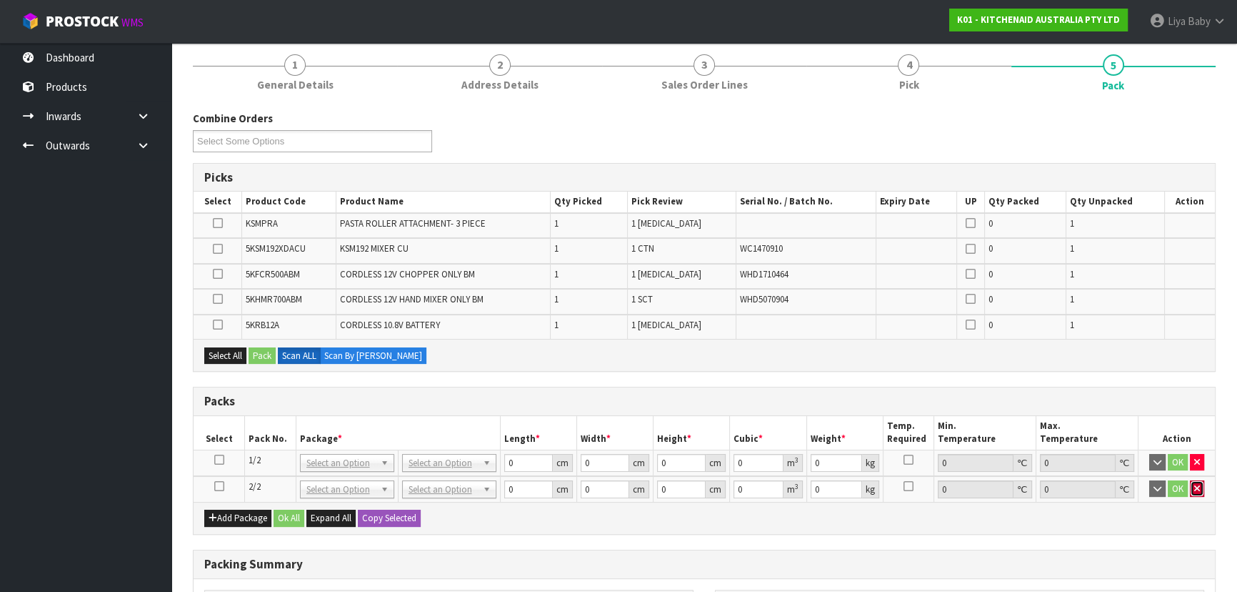
click at [1195, 487] on icon "button" at bounding box center [1198, 488] width 6 height 9
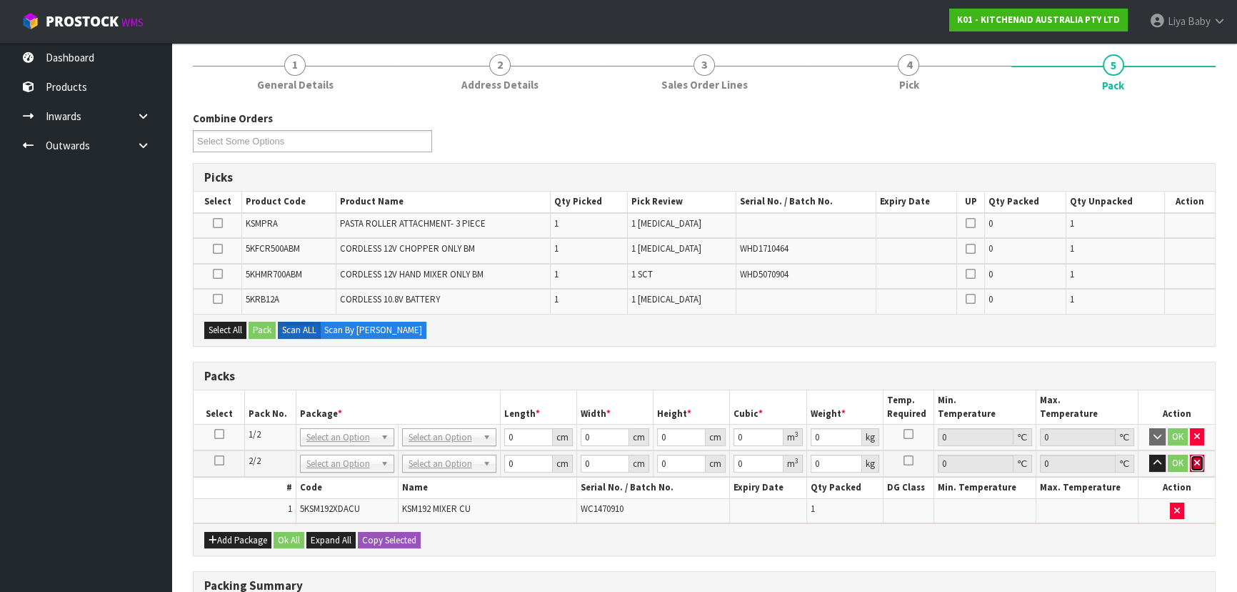
click at [1196, 458] on icon "button" at bounding box center [1198, 462] width 6 height 9
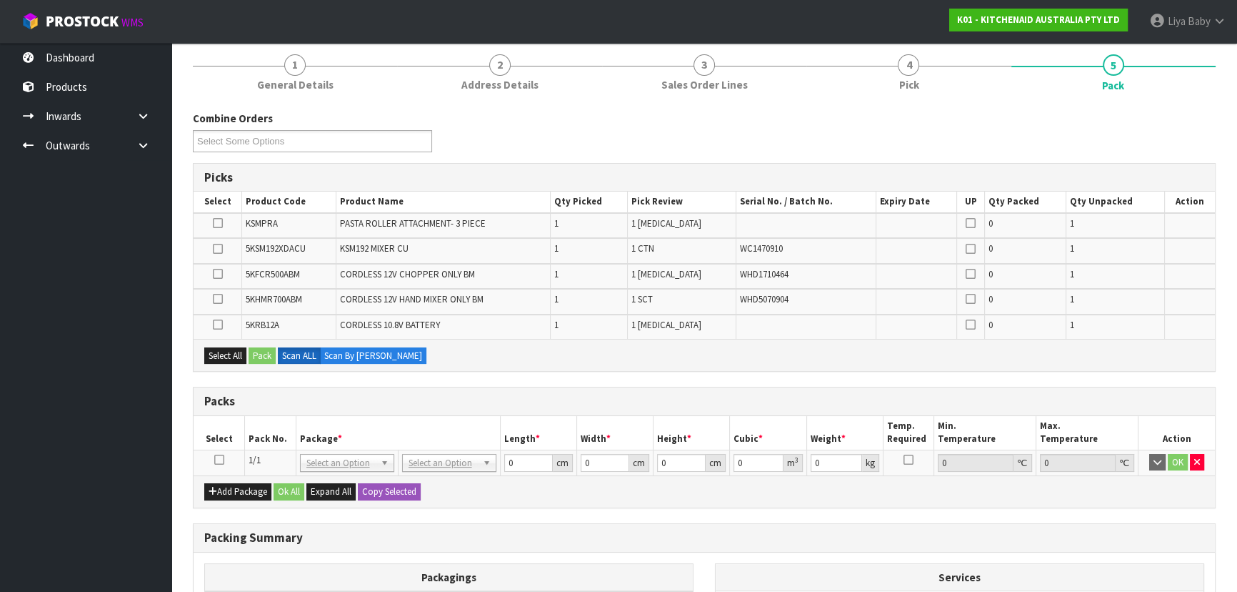
drag, startPoint x: 218, startPoint y: 457, endPoint x: 236, endPoint y: 448, distance: 19.8
click at [219, 459] on icon at bounding box center [219, 459] width 10 height 1
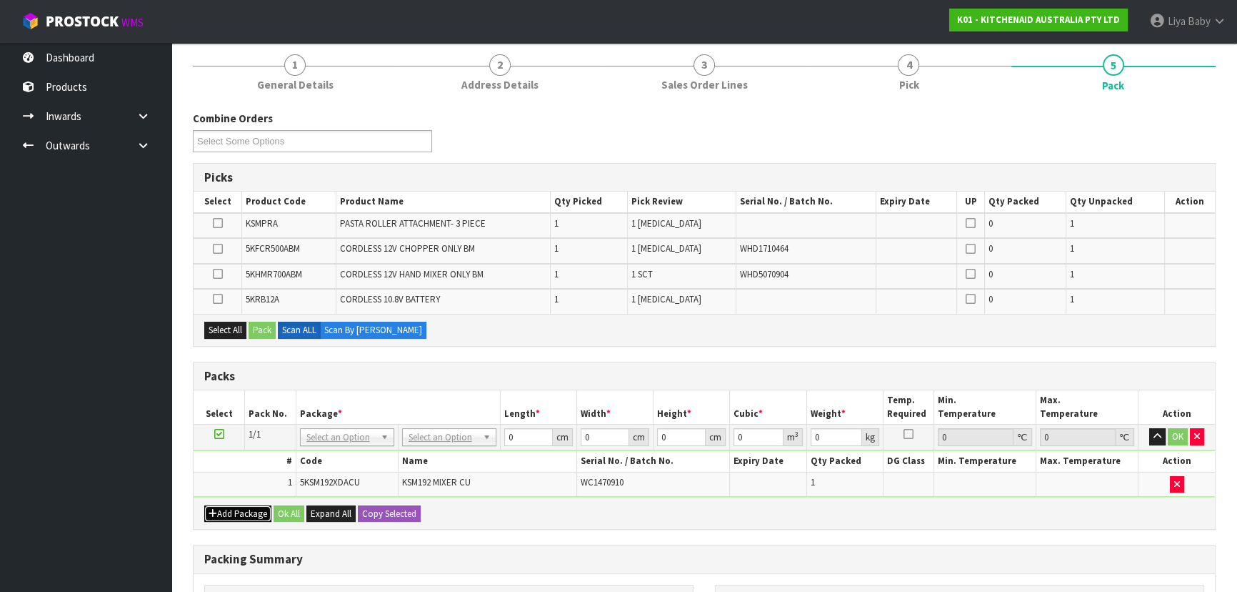
click at [261, 507] on button "Add Package" at bounding box center [237, 513] width 67 height 17
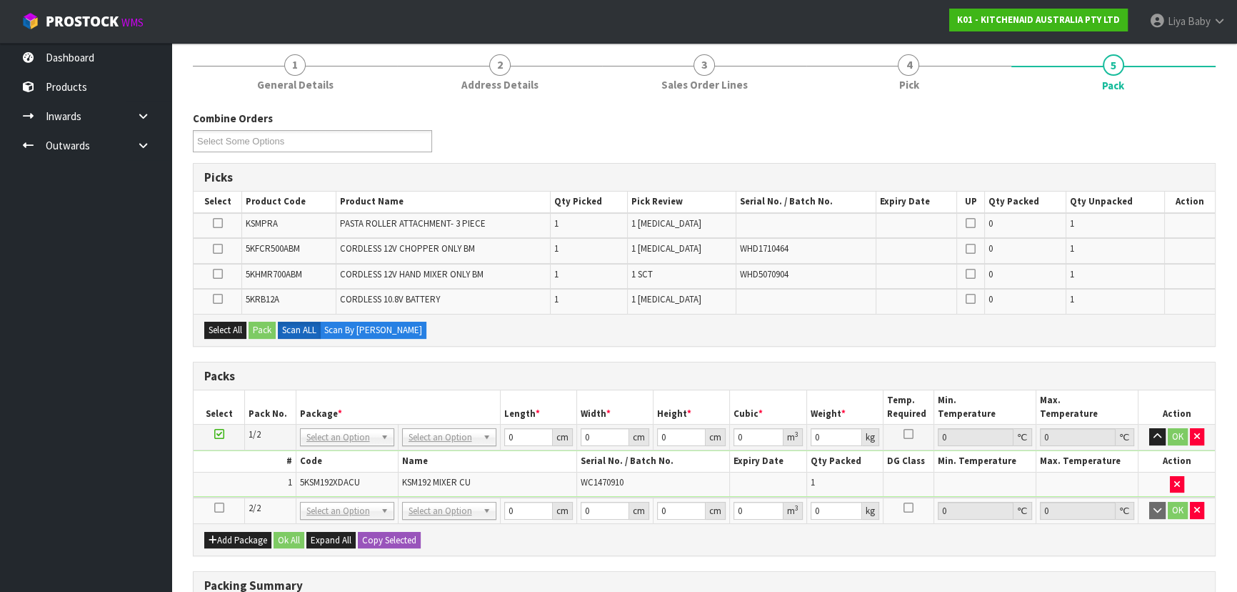
click at [219, 507] on icon at bounding box center [219, 507] width 10 height 1
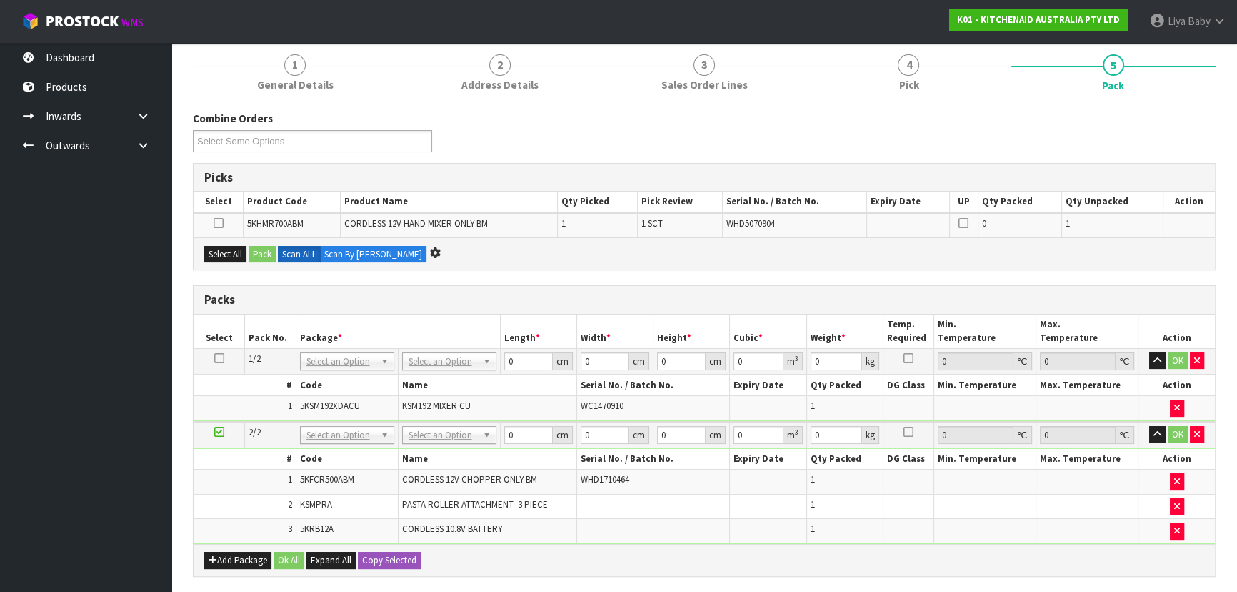
scroll to position [0, 0]
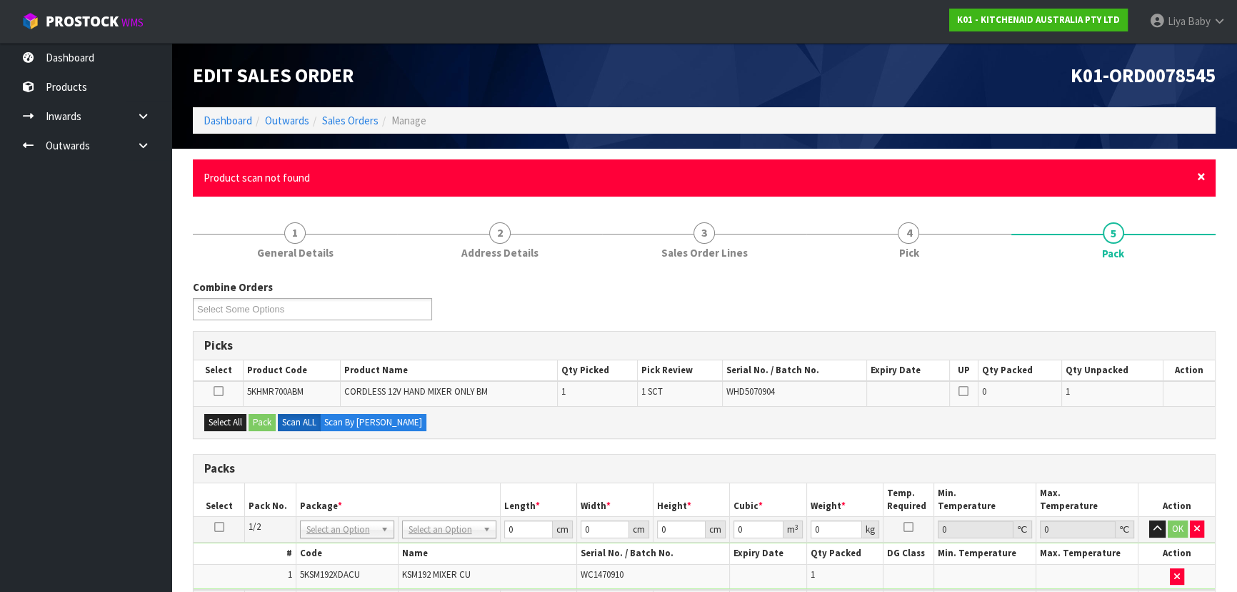
click at [1201, 179] on span "×" at bounding box center [1201, 176] width 9 height 20
click at [1203, 178] on span "×" at bounding box center [1201, 176] width 9 height 20
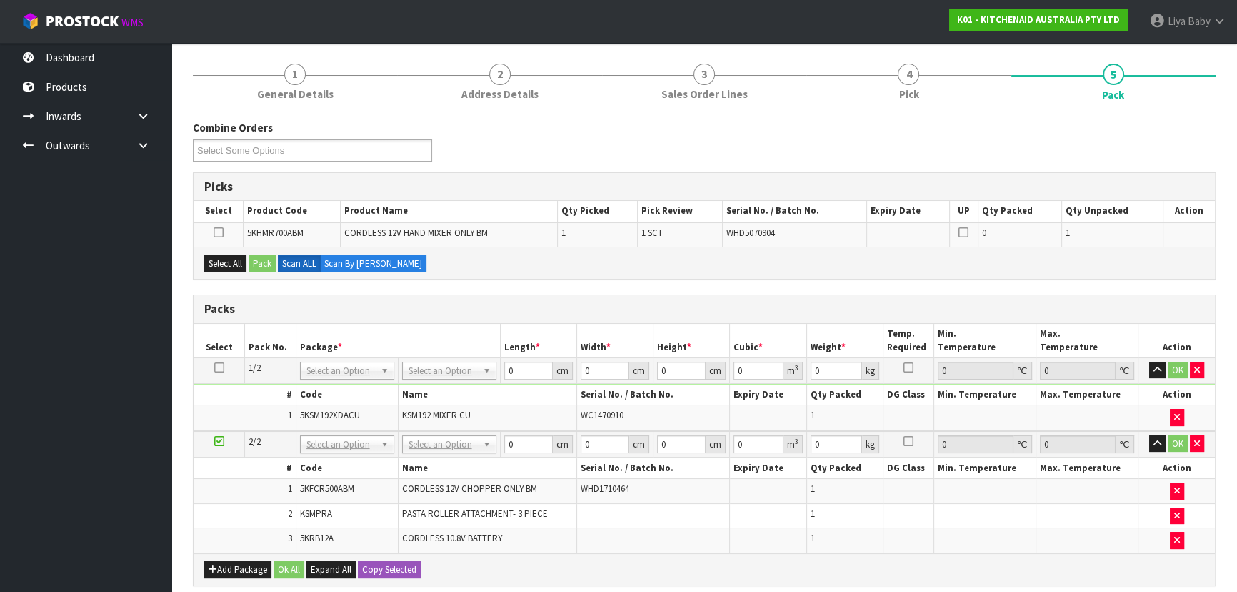
scroll to position [129, 0]
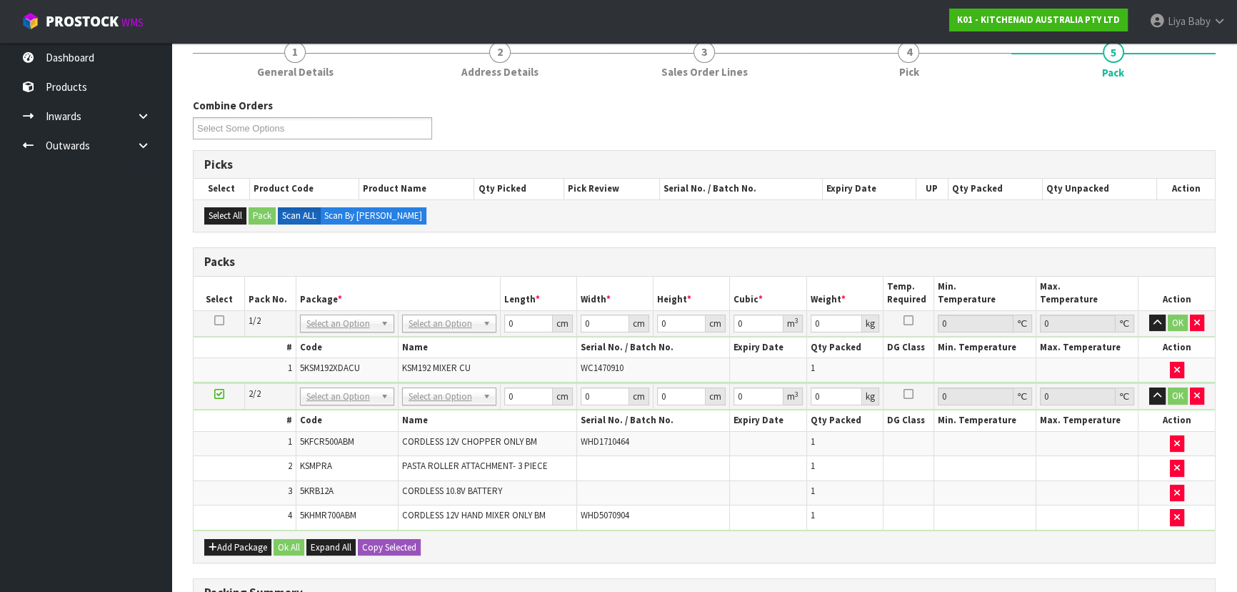
click at [219, 321] on icon at bounding box center [219, 320] width 10 height 1
click at [528, 325] on input "0" at bounding box center [528, 323] width 49 height 18
click at [601, 315] on input "0" at bounding box center [605, 323] width 49 height 18
click at [670, 318] on input "0" at bounding box center [681, 323] width 49 height 18
click at [820, 319] on input "0" at bounding box center [835, 323] width 51 height 18
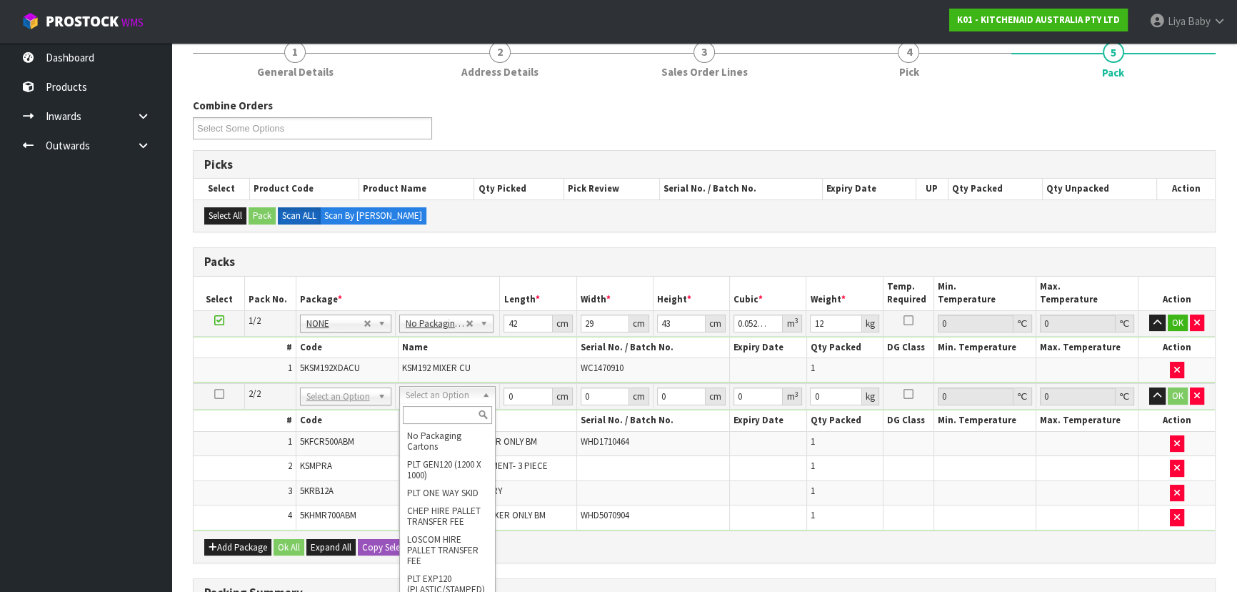
click at [422, 412] on input "text" at bounding box center [447, 415] width 89 height 18
click at [452, 406] on input "text" at bounding box center [446, 415] width 89 height 18
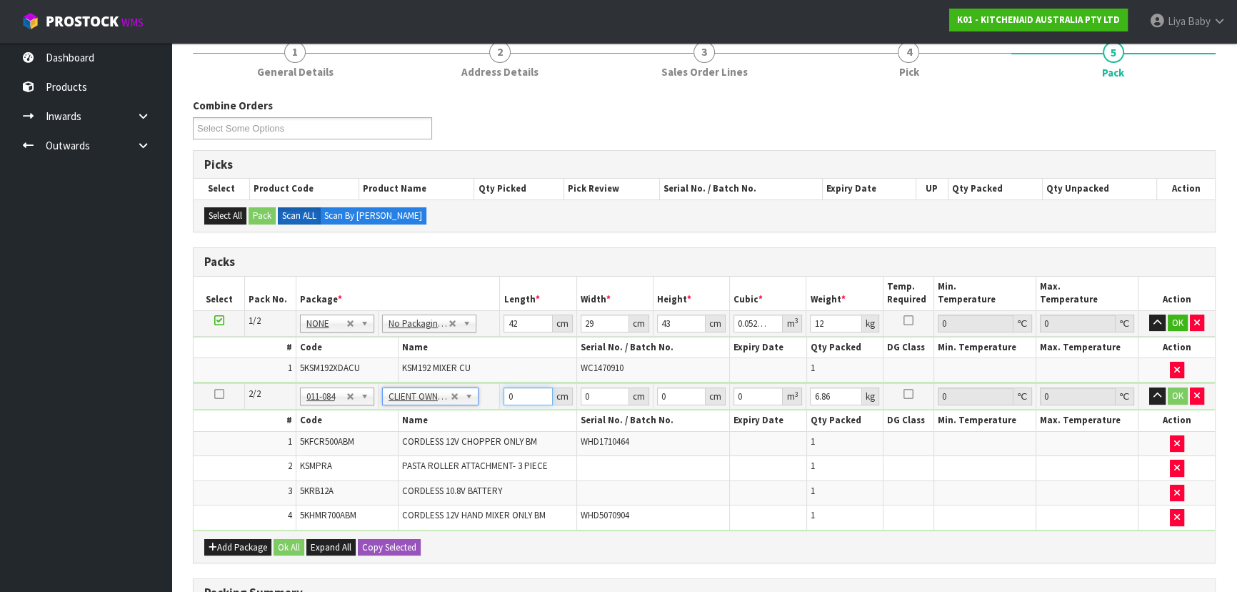
click at [517, 391] on input "0" at bounding box center [528, 396] width 49 height 18
click at [594, 389] on input "0" at bounding box center [605, 396] width 49 height 18
click at [667, 393] on input "0" at bounding box center [681, 396] width 49 height 18
click at [841, 395] on input "6.86" at bounding box center [835, 396] width 51 height 18
click at [285, 542] on button "Ok All" at bounding box center [289, 547] width 31 height 17
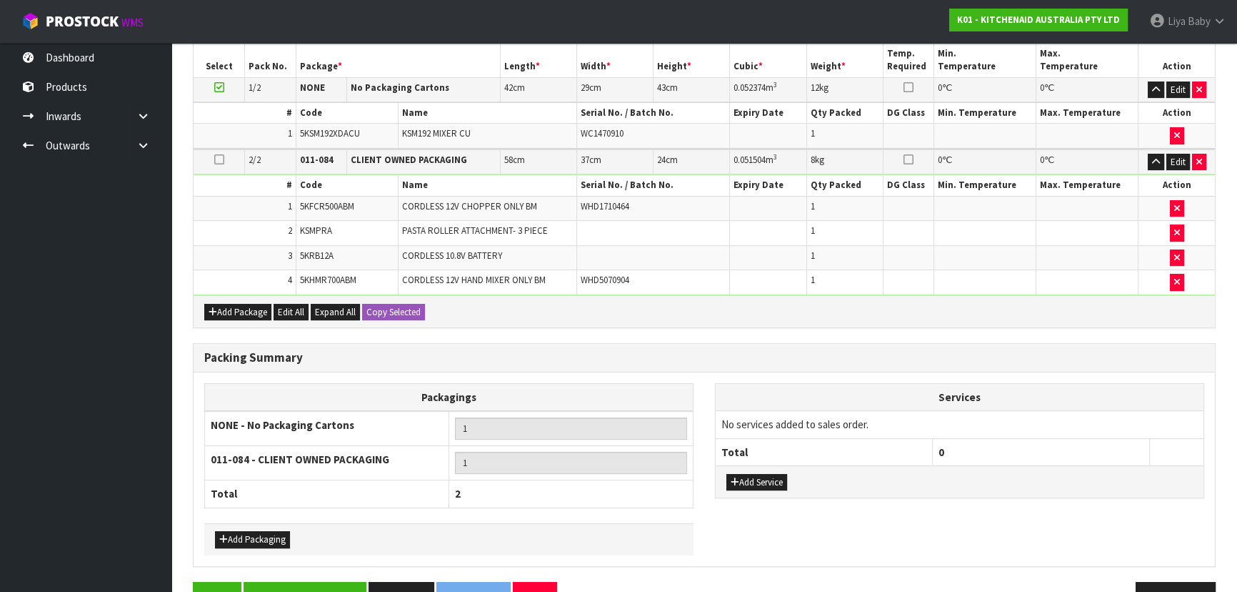
scroll to position [399, 0]
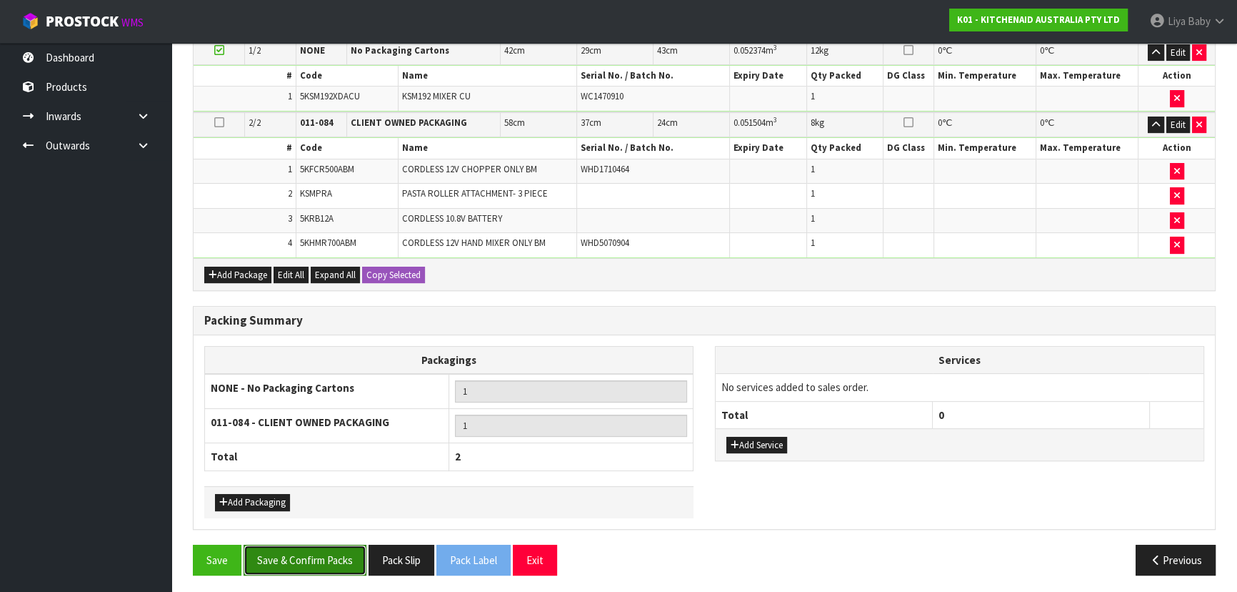
click at [302, 549] on button "Save & Confirm Packs" at bounding box center [305, 559] width 123 height 31
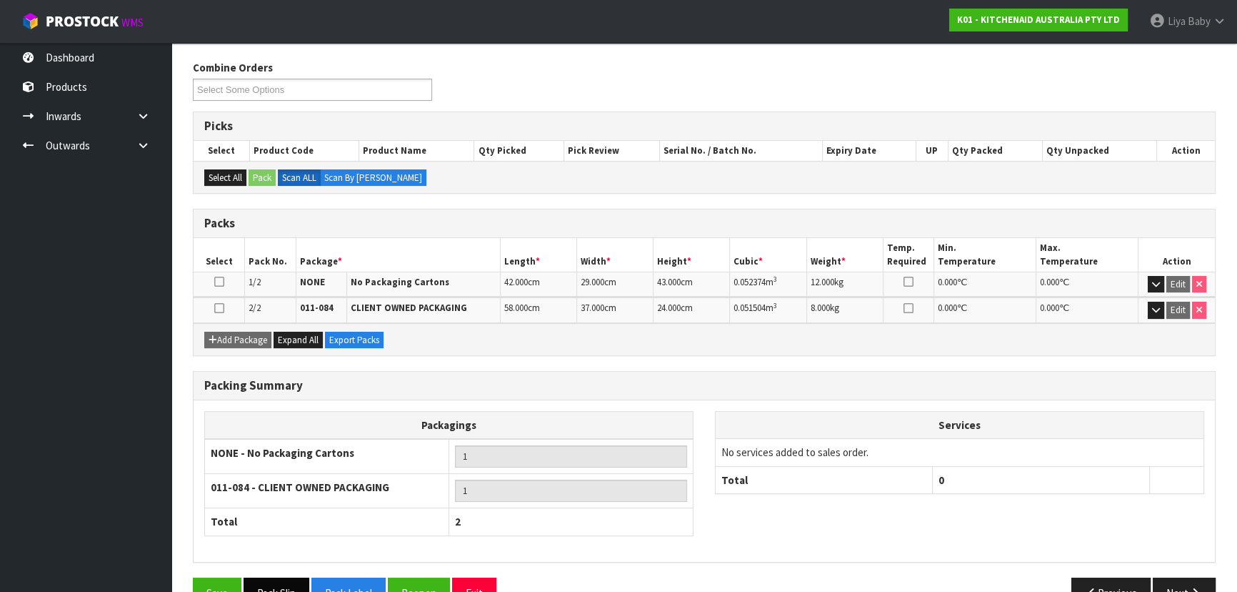
scroll to position [254, 0]
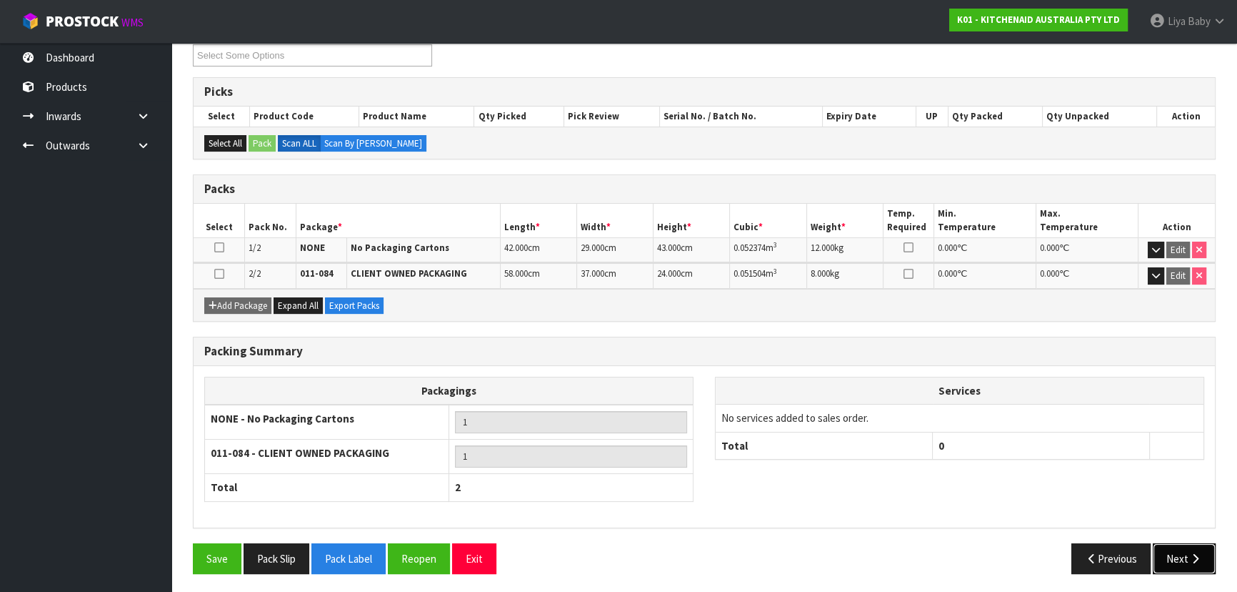
click at [1176, 559] on button "Next" at bounding box center [1184, 558] width 63 height 31
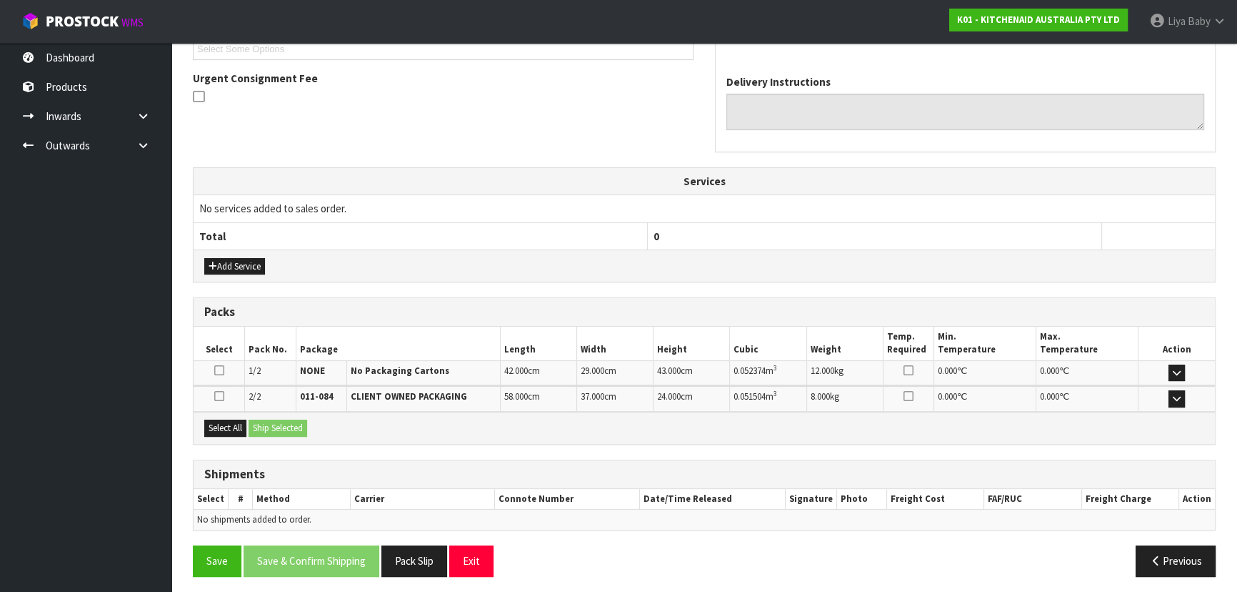
scroll to position [406, 0]
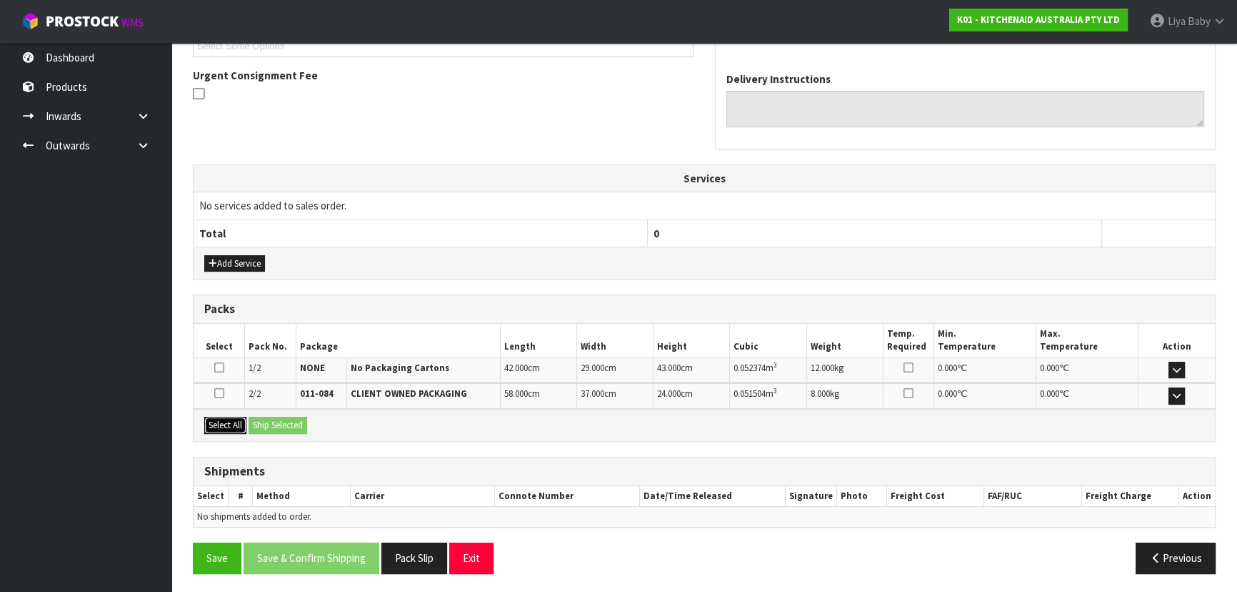
click at [224, 422] on button "Select All" at bounding box center [225, 425] width 42 height 17
click at [277, 420] on button "Ship Selected" at bounding box center [278, 425] width 59 height 17
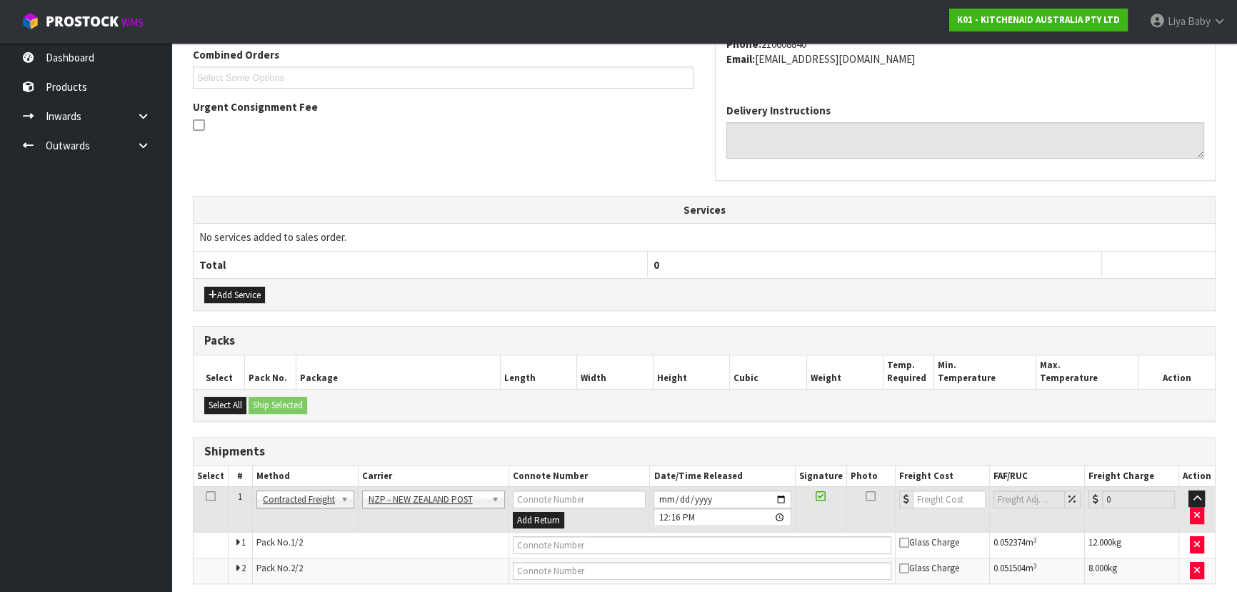
scroll to position [431, 0]
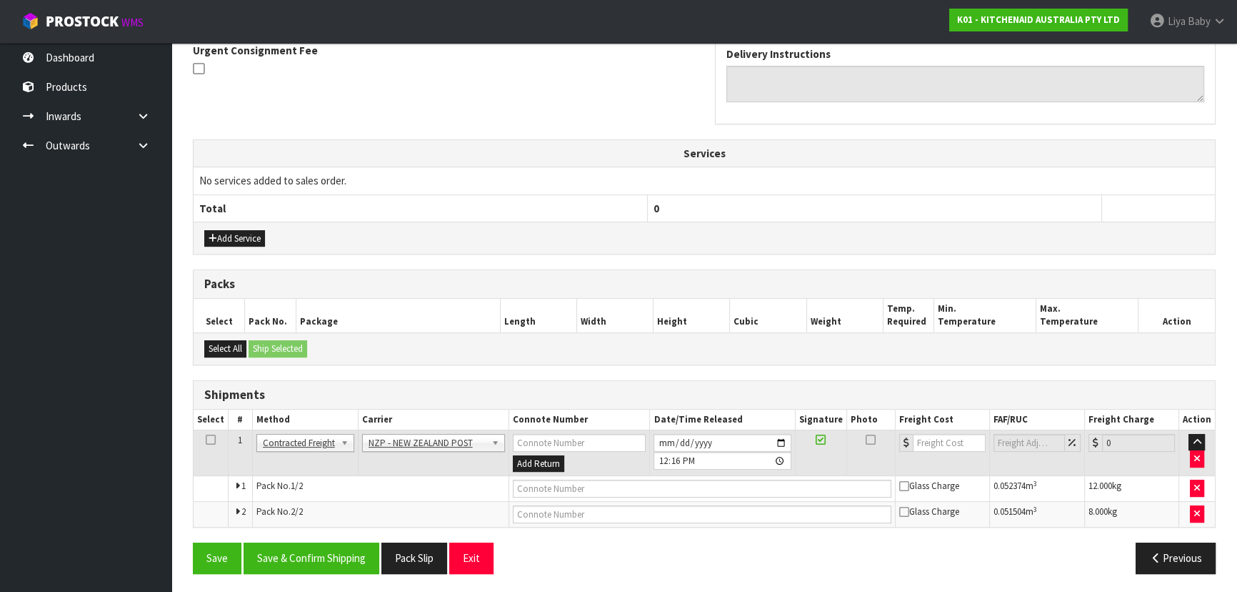
click at [211, 440] on icon at bounding box center [211, 439] width 10 height 1
click at [312, 562] on button "Save & Confirm Shipping" at bounding box center [312, 557] width 136 height 31
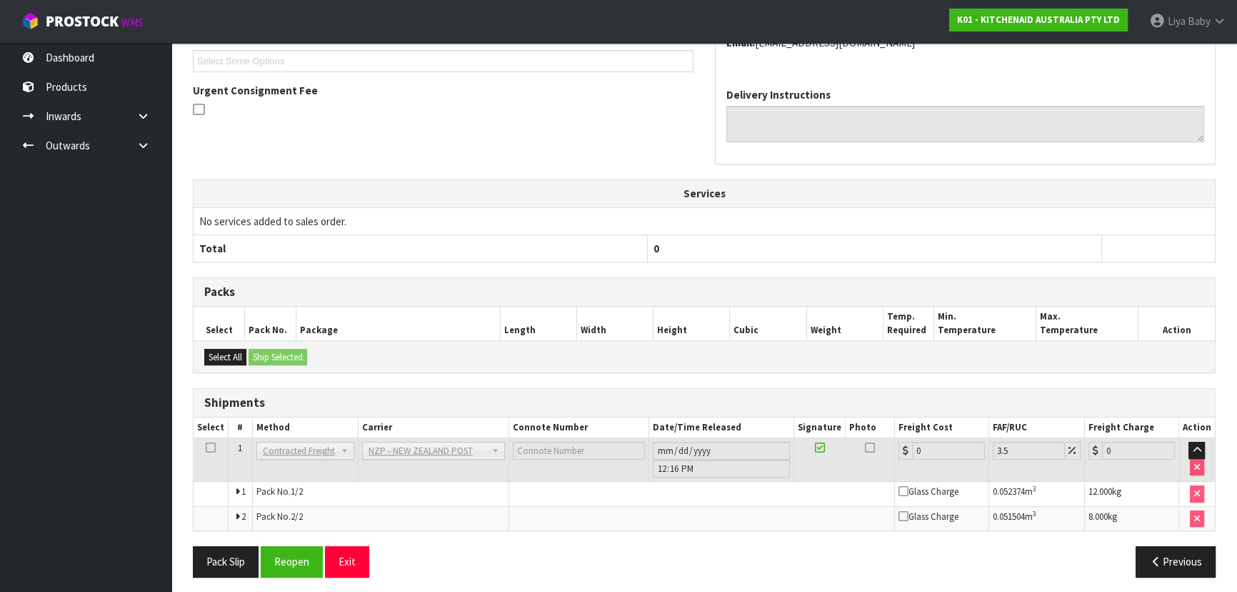
scroll to position [410, 0]
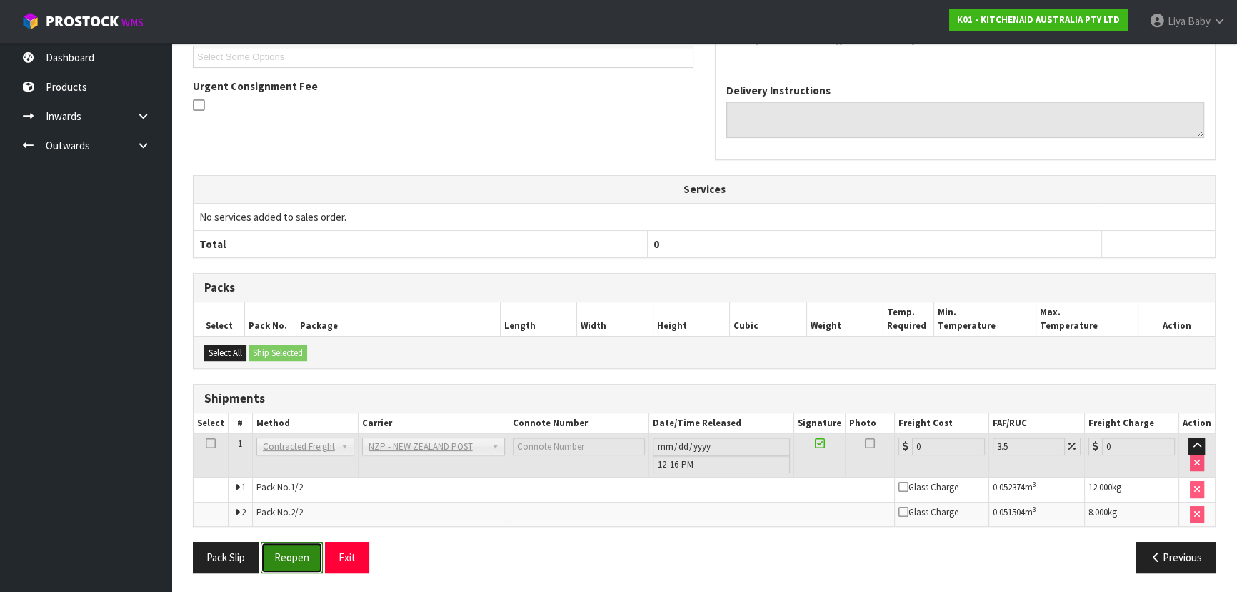
click at [309, 548] on button "Reopen" at bounding box center [292, 557] width 62 height 31
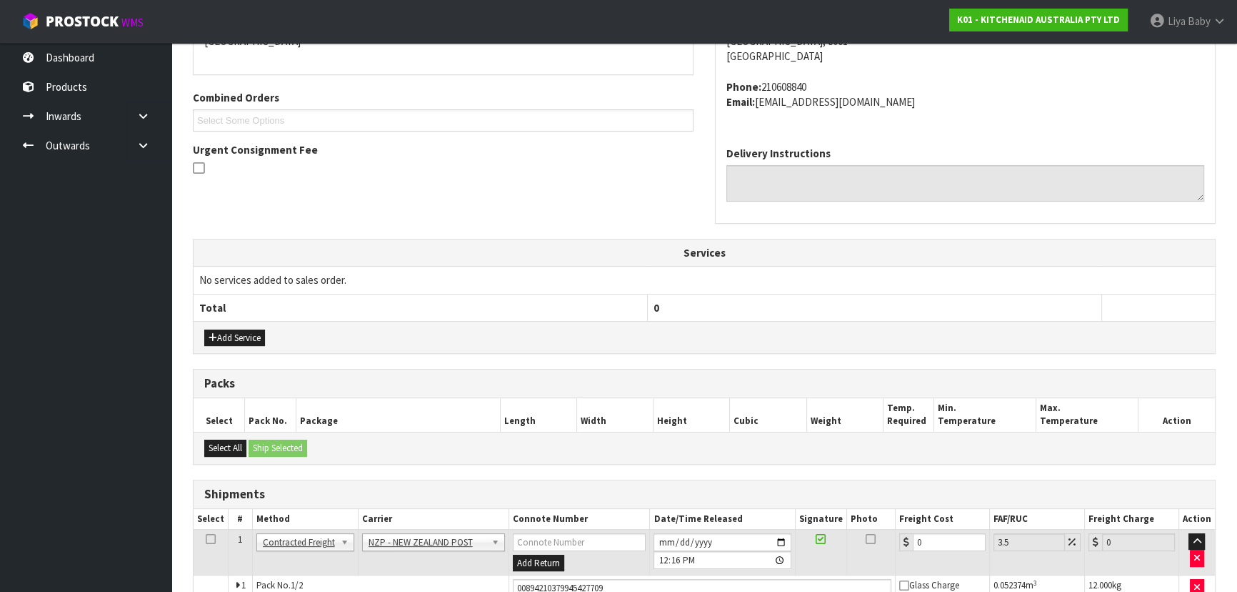
scroll to position [444, 0]
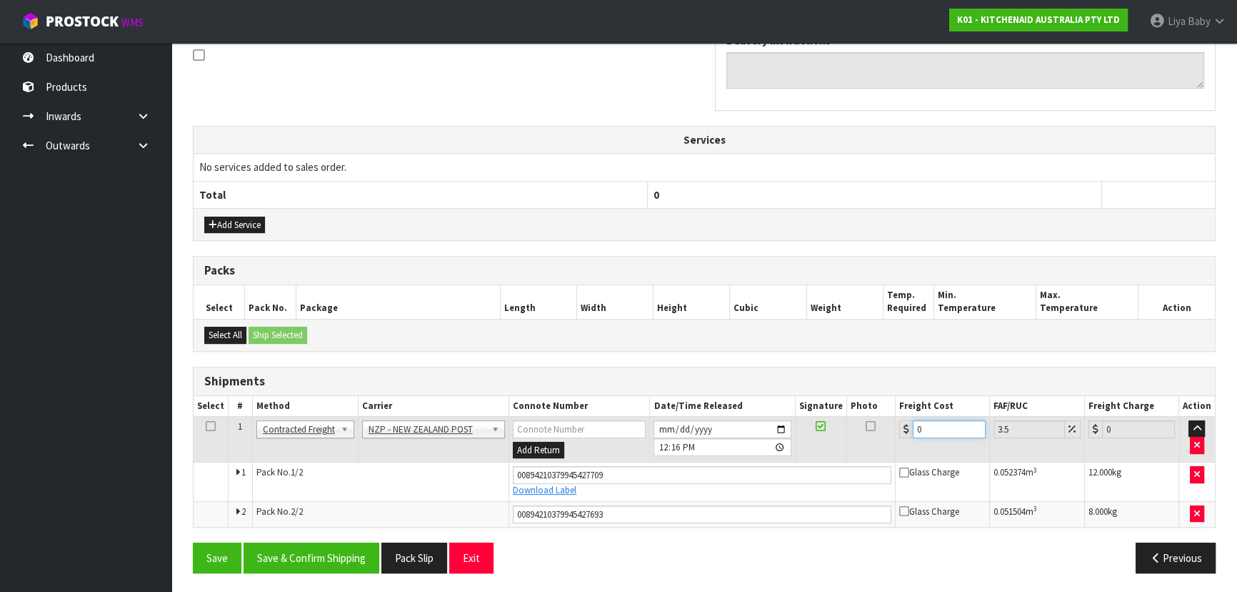
drag, startPoint x: 937, startPoint y: 430, endPoint x: 931, endPoint y: 425, distance: 8.1
click at [937, 429] on input "0" at bounding box center [949, 429] width 73 height 18
click at [207, 426] on icon at bounding box center [211, 426] width 10 height 1
click at [306, 557] on button "Save & Confirm Shipping" at bounding box center [312, 557] width 136 height 31
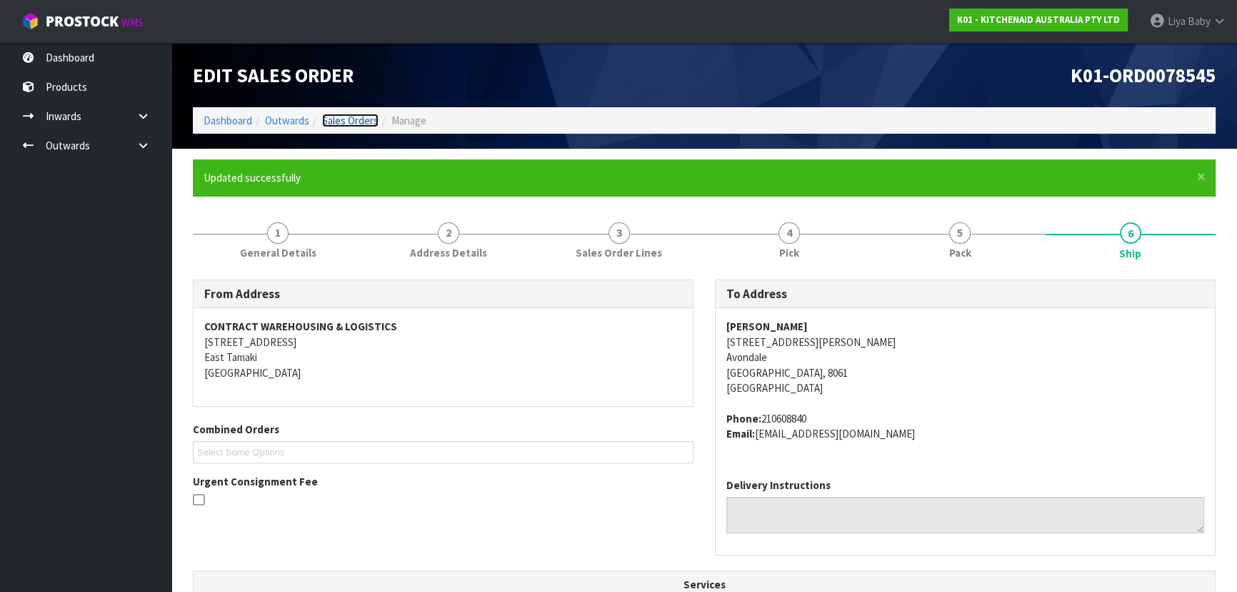
click at [358, 119] on link "Sales Orders" at bounding box center [350, 121] width 56 height 14
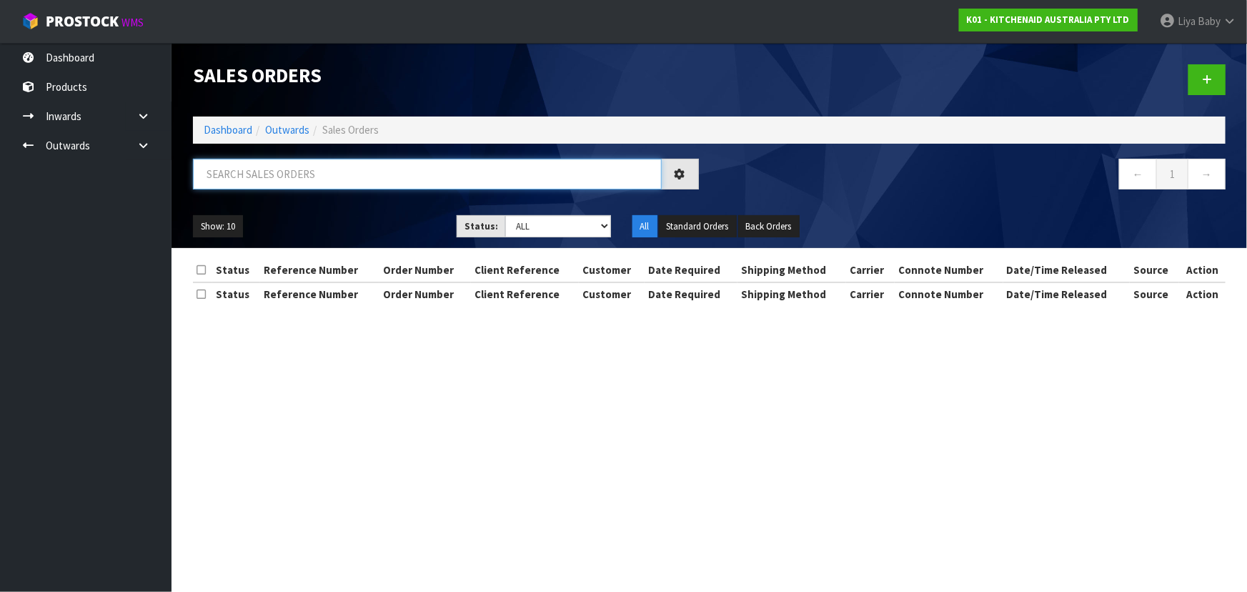
click at [321, 178] on input "text" at bounding box center [427, 174] width 469 height 31
